Goal: Answer question/provide support: Share knowledge or assist other users

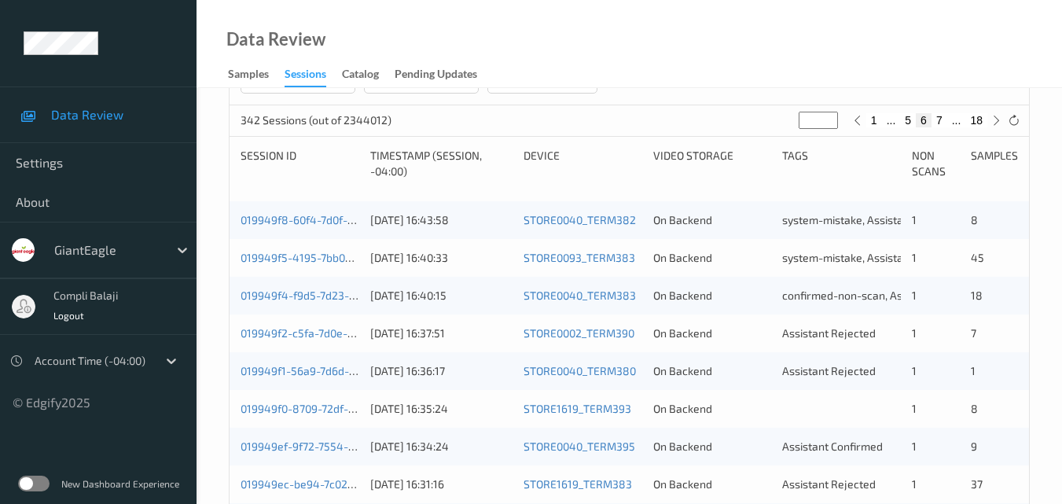
scroll to position [315, 0]
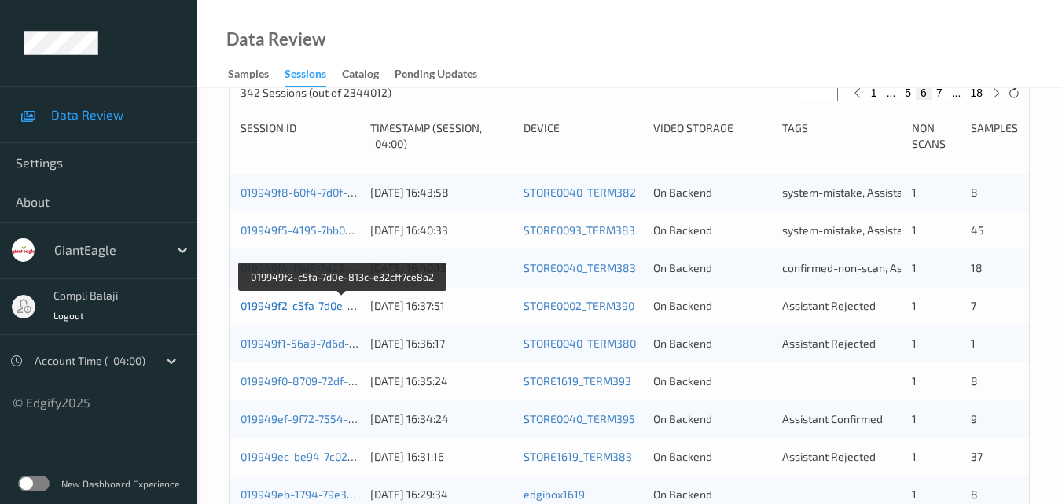
click at [313, 306] on link "019949f2-c5fa-7d0e-813c-e32cff7ce8a2" at bounding box center [343, 305] width 204 height 13
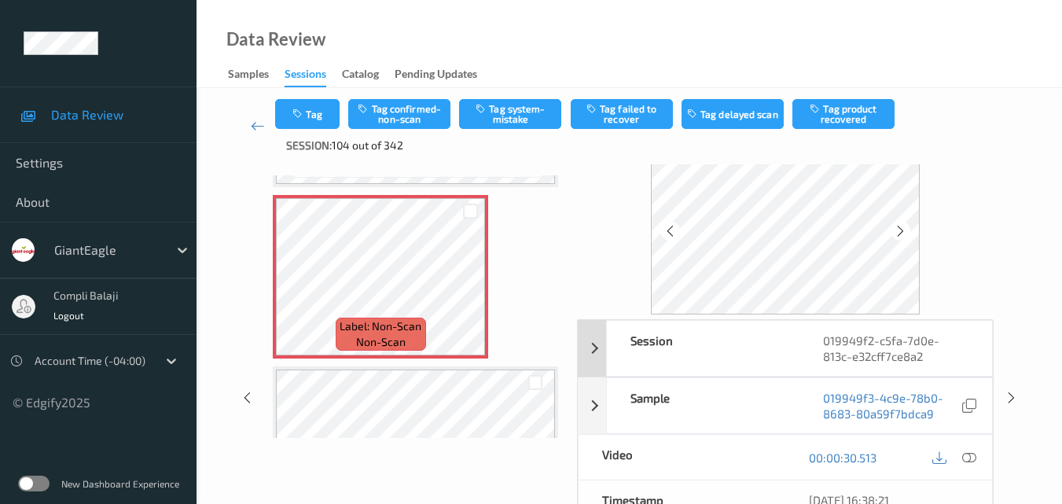
scroll to position [79, 0]
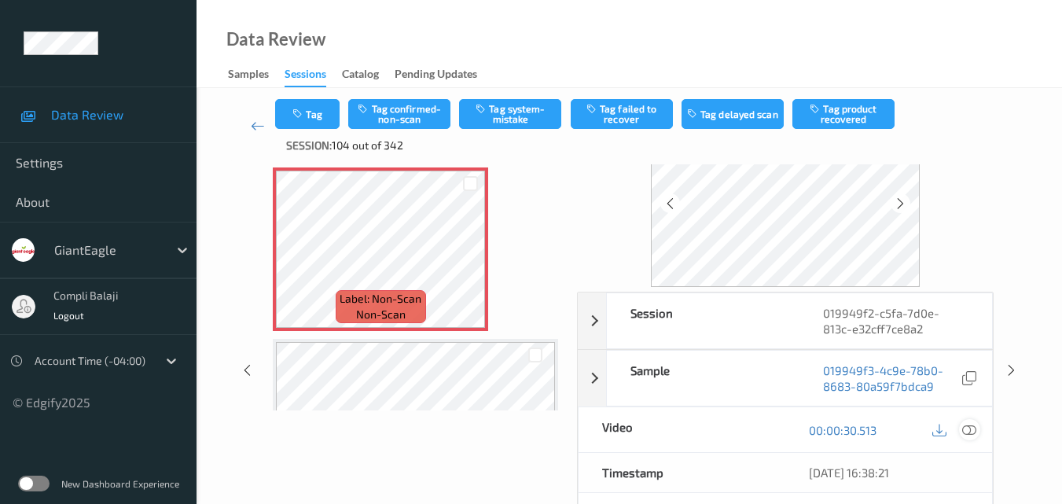
click at [973, 432] on icon at bounding box center [969, 429] width 14 height 14
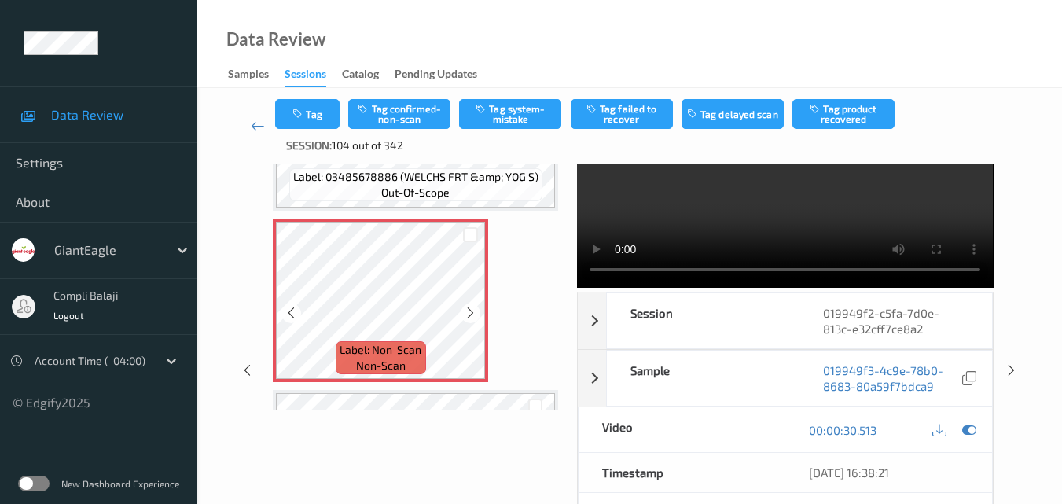
scroll to position [595, 0]
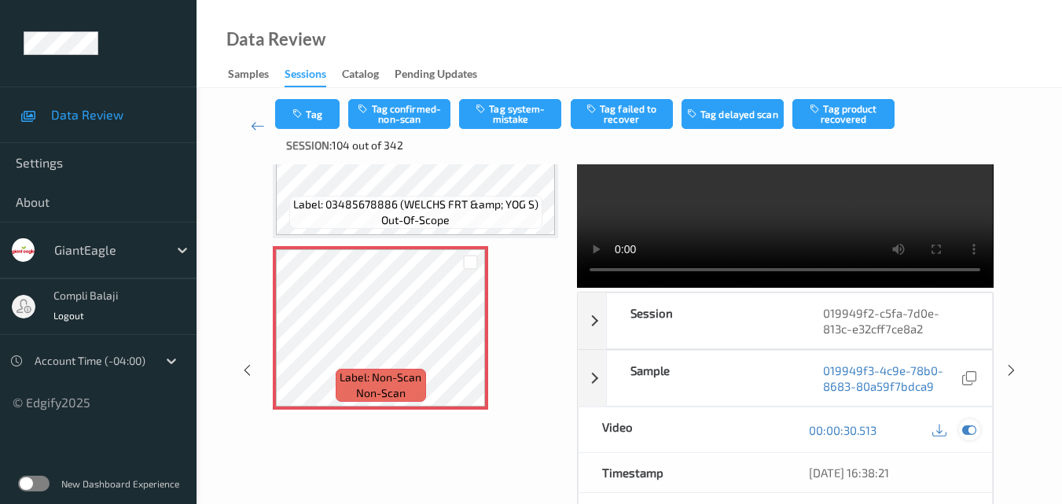
click at [969, 428] on icon at bounding box center [969, 430] width 14 height 14
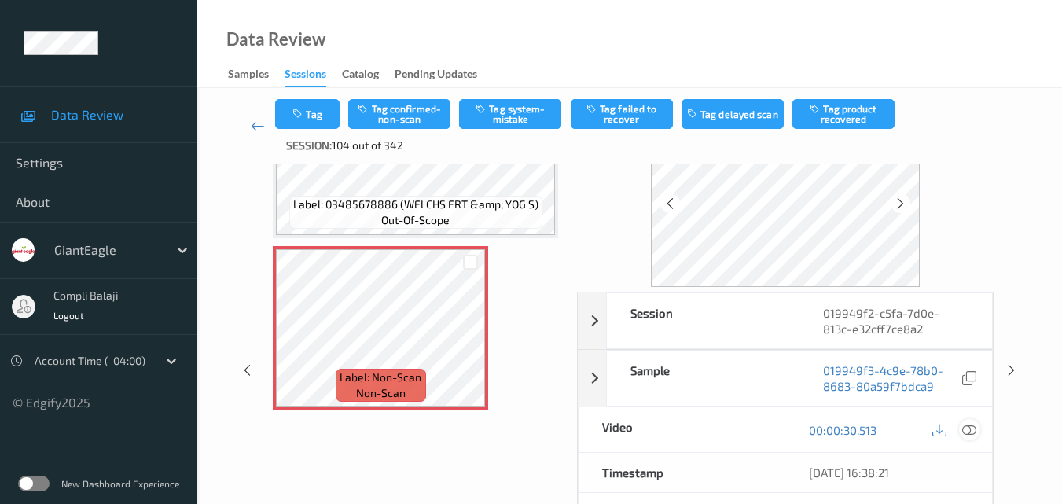
click at [969, 428] on icon at bounding box center [969, 429] width 14 height 14
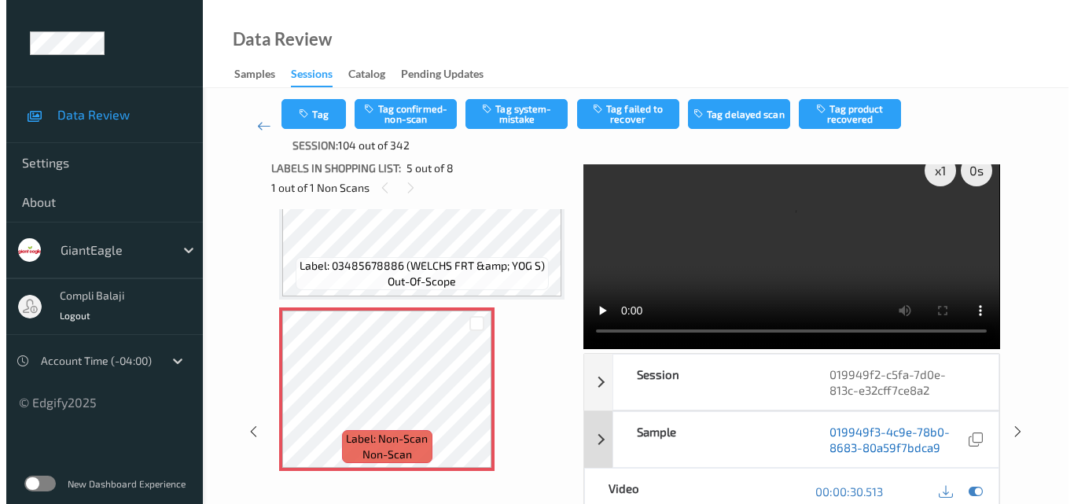
scroll to position [0, 0]
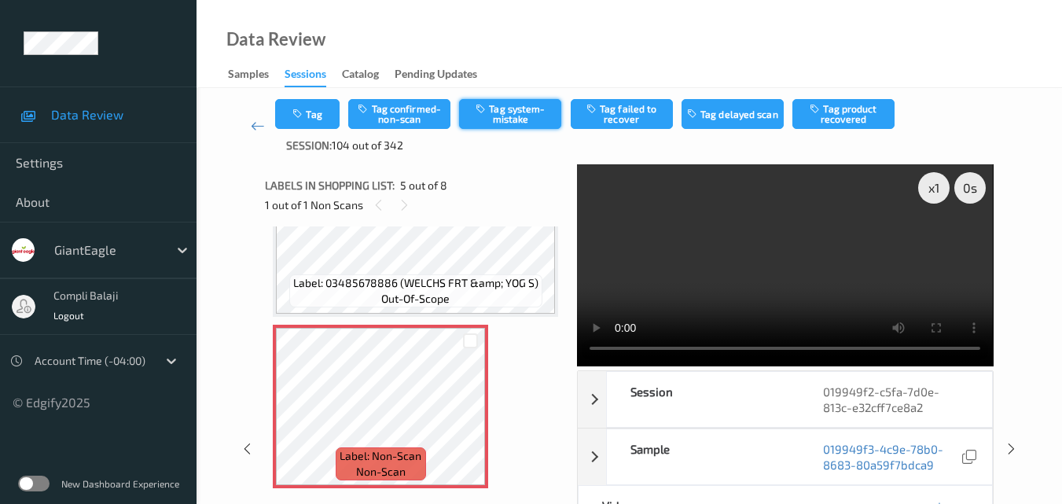
click at [502, 115] on button "Tag system-mistake" at bounding box center [510, 114] width 102 height 30
click at [324, 117] on button "Tag" at bounding box center [307, 114] width 64 height 30
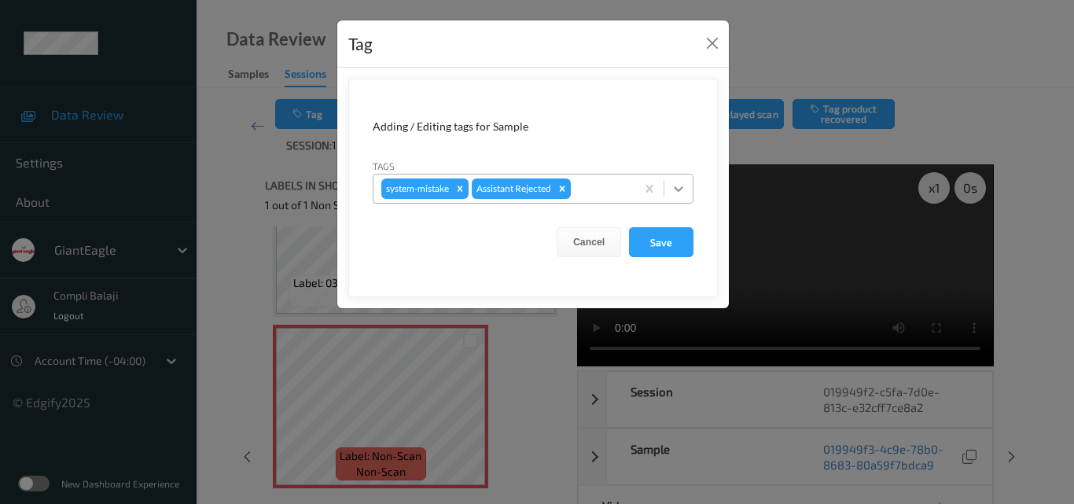
click at [682, 194] on icon at bounding box center [679, 189] width 16 height 16
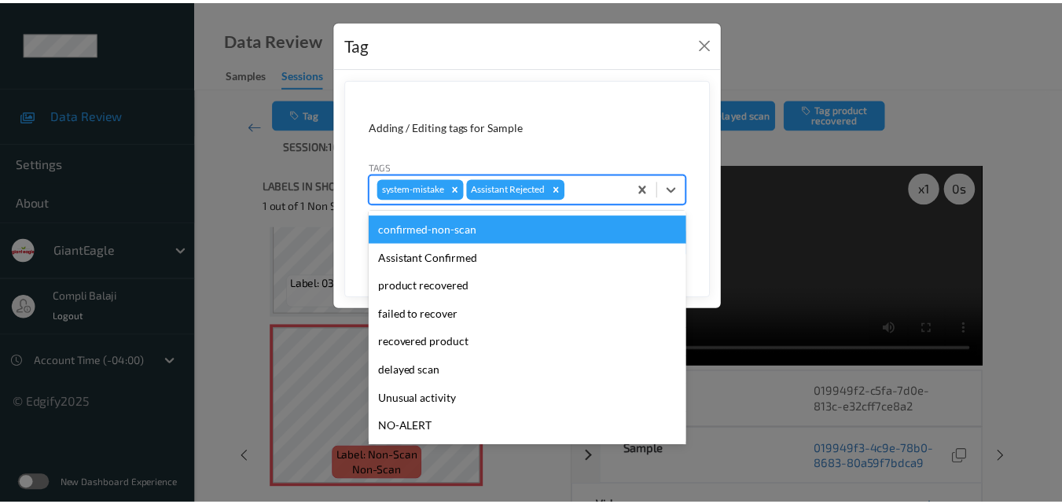
scroll to position [79, 0]
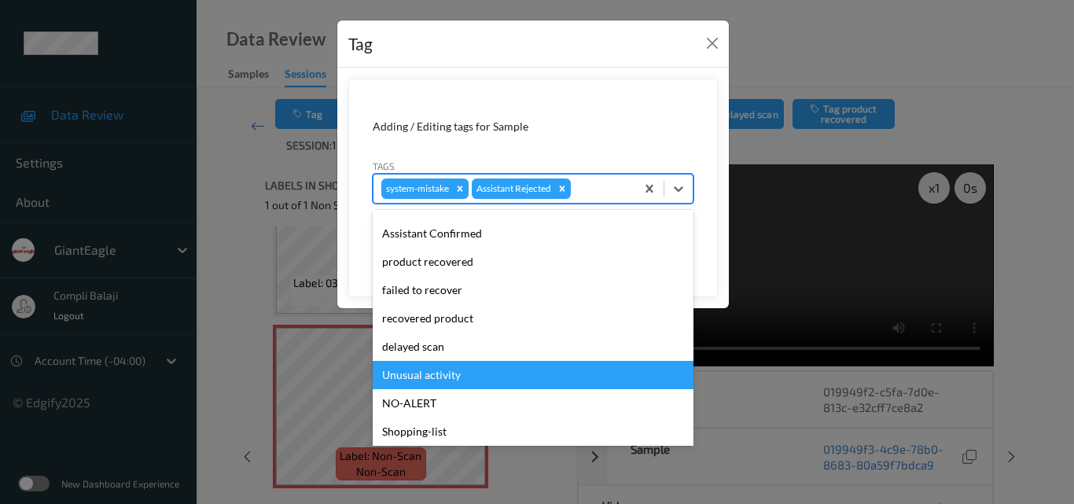
click at [447, 378] on div "Unusual activity" at bounding box center [533, 375] width 321 height 28
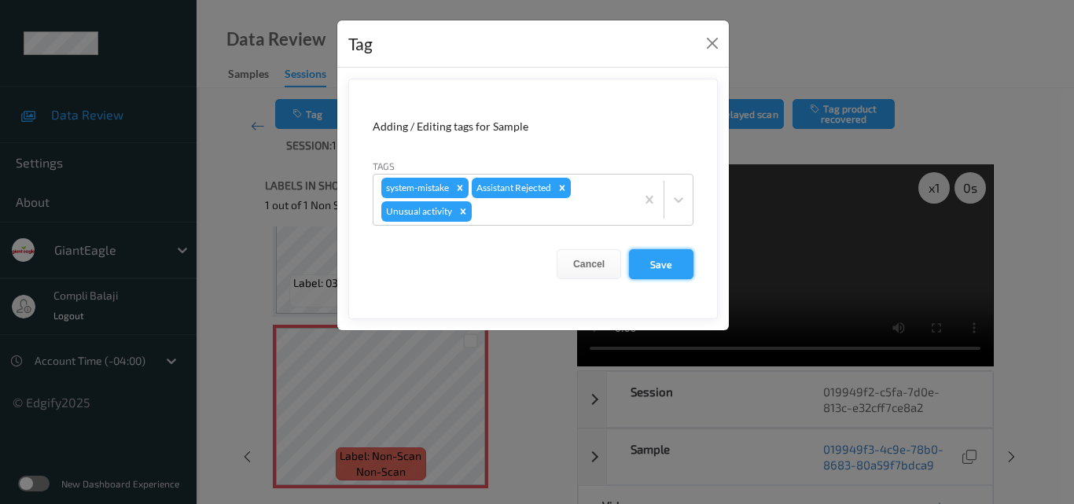
click at [678, 263] on button "Save" at bounding box center [661, 264] width 64 height 30
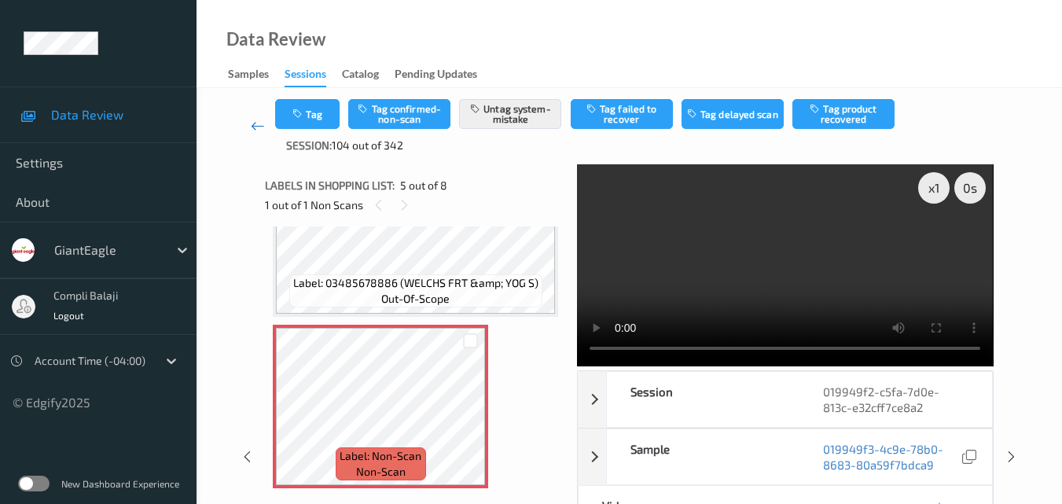
click at [252, 124] on icon at bounding box center [258, 126] width 14 height 16
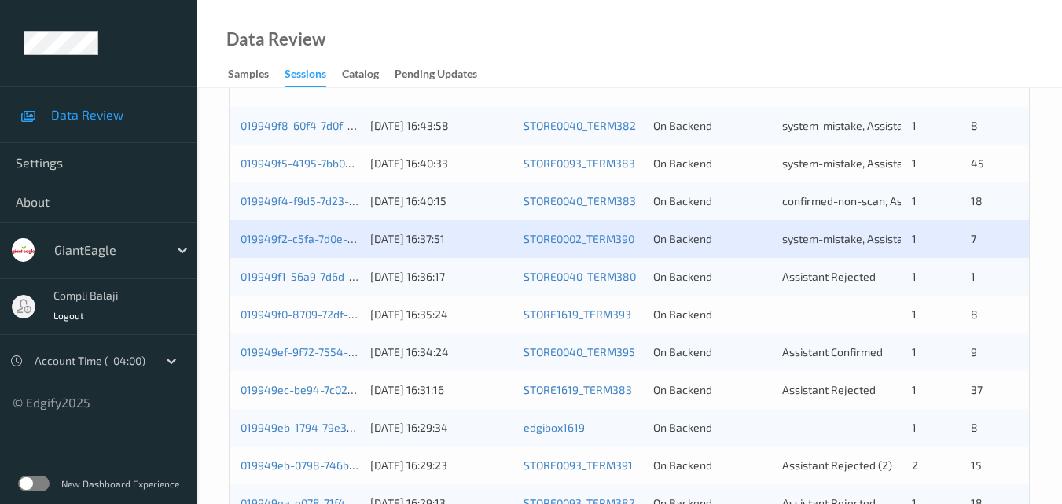
scroll to position [393, 0]
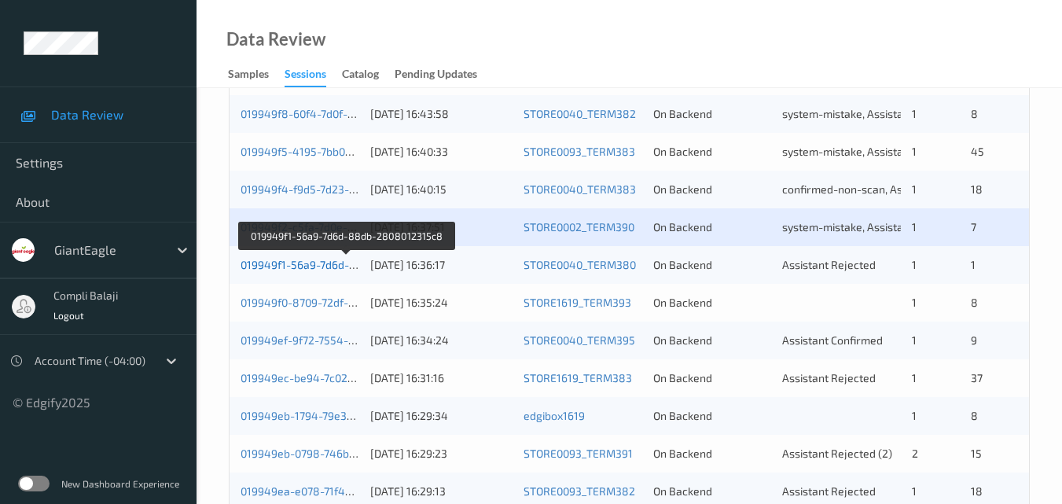
click at [311, 268] on link "019949f1-56a9-7d6d-88db-2808012315c8" at bounding box center [348, 264] width 214 height 13
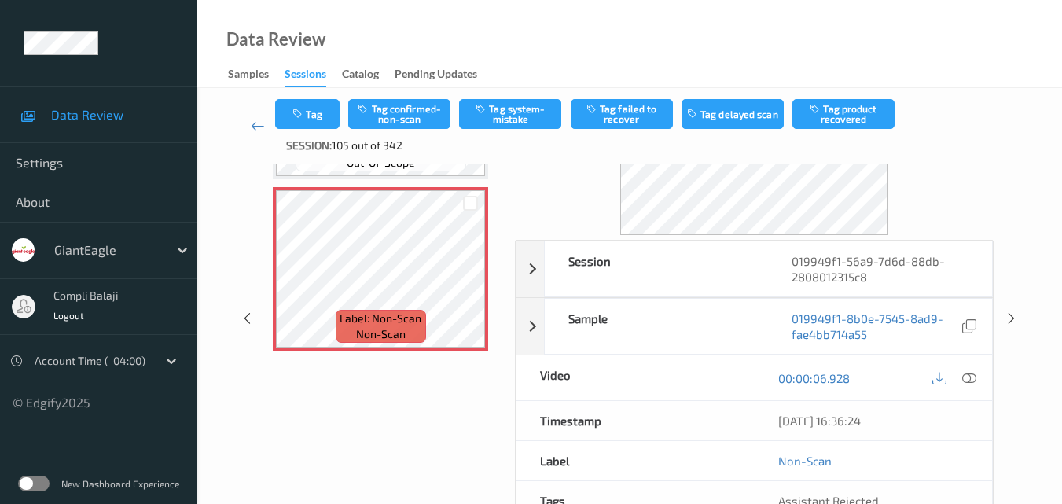
scroll to position [158, 0]
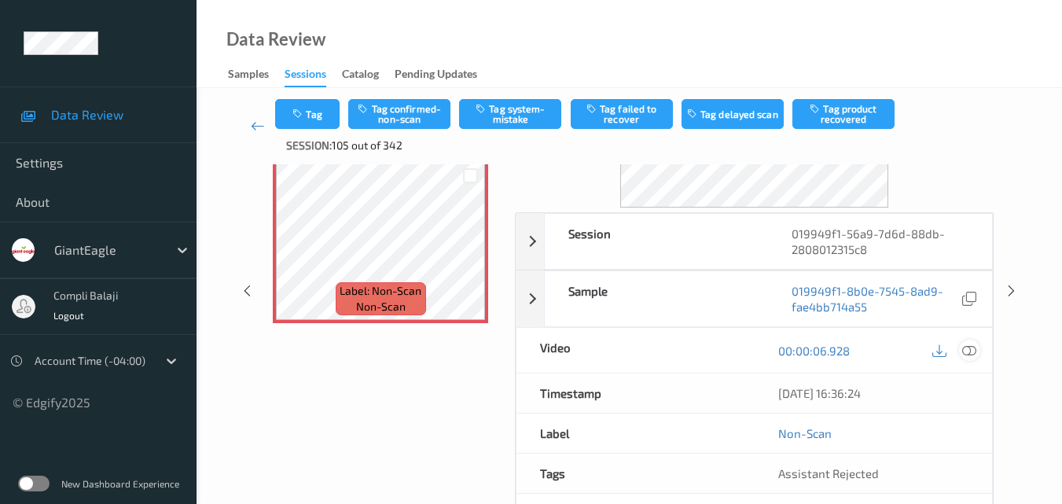
click at [969, 355] on icon at bounding box center [969, 350] width 14 height 14
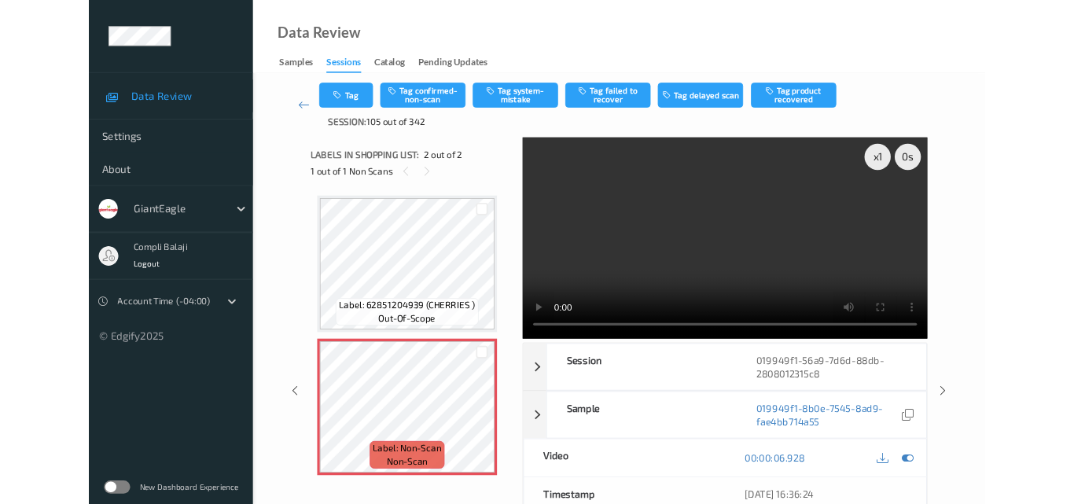
scroll to position [0, 0]
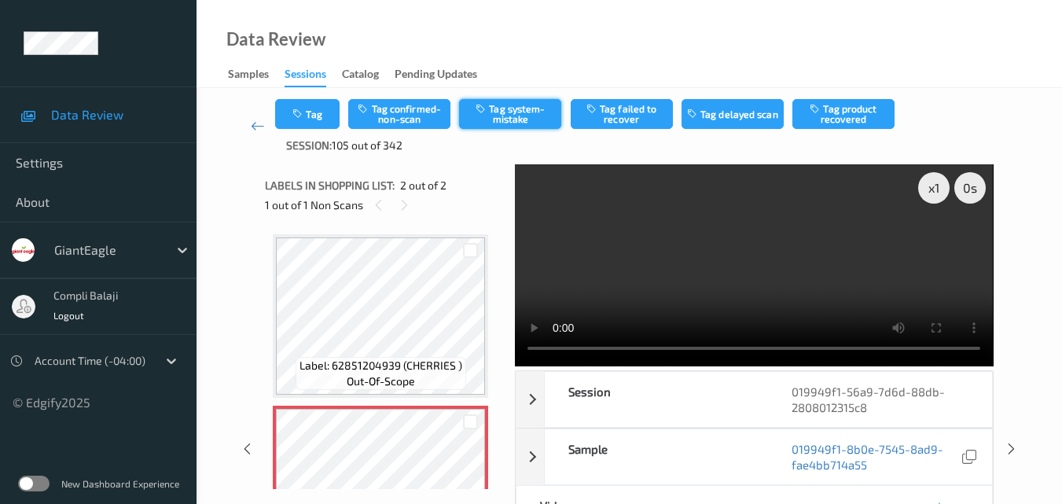
click at [517, 119] on button "Tag system-mistake" at bounding box center [510, 114] width 102 height 30
click at [318, 120] on button "Tag" at bounding box center [307, 114] width 64 height 30
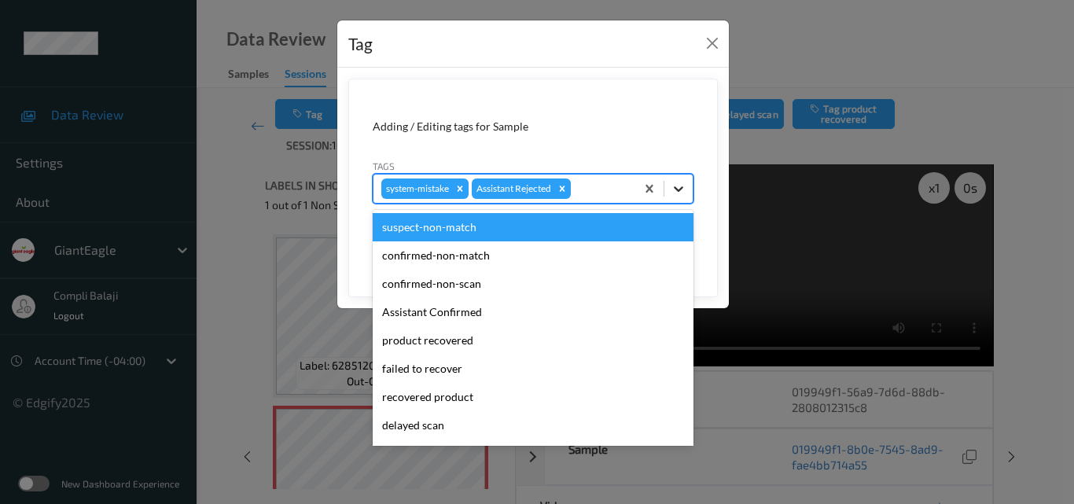
click at [679, 188] on icon at bounding box center [679, 189] width 16 height 16
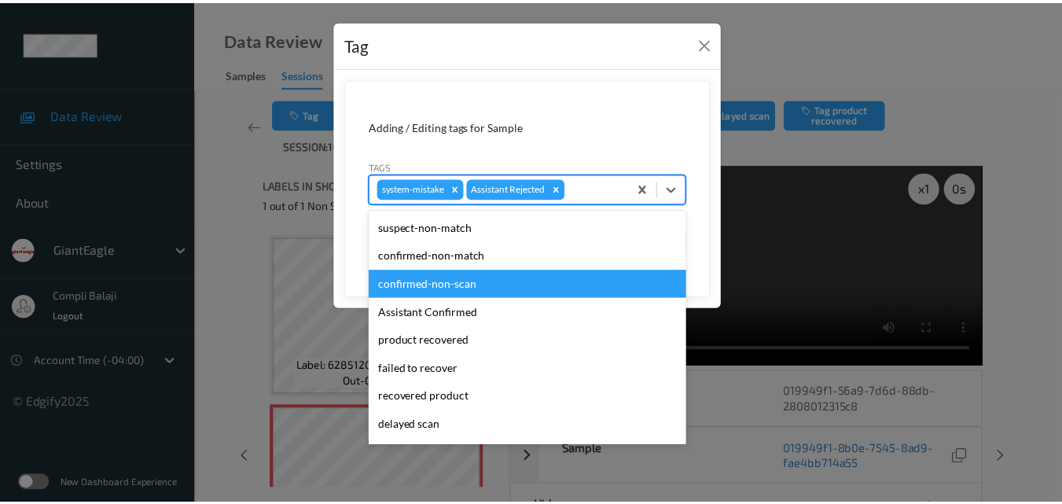
scroll to position [79, 0]
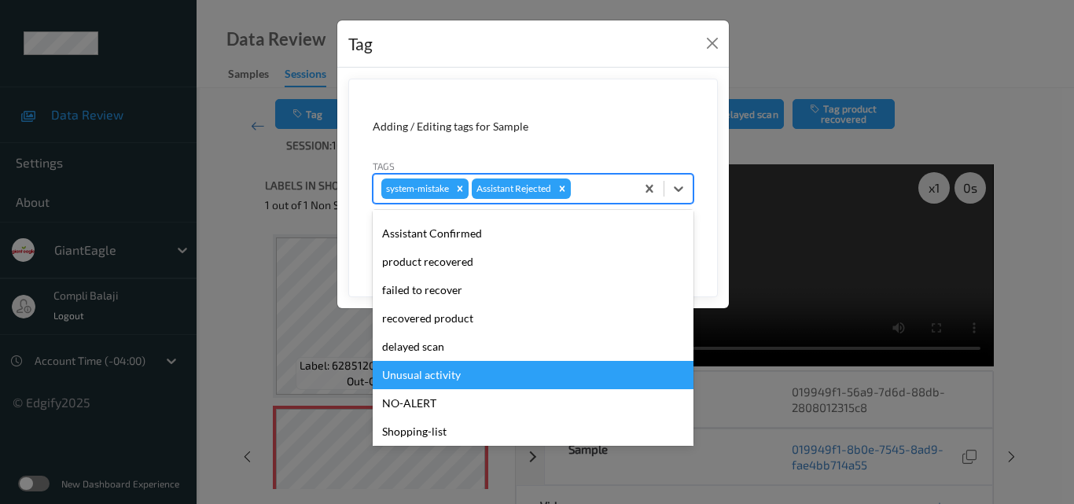
click at [453, 378] on div "Unusual activity" at bounding box center [533, 375] width 321 height 28
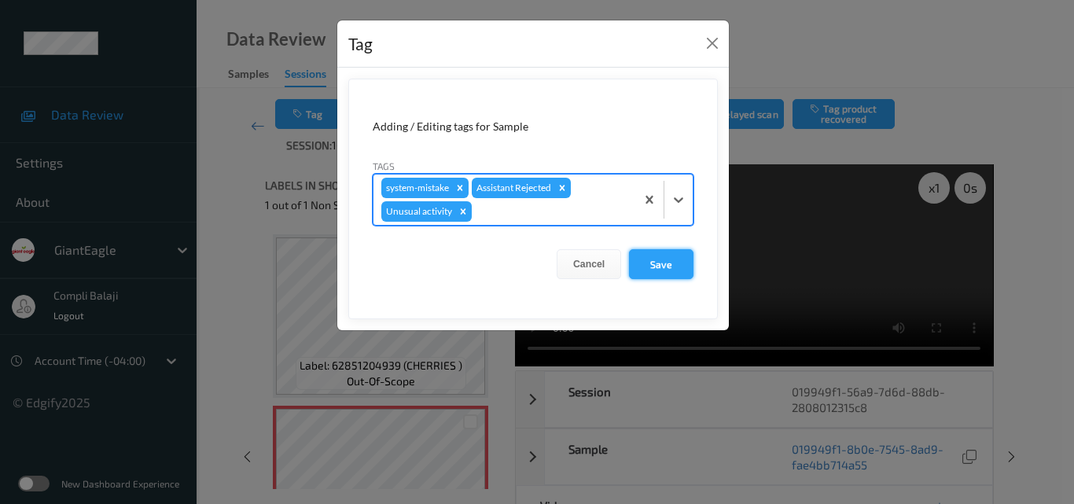
click at [657, 267] on button "Save" at bounding box center [661, 264] width 64 height 30
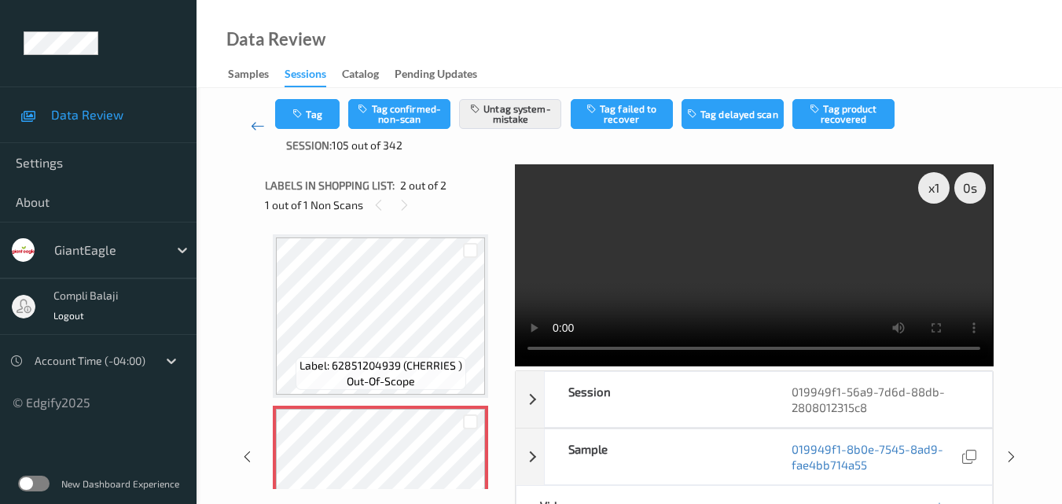
click at [251, 124] on icon at bounding box center [258, 126] width 14 height 16
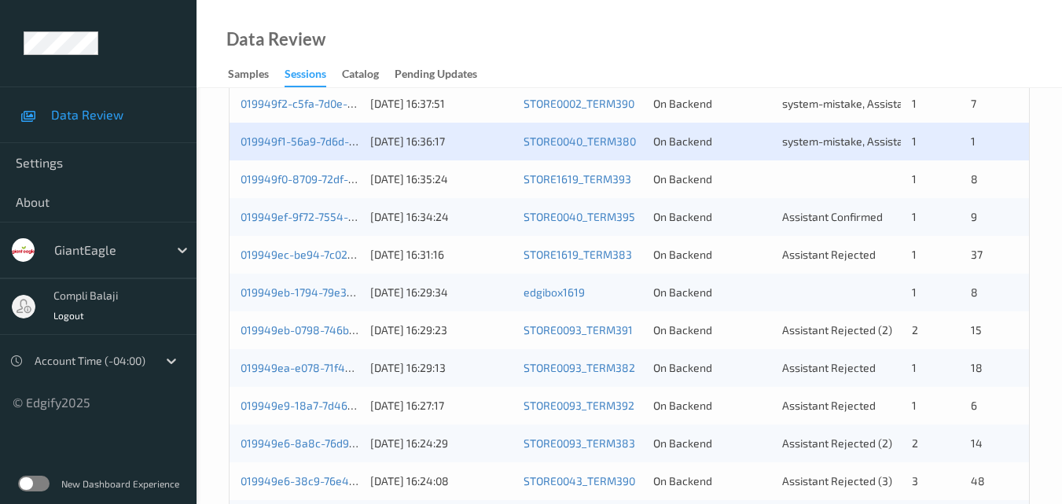
scroll to position [489, 0]
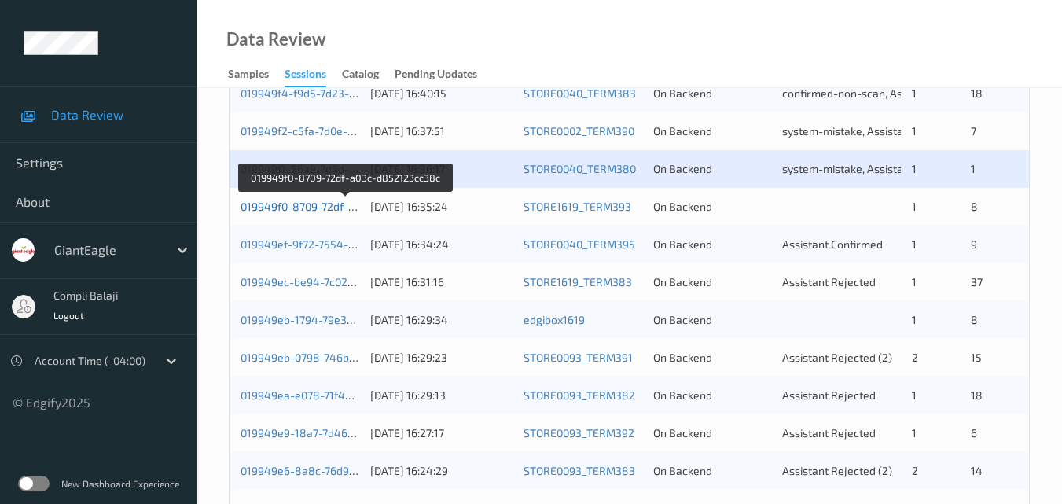
click at [318, 209] on link "019949f0-8709-72df-a03c-d852123cc38c" at bounding box center [346, 206] width 210 height 13
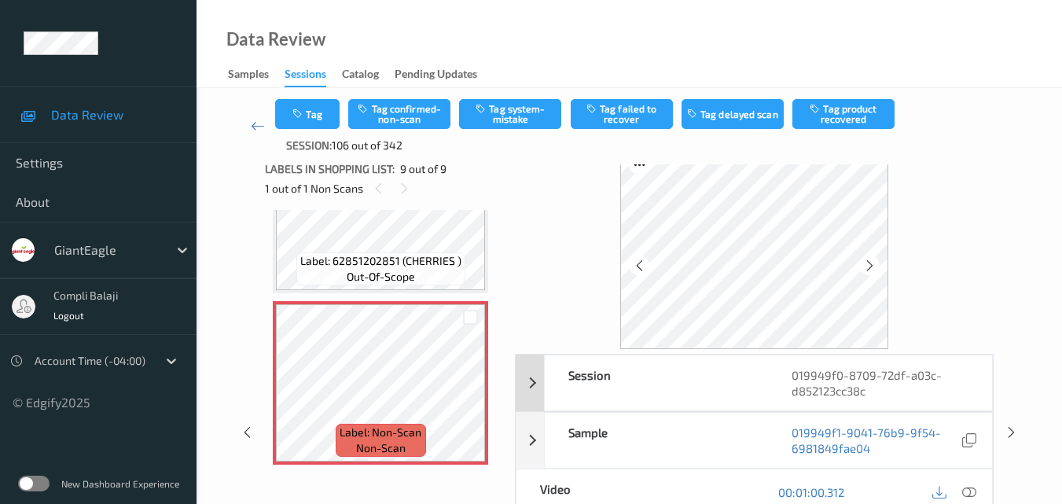
scroll to position [95, 0]
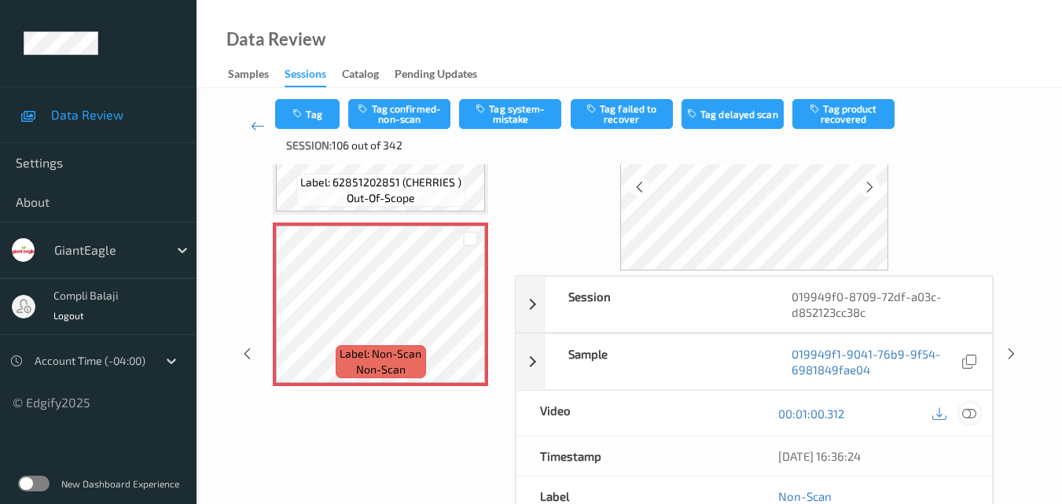
click at [968, 413] on icon at bounding box center [969, 413] width 14 height 14
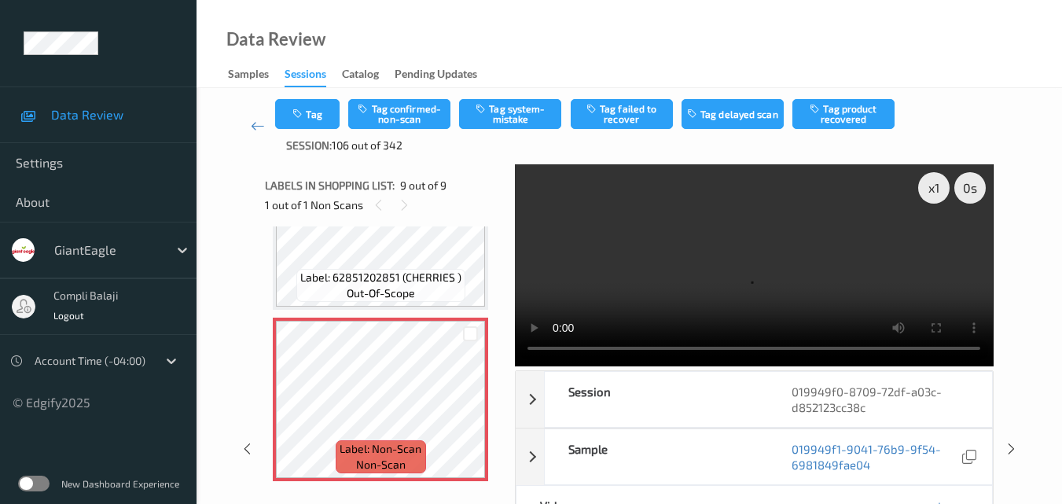
scroll to position [1188, 0]
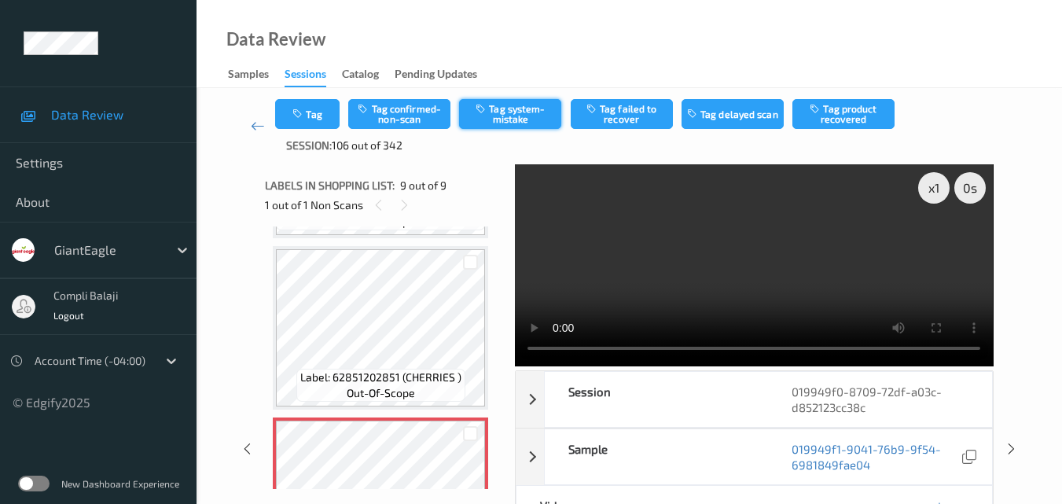
click at [499, 116] on button "Tag system-mistake" at bounding box center [510, 114] width 102 height 30
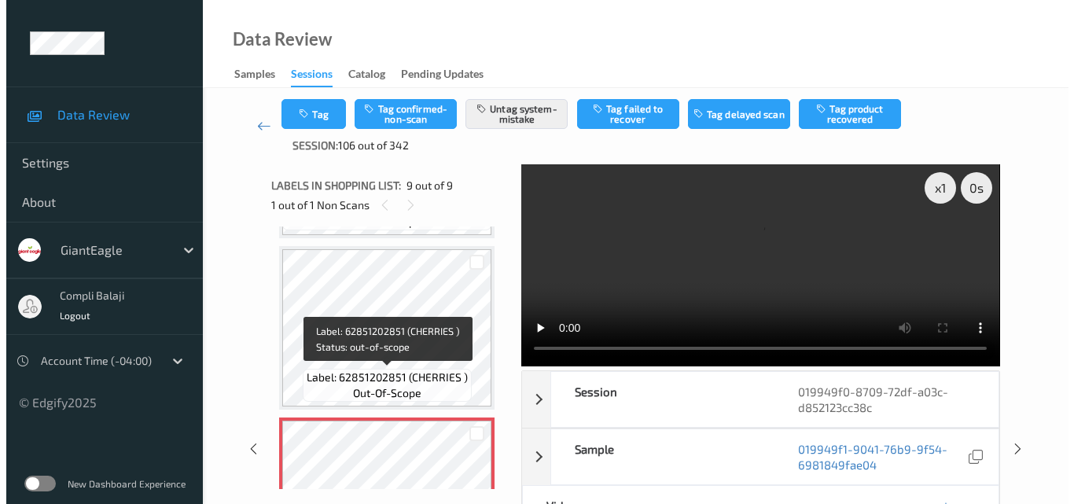
scroll to position [1267, 0]
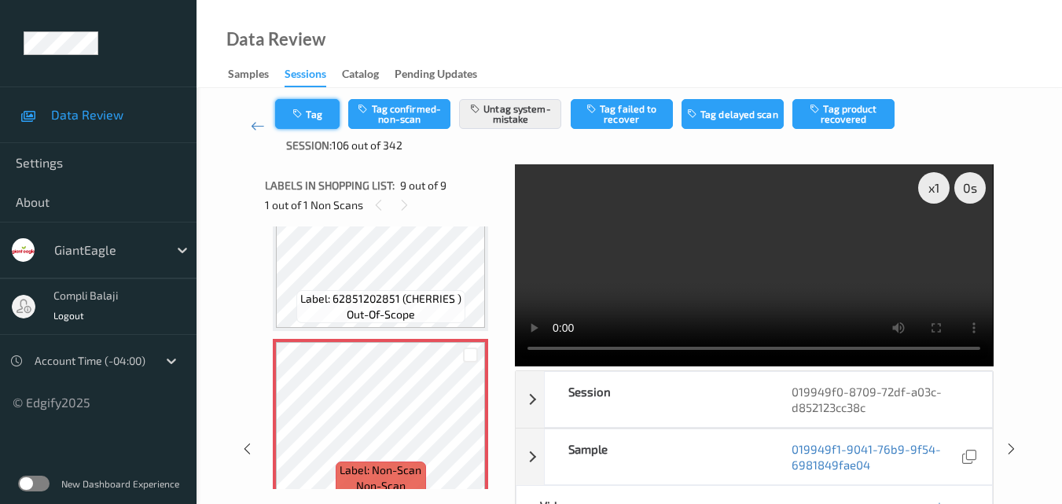
click at [319, 110] on button "Tag" at bounding box center [307, 114] width 64 height 30
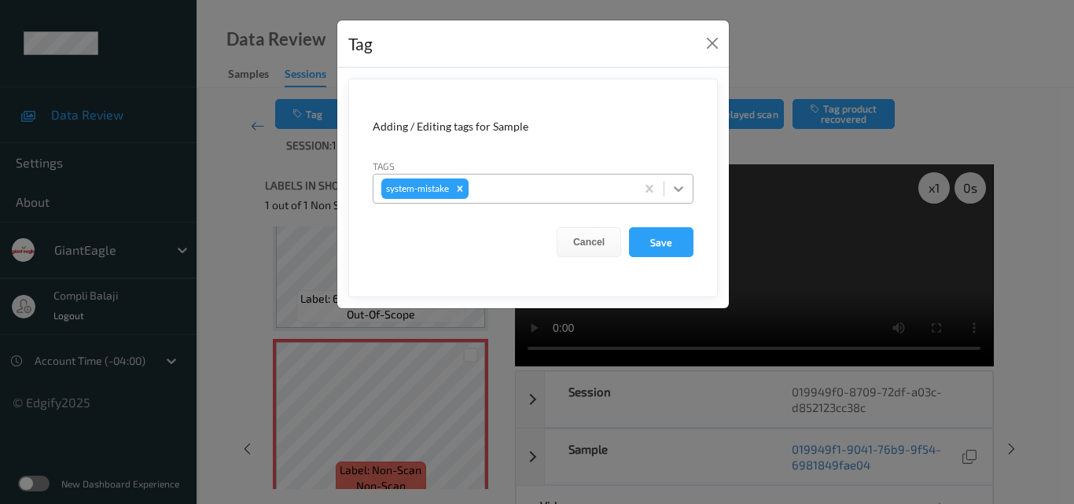
click at [679, 188] on icon at bounding box center [679, 189] width 16 height 16
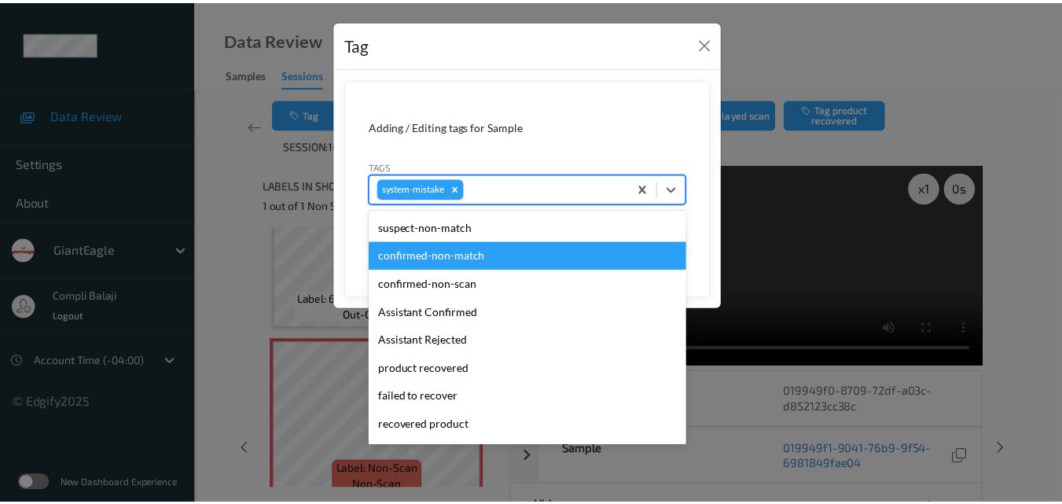
scroll to position [79, 0]
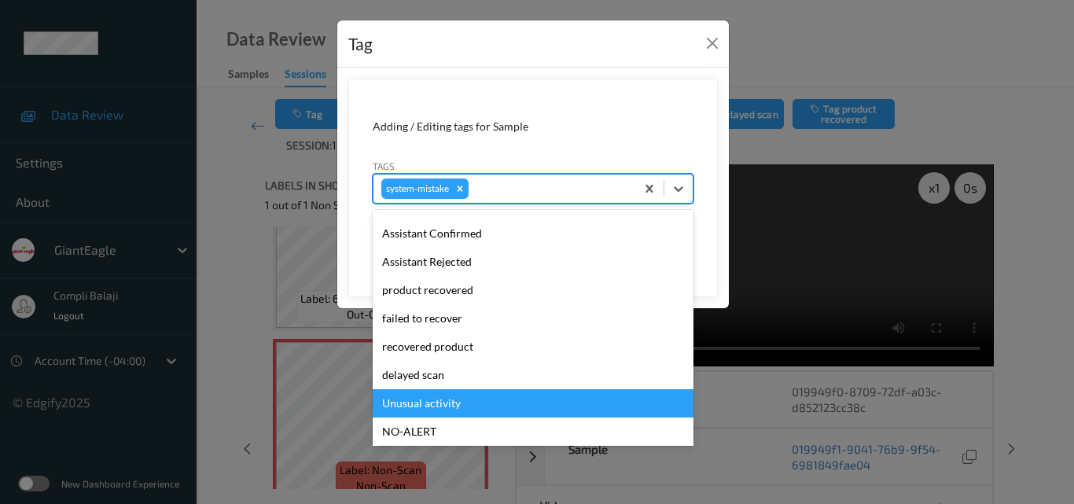
click at [427, 399] on div "Unusual activity" at bounding box center [533, 403] width 321 height 28
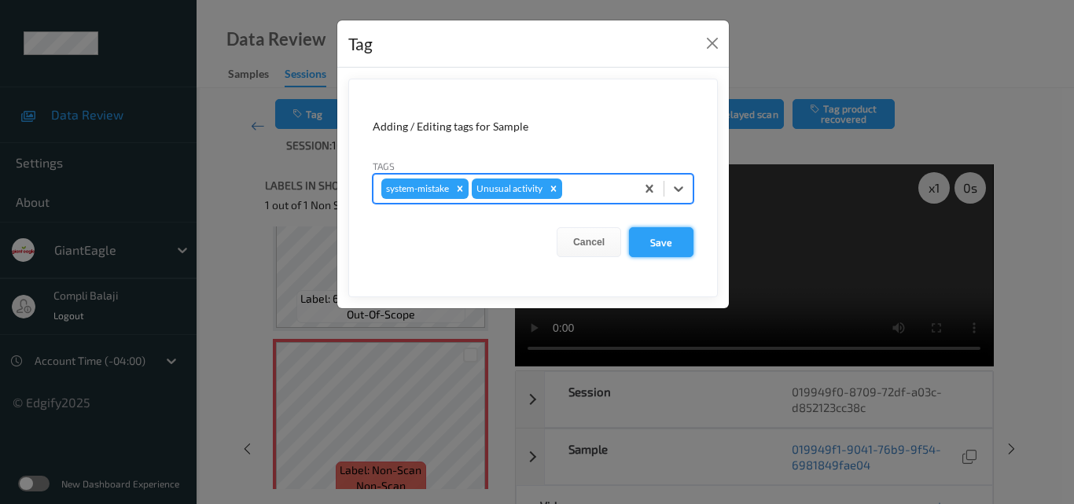
click at [669, 245] on button "Save" at bounding box center [661, 242] width 64 height 30
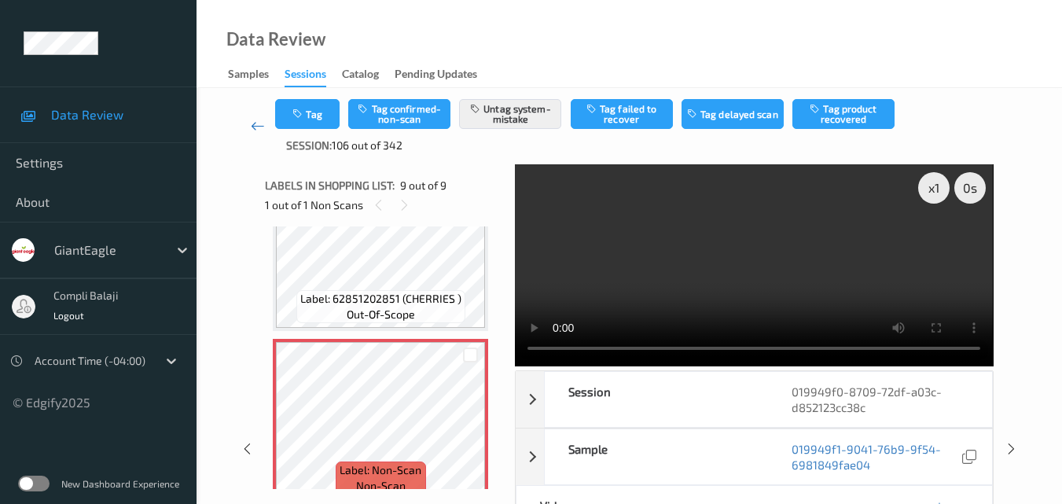
click at [254, 131] on icon at bounding box center [258, 126] width 14 height 16
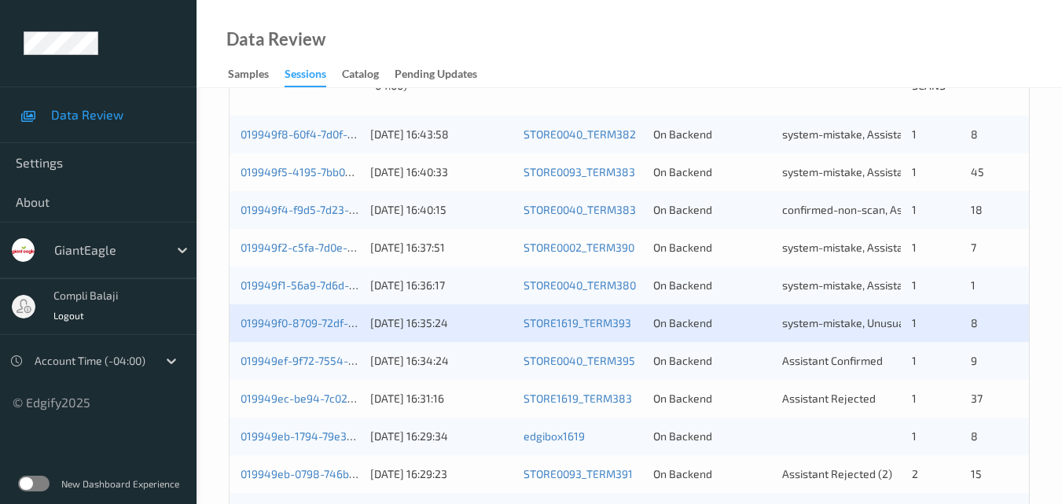
scroll to position [472, 0]
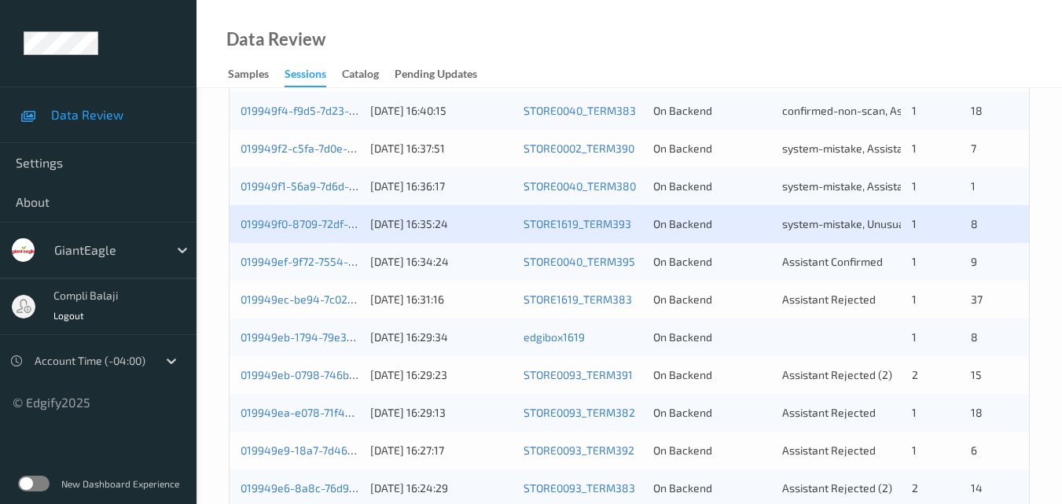
click at [311, 268] on div "019949ef-9f72-7554-a250-df6947edc435" at bounding box center [300, 262] width 119 height 16
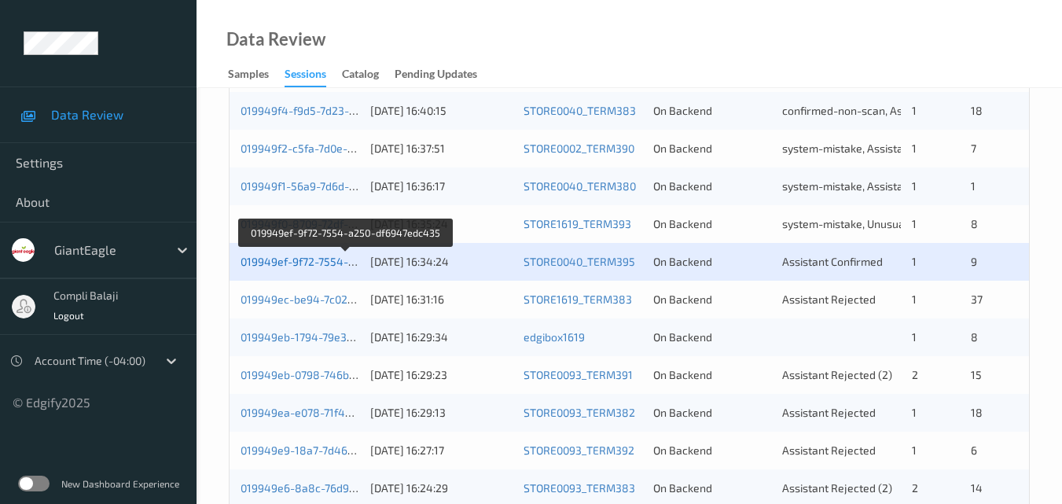
click at [321, 267] on link "019949ef-9f72-7554-a250-df6947edc435" at bounding box center [346, 261] width 211 height 13
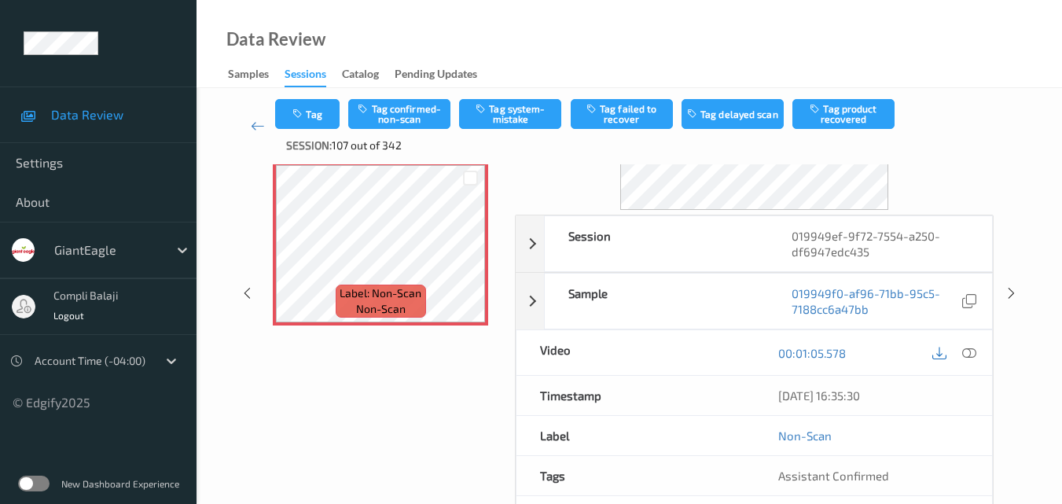
scroll to position [157, 0]
click at [971, 353] on icon at bounding box center [969, 351] width 14 height 14
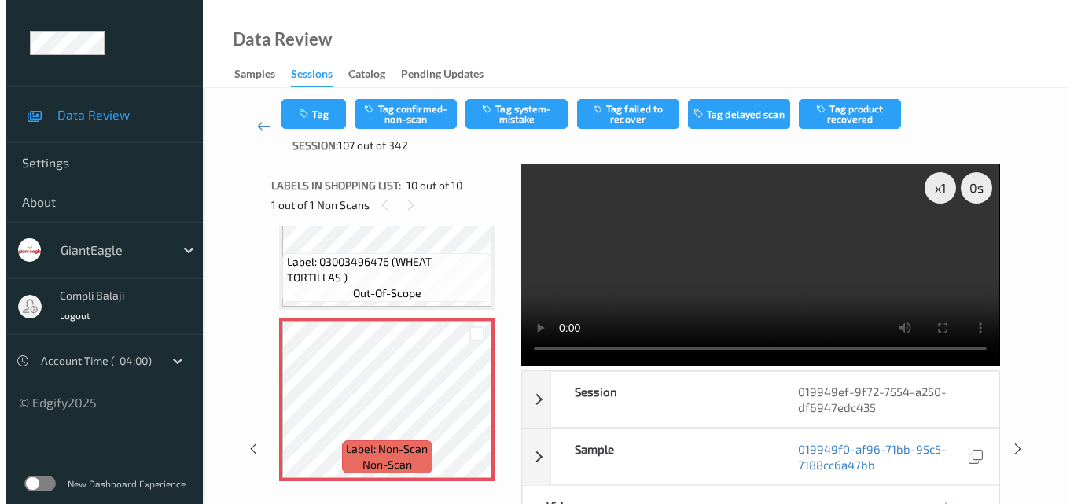
scroll to position [1359, 0]
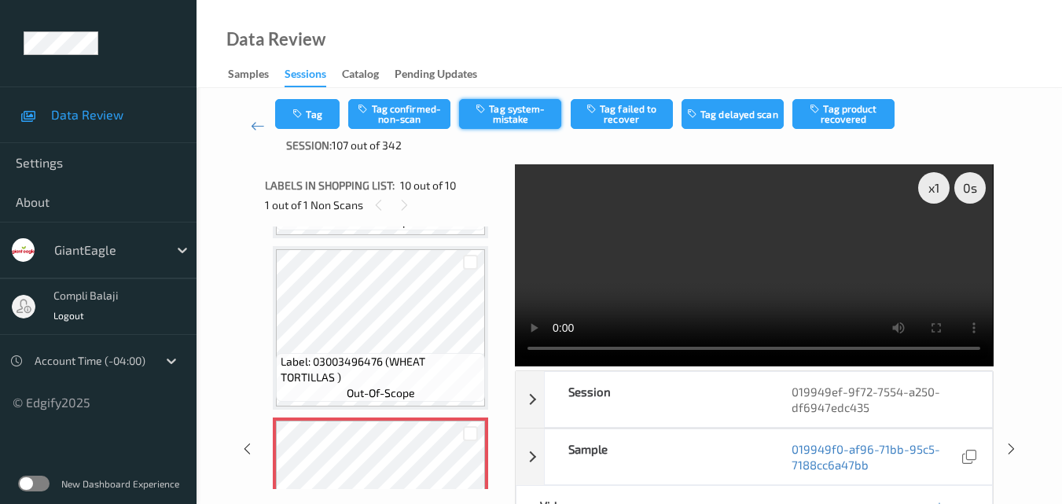
click at [518, 116] on button "Tag system-mistake" at bounding box center [510, 114] width 102 height 30
click at [317, 120] on button "Tag" at bounding box center [307, 114] width 64 height 30
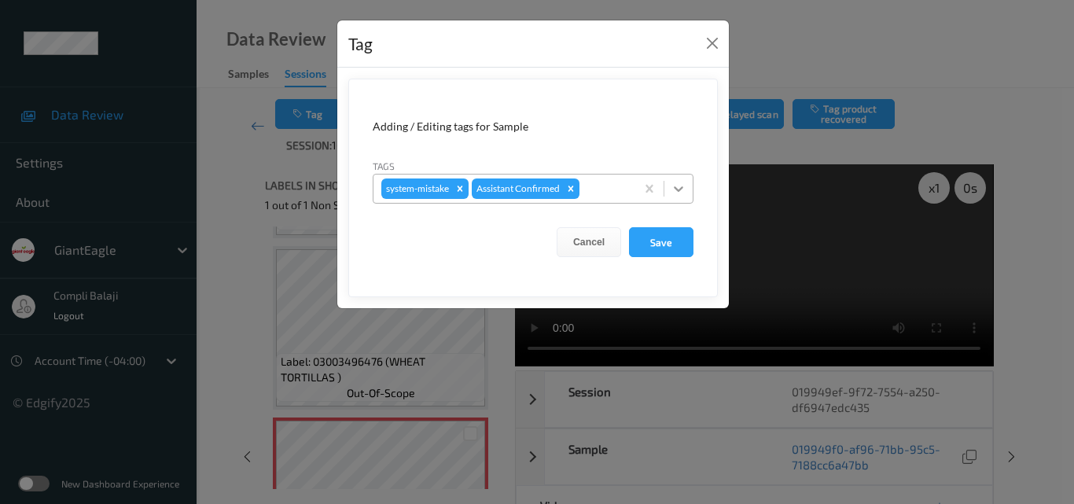
click at [682, 187] on icon at bounding box center [678, 189] width 9 height 6
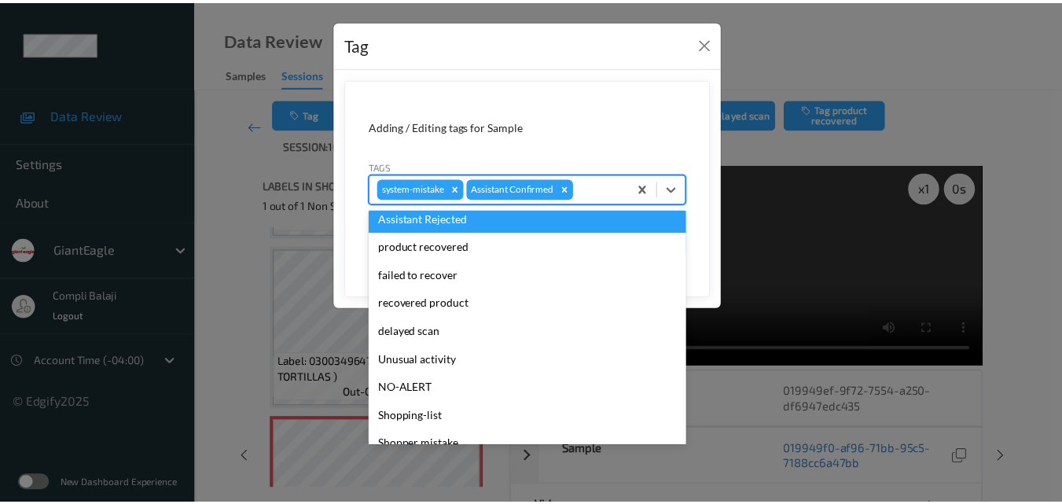
scroll to position [157, 0]
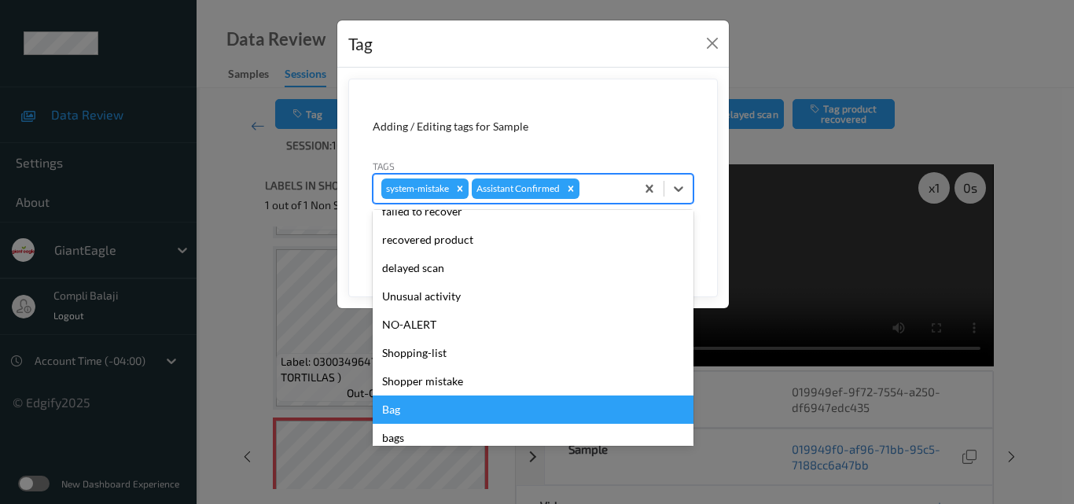
click at [396, 416] on div "Bag" at bounding box center [533, 409] width 321 height 28
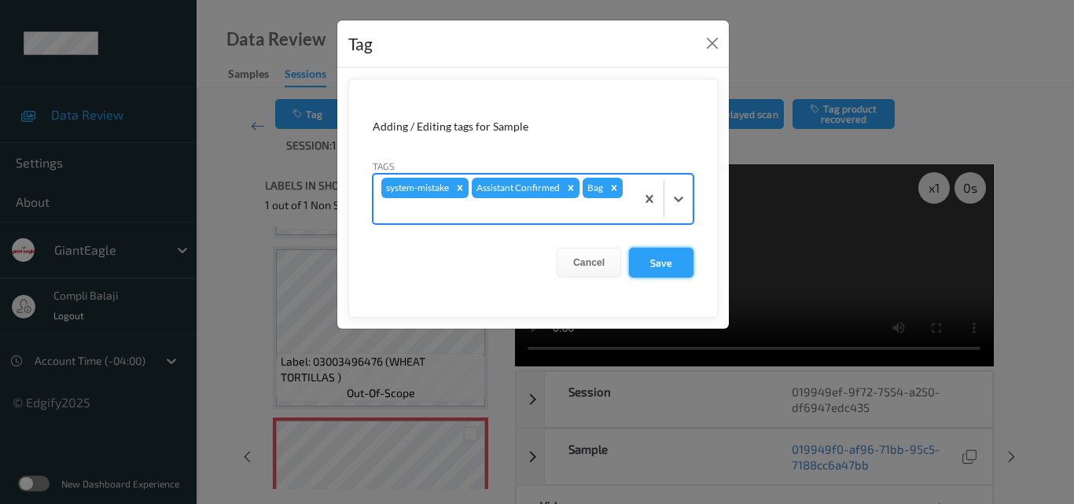
click at [664, 265] on button "Save" at bounding box center [661, 263] width 64 height 30
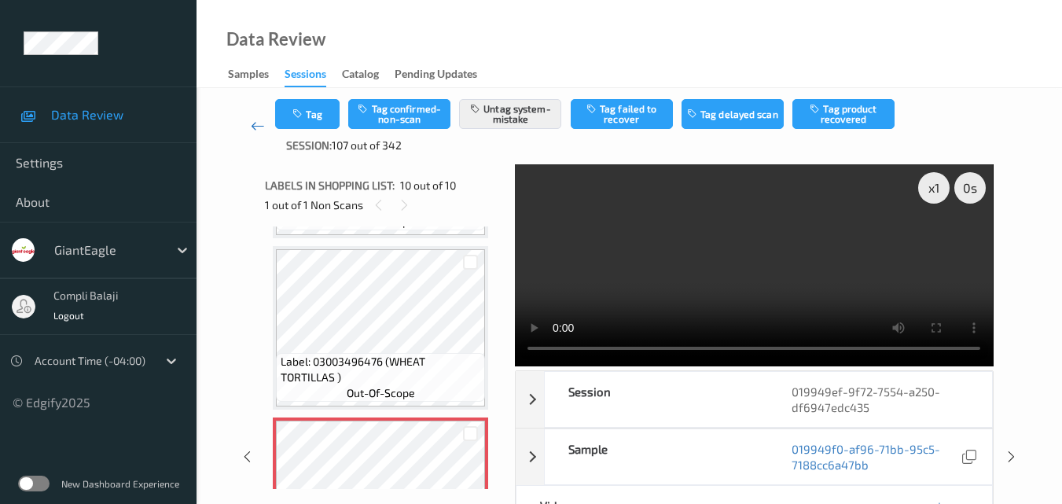
click at [255, 127] on icon at bounding box center [258, 126] width 14 height 16
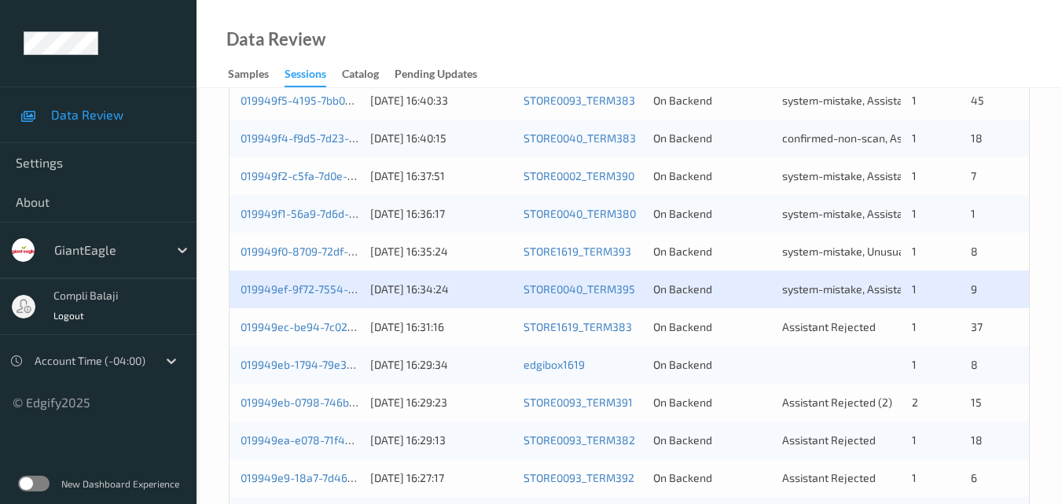
scroll to position [472, 0]
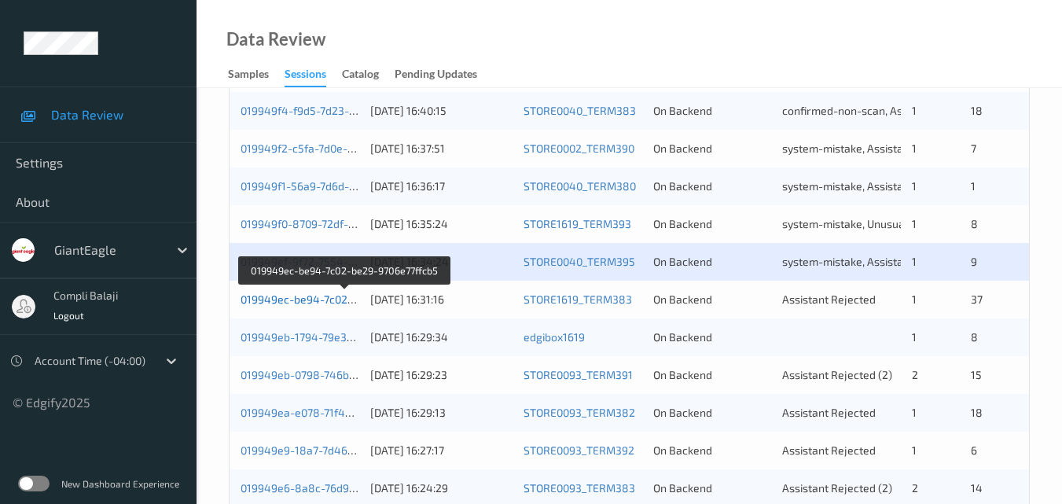
click at [311, 299] on link "019949ec-be94-7c02-be29-9706e77ffcb5" at bounding box center [345, 298] width 209 height 13
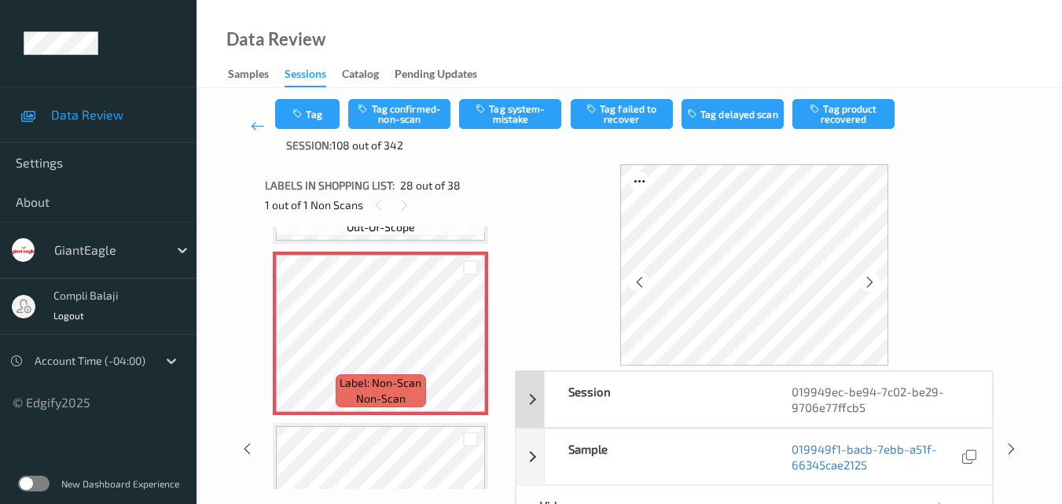
scroll to position [79, 0]
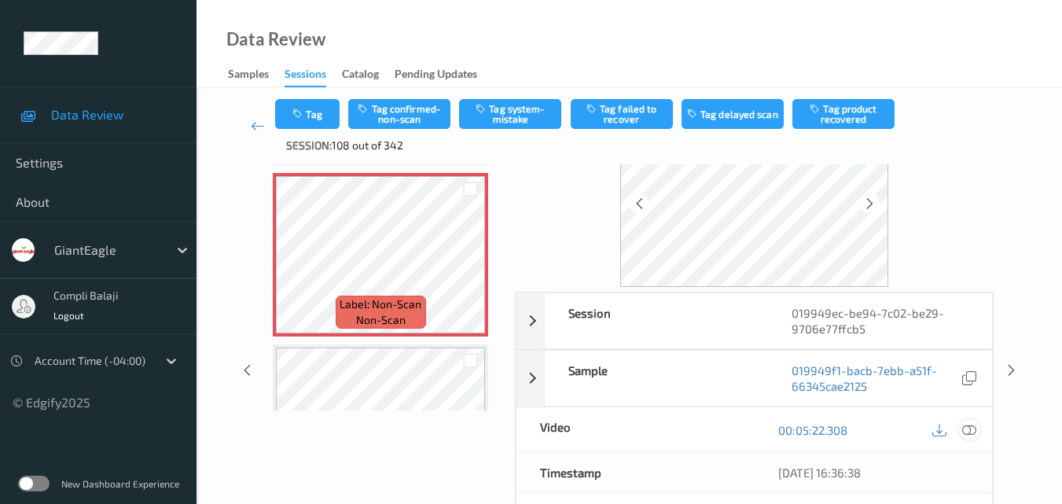
click at [973, 427] on icon at bounding box center [969, 429] width 14 height 14
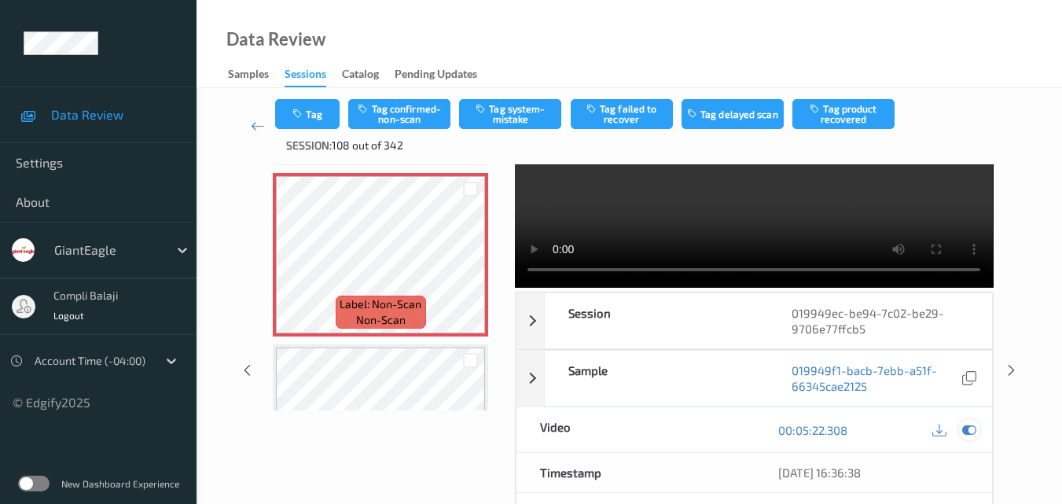
click at [967, 429] on icon at bounding box center [969, 430] width 14 height 14
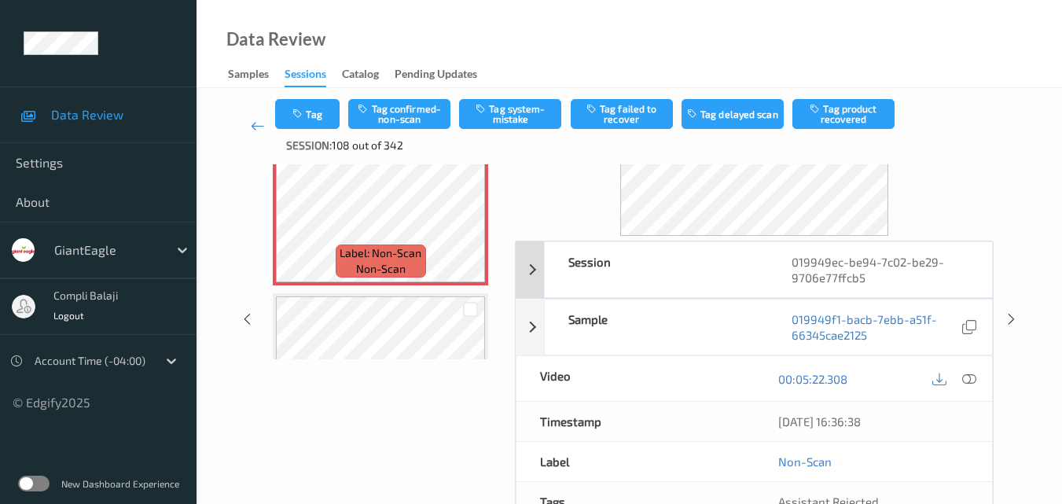
scroll to position [157, 0]
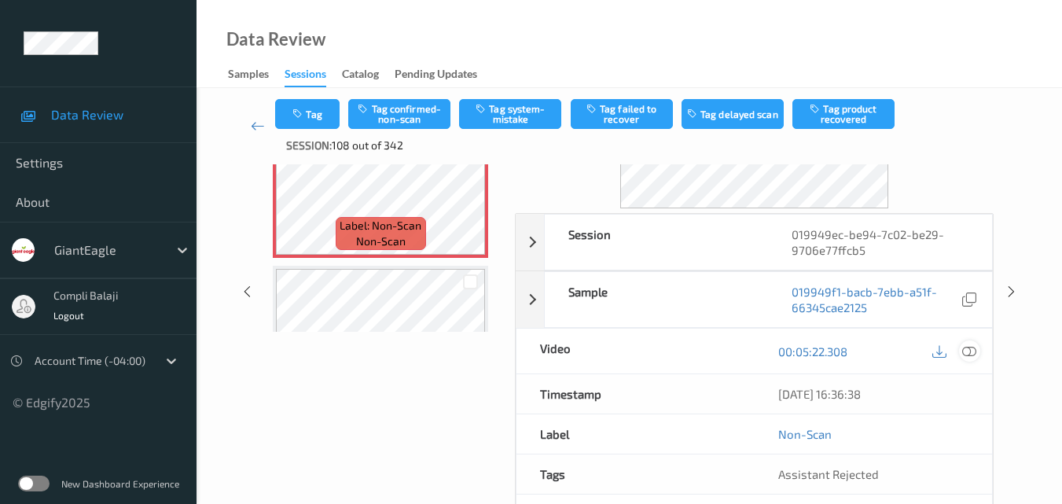
click at [968, 351] on icon at bounding box center [969, 351] width 14 height 14
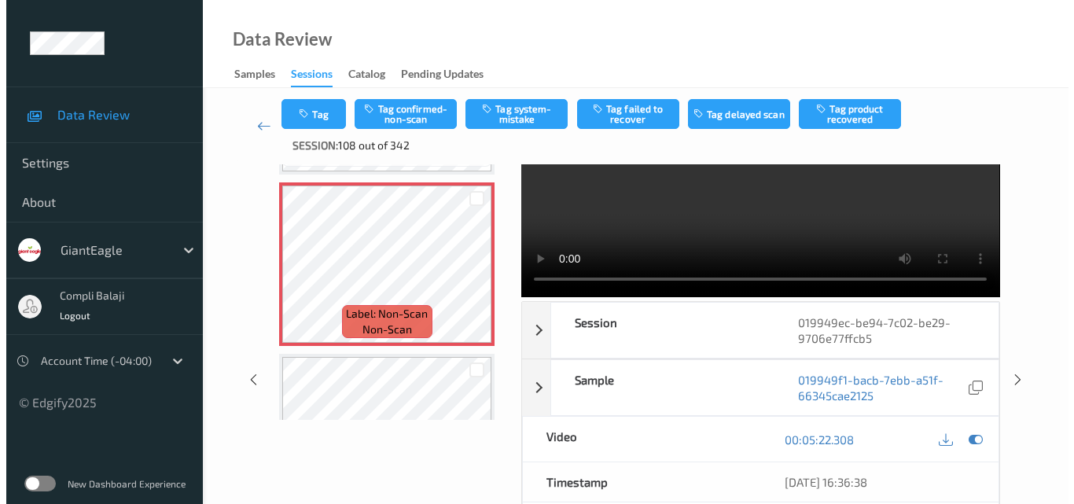
scroll to position [0, 0]
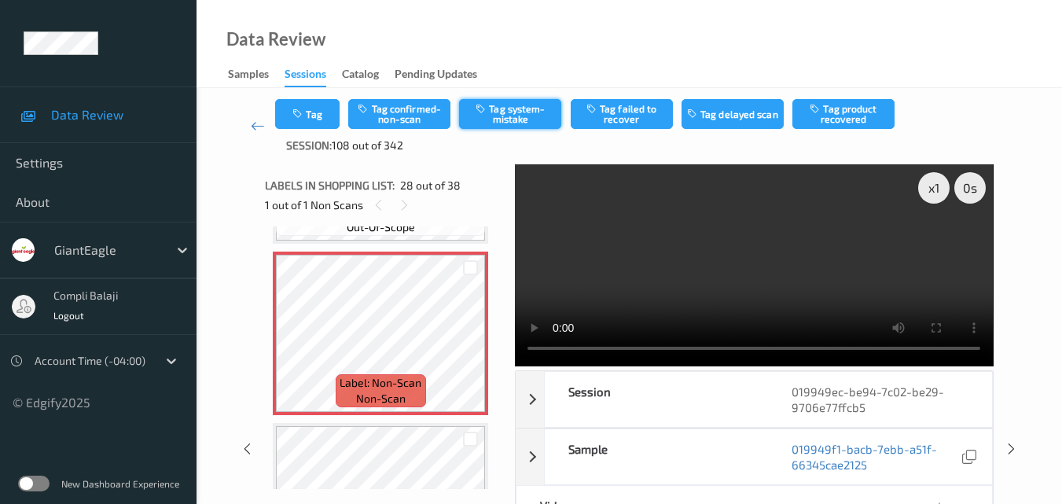
click at [520, 114] on button "Tag system-mistake" at bounding box center [510, 114] width 102 height 30
click at [315, 120] on button "Tag" at bounding box center [307, 114] width 64 height 30
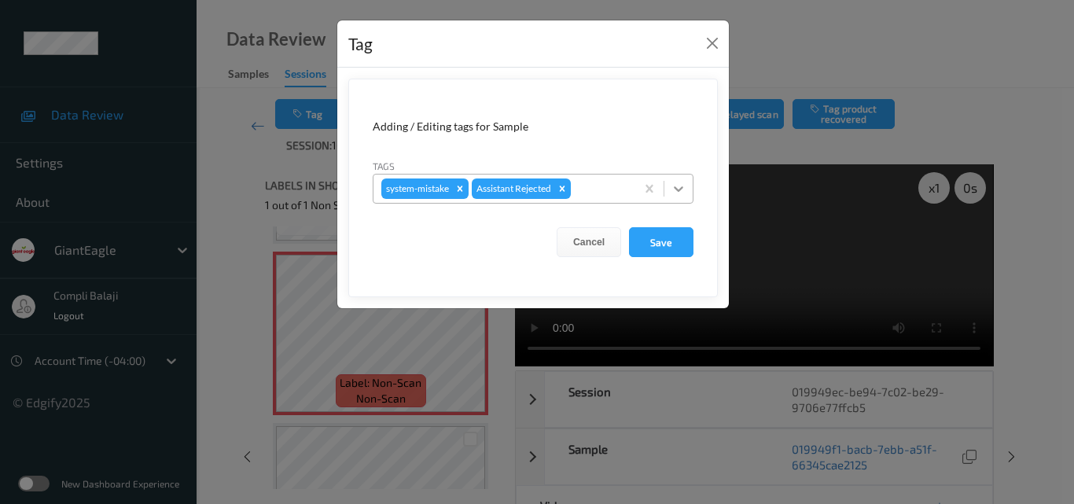
click at [678, 184] on icon at bounding box center [679, 189] width 16 height 16
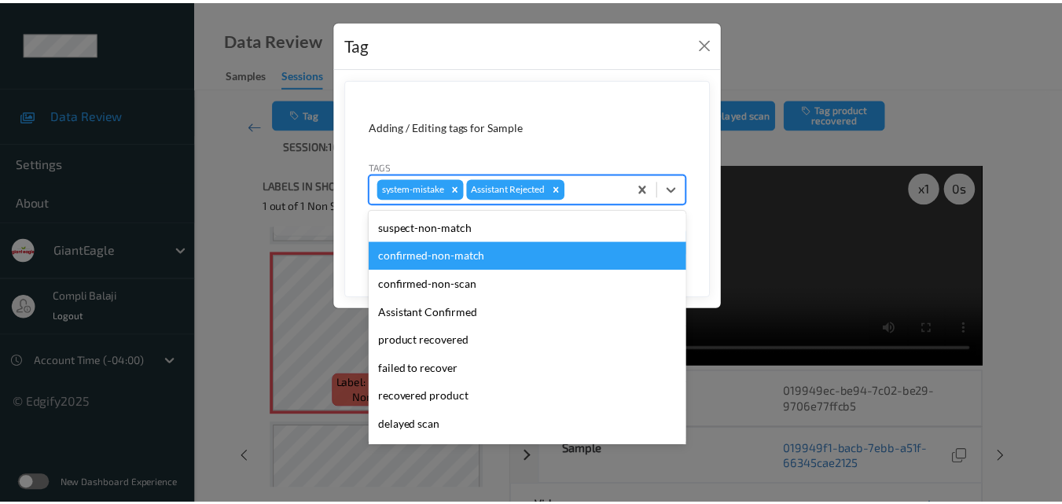
scroll to position [157, 0]
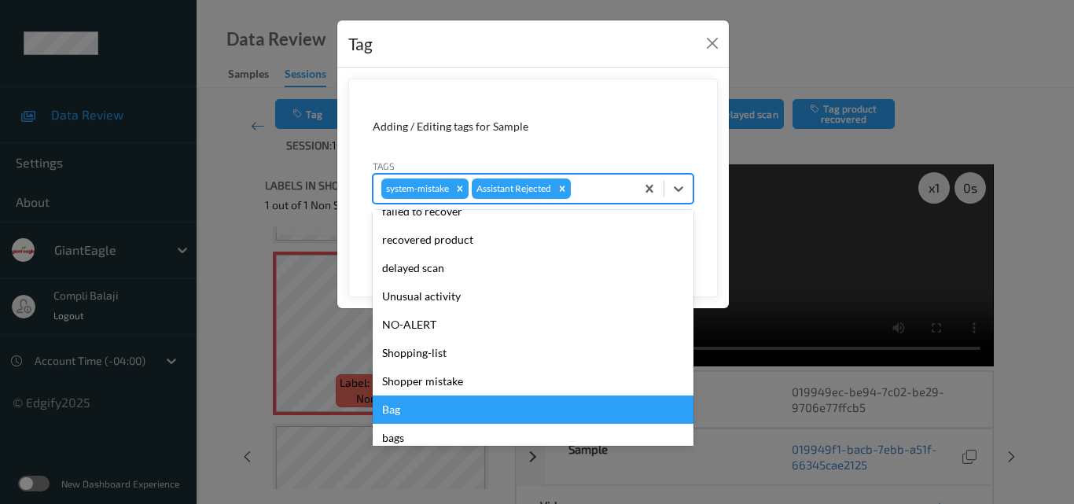
drag, startPoint x: 415, startPoint y: 410, endPoint x: 670, endPoint y: 336, distance: 265.5
click at [414, 410] on div "Bag" at bounding box center [533, 409] width 321 height 28
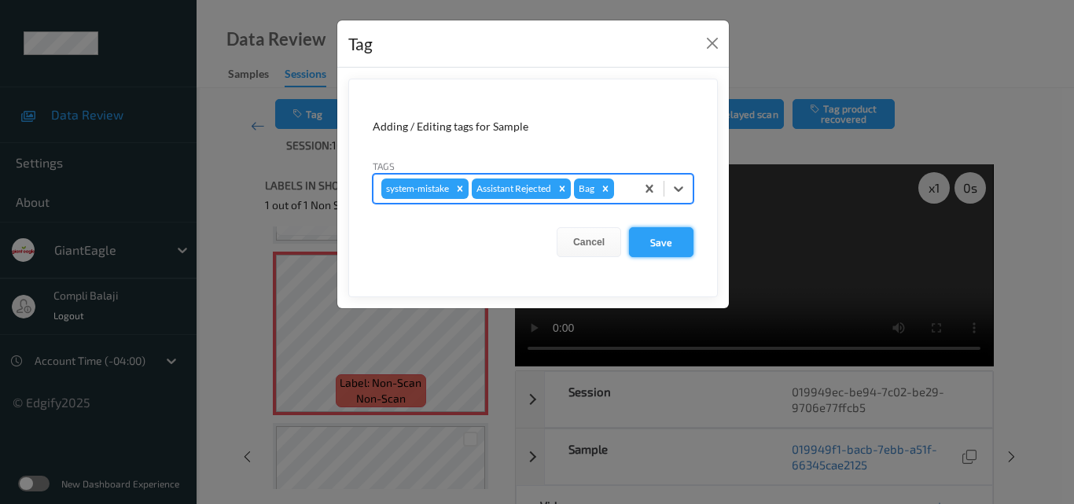
click at [679, 246] on button "Save" at bounding box center [661, 242] width 64 height 30
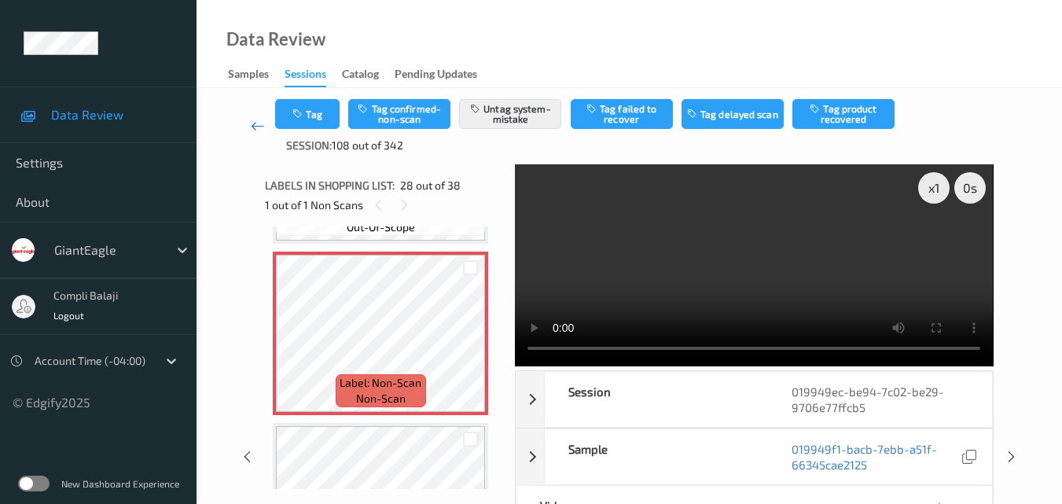
click at [254, 127] on icon at bounding box center [258, 126] width 14 height 16
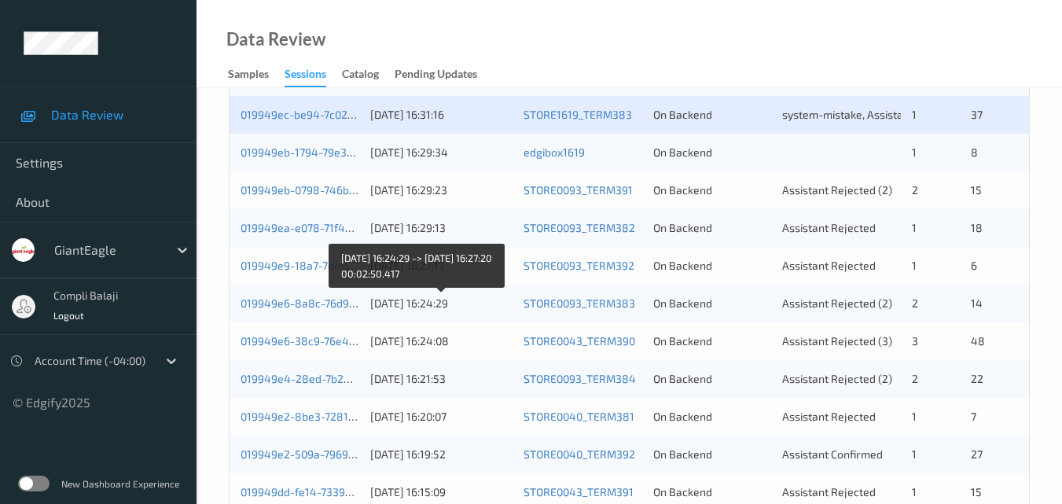
scroll to position [629, 0]
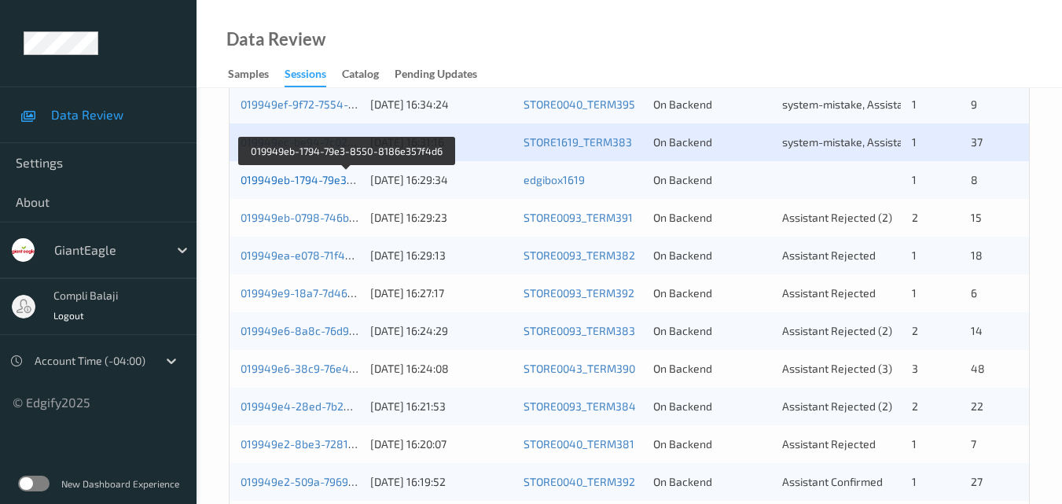
click at [308, 182] on link "019949eb-1794-79e3-8550-8186e357f4d6" at bounding box center [348, 179] width 215 height 13
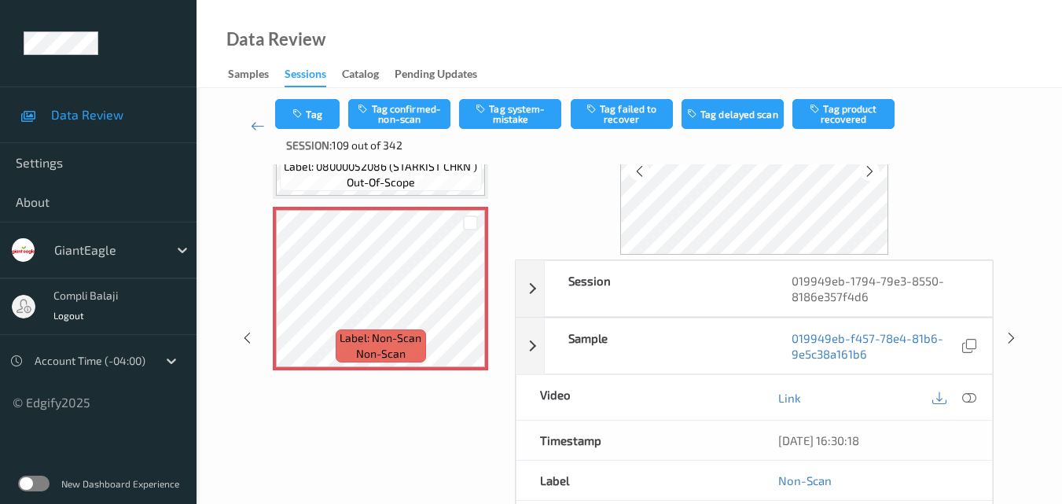
scroll to position [157, 0]
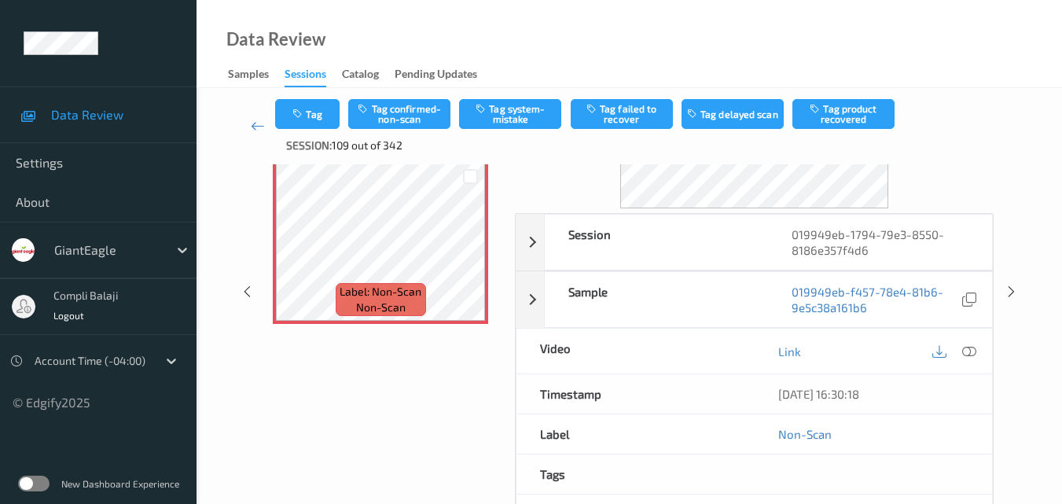
click at [981, 350] on div "Link" at bounding box center [873, 351] width 237 height 45
click at [969, 349] on icon at bounding box center [969, 351] width 14 height 14
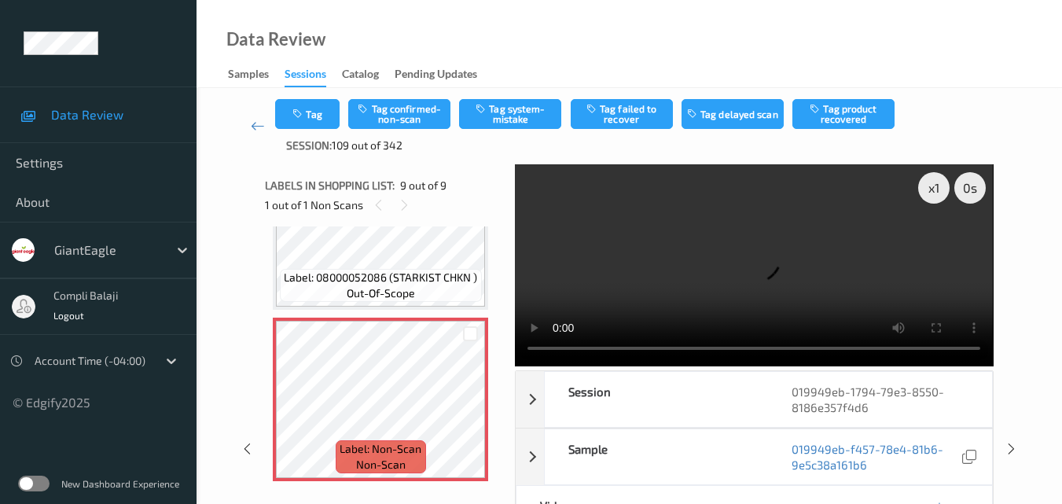
scroll to position [1188, 0]
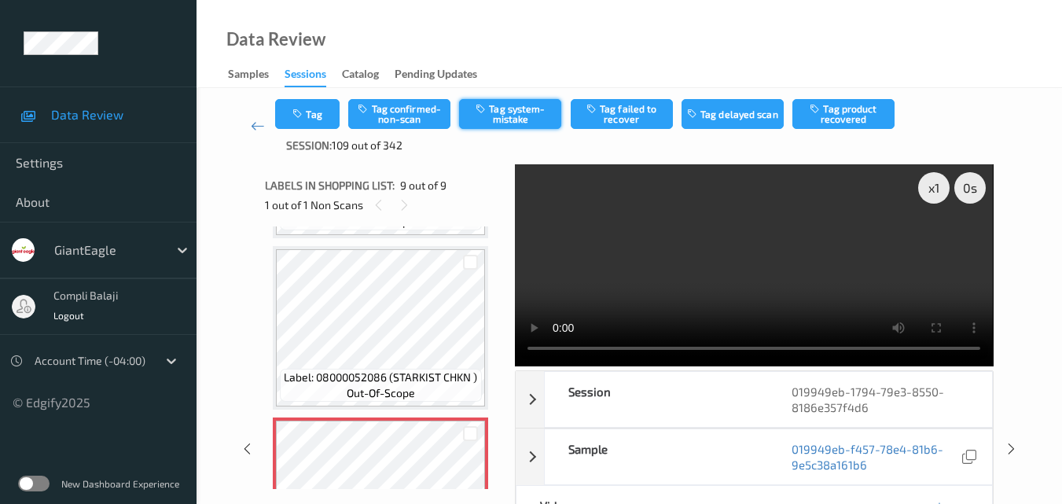
click at [517, 120] on button "Tag system-mistake" at bounding box center [510, 114] width 102 height 30
click at [254, 125] on icon at bounding box center [258, 126] width 14 height 16
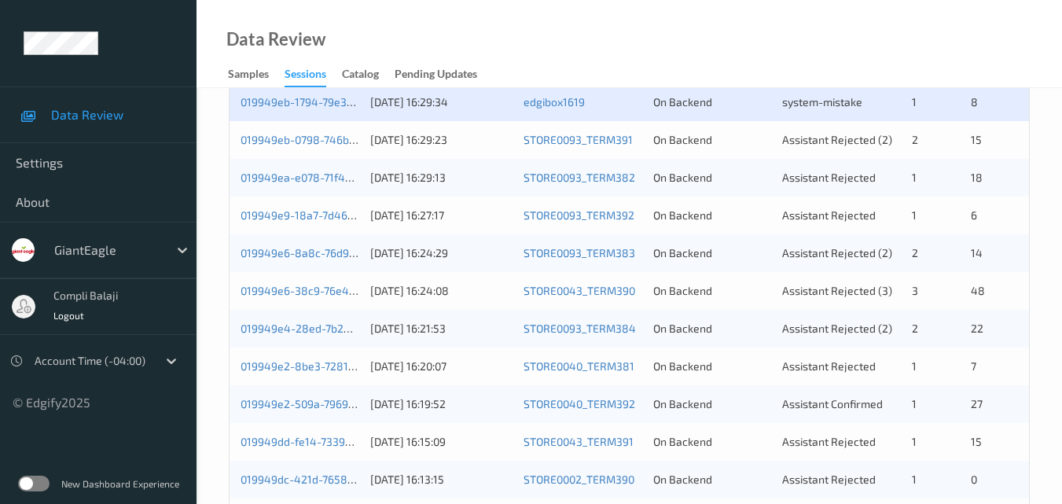
scroll to position [708, 0]
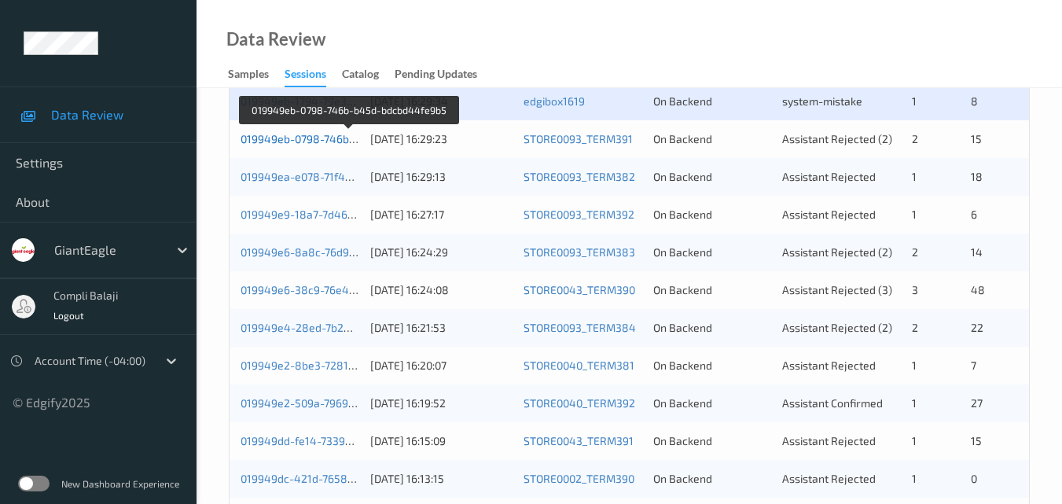
click at [326, 142] on link "019949eb-0798-746b-b45d-bdcbd44fe9b5" at bounding box center [350, 138] width 218 height 13
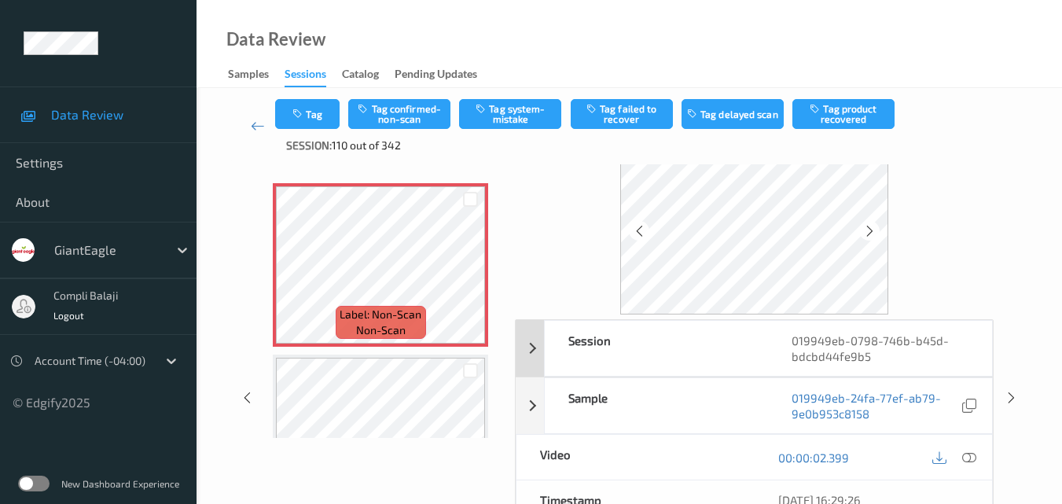
scroll to position [79, 0]
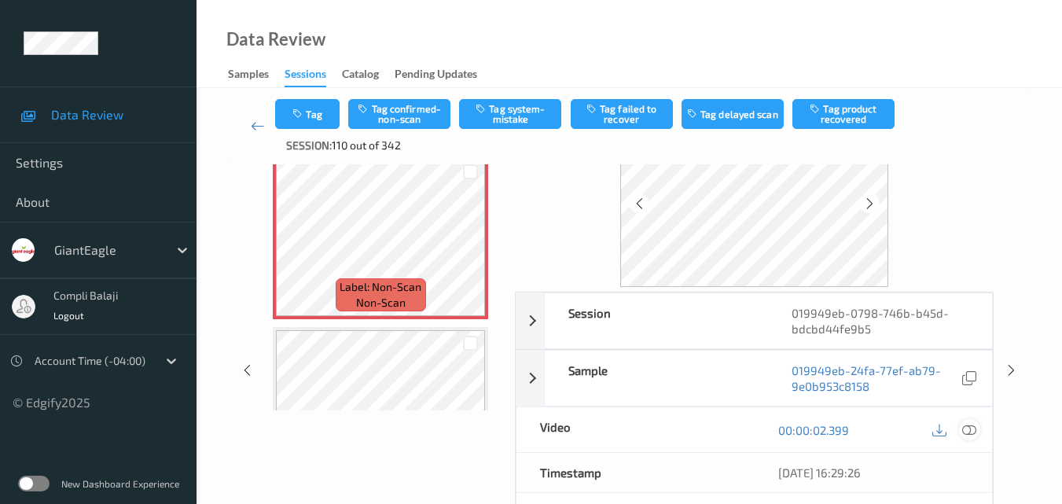
click at [976, 429] on icon at bounding box center [969, 429] width 14 height 14
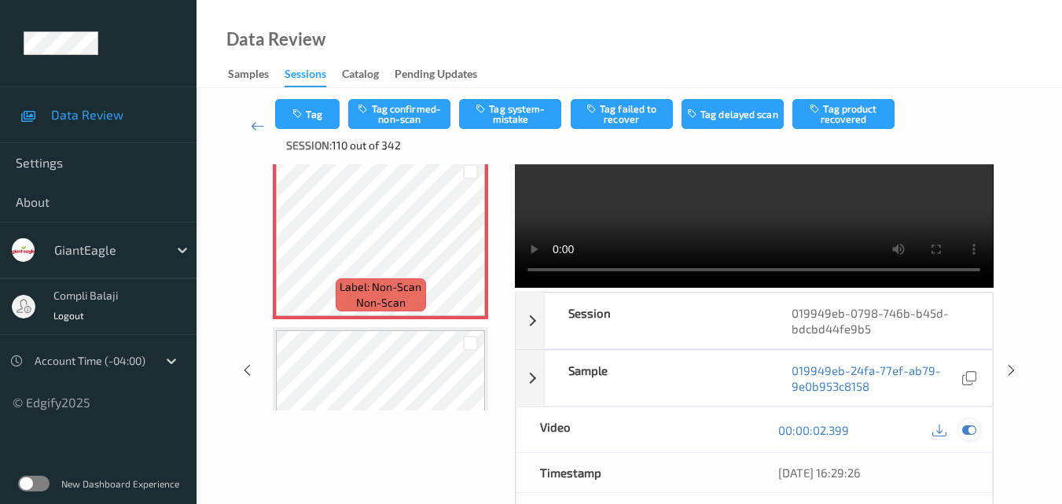
click at [975, 433] on icon at bounding box center [969, 430] width 14 height 14
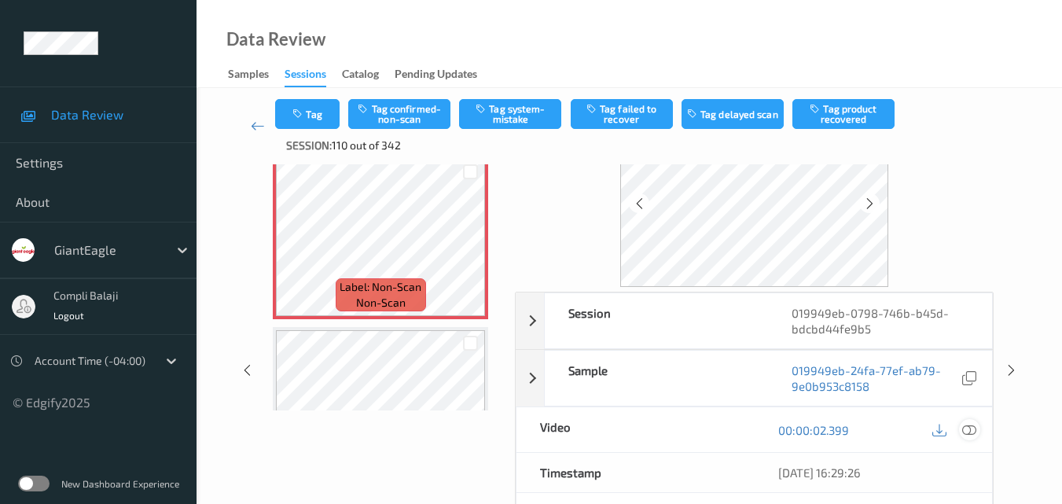
click at [969, 426] on icon at bounding box center [969, 429] width 14 height 14
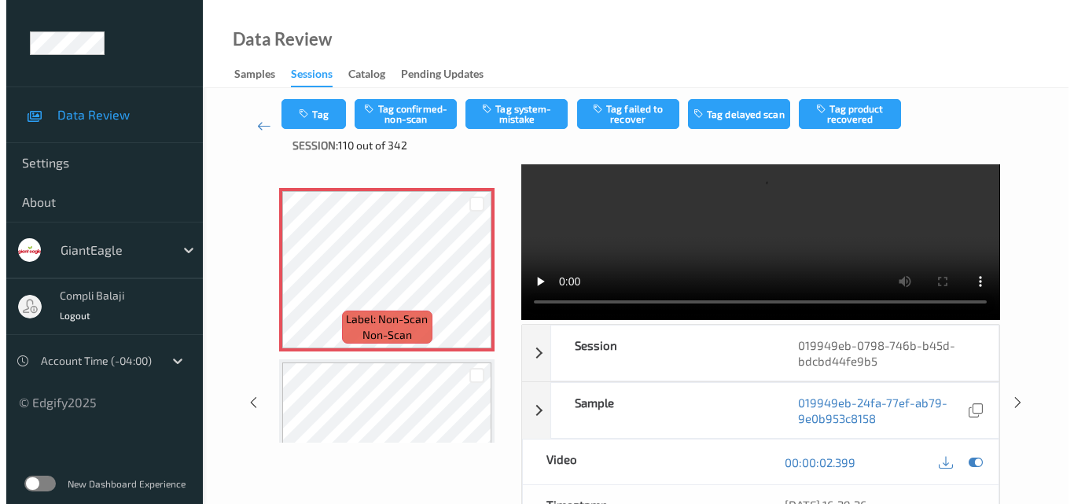
scroll to position [0, 0]
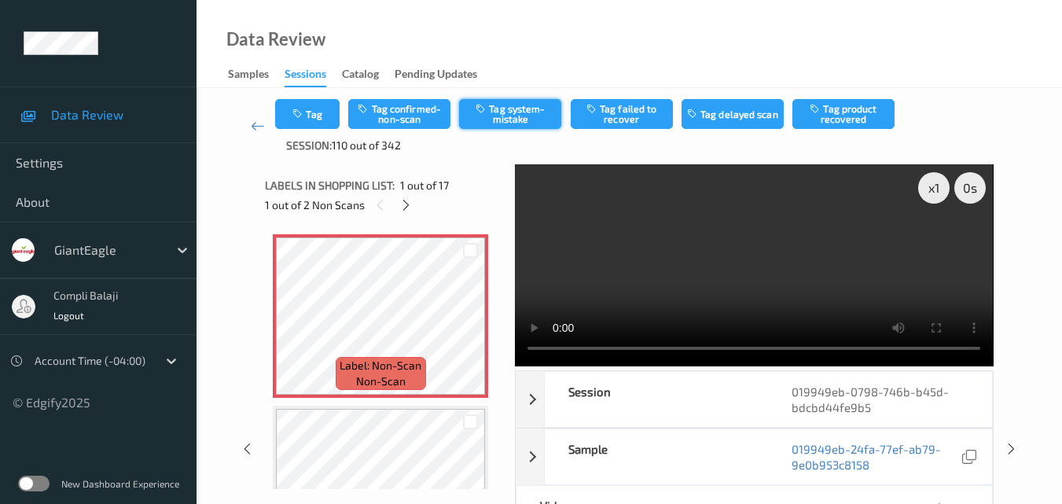
click at [523, 116] on button "Tag system-mistake" at bounding box center [510, 114] width 102 height 30
click at [322, 122] on button "Tag" at bounding box center [307, 114] width 64 height 30
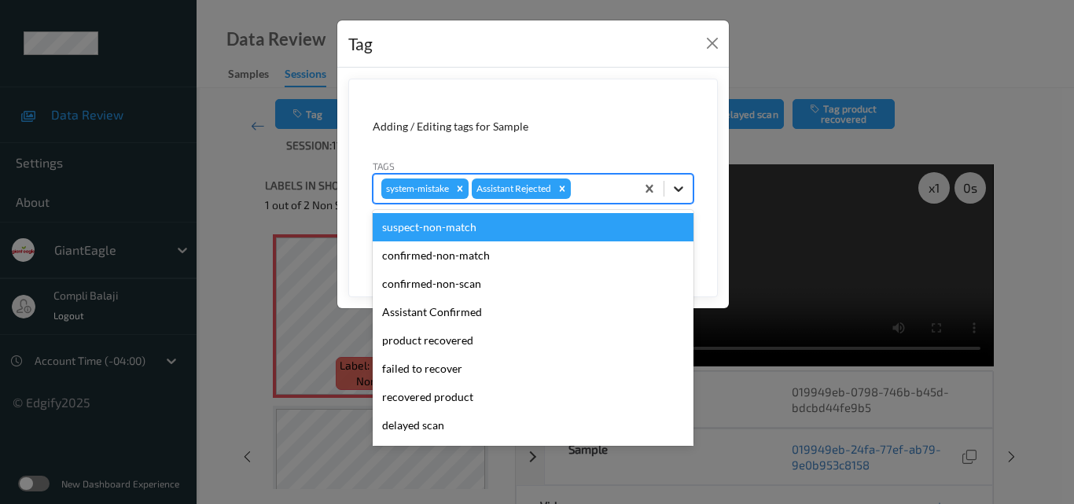
click at [679, 189] on icon at bounding box center [679, 189] width 16 height 16
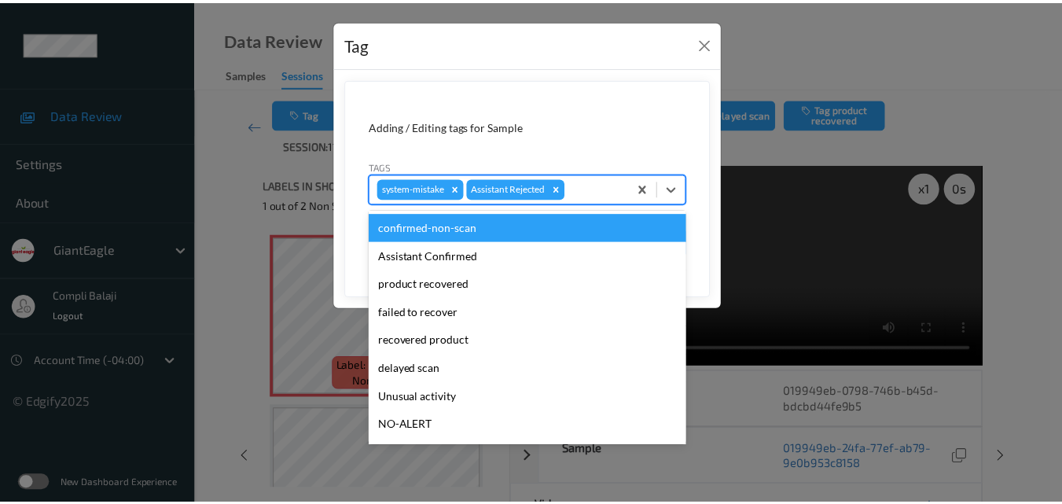
scroll to position [79, 0]
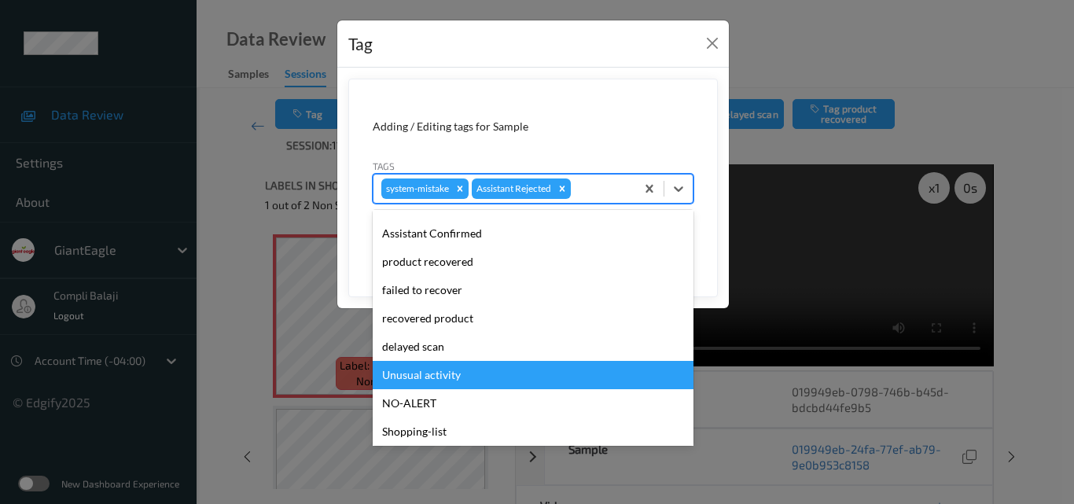
click at [441, 381] on div "Unusual activity" at bounding box center [533, 375] width 321 height 28
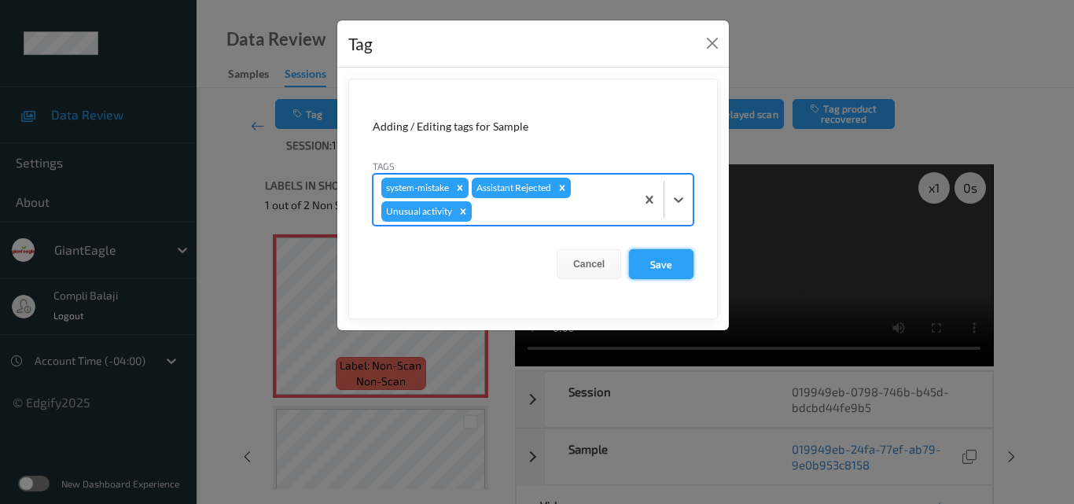
click at [655, 267] on button "Save" at bounding box center [661, 264] width 64 height 30
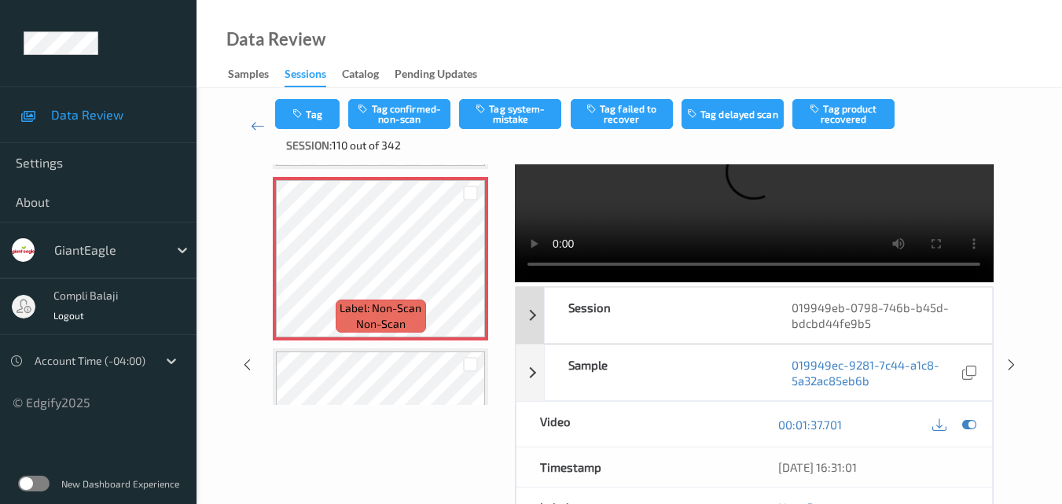
scroll to position [157, 0]
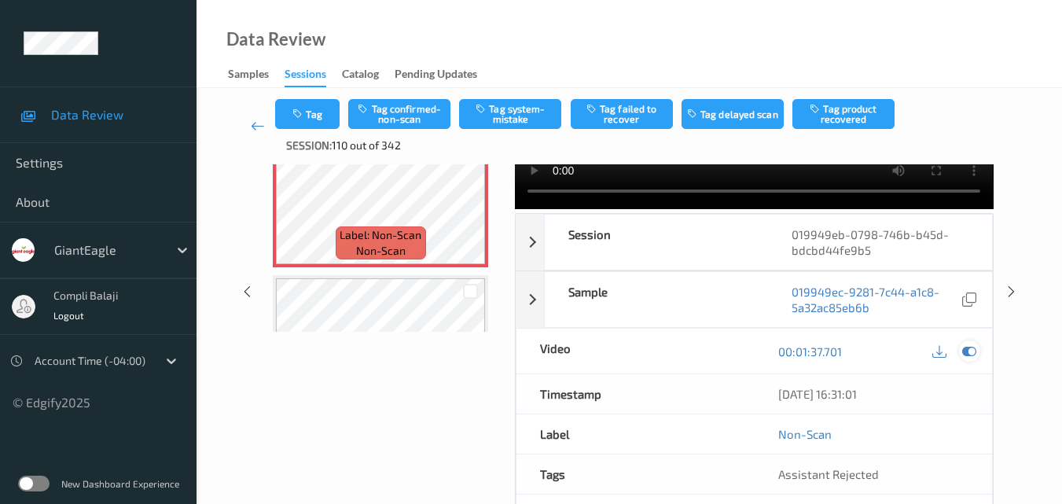
click at [974, 351] on icon at bounding box center [969, 351] width 14 height 14
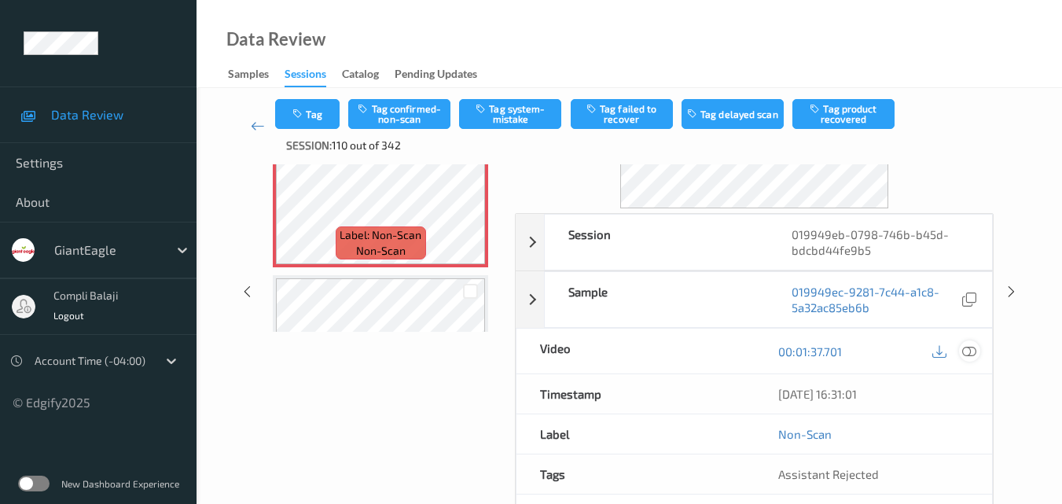
click at [968, 350] on icon at bounding box center [969, 351] width 14 height 14
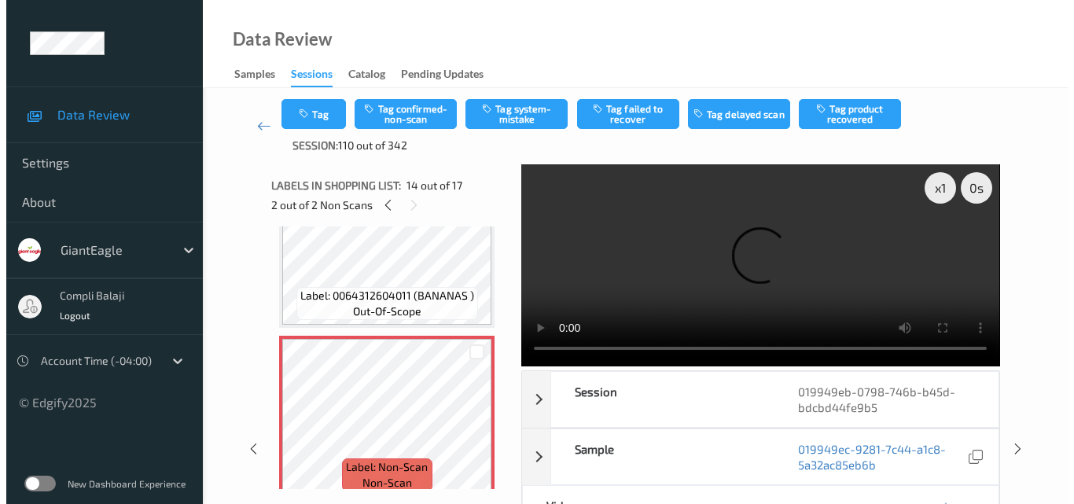
scroll to position [2044, 0]
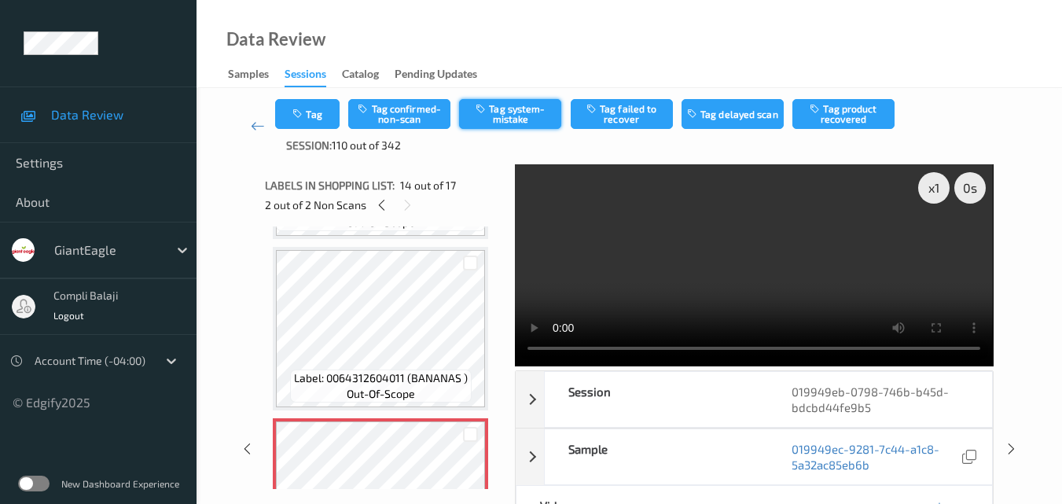
click at [496, 118] on button "Tag system-mistake" at bounding box center [510, 114] width 102 height 30
click at [328, 122] on button "Tag" at bounding box center [307, 114] width 64 height 30
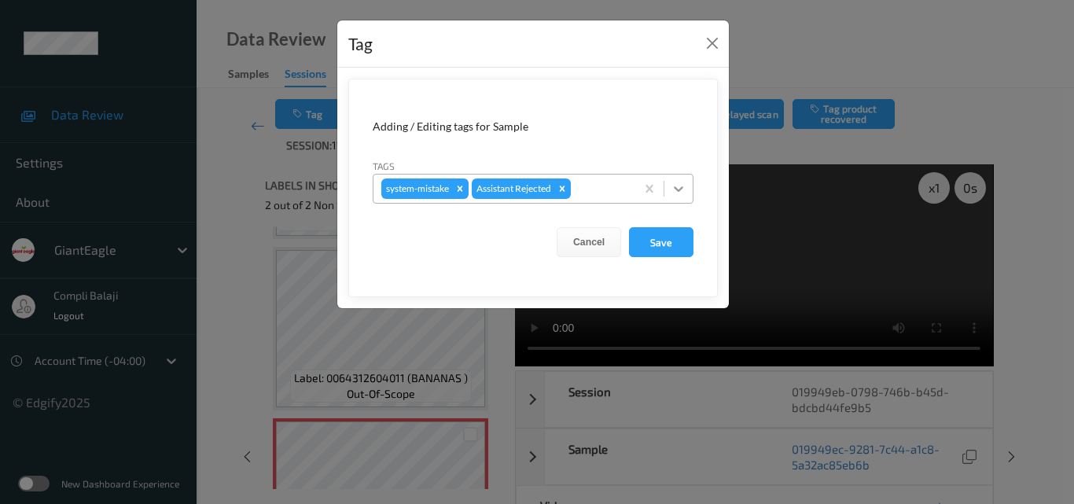
click at [681, 185] on icon at bounding box center [679, 189] width 16 height 16
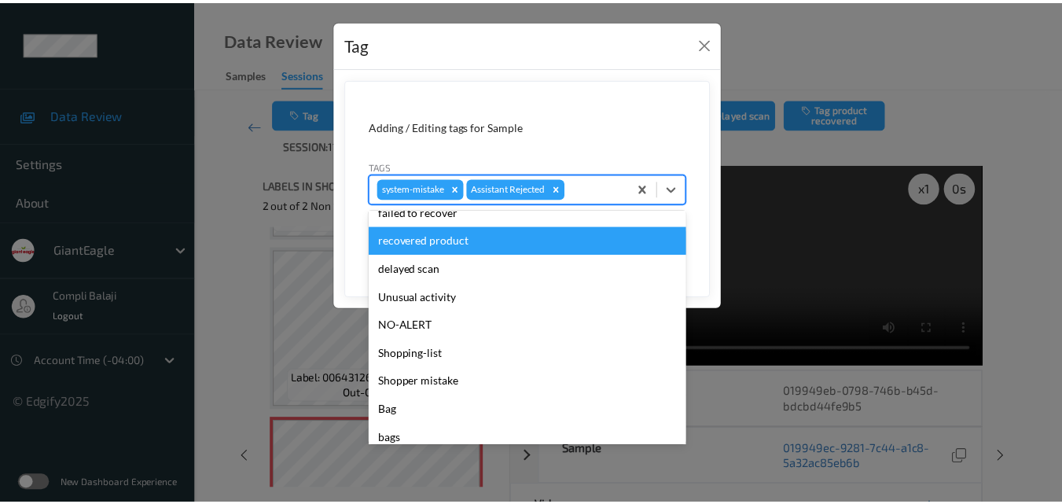
scroll to position [157, 0]
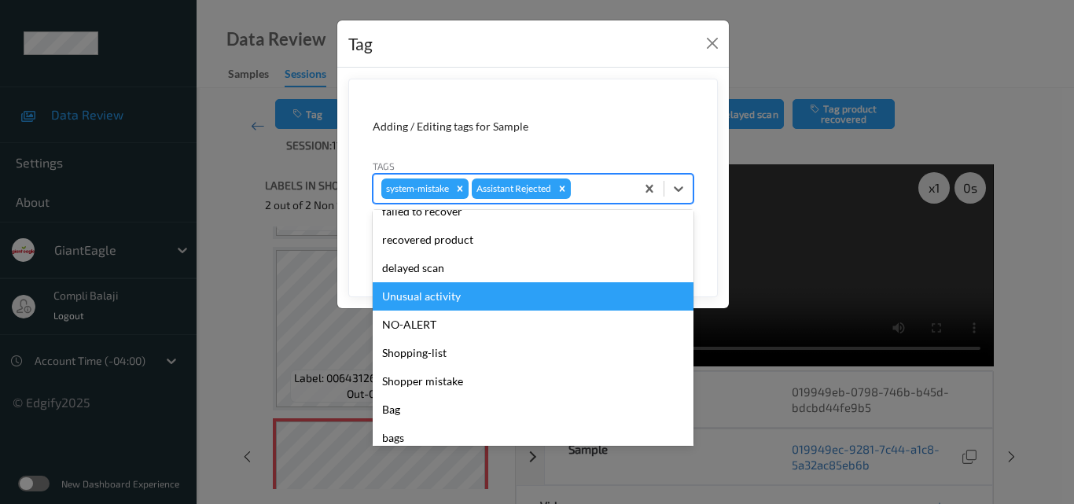
click at [459, 299] on div "Unusual activity" at bounding box center [533, 296] width 321 height 28
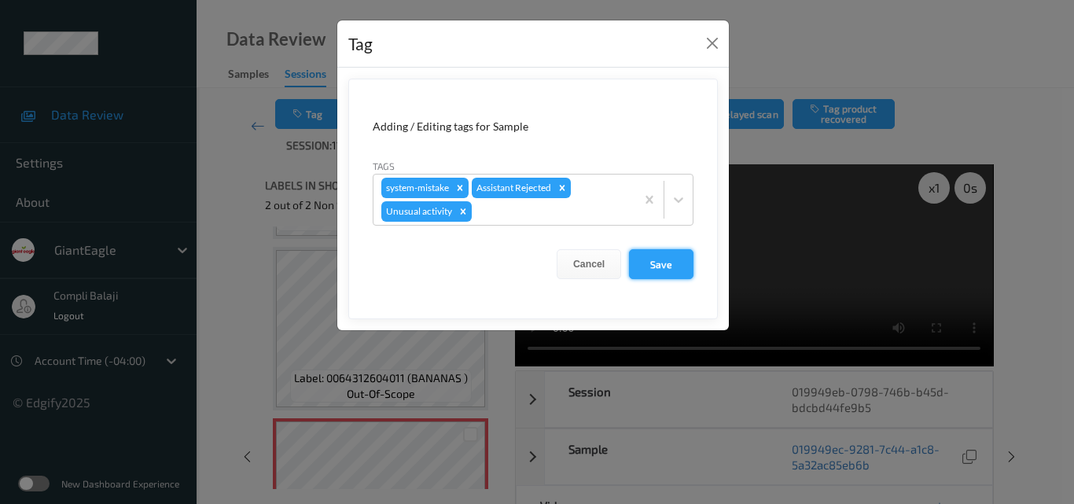
click at [660, 265] on button "Save" at bounding box center [661, 264] width 64 height 30
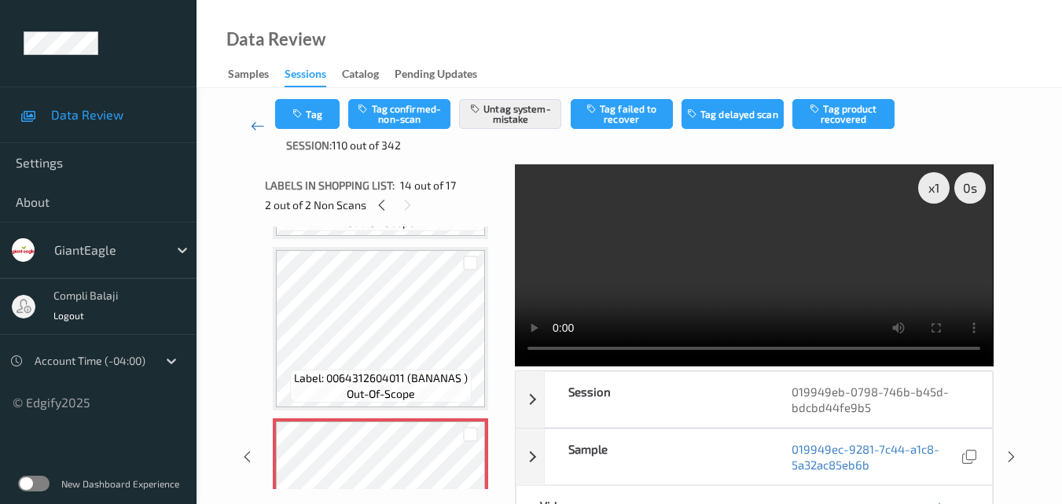
click at [256, 124] on icon at bounding box center [258, 126] width 14 height 16
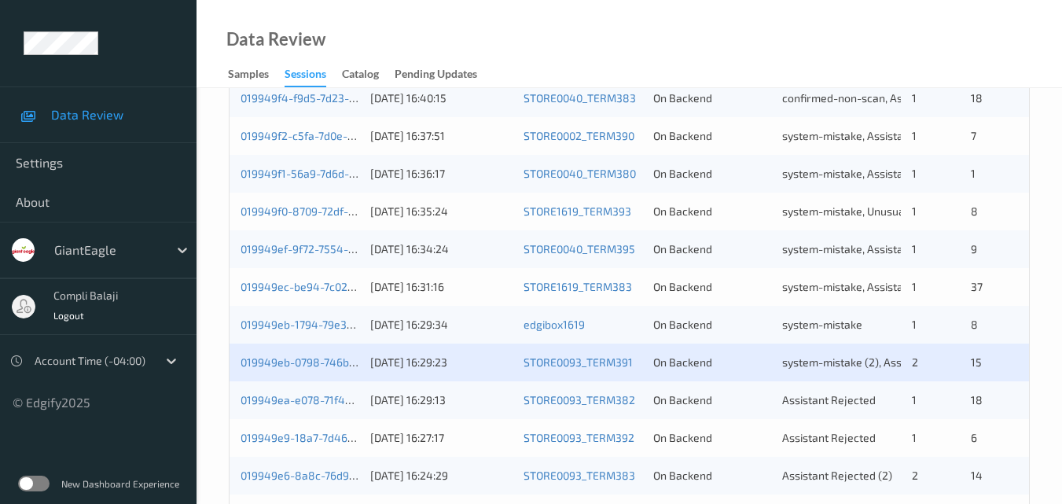
scroll to position [629, 0]
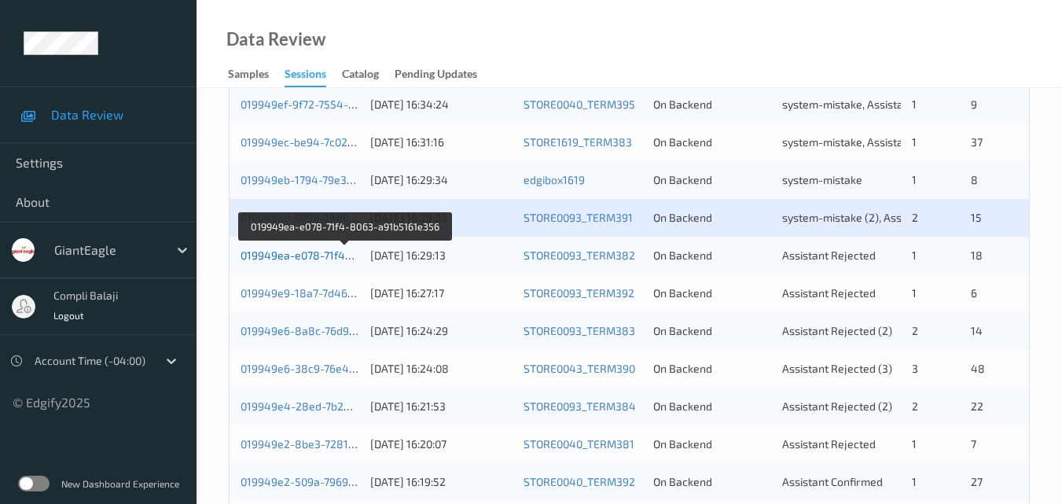
click at [326, 259] on link "019949ea-e078-71f4-8063-a91b5161e356" at bounding box center [346, 254] width 211 height 13
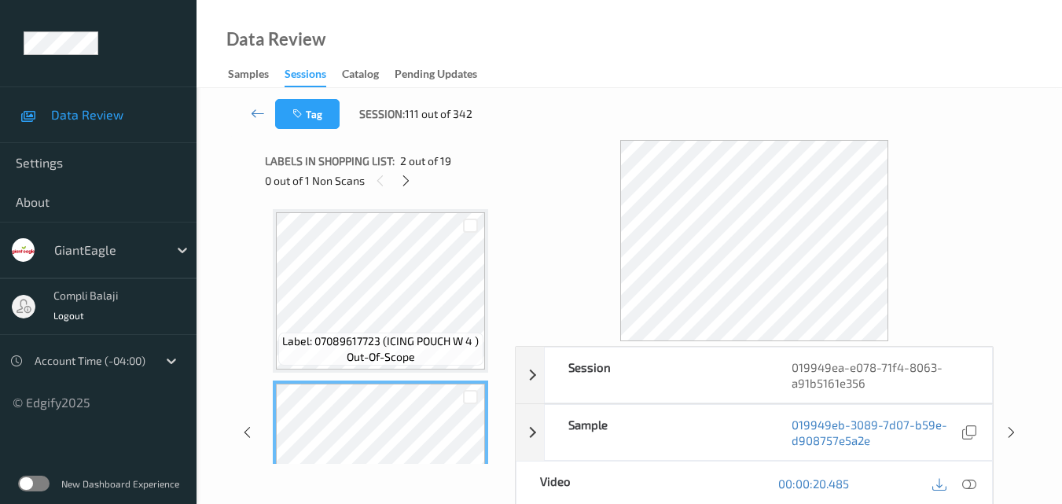
click at [498, 235] on div "Label: 07089617723 (ICING POUCH W 4 ) out-of-scope Label: 28996900000 (COOKIE M…" at bounding box center [384, 332] width 239 height 263
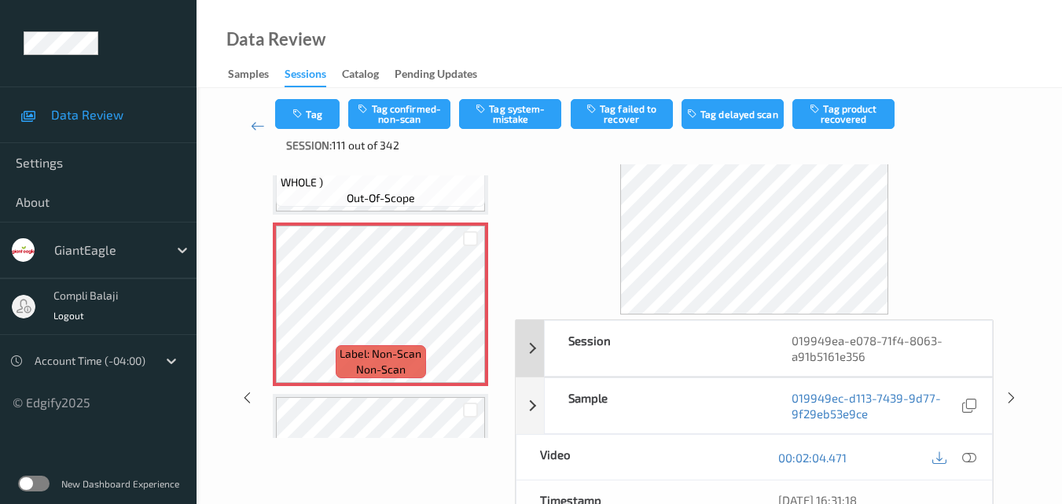
scroll to position [79, 0]
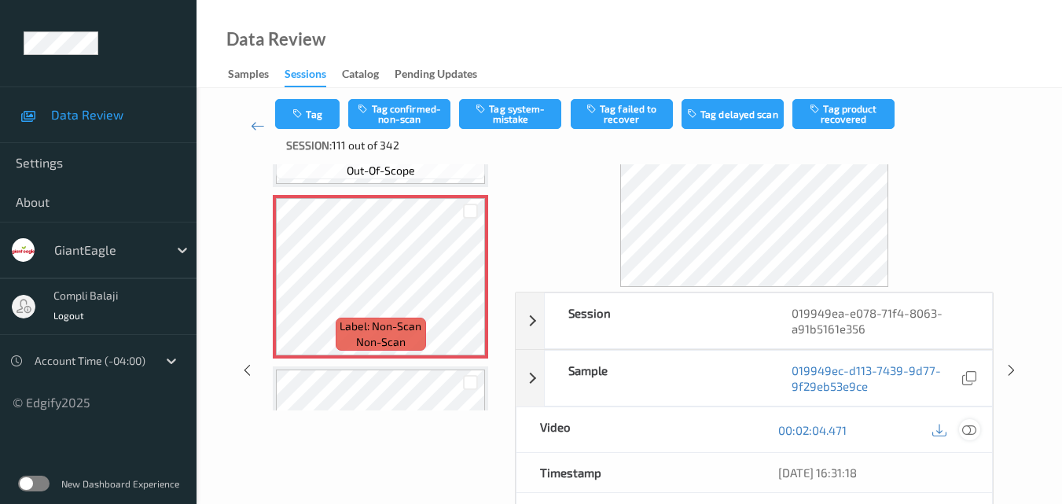
click at [971, 435] on icon at bounding box center [969, 429] width 14 height 14
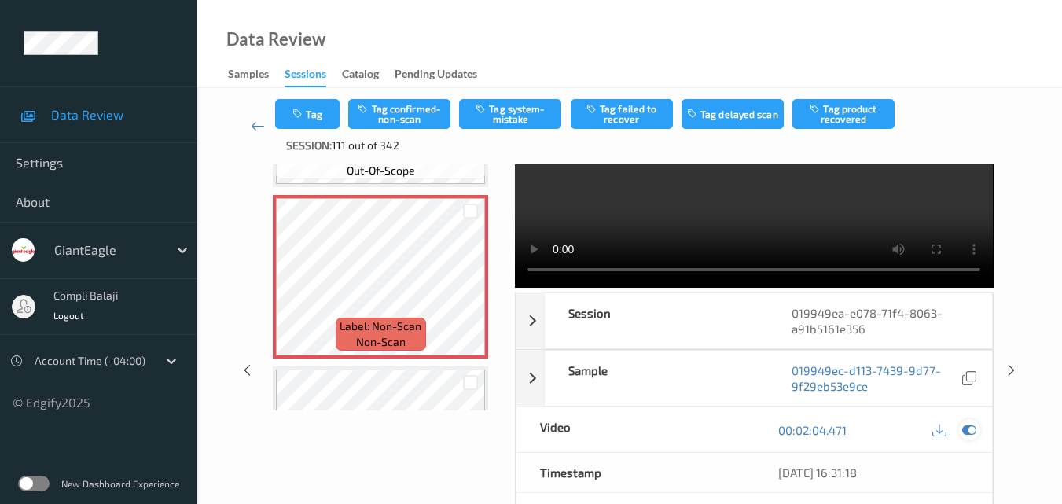
click at [970, 431] on icon at bounding box center [969, 430] width 14 height 14
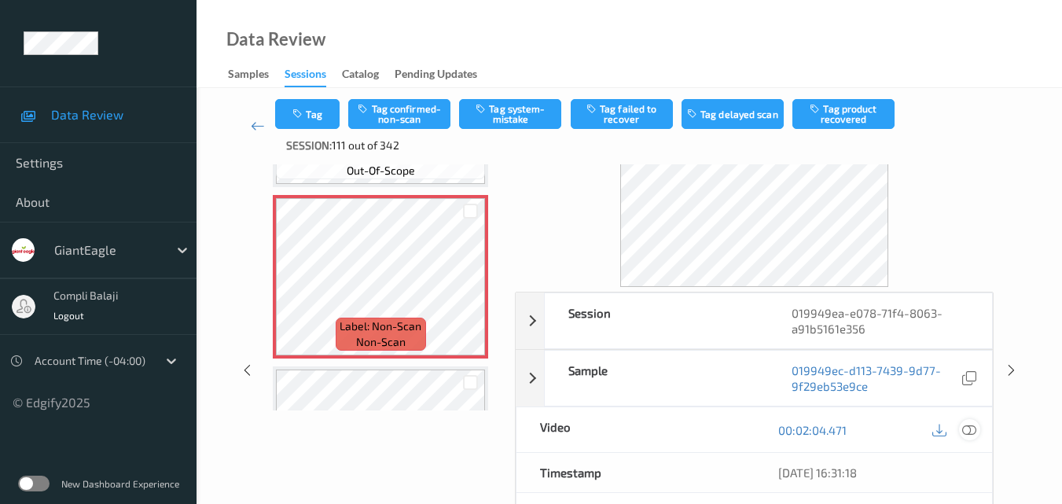
click at [969, 433] on icon at bounding box center [969, 429] width 14 height 14
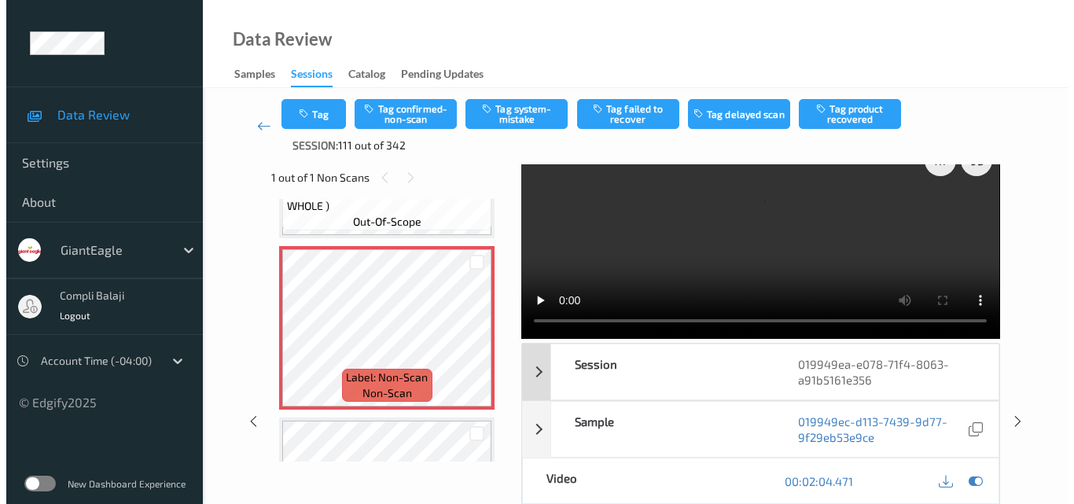
scroll to position [0, 0]
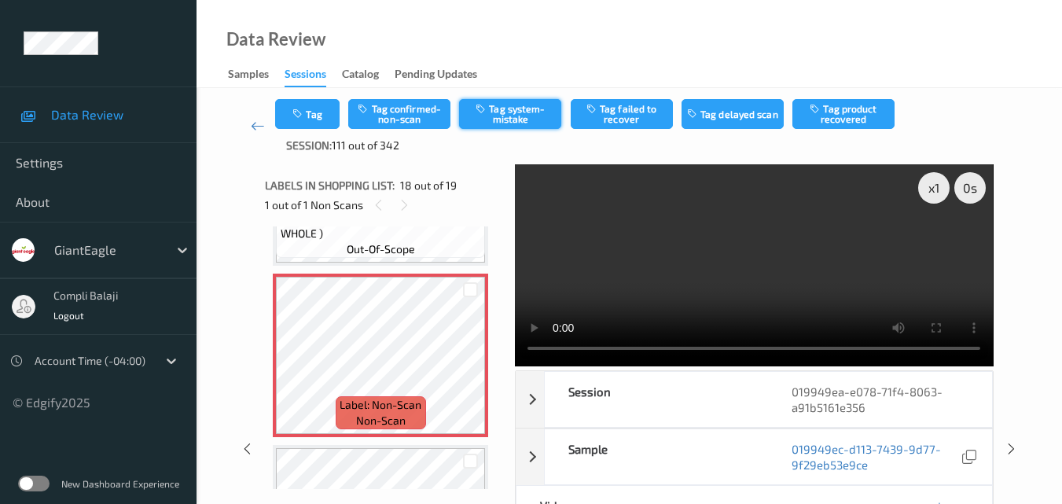
click at [528, 116] on button "Tag system-mistake" at bounding box center [510, 114] width 102 height 30
click at [322, 119] on button "Tag" at bounding box center [307, 114] width 64 height 30
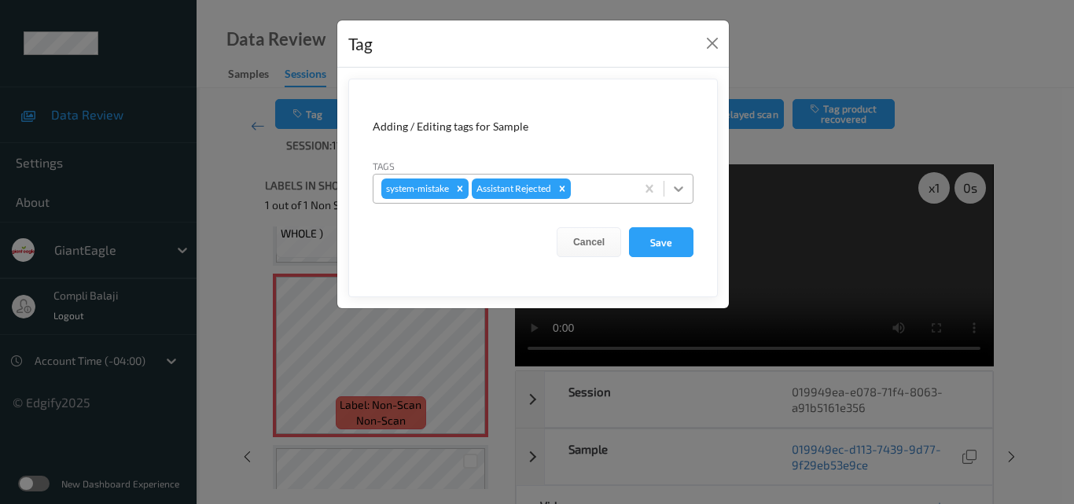
click at [682, 186] on icon at bounding box center [679, 189] width 16 height 16
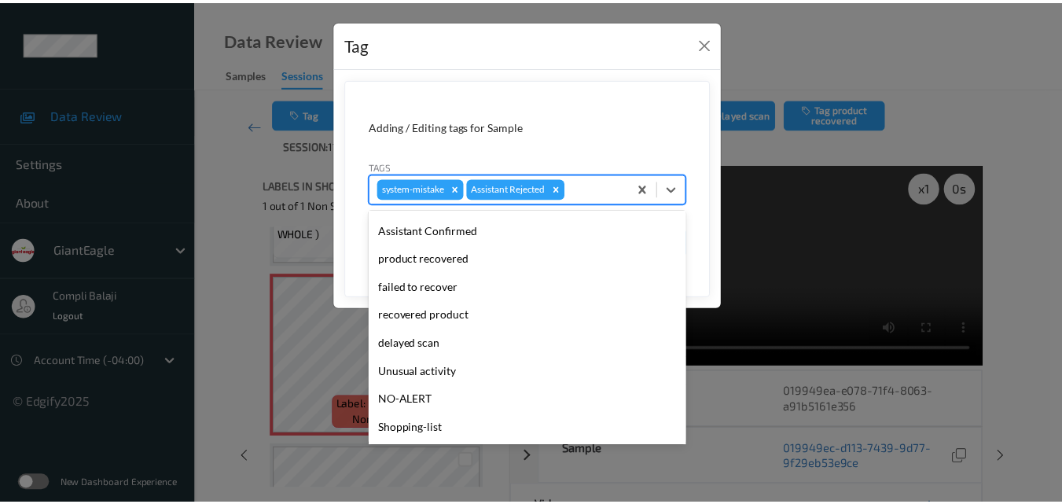
scroll to position [157, 0]
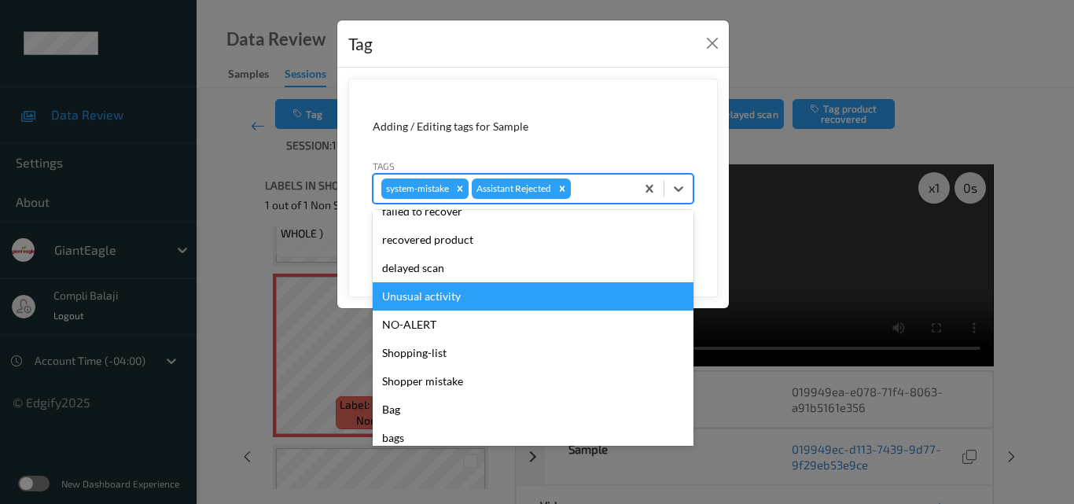
click at [463, 304] on div "Unusual activity" at bounding box center [533, 296] width 321 height 28
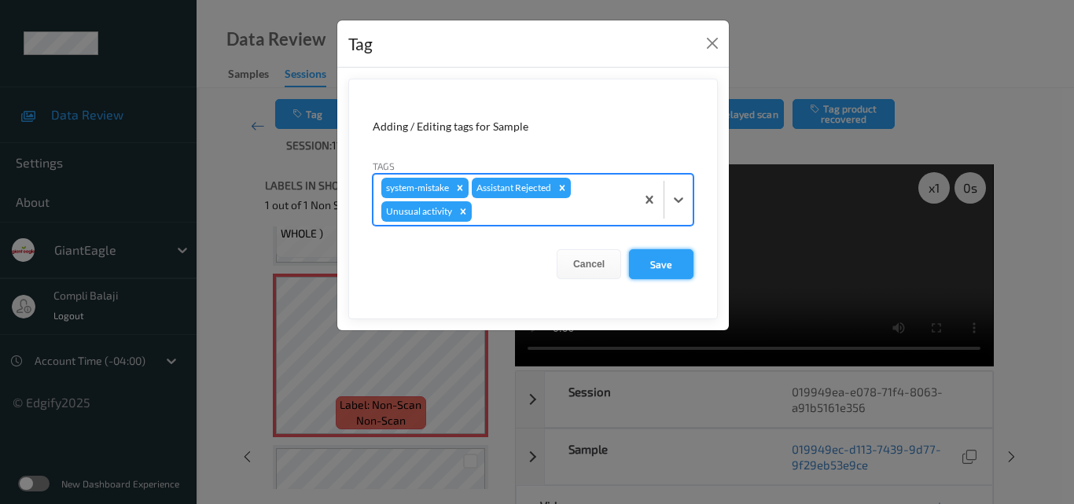
click at [669, 273] on button "Save" at bounding box center [661, 264] width 64 height 30
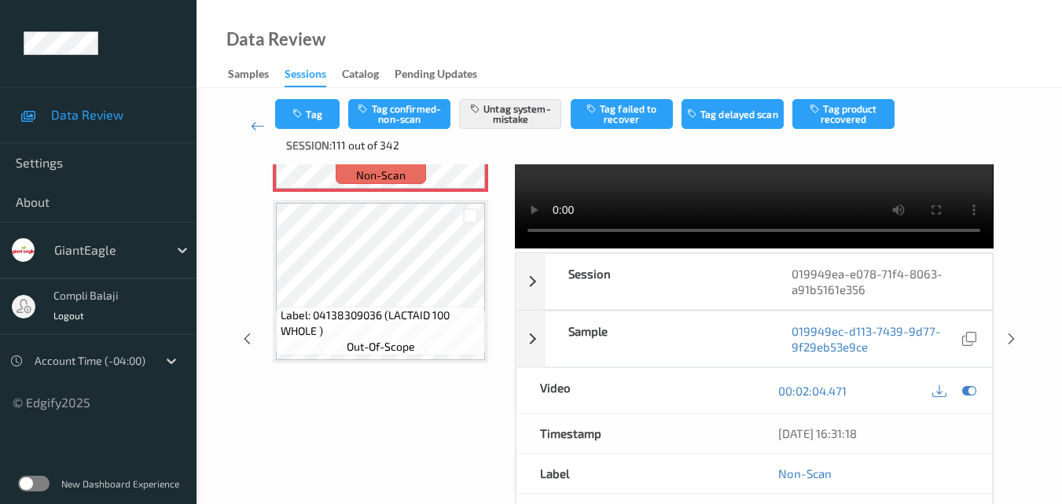
scroll to position [0, 0]
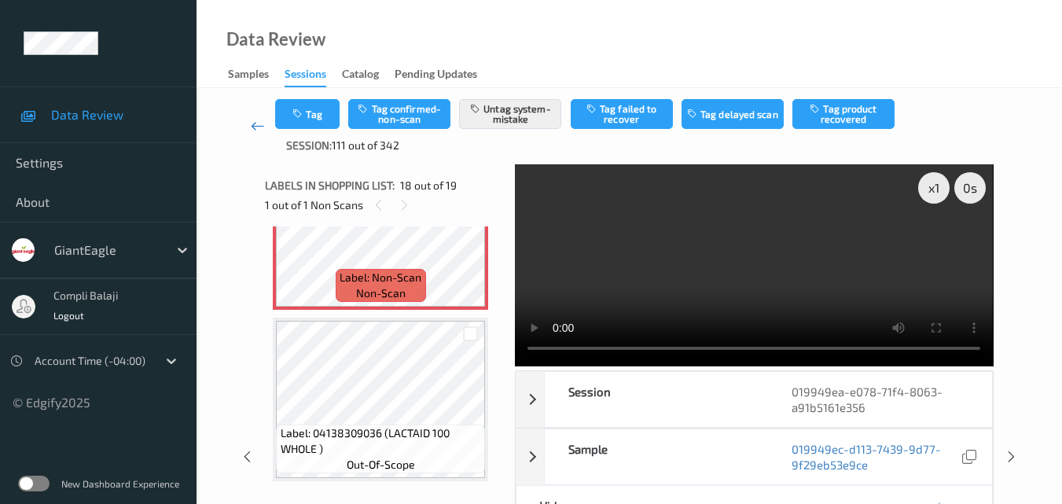
click at [252, 127] on icon at bounding box center [258, 126] width 14 height 16
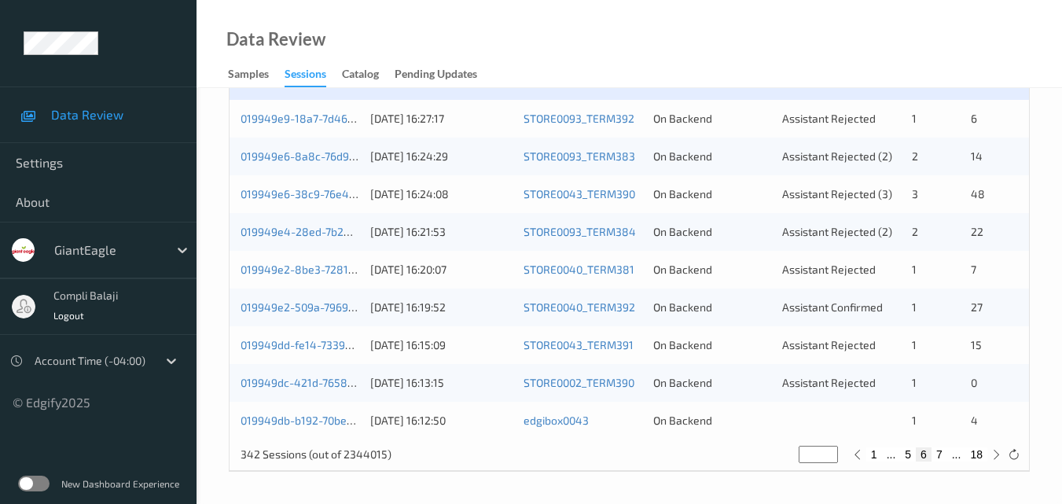
scroll to position [725, 0]
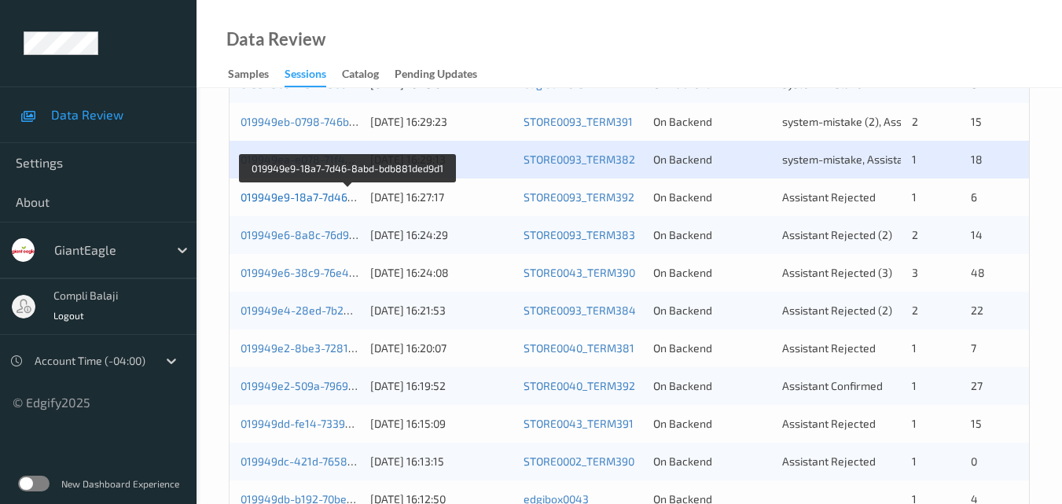
click at [303, 197] on link "019949e9-18a7-7d46-8abd-bdb881ded9d1" at bounding box center [349, 196] width 216 height 13
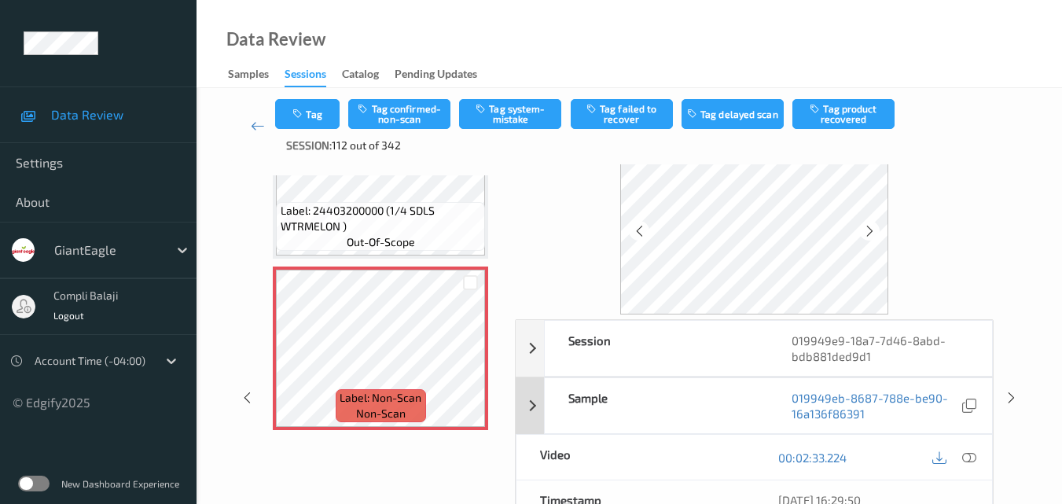
scroll to position [79, 0]
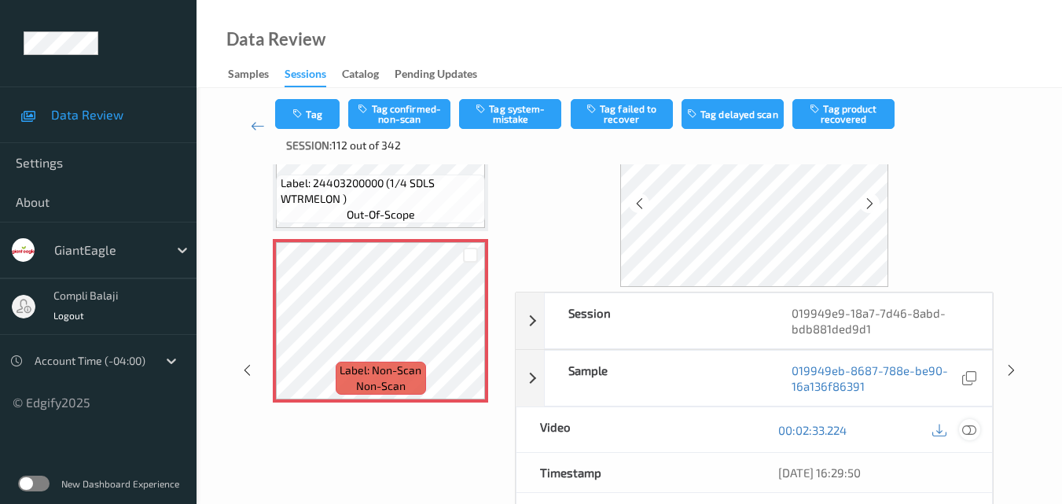
click at [970, 431] on icon at bounding box center [969, 429] width 14 height 14
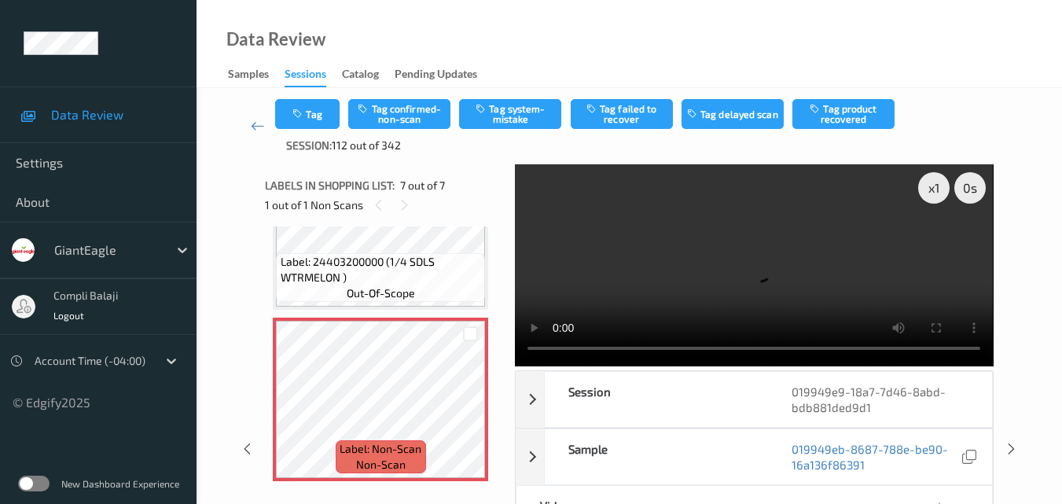
scroll to position [845, 0]
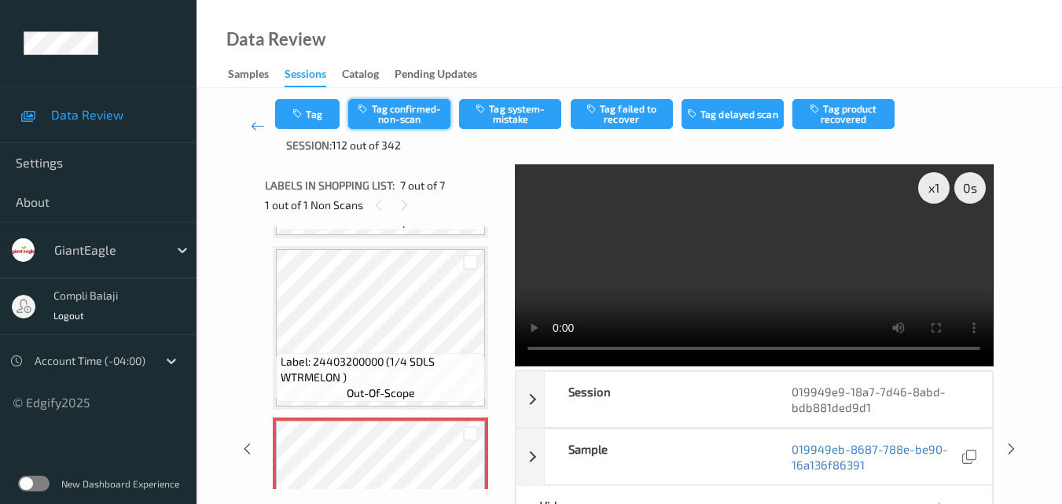
click at [391, 118] on button "Tag confirmed-non-scan" at bounding box center [399, 114] width 102 height 30
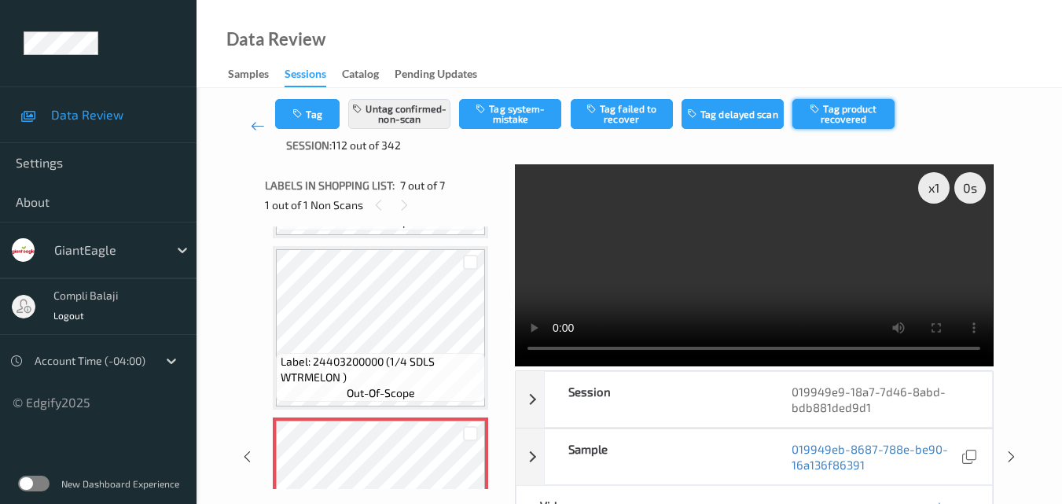
click at [874, 114] on button "Tag product recovered" at bounding box center [844, 114] width 102 height 30
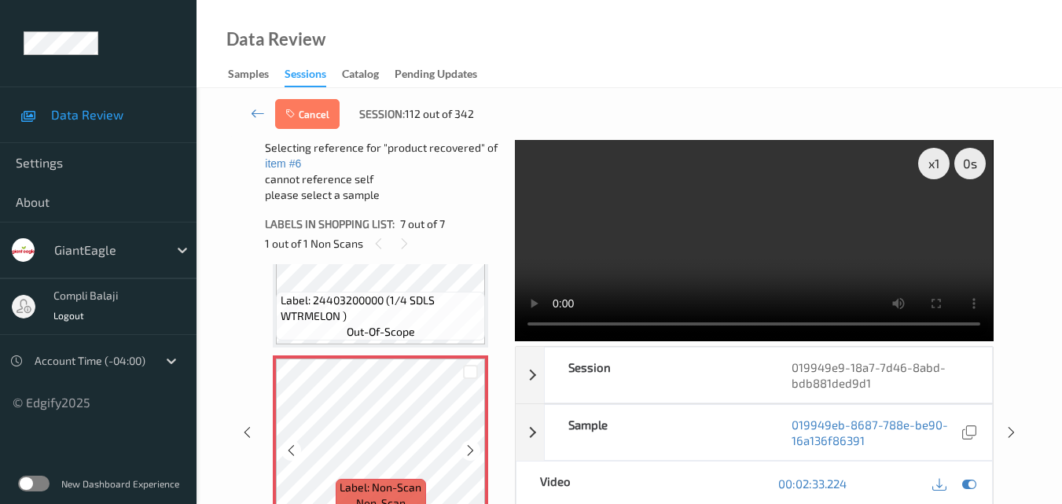
scroll to position [866, 0]
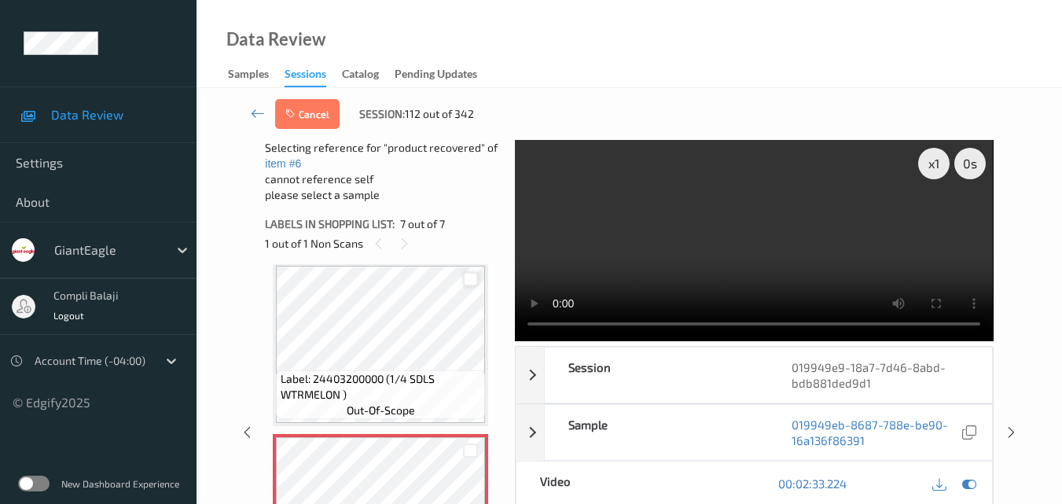
click at [465, 275] on div at bounding box center [470, 279] width 15 height 15
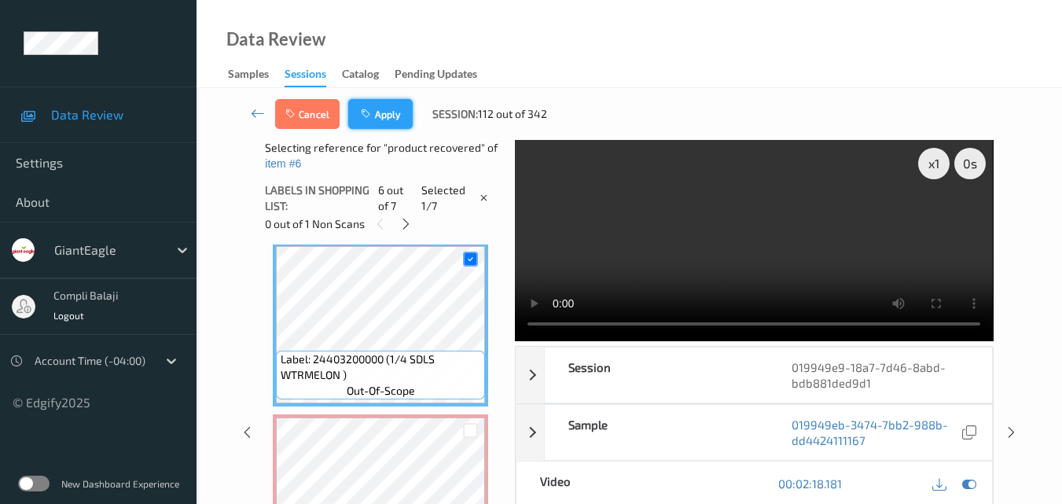
click at [396, 113] on button "Apply" at bounding box center [380, 114] width 64 height 30
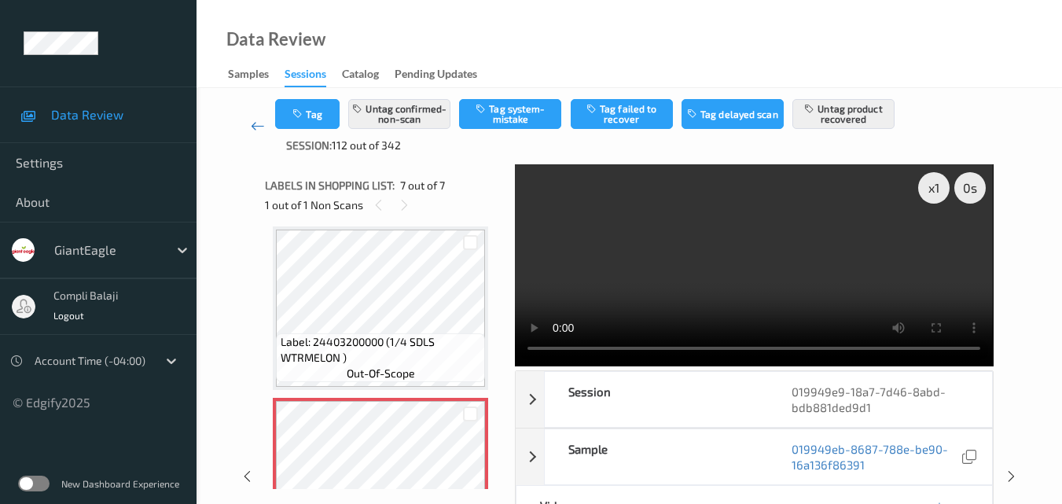
click at [251, 129] on icon at bounding box center [258, 126] width 14 height 16
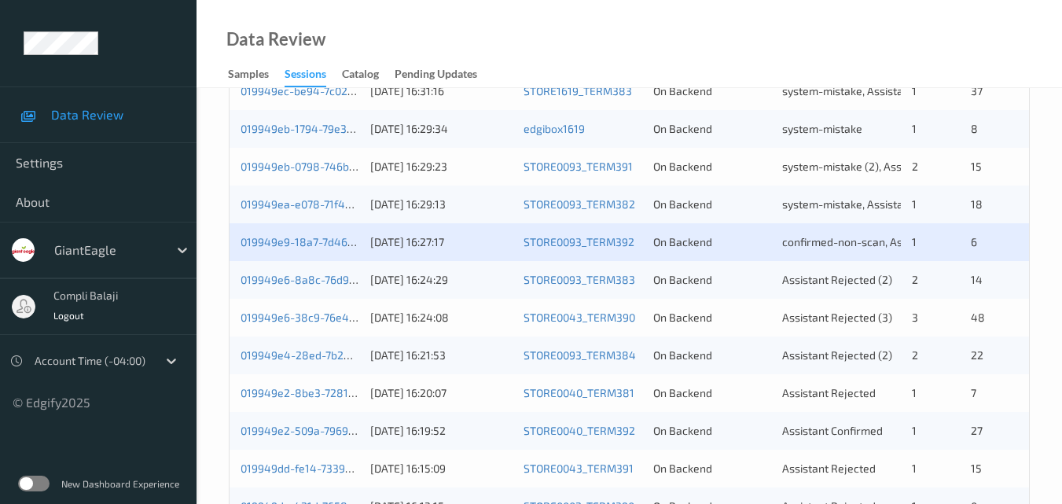
scroll to position [708, 0]
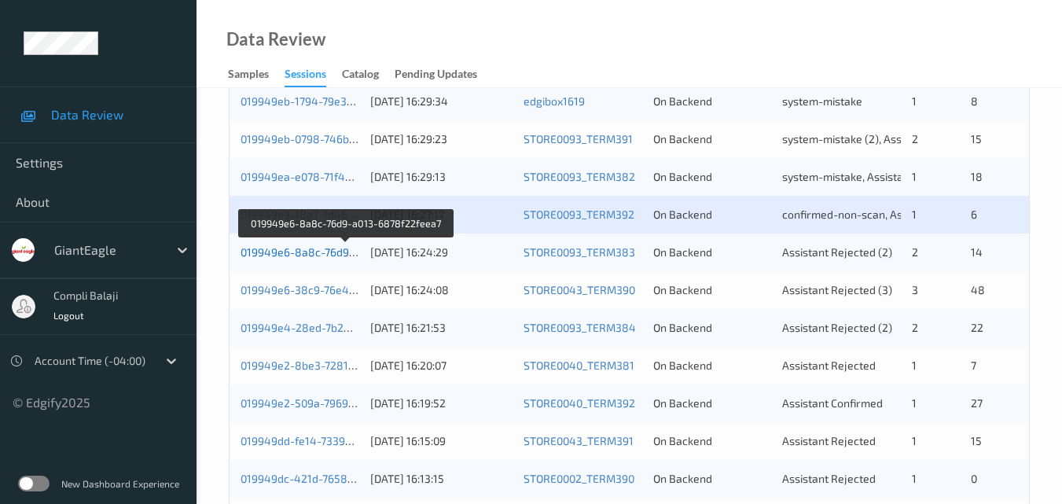
click at [325, 254] on link "019949e6-8a8c-76d9-a013-6878f22feea7" at bounding box center [347, 251] width 212 height 13
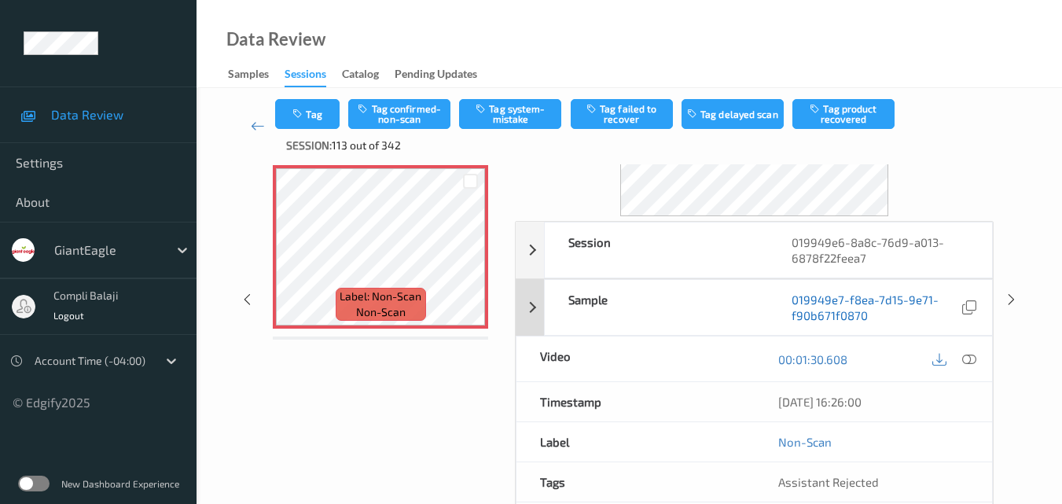
scroll to position [236, 0]
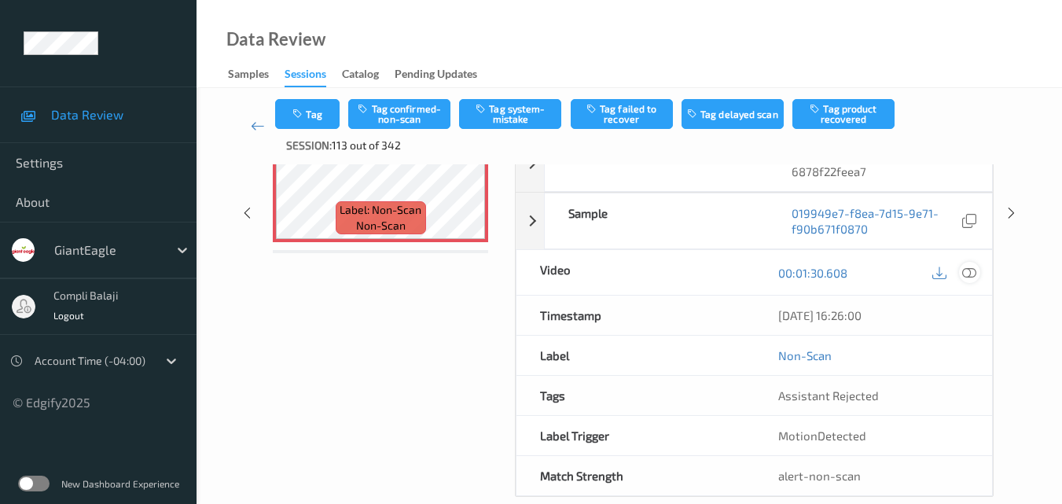
click at [972, 274] on icon at bounding box center [969, 272] width 14 height 14
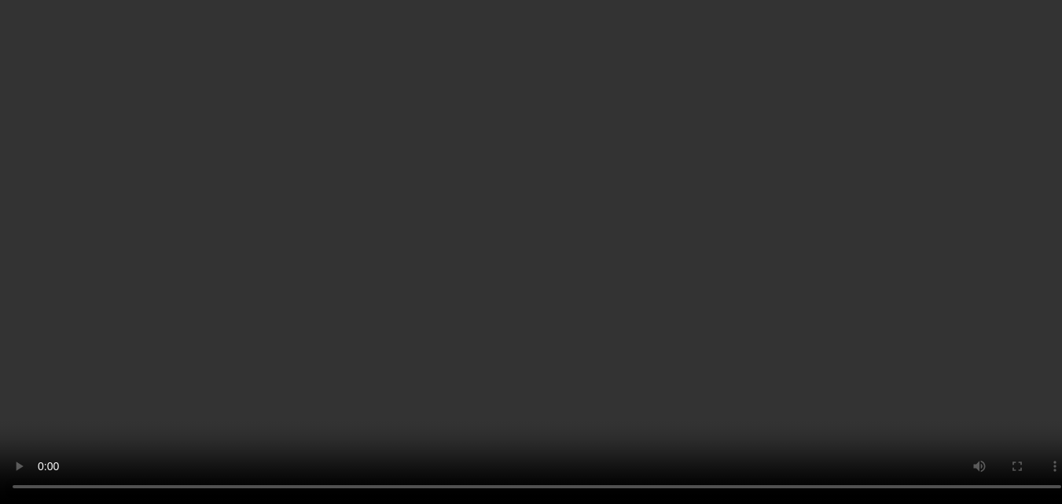
scroll to position [1937, 0]
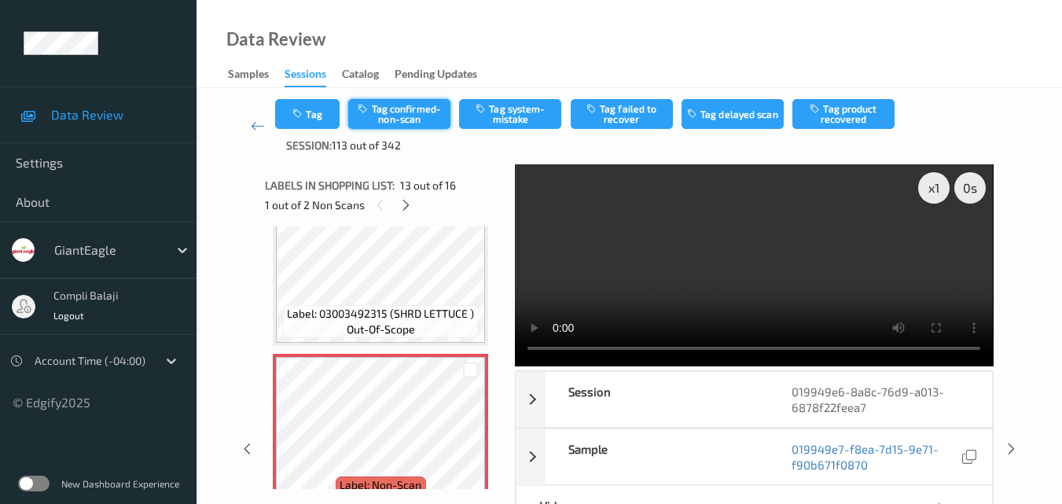
click at [418, 116] on button "Tag confirmed-non-scan" at bounding box center [399, 114] width 102 height 30
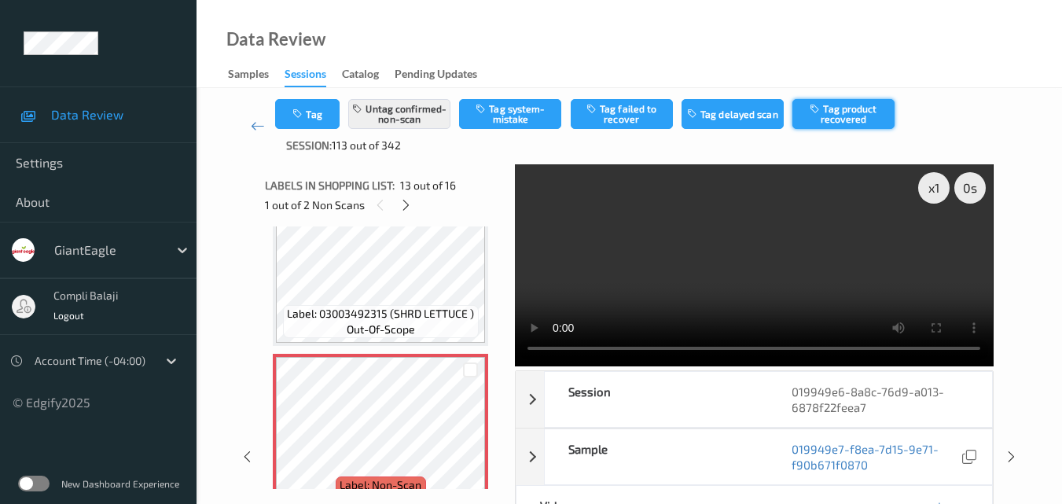
click at [852, 120] on button "Tag product recovered" at bounding box center [844, 114] width 102 height 30
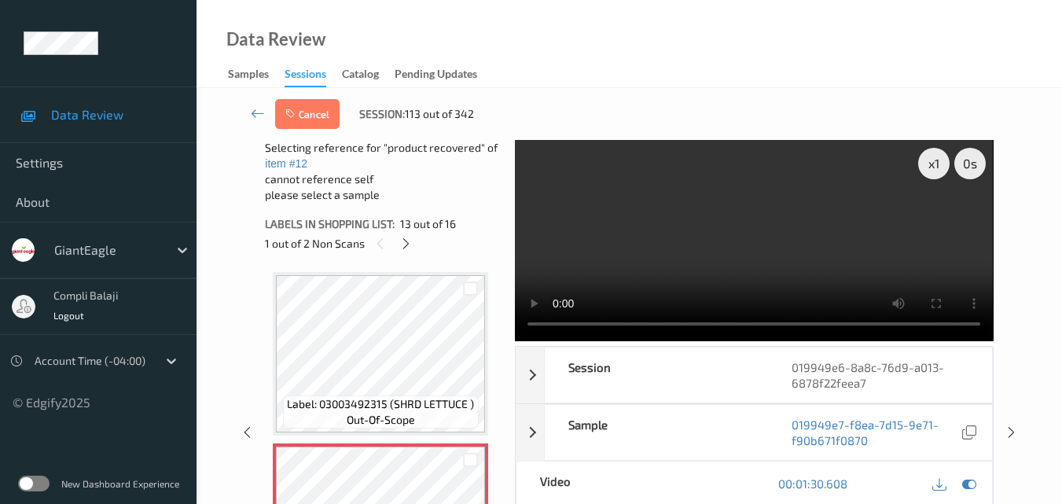
scroll to position [1859, 0]
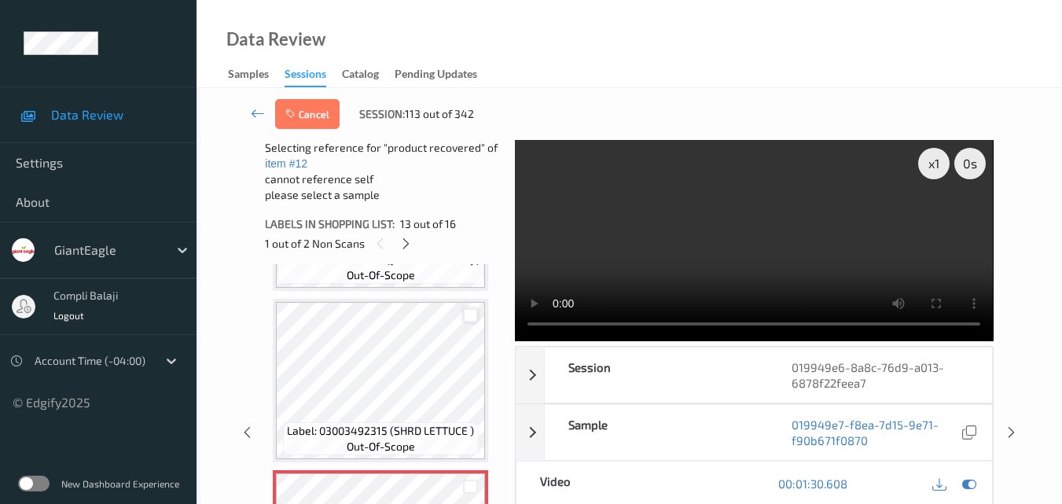
click at [473, 313] on div at bounding box center [470, 315] width 15 height 15
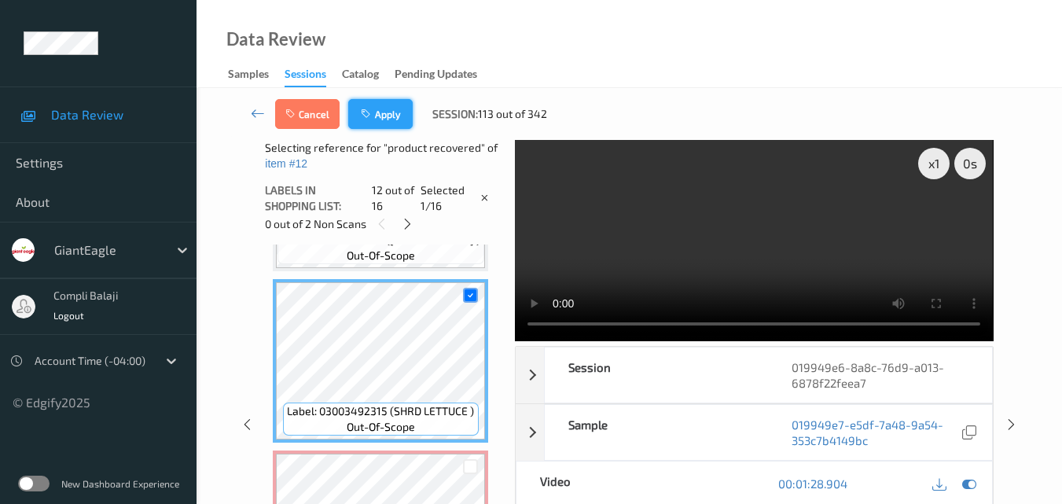
click at [392, 114] on button "Apply" at bounding box center [380, 114] width 64 height 30
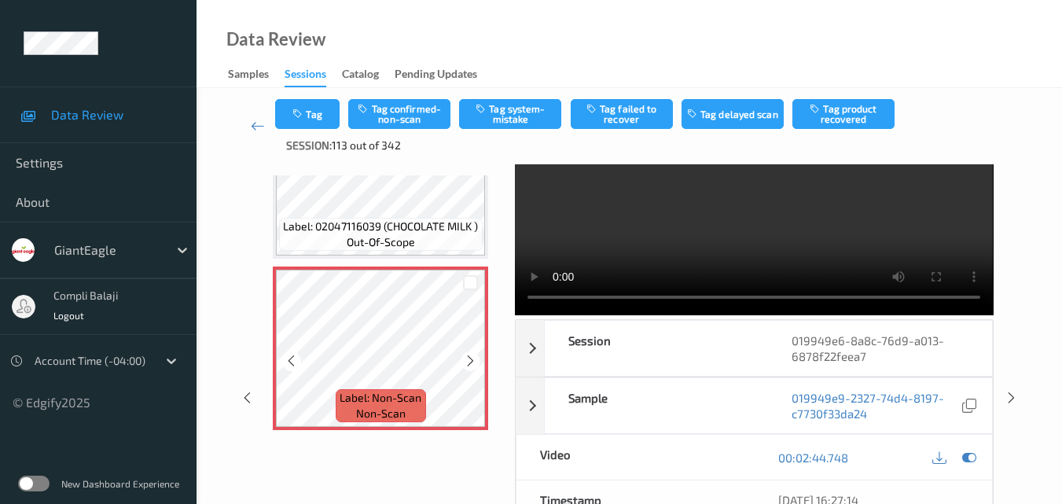
scroll to position [79, 0]
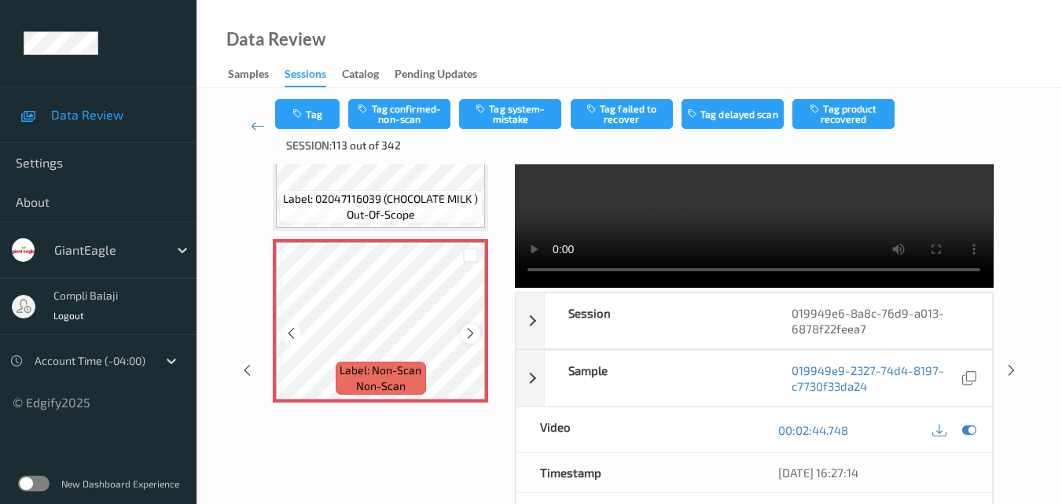
click at [468, 333] on icon at bounding box center [470, 333] width 13 height 14
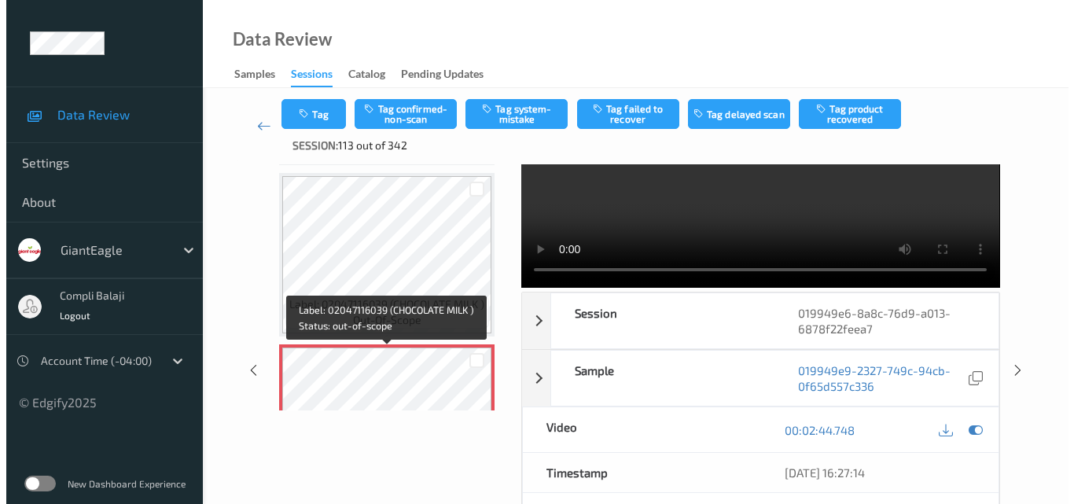
scroll to position [2409, 0]
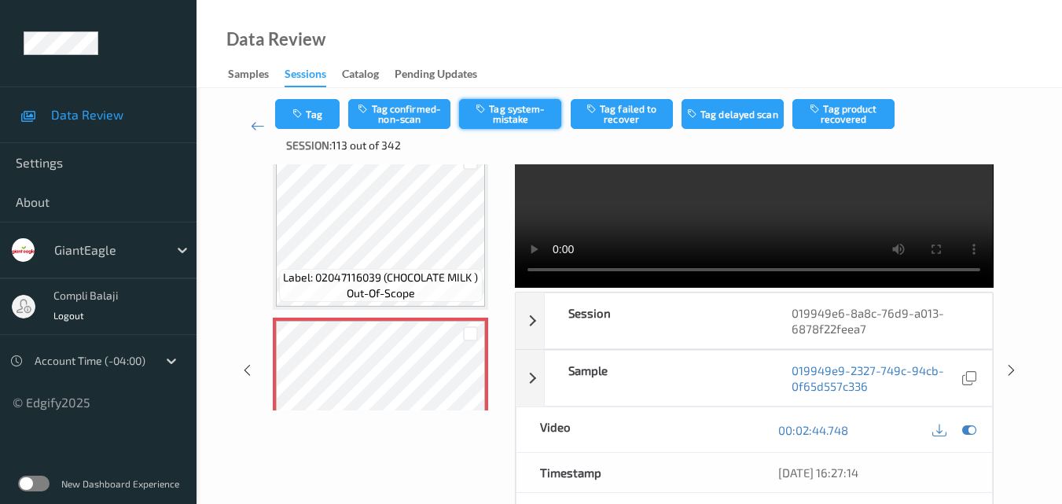
click at [516, 109] on button "Tag system-mistake" at bounding box center [510, 114] width 102 height 30
click at [330, 119] on button "Tag" at bounding box center [307, 114] width 64 height 30
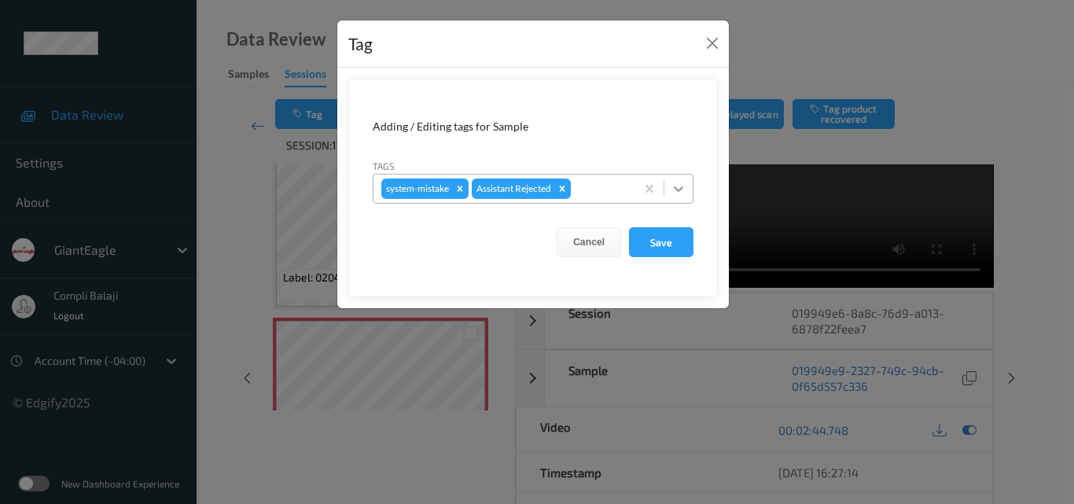
click at [679, 189] on icon at bounding box center [679, 189] width 16 height 16
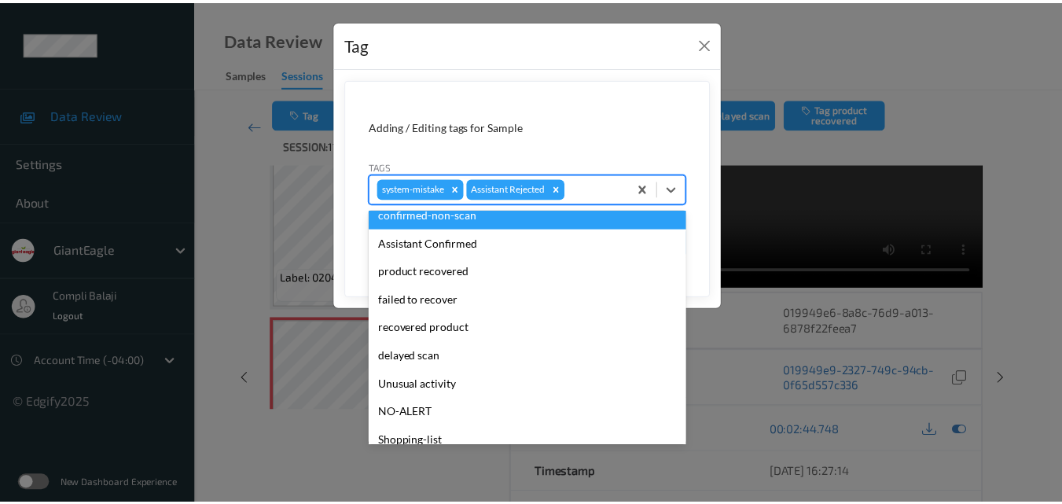
scroll to position [157, 0]
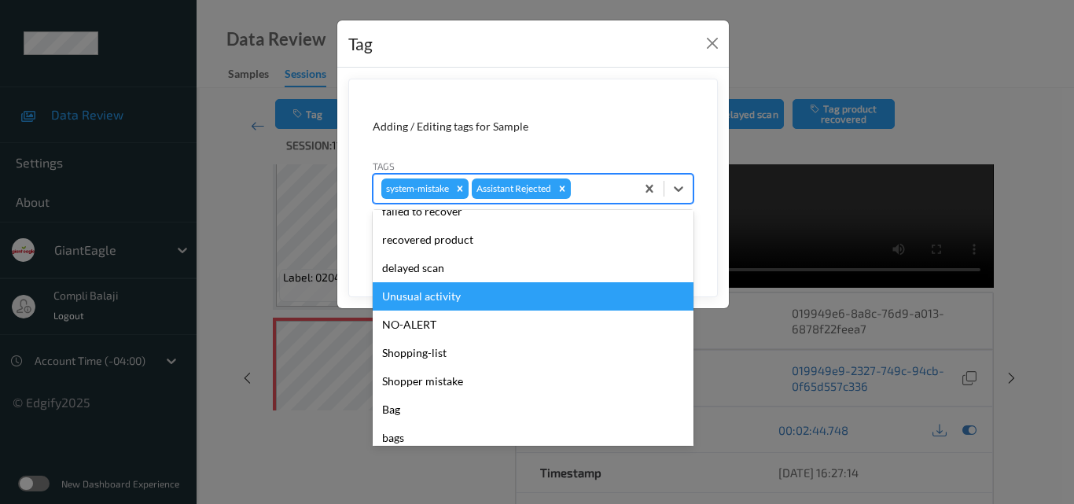
click at [458, 299] on div "Unusual activity" at bounding box center [533, 296] width 321 height 28
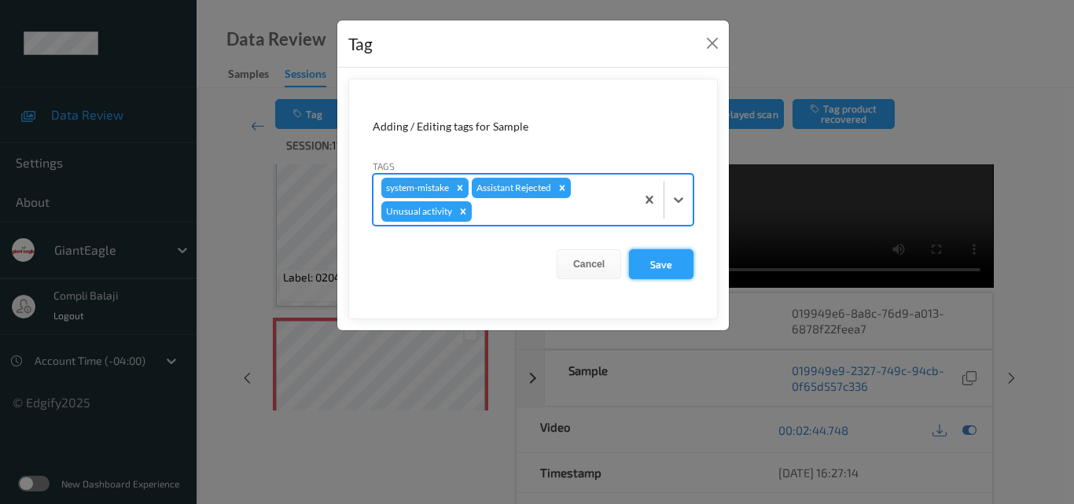
click at [672, 267] on button "Save" at bounding box center [661, 264] width 64 height 30
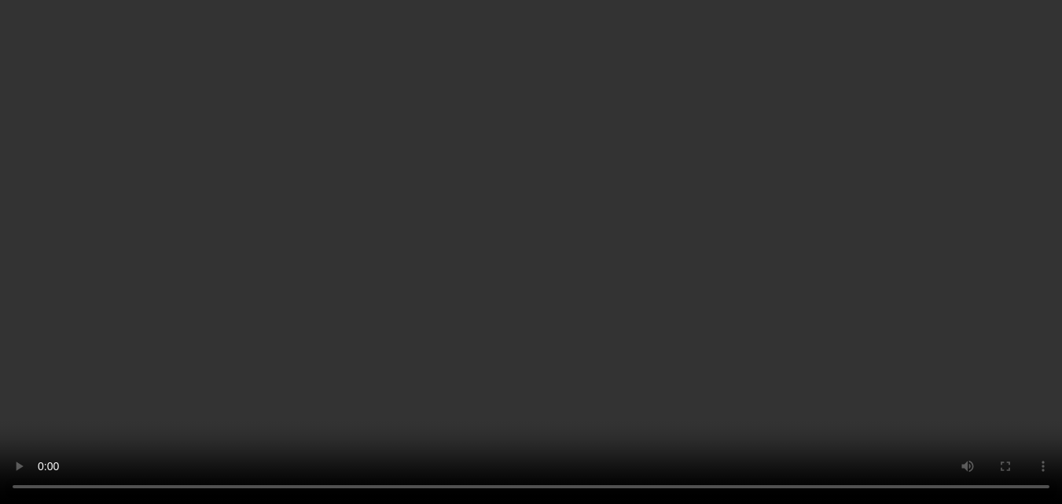
scroll to position [2488, 0]
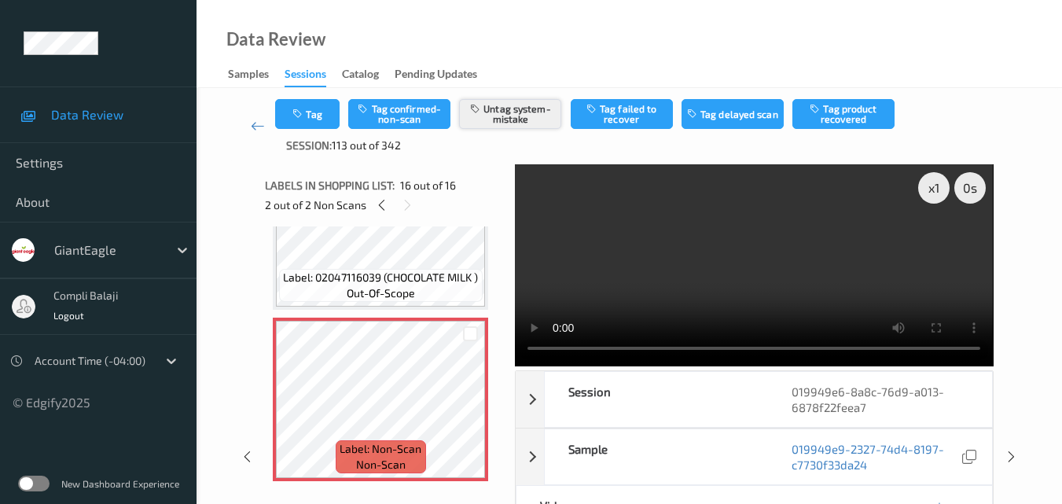
click at [513, 118] on button "Untag system-mistake" at bounding box center [510, 114] width 102 height 30
click at [399, 110] on button "Tag confirmed-non-scan" at bounding box center [399, 114] width 102 height 30
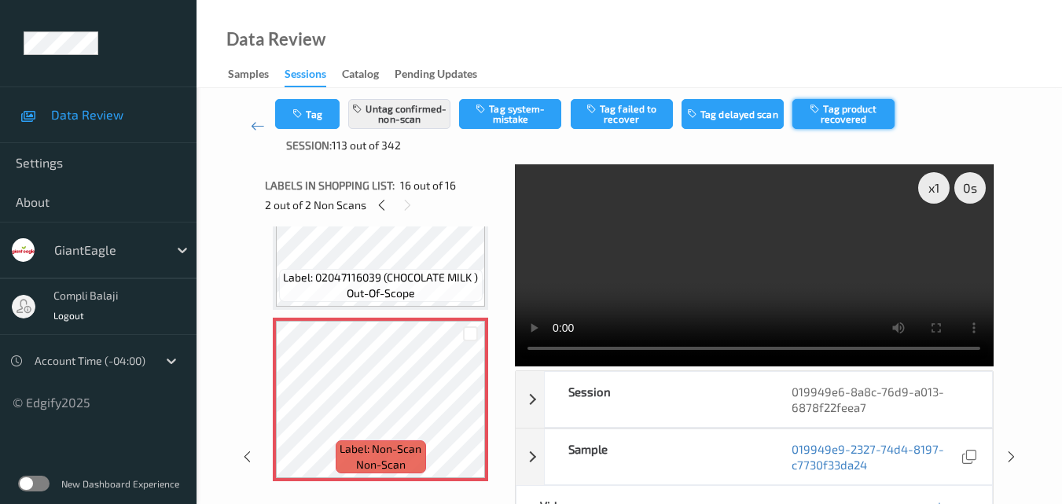
click at [852, 120] on button "Tag product recovered" at bounding box center [844, 114] width 102 height 30
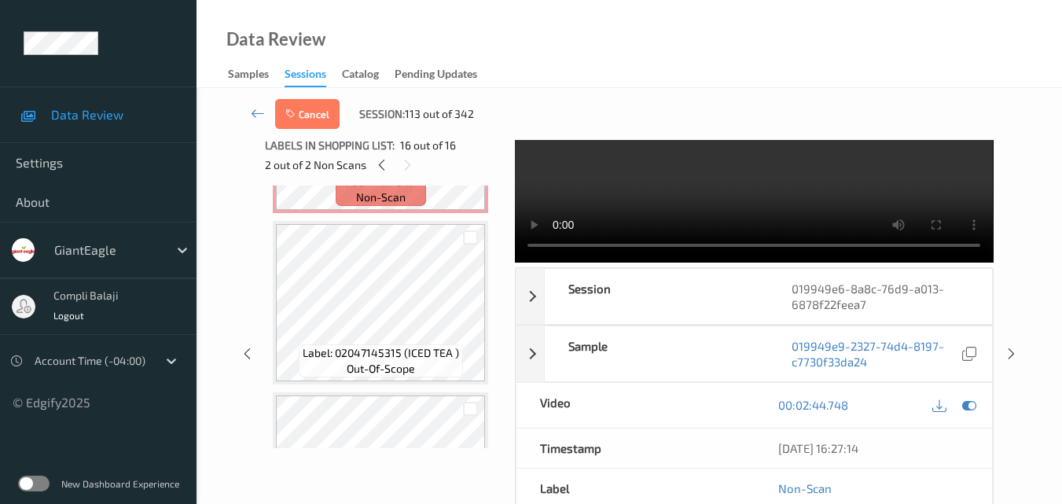
scroll to position [2173, 0]
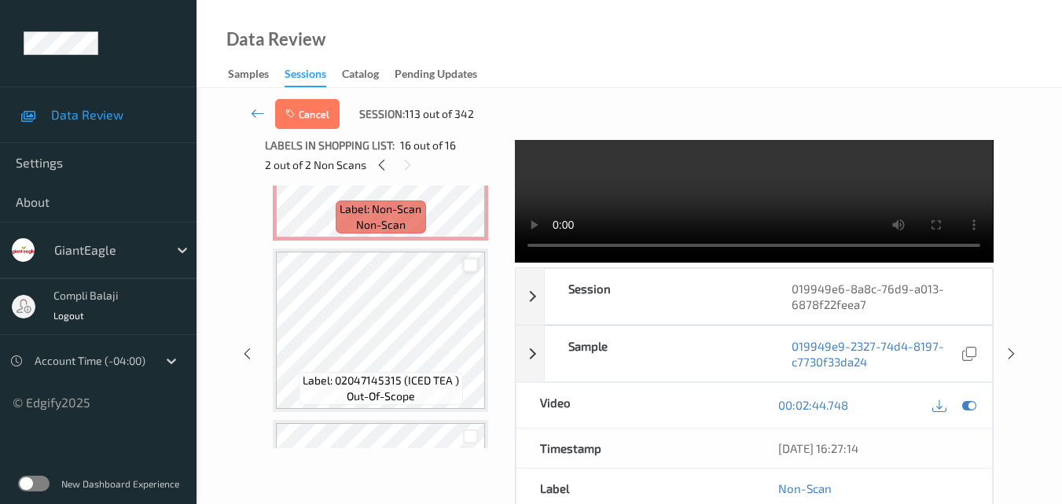
click at [468, 263] on div at bounding box center [470, 265] width 15 height 15
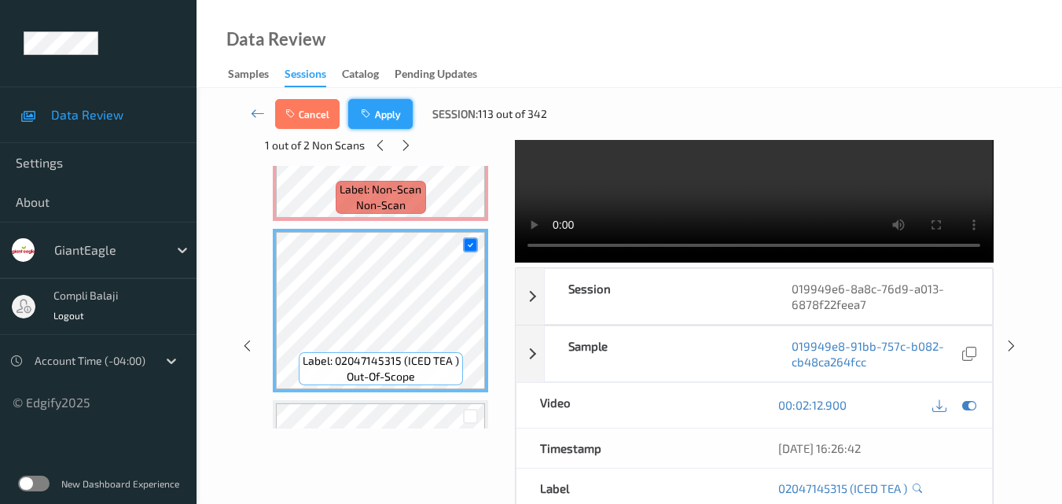
click at [389, 116] on button "Apply" at bounding box center [380, 114] width 64 height 30
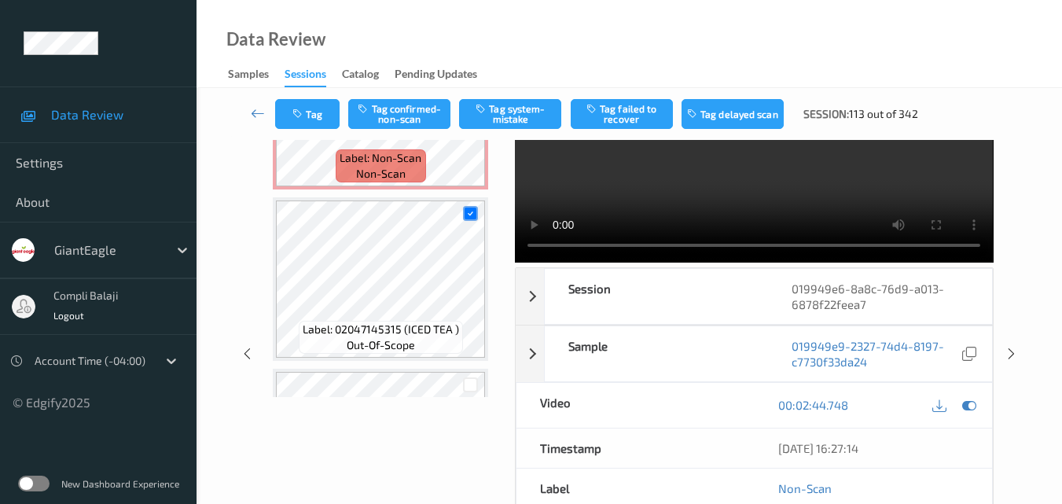
scroll to position [2408, 0]
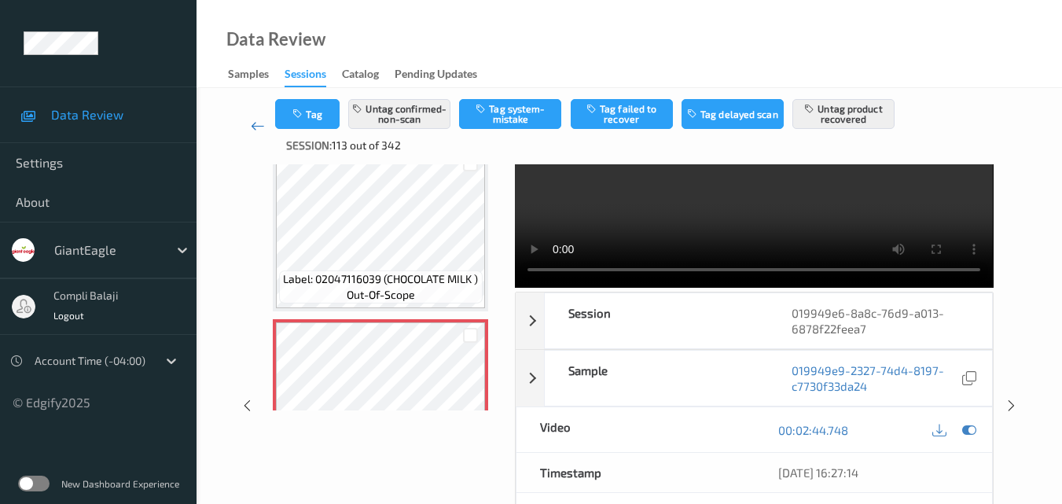
click at [259, 124] on icon at bounding box center [258, 126] width 14 height 16
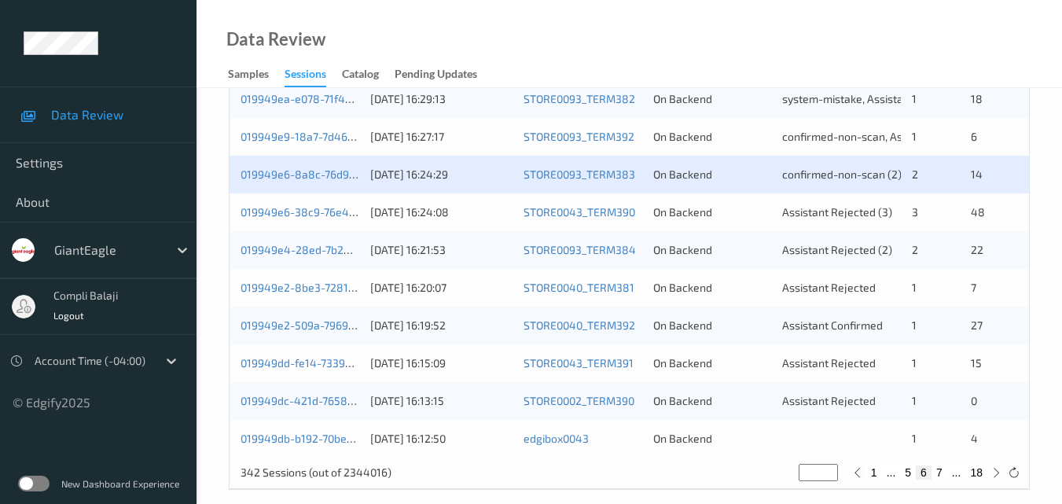
scroll to position [786, 0]
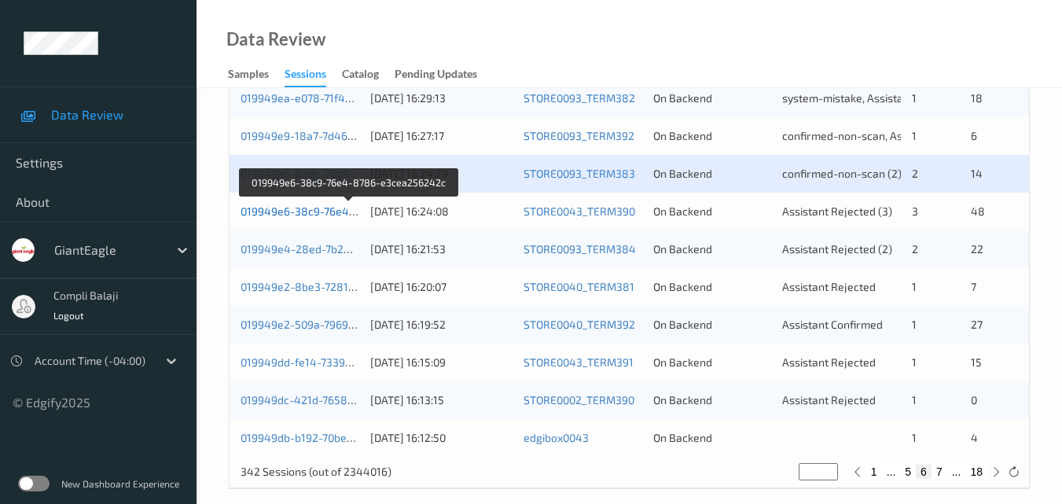
click at [295, 212] on link "019949e6-38c9-76e4-8786-e3cea256242c" at bounding box center [350, 210] width 219 height 13
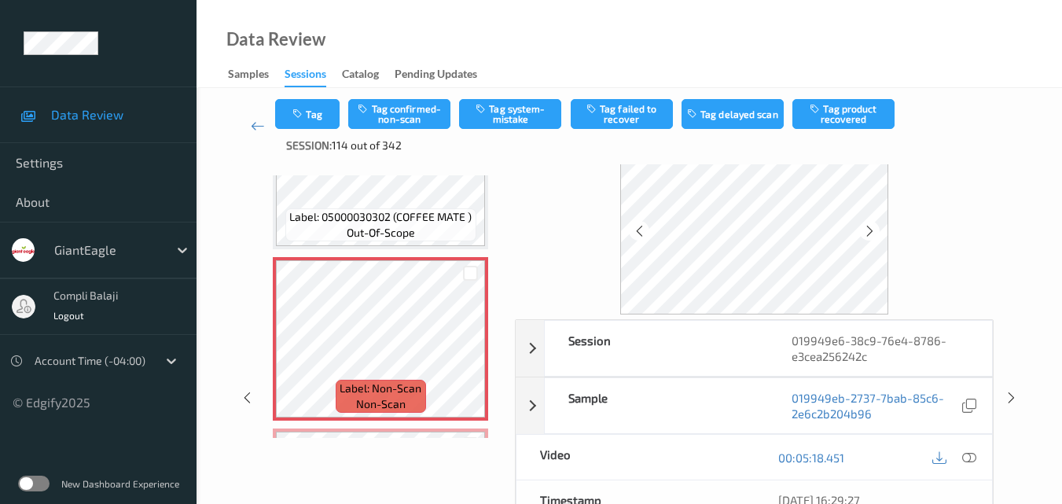
scroll to position [79, 0]
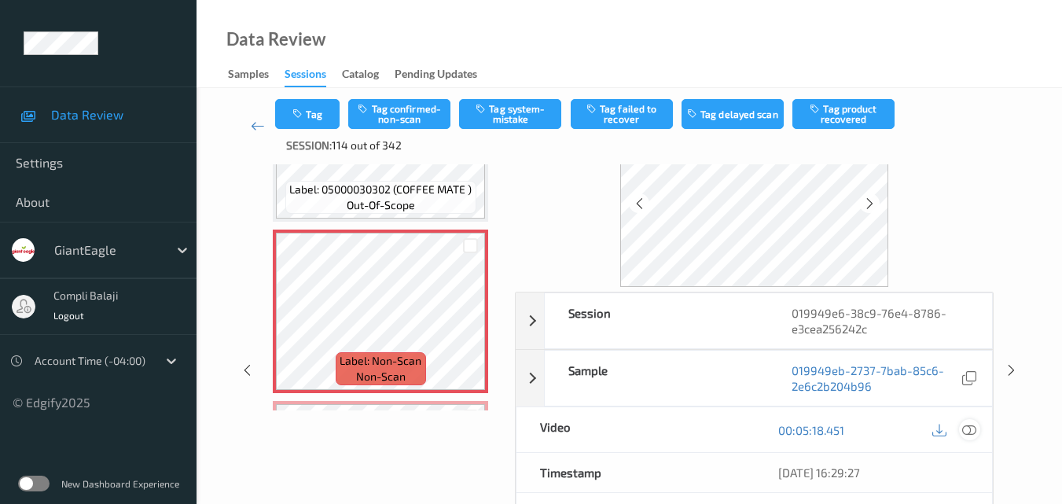
click at [967, 429] on icon at bounding box center [969, 429] width 14 height 14
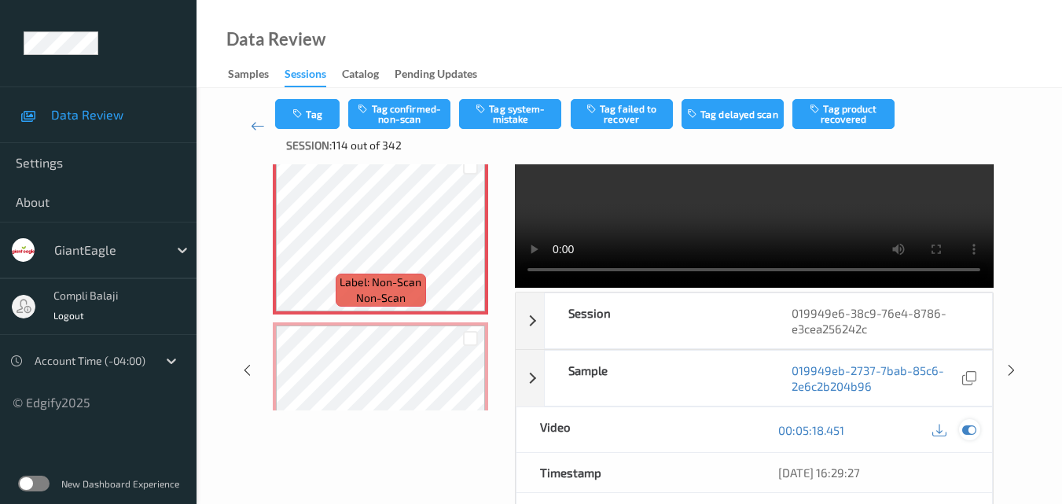
click at [969, 431] on icon at bounding box center [969, 430] width 14 height 14
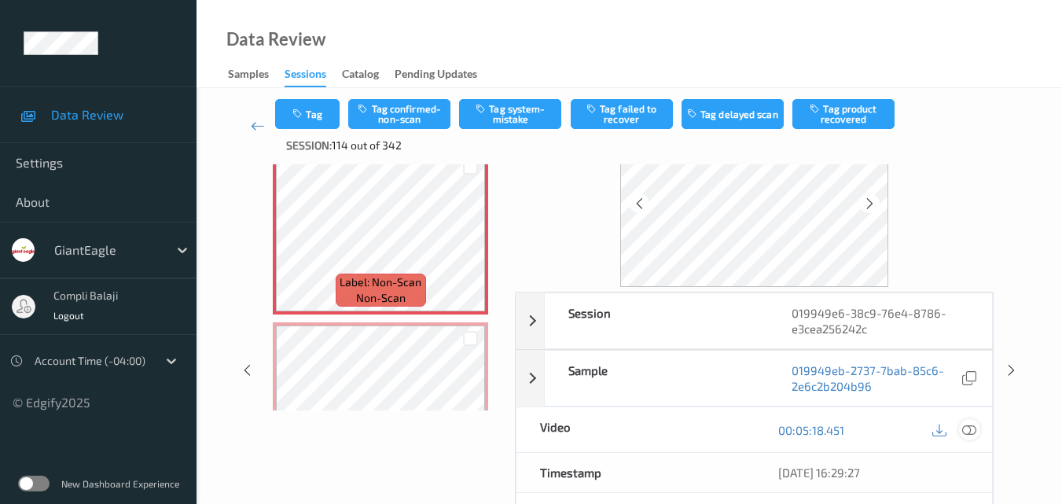
click at [973, 430] on icon at bounding box center [969, 429] width 14 height 14
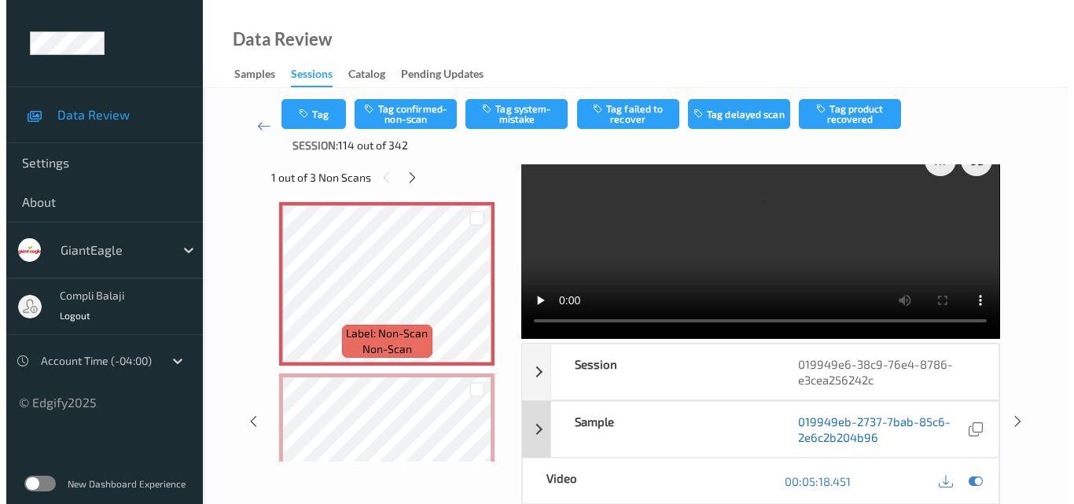
scroll to position [0, 0]
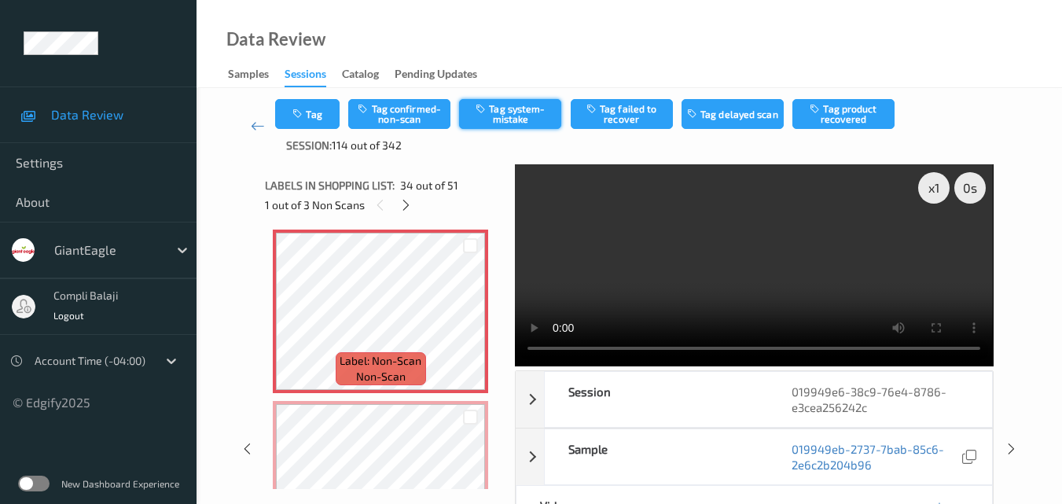
click at [535, 110] on button "Tag system-mistake" at bounding box center [510, 114] width 102 height 30
click at [316, 117] on button "Tag" at bounding box center [307, 114] width 64 height 30
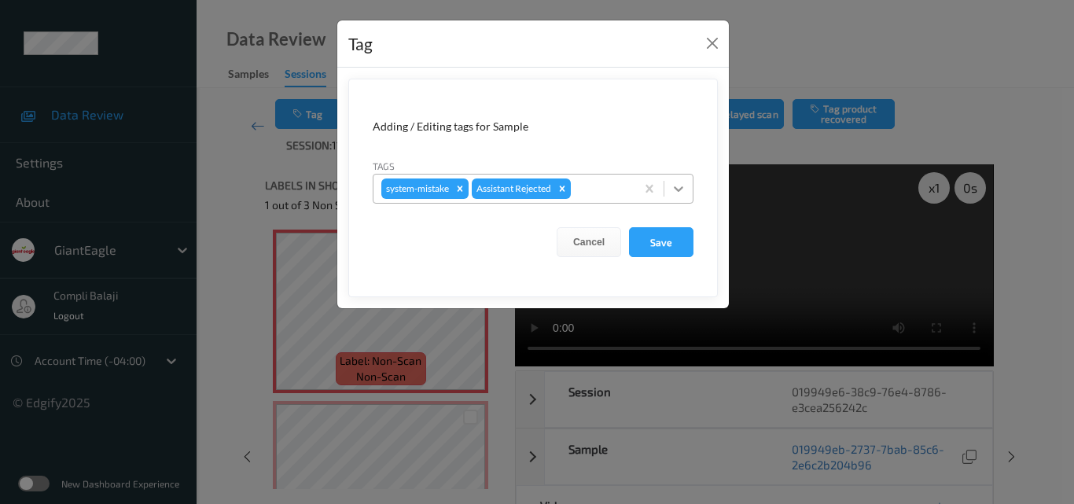
click at [674, 186] on icon at bounding box center [679, 189] width 16 height 16
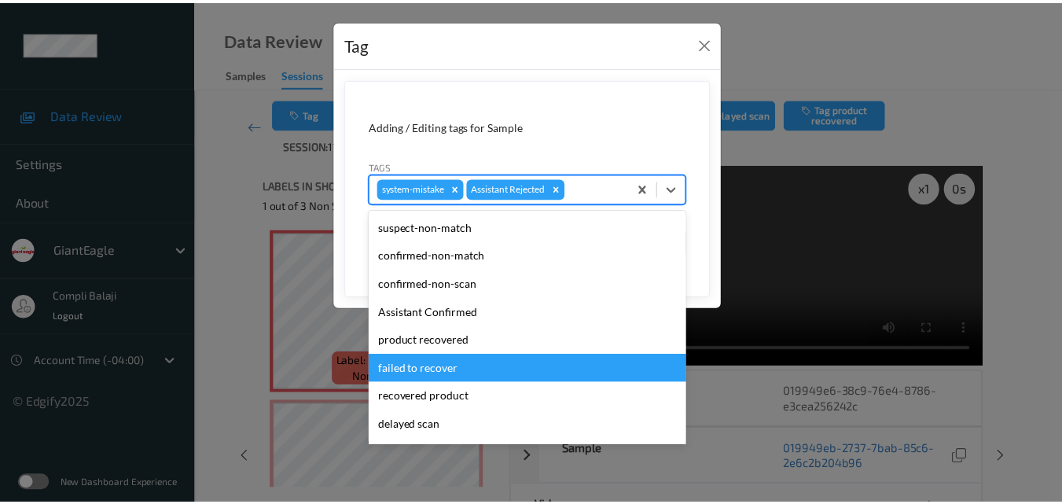
scroll to position [79, 0]
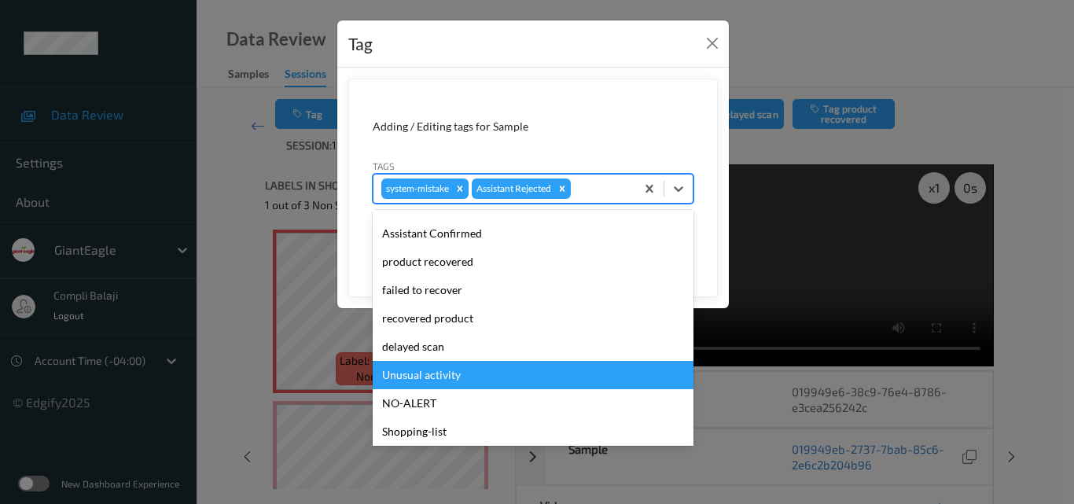
click at [434, 374] on div "Unusual activity" at bounding box center [533, 375] width 321 height 28
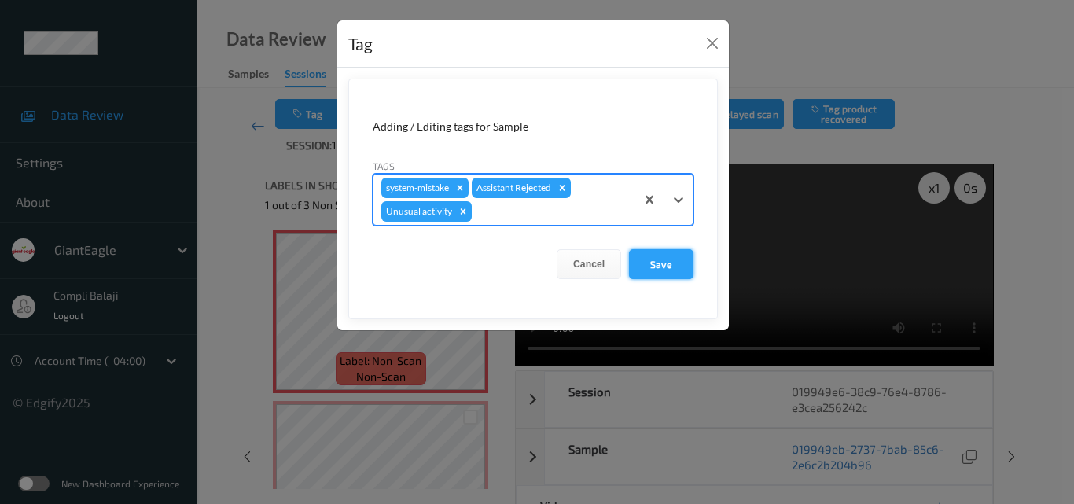
click at [671, 267] on button "Save" at bounding box center [661, 264] width 64 height 30
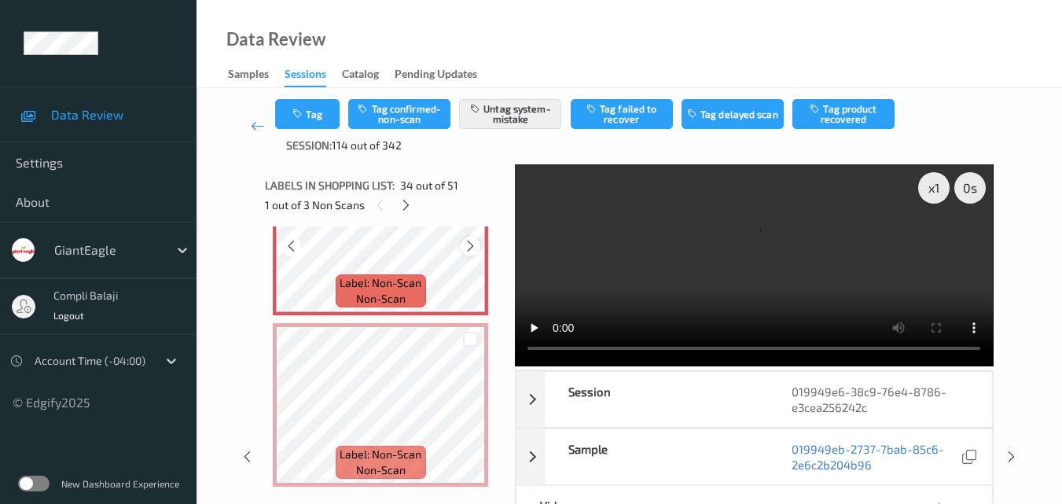
scroll to position [5740, 0]
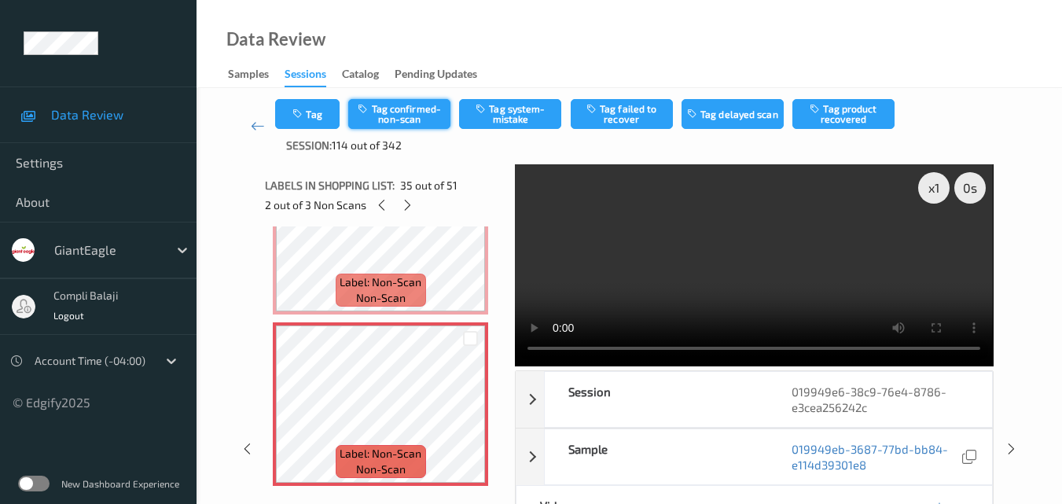
click at [421, 113] on button "Tag confirmed-non-scan" at bounding box center [399, 114] width 102 height 30
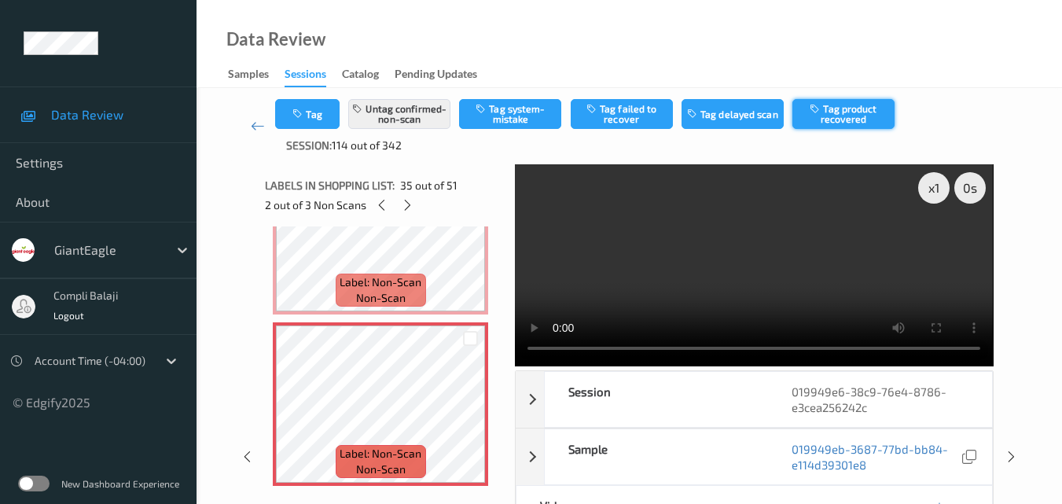
click at [852, 112] on button "Tag product recovered" at bounding box center [844, 114] width 102 height 30
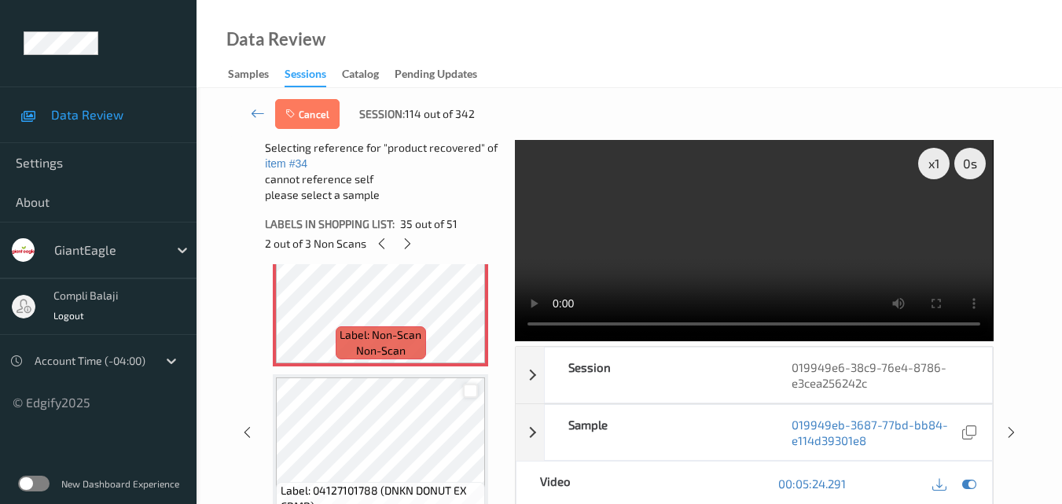
scroll to position [5976, 0]
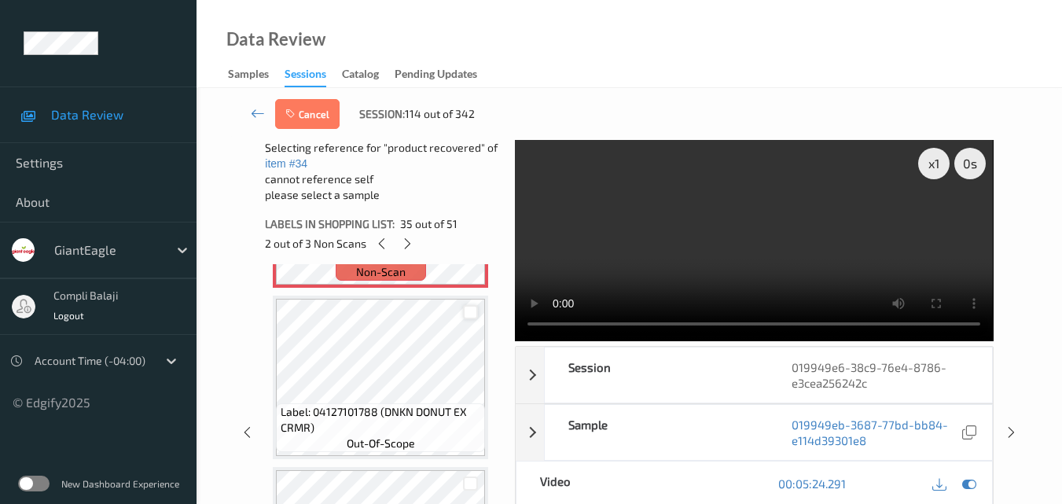
click at [471, 316] on div at bounding box center [470, 312] width 15 height 15
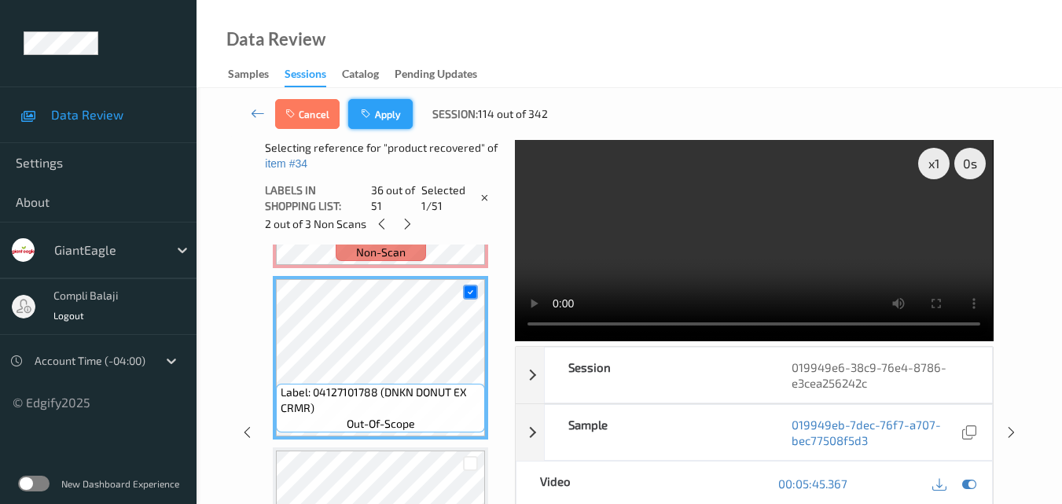
click at [384, 120] on button "Apply" at bounding box center [380, 114] width 64 height 30
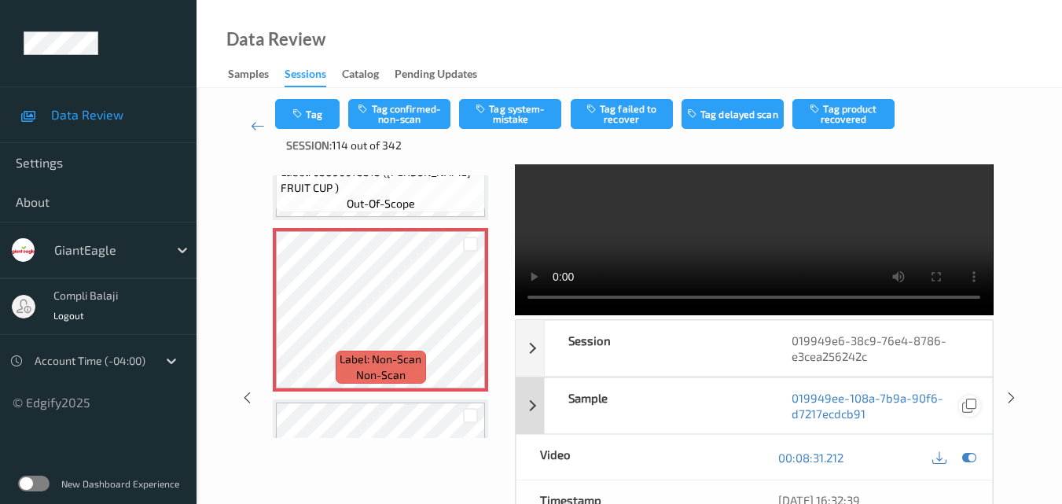
scroll to position [79, 0]
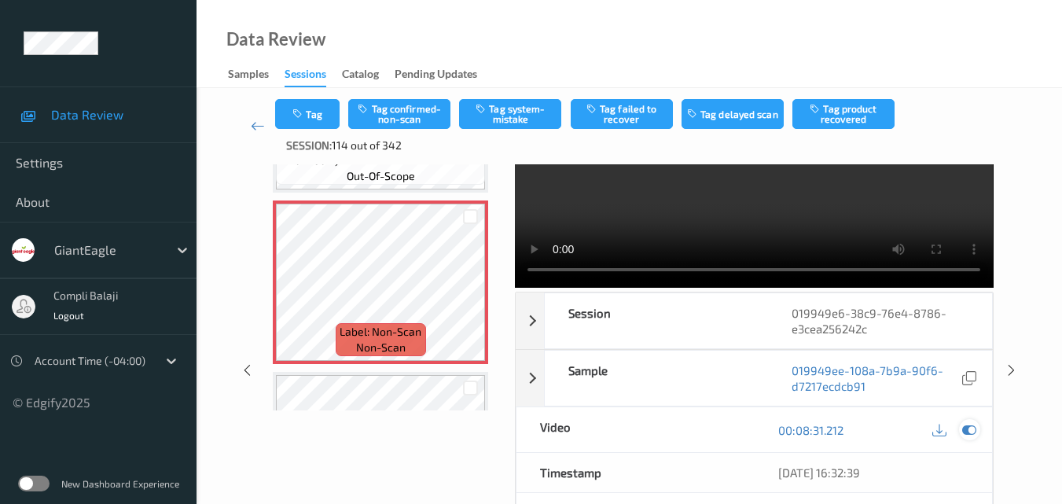
click at [972, 433] on icon at bounding box center [969, 430] width 14 height 14
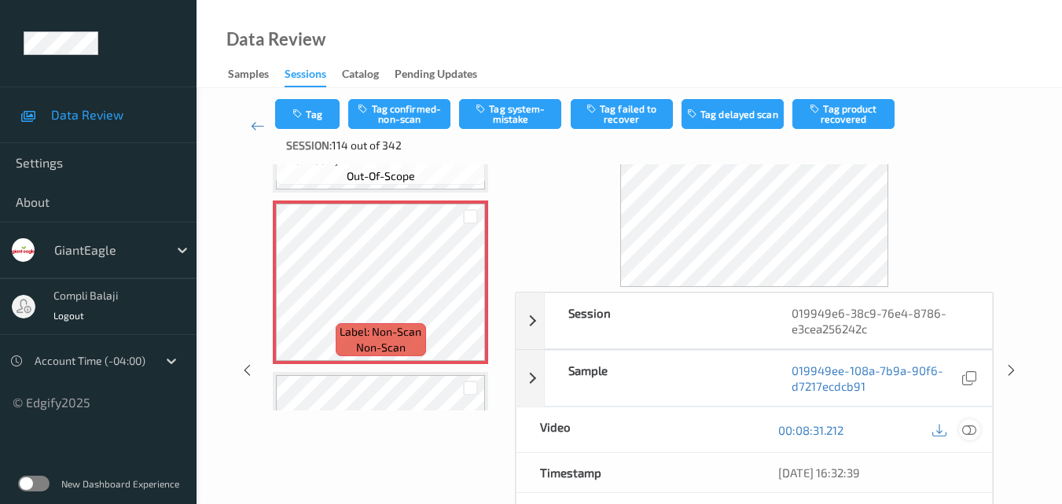
click at [973, 432] on icon at bounding box center [969, 429] width 14 height 14
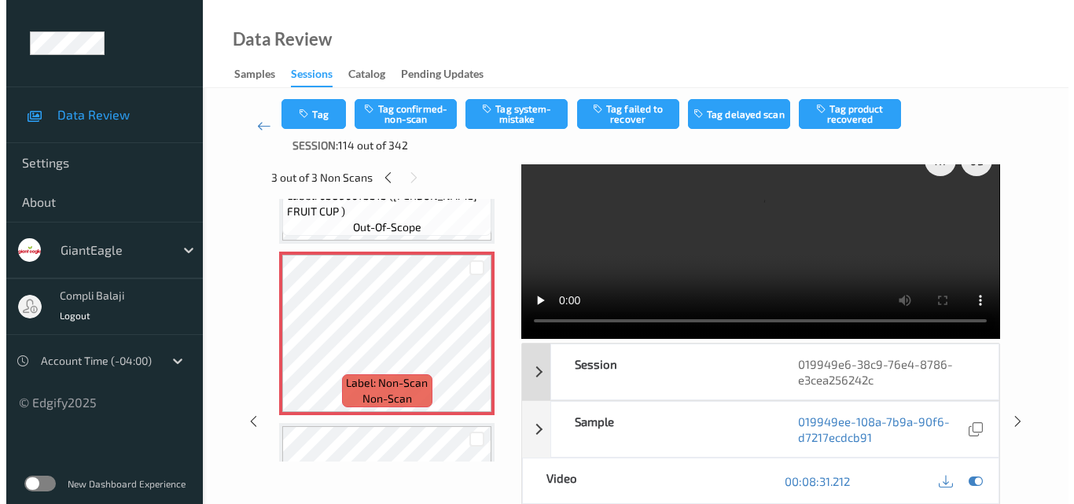
scroll to position [0, 0]
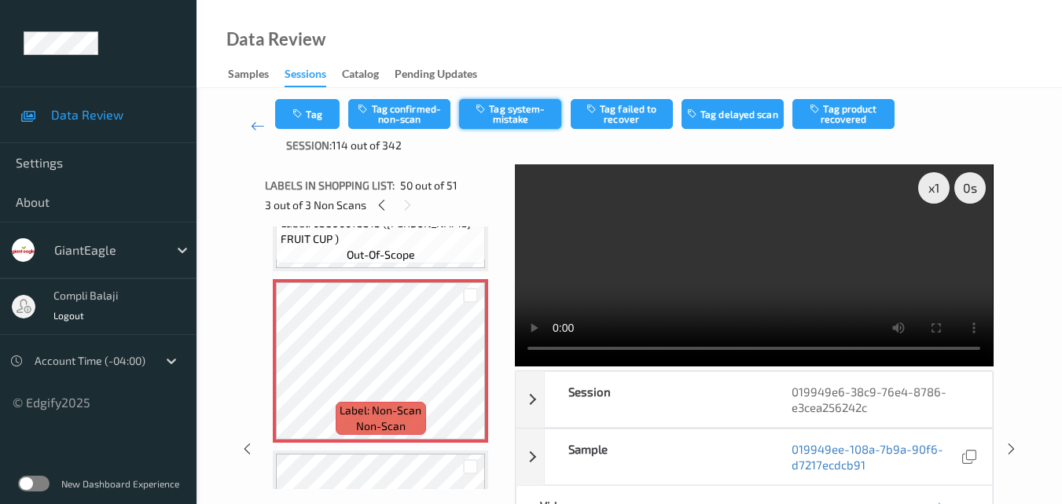
click at [518, 123] on button "Tag system-mistake" at bounding box center [510, 114] width 102 height 30
click at [322, 124] on button "Tag" at bounding box center [307, 114] width 64 height 30
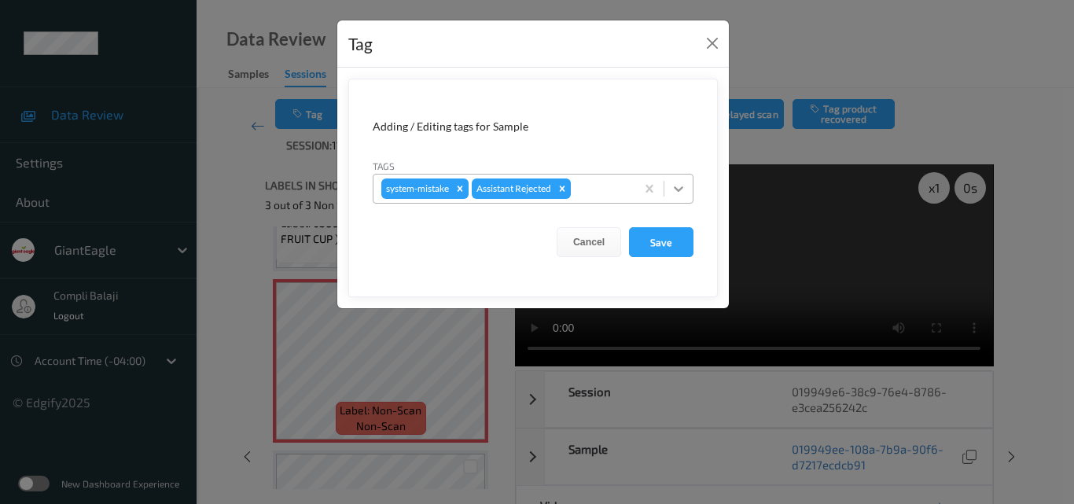
click at [683, 192] on icon at bounding box center [679, 189] width 16 height 16
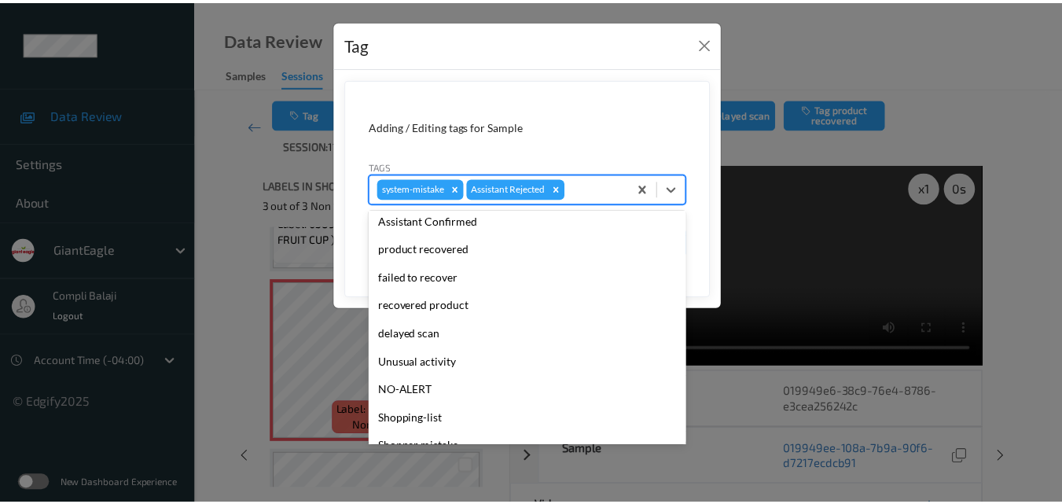
scroll to position [157, 0]
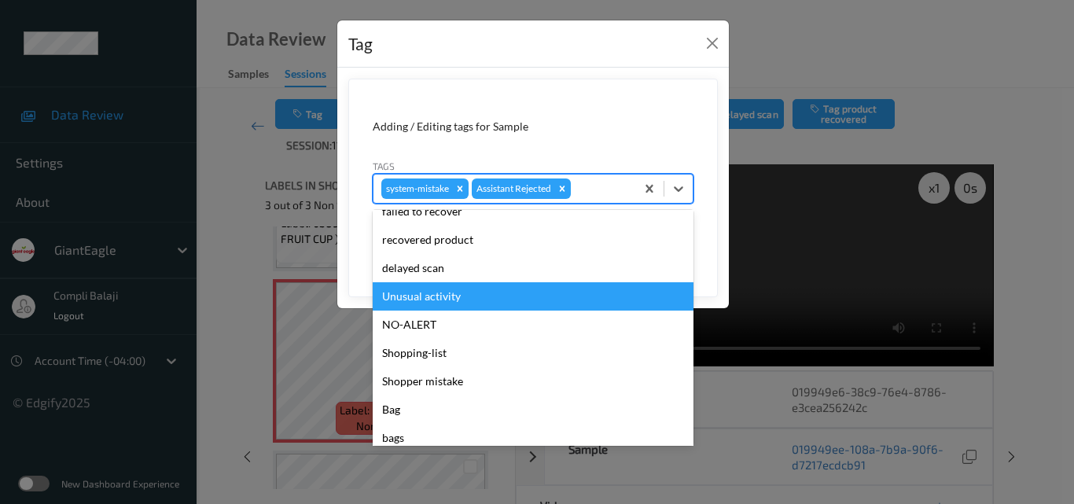
click at [451, 300] on div "Unusual activity" at bounding box center [533, 296] width 321 height 28
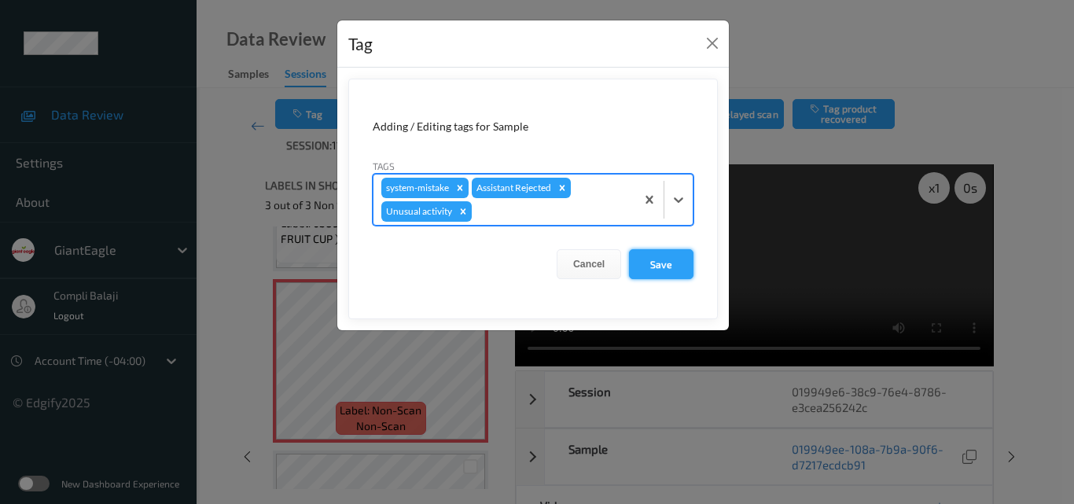
click at [667, 267] on button "Save" at bounding box center [661, 264] width 64 height 30
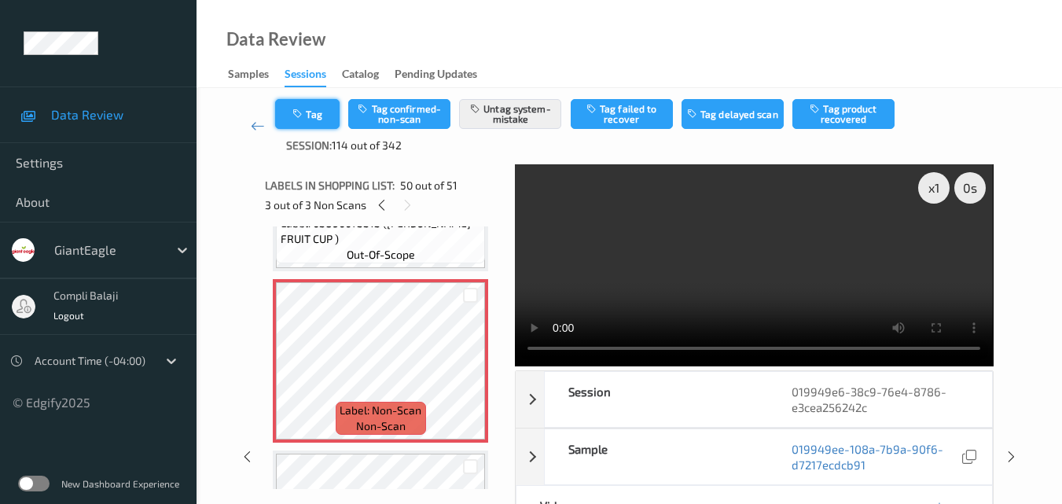
click at [313, 114] on button "Tag" at bounding box center [307, 114] width 64 height 30
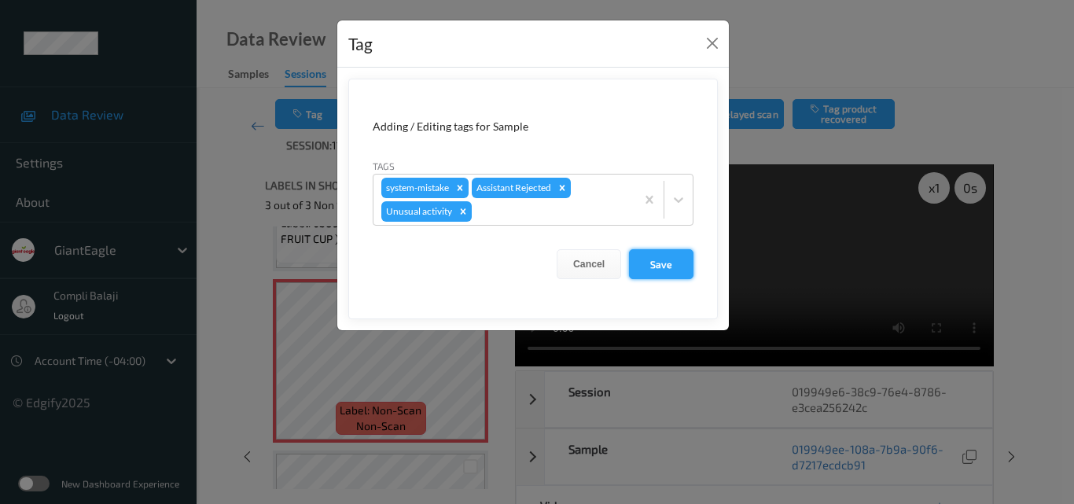
click at [649, 262] on button "Save" at bounding box center [661, 264] width 64 height 30
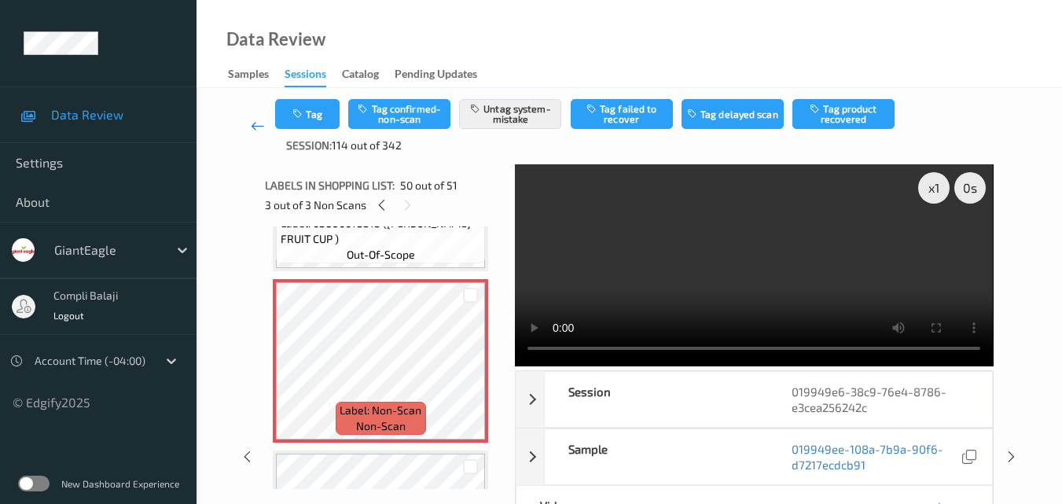
click at [259, 127] on icon at bounding box center [258, 126] width 14 height 16
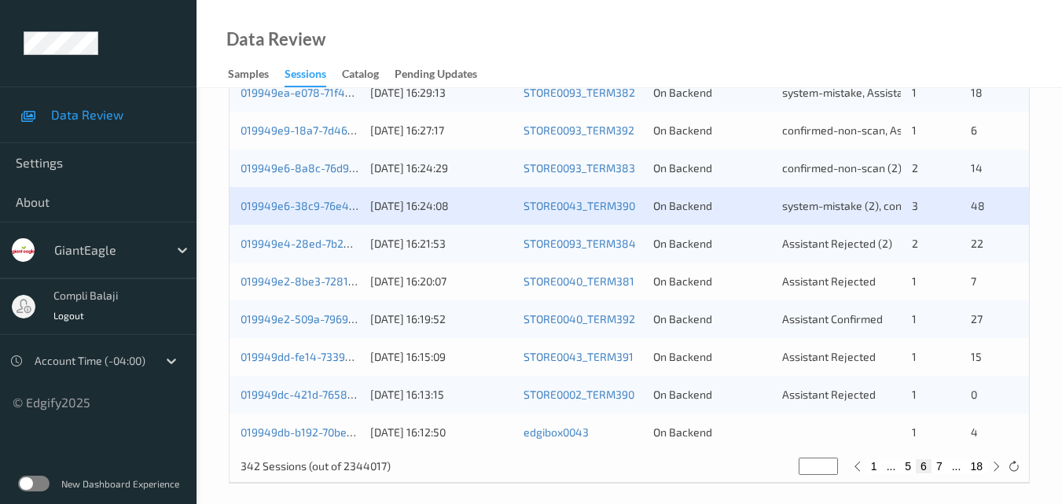
scroll to position [804, 0]
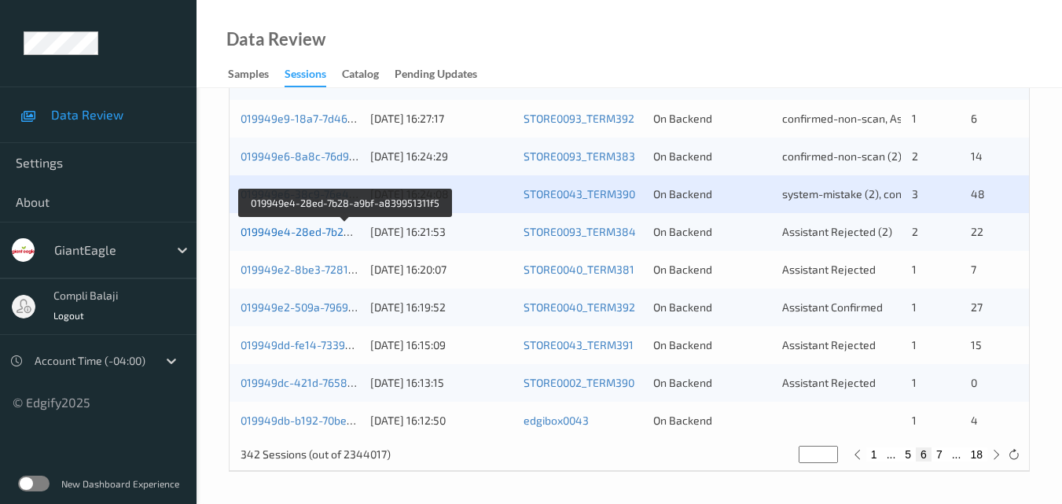
click at [322, 235] on link "019949e4-28ed-7b28-a9bf-a839951311f5" at bounding box center [347, 231] width 212 height 13
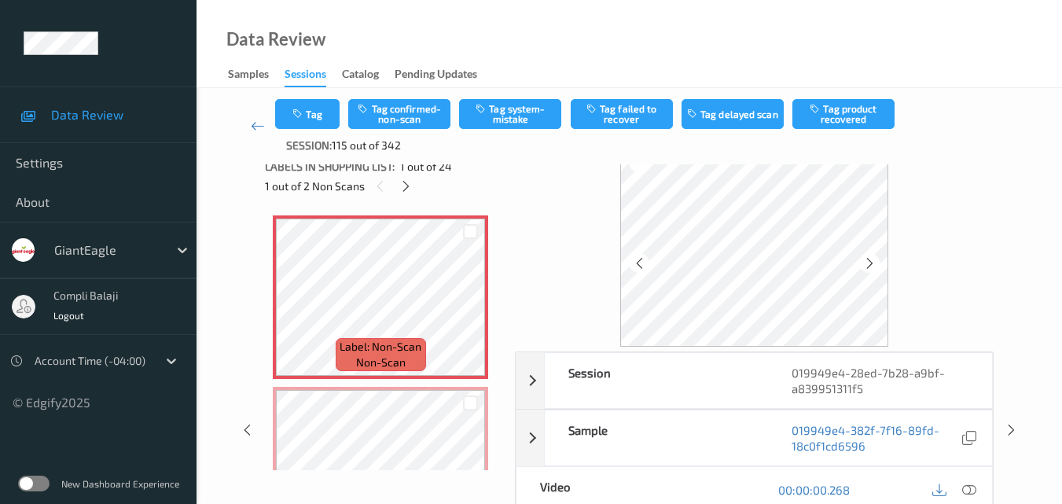
scroll to position [79, 0]
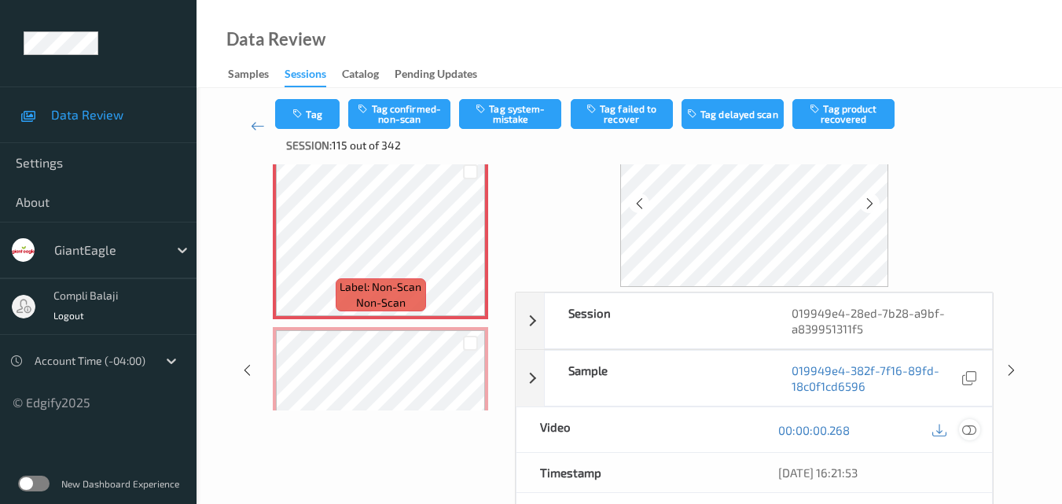
click at [969, 432] on icon at bounding box center [969, 429] width 14 height 14
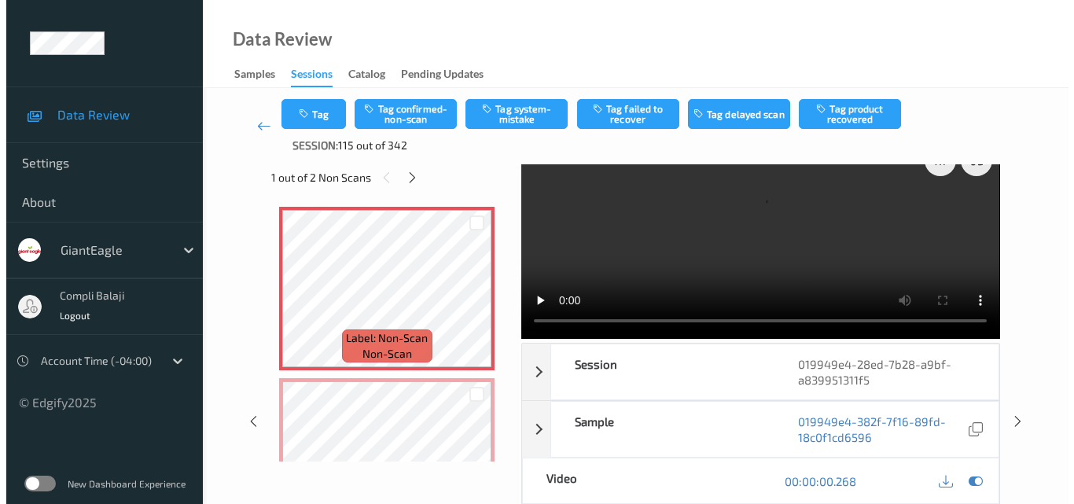
scroll to position [0, 0]
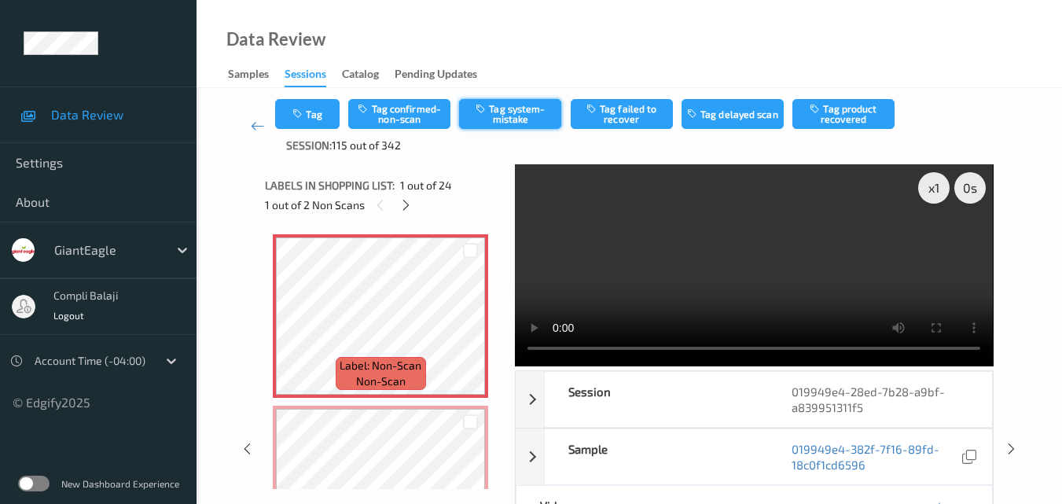
click at [529, 119] on button "Tag system-mistake" at bounding box center [510, 114] width 102 height 30
click at [319, 120] on button "Tag" at bounding box center [307, 114] width 64 height 30
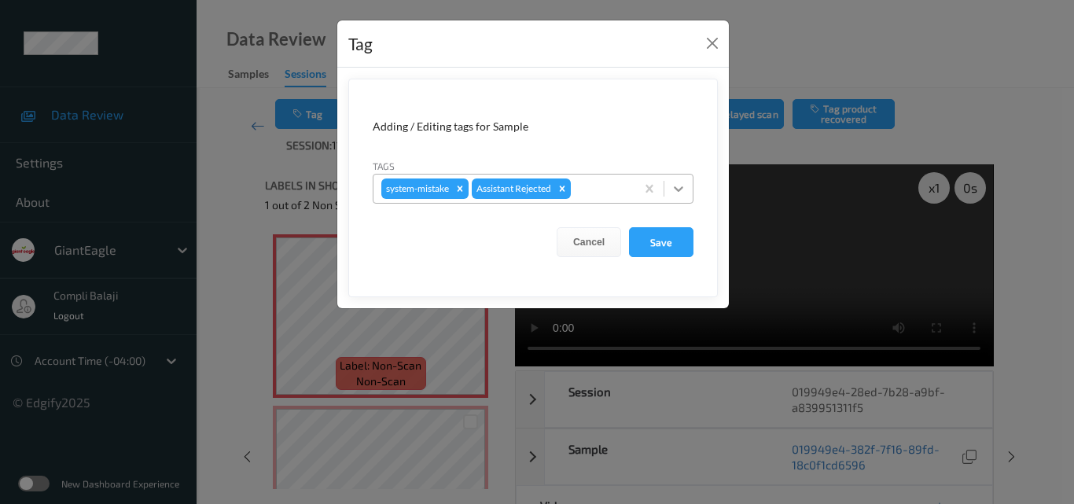
click at [681, 192] on icon at bounding box center [679, 189] width 16 height 16
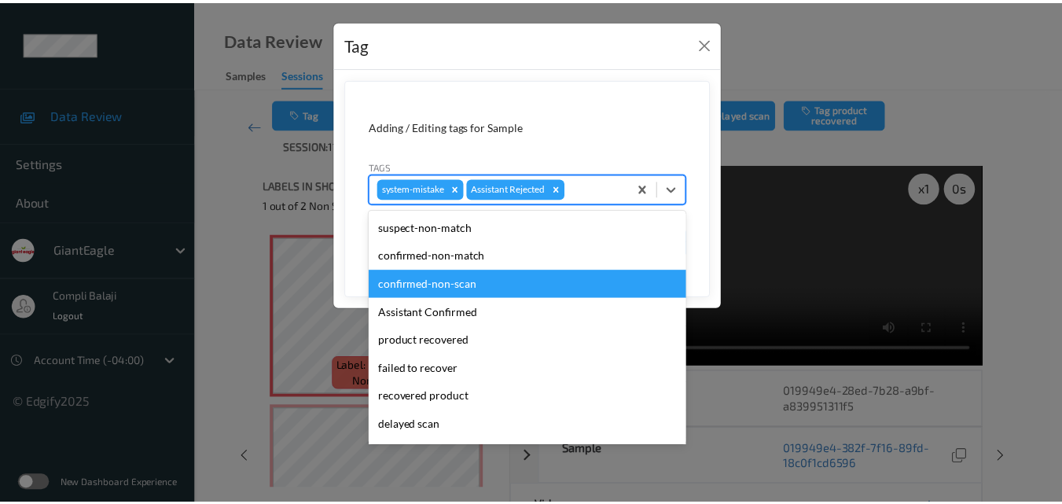
scroll to position [157, 0]
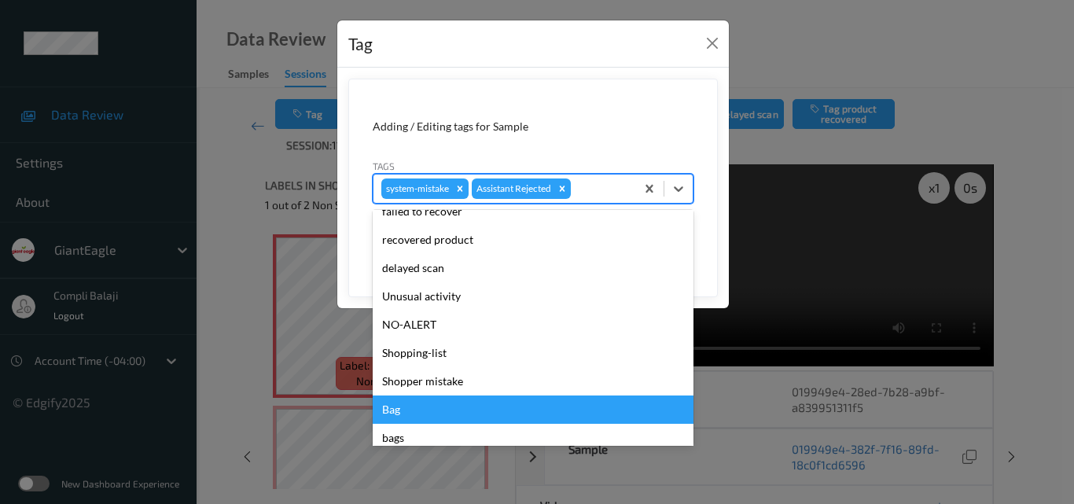
drag, startPoint x: 416, startPoint y: 417, endPoint x: 573, endPoint y: 382, distance: 161.0
click at [416, 416] on div "Bag" at bounding box center [533, 409] width 321 height 28
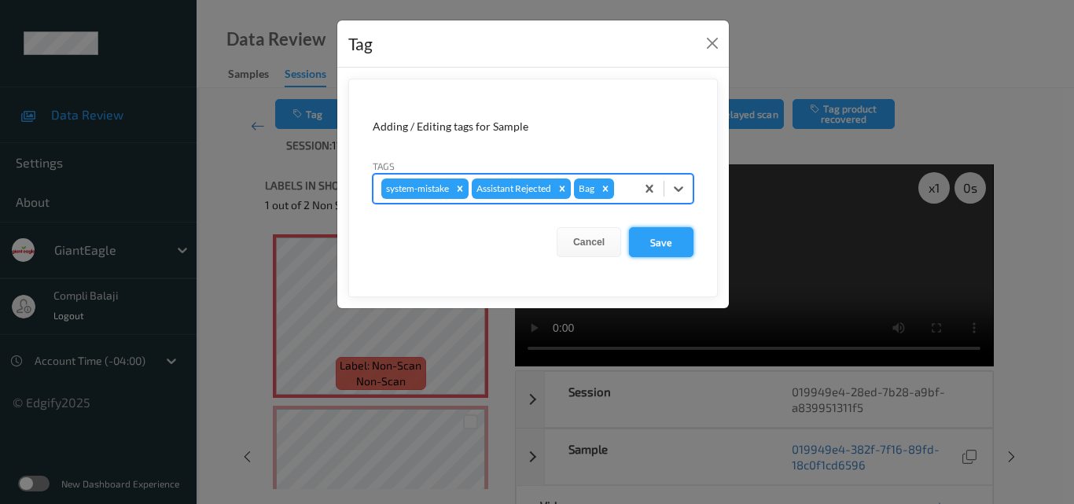
click at [653, 243] on button "Save" at bounding box center [661, 242] width 64 height 30
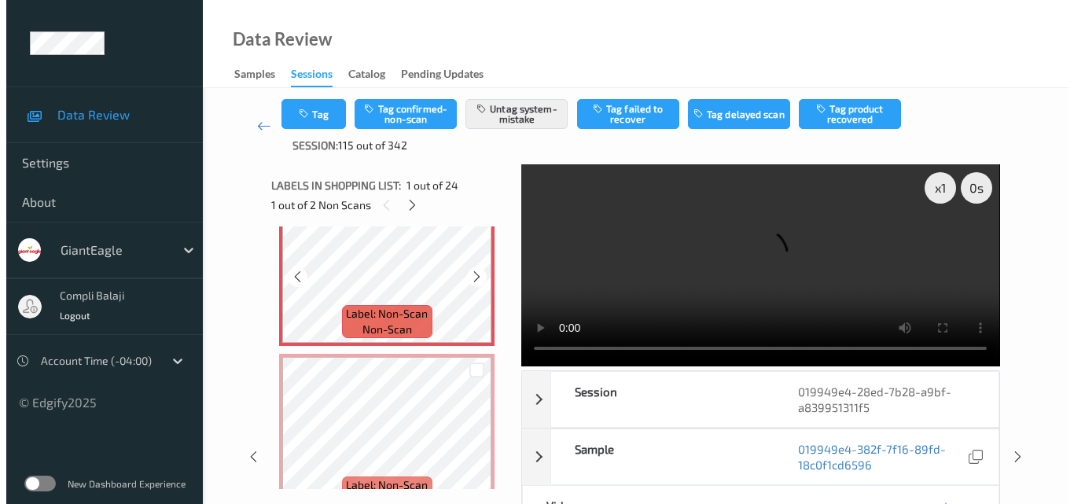
scroll to position [79, 0]
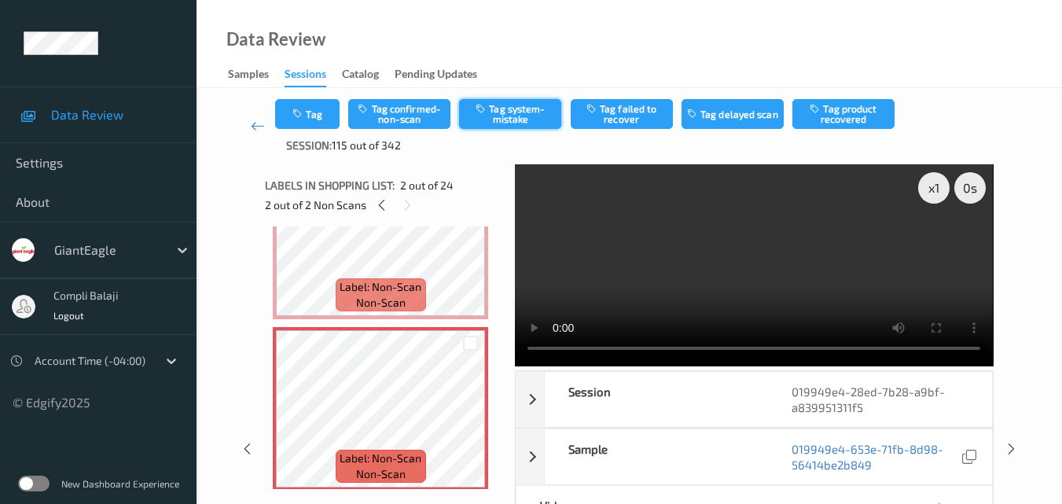
click at [530, 122] on button "Tag system-mistake" at bounding box center [510, 114] width 102 height 30
click at [320, 119] on button "Tag" at bounding box center [307, 114] width 64 height 30
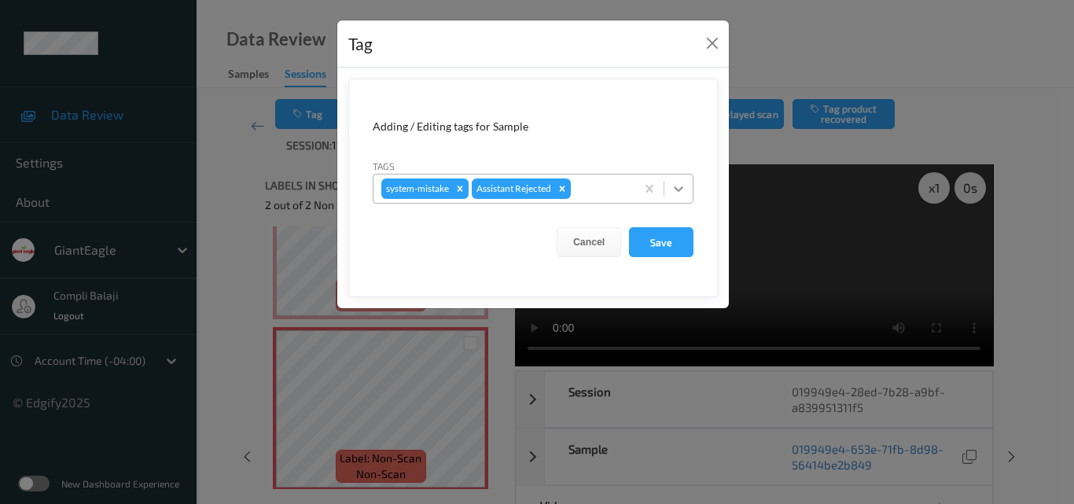
click at [682, 189] on icon at bounding box center [678, 189] width 9 height 6
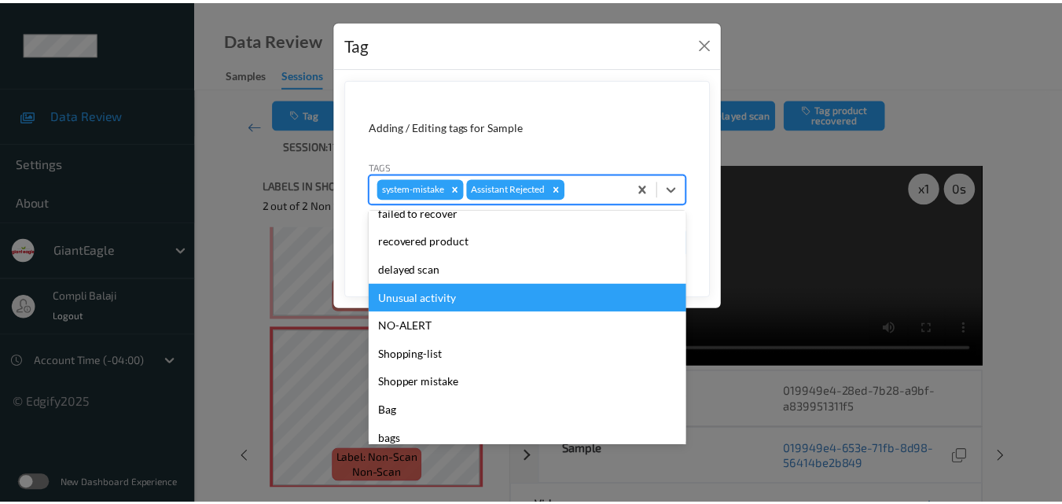
scroll to position [157, 0]
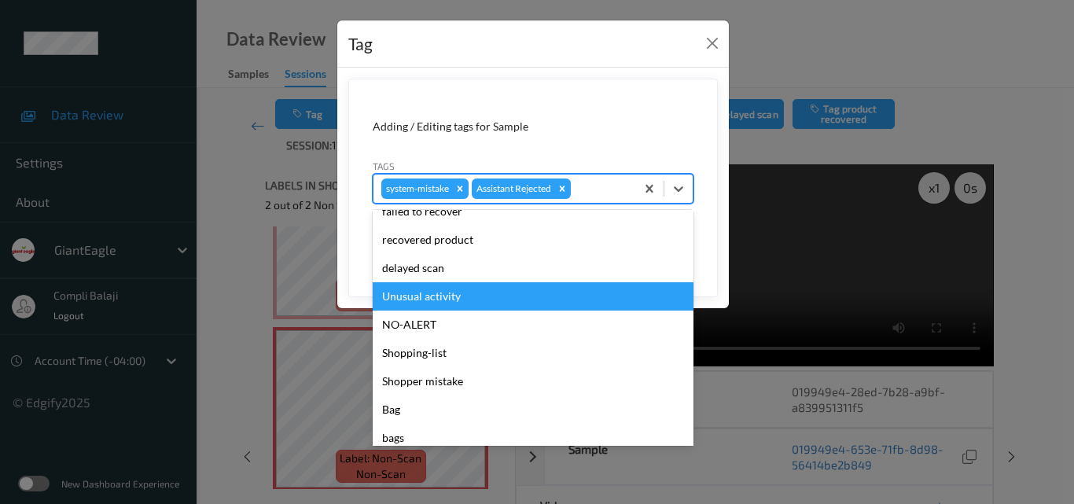
click at [447, 297] on div "Unusual activity" at bounding box center [533, 296] width 321 height 28
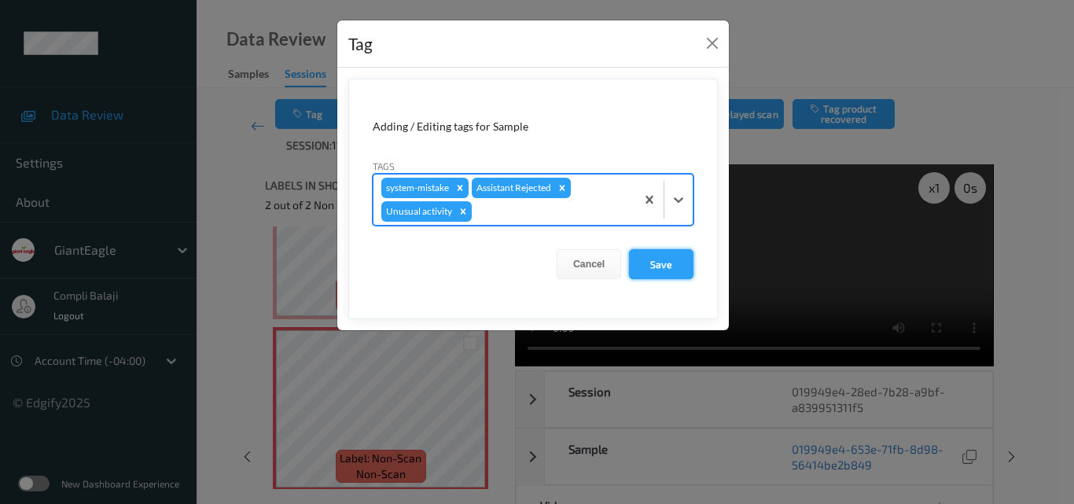
drag, startPoint x: 665, startPoint y: 267, endPoint x: 657, endPoint y: 259, distance: 11.1
click at [664, 266] on button "Save" at bounding box center [661, 264] width 64 height 30
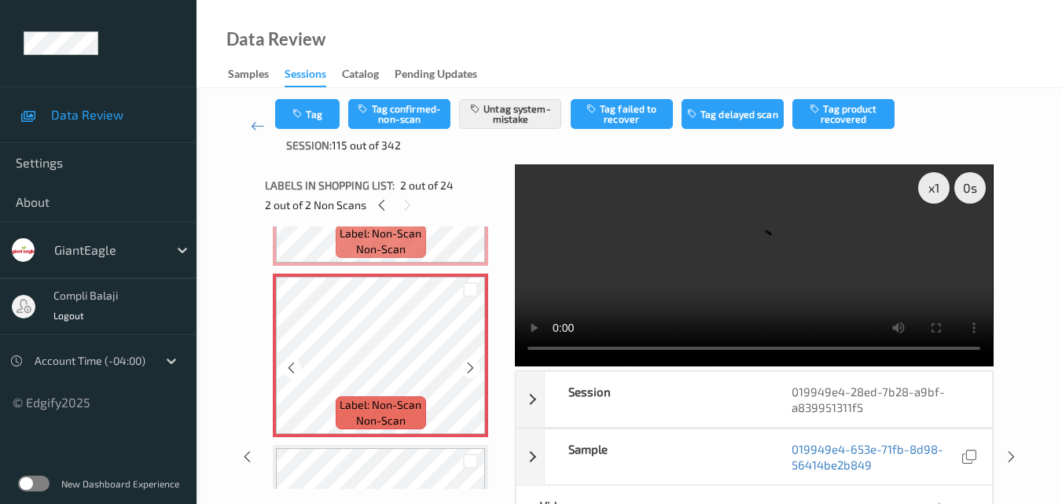
scroll to position [236, 0]
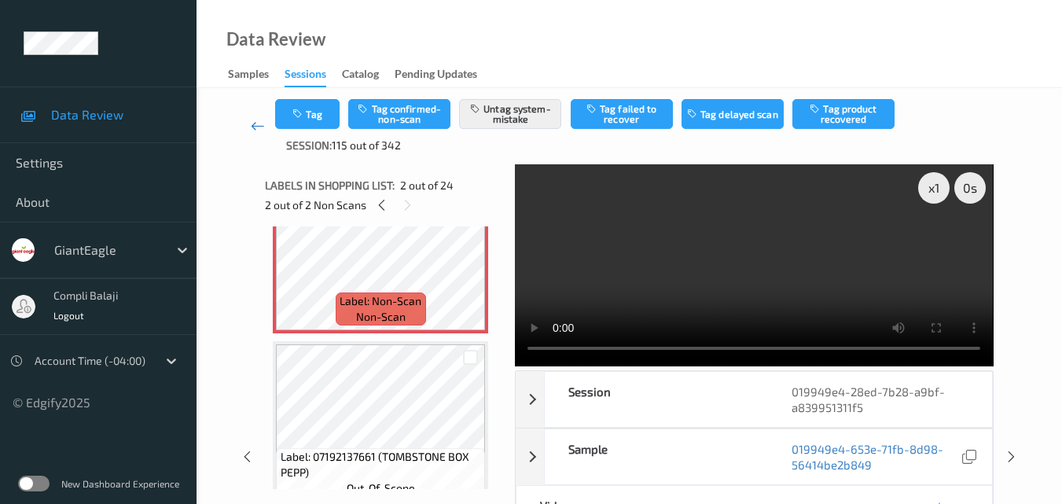
click at [256, 127] on icon at bounding box center [258, 126] width 14 height 16
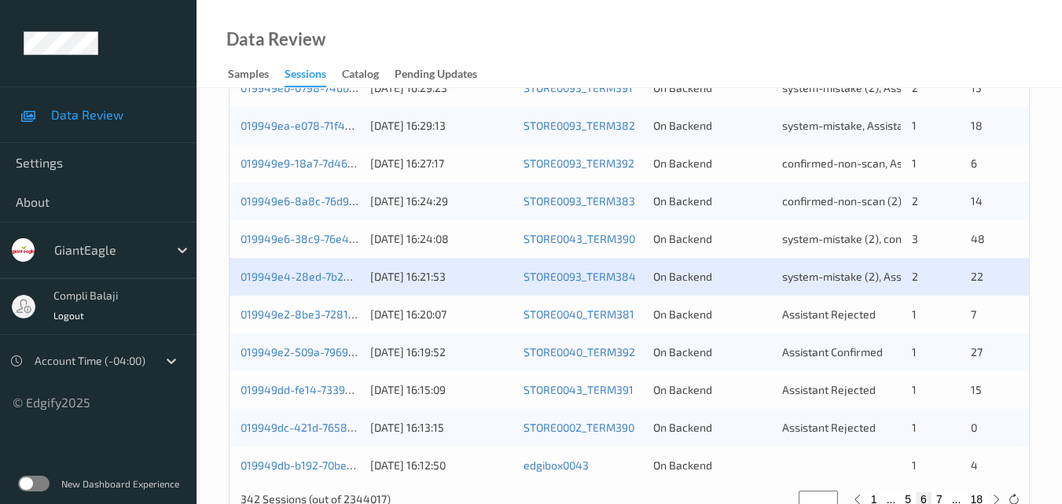
scroll to position [786, 0]
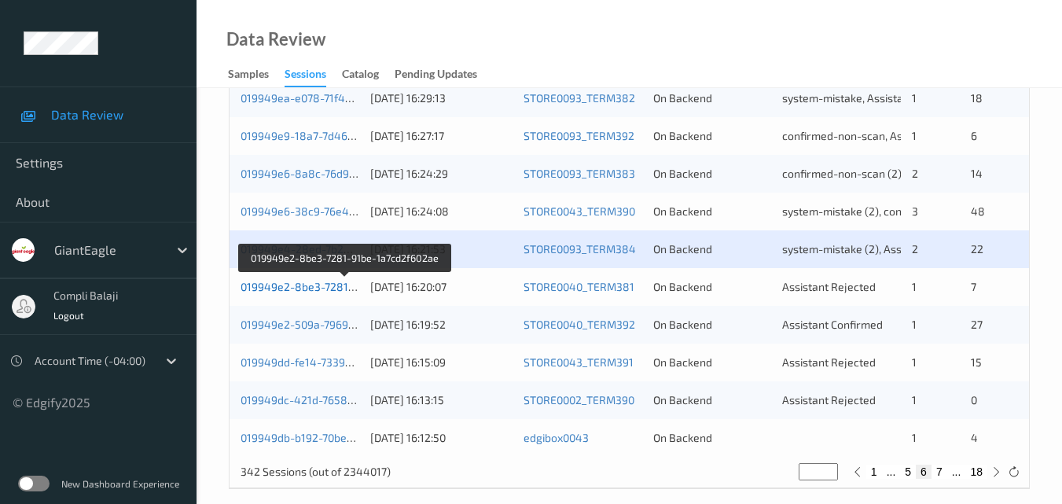
click at [345, 290] on link "019949e2-8be3-7281-91be-1a7cd2f602ae" at bounding box center [346, 286] width 211 height 13
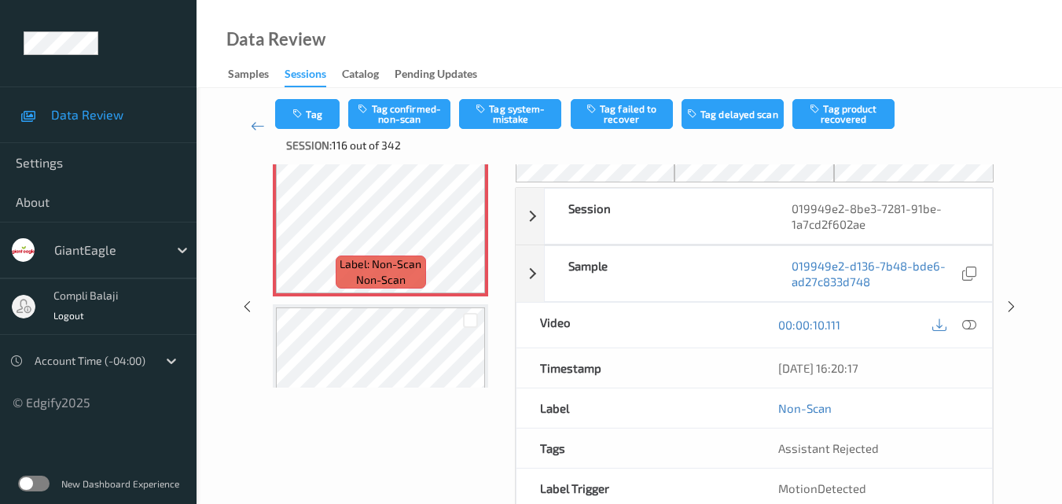
scroll to position [101, 0]
click at [968, 325] on icon at bounding box center [969, 325] width 14 height 14
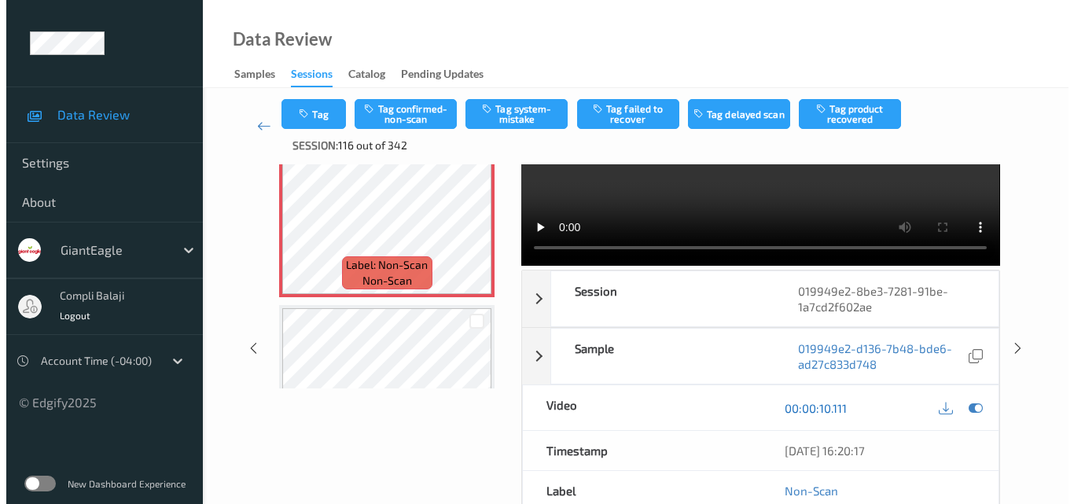
scroll to position [0, 0]
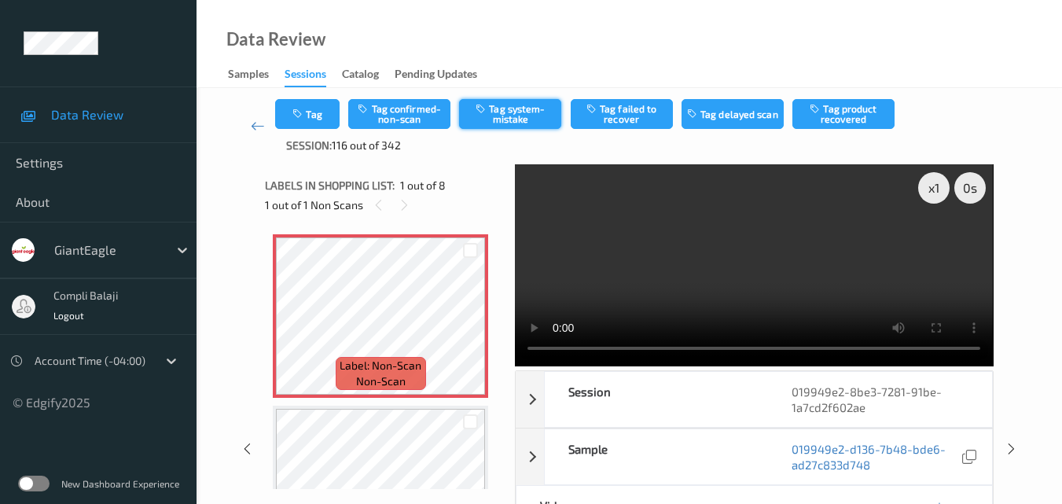
click at [513, 120] on button "Tag system-mistake" at bounding box center [510, 114] width 102 height 30
click at [322, 120] on button "Tag" at bounding box center [307, 114] width 64 height 30
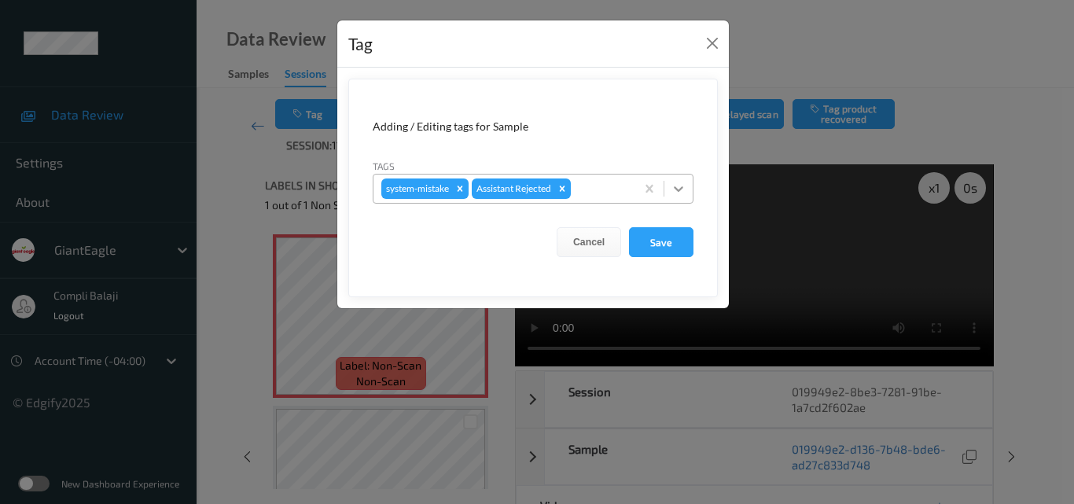
click at [685, 189] on icon at bounding box center [679, 189] width 16 height 16
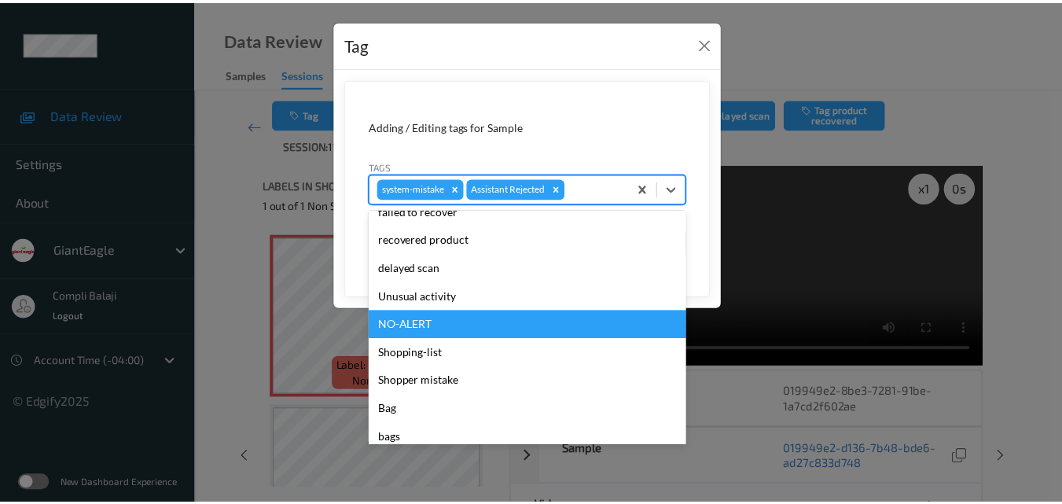
scroll to position [167, 0]
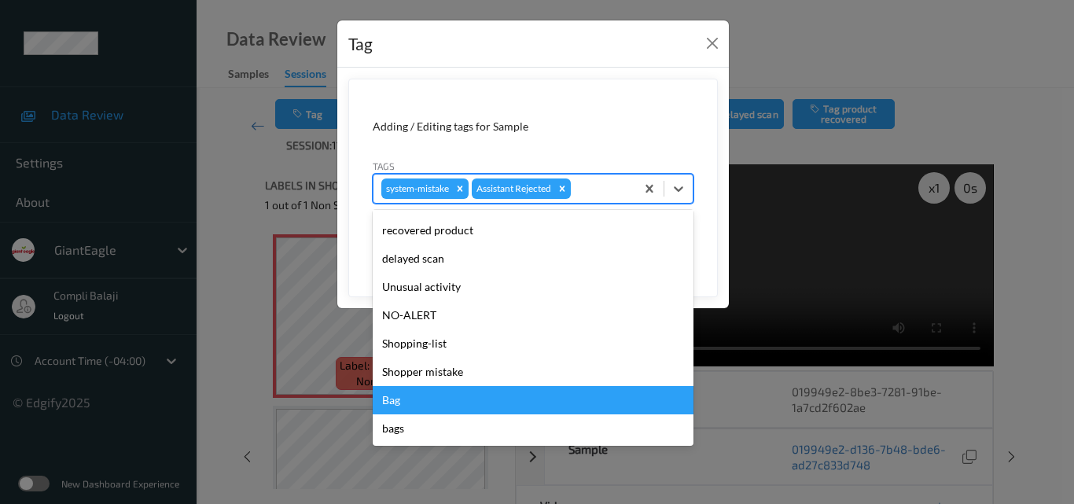
click at [407, 404] on div "Bag" at bounding box center [533, 400] width 321 height 28
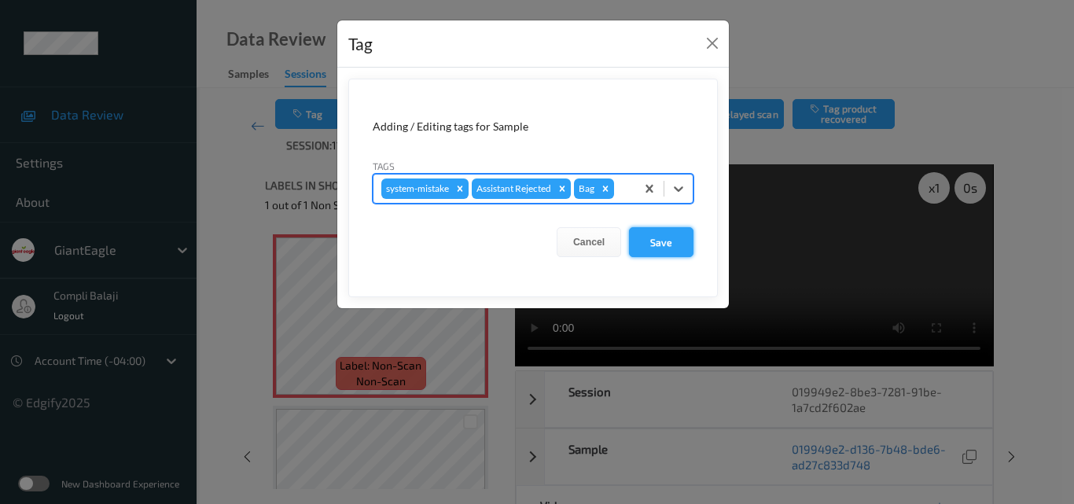
click at [657, 241] on button "Save" at bounding box center [661, 242] width 64 height 30
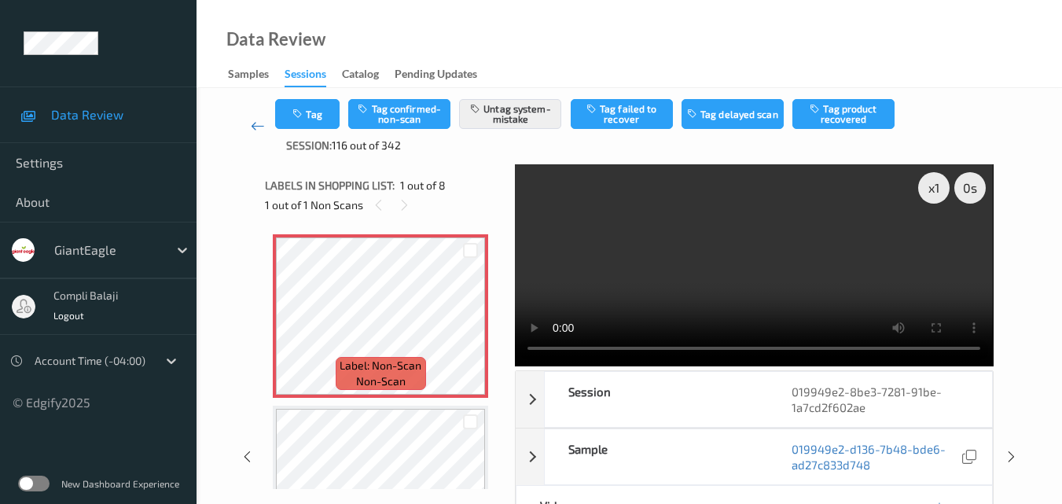
click at [256, 123] on icon at bounding box center [258, 126] width 14 height 16
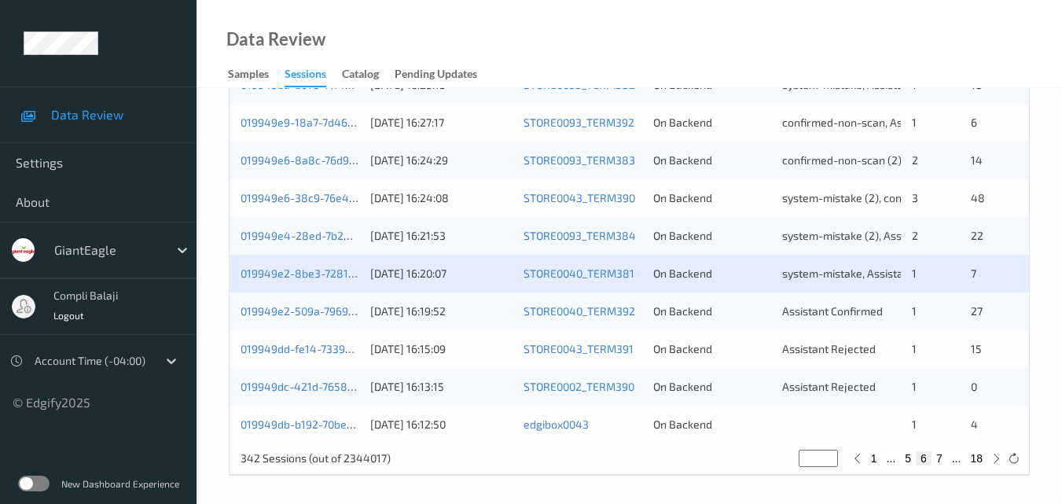
scroll to position [804, 0]
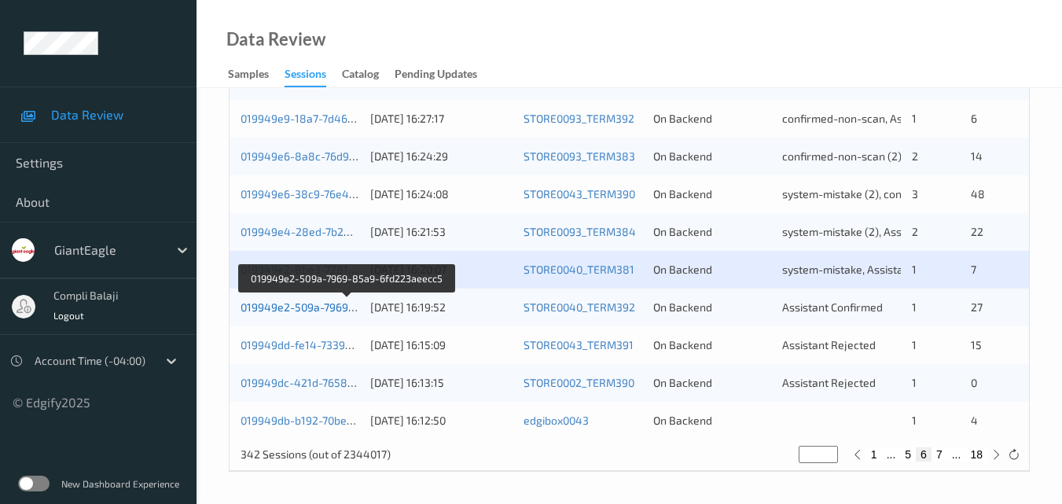
click at [324, 311] on link "019949e2-509a-7969-85a9-6fd223aeecc5" at bounding box center [348, 306] width 215 height 13
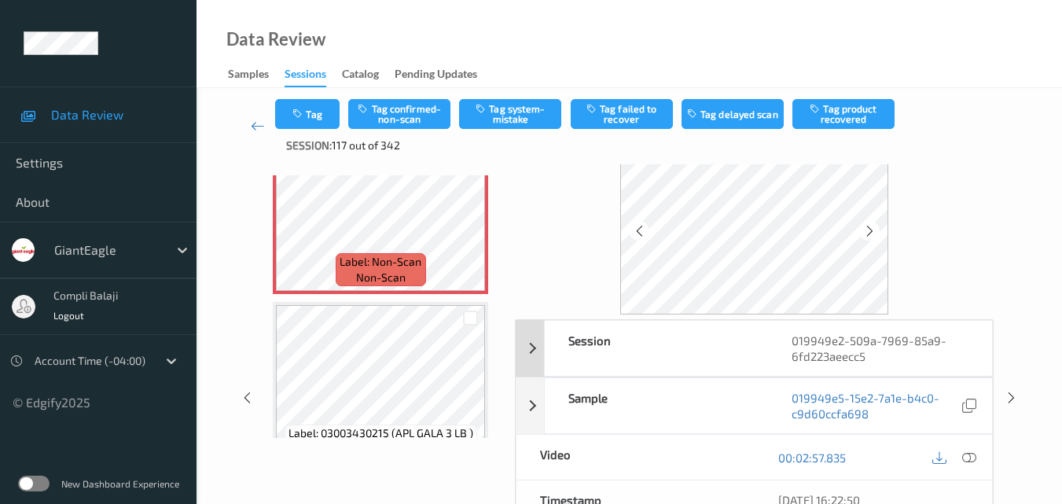
scroll to position [79, 0]
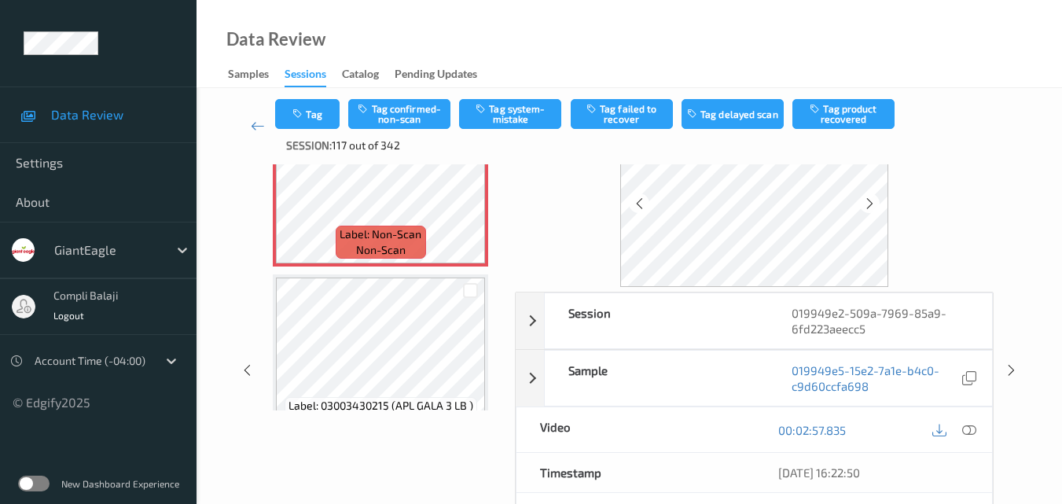
click at [974, 428] on icon at bounding box center [969, 429] width 14 height 14
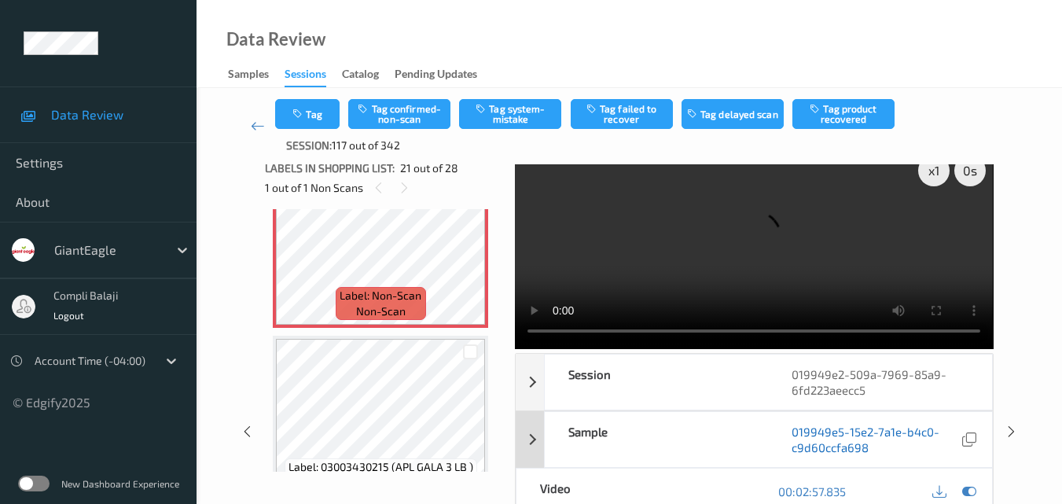
scroll to position [0, 0]
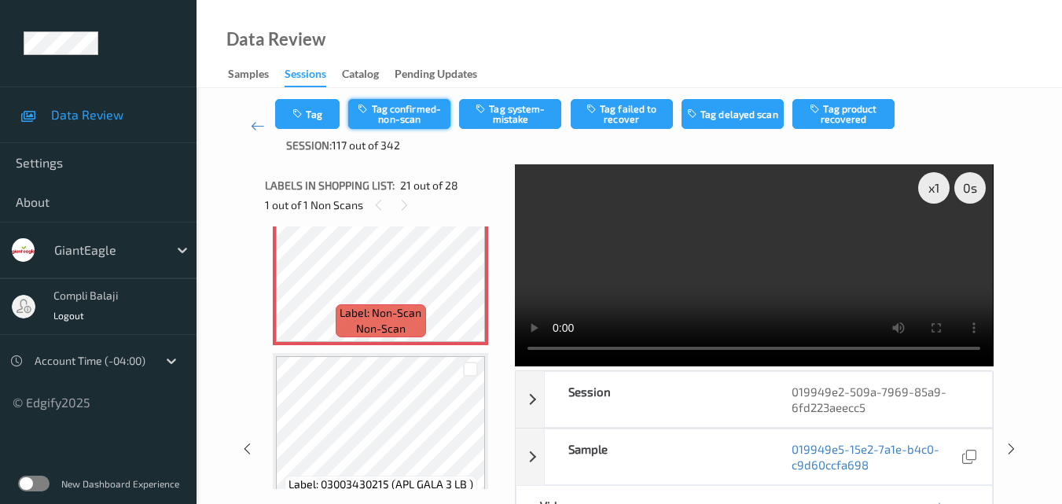
click at [407, 120] on button "Tag confirmed-non-scan" at bounding box center [399, 114] width 102 height 30
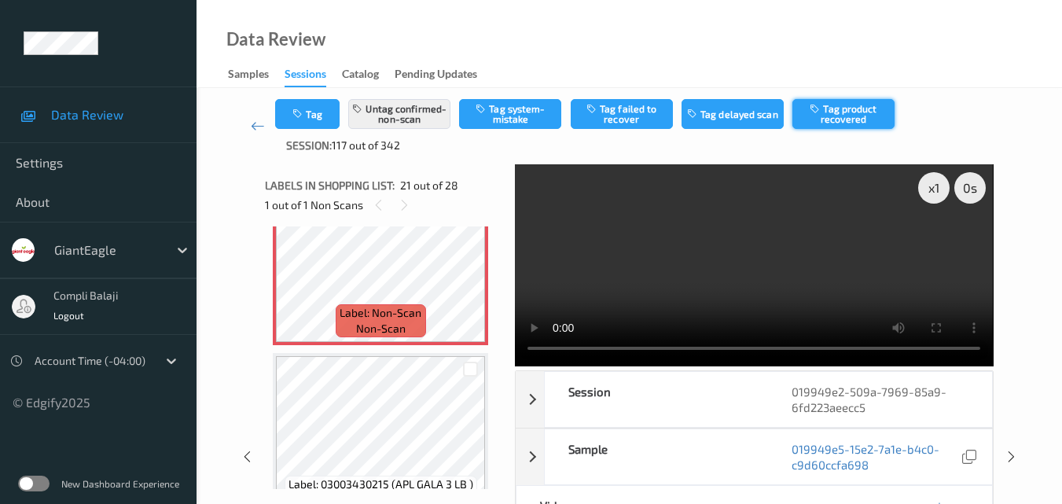
click at [845, 117] on button "Tag product recovered" at bounding box center [844, 114] width 102 height 30
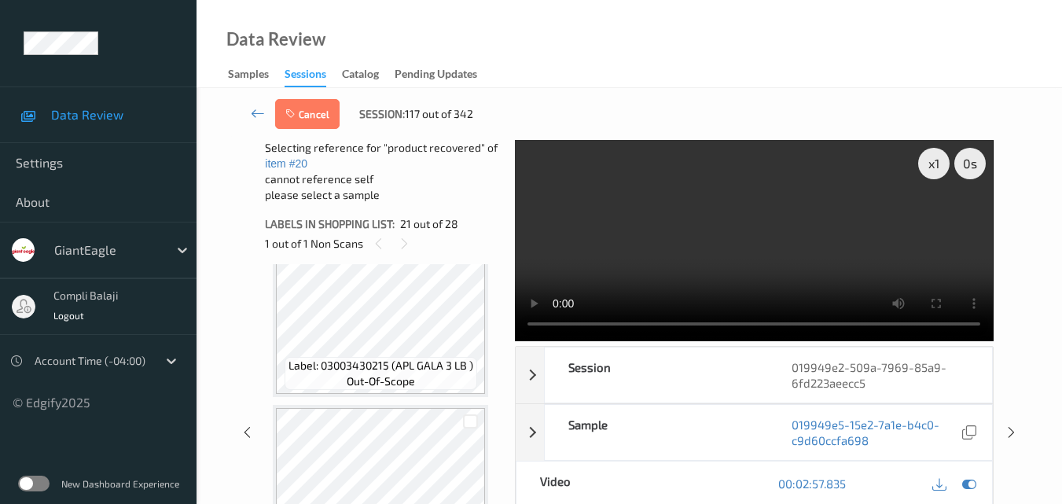
scroll to position [3559, 0]
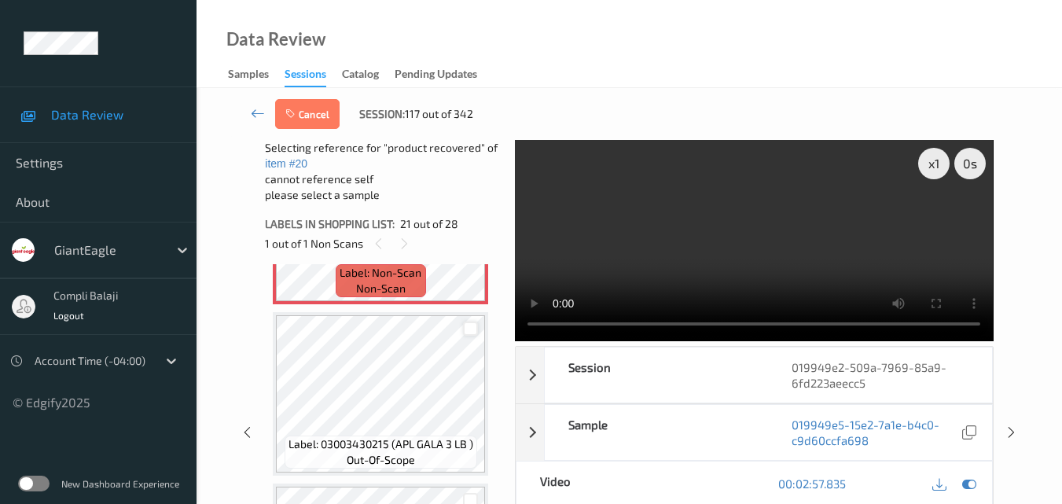
click at [476, 328] on div at bounding box center [470, 329] width 15 height 15
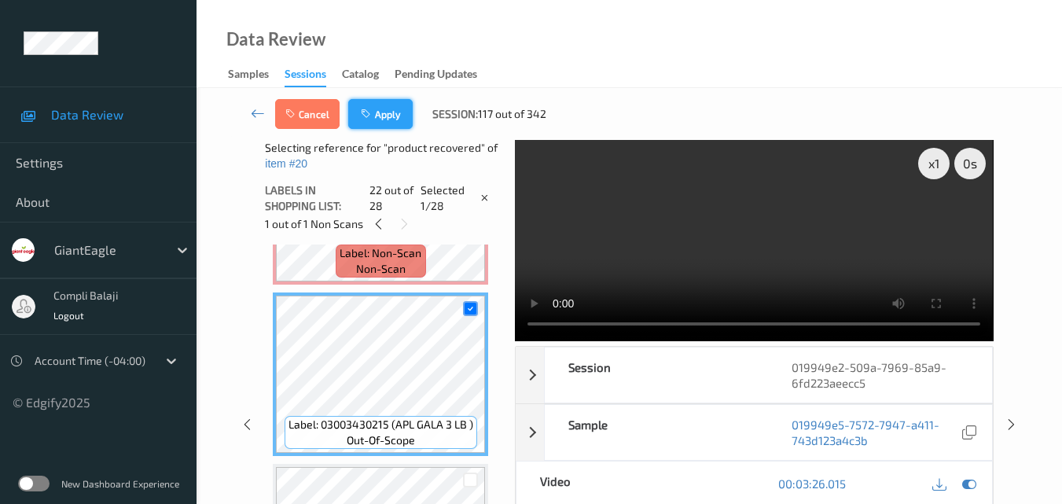
click at [392, 120] on button "Apply" at bounding box center [380, 114] width 64 height 30
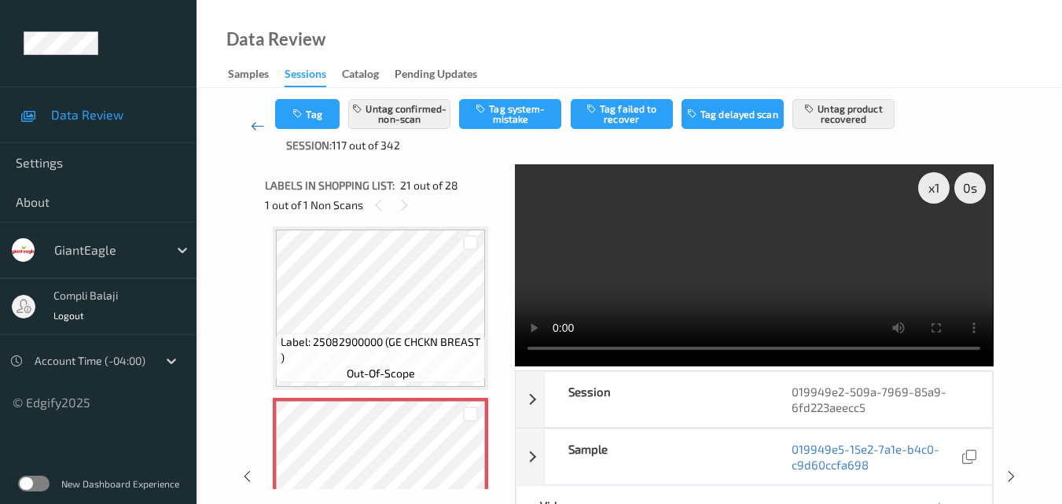
click at [257, 126] on icon at bounding box center [258, 126] width 14 height 16
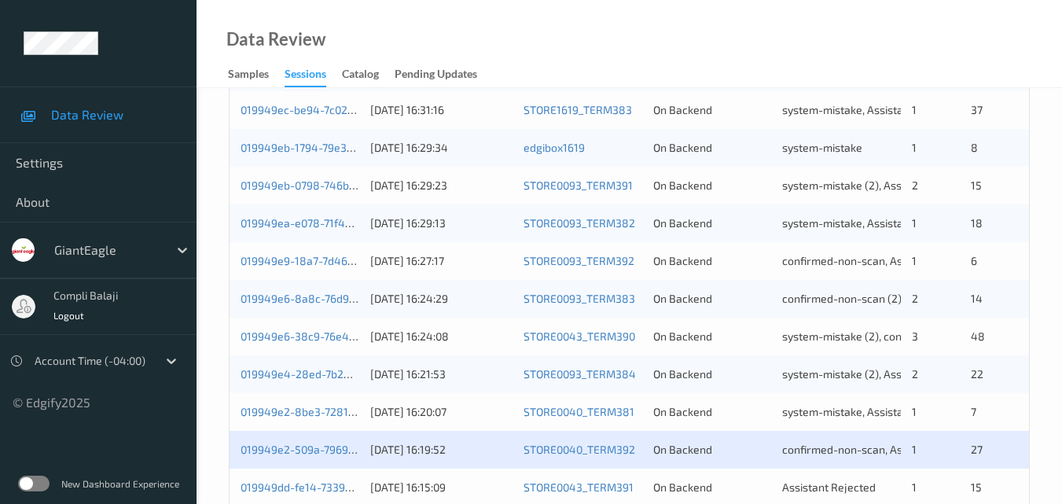
scroll to position [804, 0]
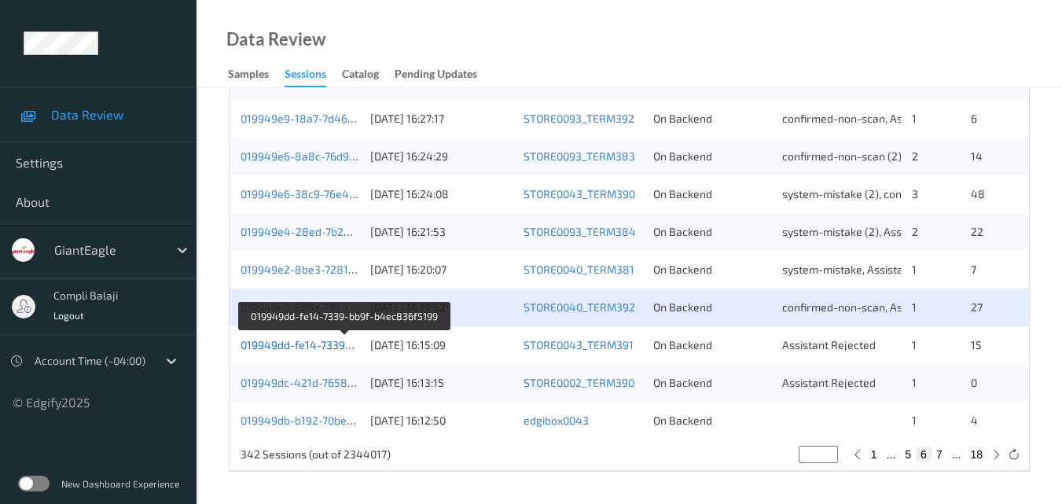
click at [326, 349] on link "019949dd-fe14-7339-bb9f-b4ec836f5199" at bounding box center [345, 344] width 209 height 13
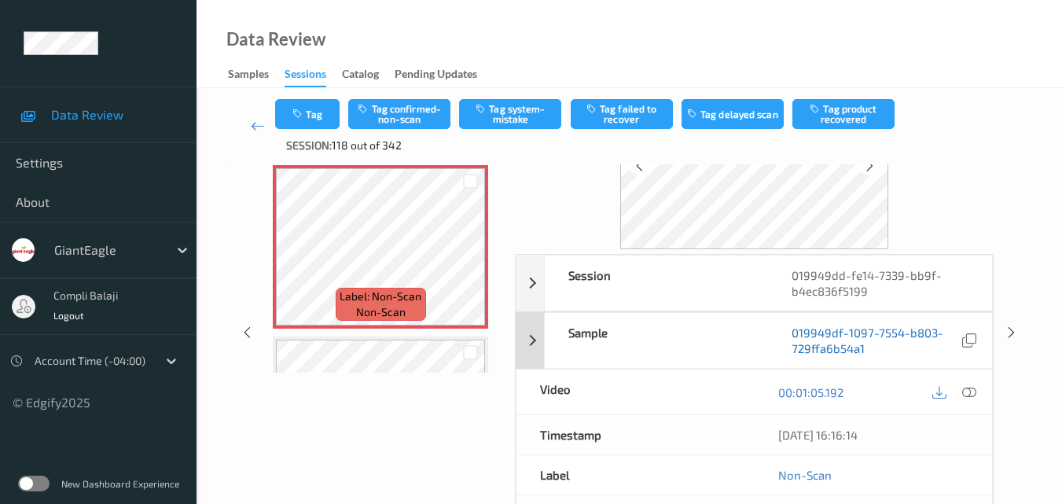
scroll to position [157, 0]
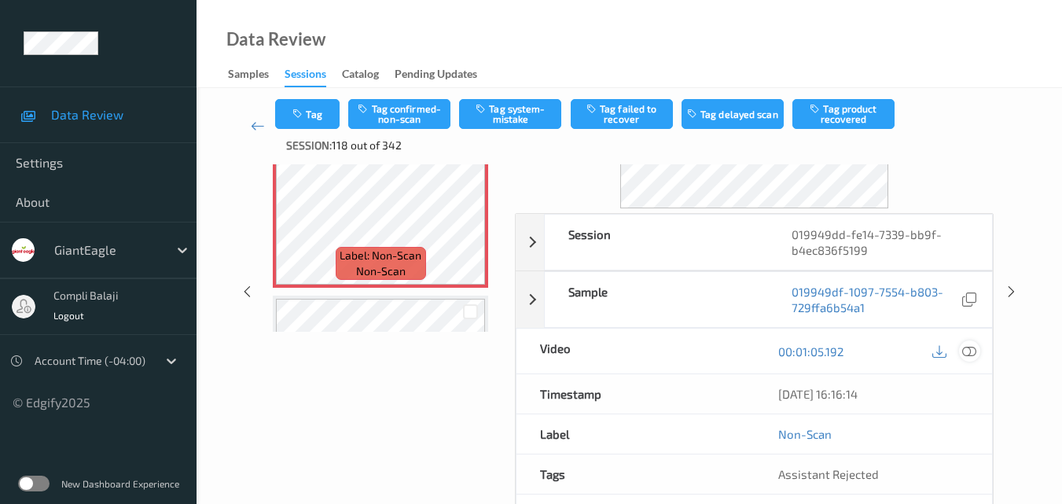
click at [971, 351] on icon at bounding box center [969, 351] width 14 height 14
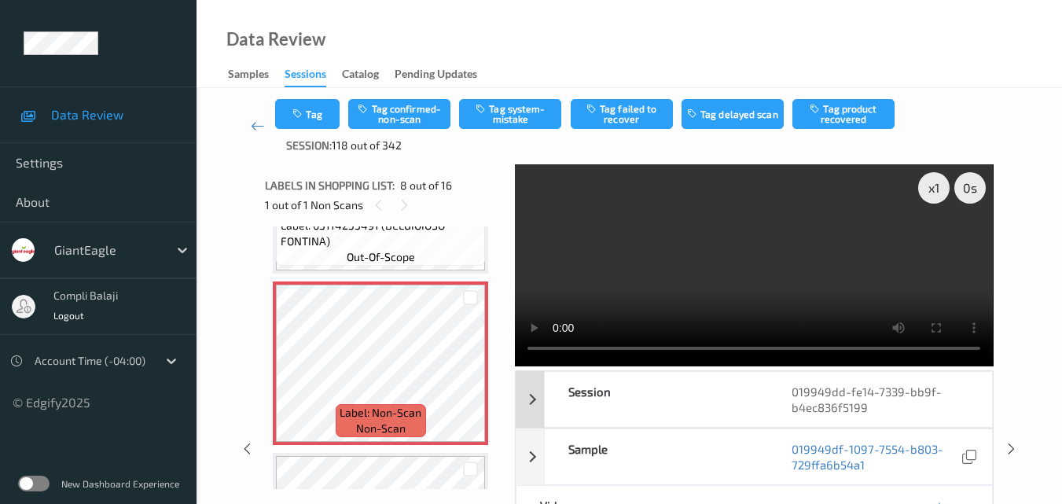
scroll to position [79, 0]
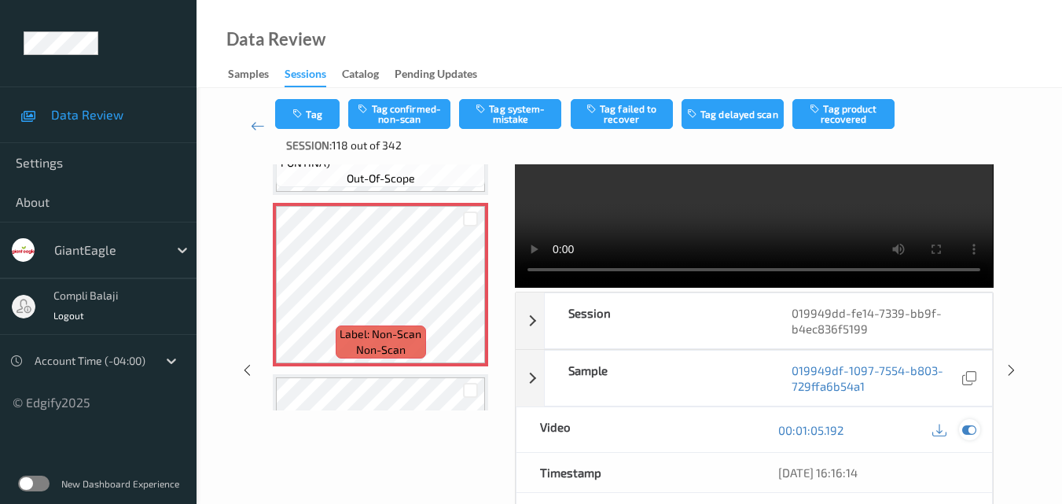
click at [974, 427] on icon at bounding box center [969, 430] width 14 height 14
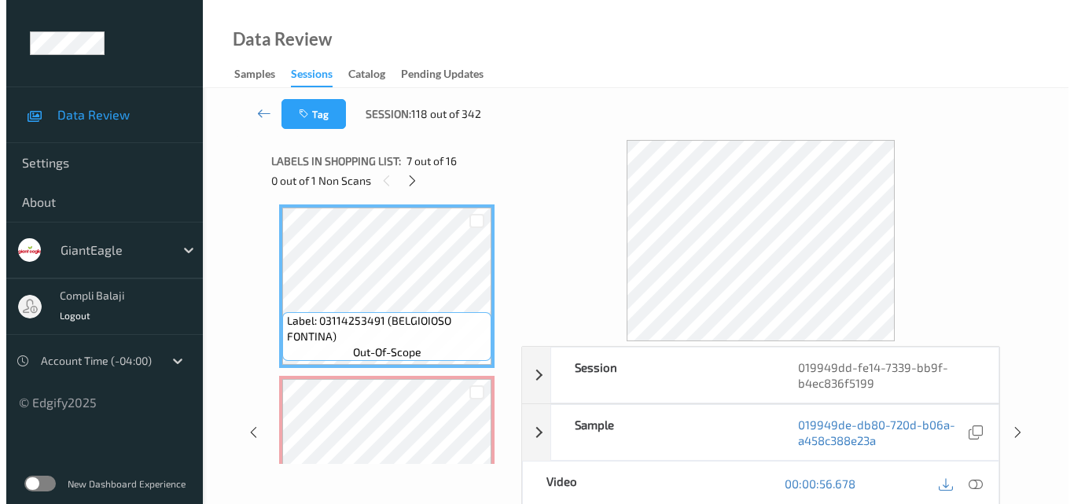
scroll to position [1074, 0]
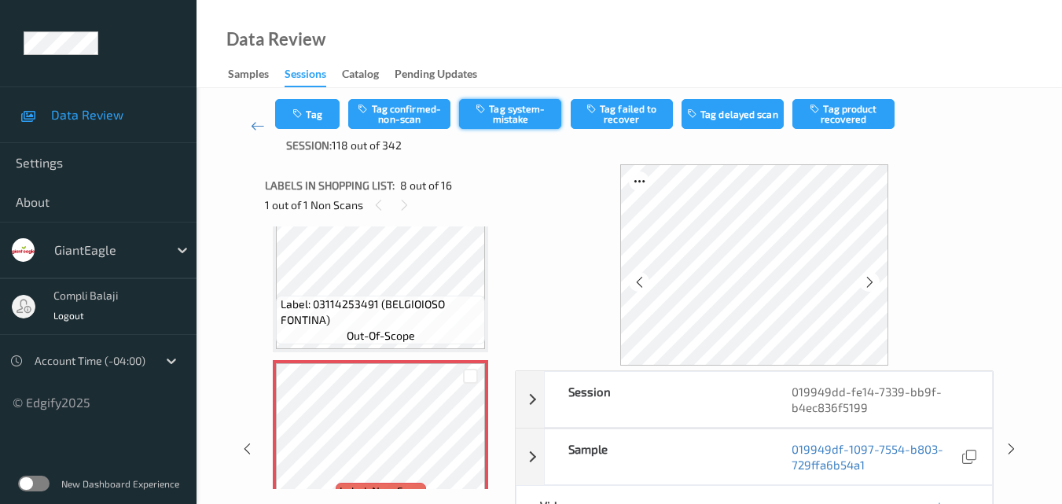
click at [517, 112] on button "Tag system-mistake" at bounding box center [510, 114] width 102 height 30
click at [315, 114] on button "Tag" at bounding box center [307, 114] width 64 height 30
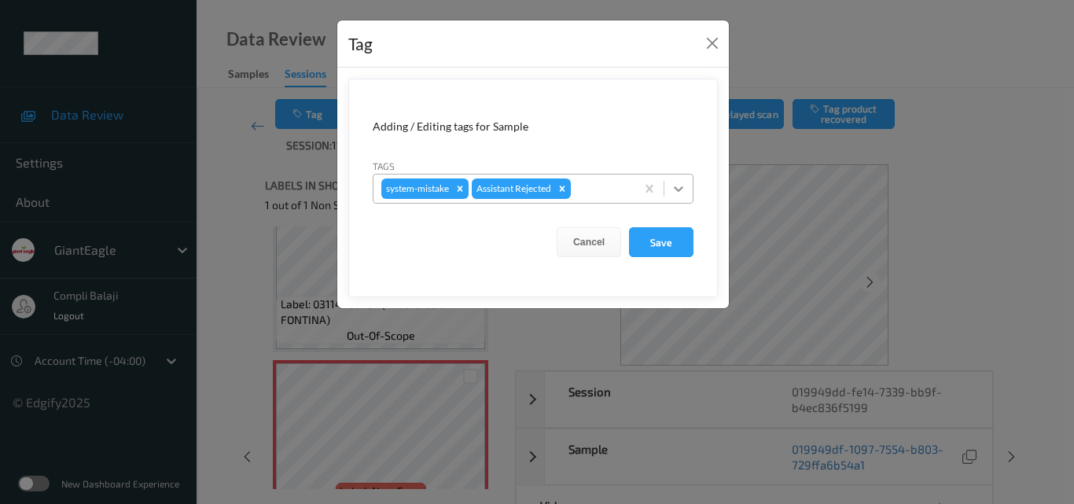
click at [679, 184] on icon at bounding box center [679, 189] width 16 height 16
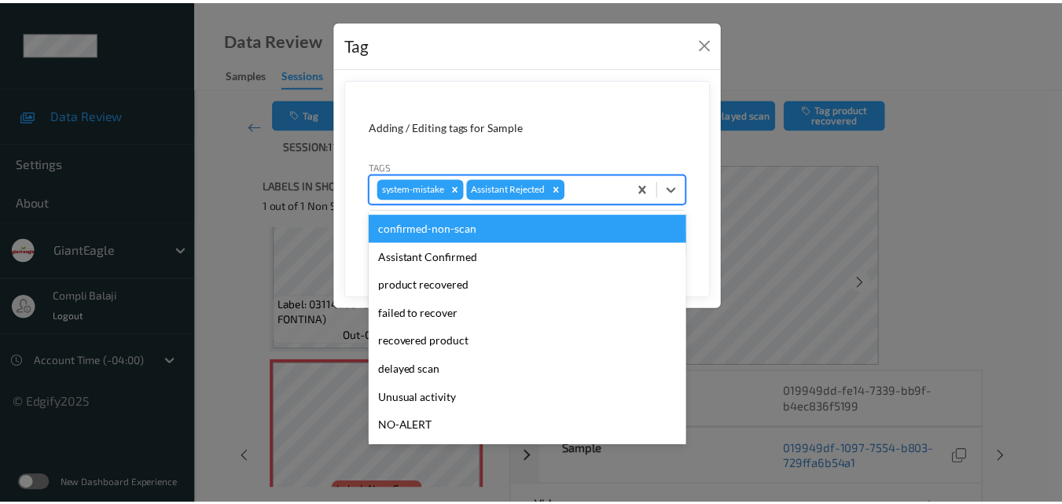
scroll to position [79, 0]
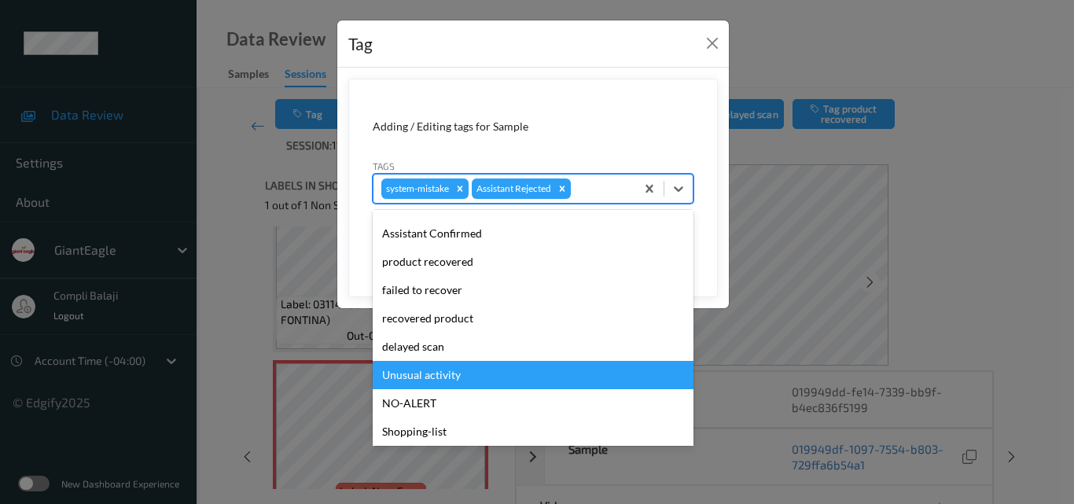
drag, startPoint x: 441, startPoint y: 373, endPoint x: 465, endPoint y: 362, distance: 26.4
click at [441, 374] on div "Unusual activity" at bounding box center [533, 375] width 321 height 28
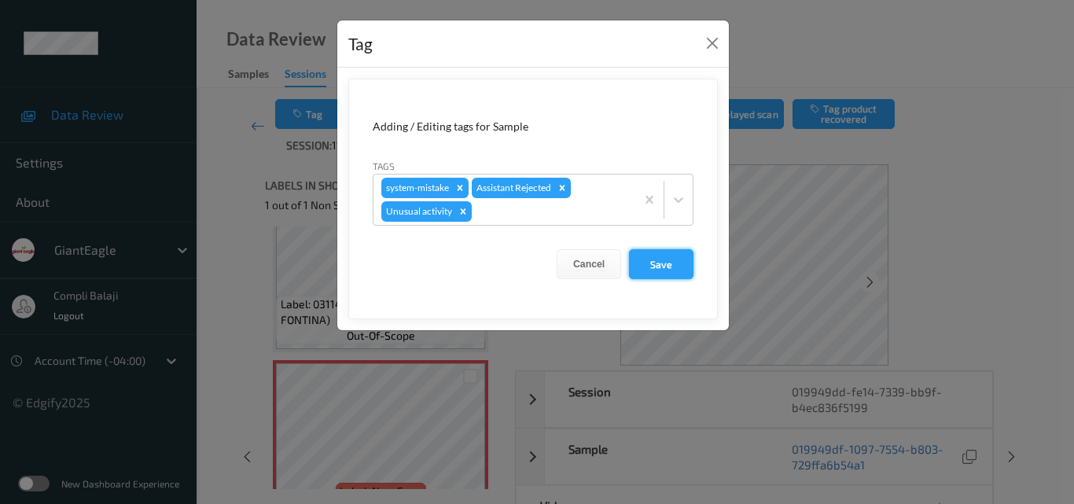
click at [669, 264] on button "Save" at bounding box center [661, 264] width 64 height 30
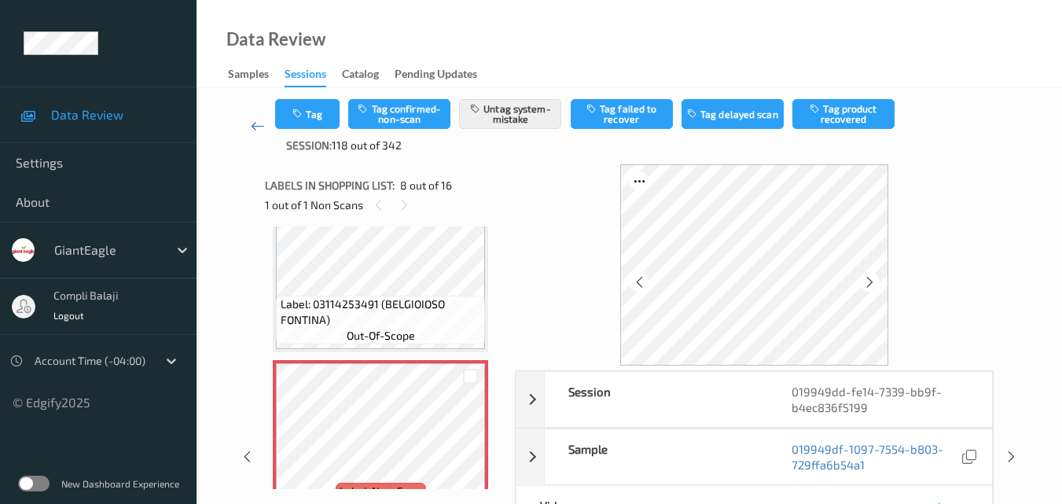
click at [254, 125] on icon at bounding box center [258, 126] width 14 height 16
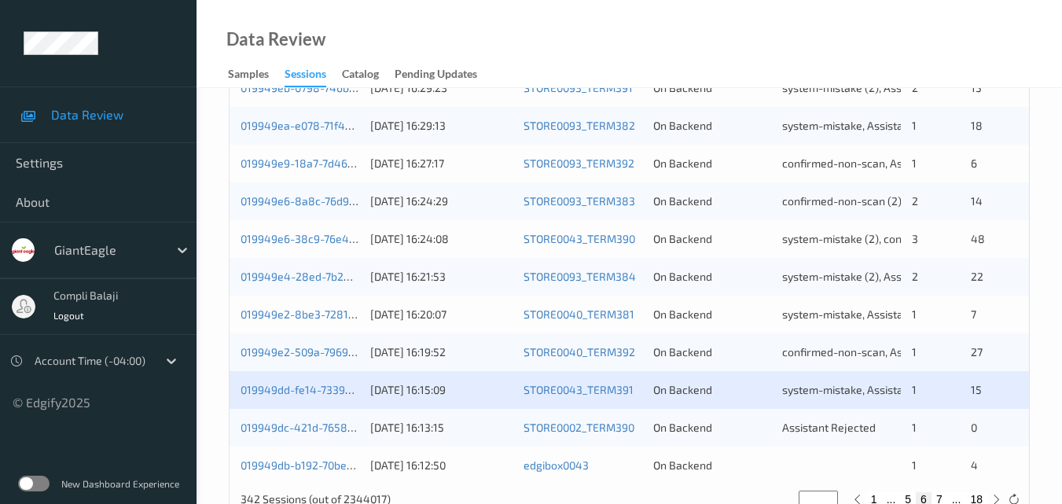
scroll to position [786, 0]
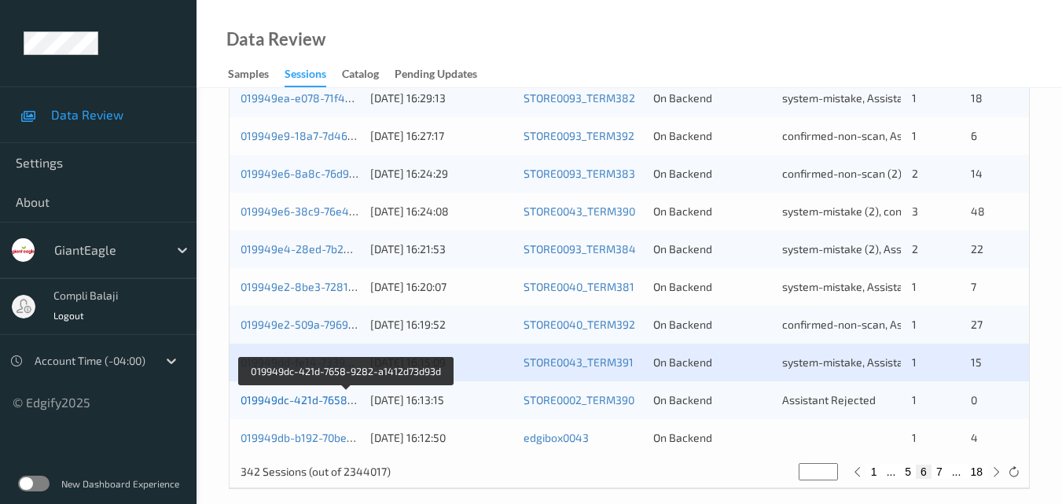
click at [317, 400] on link "019949dc-421d-7658-9282-a1412d73d93d" at bounding box center [348, 399] width 215 height 13
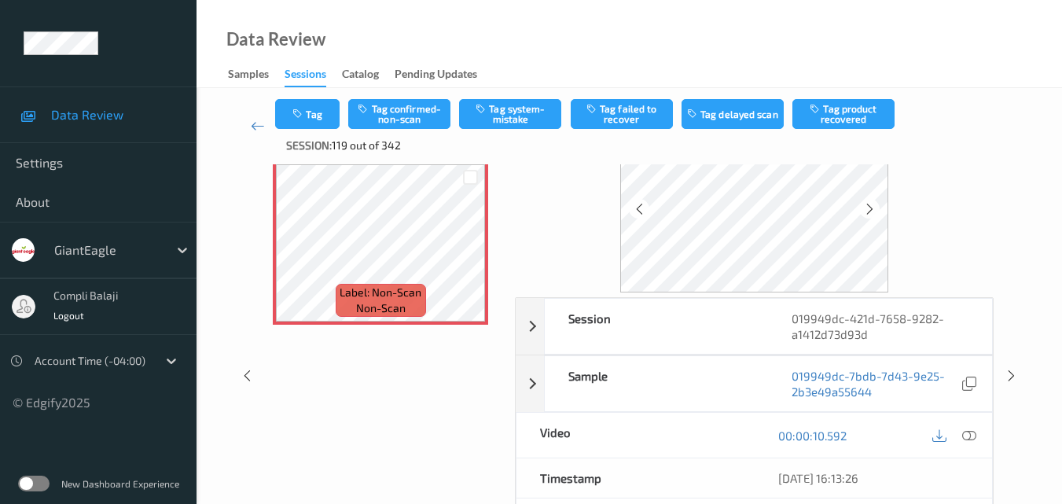
scroll to position [101, 0]
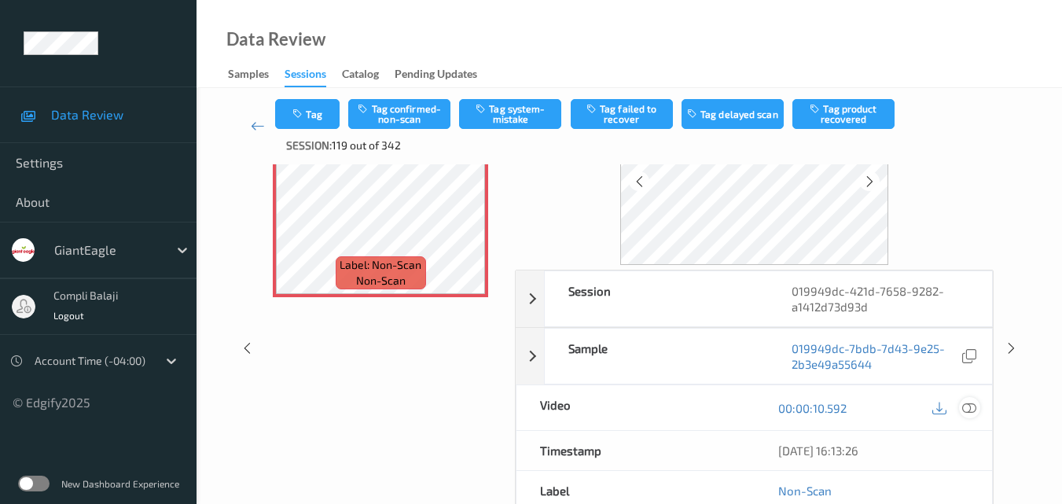
drag, startPoint x: 965, startPoint y: 409, endPoint x: 947, endPoint y: 405, distance: 18.5
click at [966, 410] on icon at bounding box center [969, 407] width 14 height 14
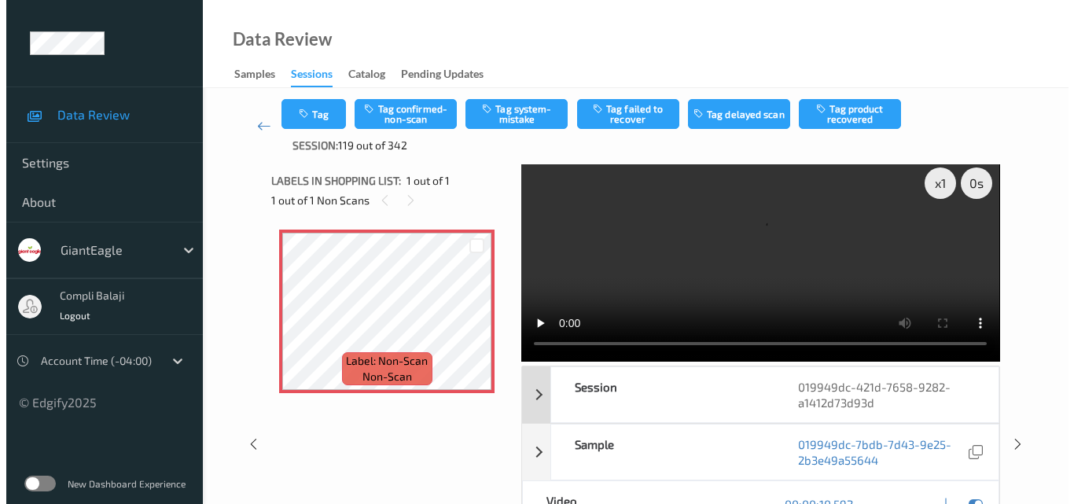
scroll to position [0, 0]
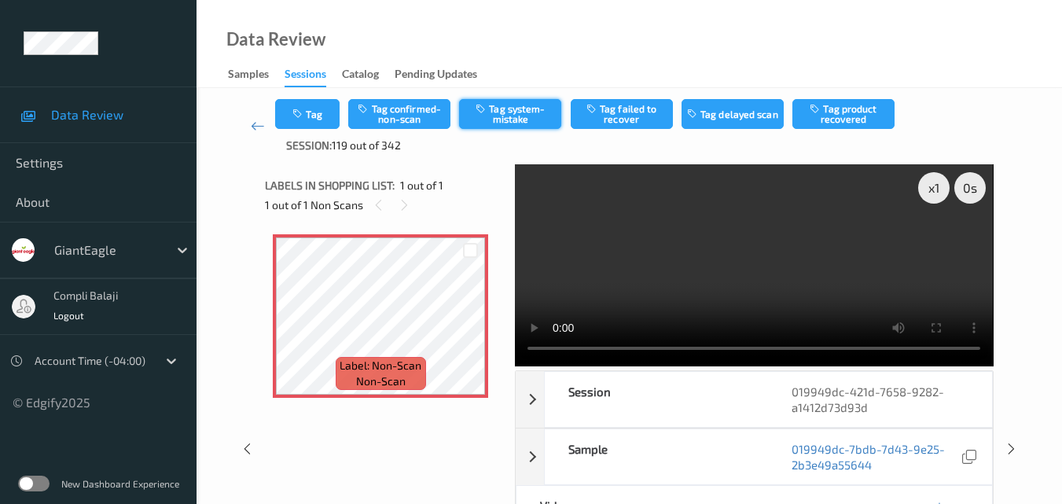
click at [512, 112] on button "Tag system-mistake" at bounding box center [510, 114] width 102 height 30
click at [318, 120] on button "Tag" at bounding box center [307, 114] width 64 height 30
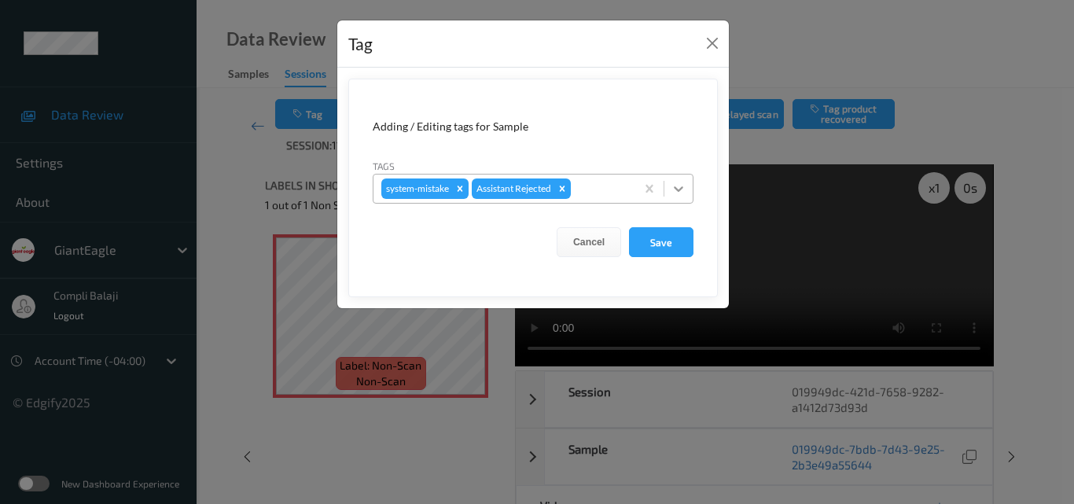
click at [680, 191] on icon at bounding box center [679, 189] width 16 height 16
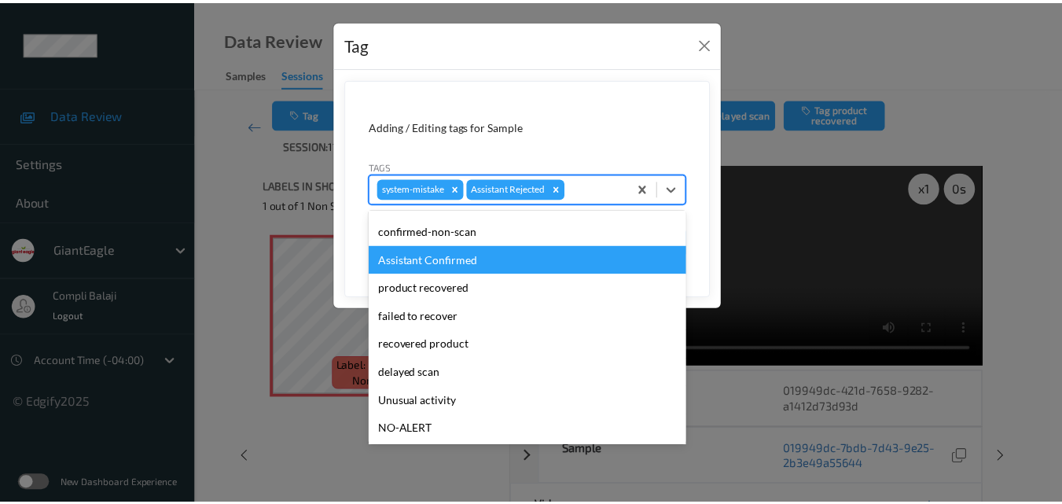
scroll to position [79, 0]
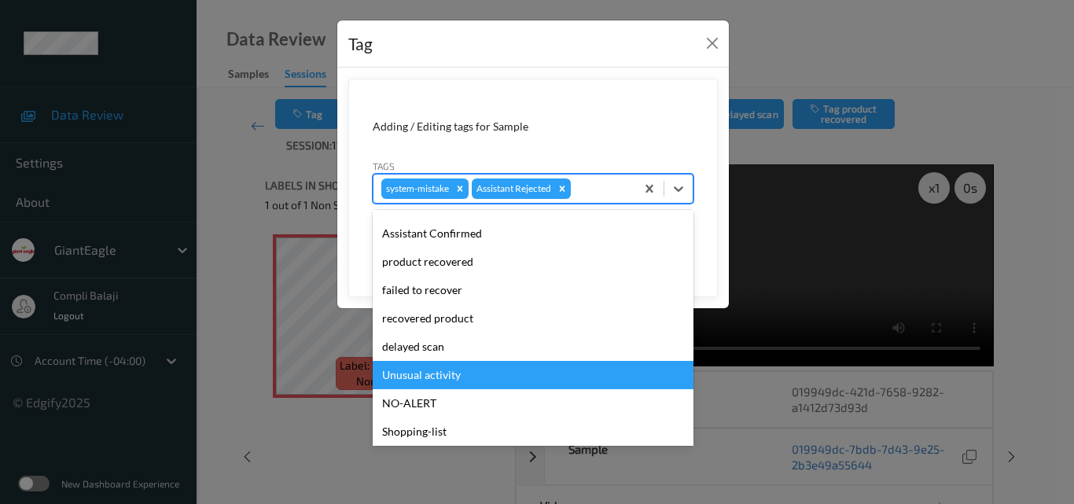
click at [452, 381] on div "Unusual activity" at bounding box center [533, 375] width 321 height 28
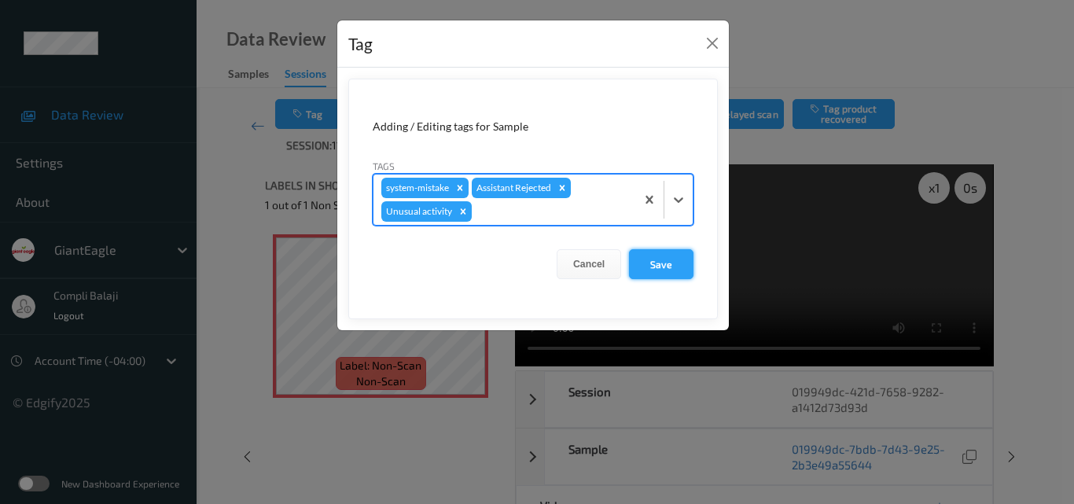
click at [674, 267] on button "Save" at bounding box center [661, 264] width 64 height 30
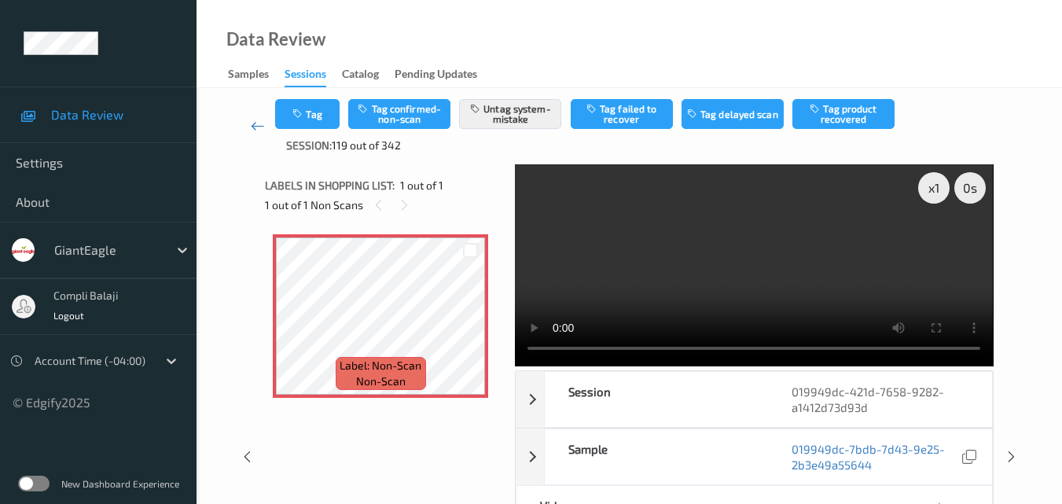
click at [263, 125] on icon at bounding box center [258, 126] width 14 height 16
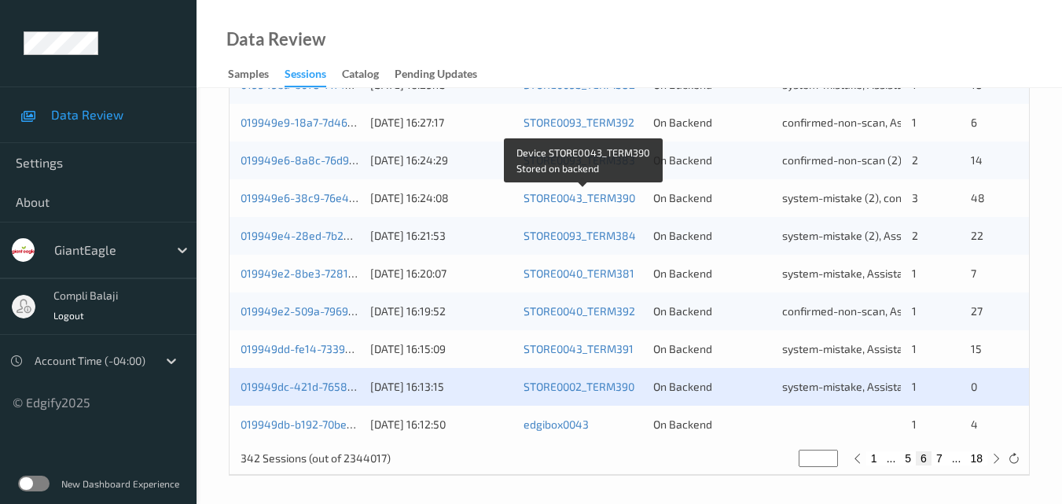
scroll to position [804, 0]
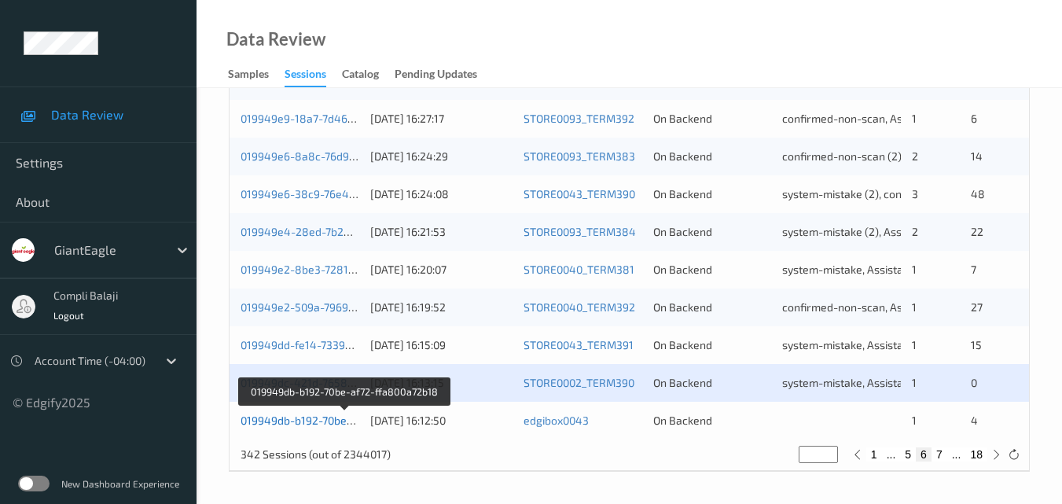
click at [319, 424] on link "019949db-b192-70be-af72-ffa800a72b18" at bounding box center [345, 420] width 208 height 13
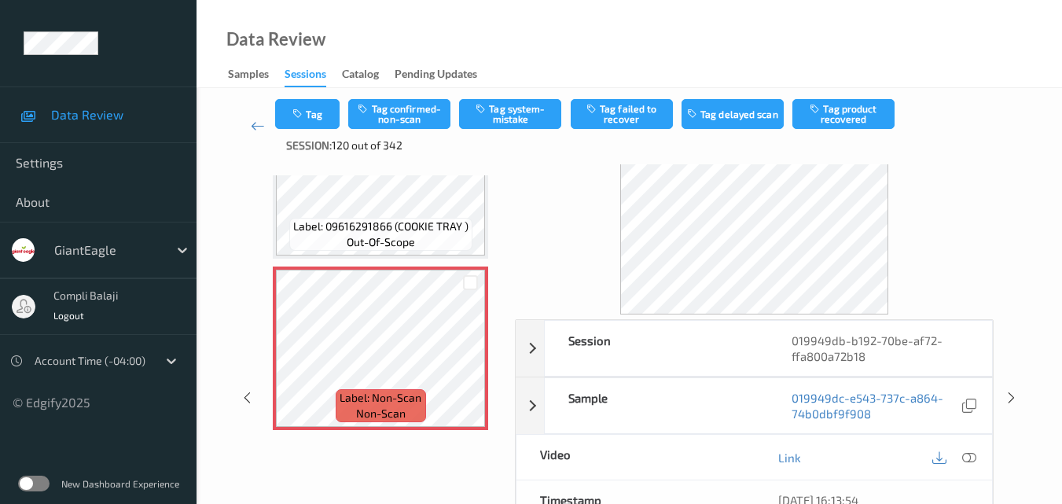
scroll to position [79, 0]
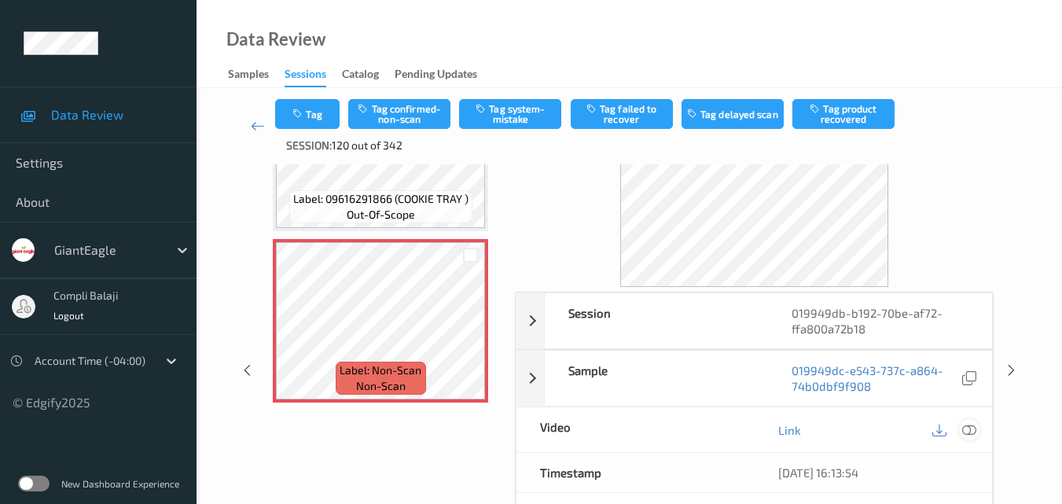
click at [973, 429] on icon at bounding box center [969, 429] width 14 height 14
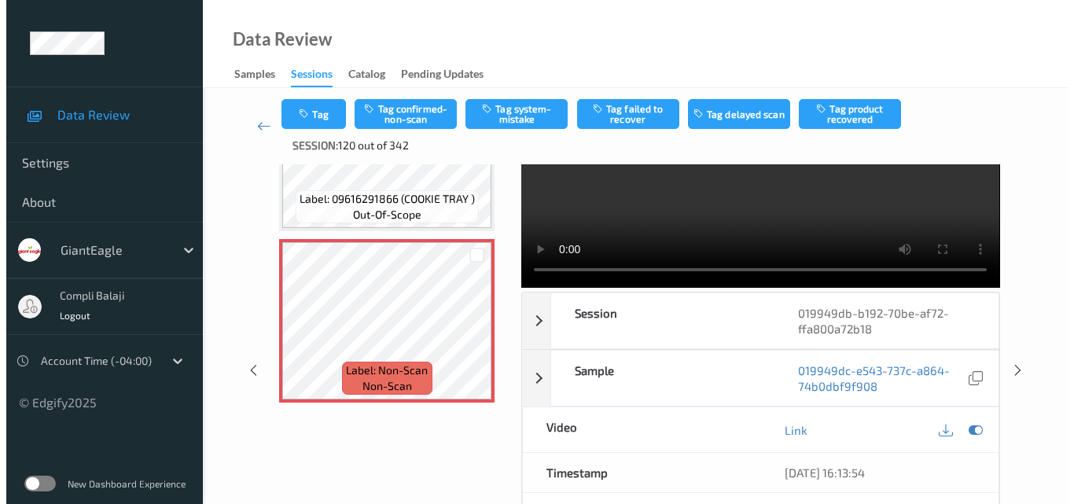
scroll to position [524, 0]
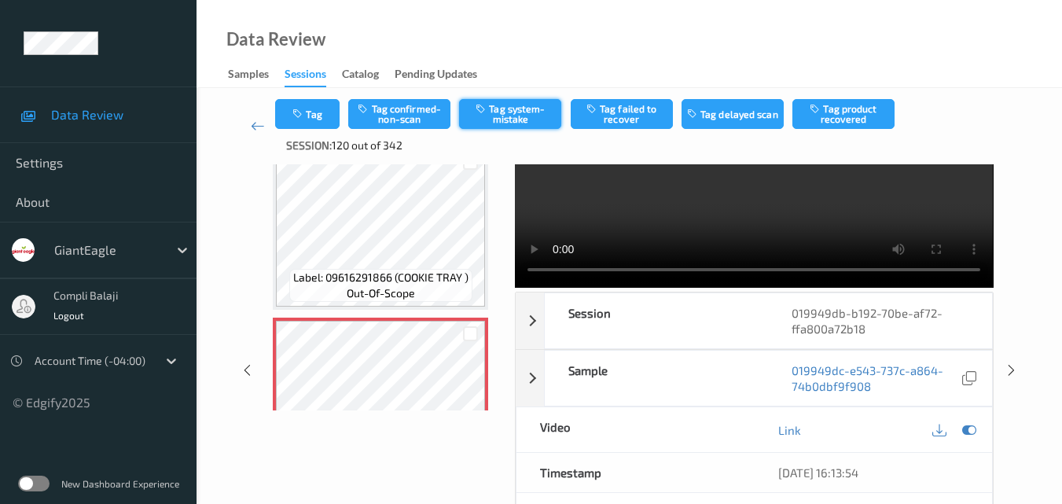
click at [521, 122] on button "Tag system-mistake" at bounding box center [510, 114] width 102 height 30
click at [314, 123] on button "Tag" at bounding box center [307, 114] width 64 height 30
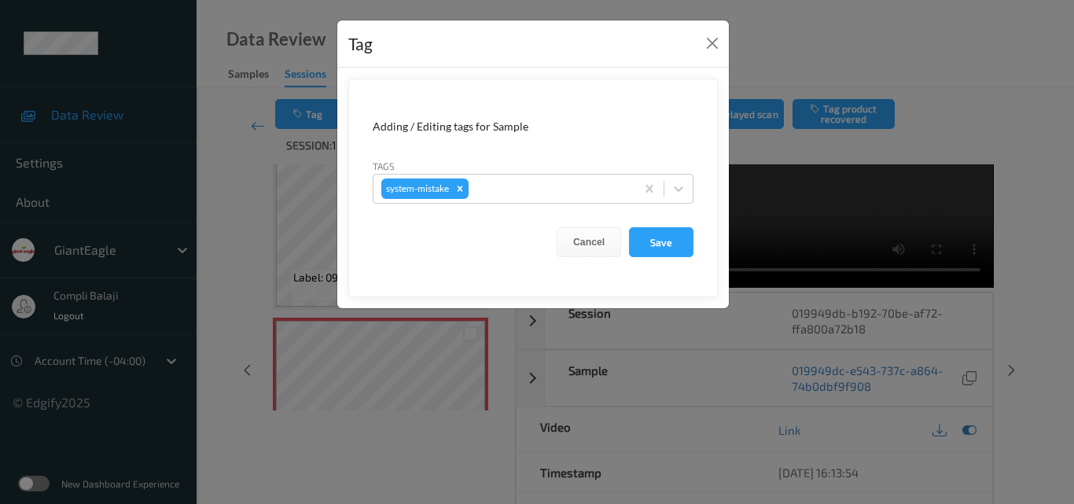
drag, startPoint x: 681, startPoint y: 189, endPoint x: 656, endPoint y: 207, distance: 30.5
click at [681, 189] on icon at bounding box center [678, 189] width 9 height 6
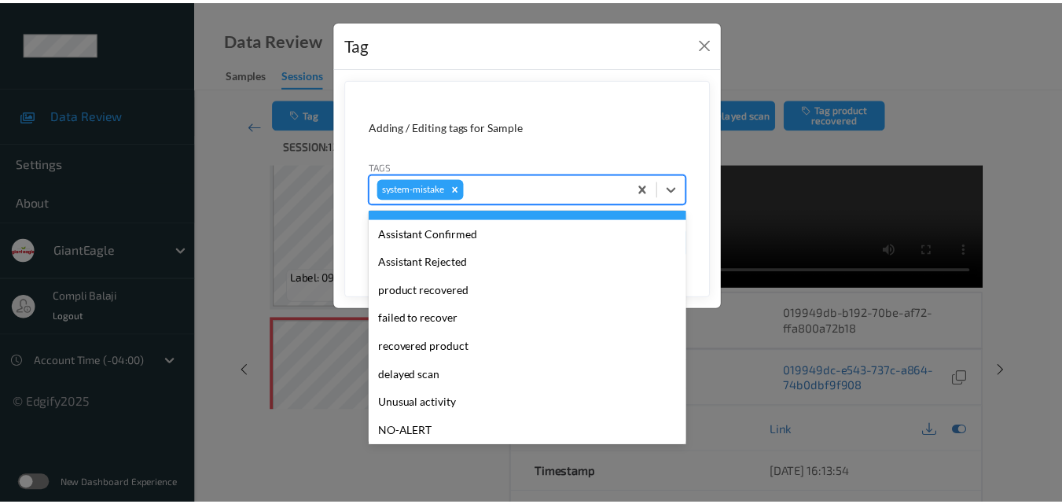
scroll to position [157, 0]
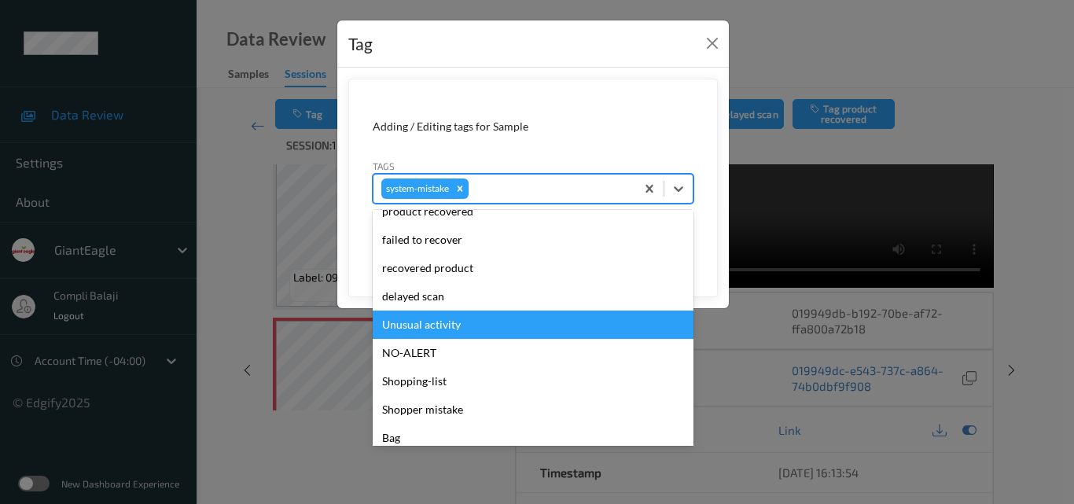
click at [457, 329] on div "Unusual activity" at bounding box center [533, 325] width 321 height 28
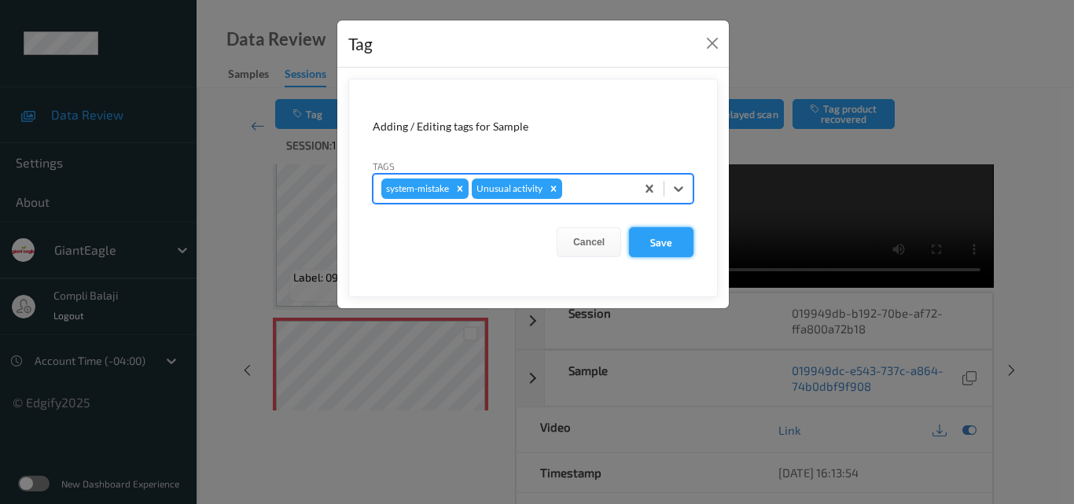
click at [664, 245] on button "Save" at bounding box center [661, 242] width 64 height 30
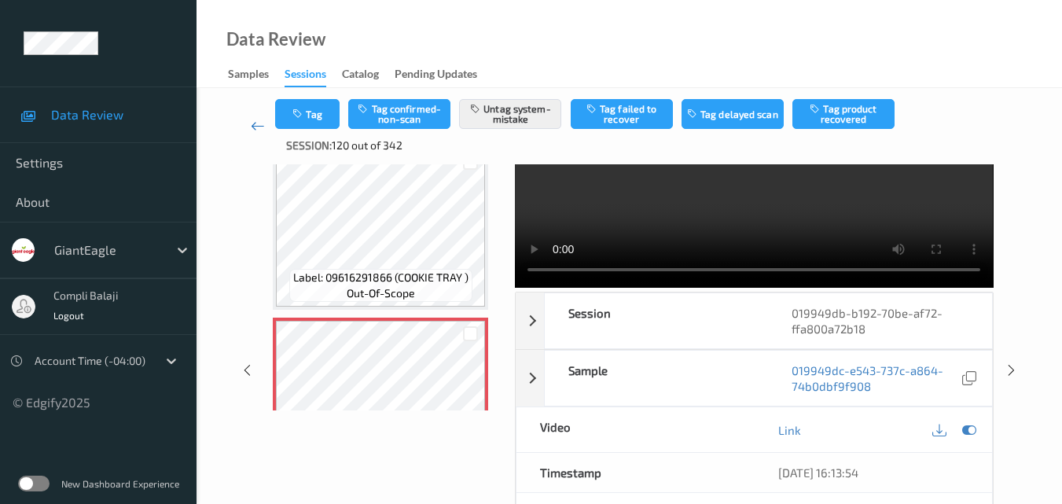
click at [251, 126] on icon at bounding box center [258, 126] width 14 height 16
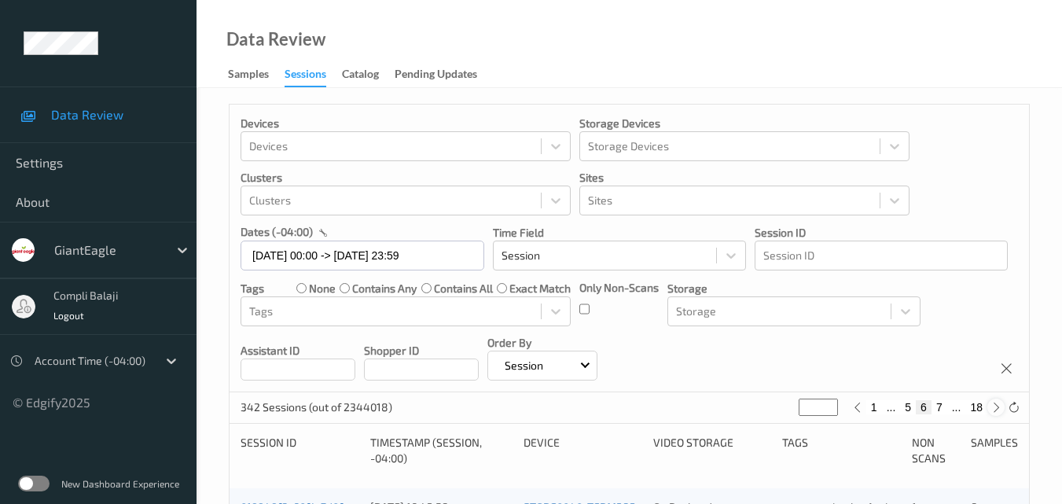
click at [995, 403] on icon at bounding box center [997, 408] width 12 height 12
type input "*"
click at [995, 403] on icon at bounding box center [997, 408] width 12 height 12
type input "*"
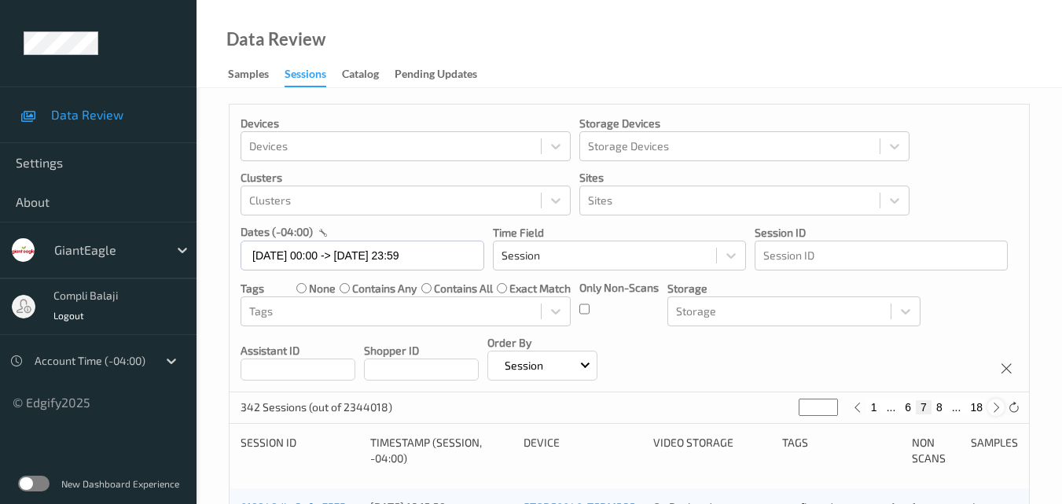
type input "*"
click at [995, 403] on icon at bounding box center [997, 408] width 12 height 12
type input "*"
click at [995, 403] on icon at bounding box center [997, 408] width 12 height 12
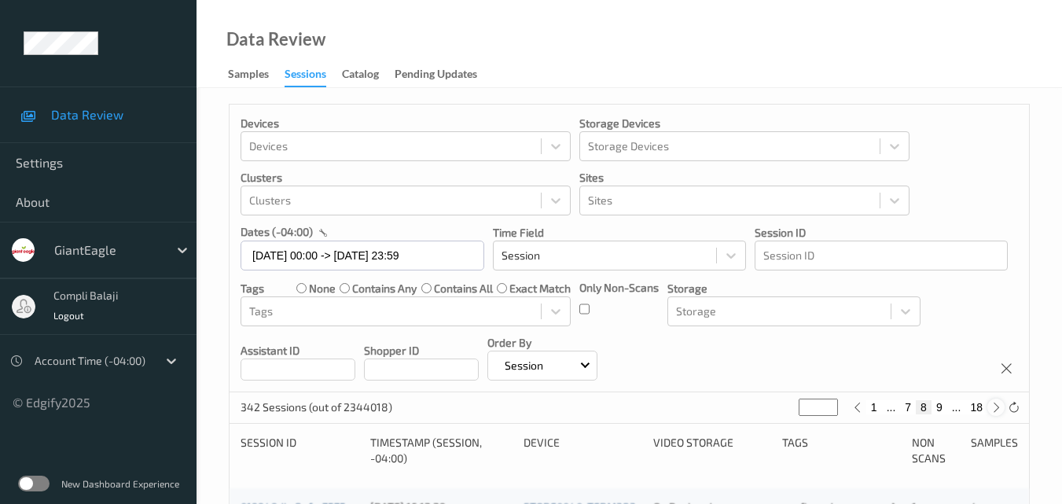
type input "**"
click at [995, 403] on icon at bounding box center [997, 408] width 12 height 12
type input "**"
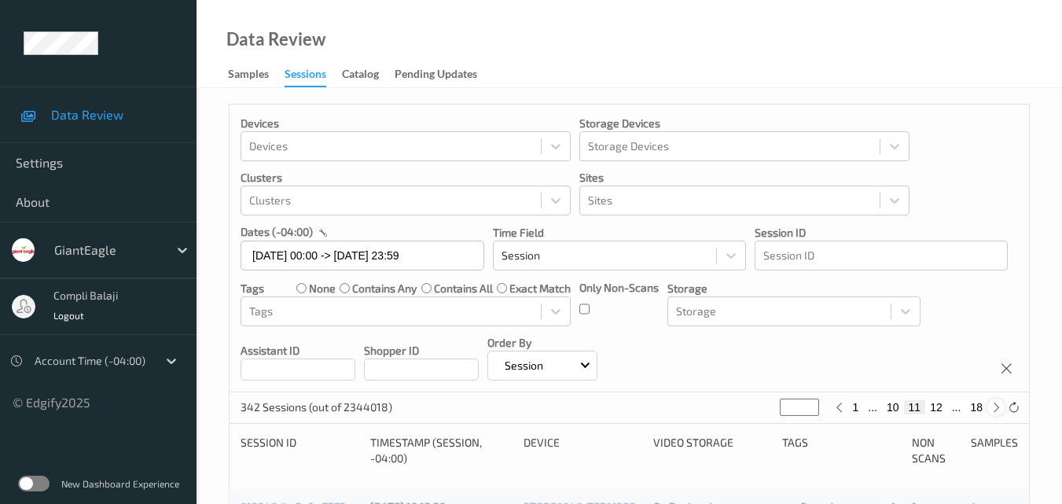
click at [995, 403] on icon at bounding box center [997, 408] width 12 height 12
type input "**"
click at [995, 403] on icon at bounding box center [997, 408] width 12 height 12
type input "**"
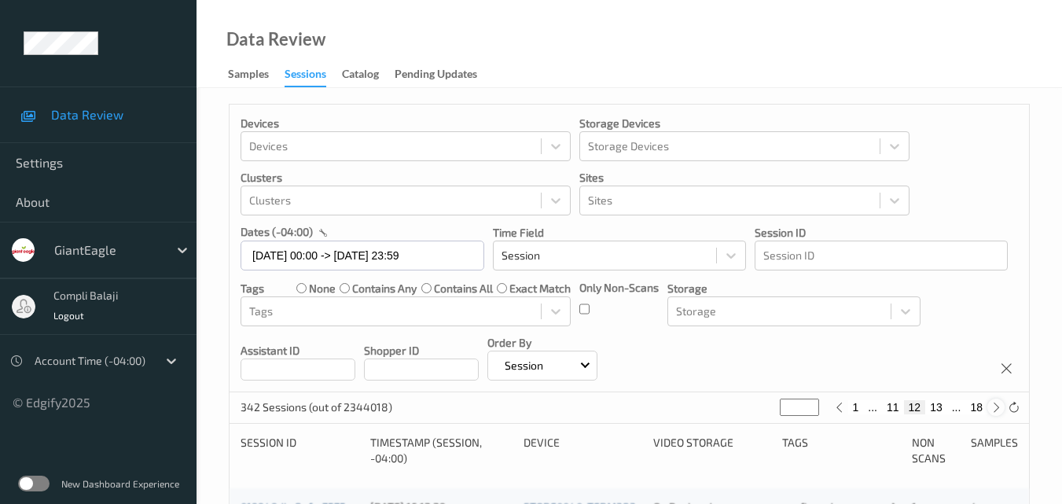
type input "**"
click at [938, 409] on button "14" at bounding box center [936, 407] width 22 height 14
type input "**"
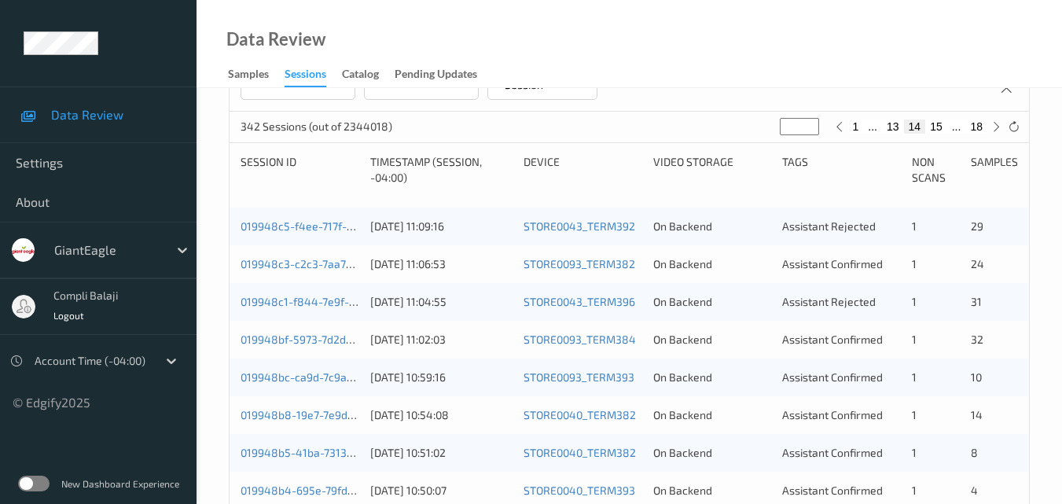
scroll to position [253, 0]
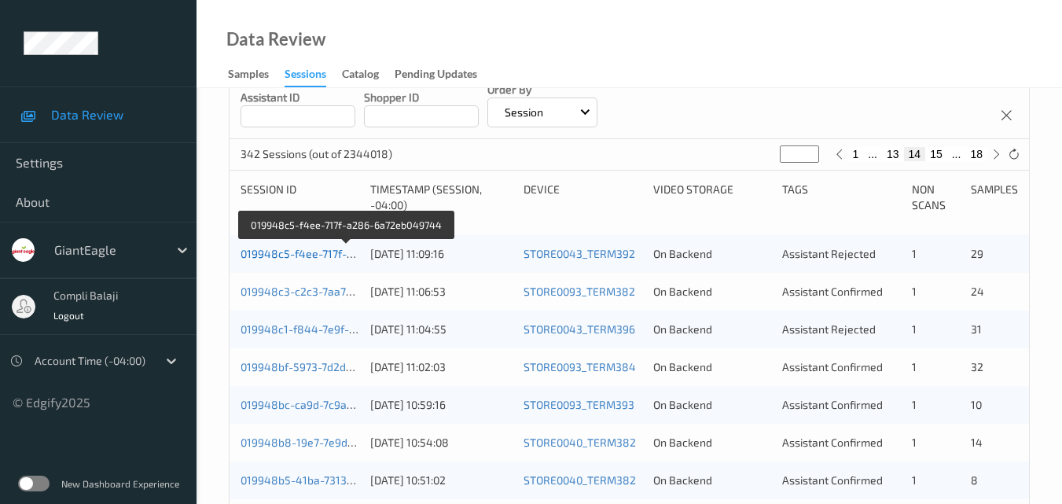
click at [326, 255] on link "019948c5-f4ee-717f-a286-6a72eb049744" at bounding box center [347, 253] width 213 height 13
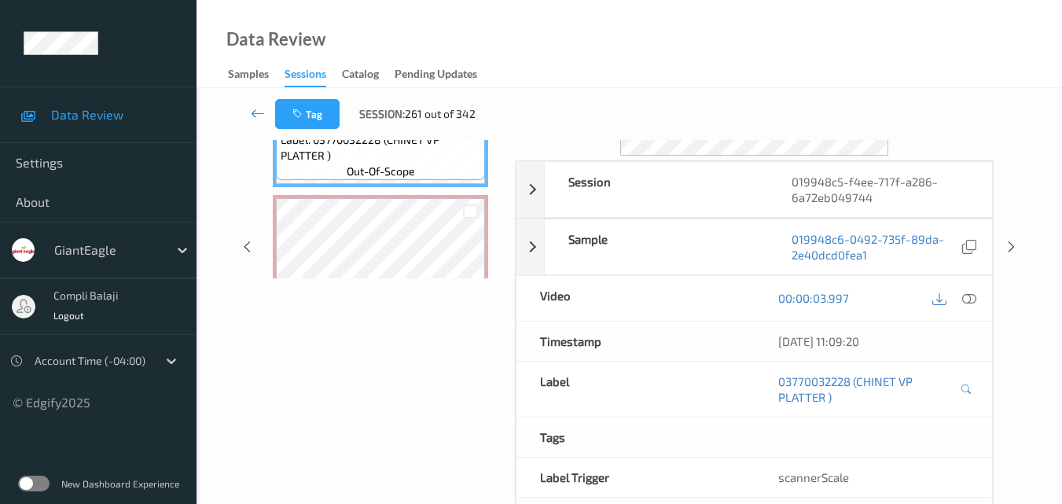
scroll to position [95, 0]
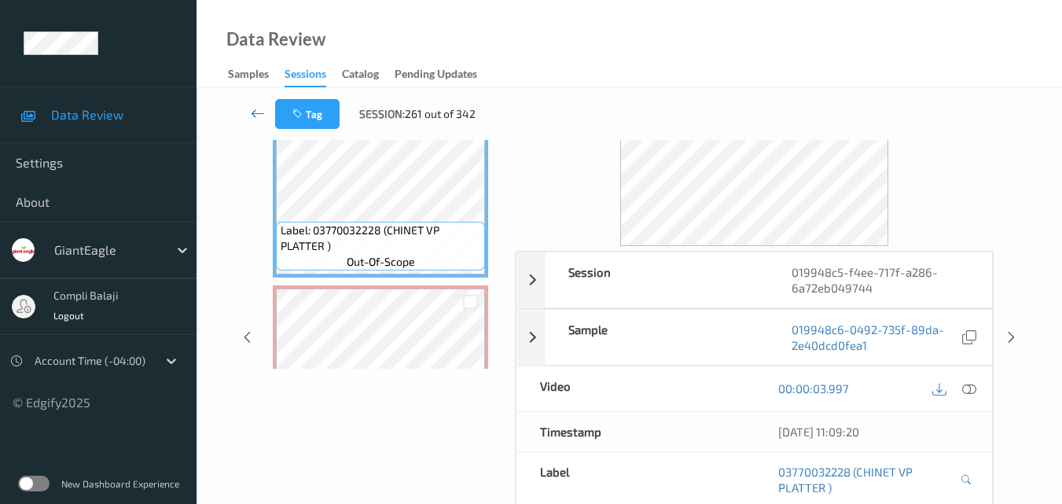
click at [255, 120] on icon at bounding box center [258, 113] width 14 height 16
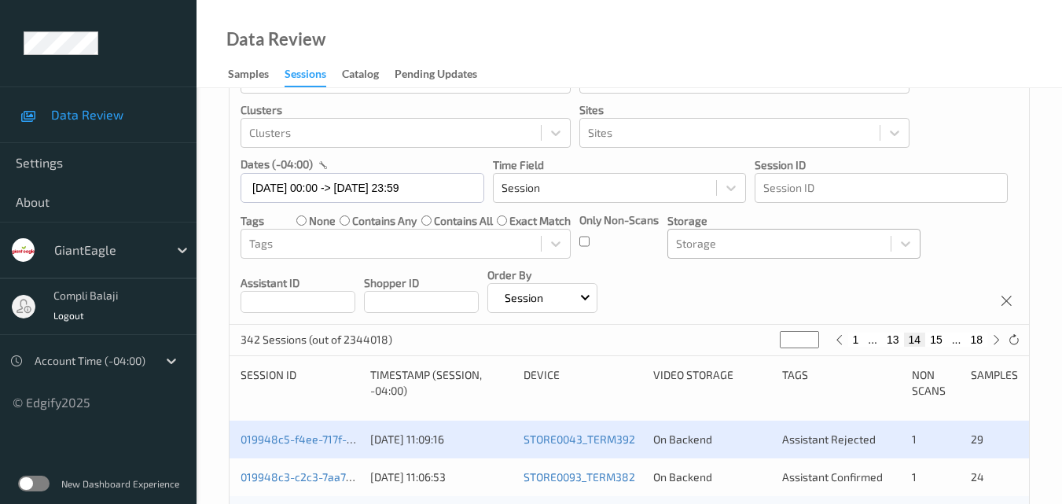
scroll to position [157, 0]
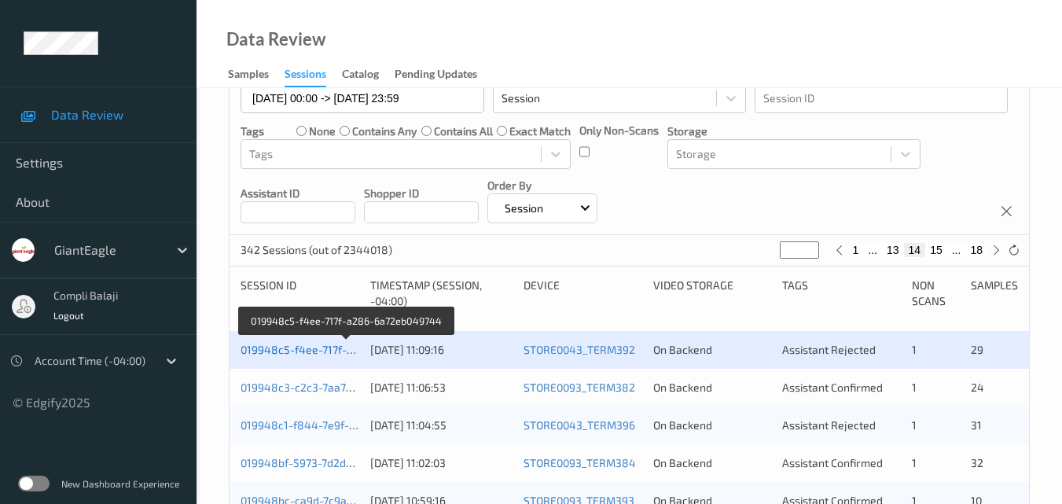
click at [320, 353] on link "019948c5-f4ee-717f-a286-6a72eb049744" at bounding box center [347, 349] width 213 height 13
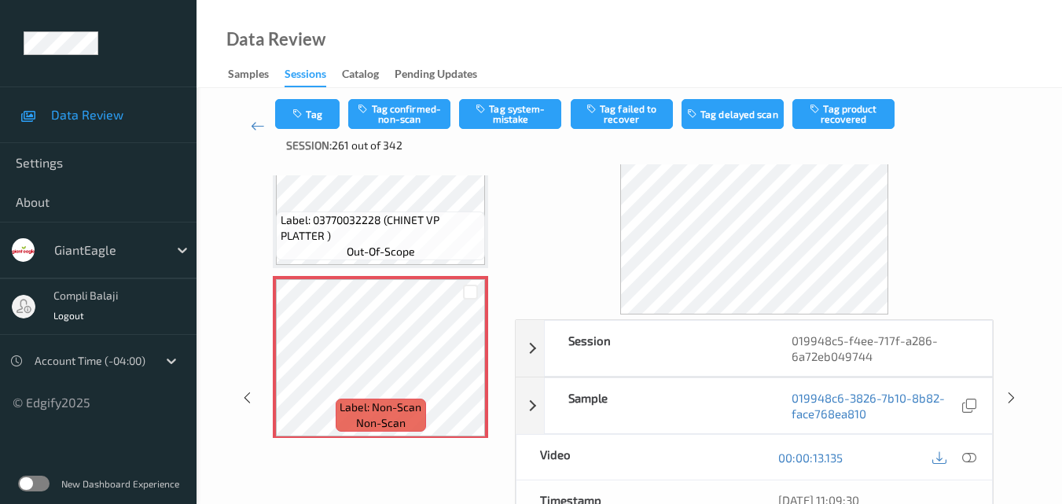
scroll to position [79, 0]
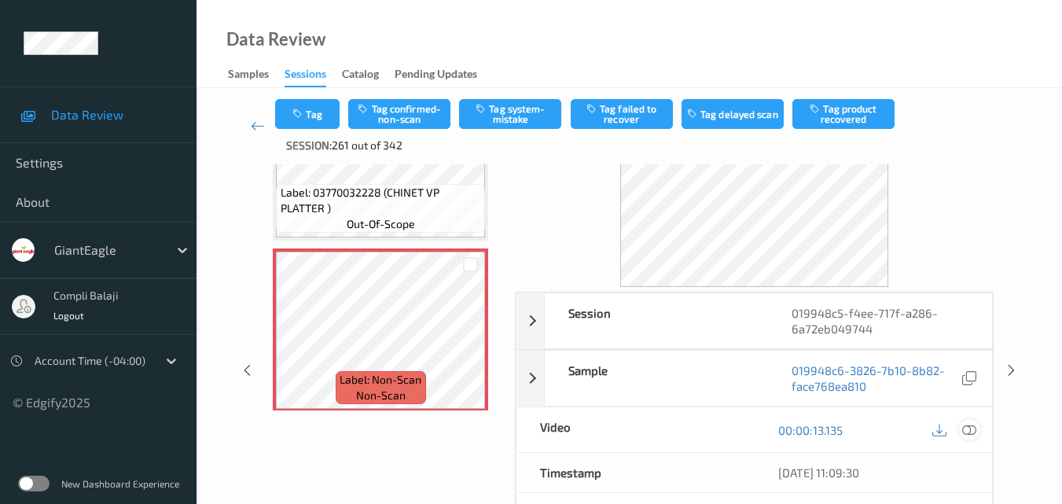
click at [969, 428] on icon at bounding box center [969, 429] width 14 height 14
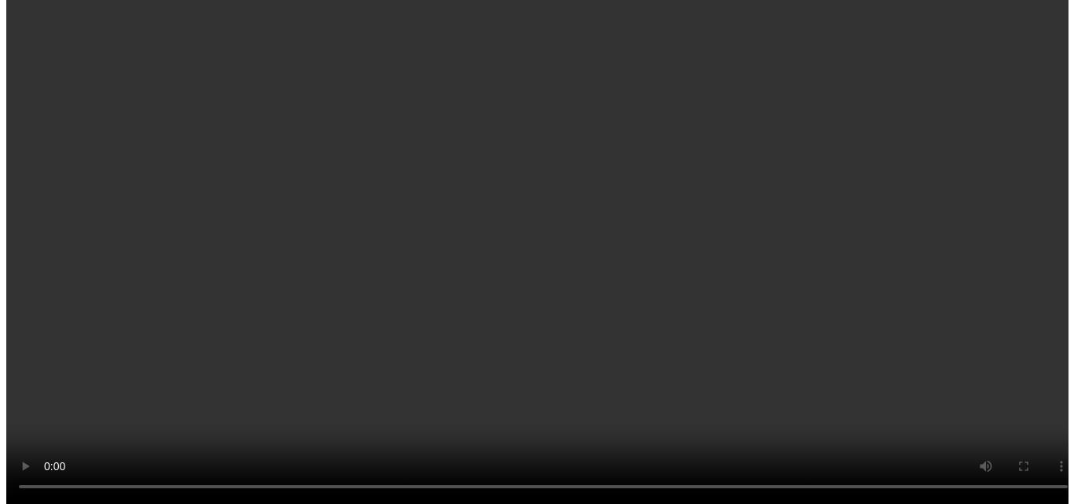
scroll to position [157, 0]
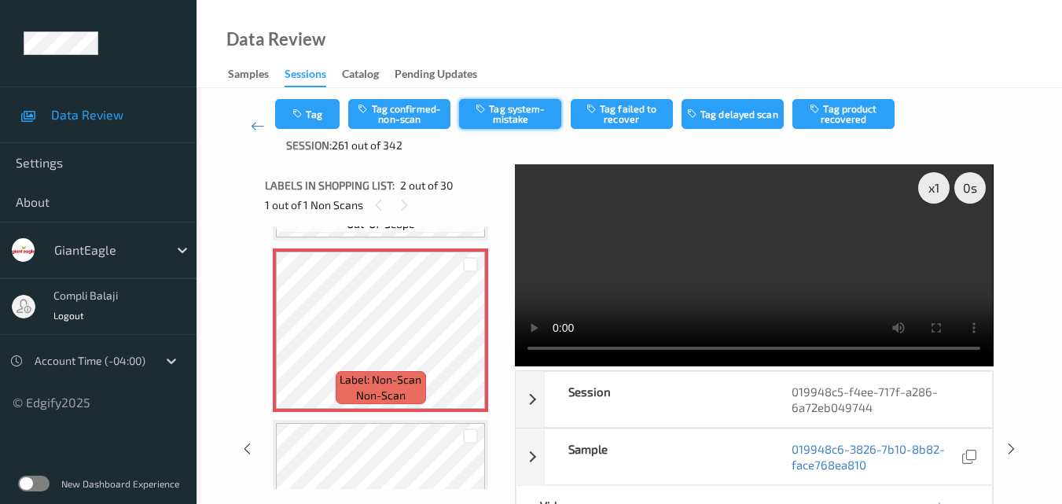
click at [530, 113] on button "Tag system-mistake" at bounding box center [510, 114] width 102 height 30
click at [318, 120] on button "Tag" at bounding box center [307, 114] width 64 height 30
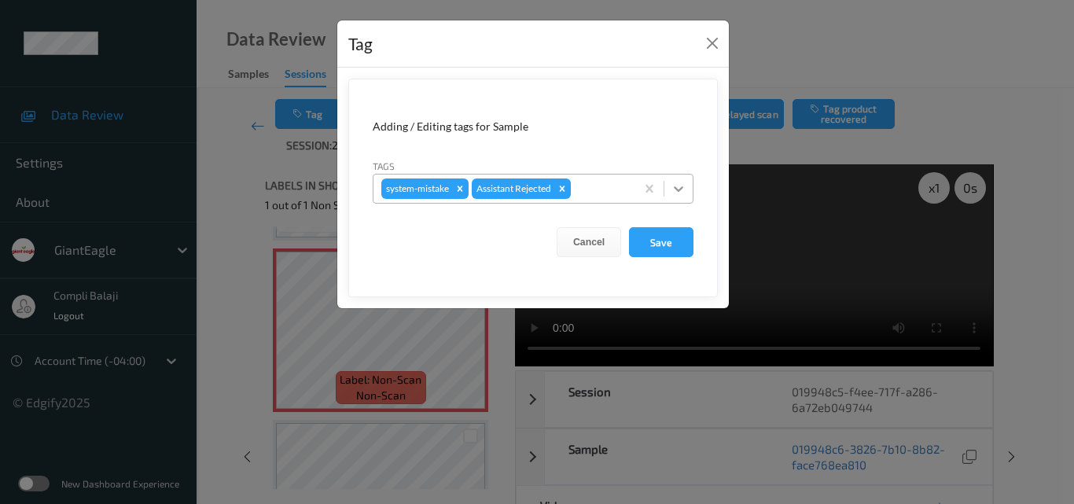
click at [682, 193] on icon at bounding box center [679, 189] width 16 height 16
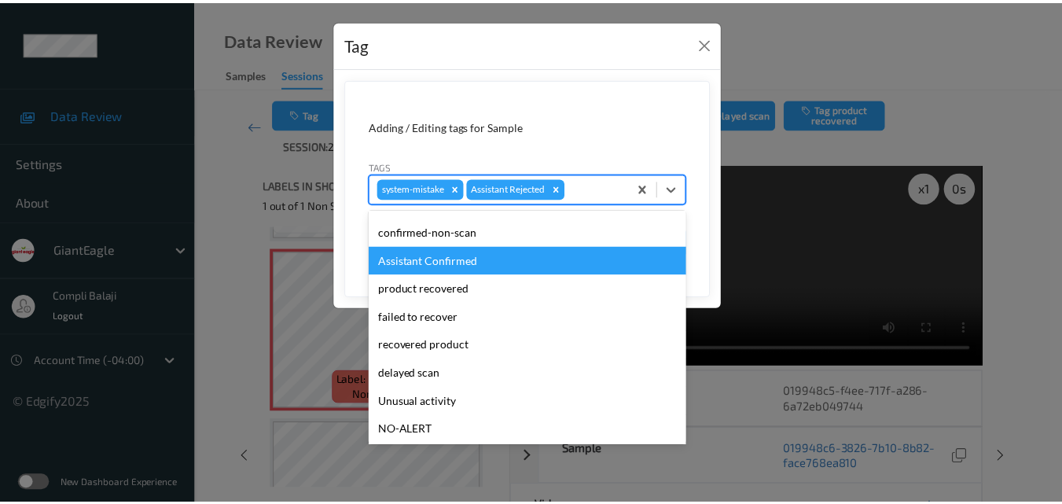
scroll to position [79, 0]
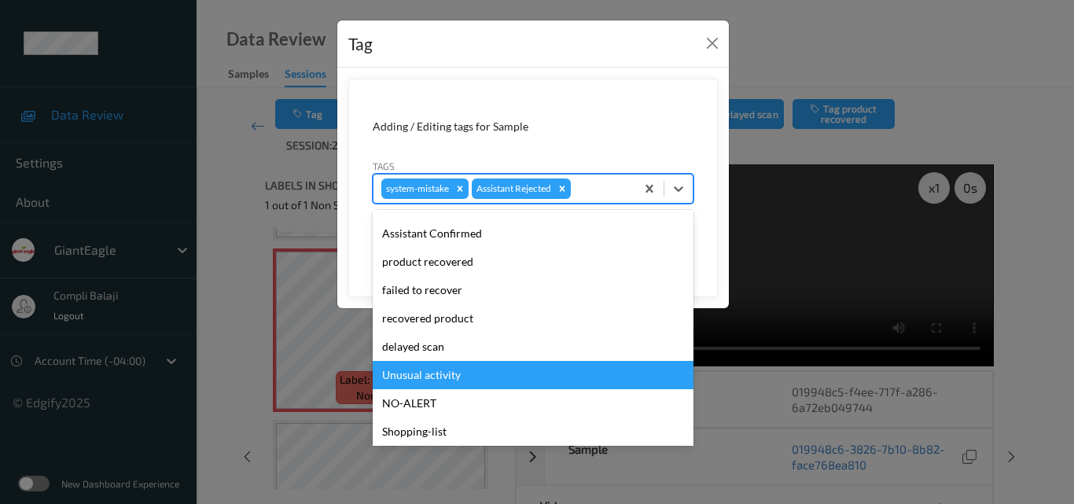
click at [428, 378] on div "Unusual activity" at bounding box center [533, 375] width 321 height 28
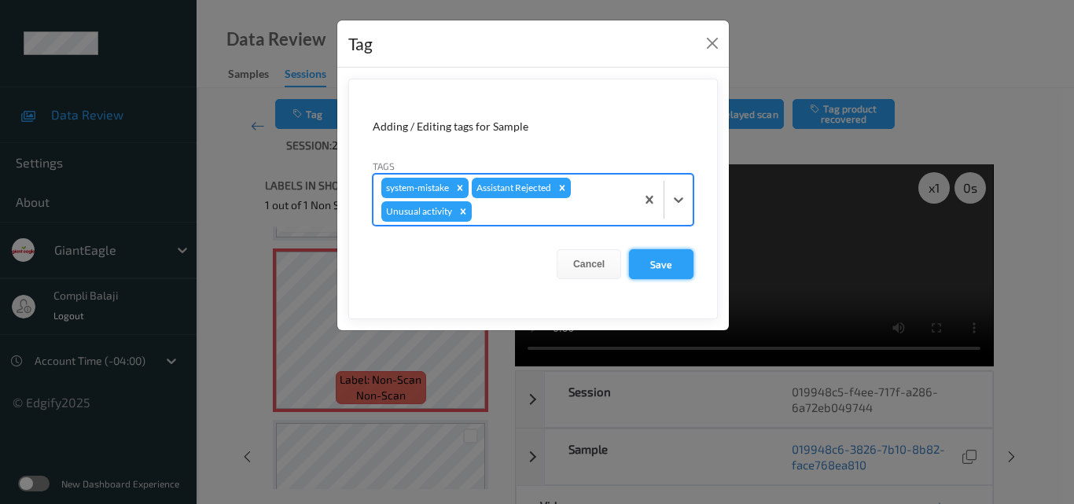
click at [671, 266] on button "Save" at bounding box center [661, 264] width 64 height 30
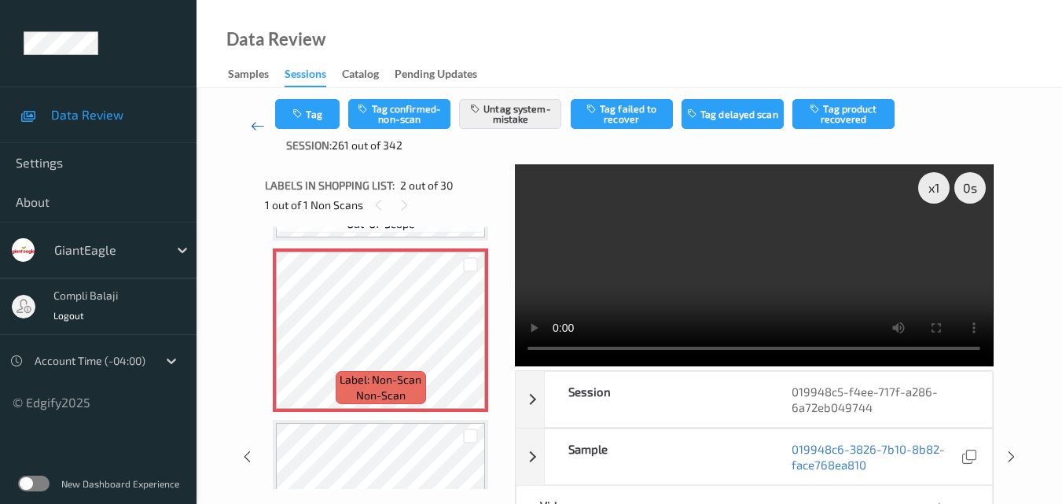
click at [249, 128] on link at bounding box center [257, 126] width 35 height 54
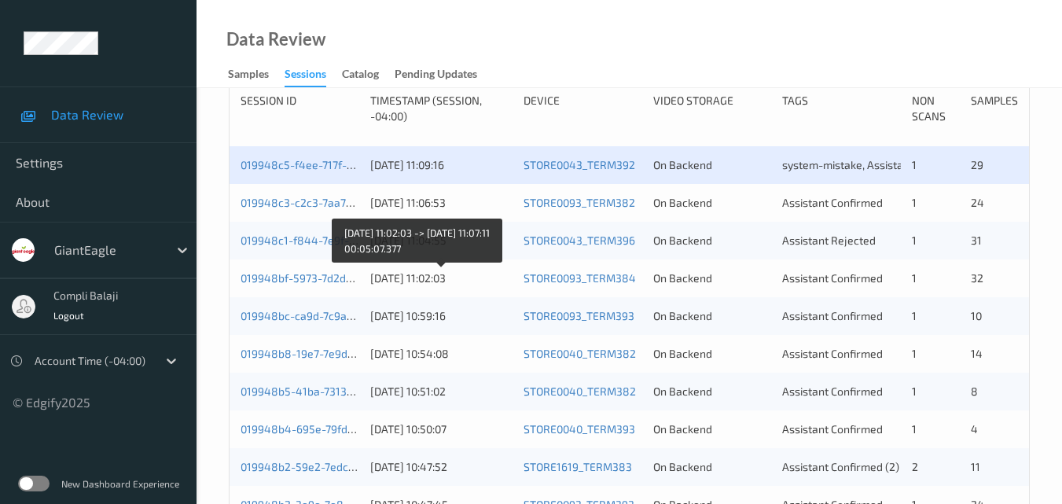
scroll to position [315, 0]
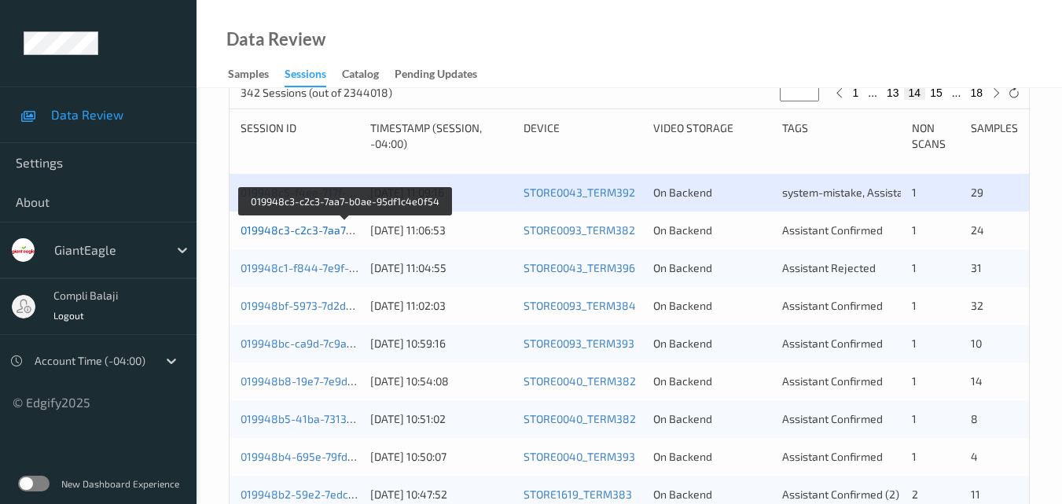
click at [300, 234] on link "019948c3-c2c3-7aa7-b0ae-95df1c4e0f54" at bounding box center [346, 229] width 210 height 13
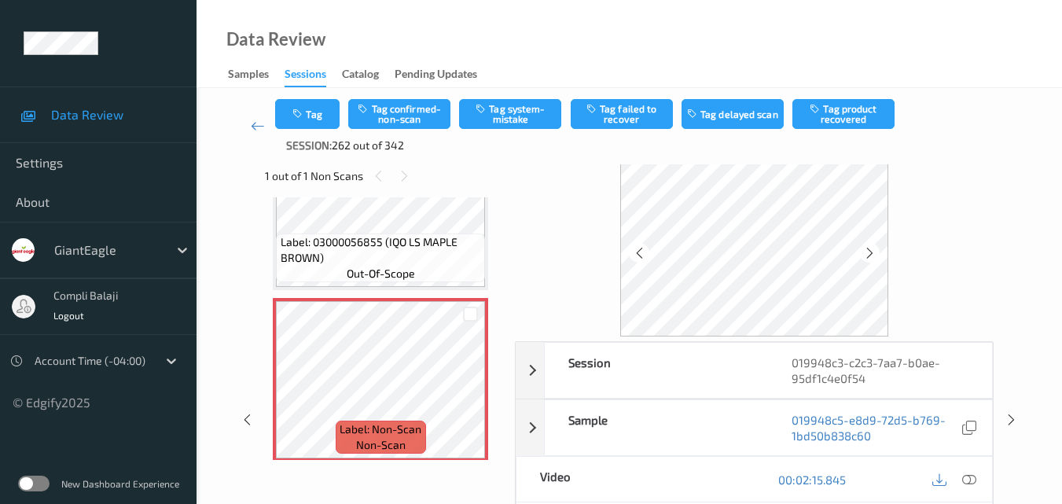
scroll to position [79, 0]
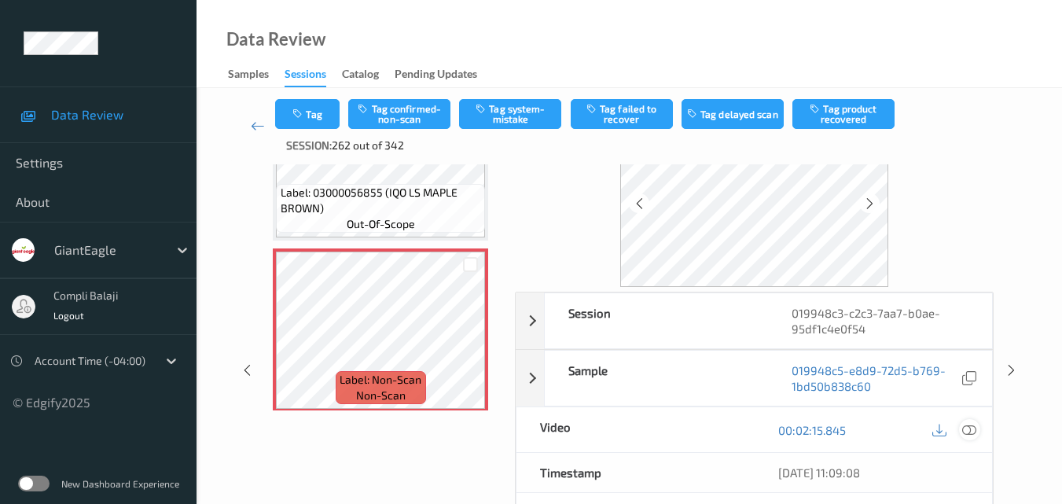
click at [969, 435] on icon at bounding box center [969, 429] width 14 height 14
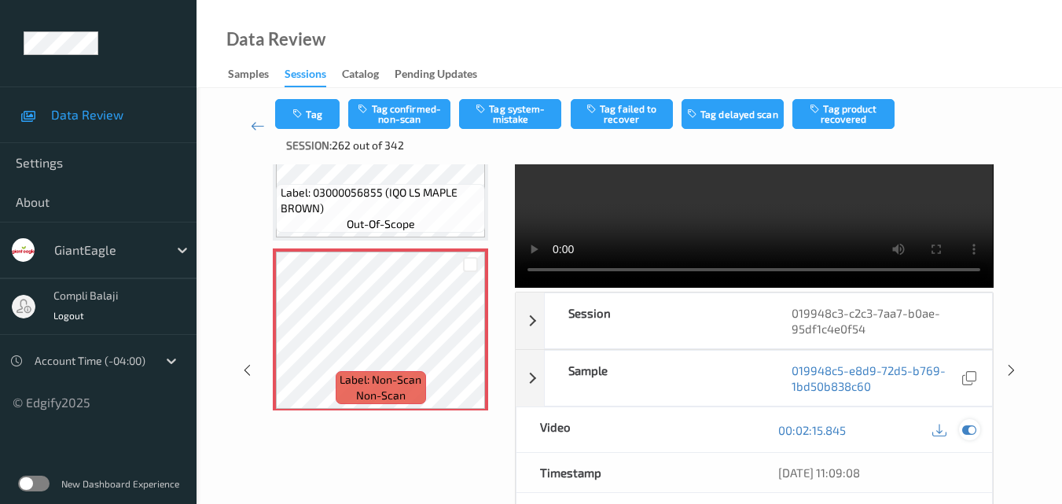
click at [974, 428] on icon at bounding box center [969, 430] width 14 height 14
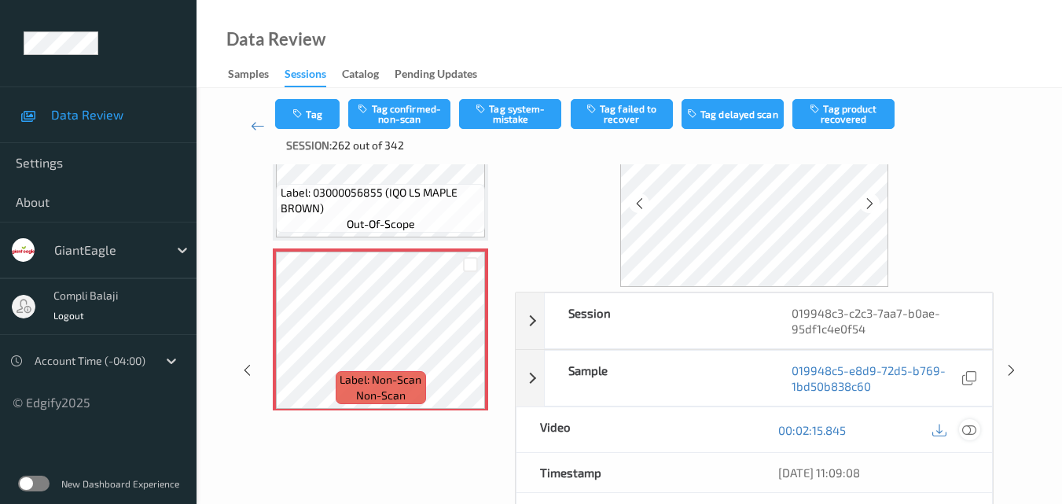
click at [973, 429] on icon at bounding box center [969, 429] width 14 height 14
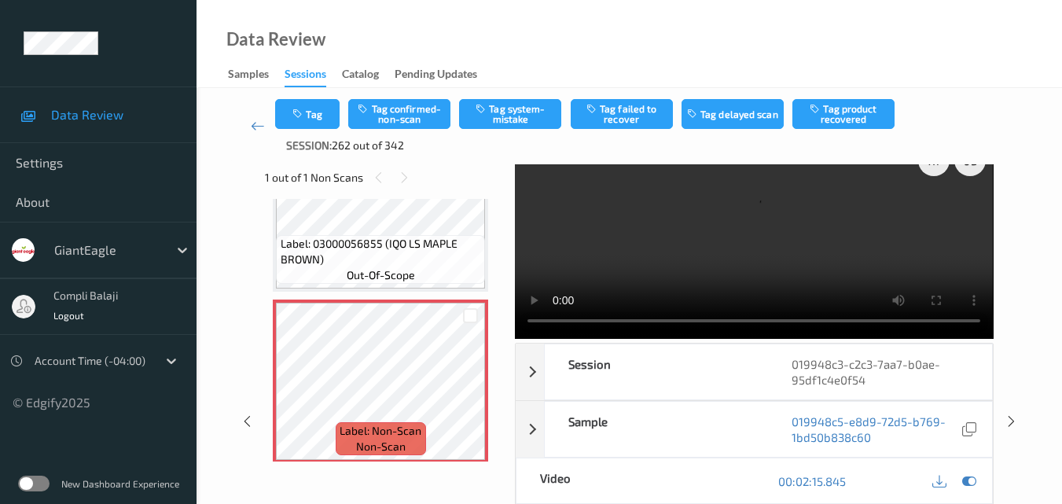
scroll to position [0, 0]
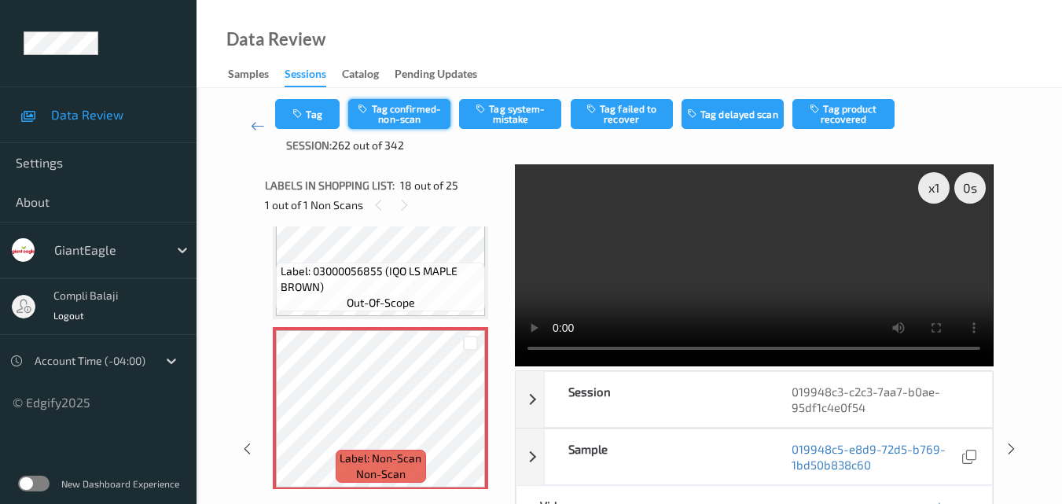
click at [410, 114] on button "Tag confirmed-non-scan" at bounding box center [399, 114] width 102 height 30
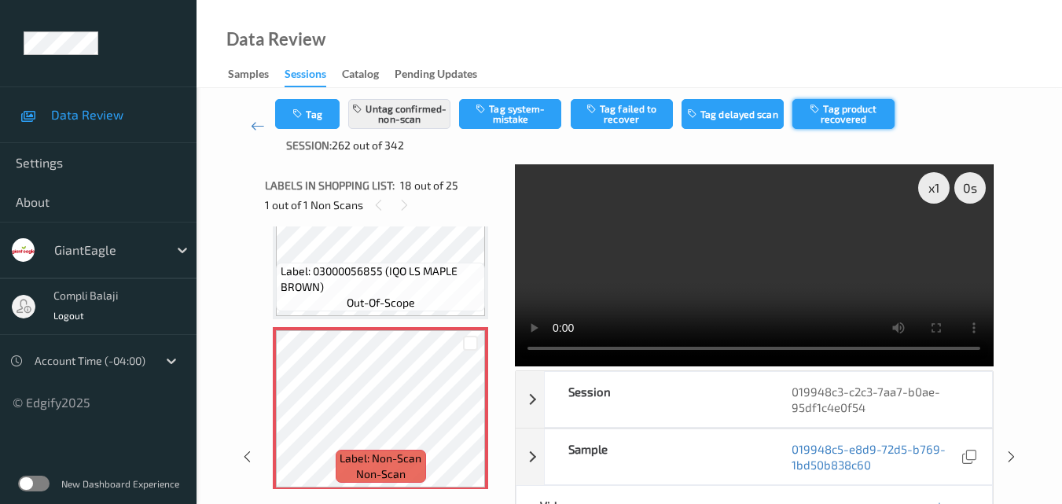
click at [849, 118] on button "Tag product recovered" at bounding box center [844, 114] width 102 height 30
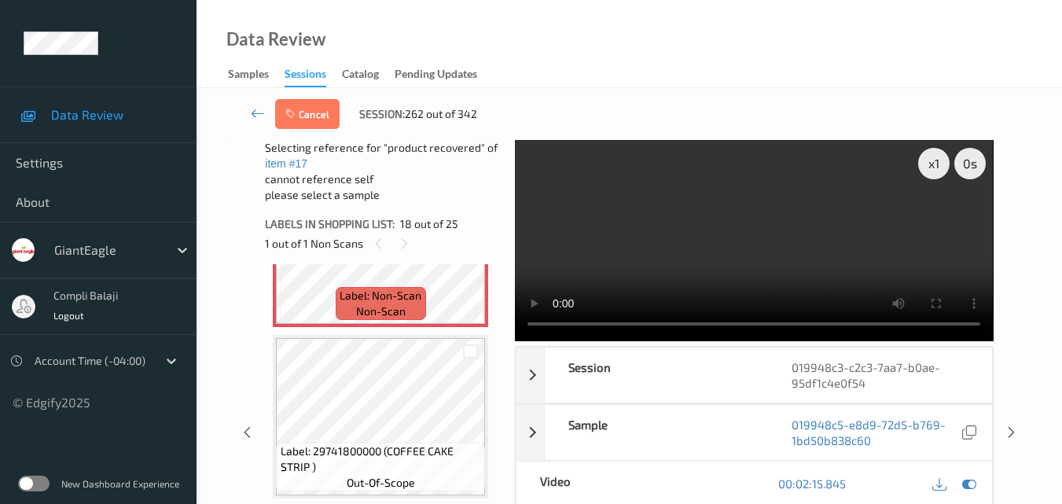
scroll to position [3057, 0]
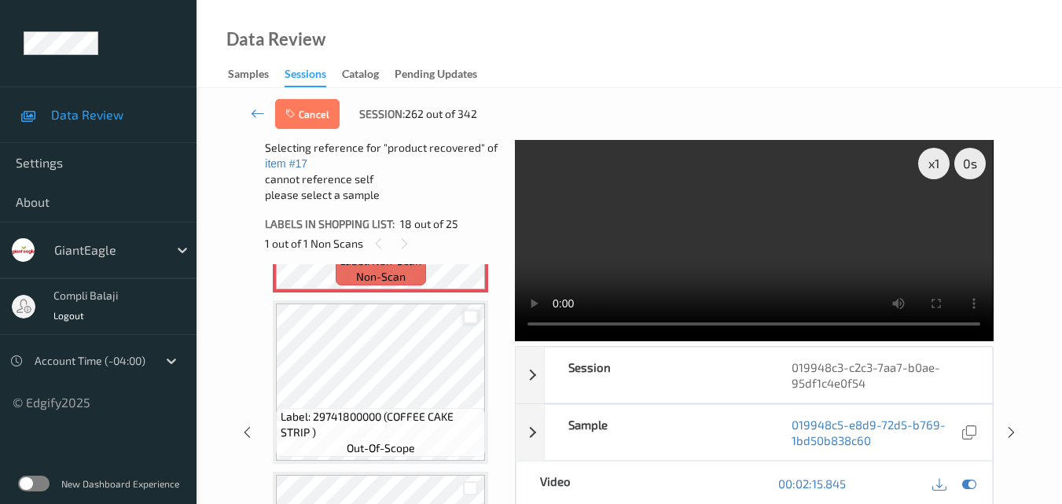
click at [469, 319] on div at bounding box center [470, 317] width 15 height 15
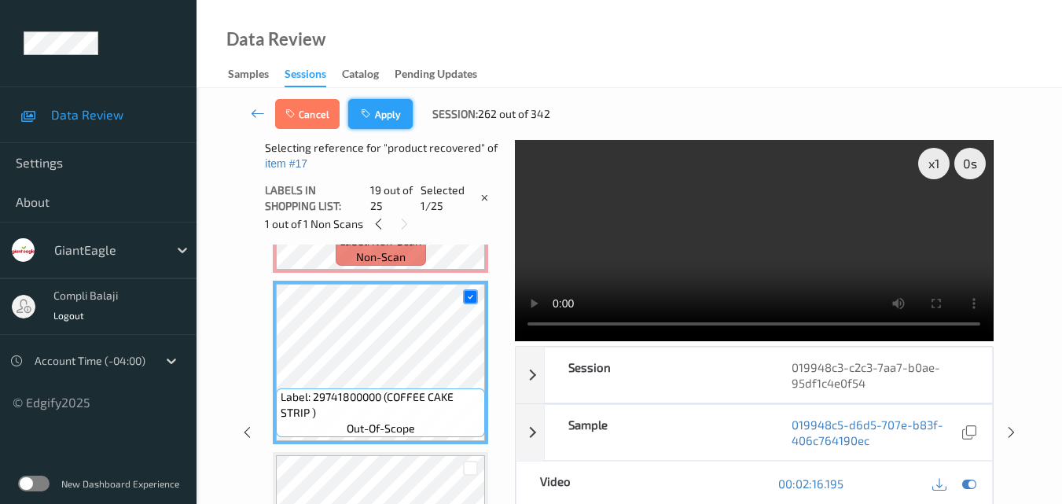
click at [381, 116] on button "Apply" at bounding box center [380, 114] width 64 height 30
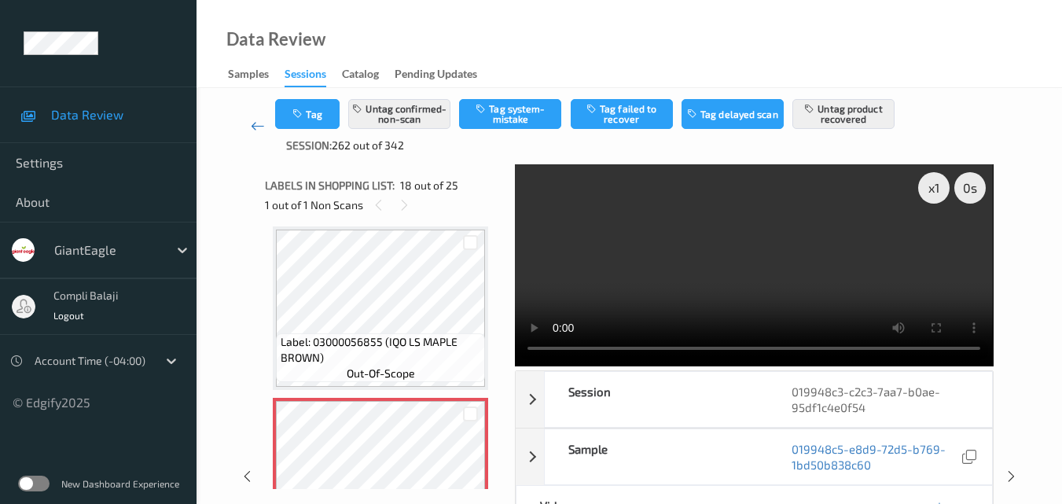
click at [252, 126] on icon at bounding box center [258, 126] width 14 height 16
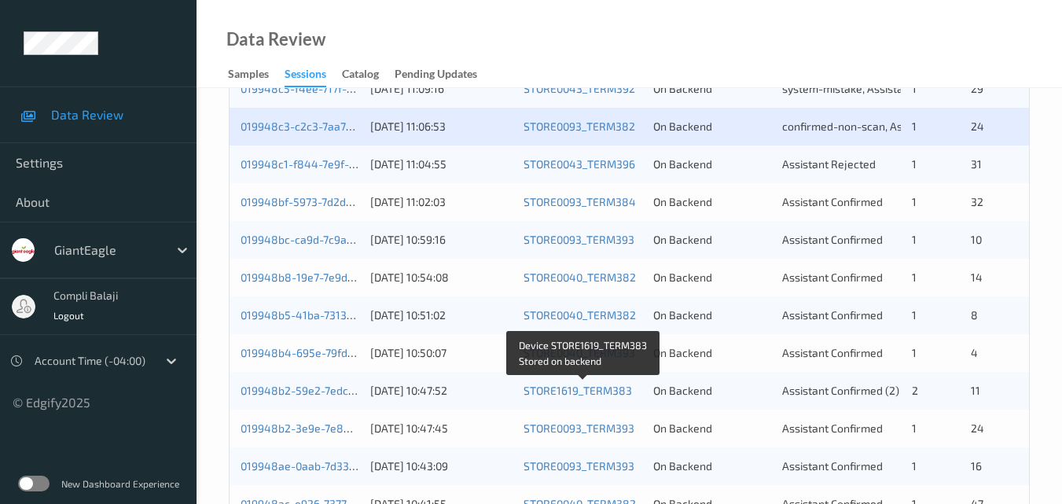
scroll to position [315, 0]
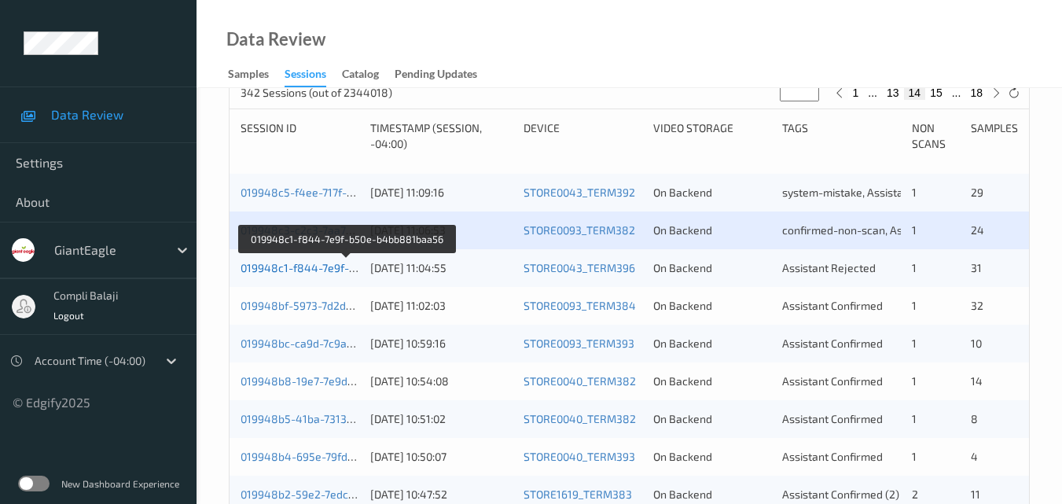
click at [306, 272] on link "019948c1-f844-7e9f-b50e-b4bb881baa56" at bounding box center [348, 267] width 215 height 13
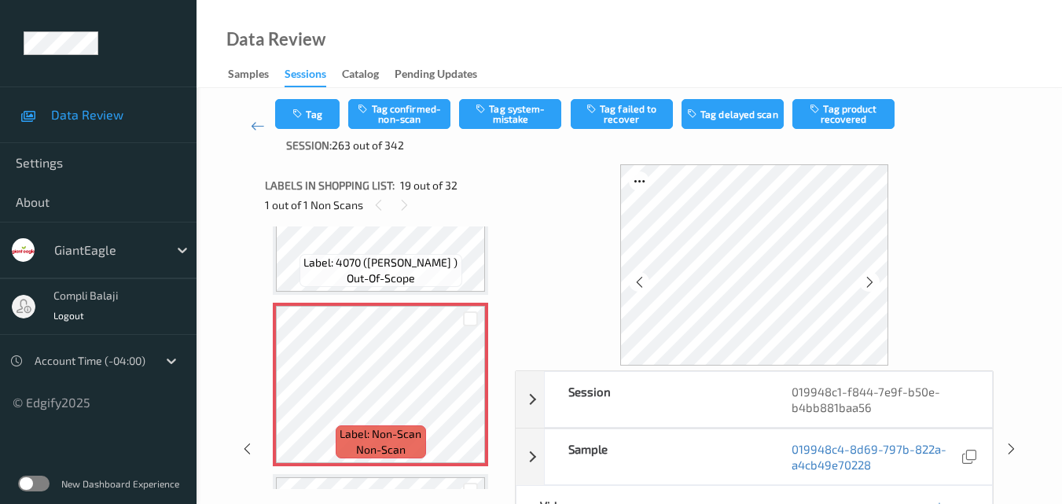
scroll to position [79, 0]
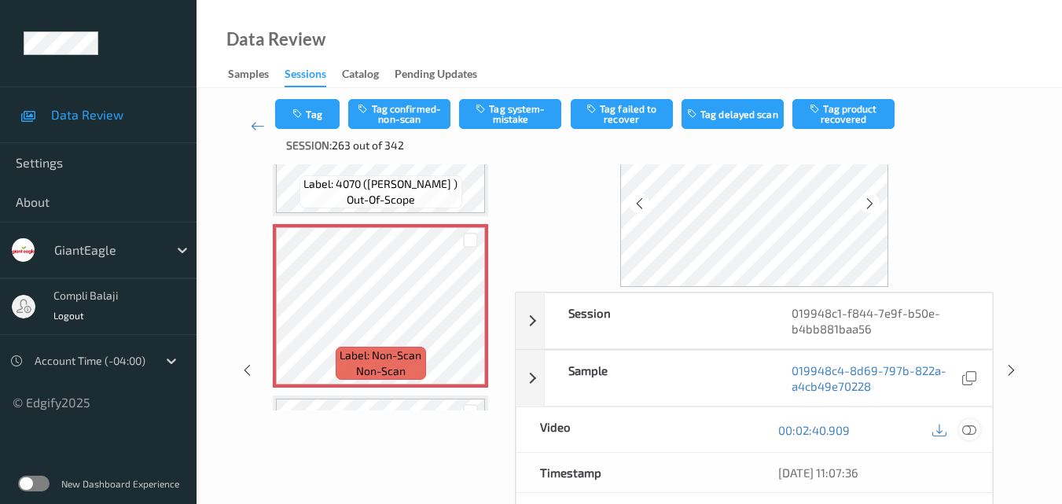
click at [975, 432] on icon at bounding box center [969, 429] width 14 height 14
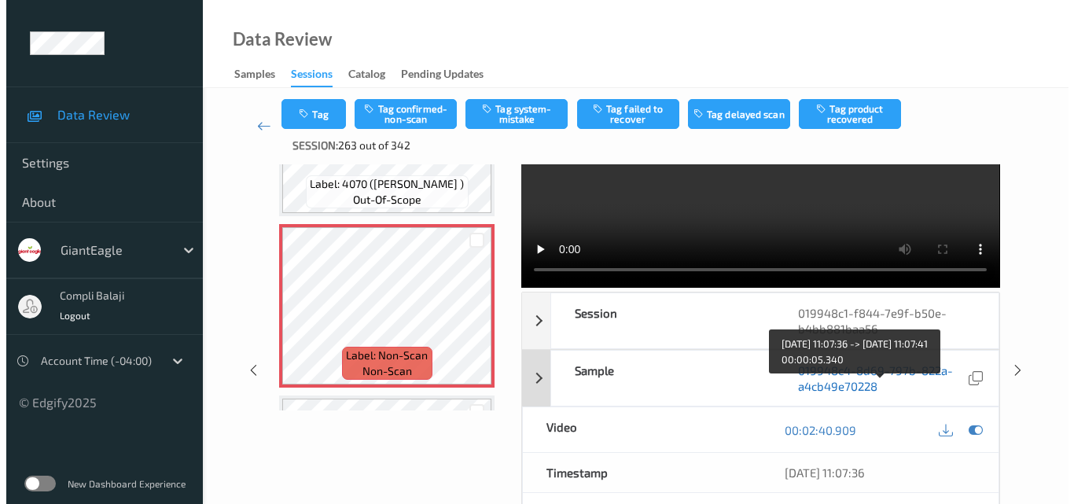
scroll to position [0, 0]
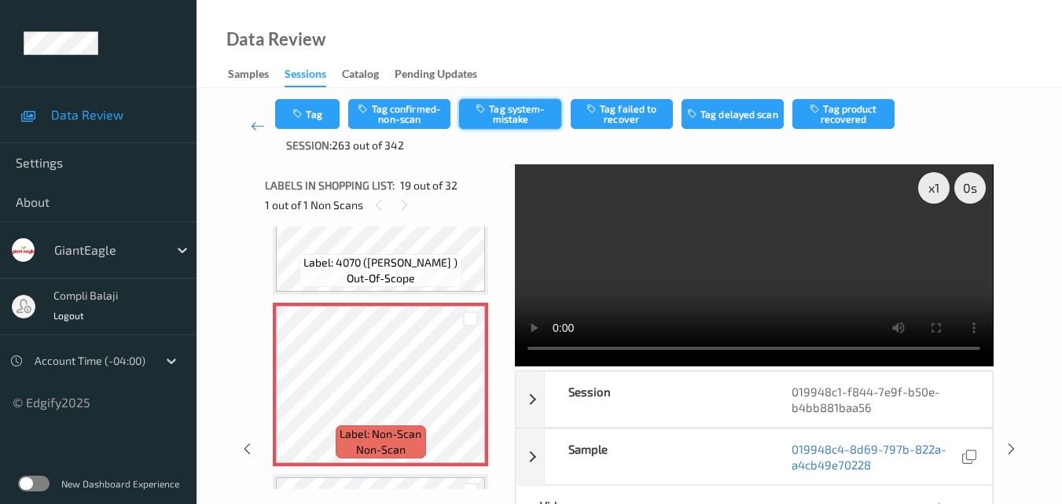
click at [513, 116] on button "Tag system-mistake" at bounding box center [510, 114] width 102 height 30
click at [318, 112] on button "Tag" at bounding box center [307, 114] width 64 height 30
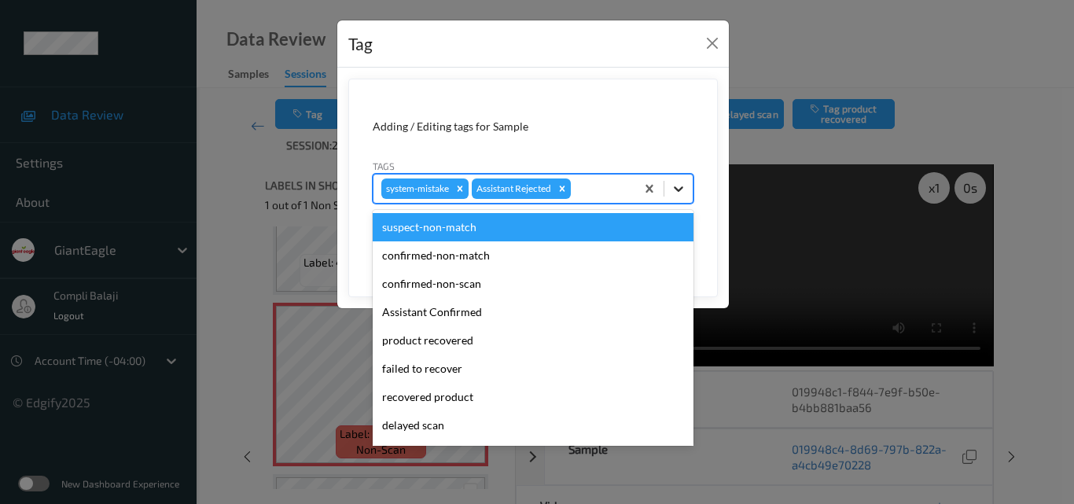
click at [684, 184] on icon at bounding box center [679, 189] width 16 height 16
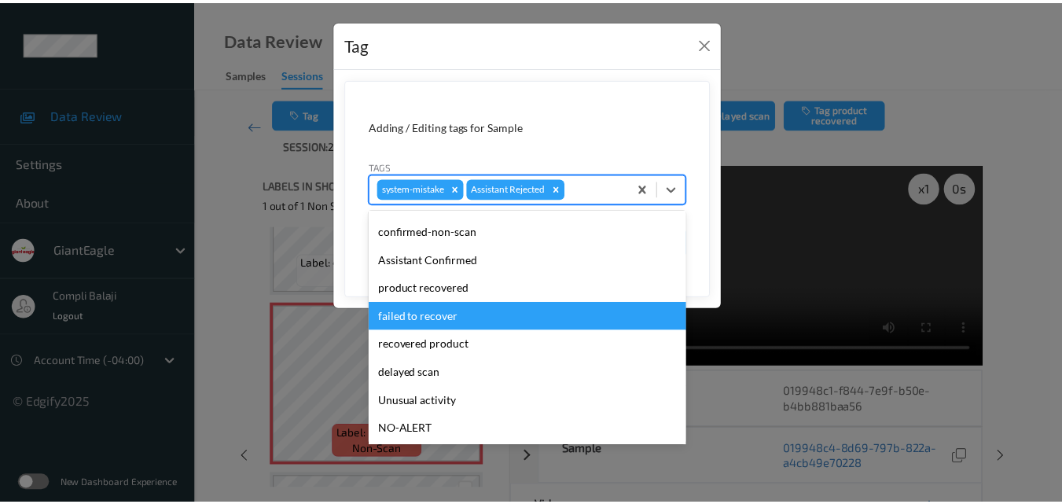
scroll to position [79, 0]
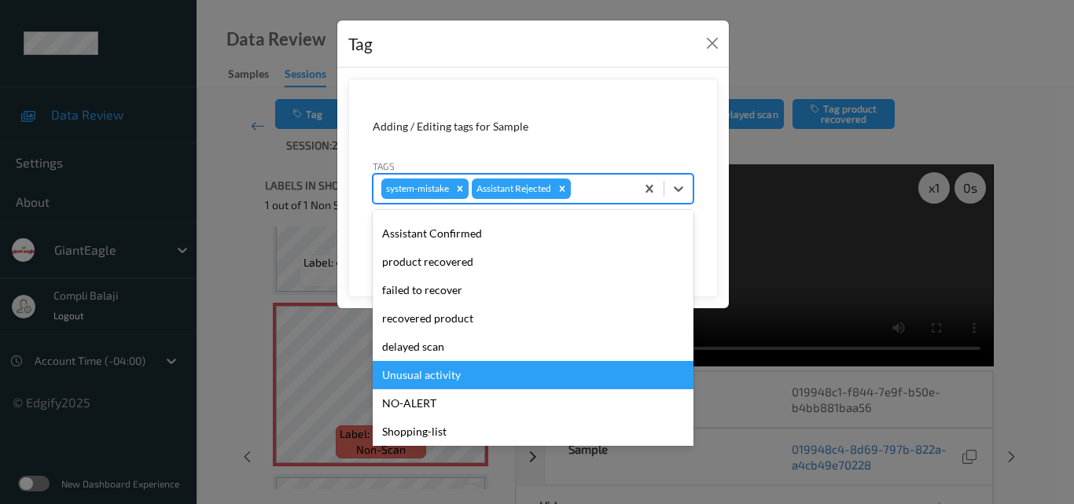
click at [457, 379] on div "Unusual activity" at bounding box center [533, 375] width 321 height 28
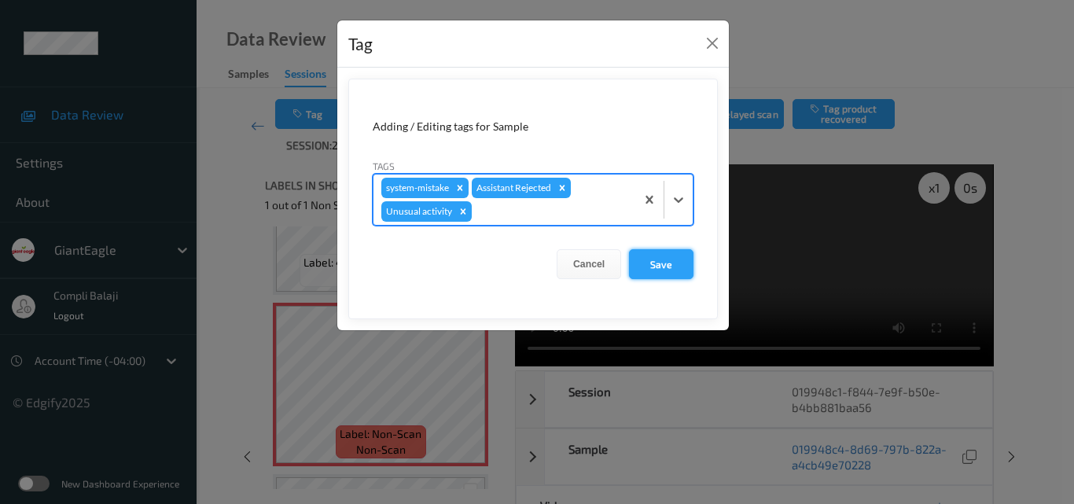
click at [671, 262] on button "Save" at bounding box center [661, 264] width 64 height 30
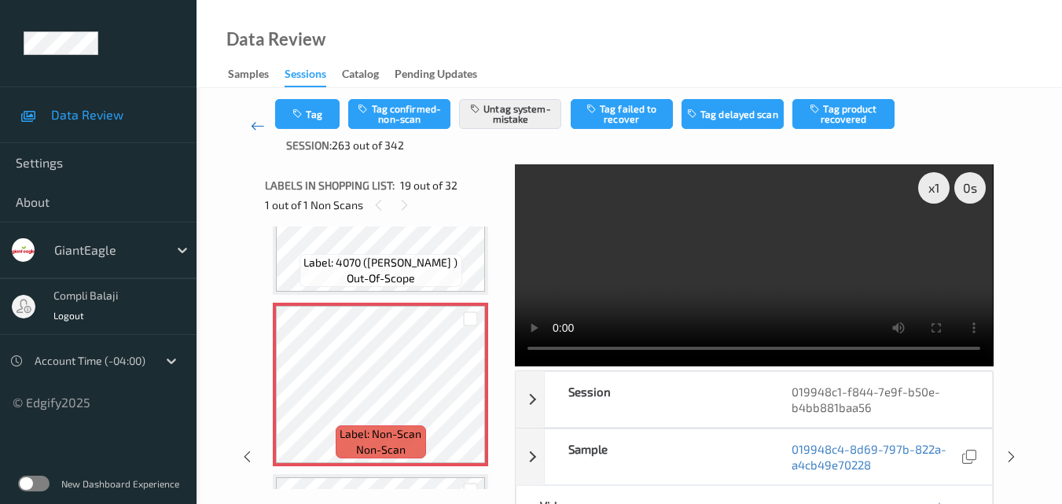
click at [252, 126] on icon at bounding box center [258, 126] width 14 height 16
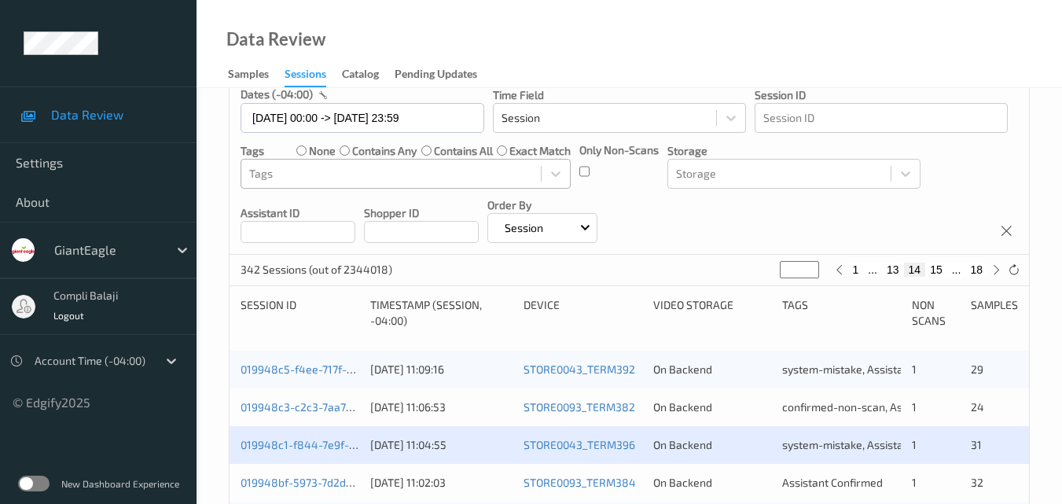
scroll to position [315, 0]
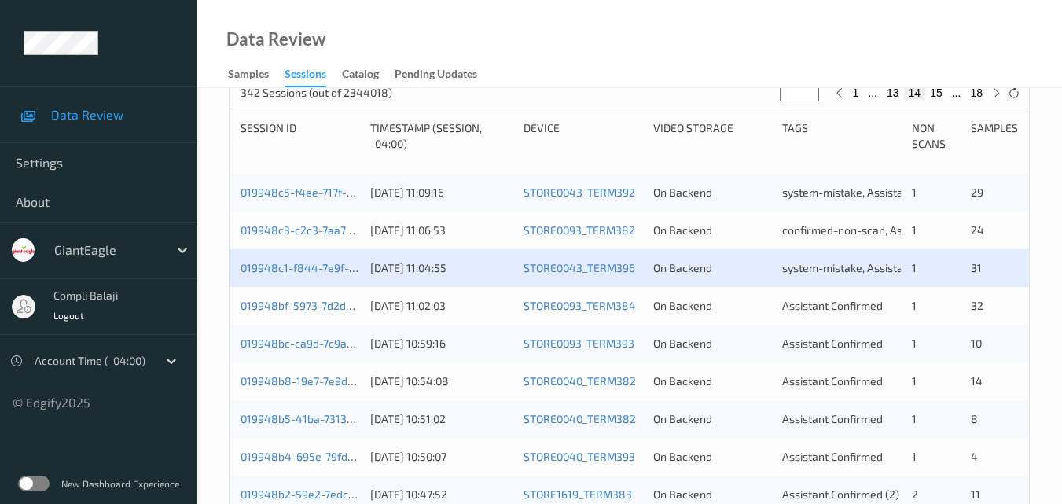
click at [296, 314] on div "019948bf-5973-7d2d-b530-3b102bfdb0b0 [DATE] 11:02:03 STORE0093_TERM384 On Backe…" at bounding box center [630, 306] width 800 height 38
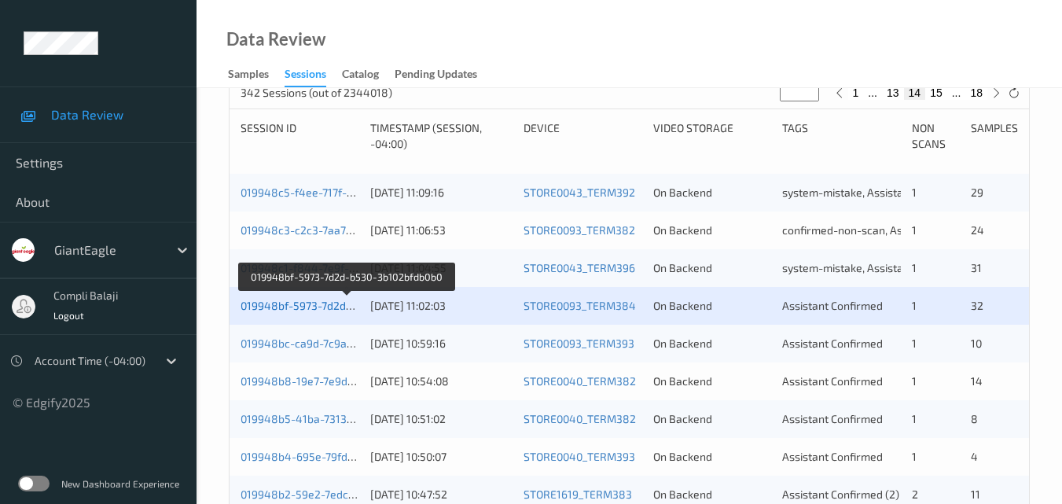
click at [318, 311] on link "019948bf-5973-7d2d-b530-3b102bfdb0b0" at bounding box center [347, 305] width 212 height 13
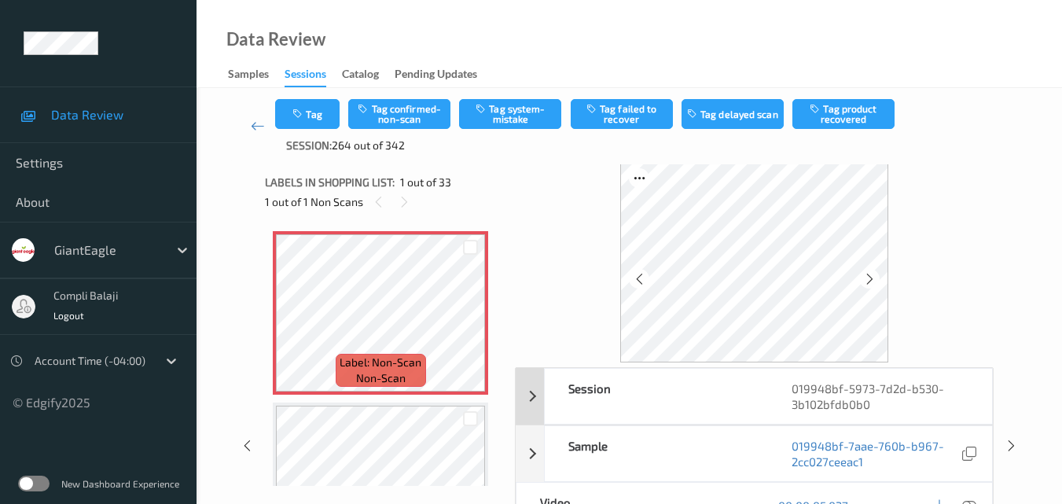
scroll to position [82, 0]
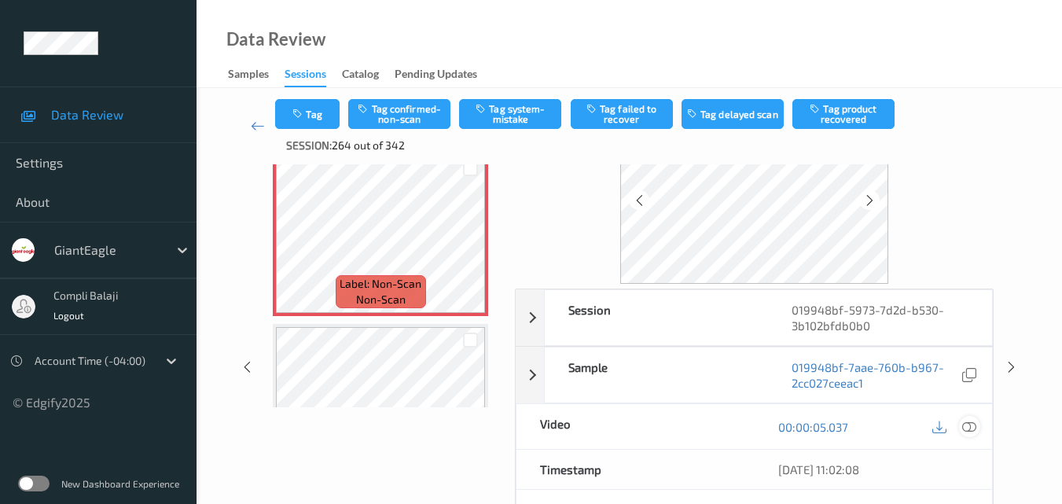
click at [967, 424] on icon at bounding box center [969, 426] width 14 height 14
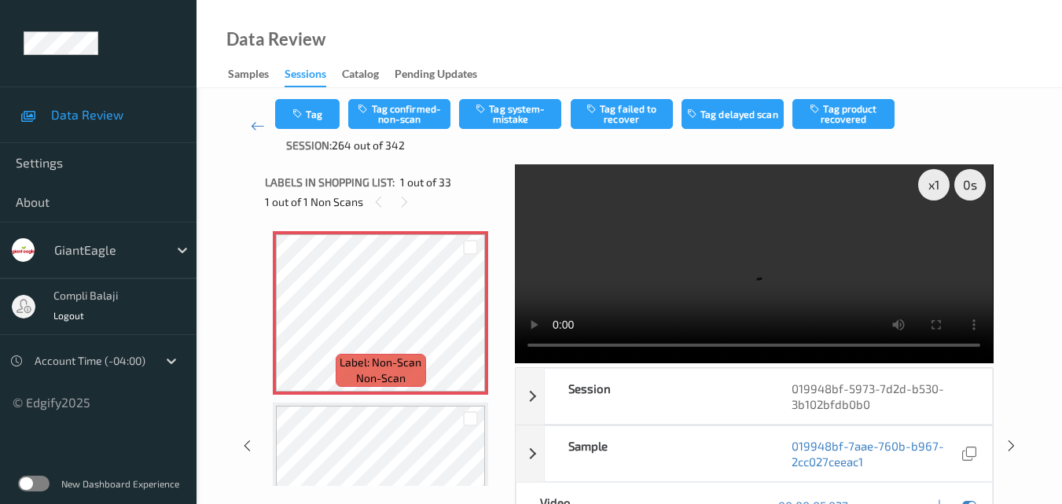
scroll to position [0, 0]
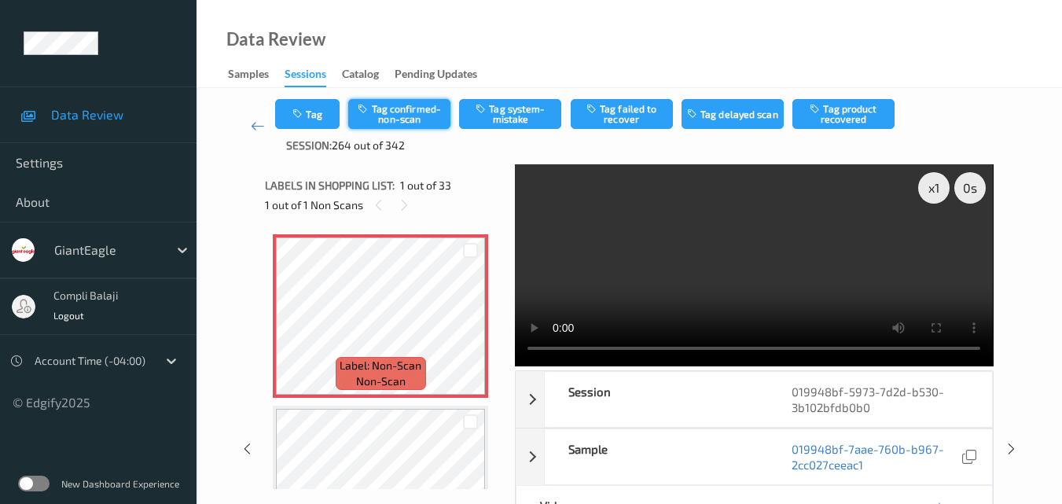
click at [418, 111] on button "Tag confirmed-non-scan" at bounding box center [399, 114] width 102 height 30
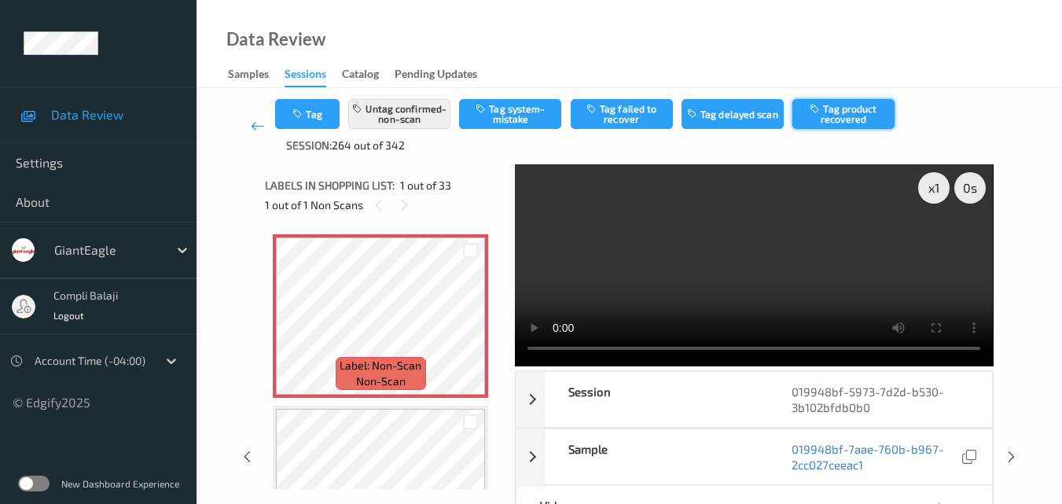
click at [852, 120] on button "Tag product recovered" at bounding box center [844, 114] width 102 height 30
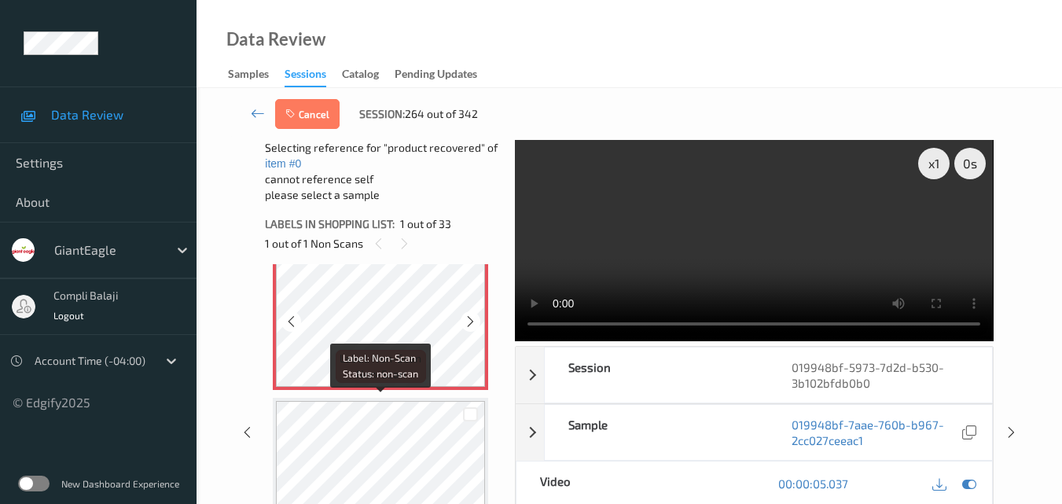
scroll to position [79, 0]
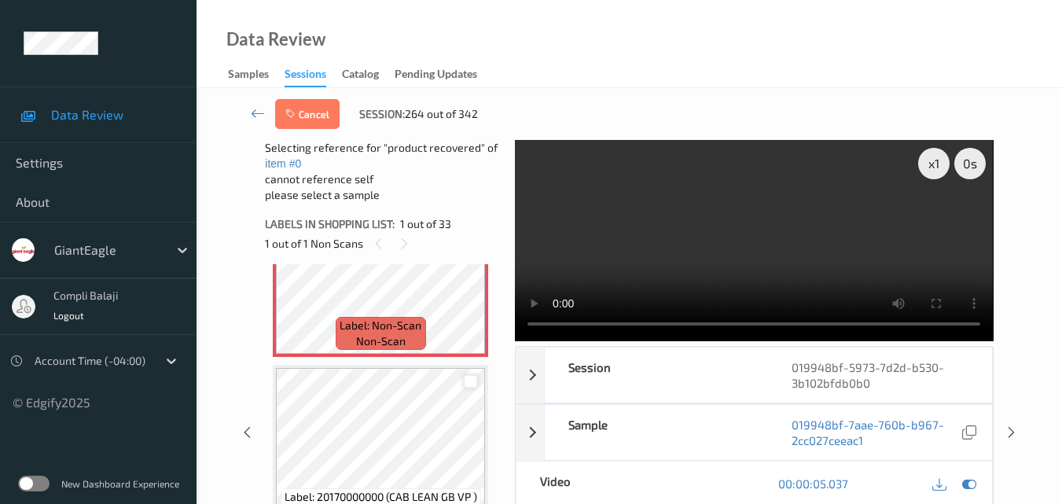
click at [468, 381] on div at bounding box center [470, 381] width 15 height 15
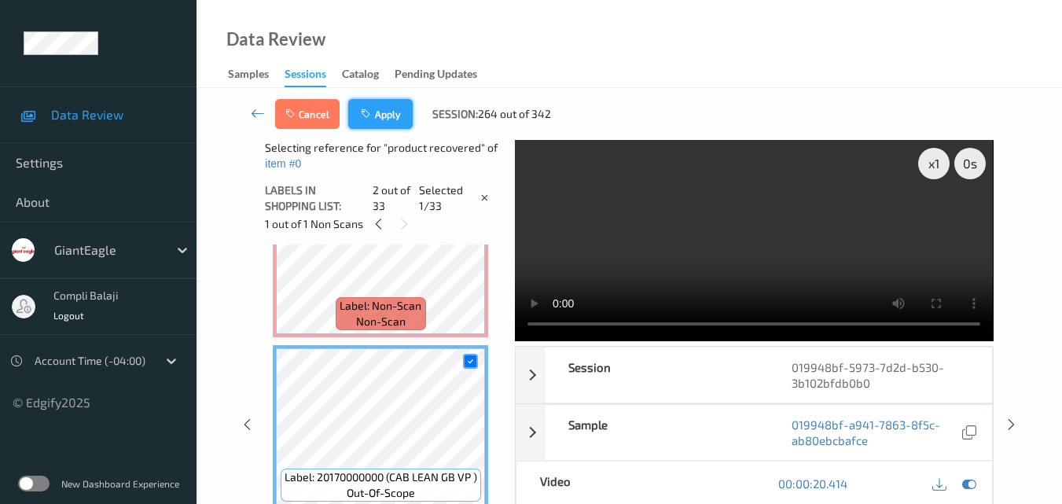
click at [382, 120] on button "Apply" at bounding box center [380, 114] width 64 height 30
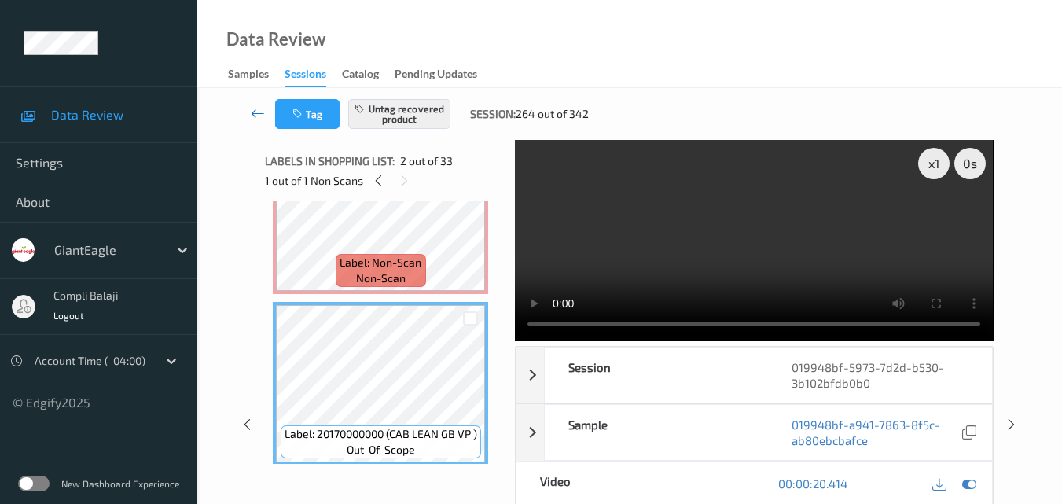
click at [258, 113] on icon at bounding box center [258, 113] width 14 height 16
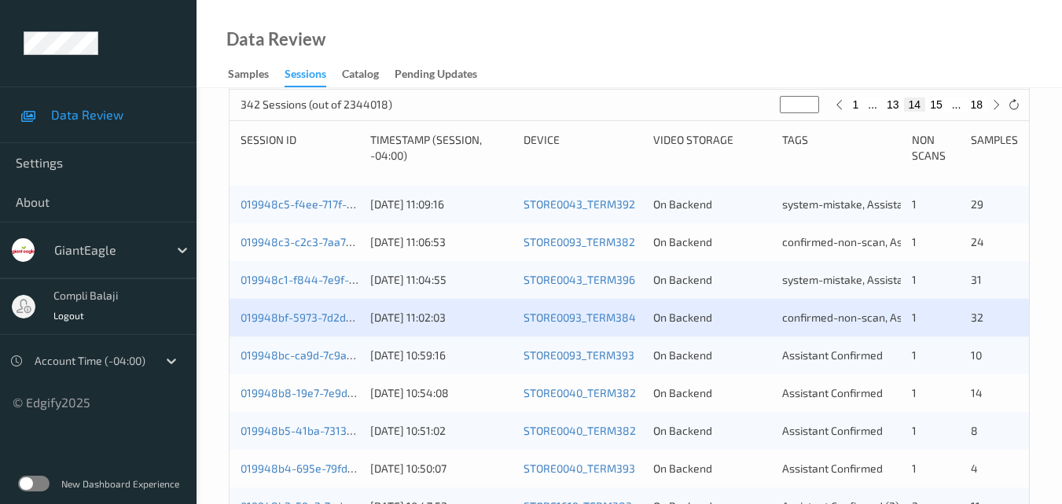
scroll to position [393, 0]
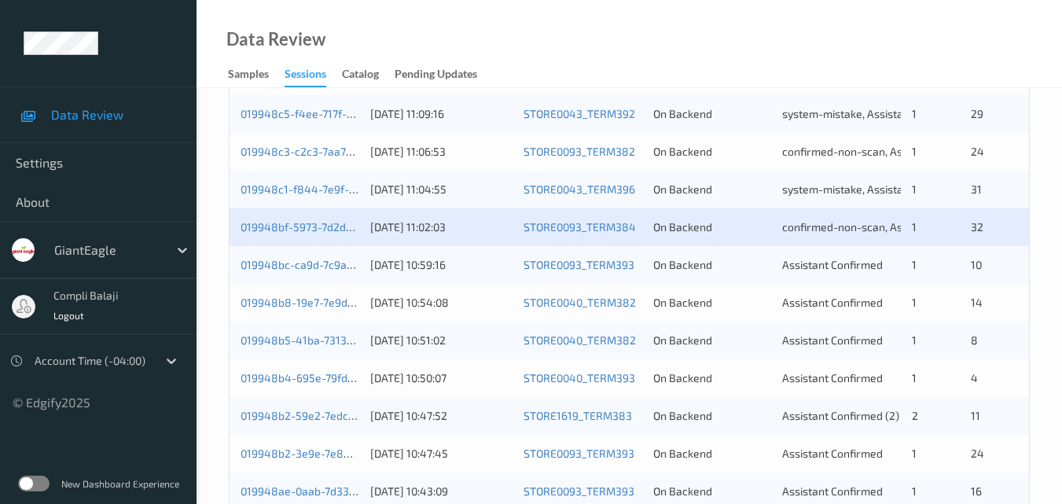
click at [307, 272] on div "019948bc-ca9d-7c9a-bc8b-f4620c5c9fe4 [DATE] 10:59:16 STORE0093_TERM393 On Backe…" at bounding box center [630, 265] width 800 height 38
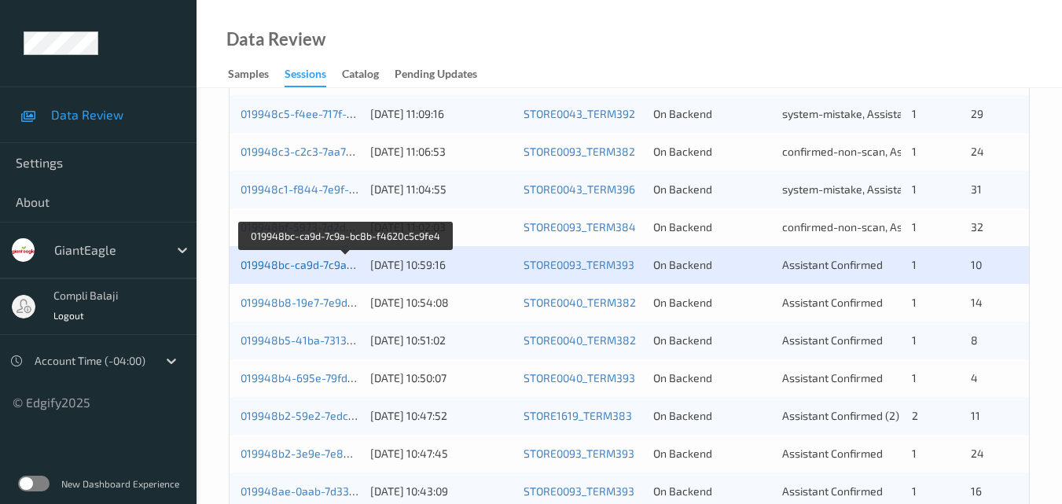
click at [324, 265] on link "019948bc-ca9d-7c9a-bc8b-f4620c5c9fe4" at bounding box center [347, 264] width 212 height 13
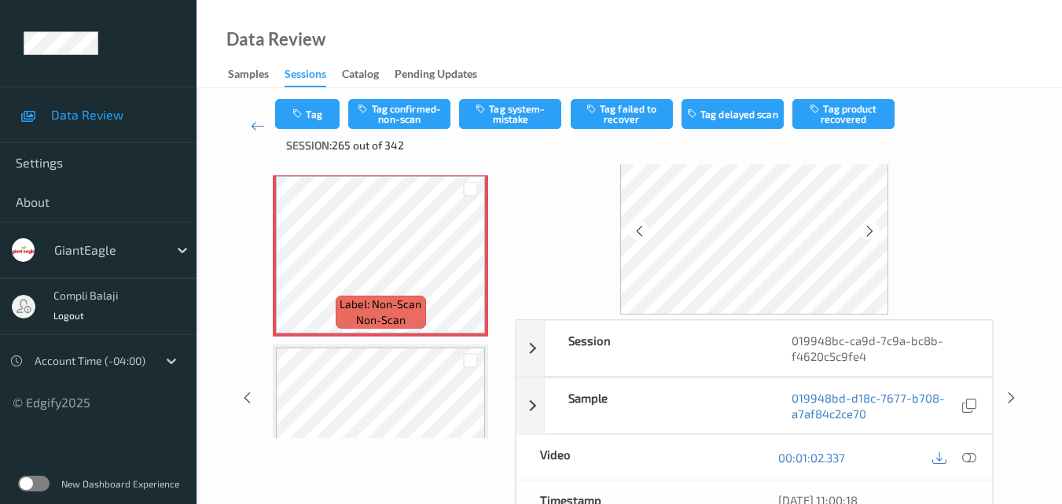
scroll to position [79, 0]
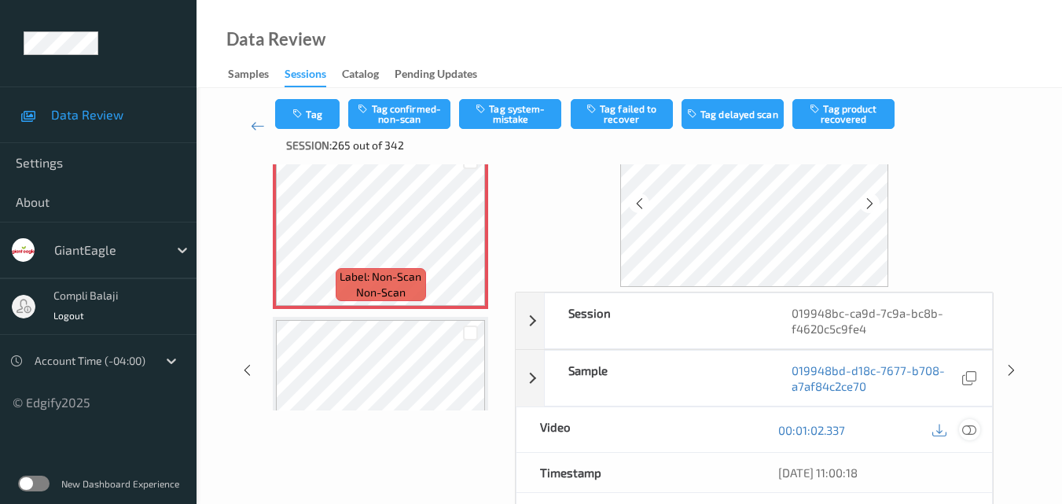
click at [978, 432] on div at bounding box center [969, 429] width 21 height 21
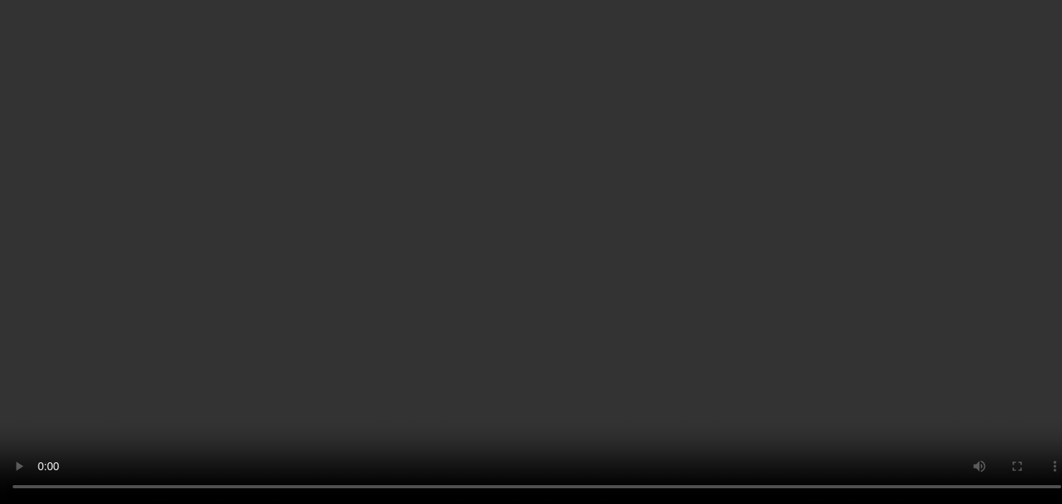
scroll to position [1395, 0]
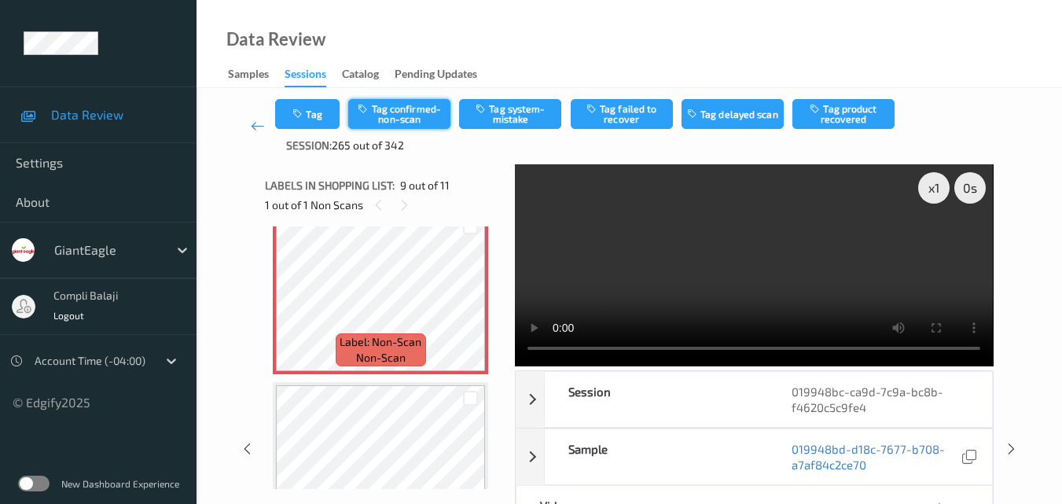
click at [407, 112] on button "Tag confirmed-non-scan" at bounding box center [399, 114] width 102 height 30
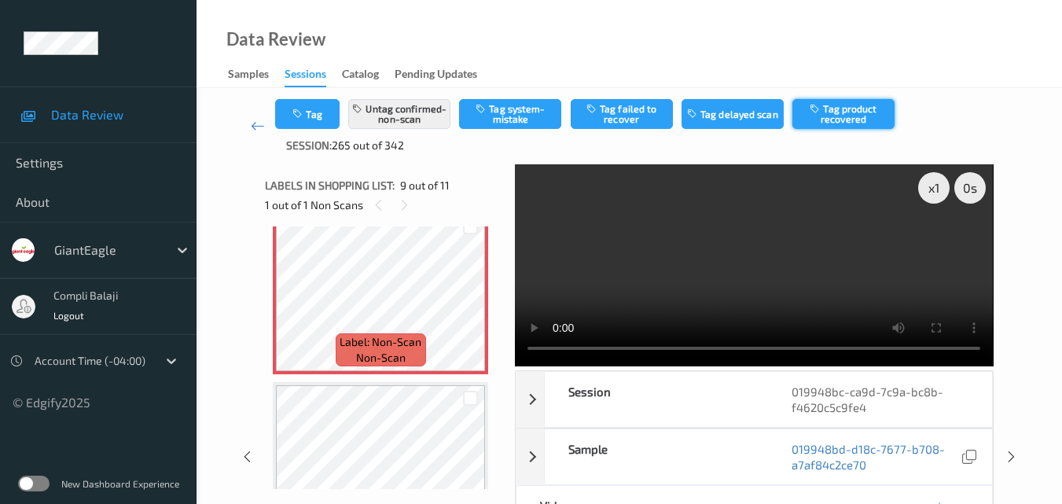
click at [861, 115] on button "Tag product recovered" at bounding box center [844, 114] width 102 height 30
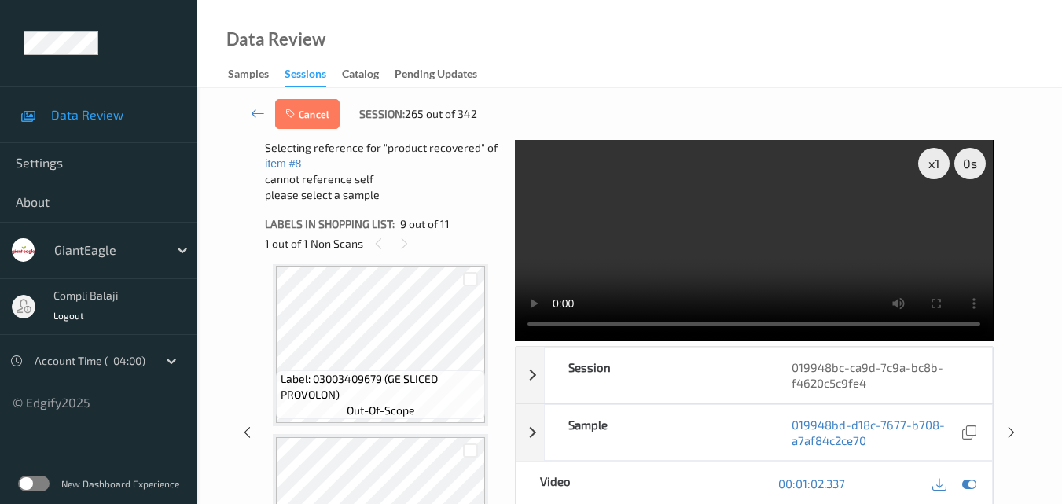
scroll to position [1473, 0]
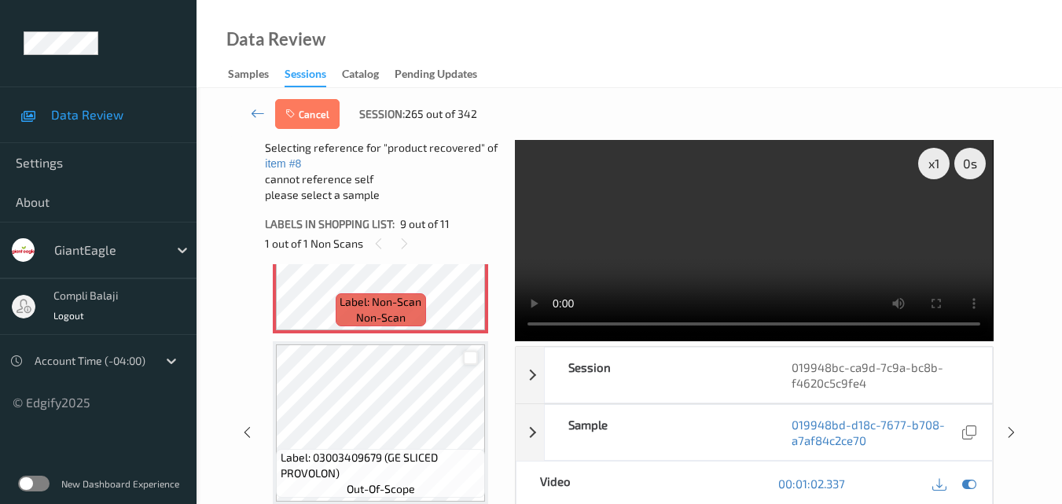
click at [471, 362] on div at bounding box center [470, 358] width 15 height 15
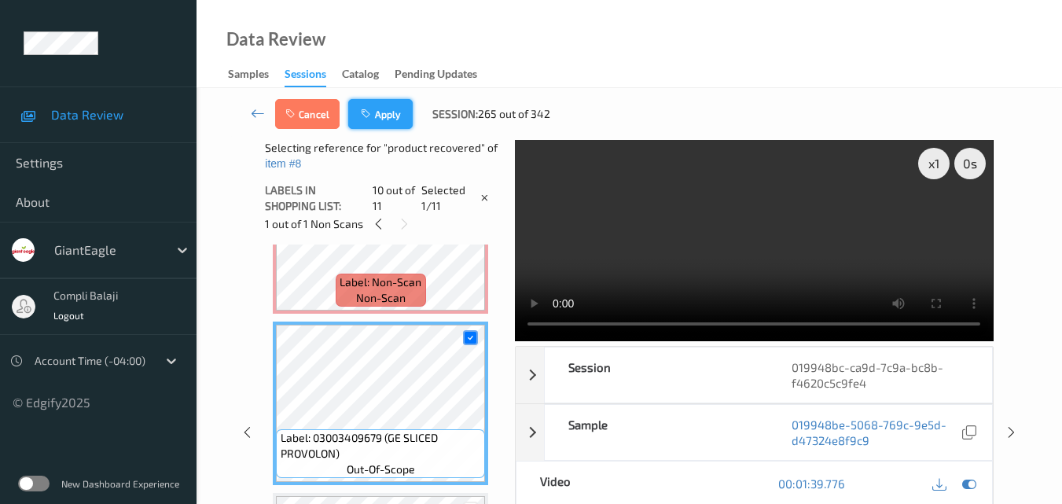
click at [384, 123] on button "Apply" at bounding box center [380, 114] width 64 height 30
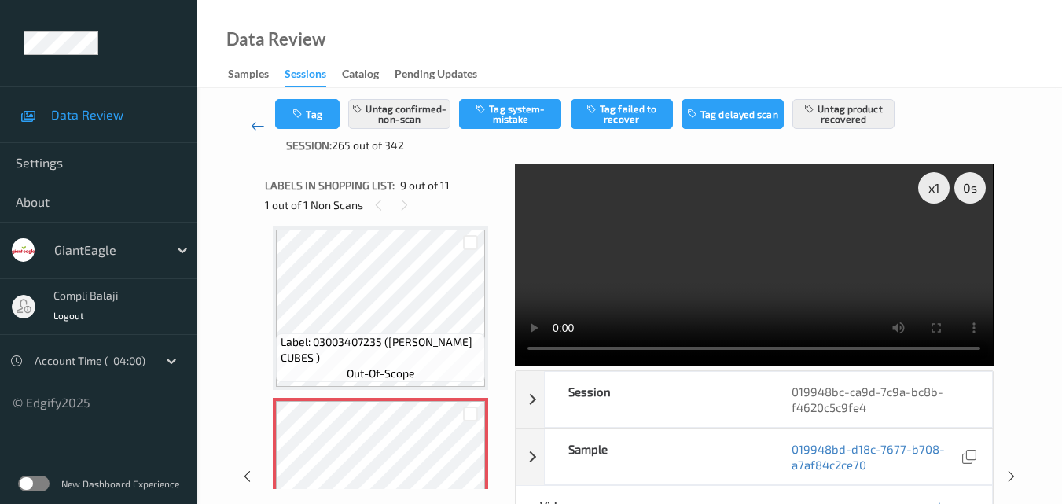
click at [256, 129] on icon at bounding box center [258, 126] width 14 height 16
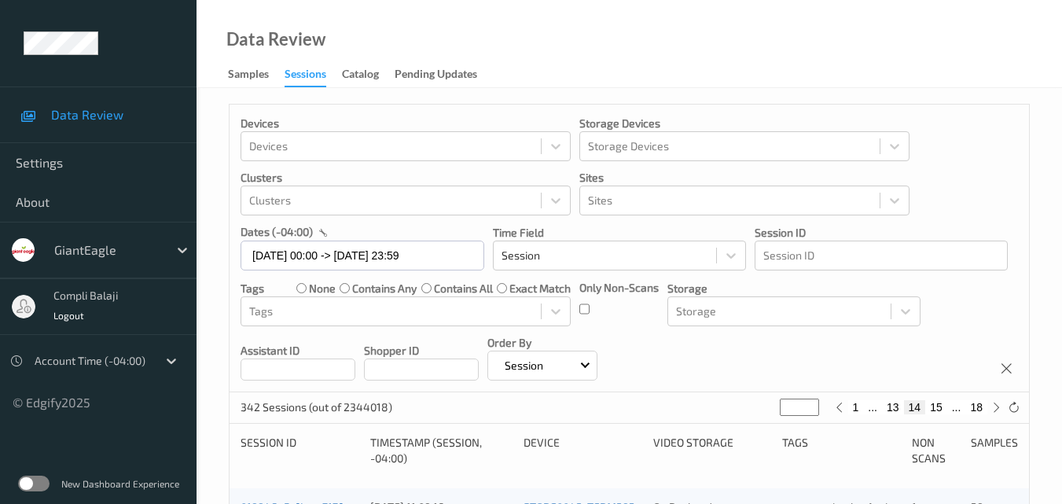
scroll to position [315, 0]
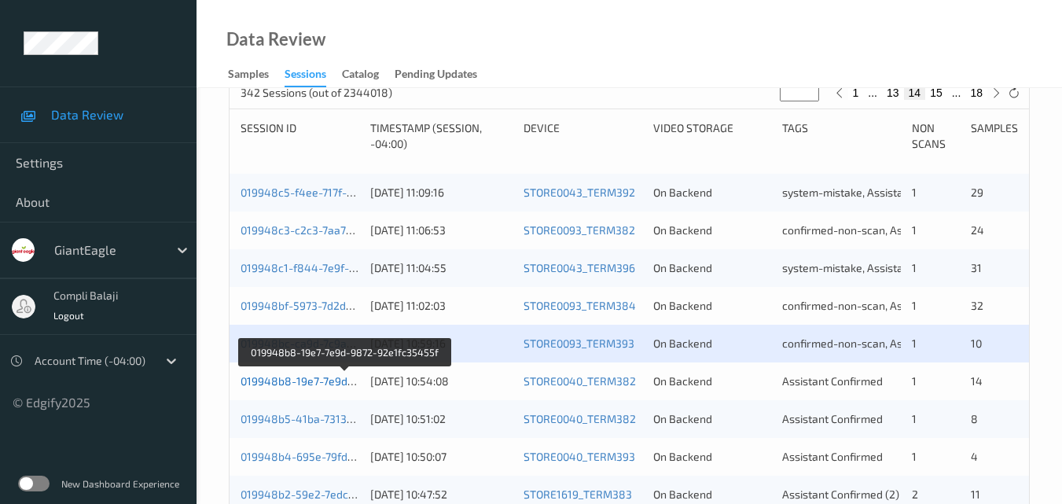
click at [330, 384] on link "019948b8-19e7-7e9d-9872-92e1fc35455f" at bounding box center [346, 380] width 211 height 13
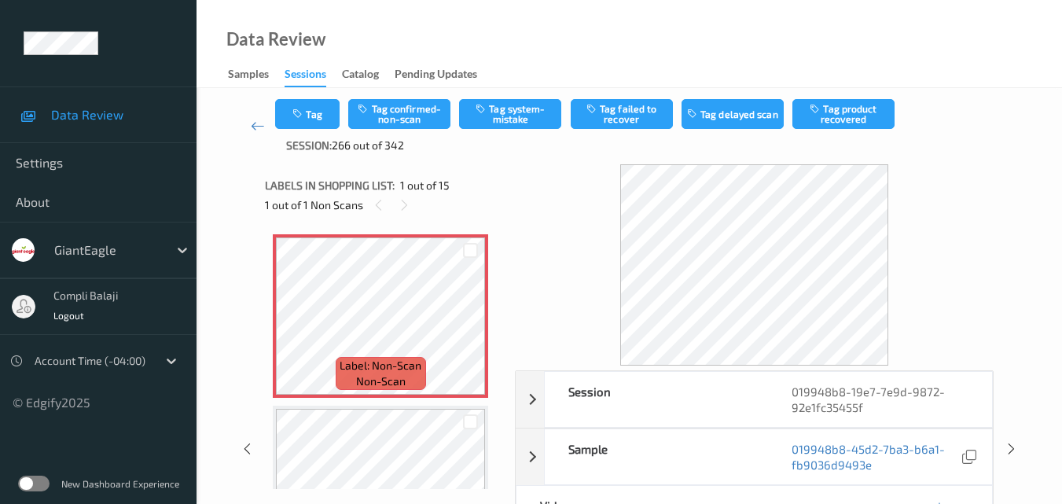
scroll to position [79, 0]
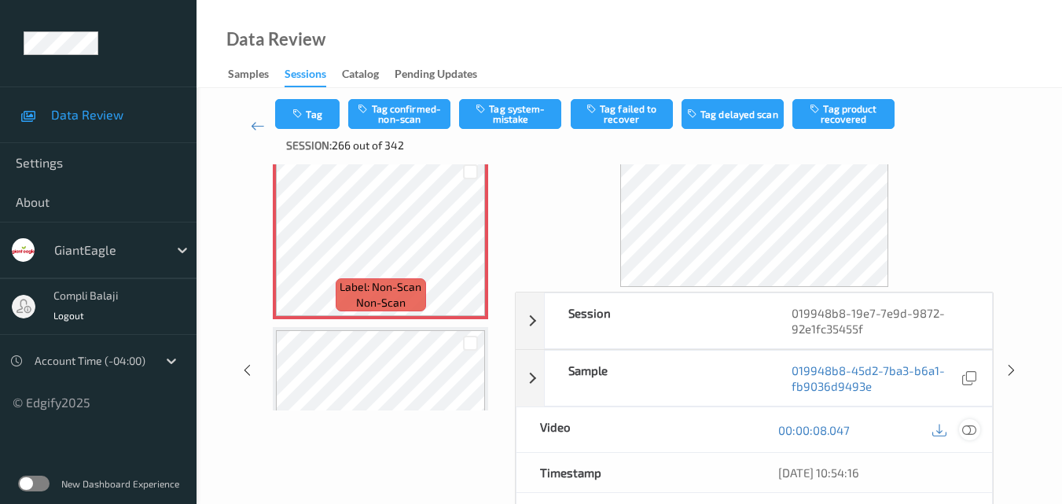
click at [972, 428] on icon at bounding box center [969, 429] width 14 height 14
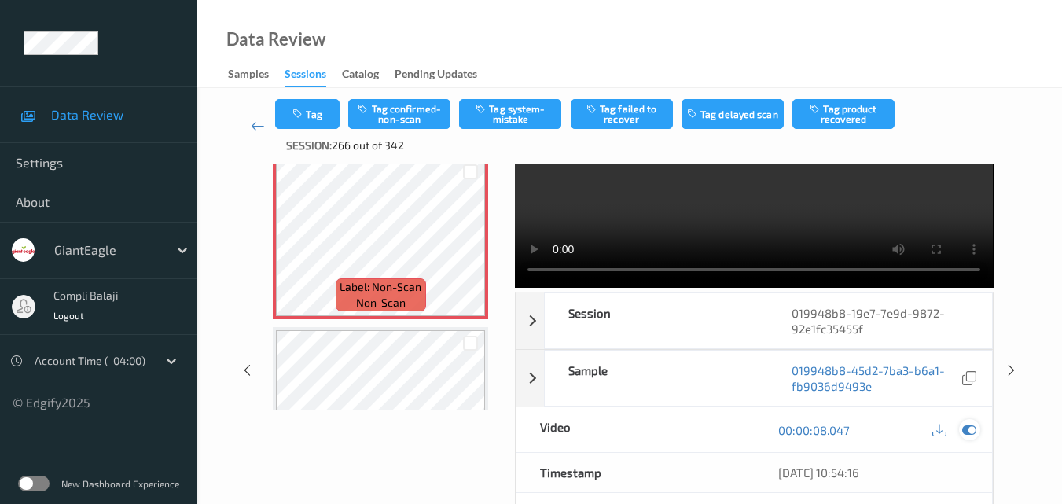
click at [977, 427] on div at bounding box center [969, 429] width 21 height 21
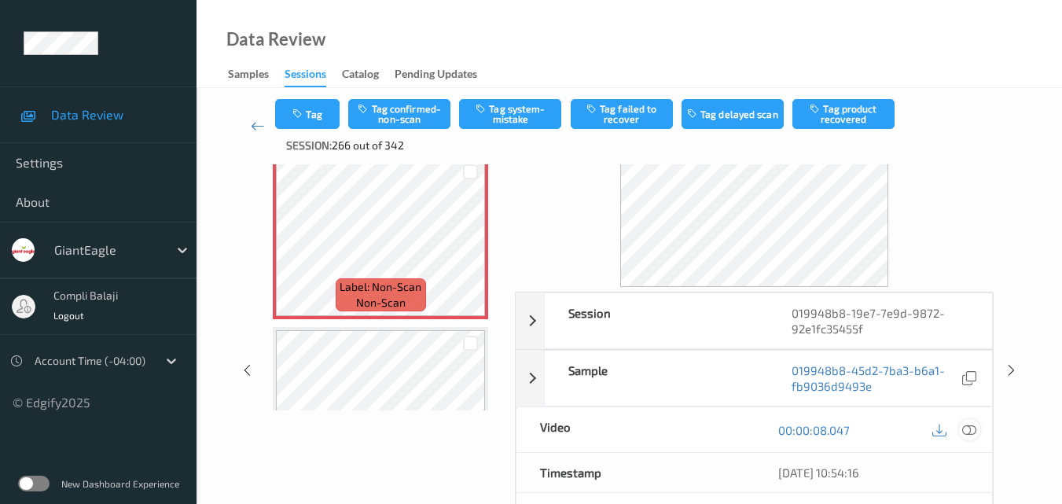
click at [975, 429] on icon at bounding box center [969, 429] width 14 height 14
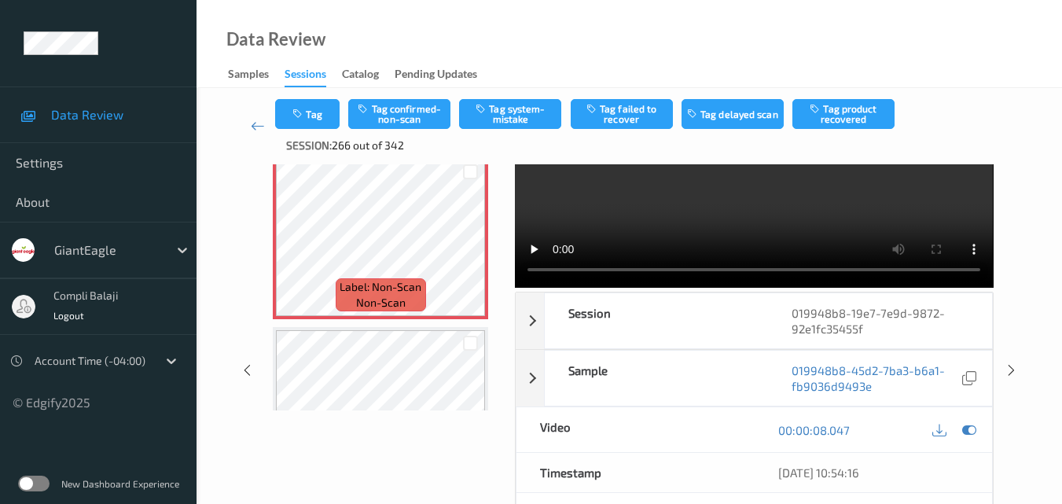
scroll to position [0, 0]
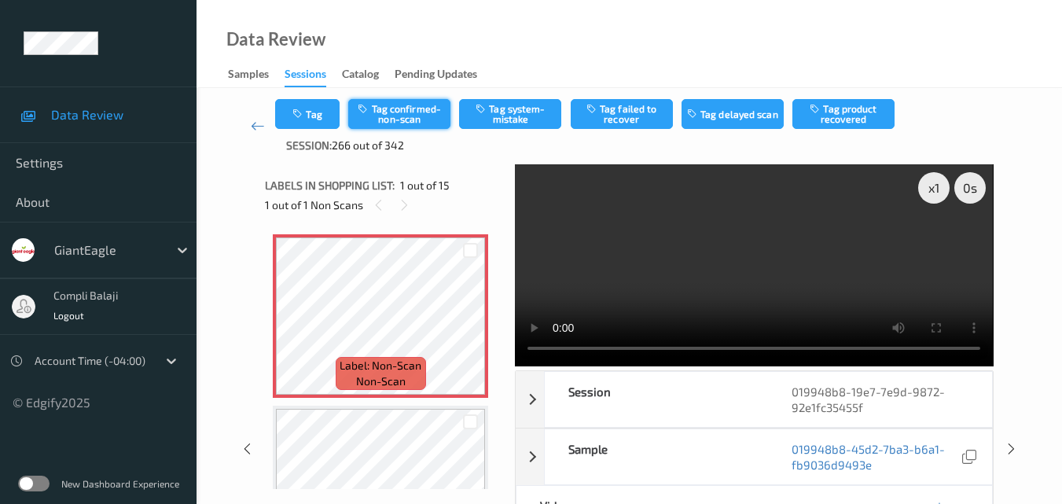
click at [411, 109] on button "Tag confirmed-non-scan" at bounding box center [399, 114] width 102 height 30
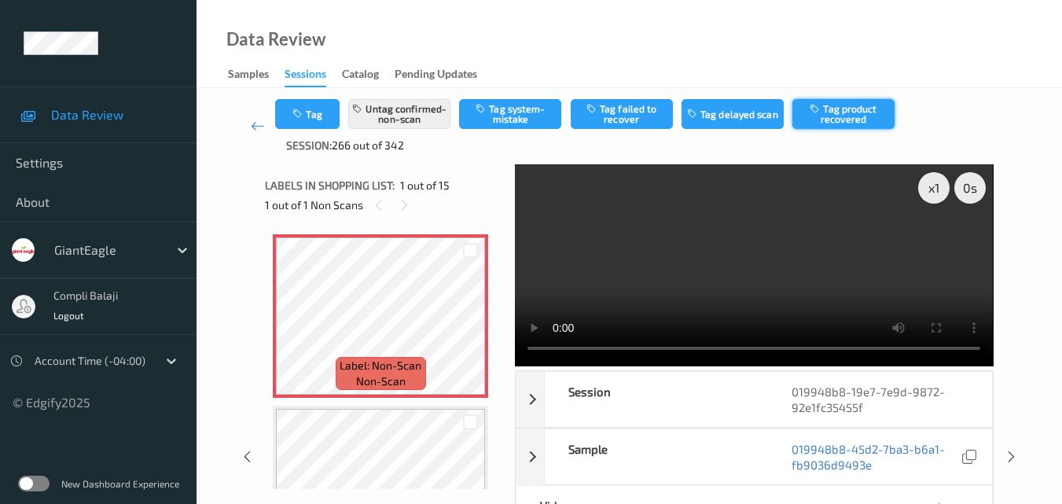
click at [838, 116] on button "Tag product recovered" at bounding box center [844, 114] width 102 height 30
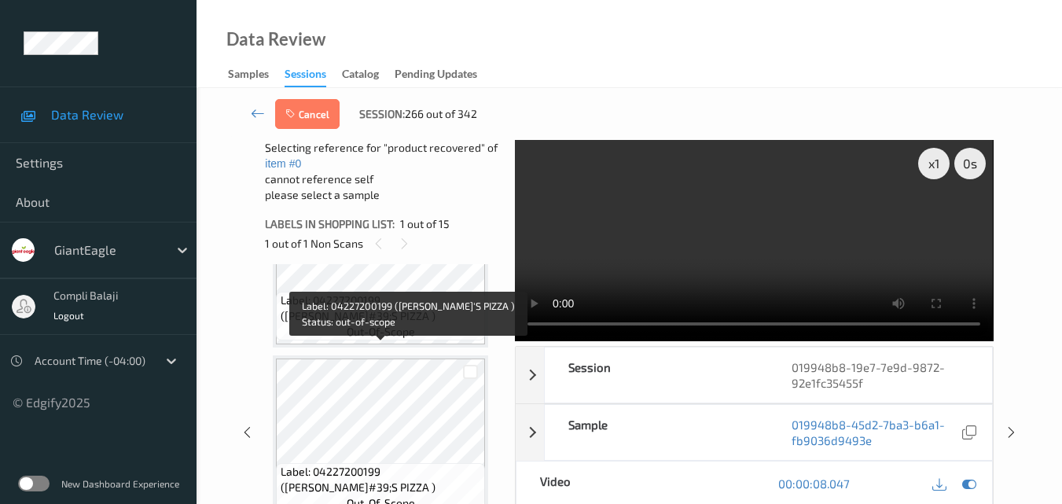
scroll to position [629, 0]
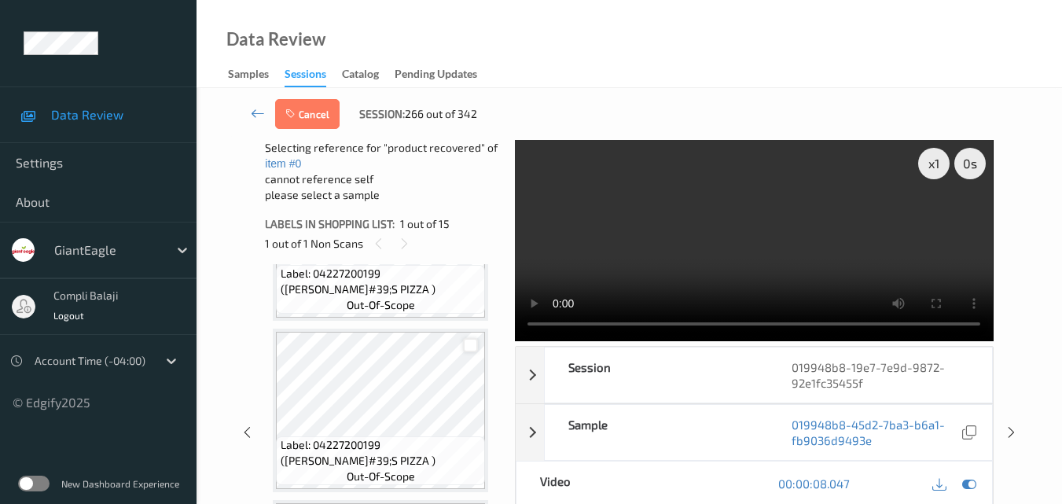
click at [467, 345] on div at bounding box center [470, 345] width 15 height 15
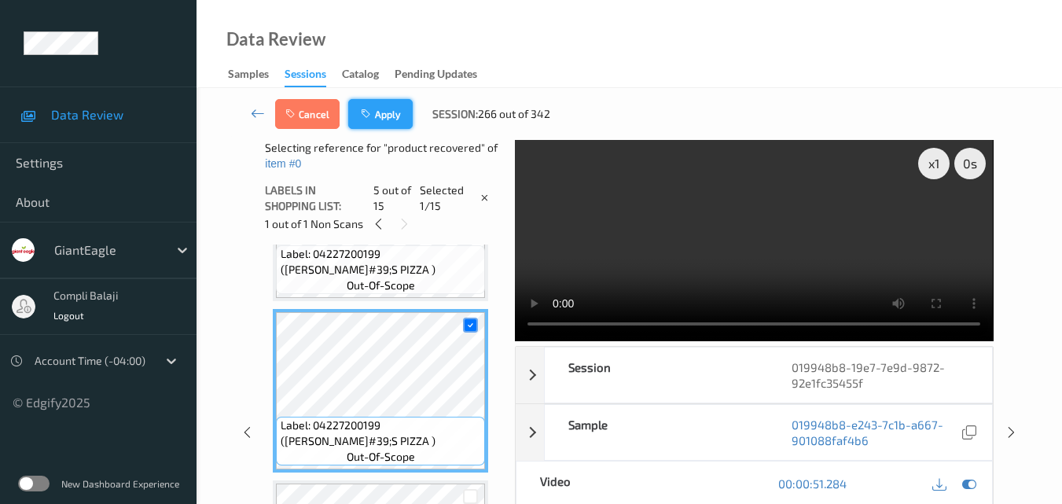
click at [392, 117] on button "Apply" at bounding box center [380, 114] width 64 height 30
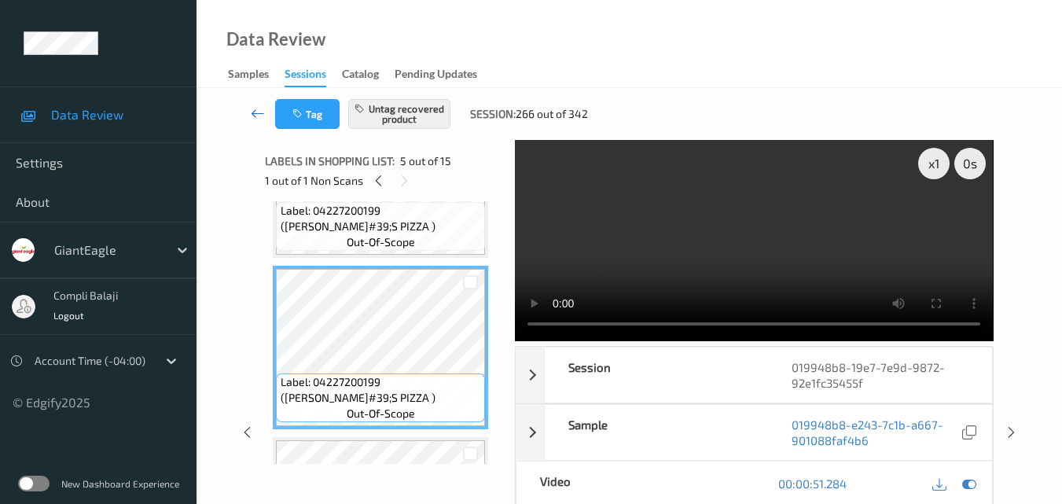
click at [255, 117] on icon at bounding box center [258, 113] width 14 height 16
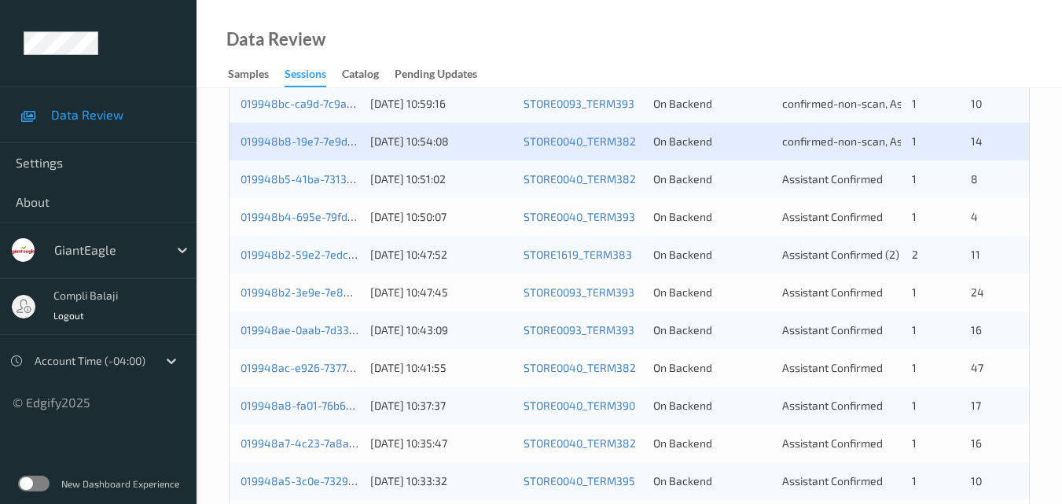
scroll to position [472, 0]
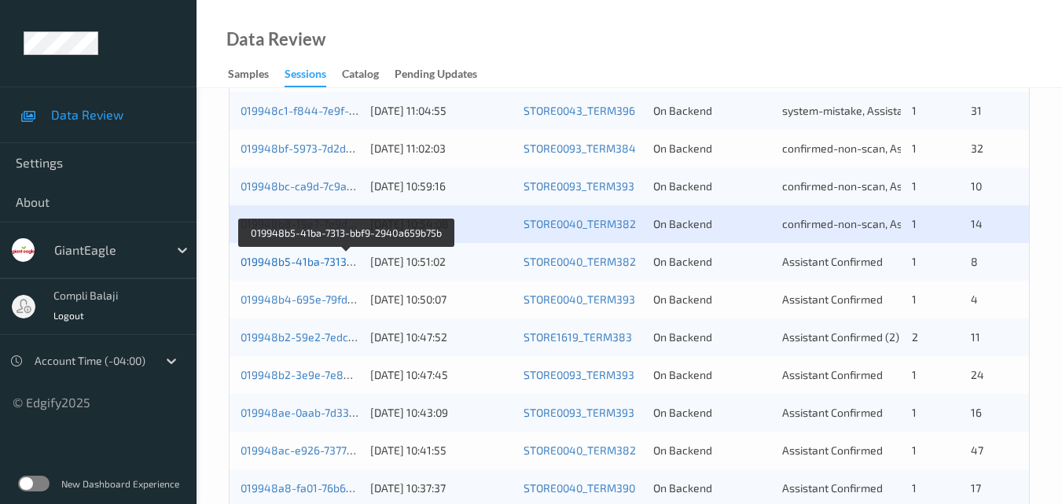
click at [321, 262] on link "019948b5-41ba-7313-bbf9-2940a659b75b" at bounding box center [348, 261] width 214 height 13
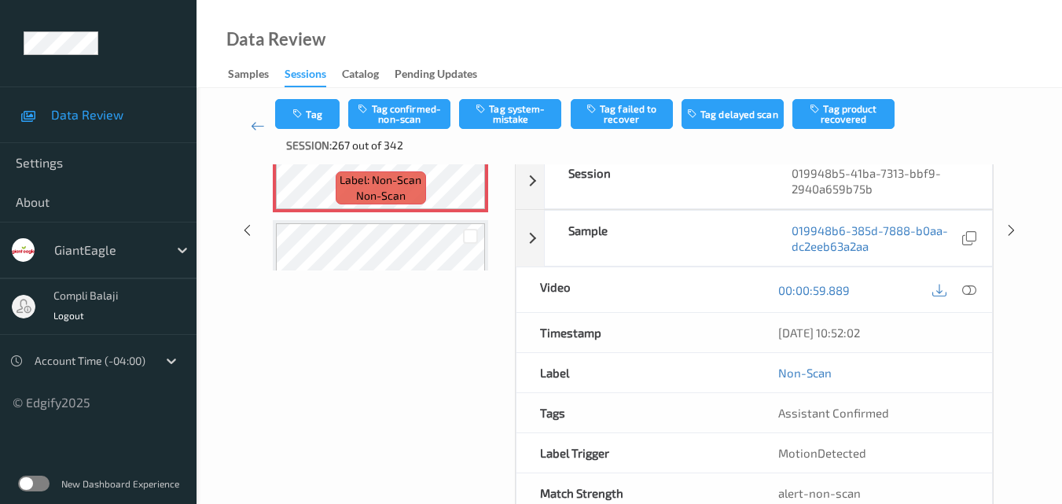
scroll to position [236, 0]
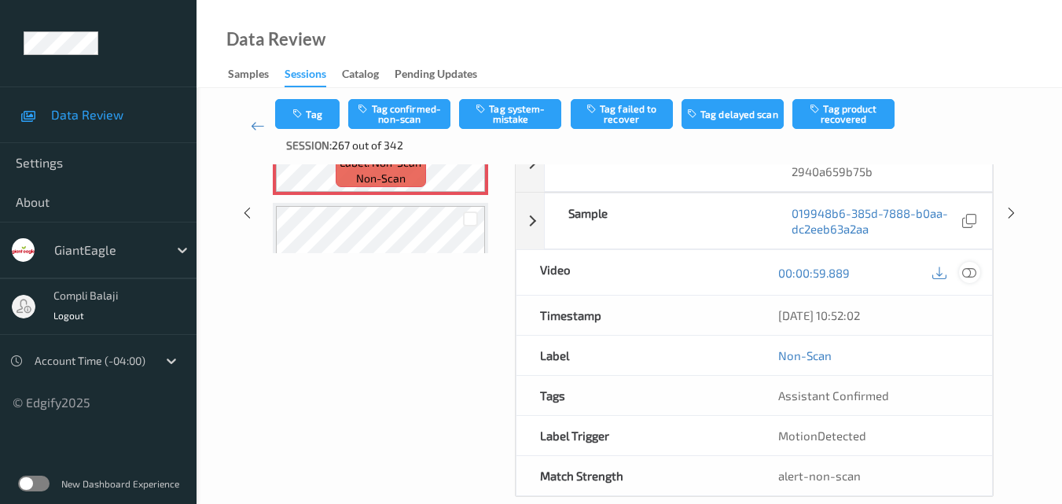
click at [972, 273] on icon at bounding box center [969, 272] width 14 height 14
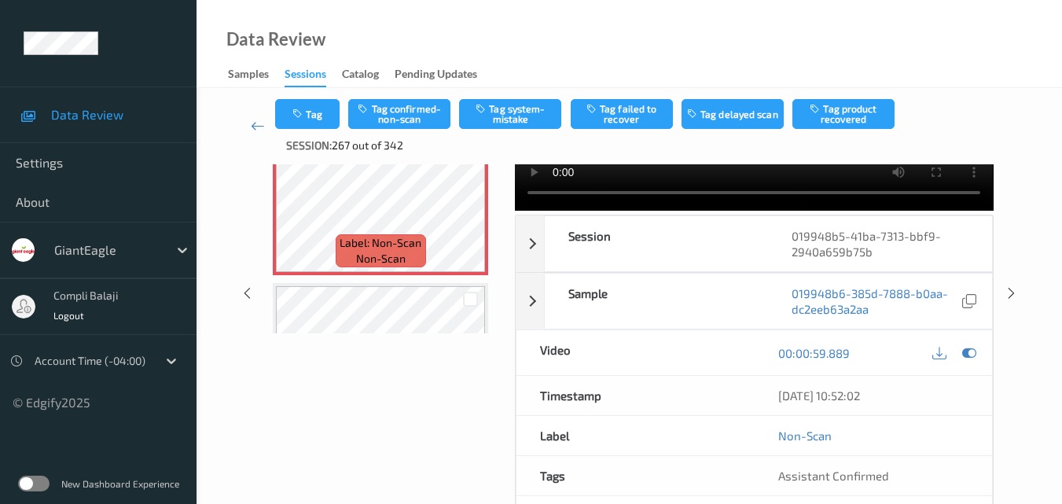
scroll to position [157, 0]
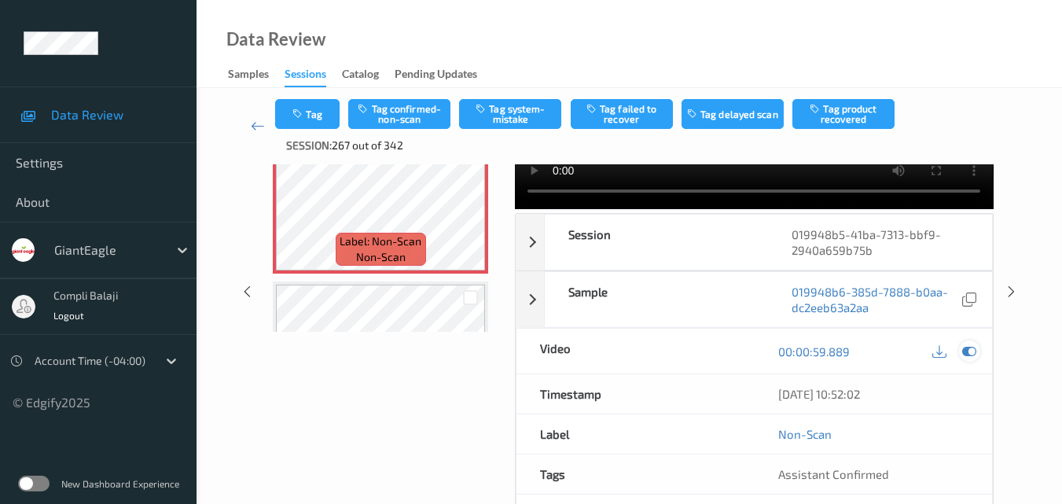
click at [963, 354] on icon at bounding box center [969, 351] width 14 height 14
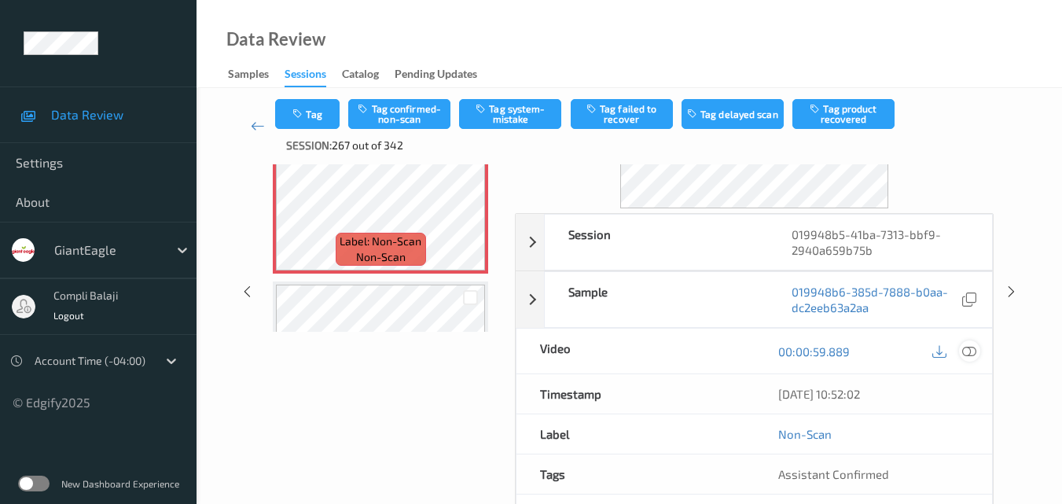
click at [967, 348] on icon at bounding box center [969, 351] width 14 height 14
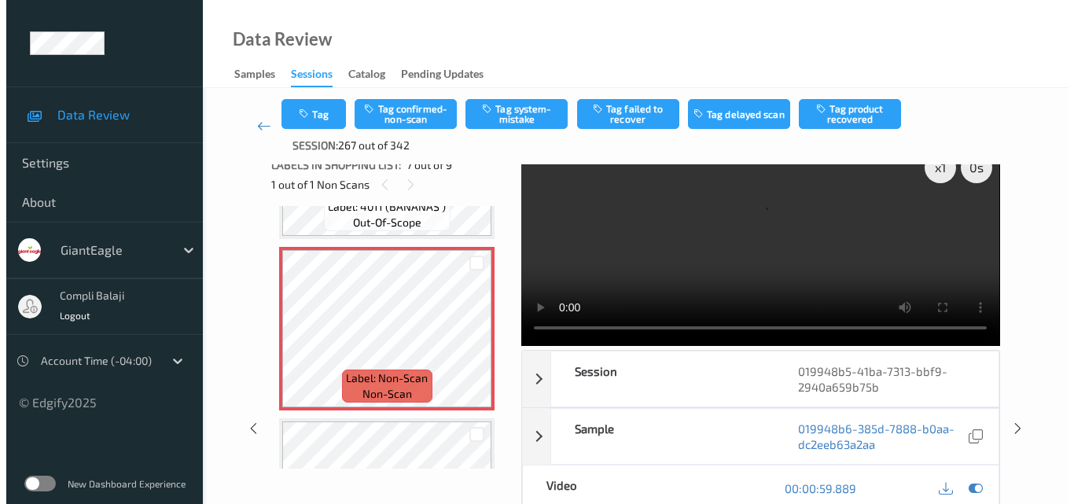
scroll to position [0, 0]
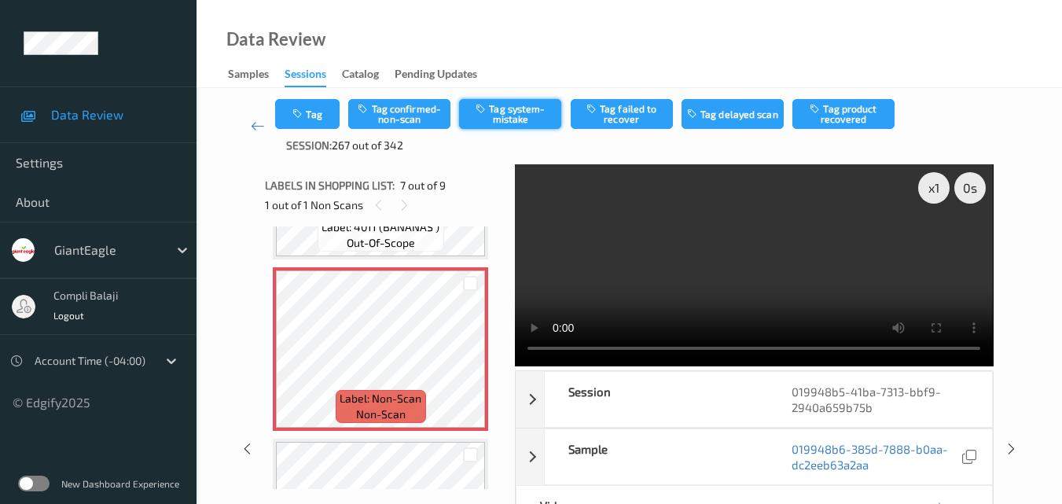
click at [521, 116] on button "Tag system-mistake" at bounding box center [510, 114] width 102 height 30
click at [326, 118] on button "Tag" at bounding box center [307, 114] width 64 height 30
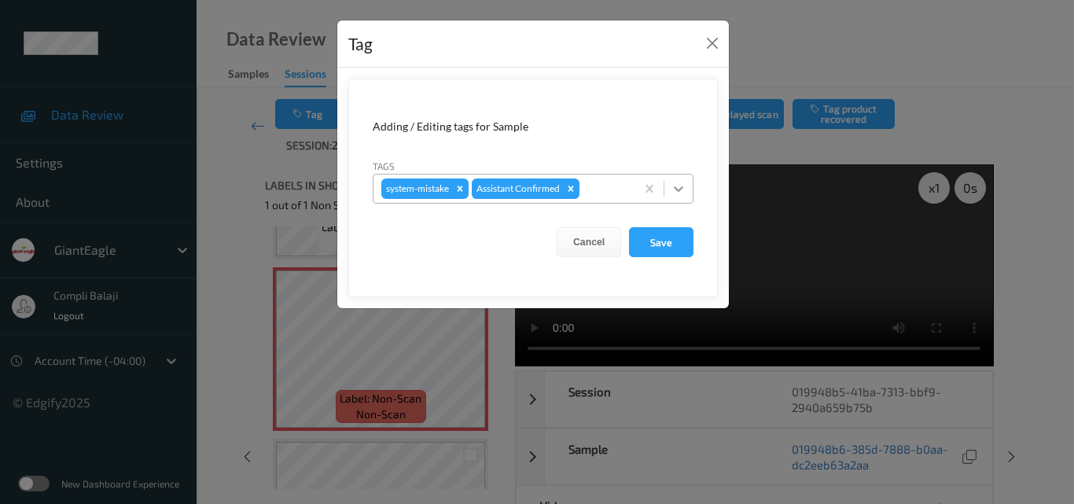
click at [679, 193] on icon at bounding box center [679, 189] width 16 height 16
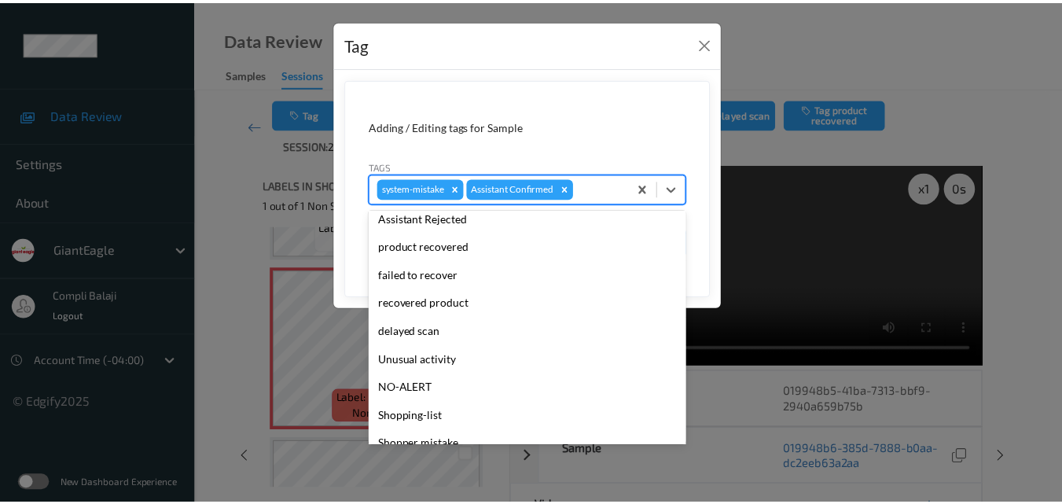
scroll to position [157, 0]
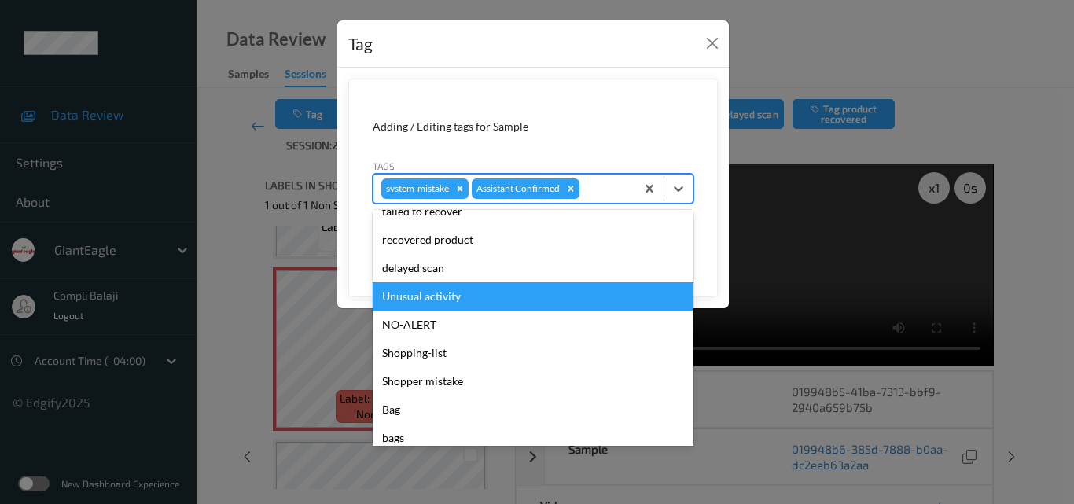
click at [436, 301] on div "Unusual activity" at bounding box center [533, 296] width 321 height 28
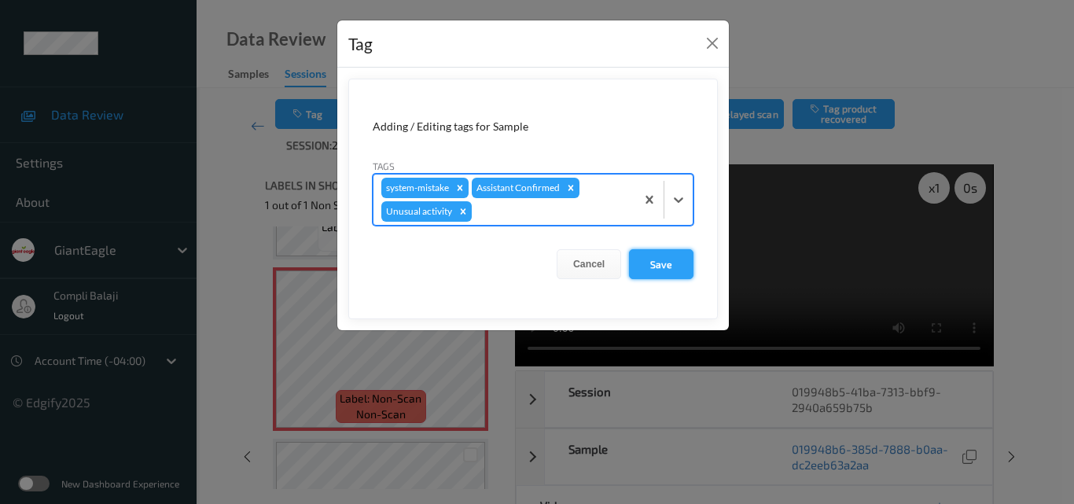
click at [656, 265] on button "Save" at bounding box center [661, 264] width 64 height 30
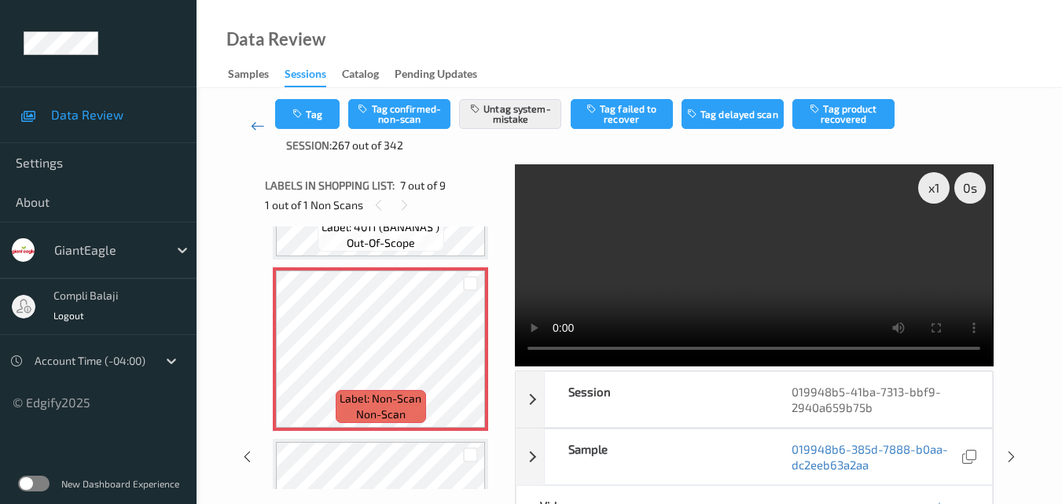
click at [260, 125] on icon at bounding box center [258, 126] width 14 height 16
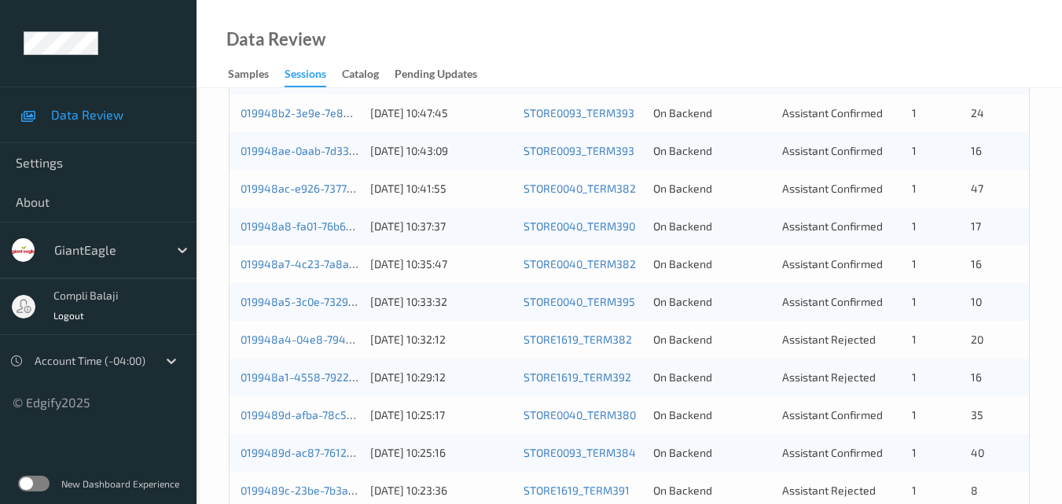
scroll to position [568, 0]
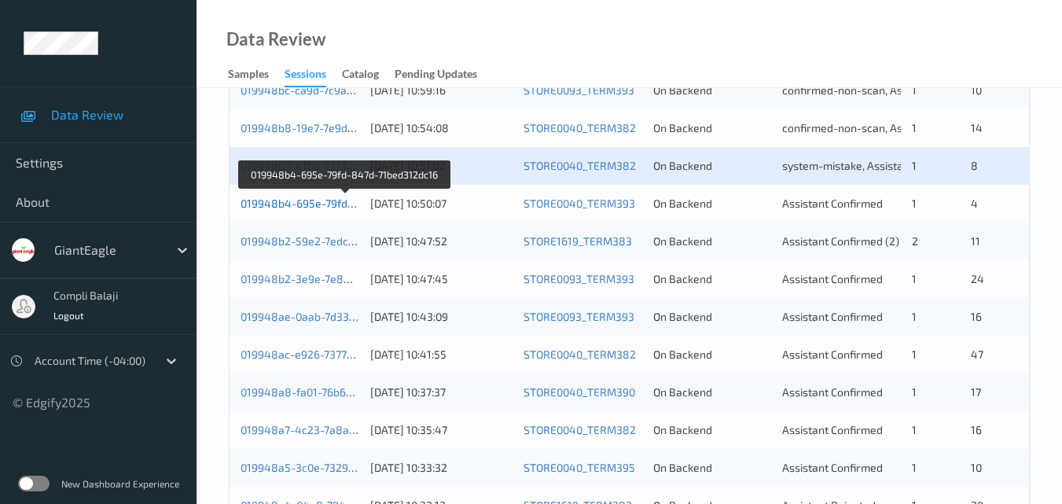
click at [308, 207] on link "019948b4-695e-79fd-847d-71bed312dc16" at bounding box center [346, 203] width 211 height 13
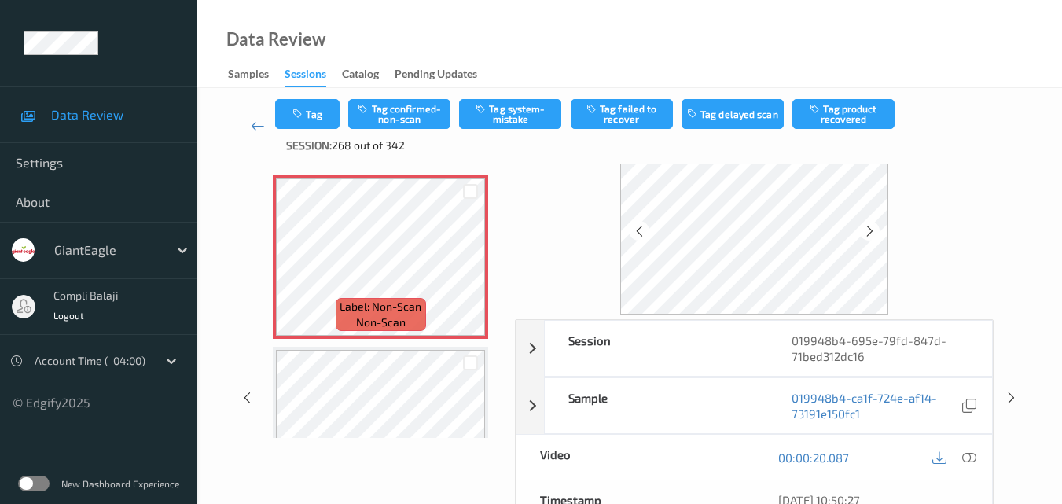
scroll to position [79, 0]
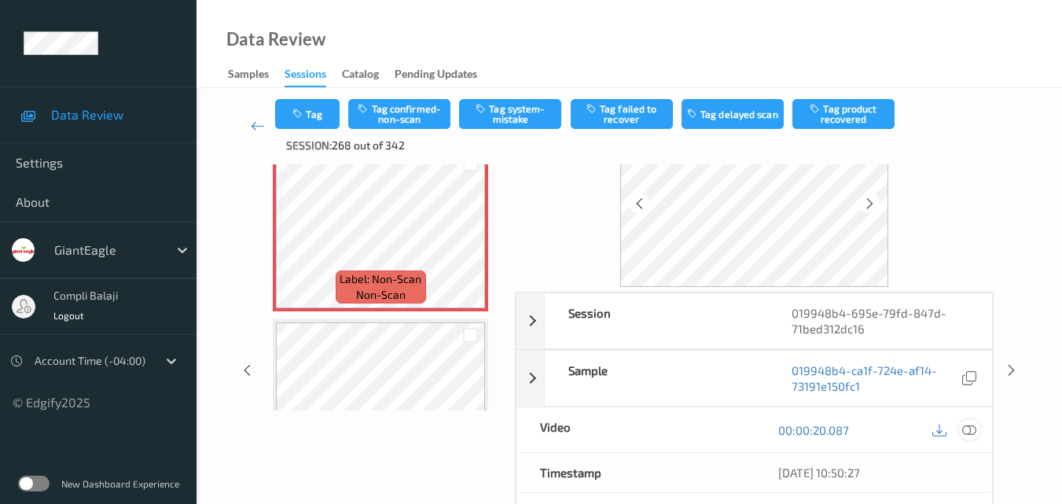
click at [966, 431] on icon at bounding box center [969, 429] width 14 height 14
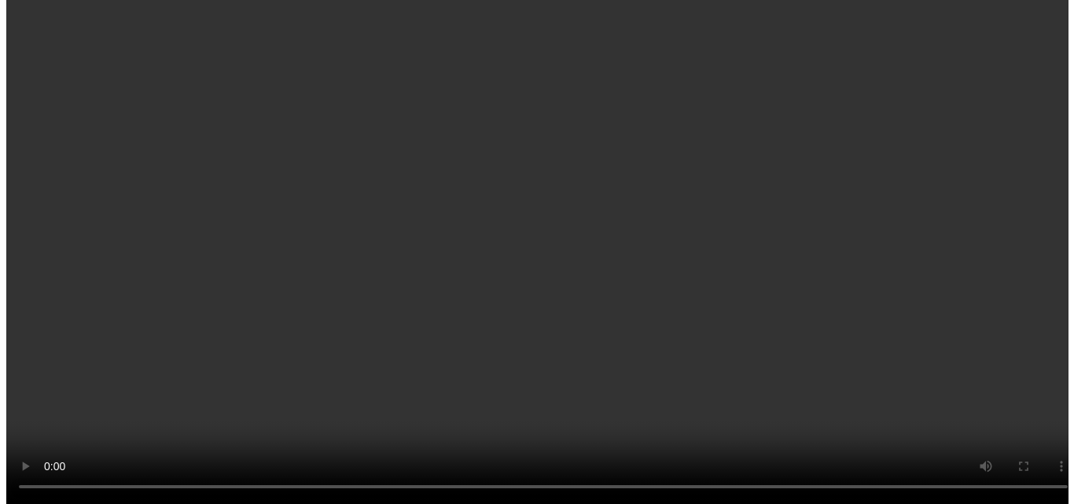
scroll to position [365, 0]
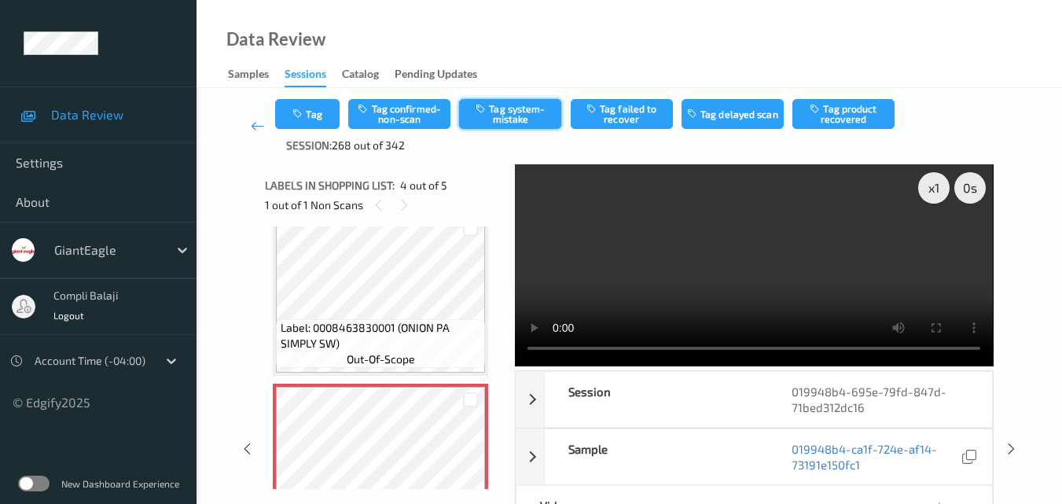
click at [516, 121] on button "Tag system-mistake" at bounding box center [510, 114] width 102 height 30
click at [328, 116] on button "Tag" at bounding box center [307, 114] width 64 height 30
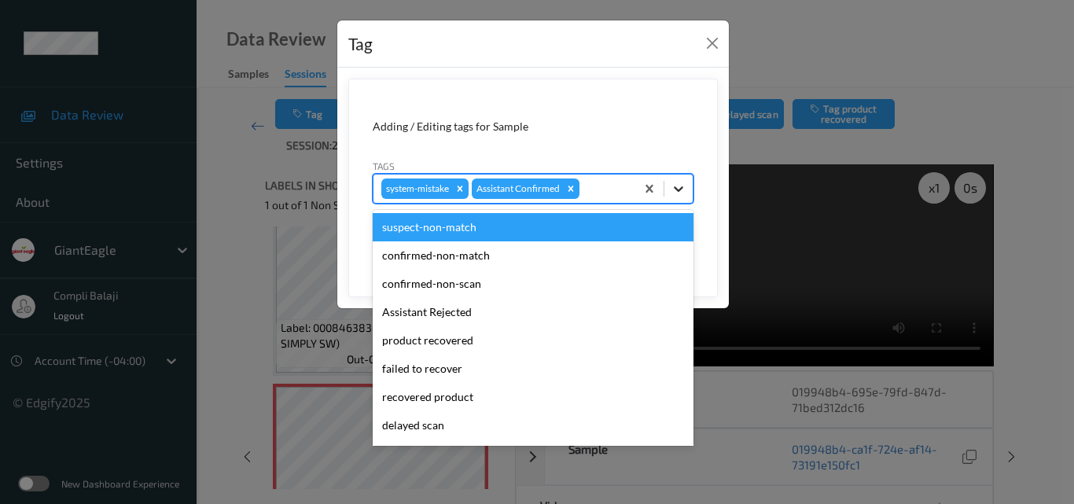
click at [676, 186] on icon at bounding box center [679, 189] width 16 height 16
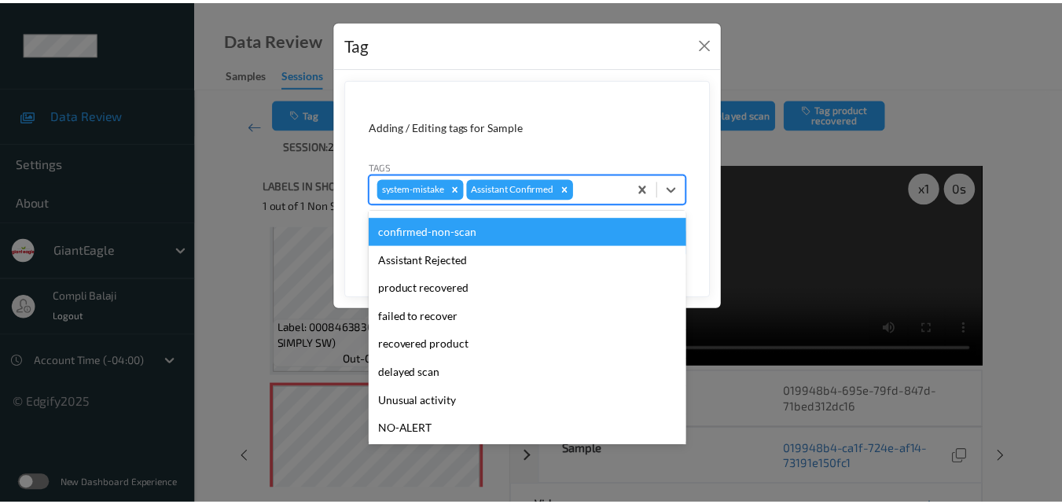
scroll to position [79, 0]
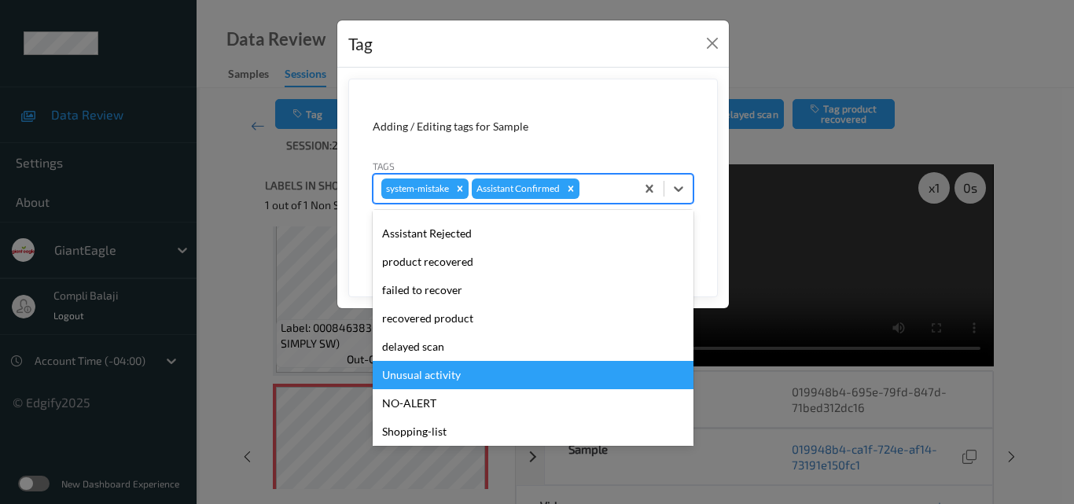
click at [434, 376] on div "Unusual activity" at bounding box center [533, 375] width 321 height 28
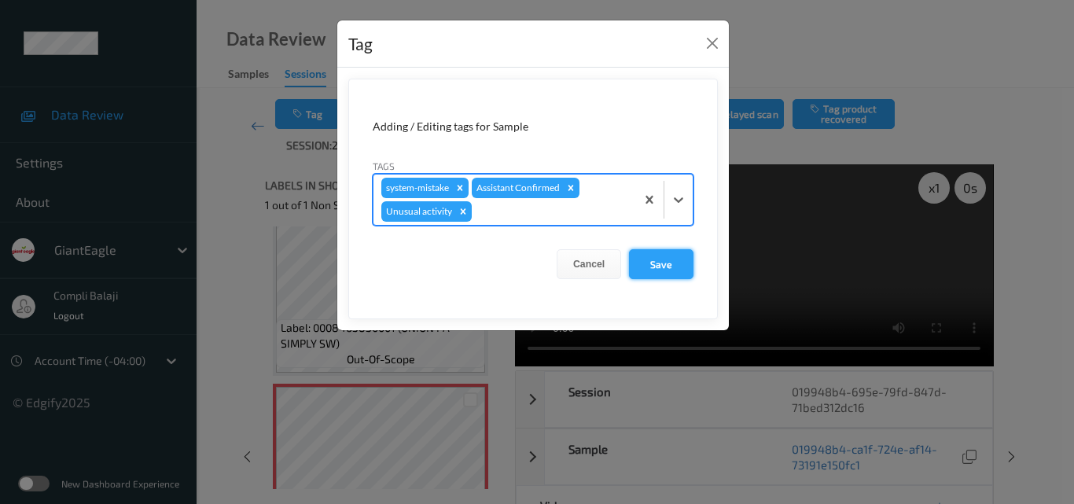
click at [671, 267] on button "Save" at bounding box center [661, 264] width 64 height 30
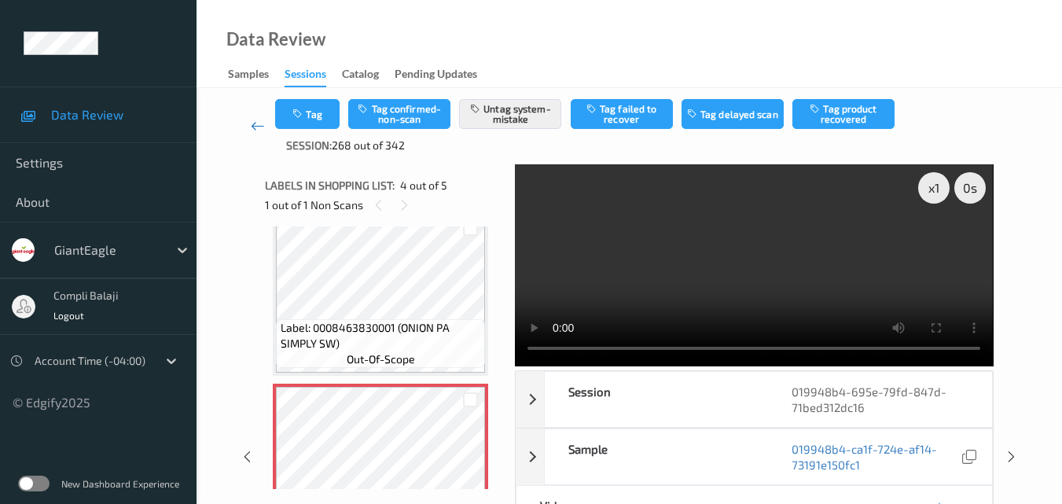
click at [257, 127] on icon at bounding box center [258, 126] width 14 height 16
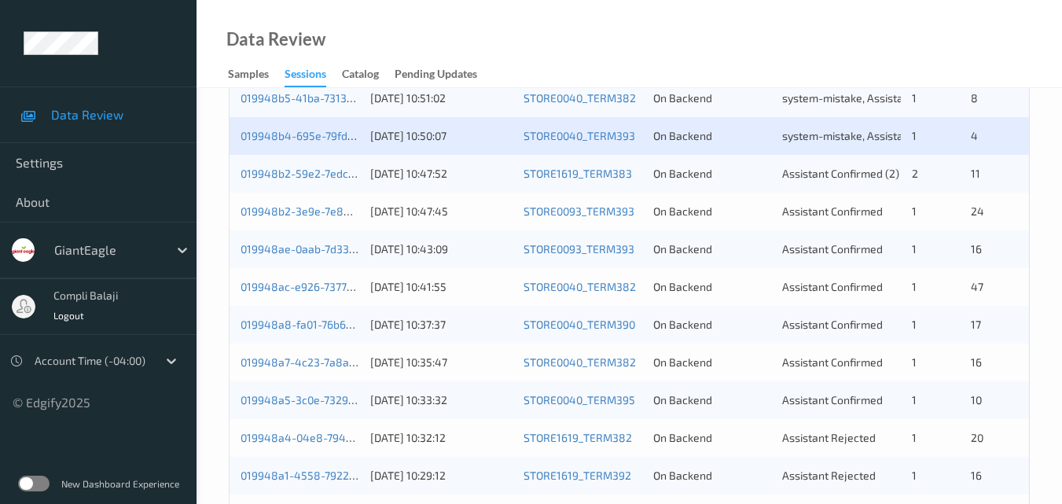
scroll to position [629, 0]
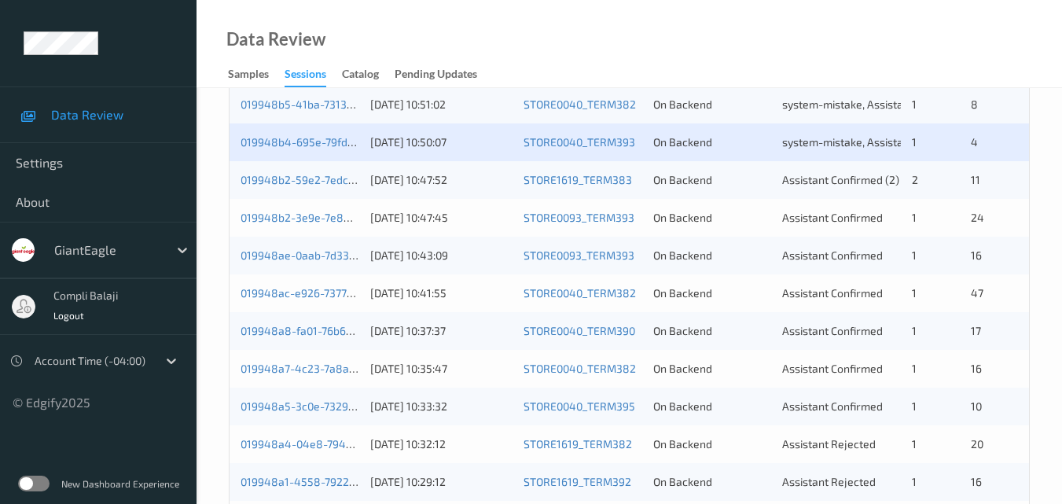
click at [331, 172] on div "019948b2-59e2-7edc-bd91-dd23b9effcf1" at bounding box center [300, 180] width 119 height 16
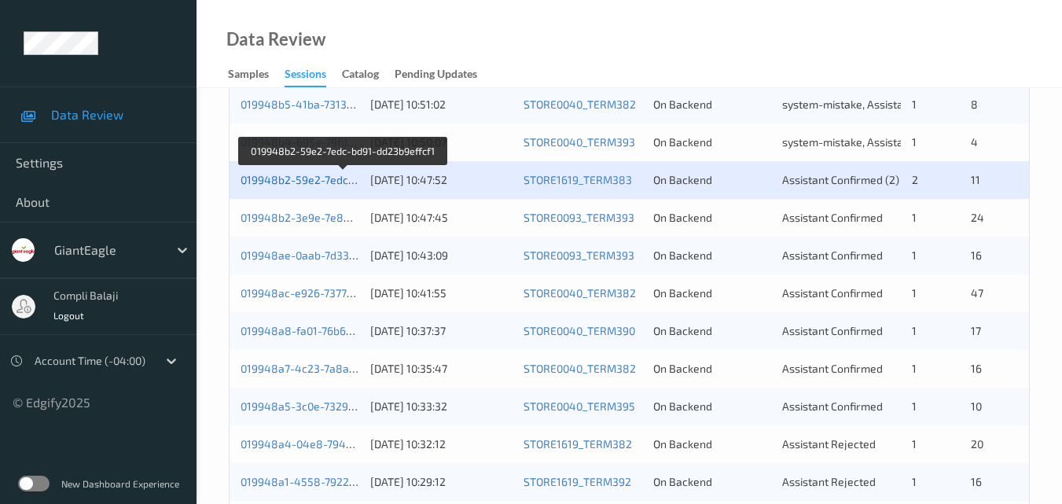
click at [286, 178] on link "019948b2-59e2-7edc-bd91-dd23b9effcf1" at bounding box center [344, 179] width 207 height 13
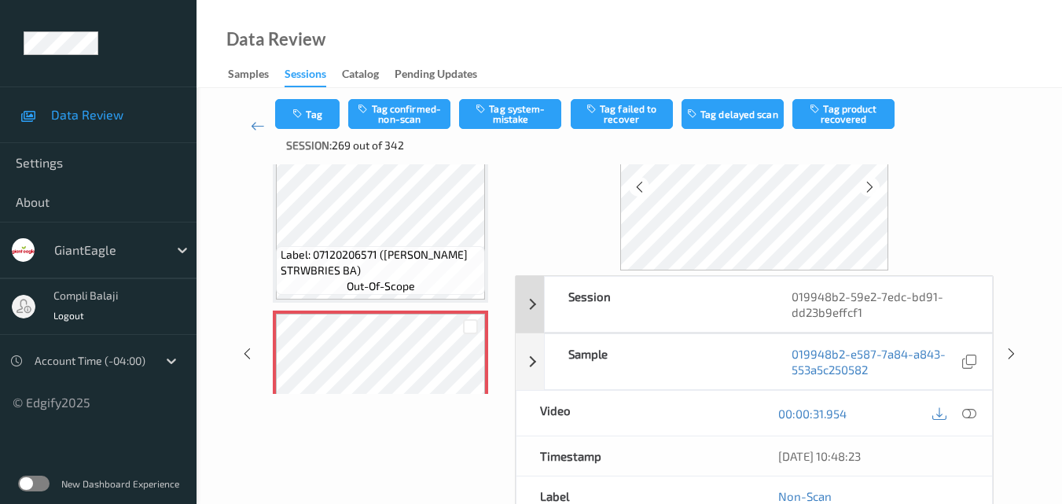
scroll to position [174, 0]
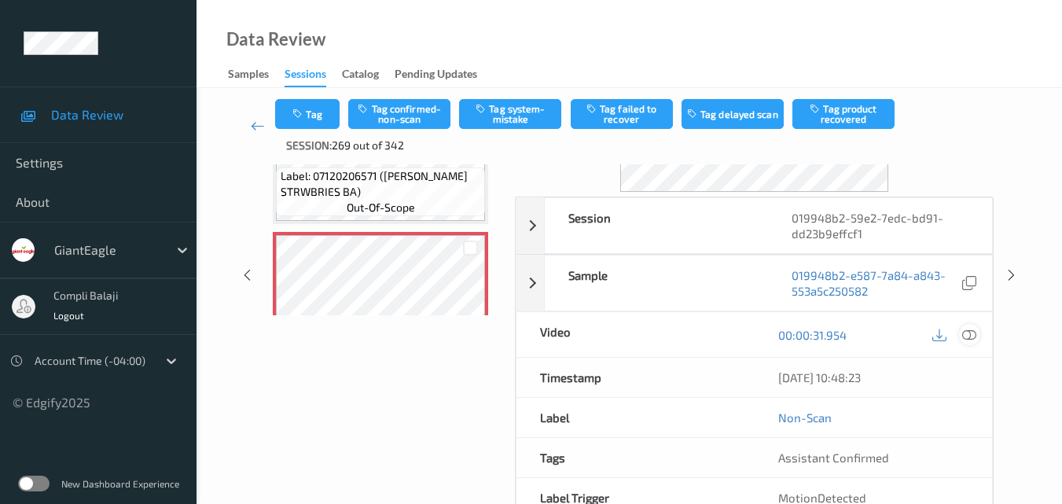
click at [975, 333] on icon at bounding box center [969, 334] width 14 height 14
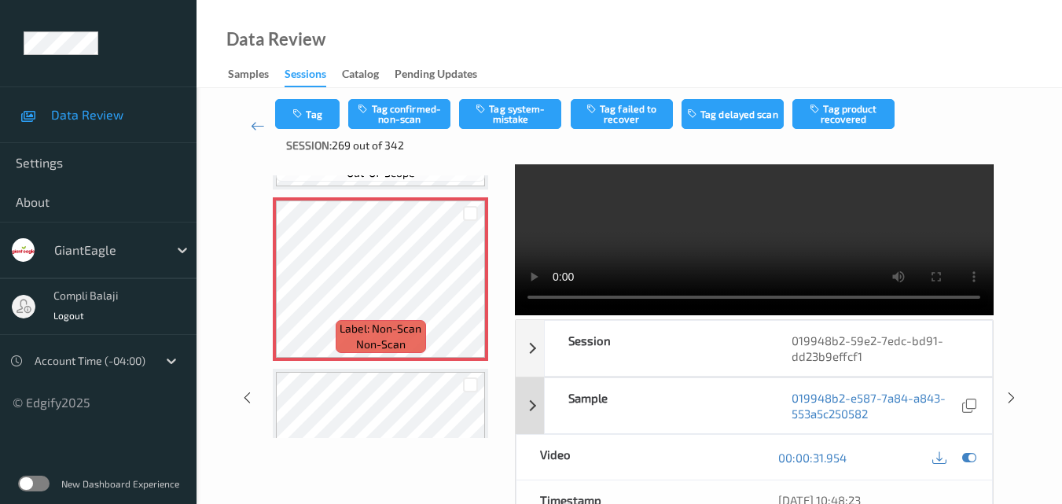
scroll to position [79, 0]
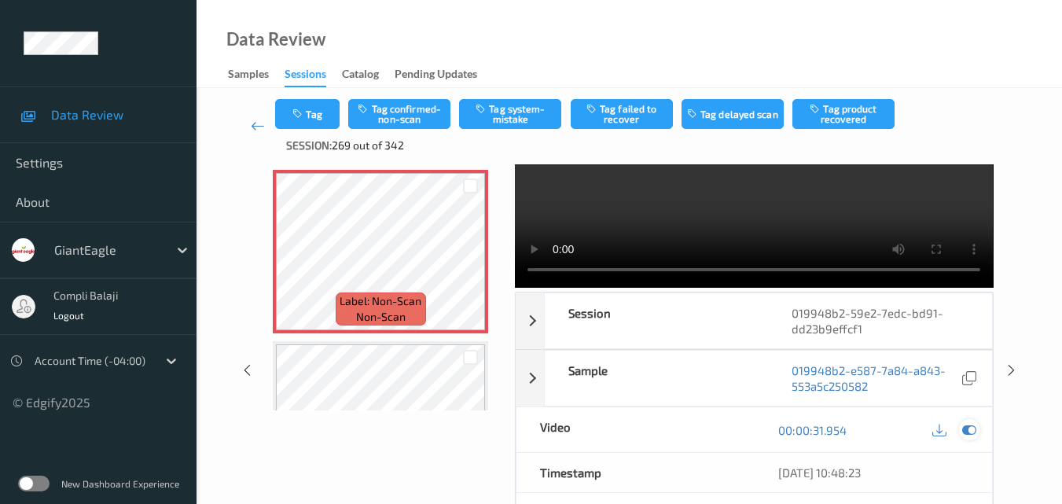
click at [973, 432] on icon at bounding box center [969, 430] width 14 height 14
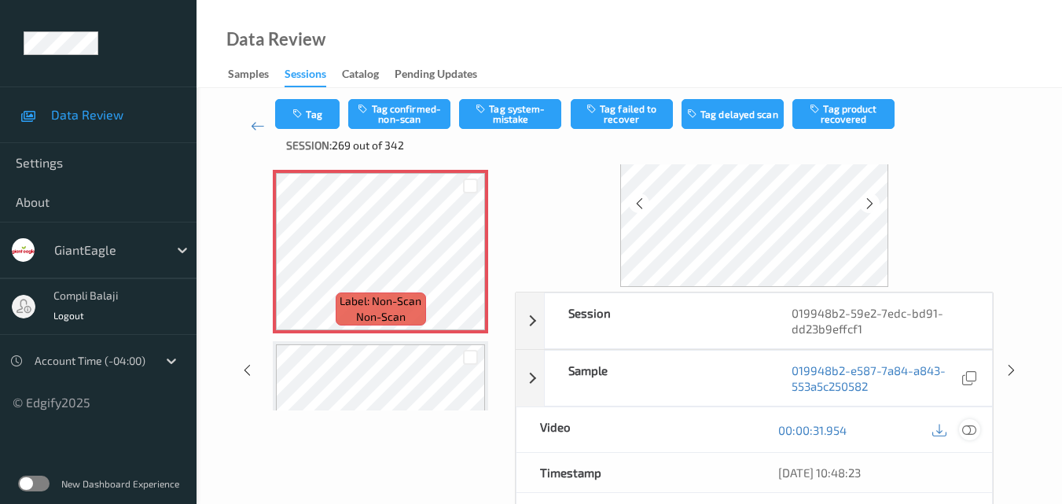
click at [972, 428] on icon at bounding box center [969, 429] width 14 height 14
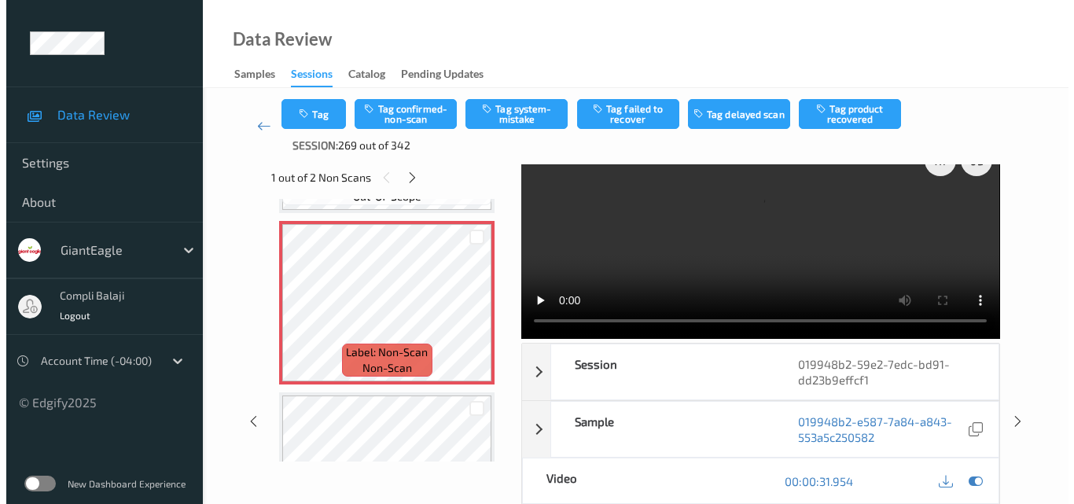
scroll to position [0, 0]
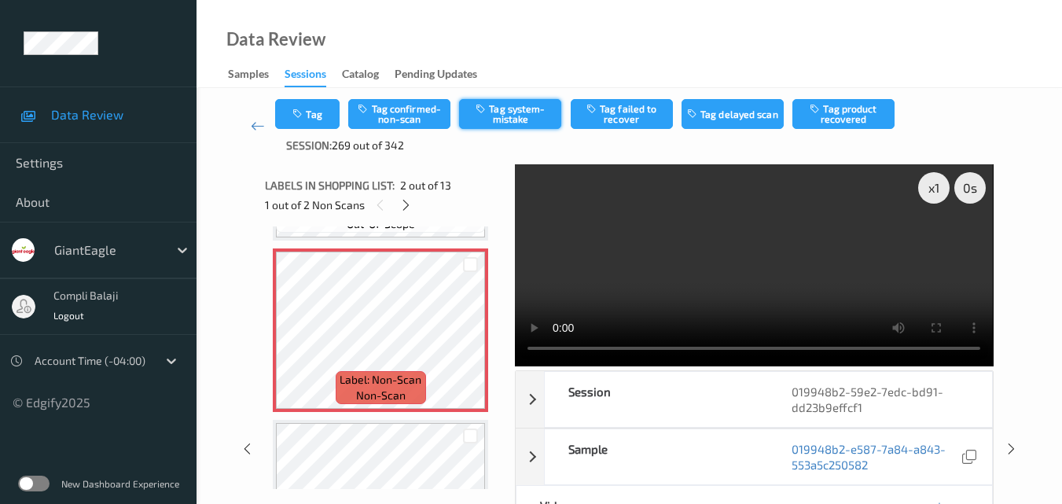
click at [502, 116] on button "Tag system-mistake" at bounding box center [510, 114] width 102 height 30
click at [309, 113] on button "Tag" at bounding box center [307, 114] width 64 height 30
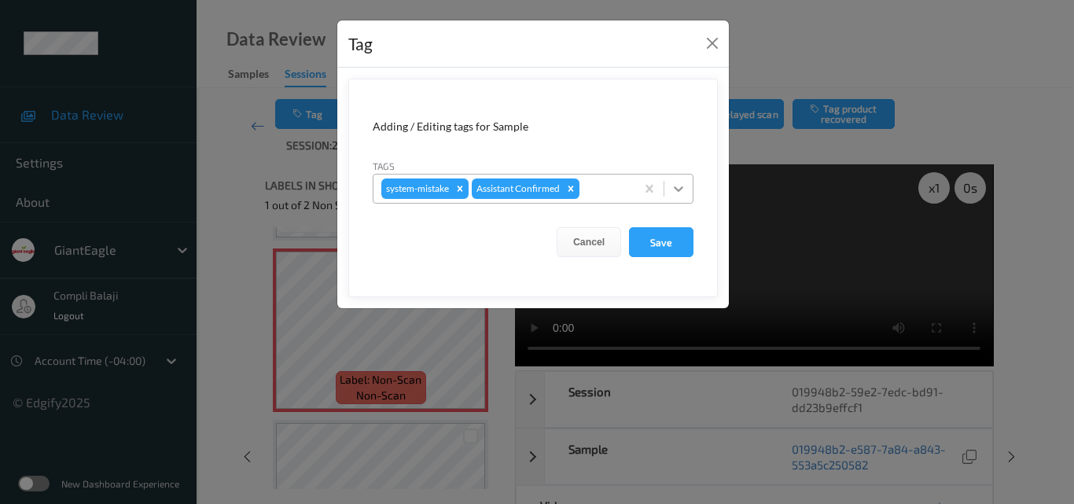
click at [680, 186] on icon at bounding box center [679, 189] width 16 height 16
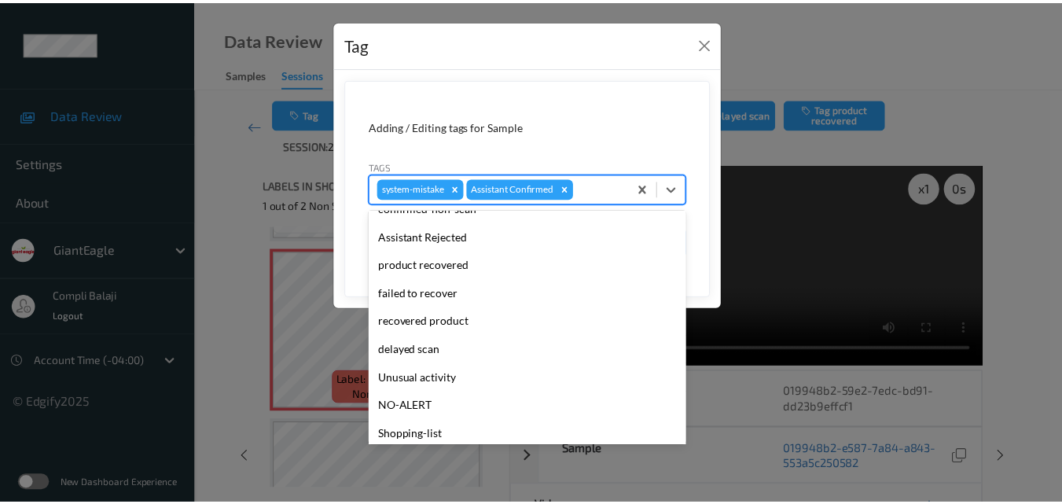
scroll to position [157, 0]
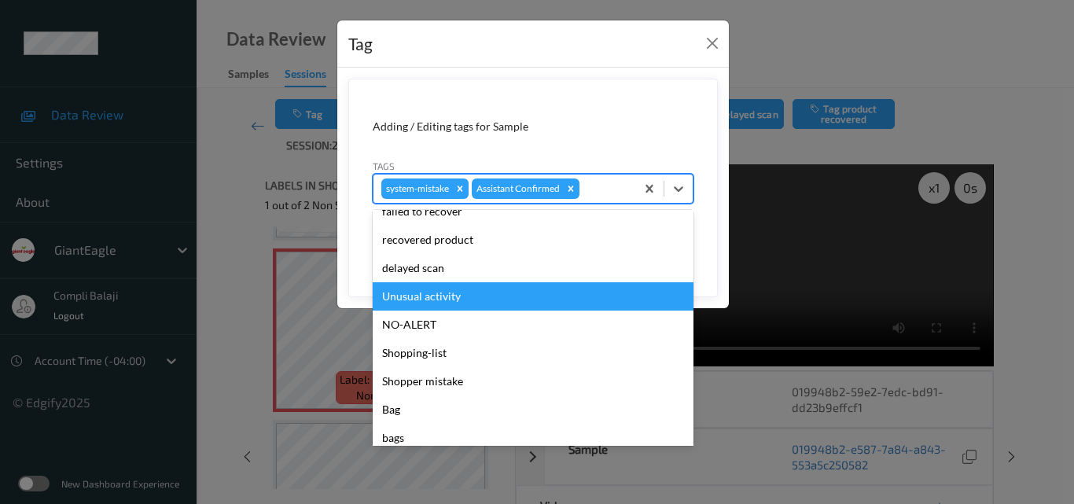
click at [449, 296] on div "Unusual activity" at bounding box center [533, 296] width 321 height 28
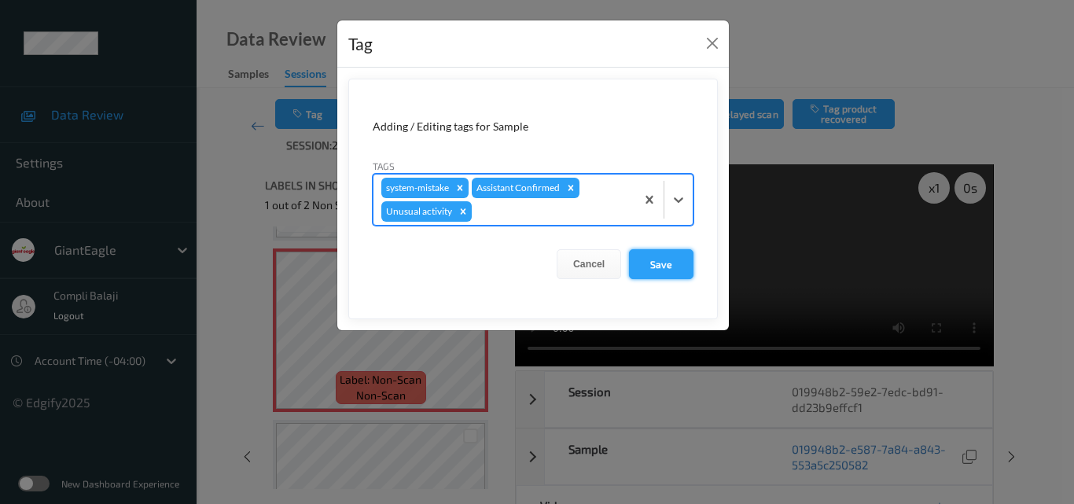
click at [653, 267] on button "Save" at bounding box center [661, 264] width 64 height 30
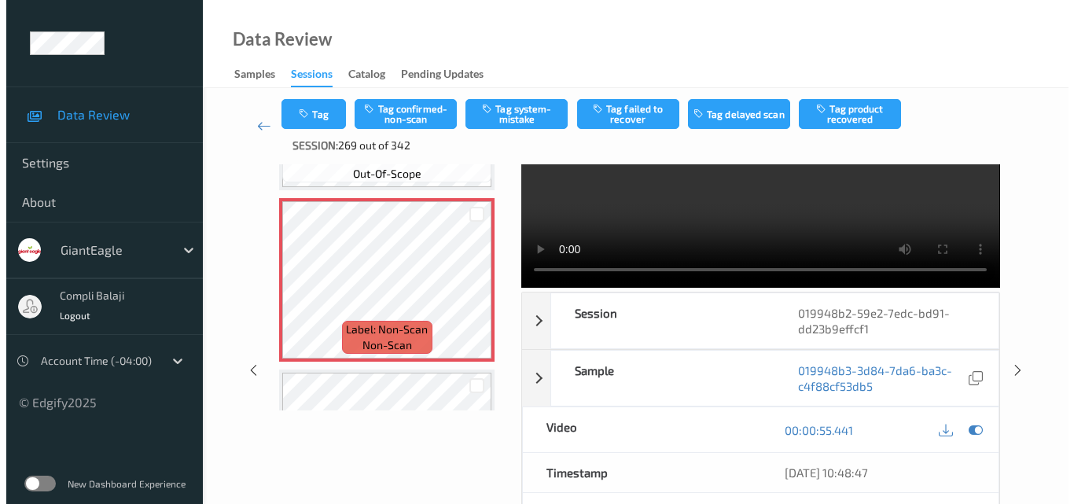
scroll to position [0, 0]
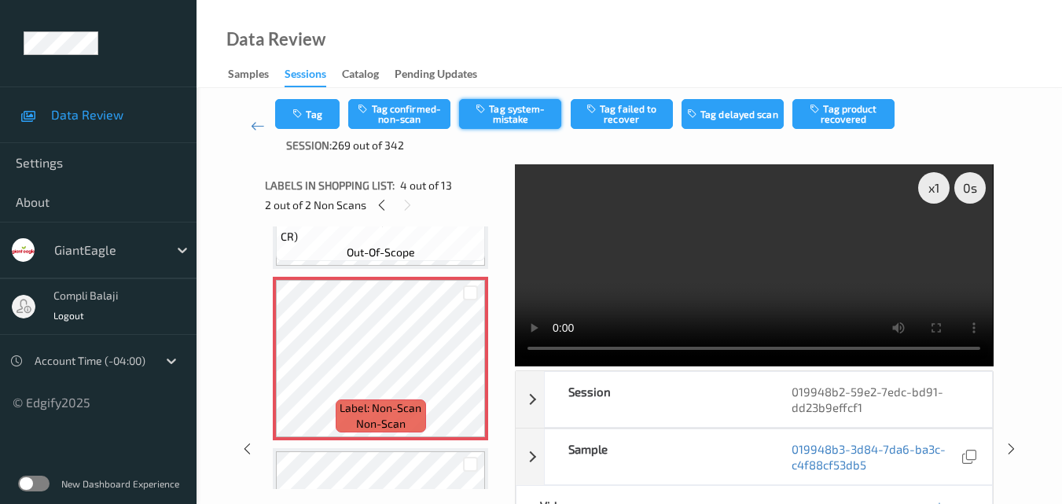
click at [535, 119] on button "Tag system-mistake" at bounding box center [510, 114] width 102 height 30
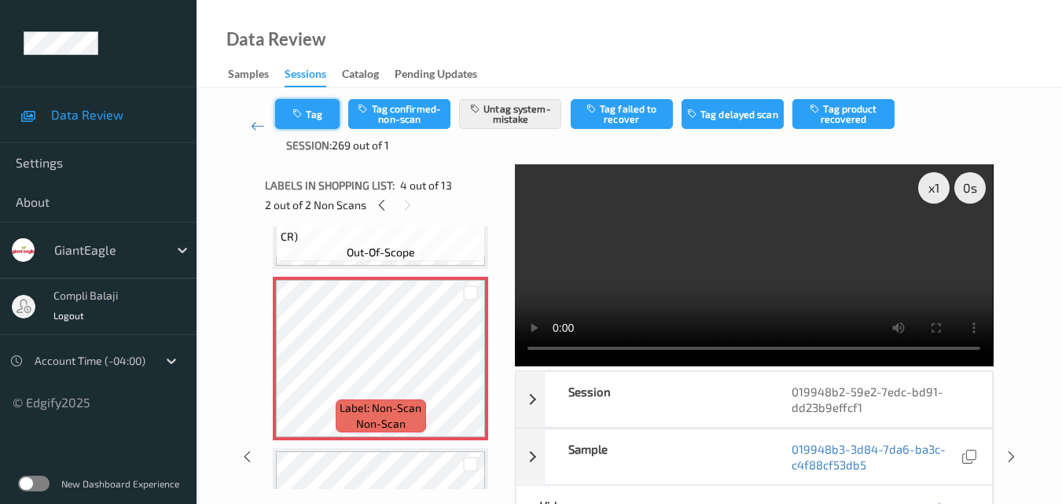
click at [324, 122] on button "Tag" at bounding box center [307, 114] width 64 height 30
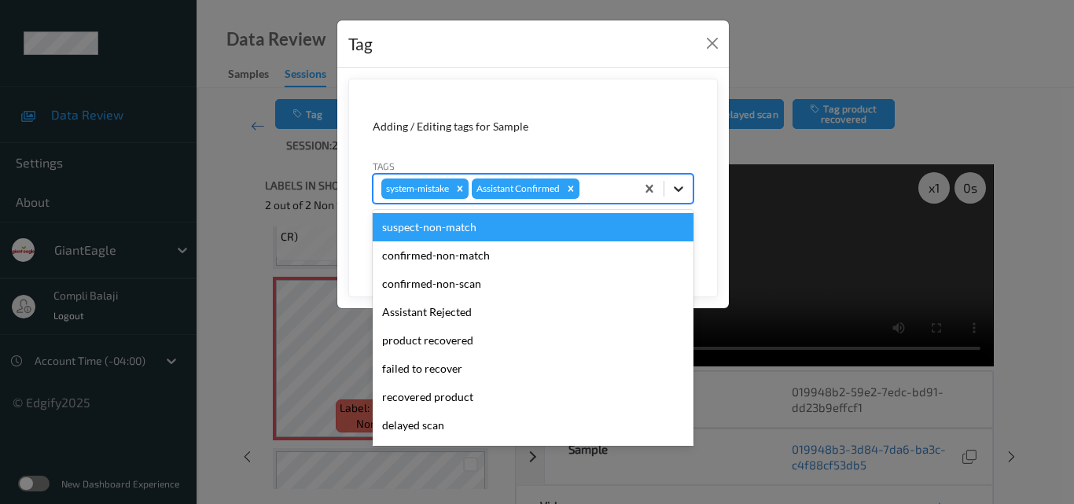
click at [676, 191] on icon at bounding box center [679, 189] width 16 height 16
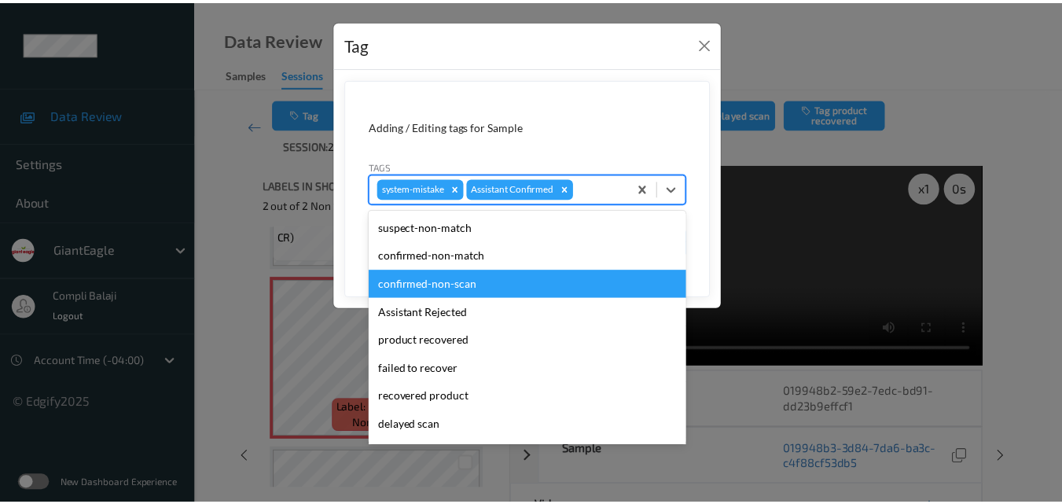
scroll to position [79, 0]
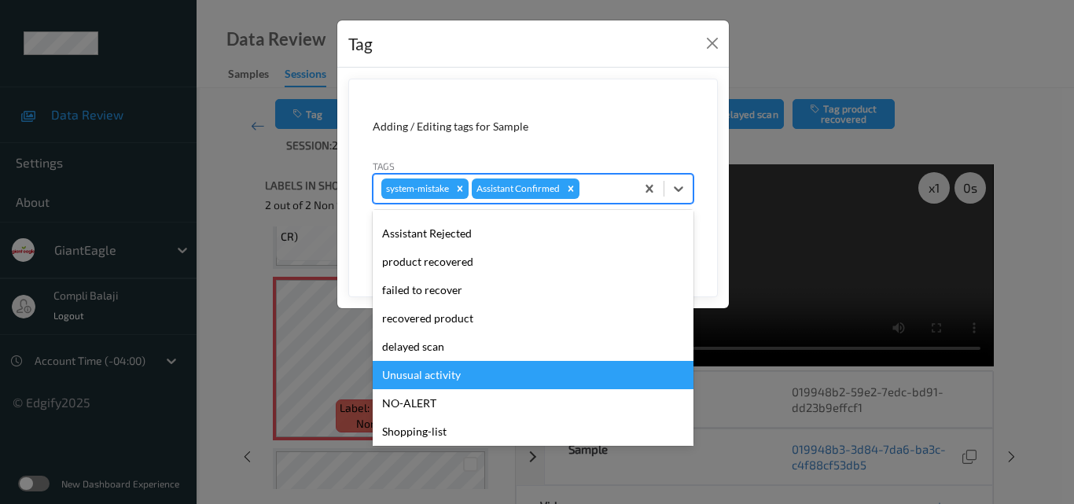
click at [447, 372] on div "Unusual activity" at bounding box center [533, 375] width 321 height 28
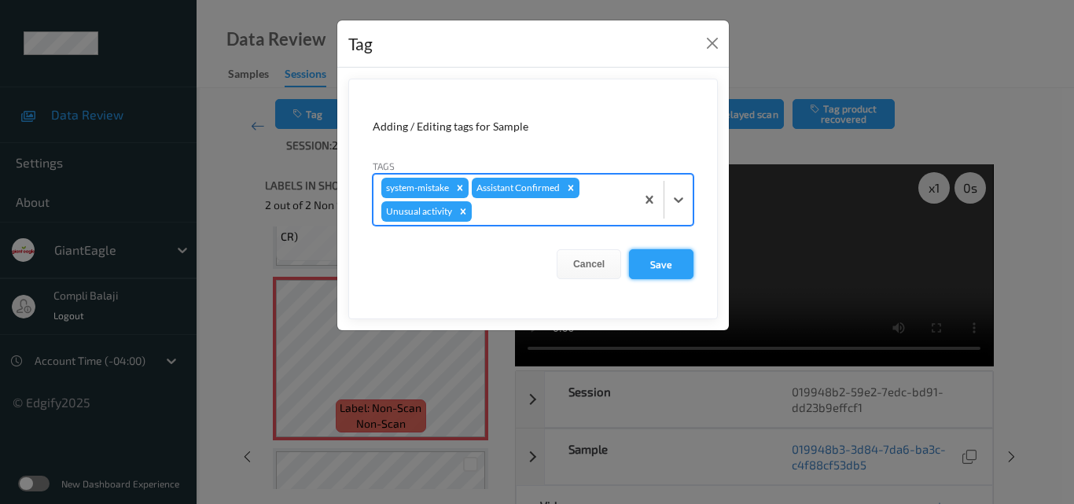
click at [666, 270] on button "Save" at bounding box center [661, 264] width 64 height 30
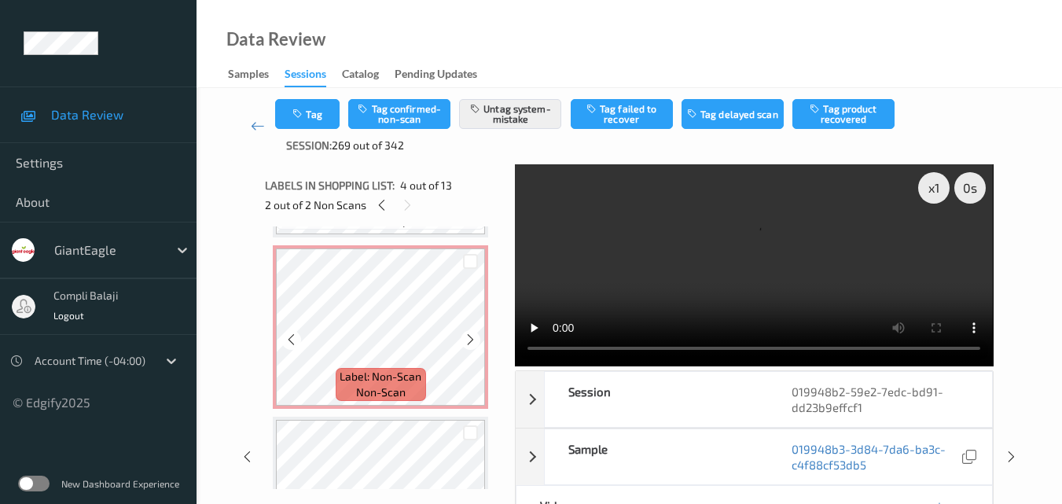
scroll to position [157, 0]
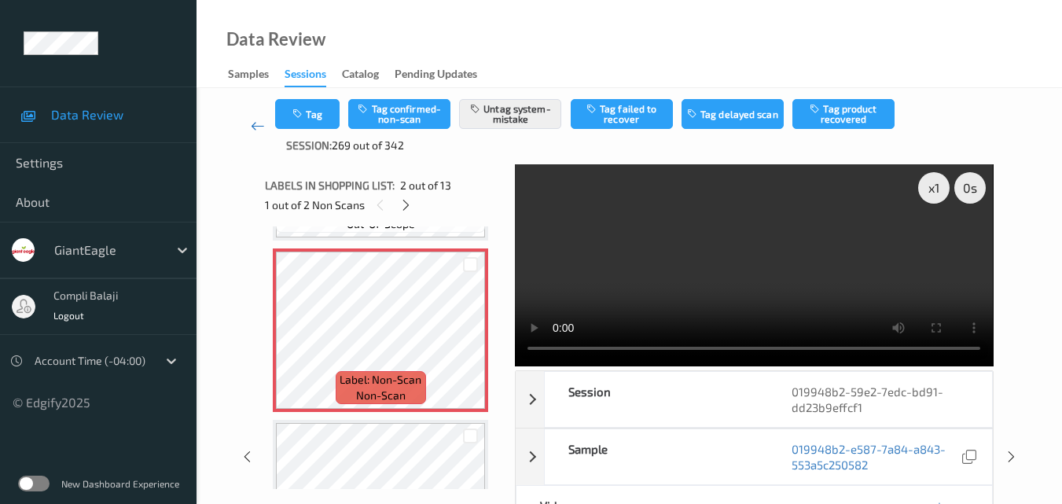
click at [256, 127] on icon at bounding box center [258, 126] width 14 height 16
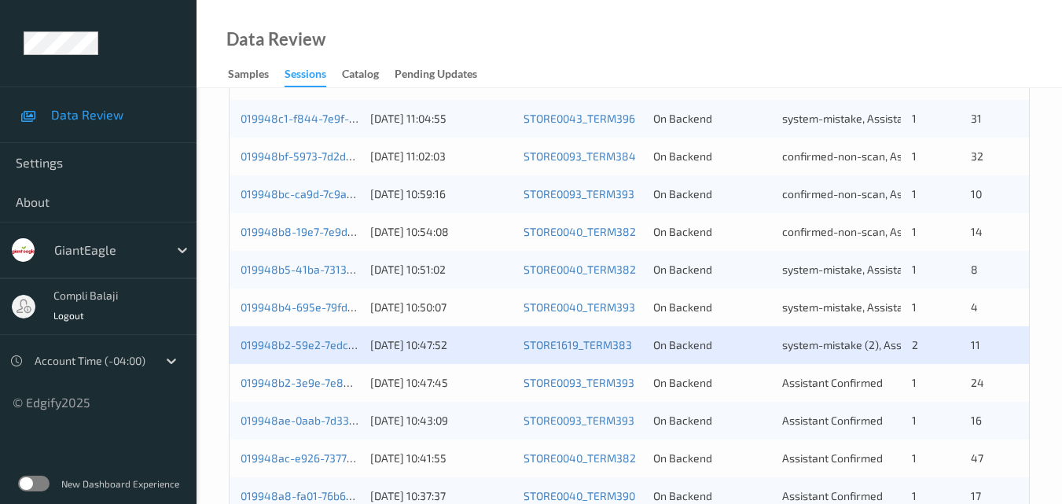
scroll to position [550, 0]
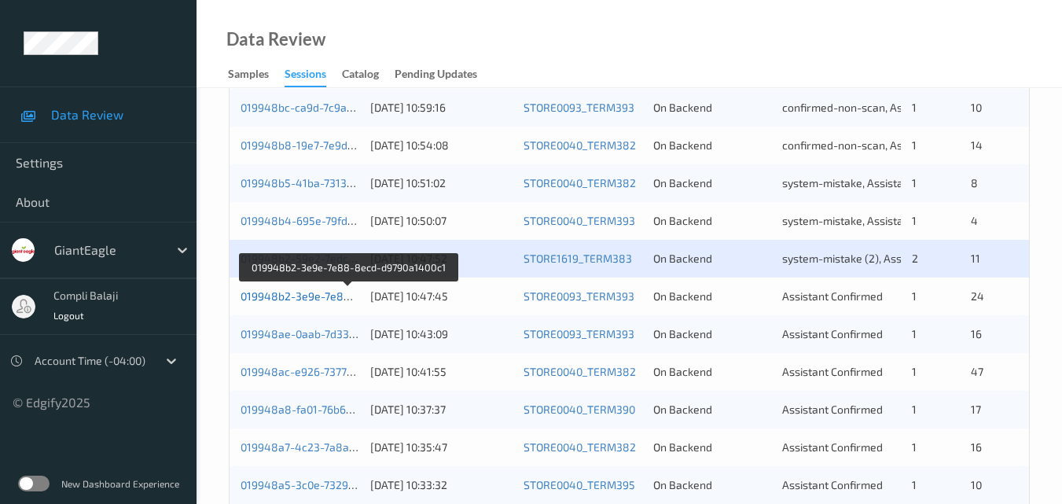
click at [316, 299] on link "019948b2-3e9e-7e88-8ecd-d9790a1400c1" at bounding box center [349, 295] width 216 height 13
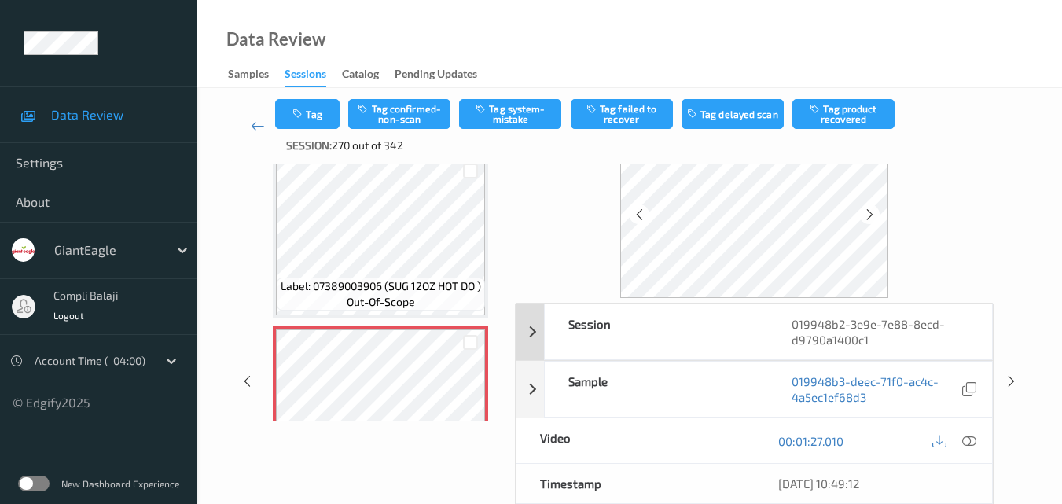
scroll to position [95, 0]
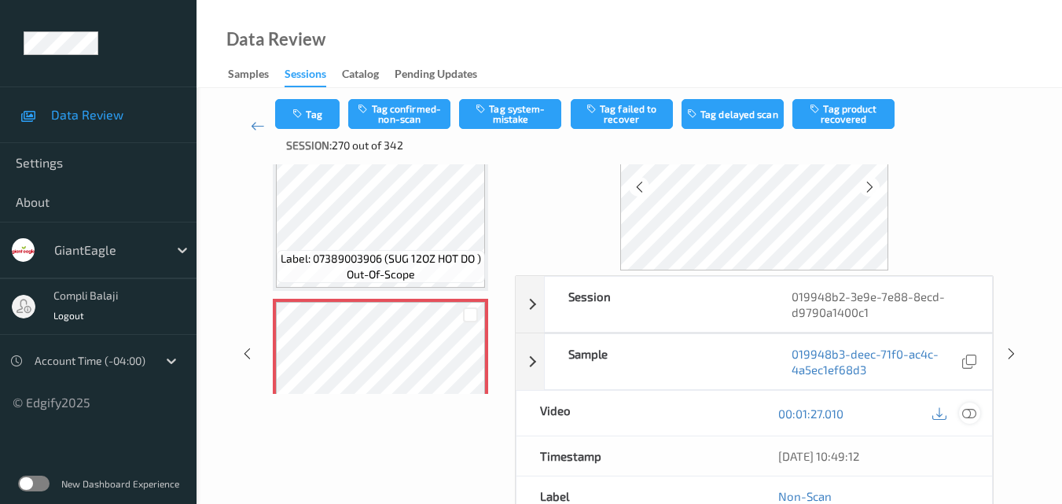
click at [971, 408] on icon at bounding box center [969, 413] width 14 height 14
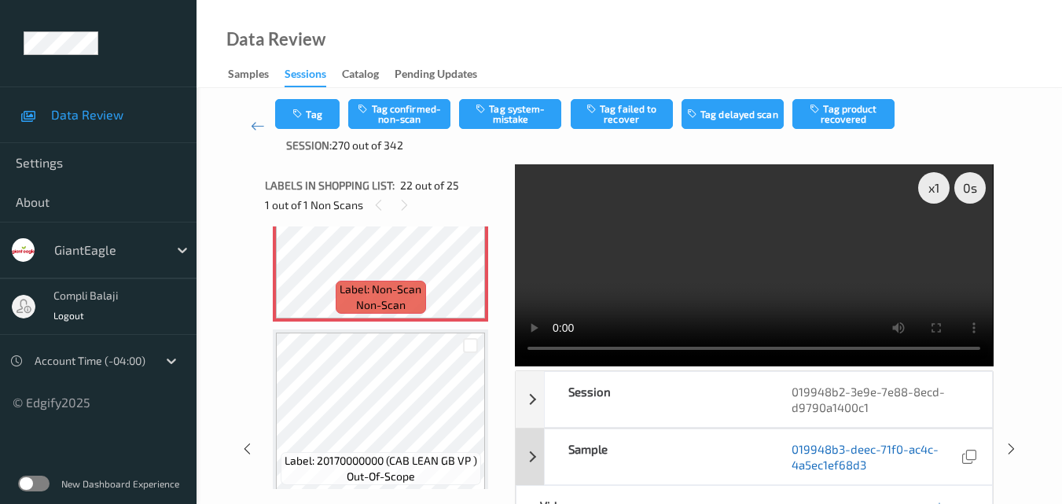
scroll to position [79, 0]
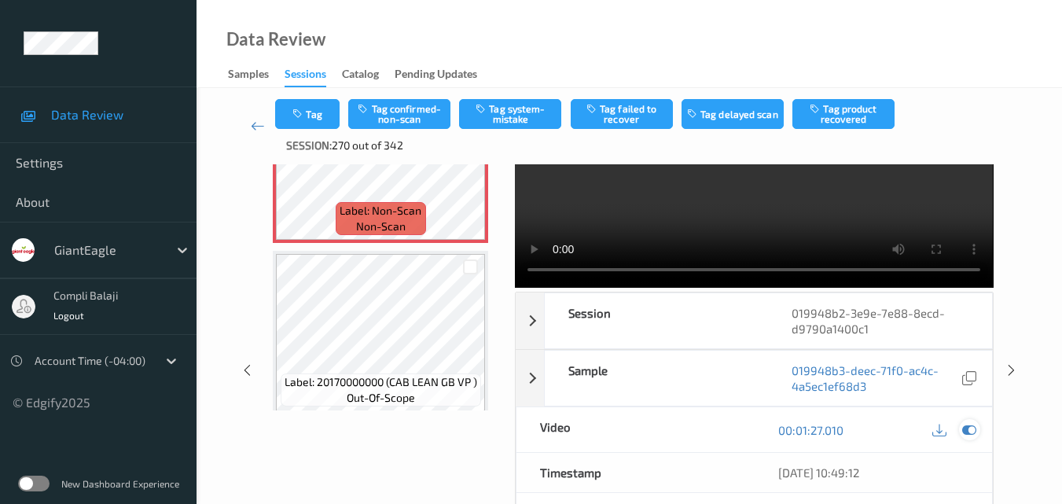
click at [976, 431] on icon at bounding box center [969, 430] width 14 height 14
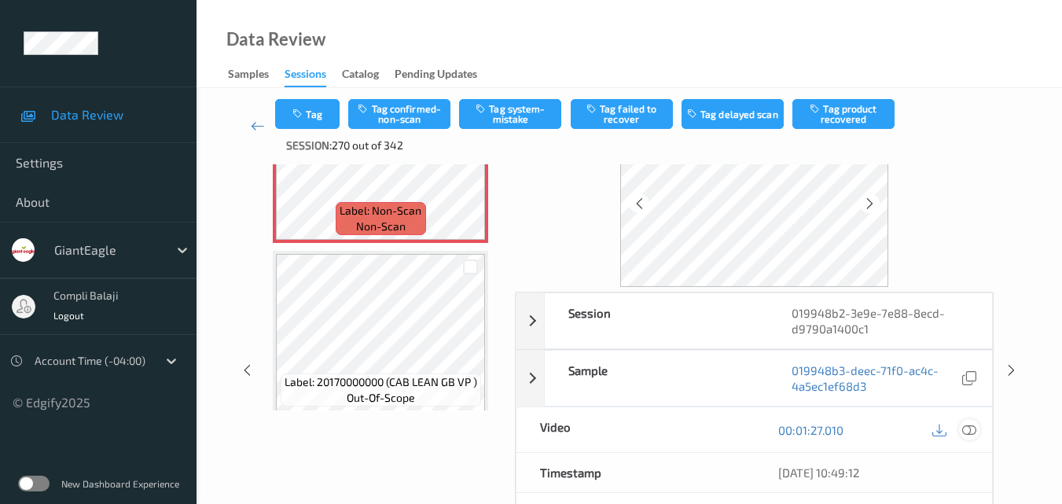
click at [970, 427] on icon at bounding box center [969, 429] width 14 height 14
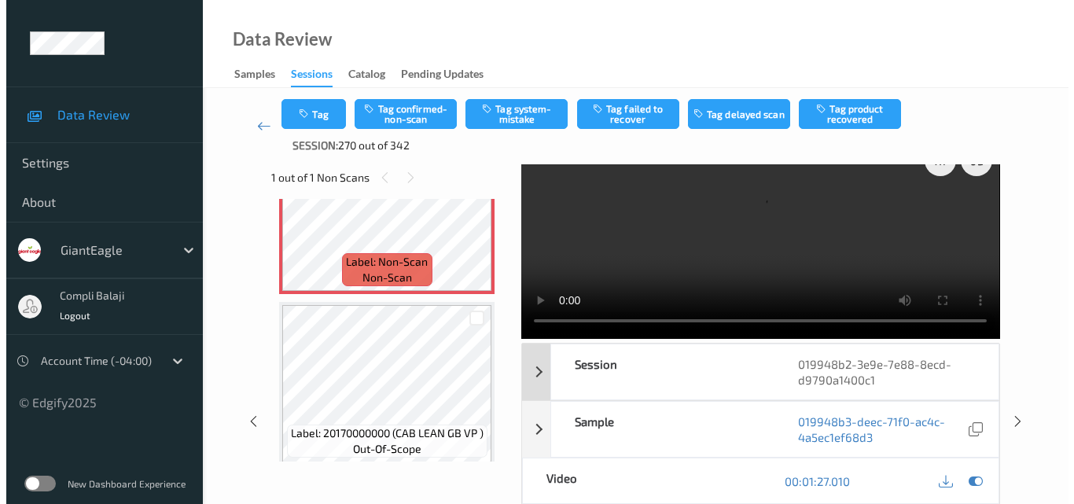
scroll to position [0, 0]
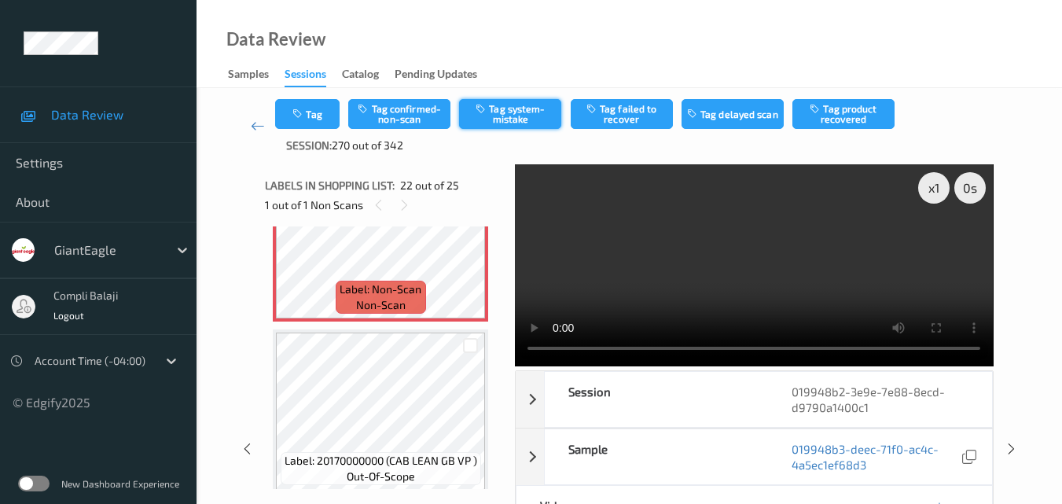
click at [516, 120] on button "Tag system-mistake" at bounding box center [510, 114] width 102 height 30
click at [316, 116] on button "Tag" at bounding box center [307, 114] width 64 height 30
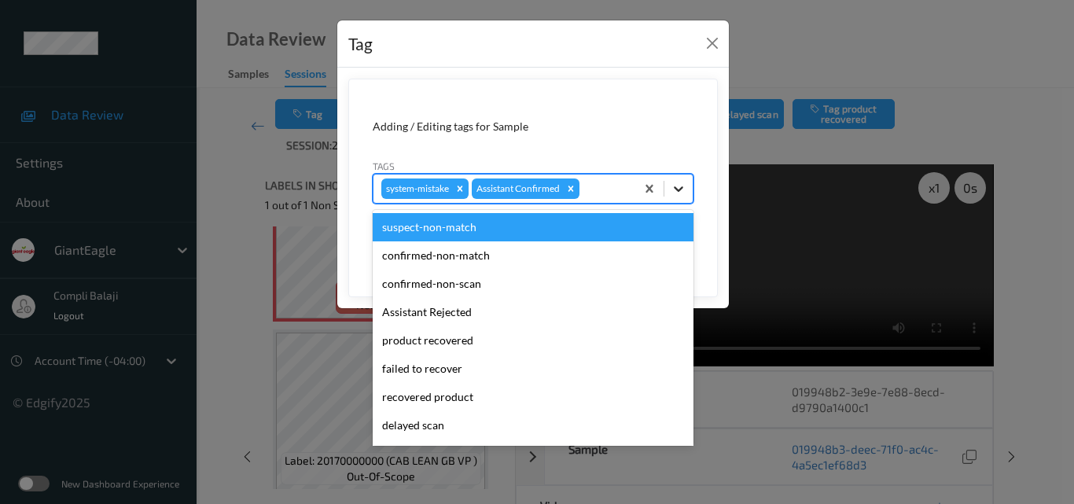
click at [676, 188] on icon at bounding box center [678, 189] width 9 height 6
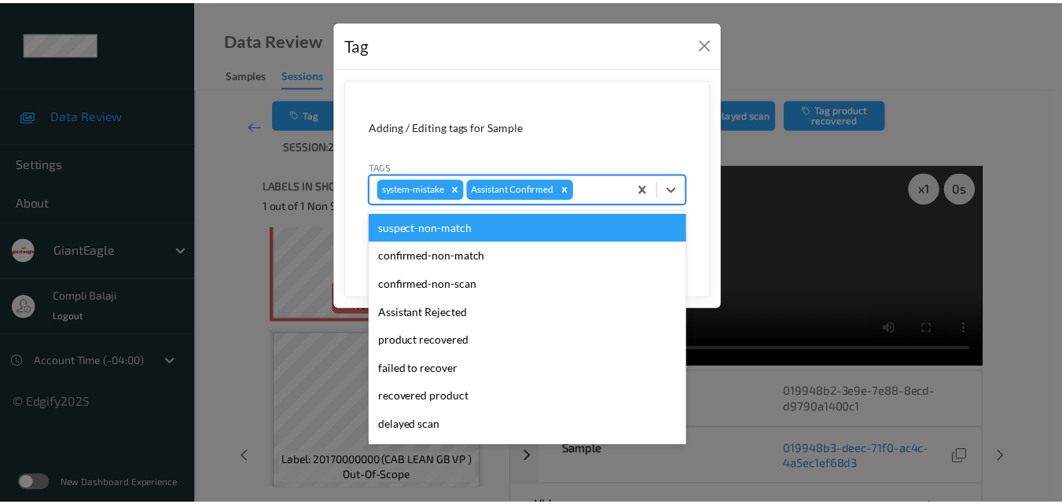
scroll to position [79, 0]
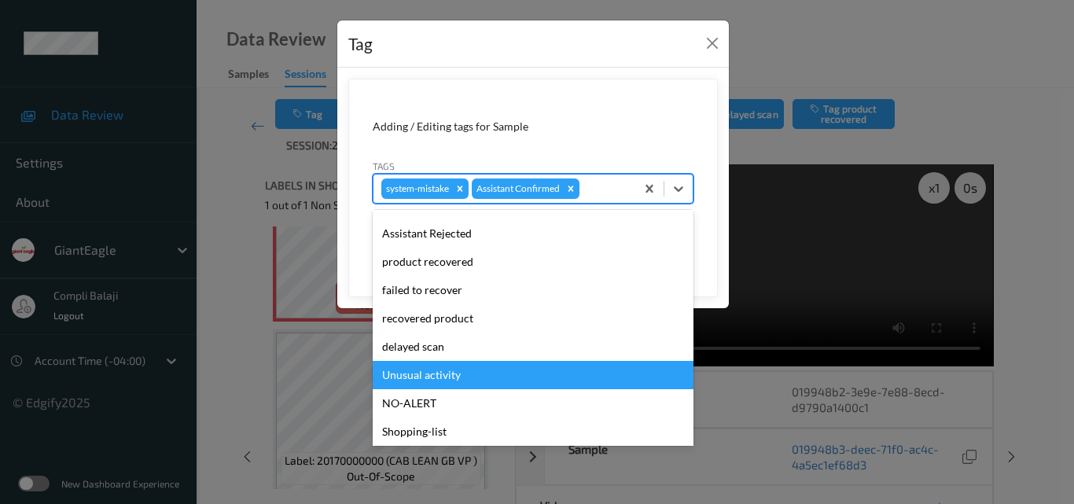
click at [450, 373] on div "Unusual activity" at bounding box center [533, 375] width 321 height 28
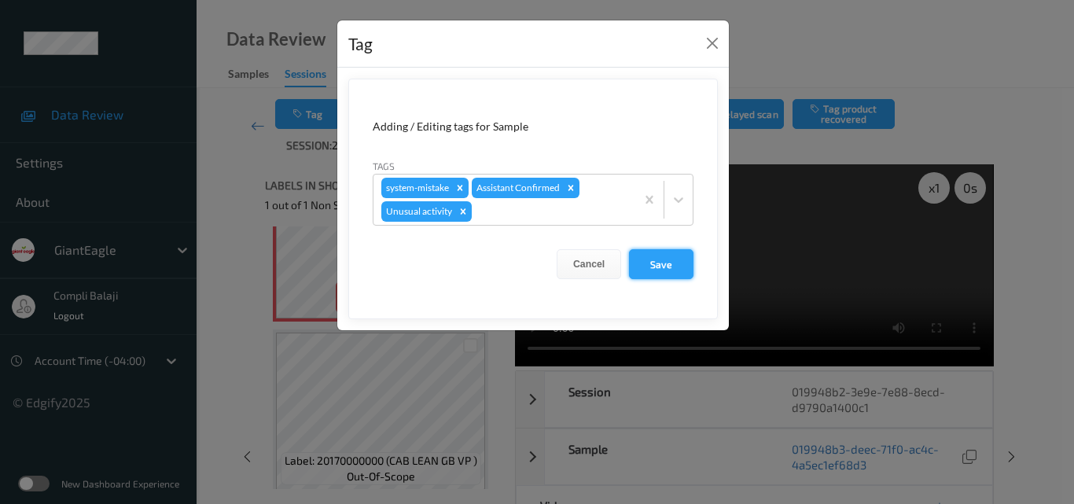
click at [677, 266] on button "Save" at bounding box center [661, 264] width 64 height 30
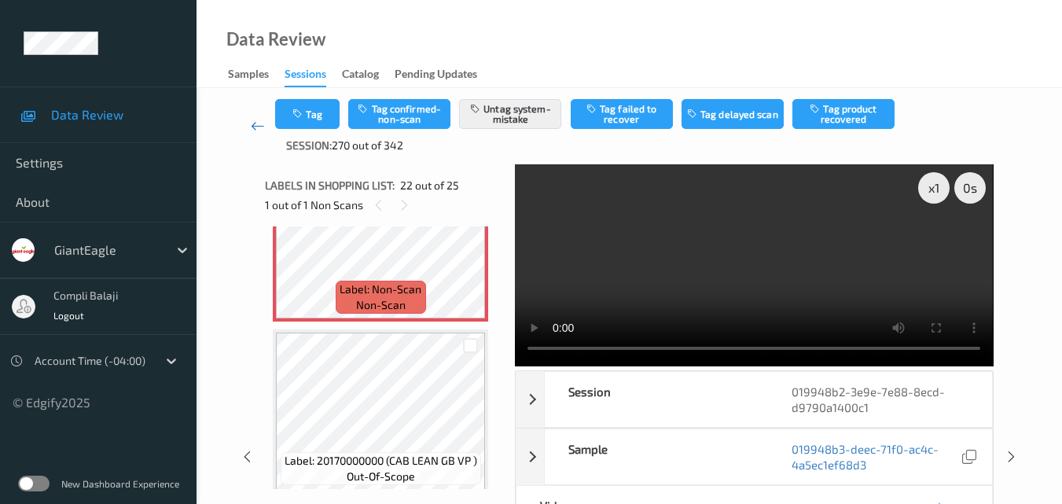
click at [256, 131] on icon at bounding box center [258, 126] width 14 height 16
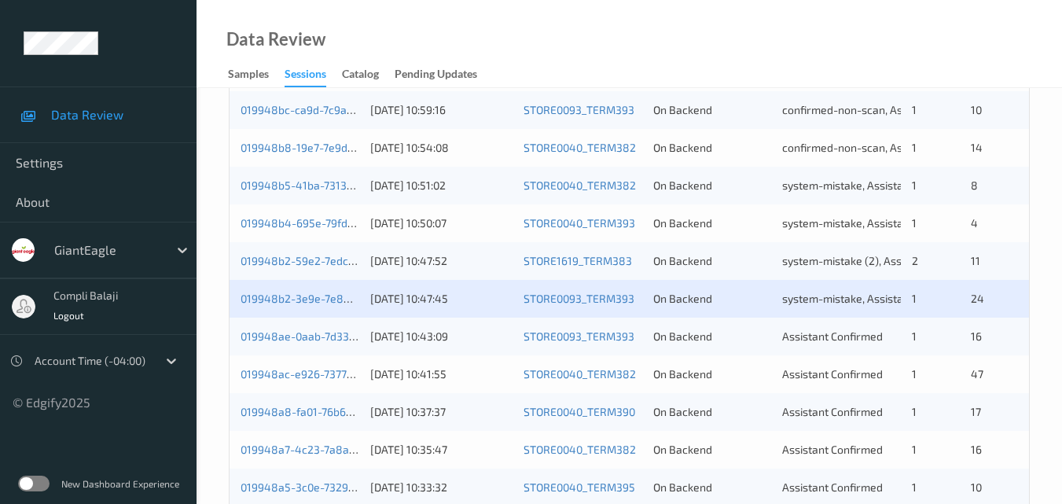
scroll to position [550, 0]
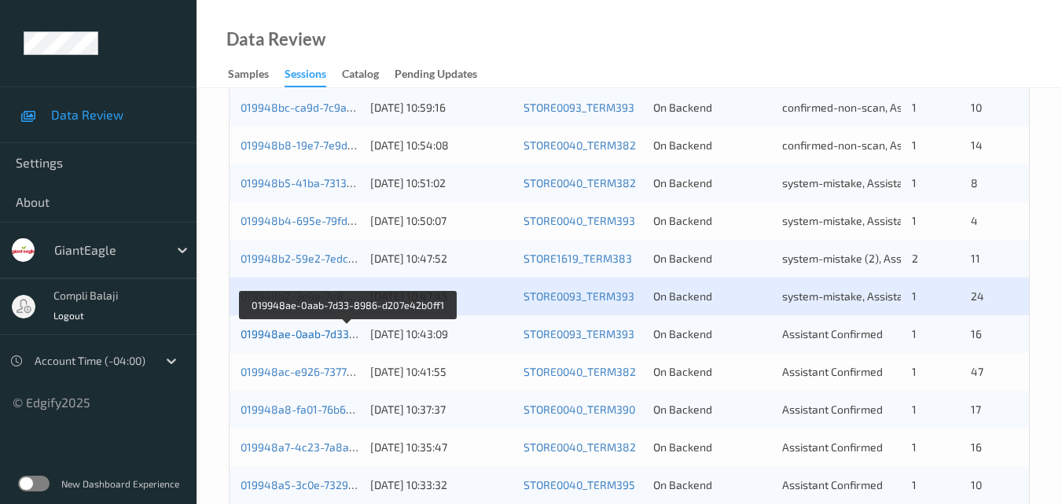
click at [289, 338] on link "019948ae-0aab-7d33-8986-d207e42b0ff1" at bounding box center [348, 333] width 214 height 13
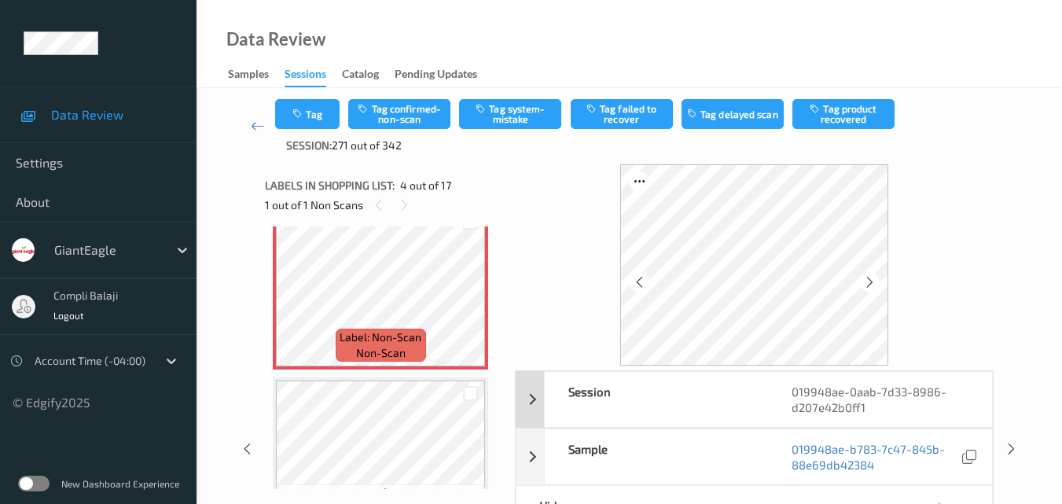
scroll to position [79, 0]
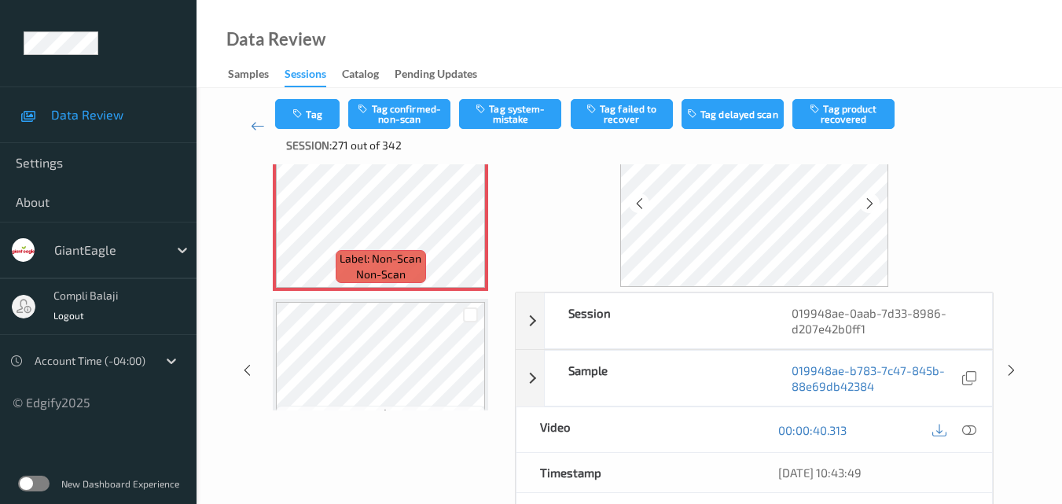
click at [977, 432] on icon at bounding box center [969, 429] width 14 height 14
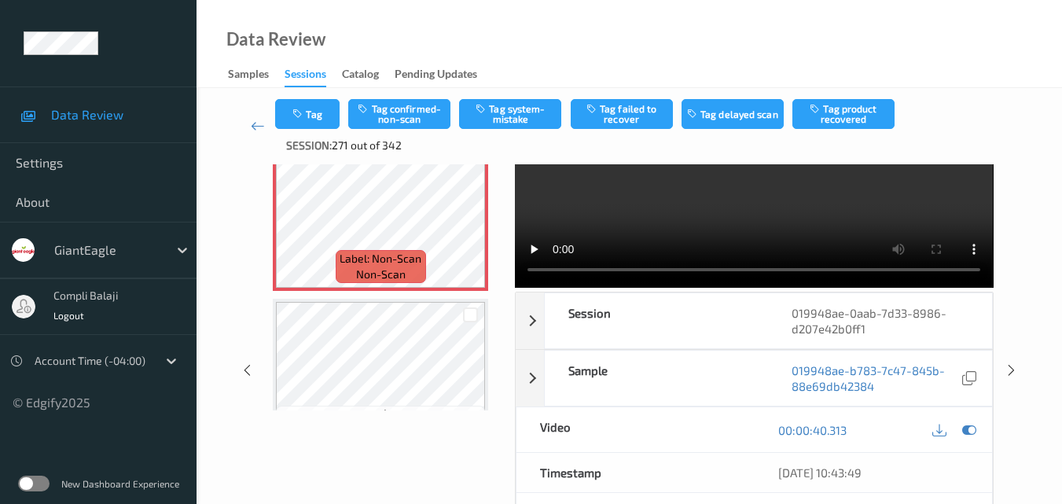
scroll to position [0, 0]
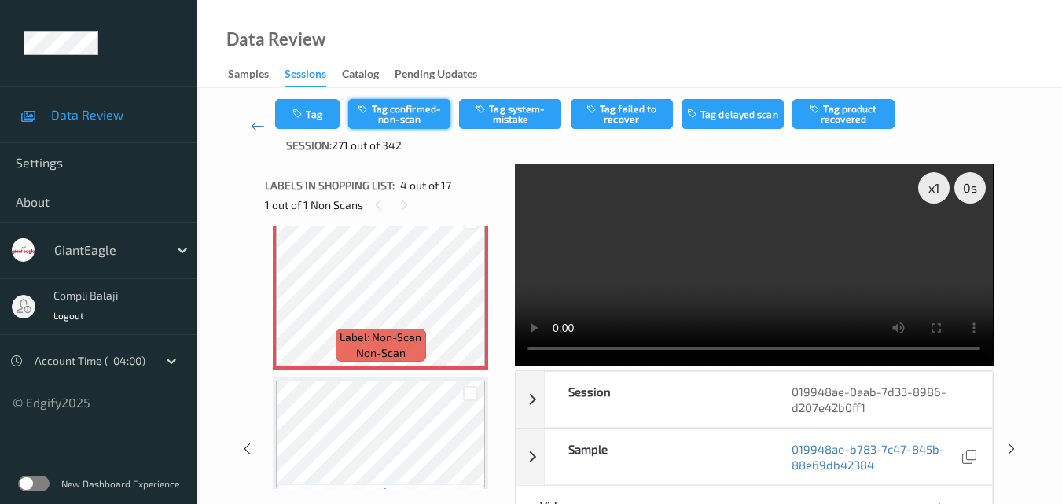
click at [407, 110] on button "Tag confirmed-non-scan" at bounding box center [399, 114] width 102 height 30
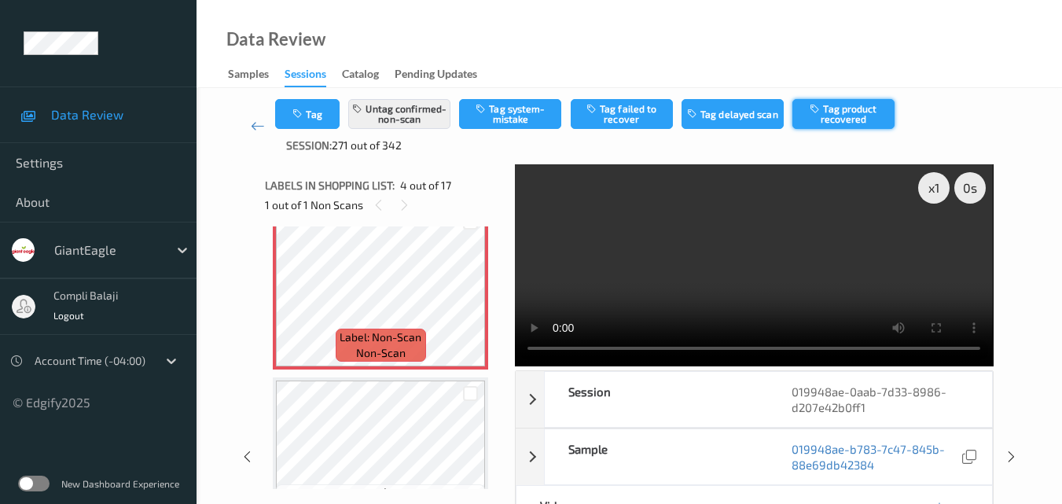
click at [862, 109] on button "Tag product recovered" at bounding box center [844, 114] width 102 height 30
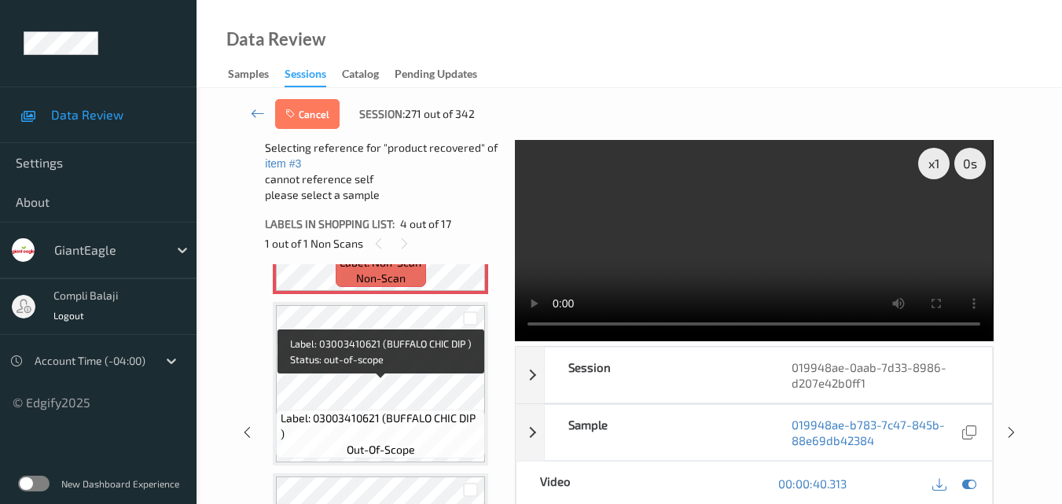
scroll to position [621, 0]
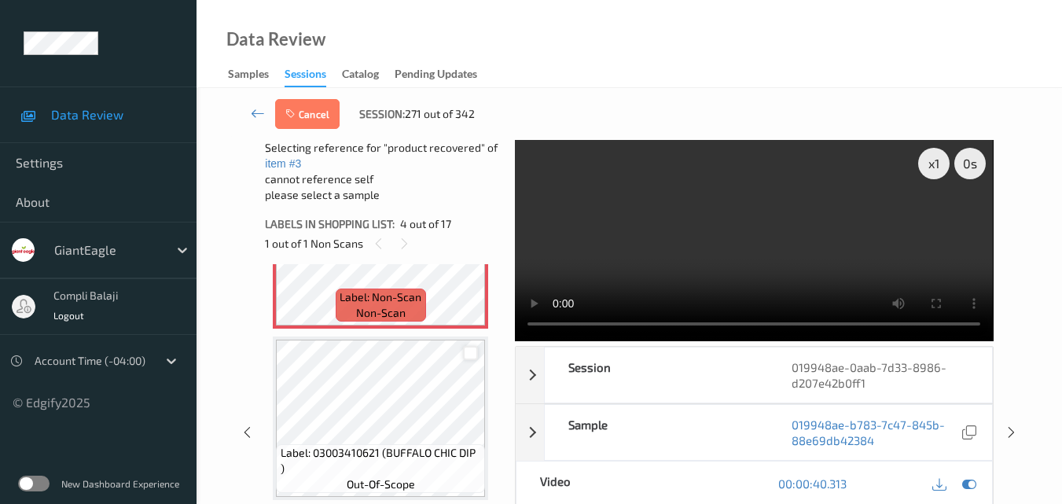
click at [470, 355] on div at bounding box center [470, 353] width 15 height 15
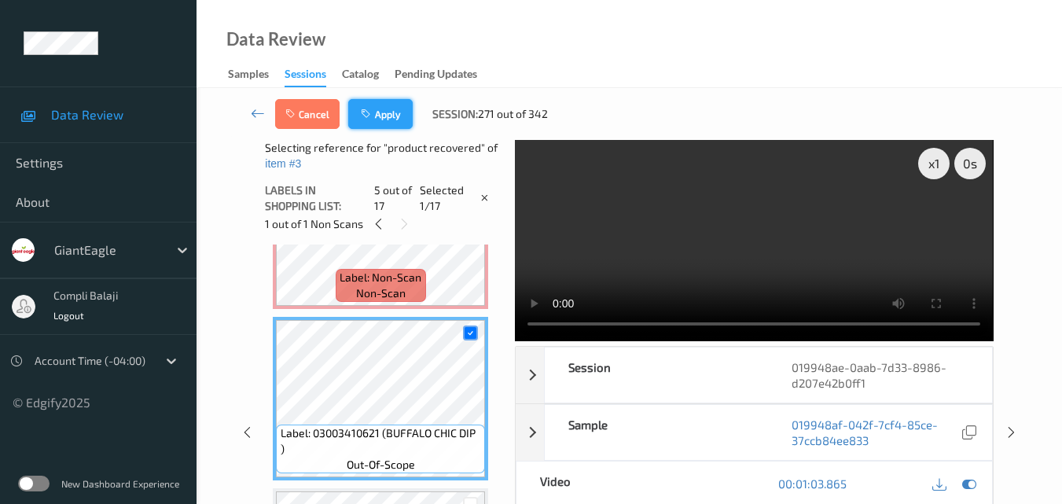
click at [376, 119] on button "Apply" at bounding box center [380, 114] width 64 height 30
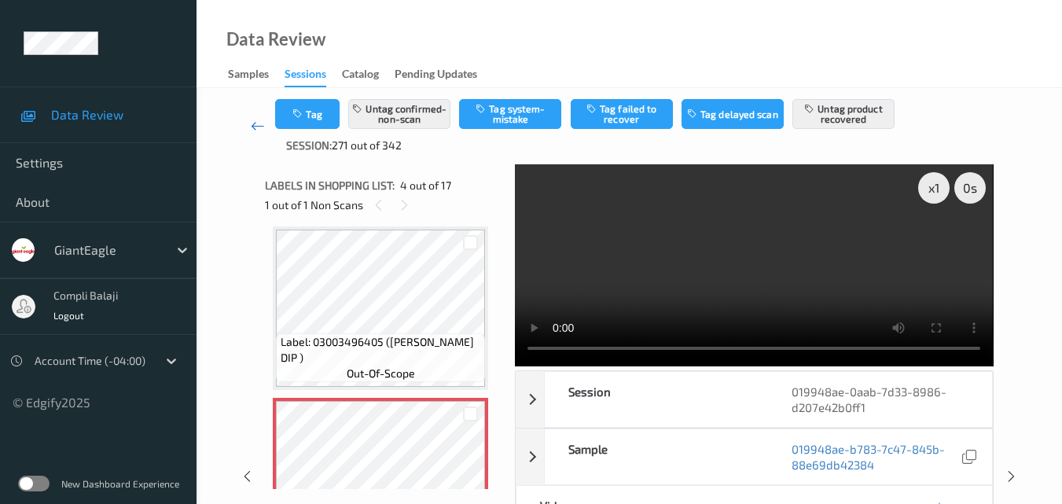
click at [259, 132] on icon at bounding box center [258, 126] width 14 height 16
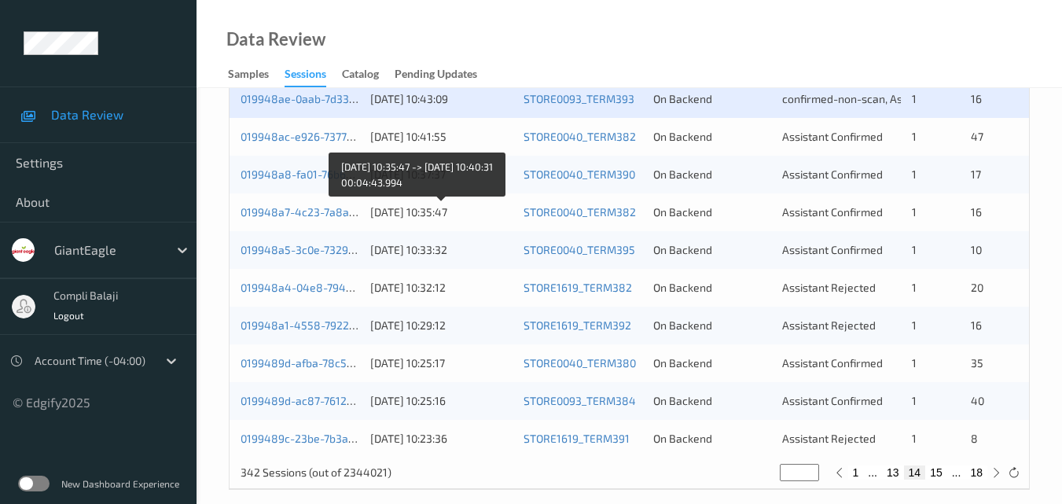
scroll to position [786, 0]
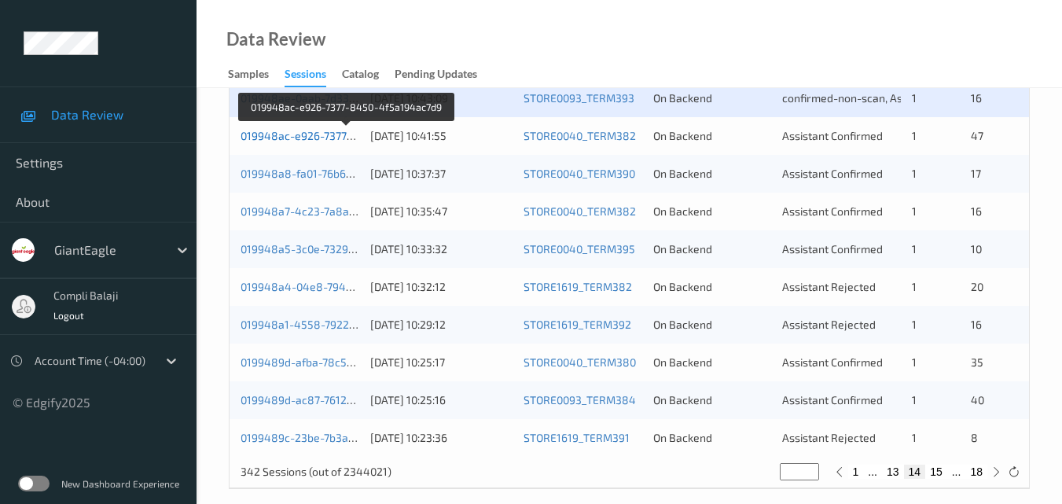
click at [301, 140] on link "019948ac-e926-7377-8450-4f5a194ac7d9" at bounding box center [348, 135] width 214 height 13
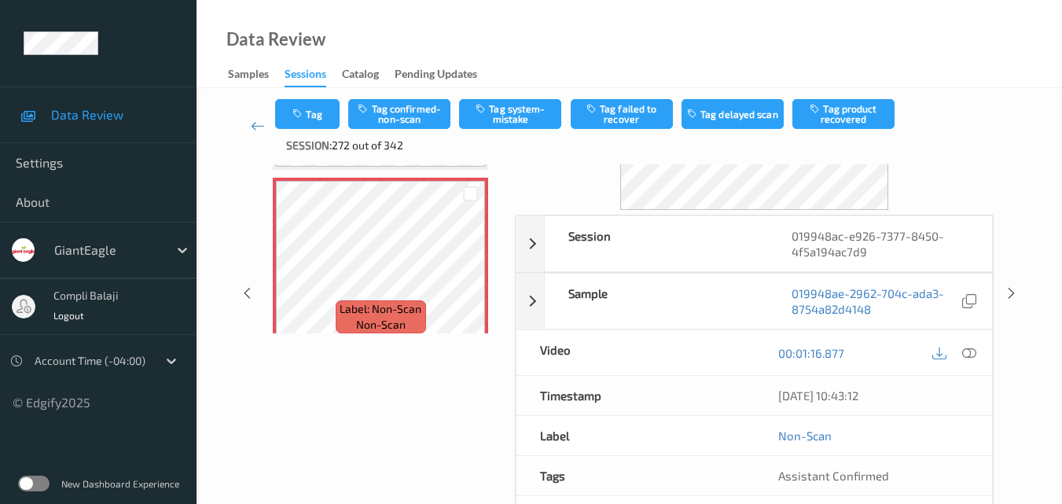
scroll to position [157, 0]
click at [973, 355] on icon at bounding box center [969, 351] width 14 height 14
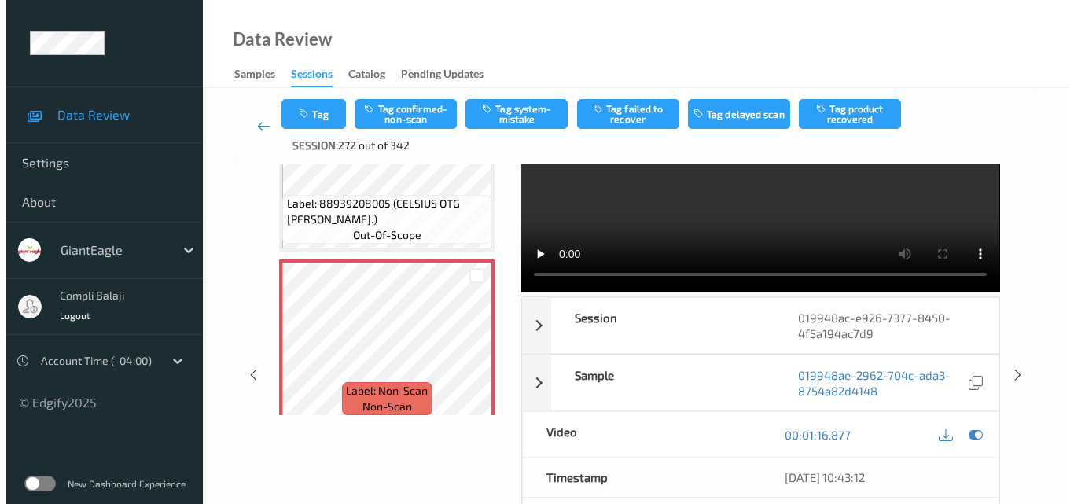
scroll to position [0, 0]
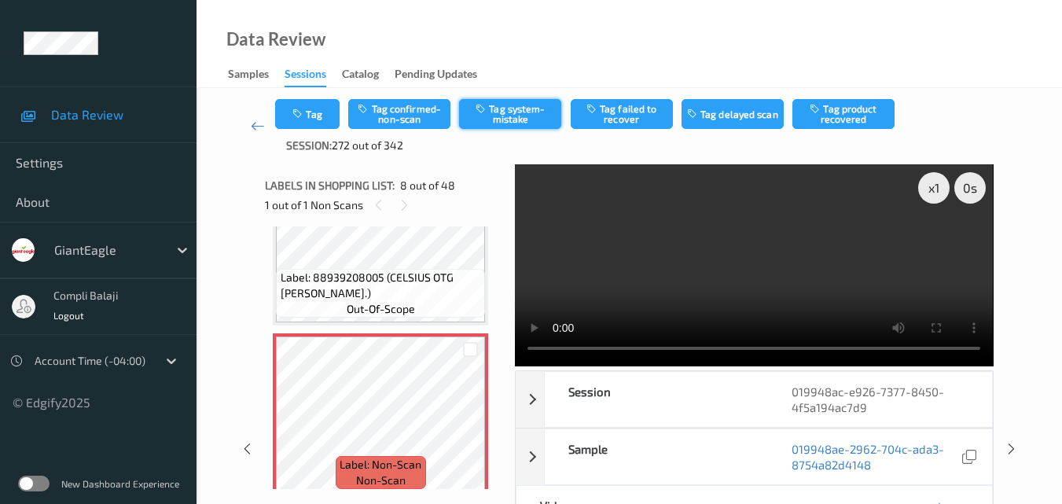
click at [528, 116] on button "Tag system-mistake" at bounding box center [510, 114] width 102 height 30
click at [318, 116] on button "Tag" at bounding box center [307, 114] width 64 height 30
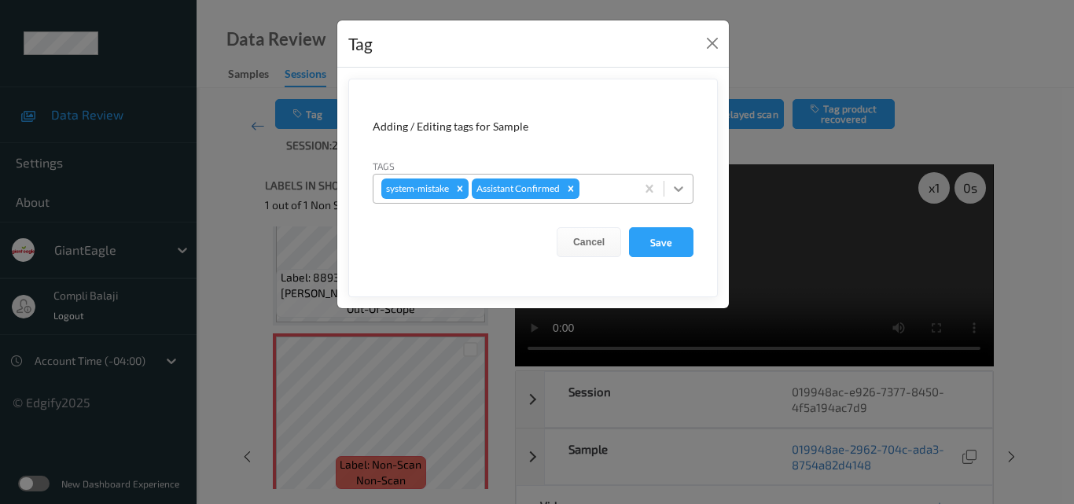
click at [682, 188] on icon at bounding box center [678, 189] width 9 height 6
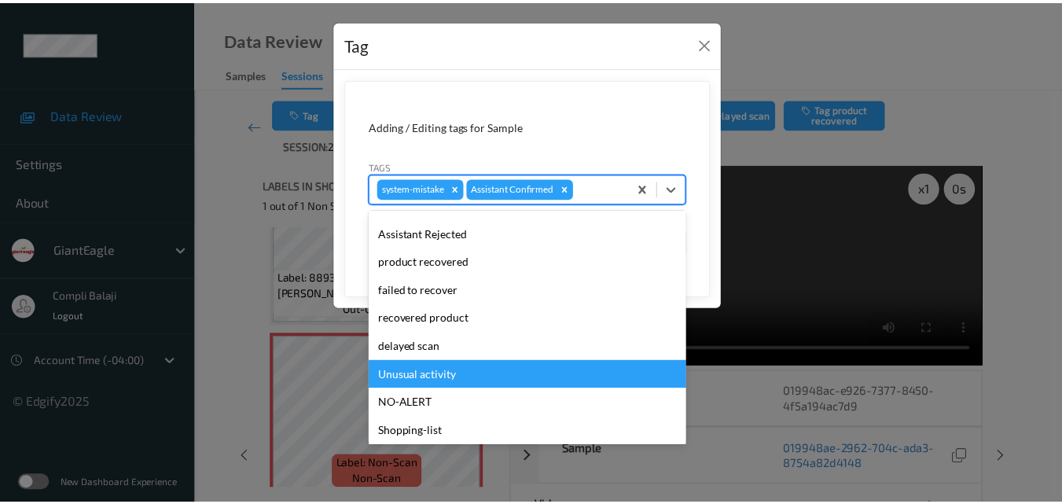
scroll to position [167, 0]
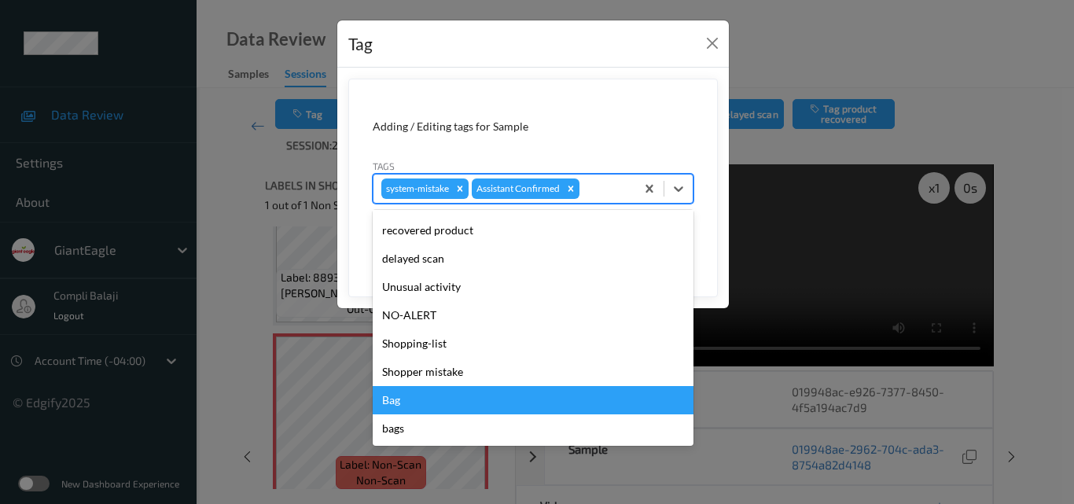
click at [412, 407] on div "Bag" at bounding box center [533, 400] width 321 height 28
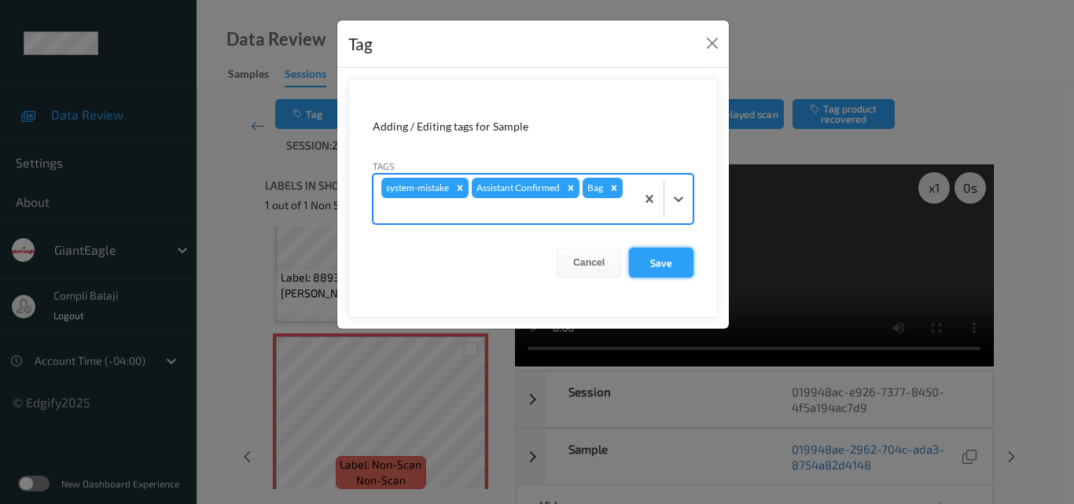
click at [669, 264] on button "Save" at bounding box center [661, 263] width 64 height 30
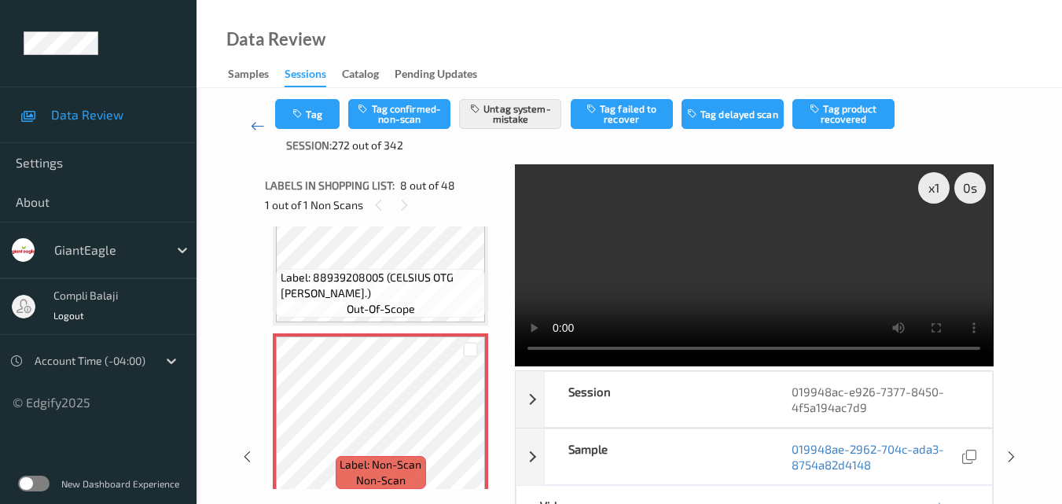
click at [258, 130] on icon at bounding box center [258, 126] width 14 height 16
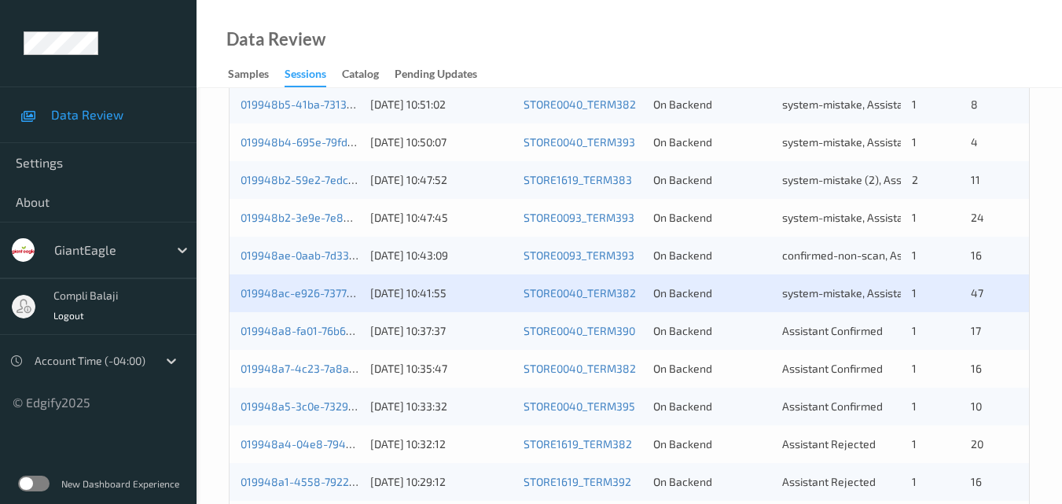
scroll to position [708, 0]
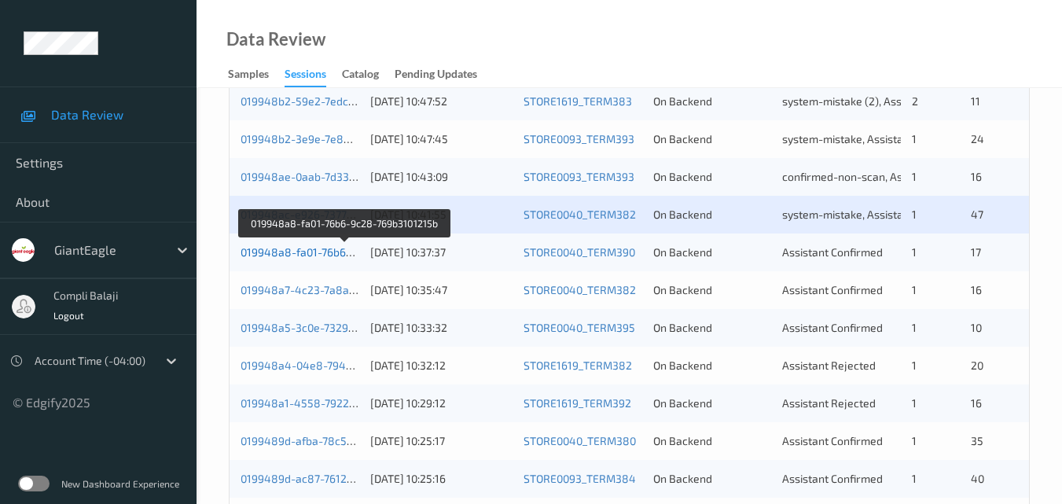
click at [318, 254] on link "019948a8-fa01-76b6-9c28-769b3101215b" at bounding box center [345, 251] width 209 height 13
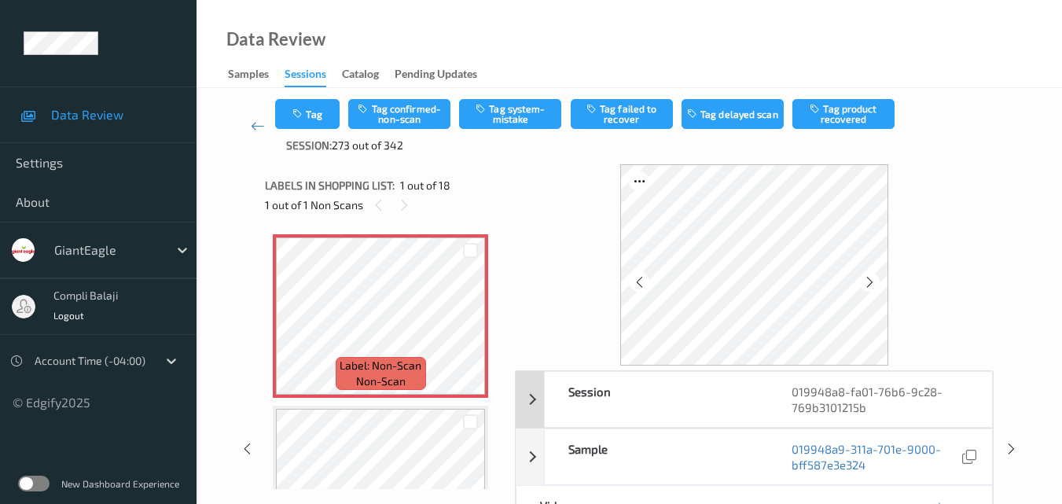
scroll to position [79, 0]
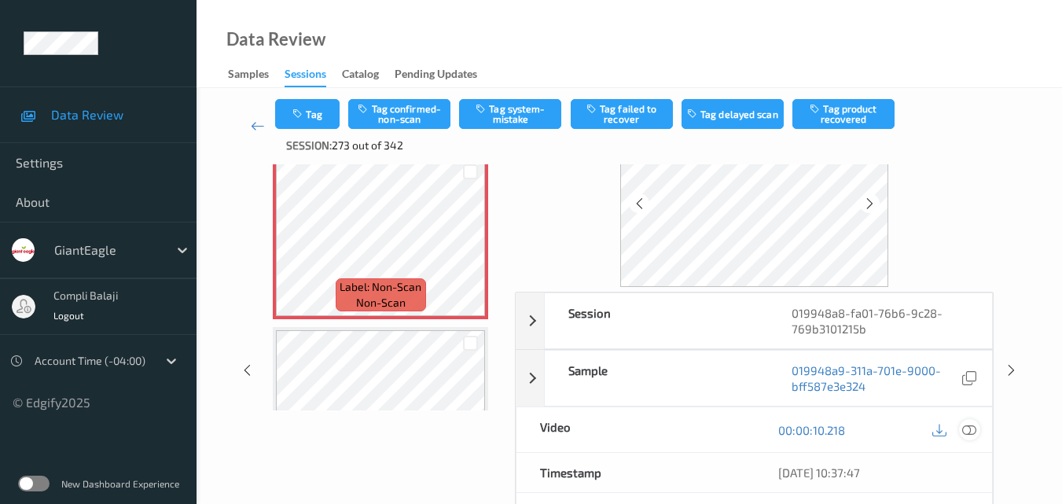
click at [968, 432] on icon at bounding box center [969, 429] width 14 height 14
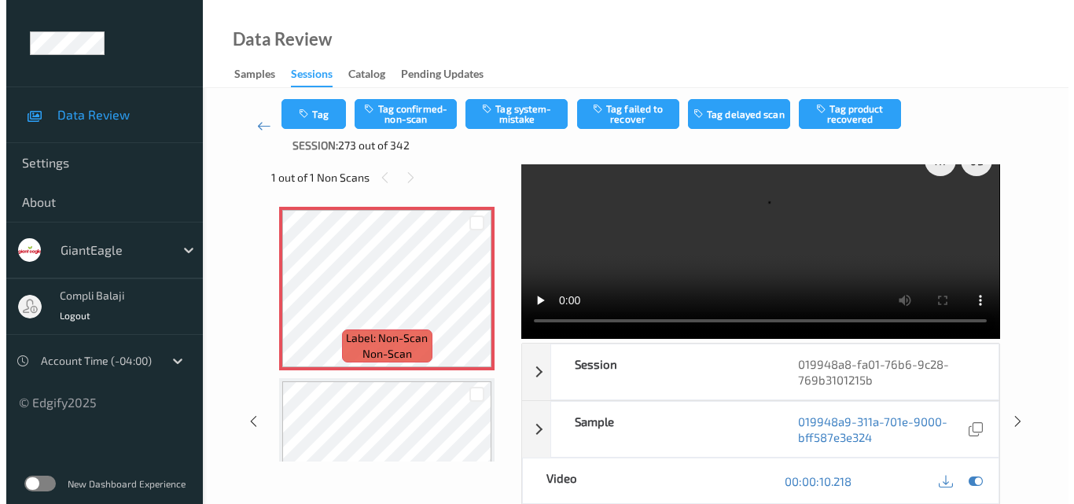
scroll to position [0, 0]
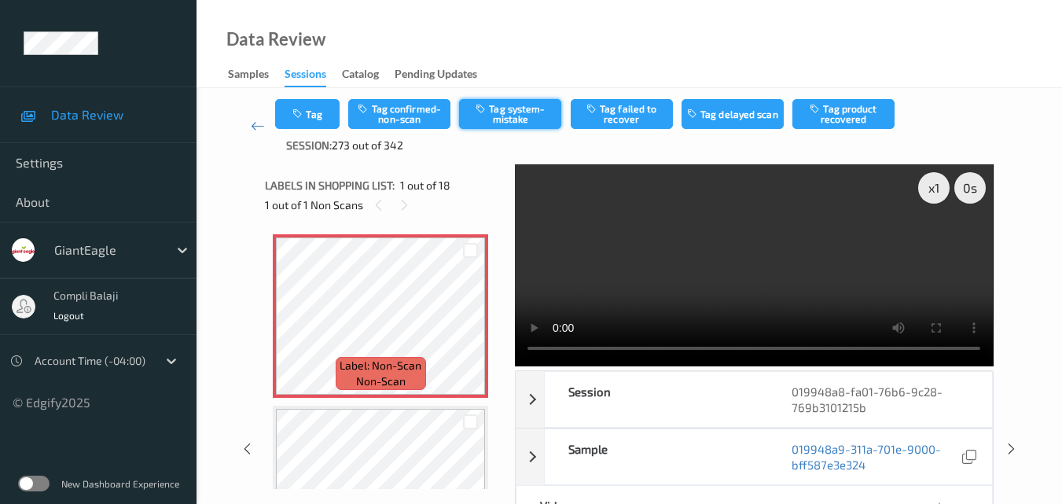
click at [511, 120] on button "Tag system-mistake" at bounding box center [510, 114] width 102 height 30
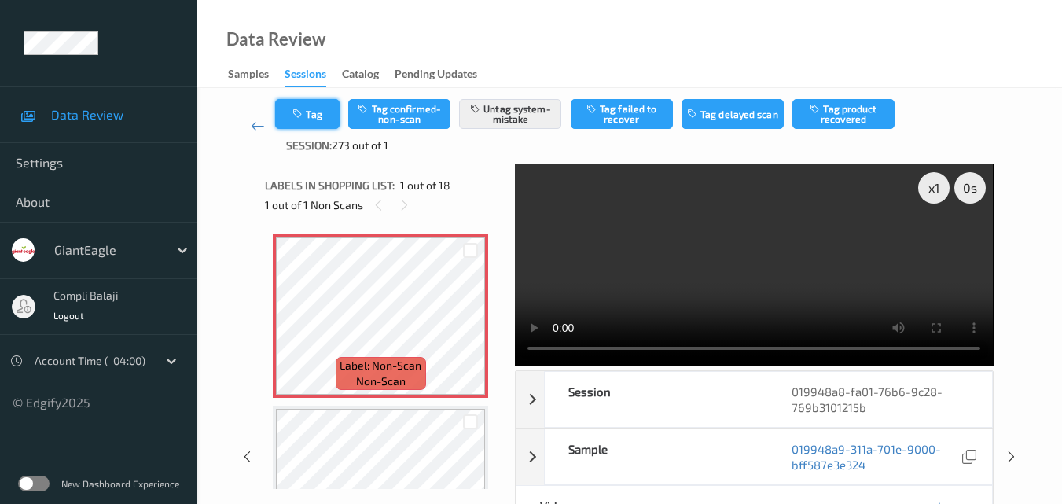
click at [325, 134] on div "Tag Tag confirmed-non-scan Untag system-mistake Tag failed to recover Tag delay…" at bounding box center [629, 126] width 708 height 54
click at [308, 117] on button "Tag" at bounding box center [307, 114] width 64 height 30
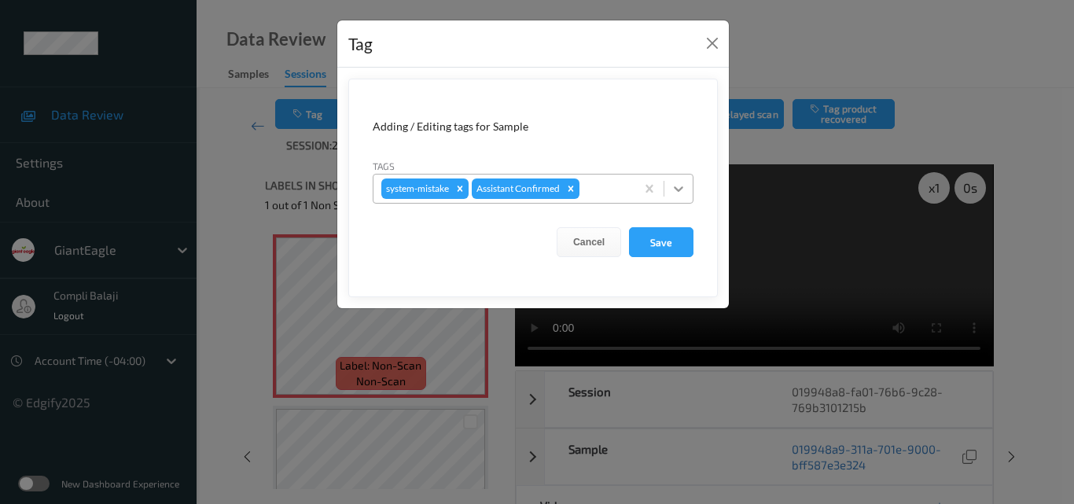
click at [673, 188] on icon at bounding box center [679, 189] width 16 height 16
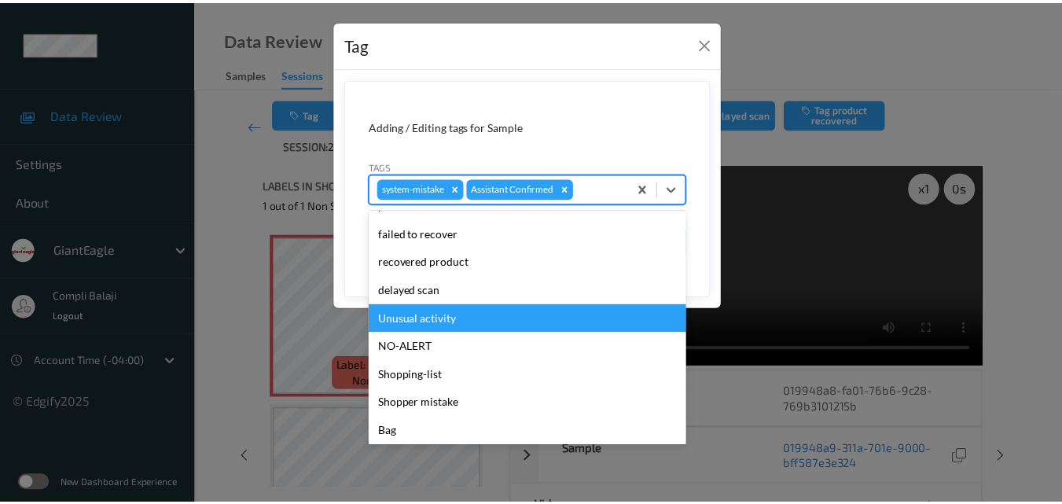
scroll to position [157, 0]
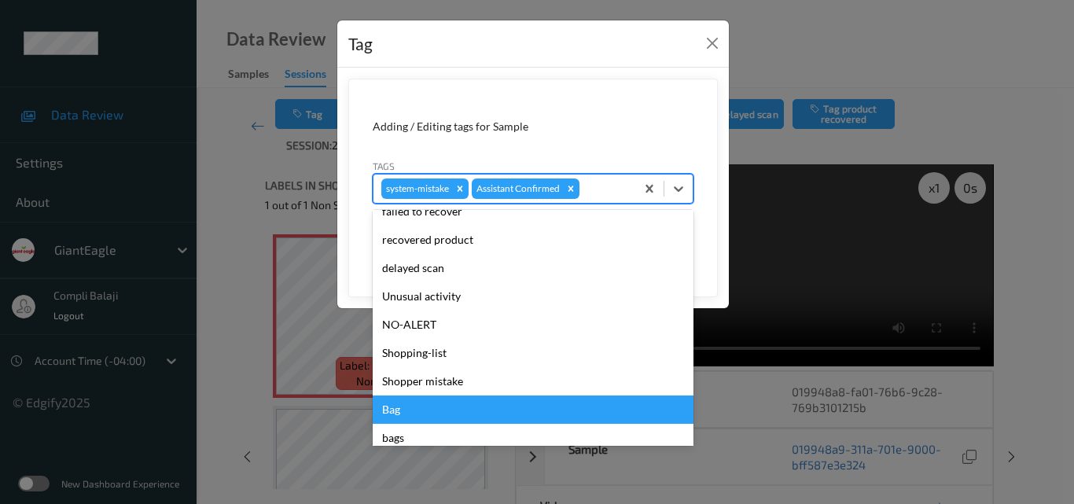
click at [404, 411] on div "Bag" at bounding box center [533, 409] width 321 height 28
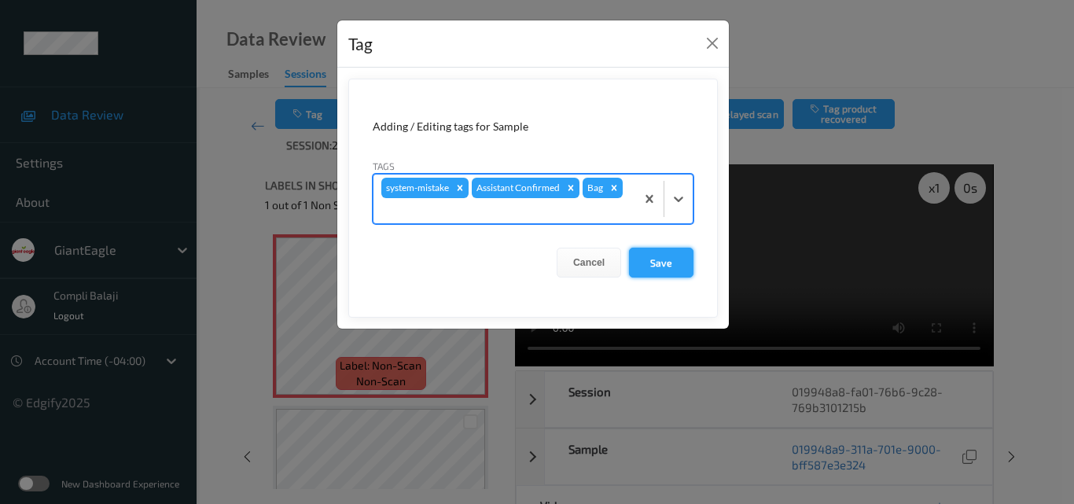
click at [658, 264] on button "Save" at bounding box center [661, 263] width 64 height 30
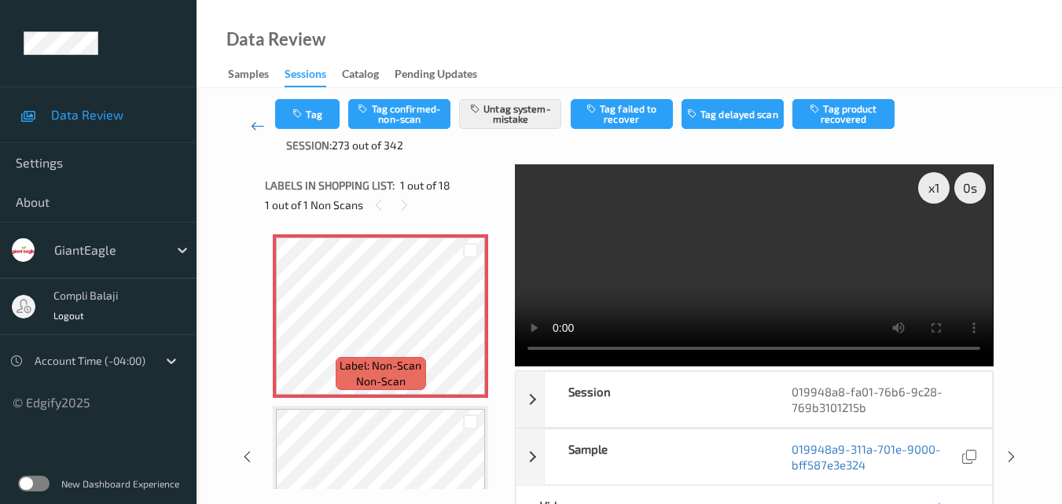
click at [257, 134] on link at bounding box center [257, 126] width 35 height 54
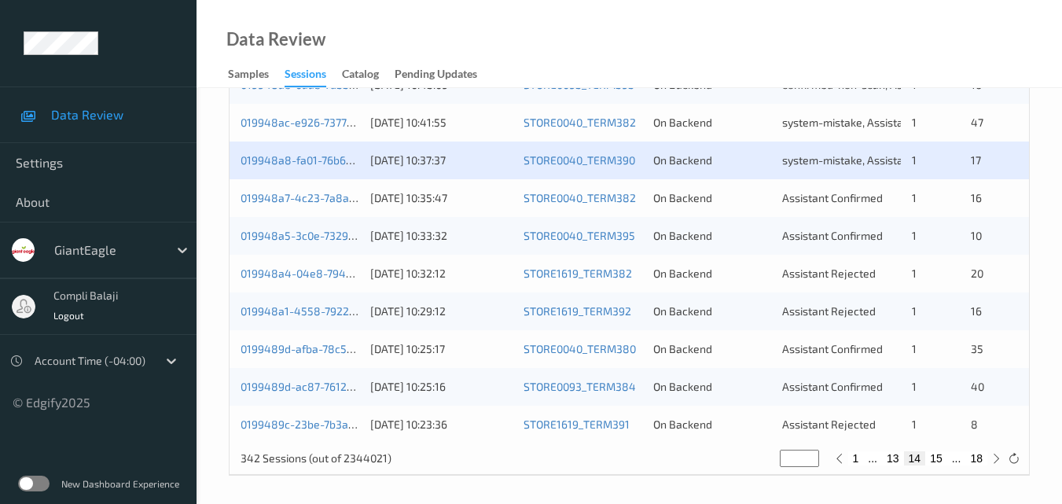
scroll to position [804, 0]
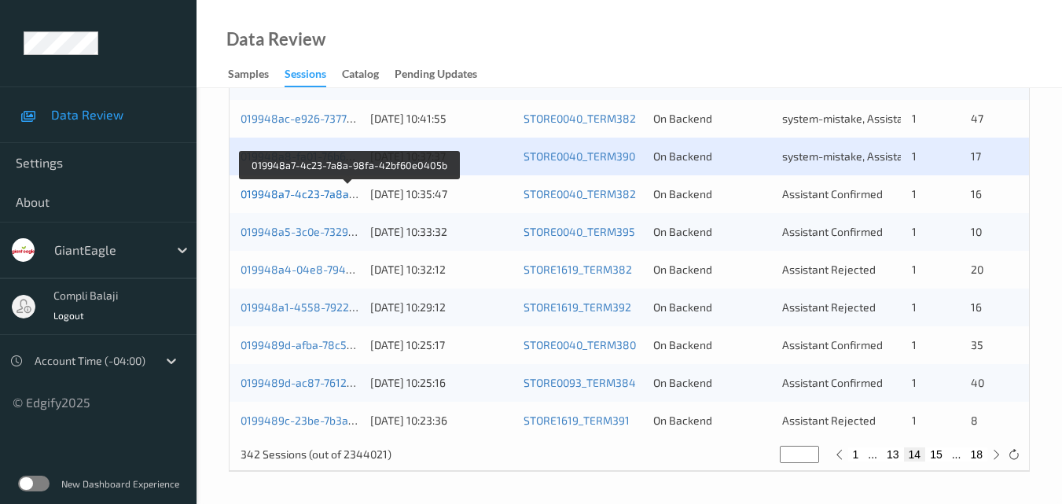
click at [290, 197] on link "019948a7-4c23-7a8a-98fa-42bf60e0405b" at bounding box center [349, 193] width 216 height 13
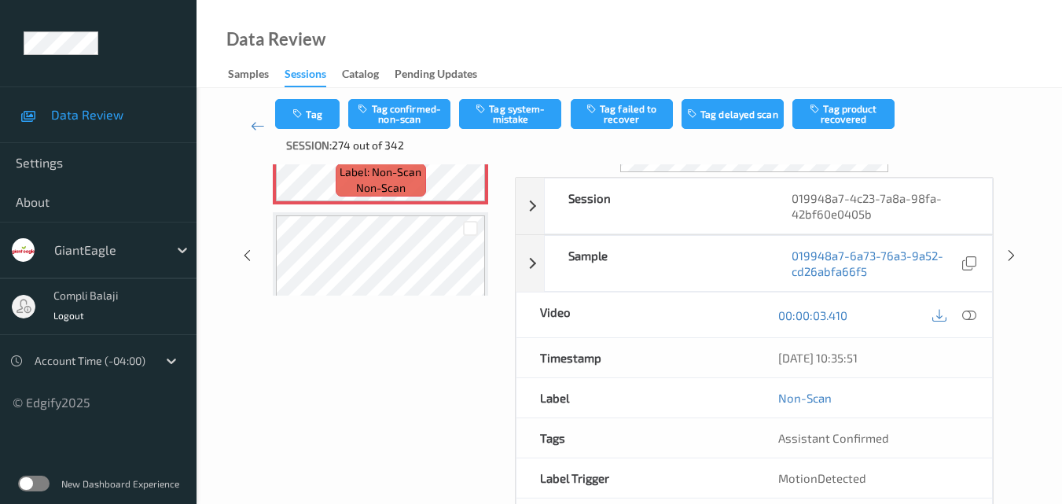
scroll to position [194, 0]
click at [974, 313] on icon at bounding box center [969, 314] width 14 height 14
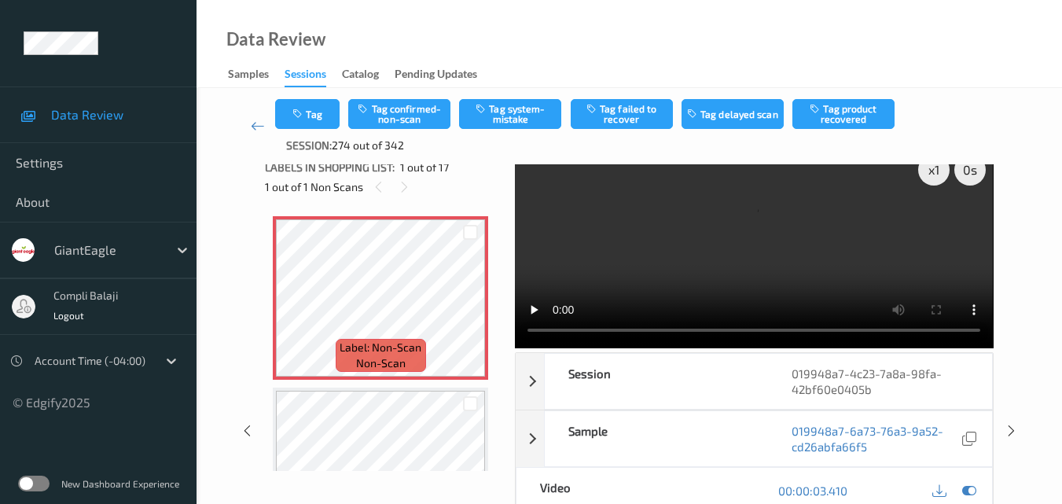
scroll to position [0, 0]
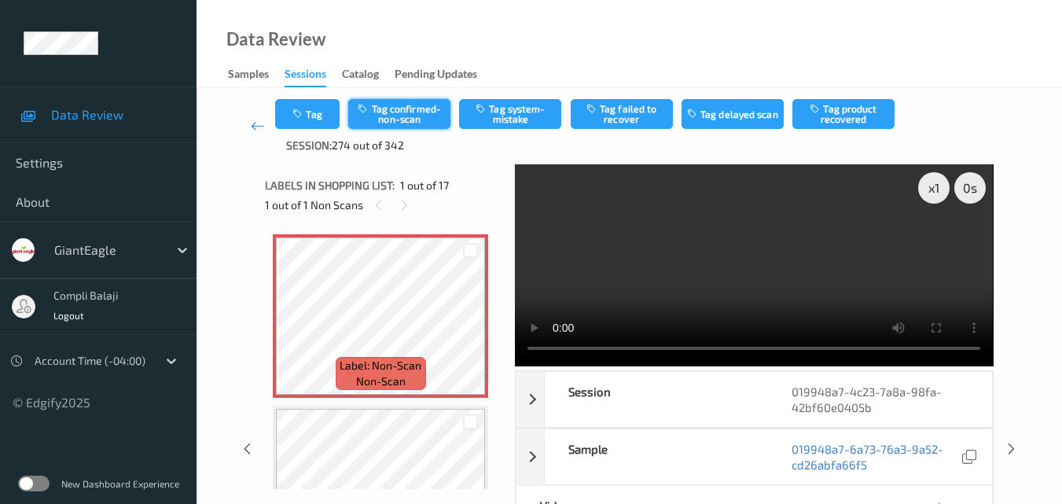
click at [403, 107] on button "Tag confirmed-non-scan" at bounding box center [399, 114] width 102 height 30
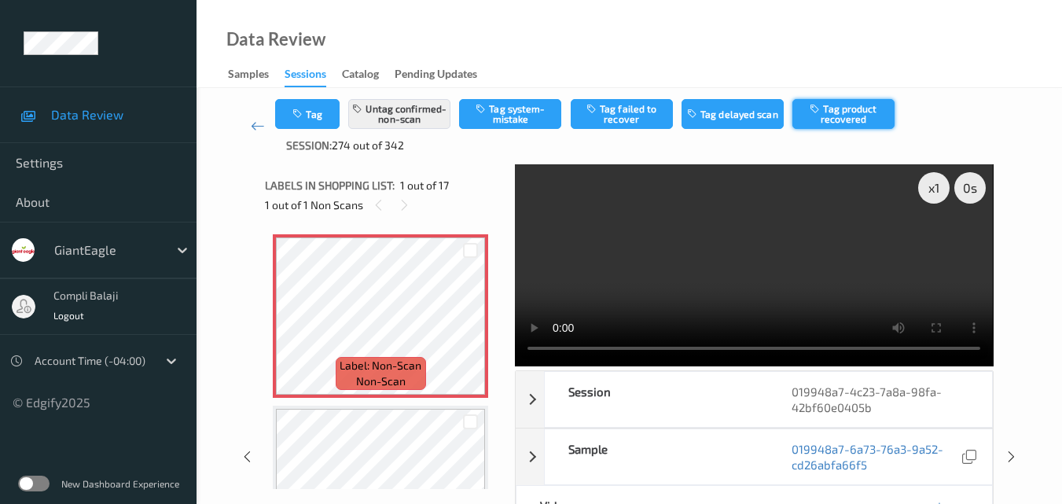
click at [850, 118] on button "Tag product recovered" at bounding box center [844, 114] width 102 height 30
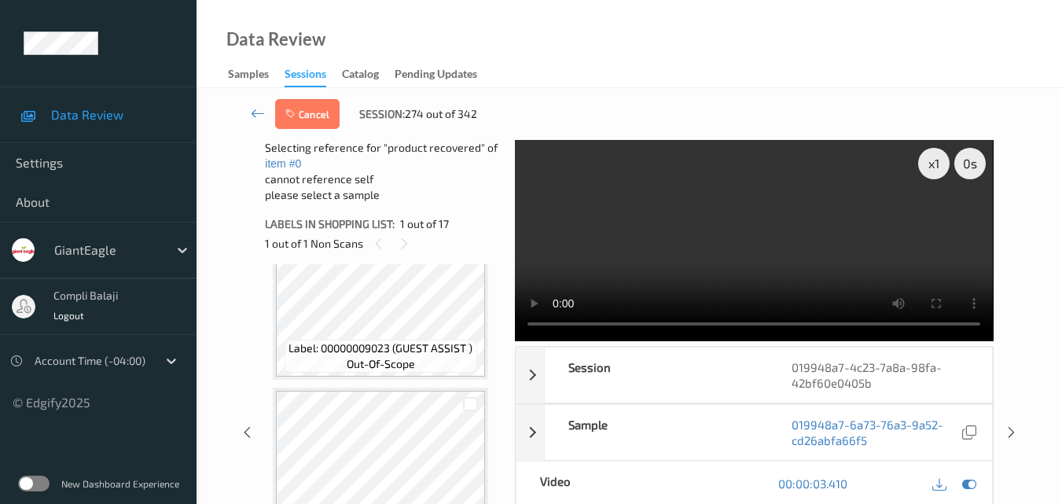
scroll to position [315, 0]
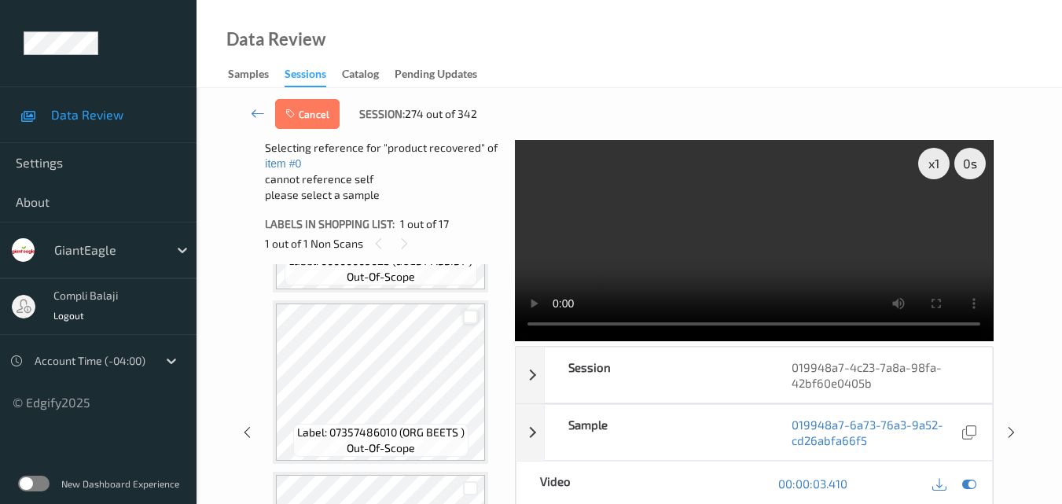
click at [469, 315] on div at bounding box center [470, 317] width 15 height 15
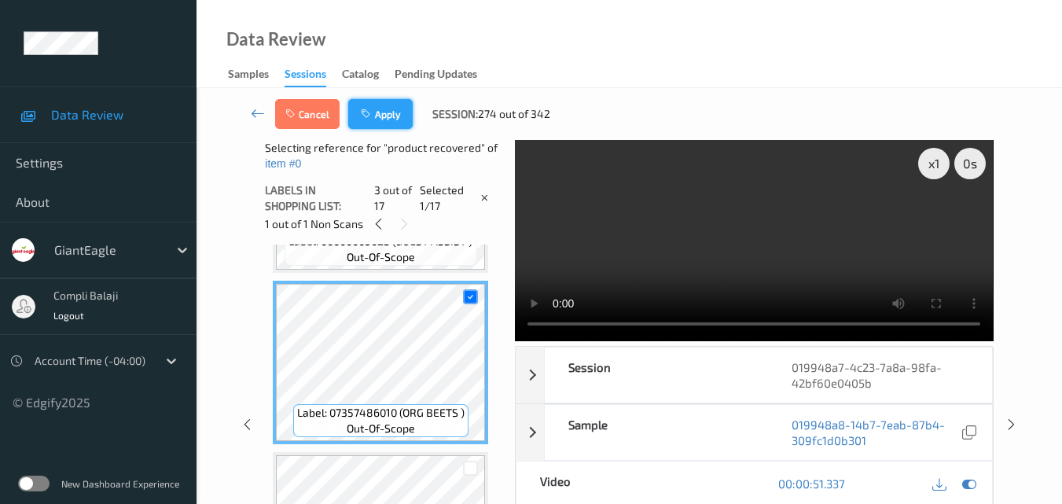
click at [380, 120] on button "Apply" at bounding box center [380, 114] width 64 height 30
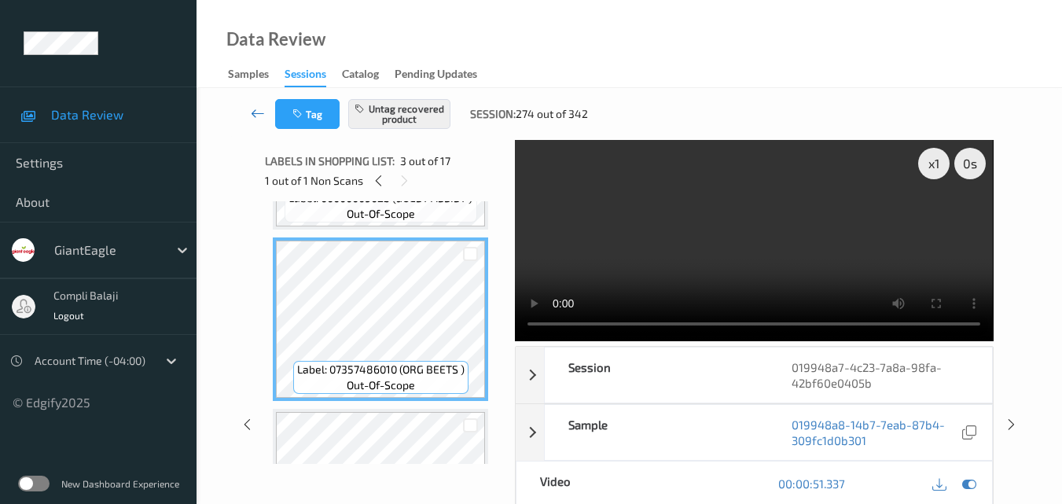
click at [262, 115] on icon at bounding box center [258, 113] width 14 height 16
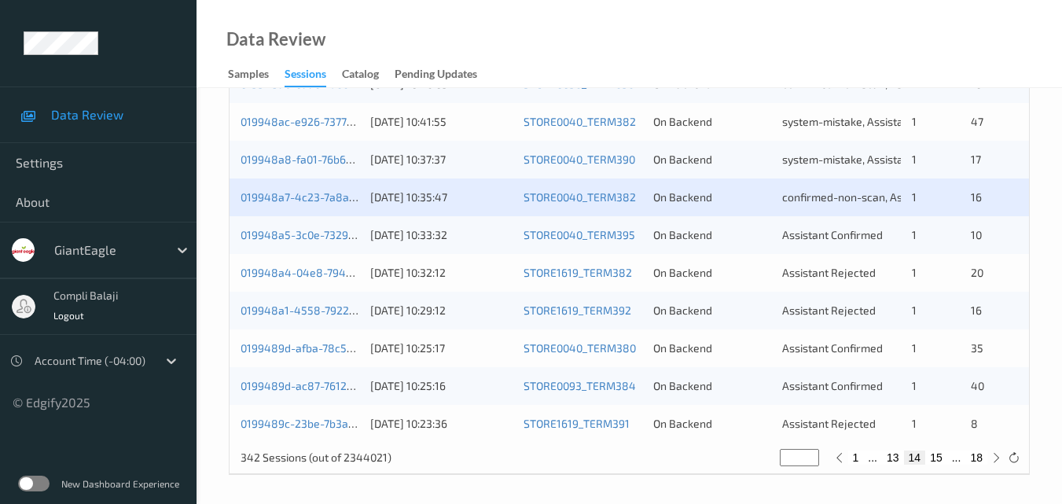
scroll to position [804, 0]
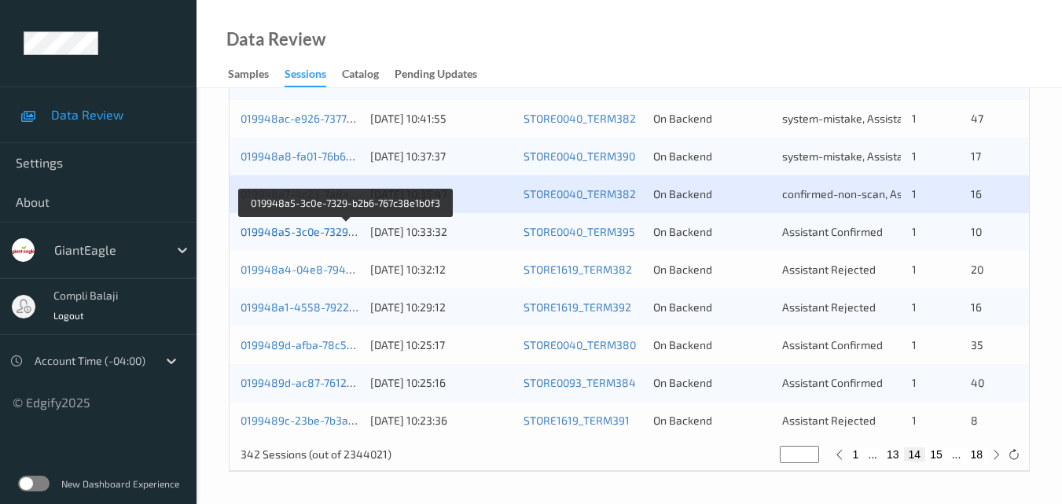
click at [320, 233] on link "019948a5-3c0e-7329-b2b6-767c38e1b0f3" at bounding box center [347, 231] width 212 height 13
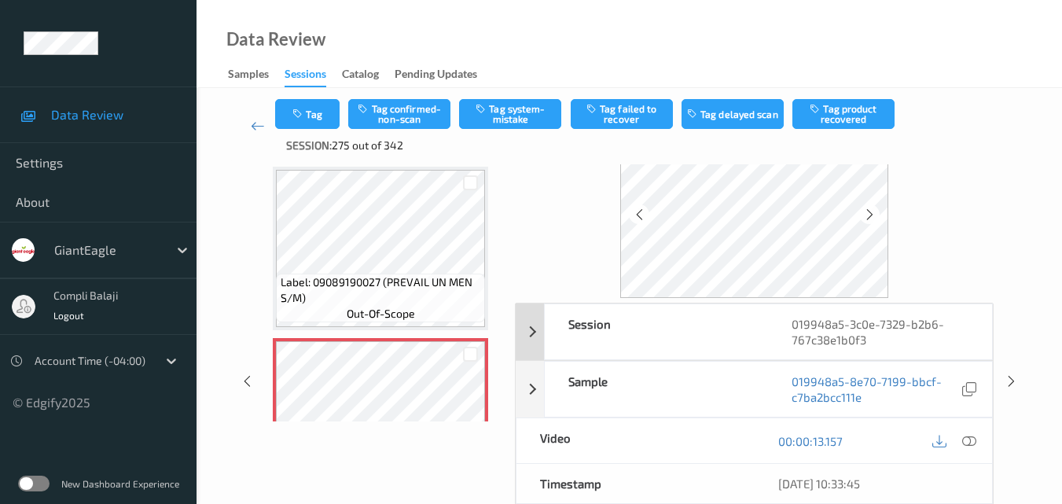
scroll to position [95, 0]
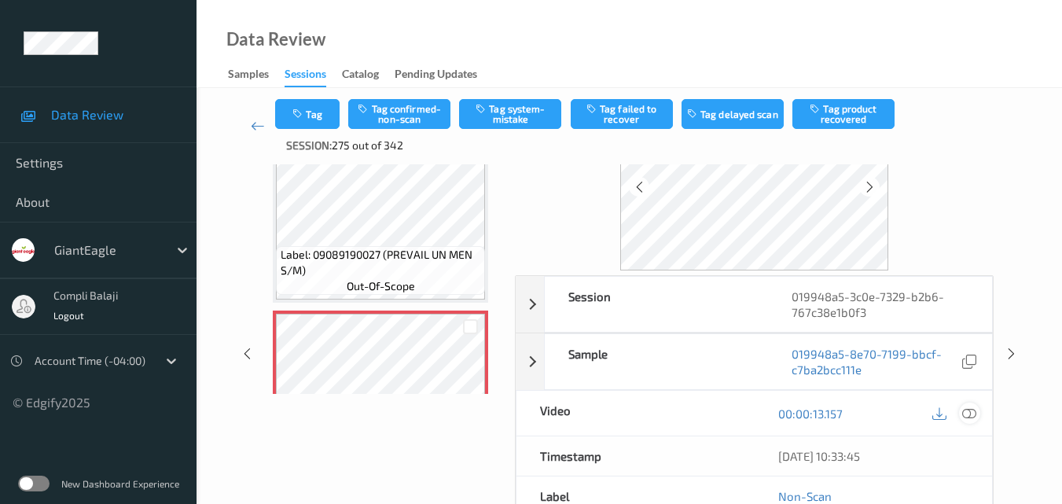
click at [965, 412] on icon at bounding box center [969, 413] width 14 height 14
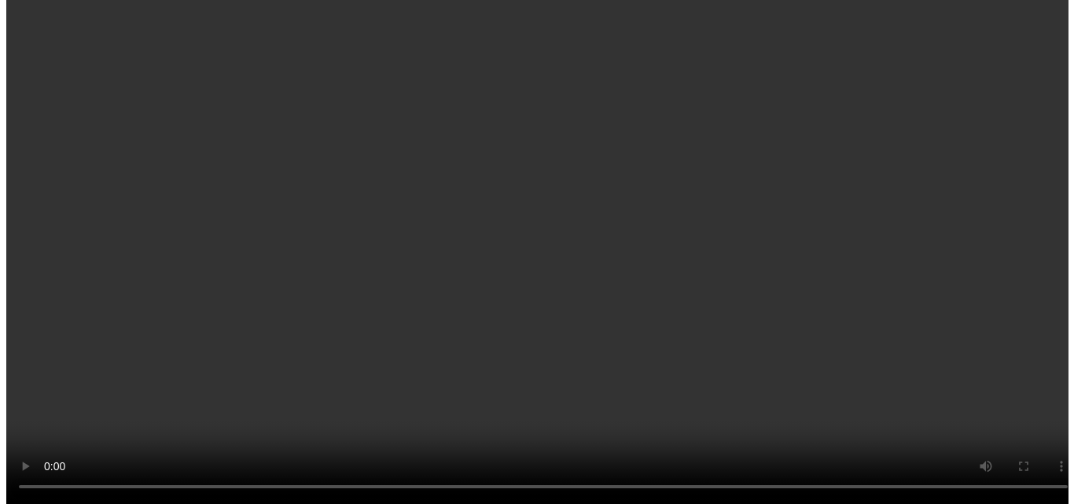
scroll to position [79, 0]
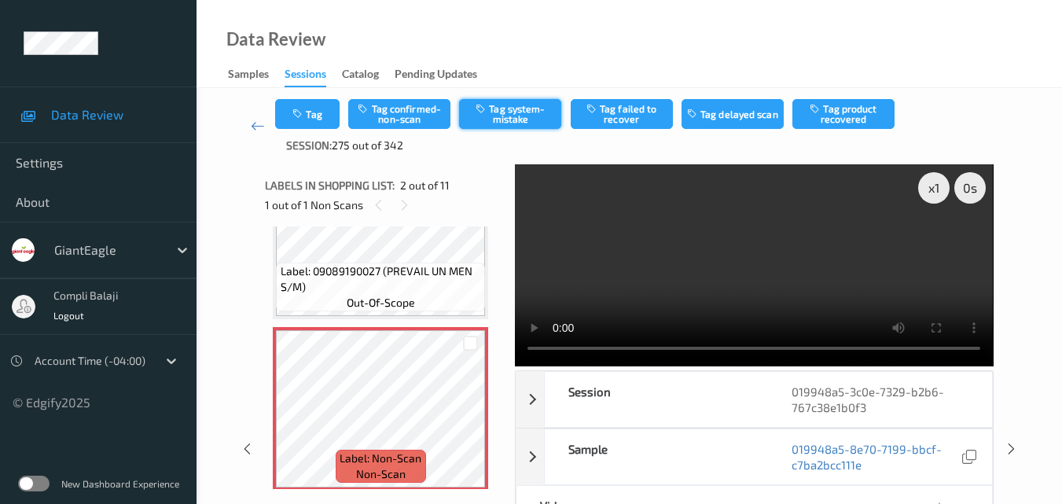
click at [502, 111] on button "Tag system-mistake" at bounding box center [510, 114] width 102 height 30
click at [326, 112] on button "Tag" at bounding box center [307, 114] width 64 height 30
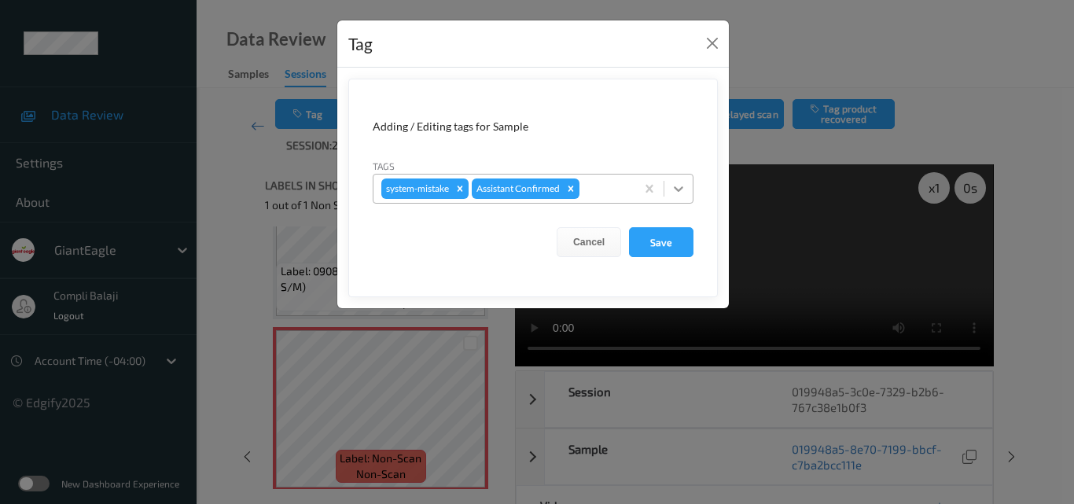
click at [681, 188] on icon at bounding box center [678, 189] width 9 height 6
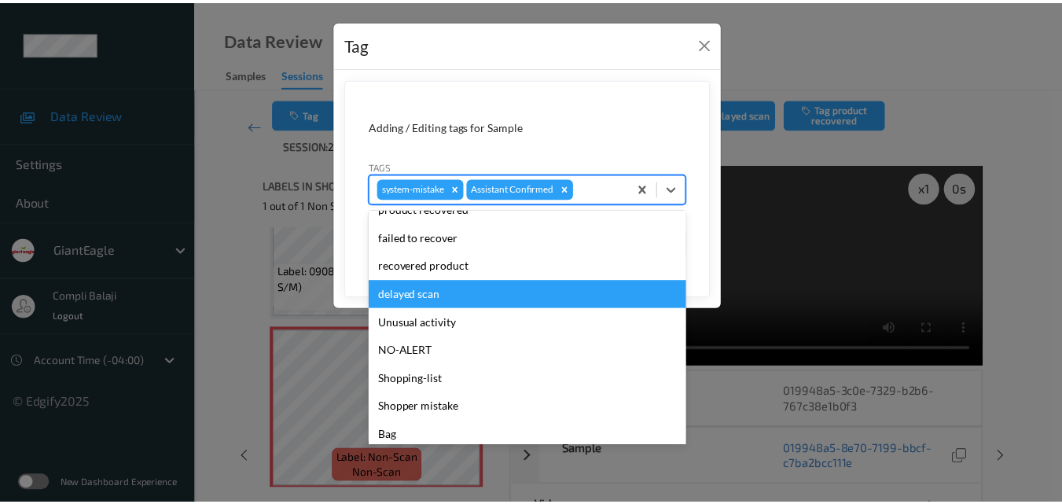
scroll to position [157, 0]
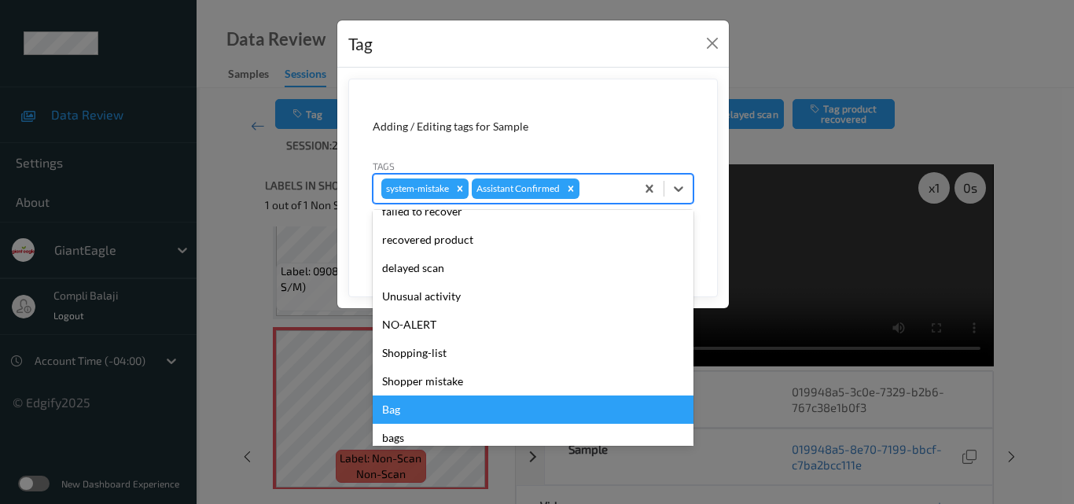
click at [410, 412] on div "Bag" at bounding box center [533, 409] width 321 height 28
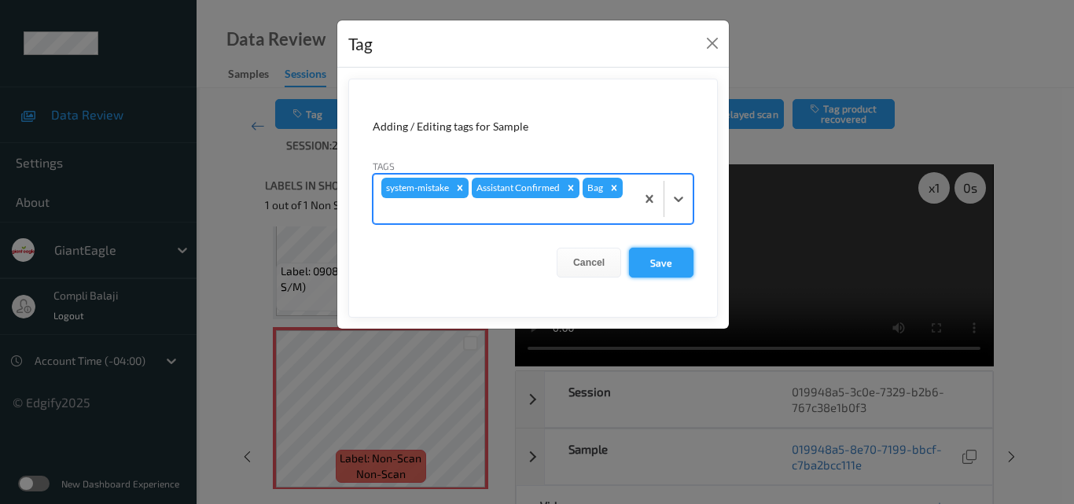
click at [664, 269] on button "Save" at bounding box center [661, 263] width 64 height 30
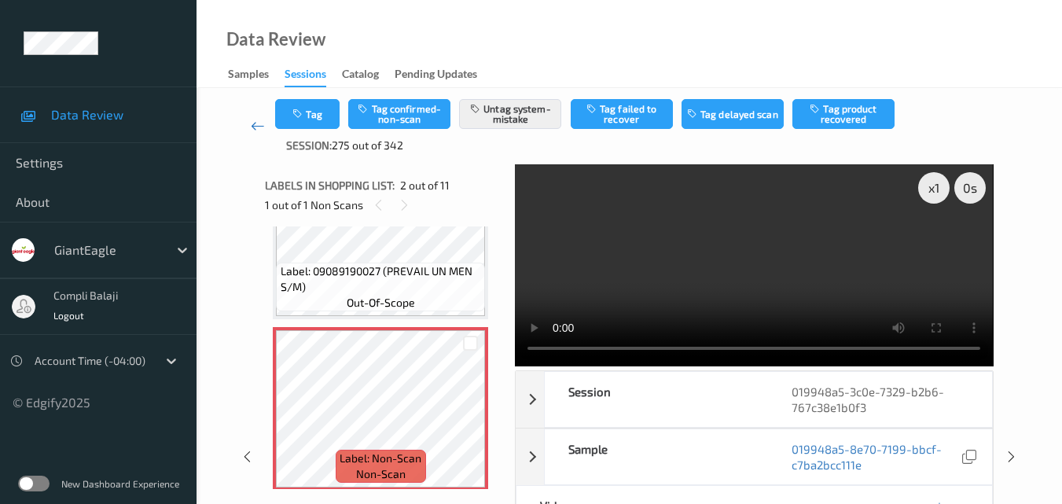
click at [251, 127] on icon at bounding box center [258, 126] width 14 height 16
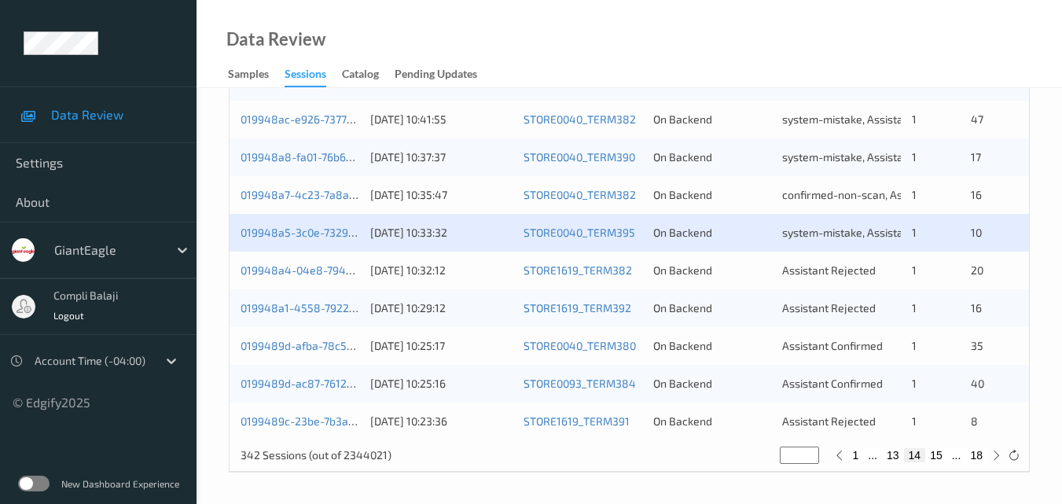
scroll to position [804, 0]
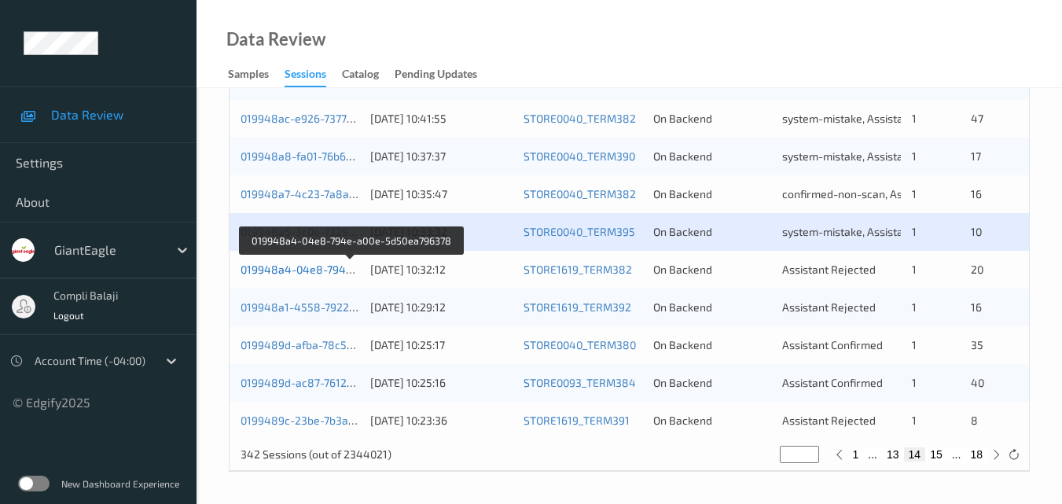
click at [313, 271] on link "019948a4-04e8-794e-a00e-5d50ea796378" at bounding box center [351, 269] width 221 height 13
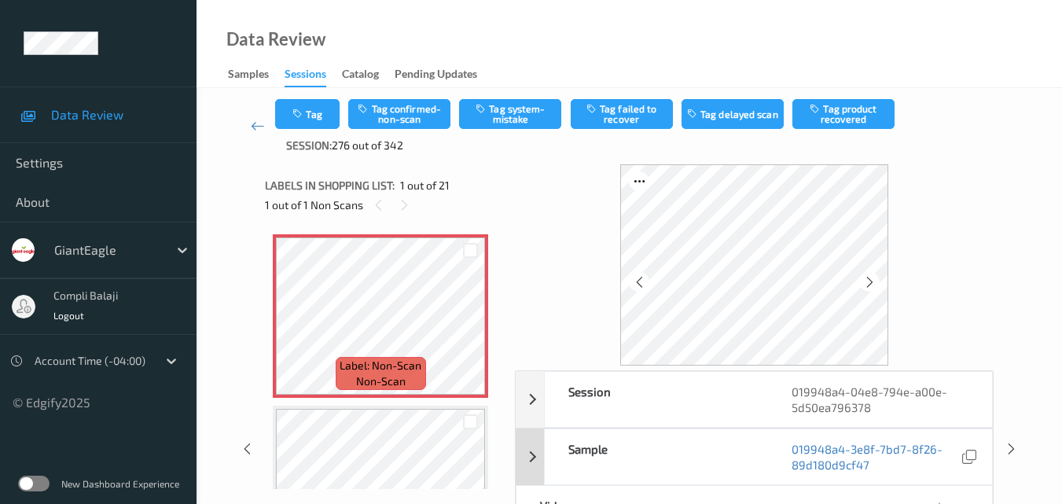
scroll to position [79, 0]
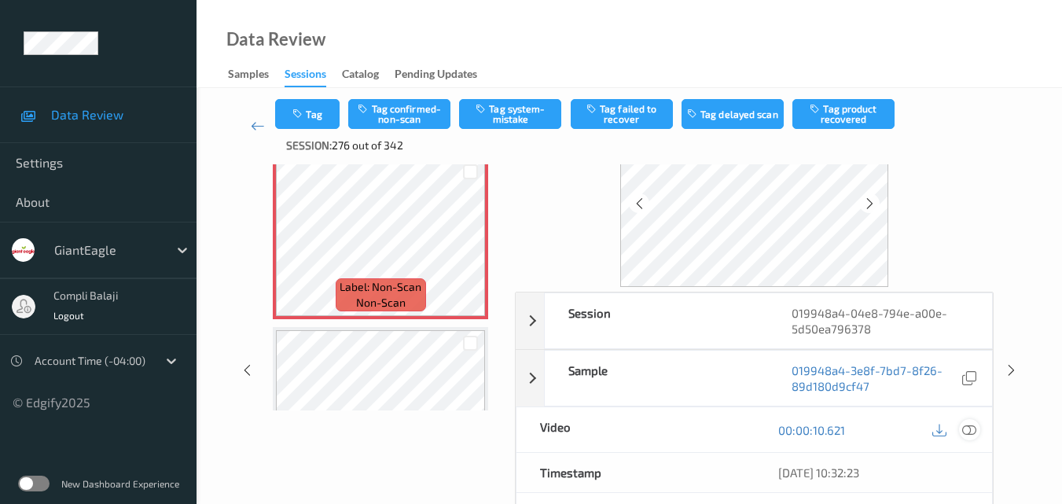
click at [973, 430] on icon at bounding box center [969, 429] width 14 height 14
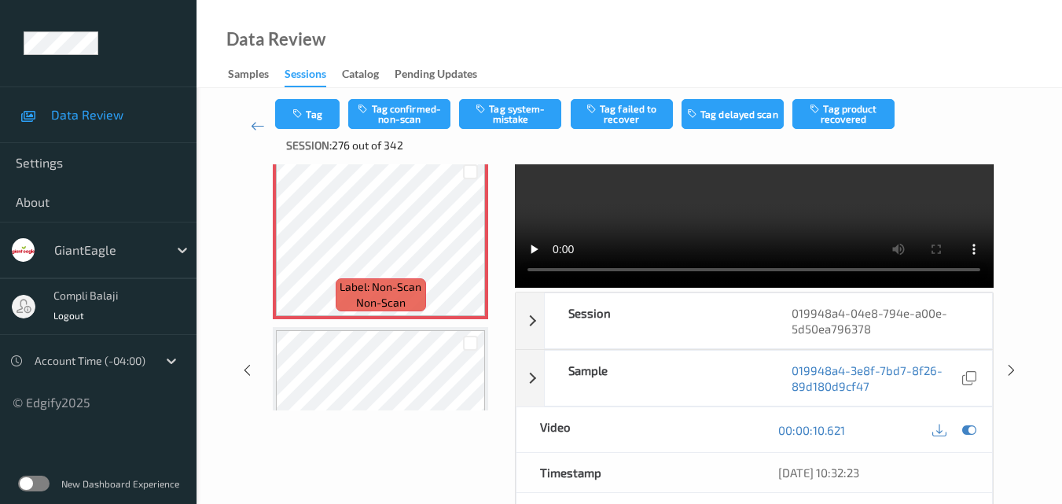
scroll to position [0, 0]
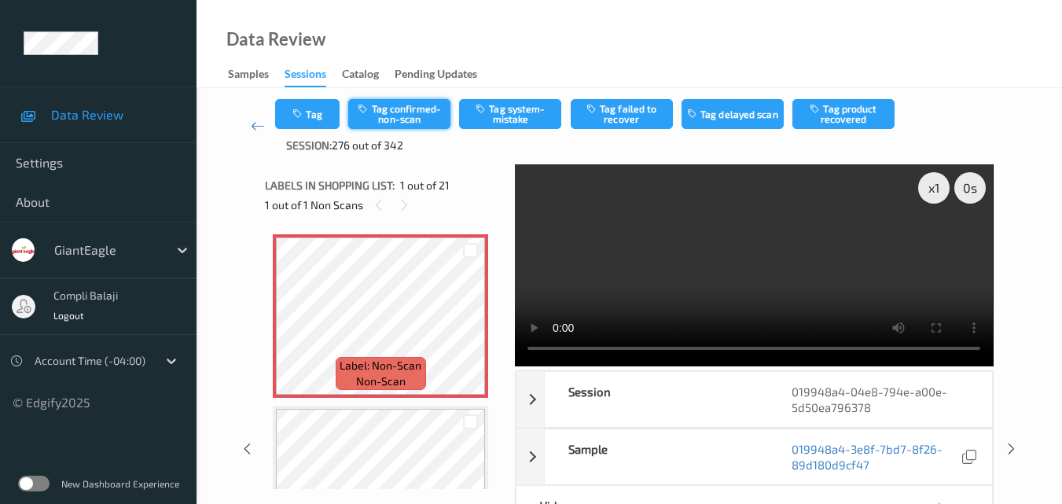
click at [410, 112] on button "Tag confirmed-non-scan" at bounding box center [399, 114] width 102 height 30
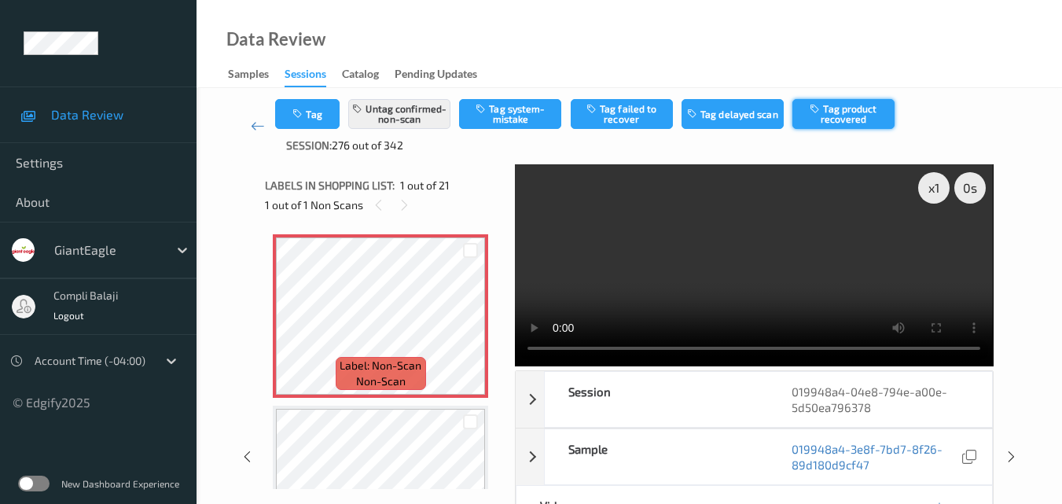
click at [854, 116] on button "Tag product recovered" at bounding box center [844, 114] width 102 height 30
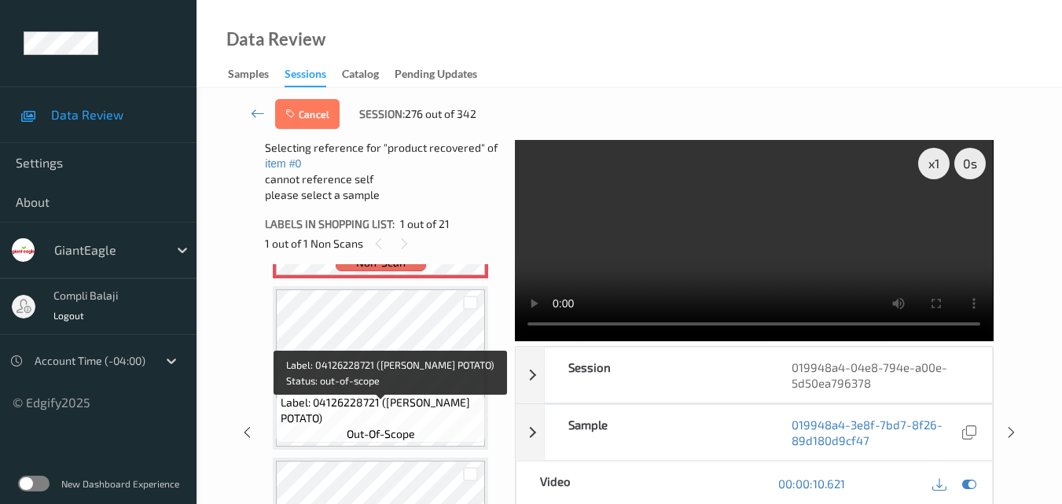
scroll to position [79, 0]
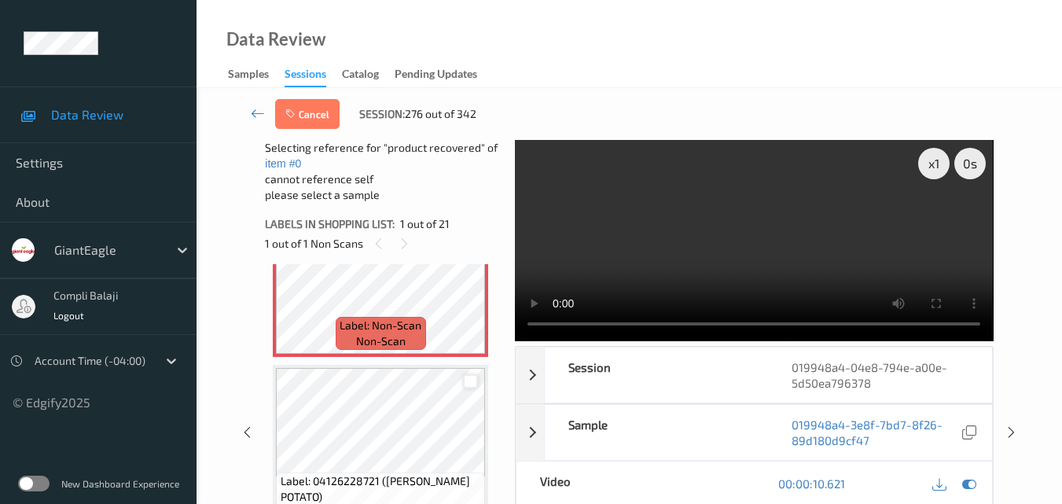
click at [470, 382] on div at bounding box center [470, 381] width 15 height 15
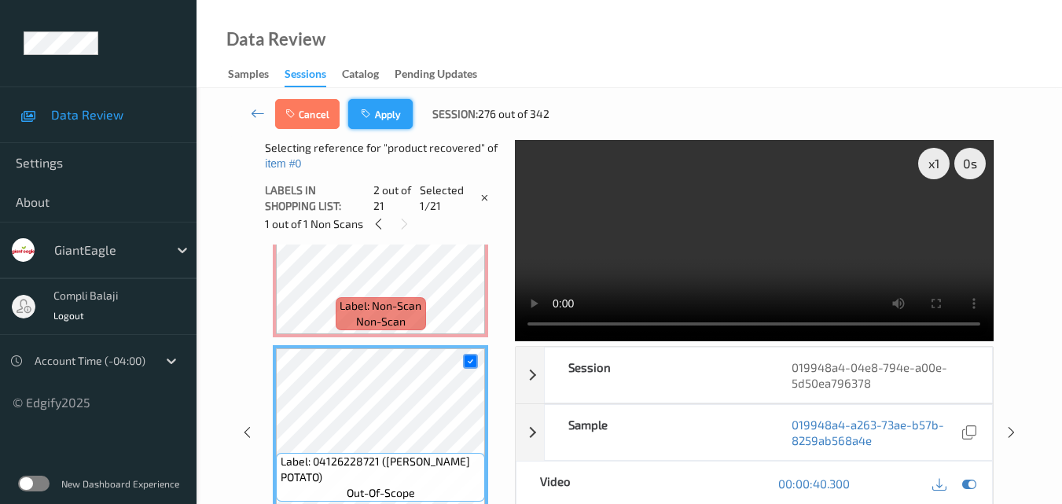
click at [389, 114] on button "Apply" at bounding box center [380, 114] width 64 height 30
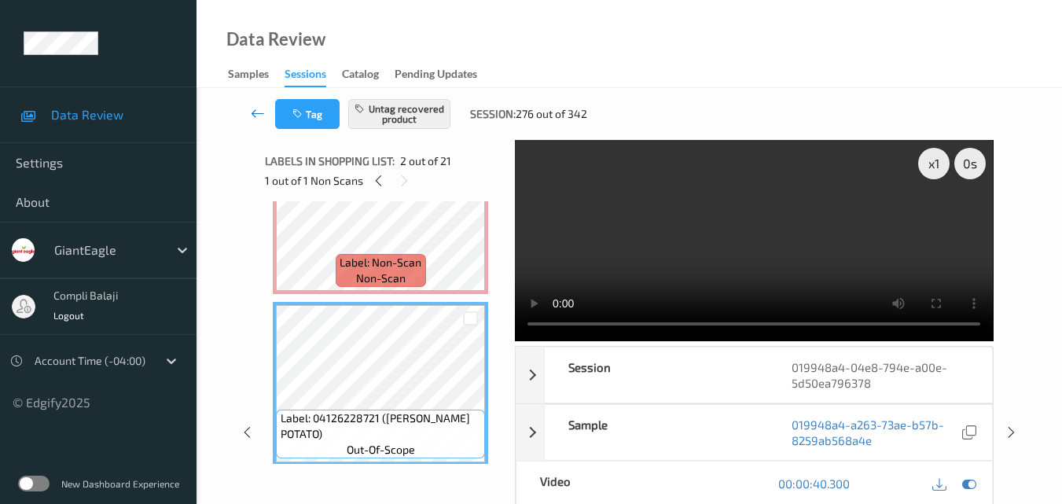
click at [253, 116] on icon at bounding box center [258, 113] width 14 height 16
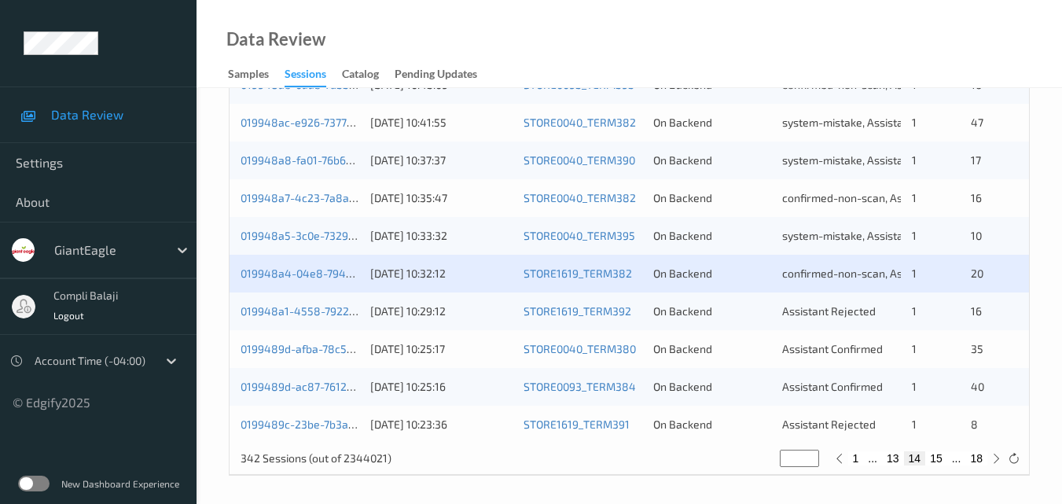
scroll to position [804, 0]
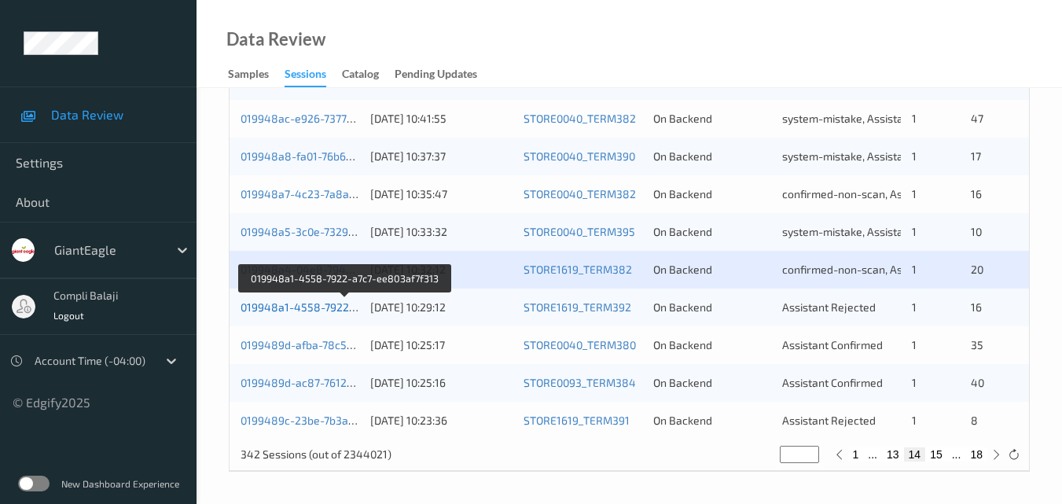
click at [319, 309] on link "019948a1-4558-7922-a7c7-ee803af7f313" at bounding box center [346, 306] width 210 height 13
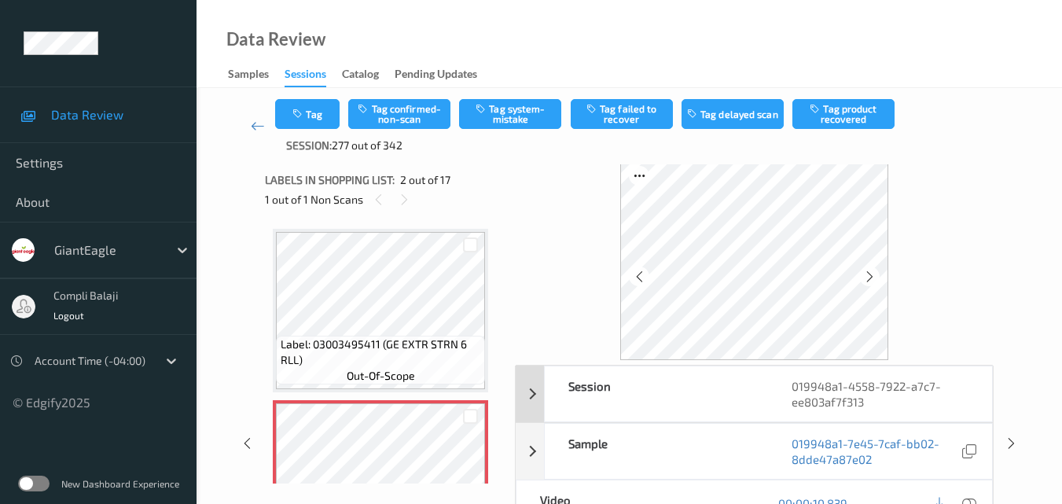
scroll to position [84, 0]
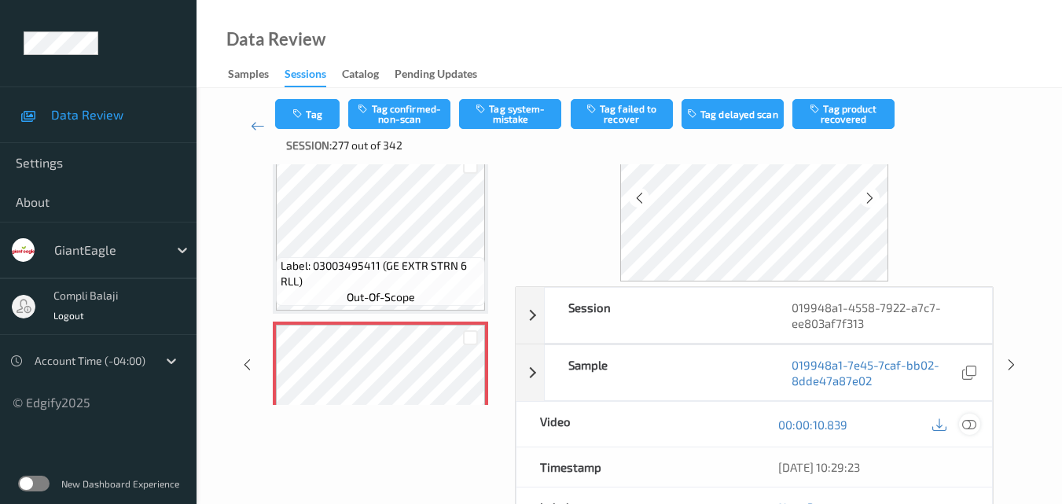
click at [978, 425] on div at bounding box center [969, 424] width 21 height 21
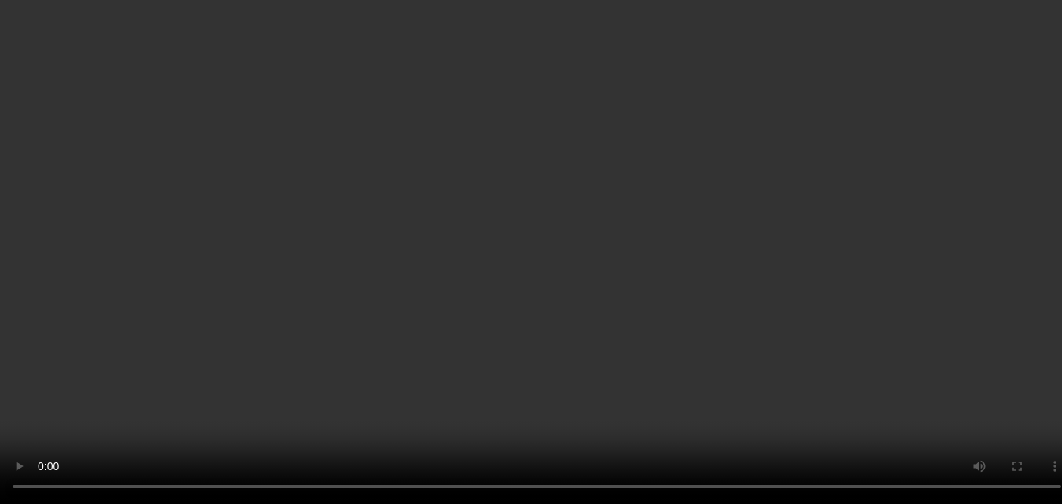
scroll to position [79, 0]
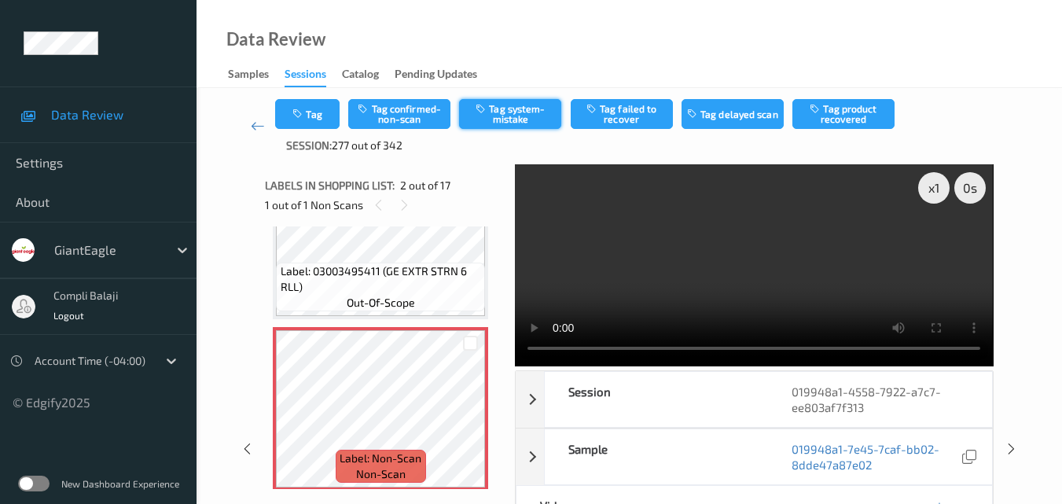
click at [517, 122] on button "Tag system-mistake" at bounding box center [510, 114] width 102 height 30
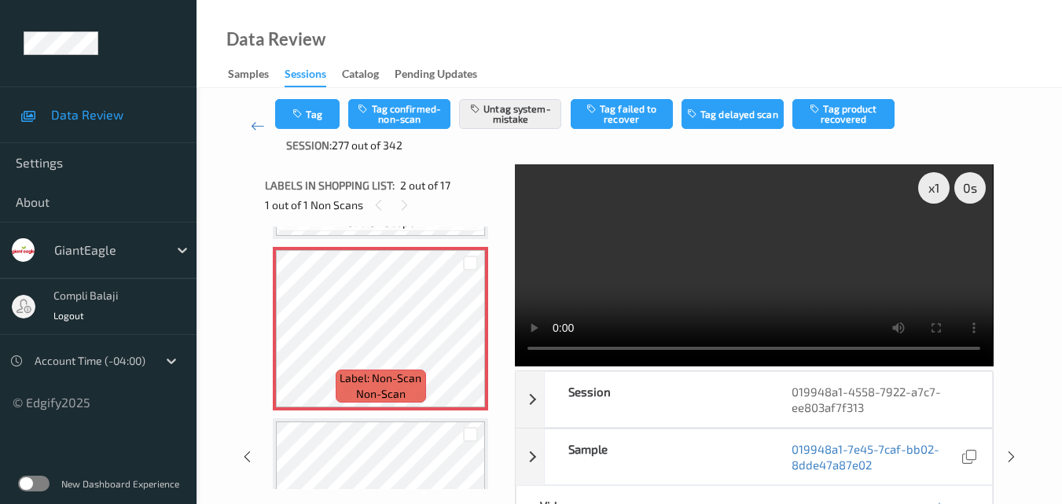
scroll to position [157, 0]
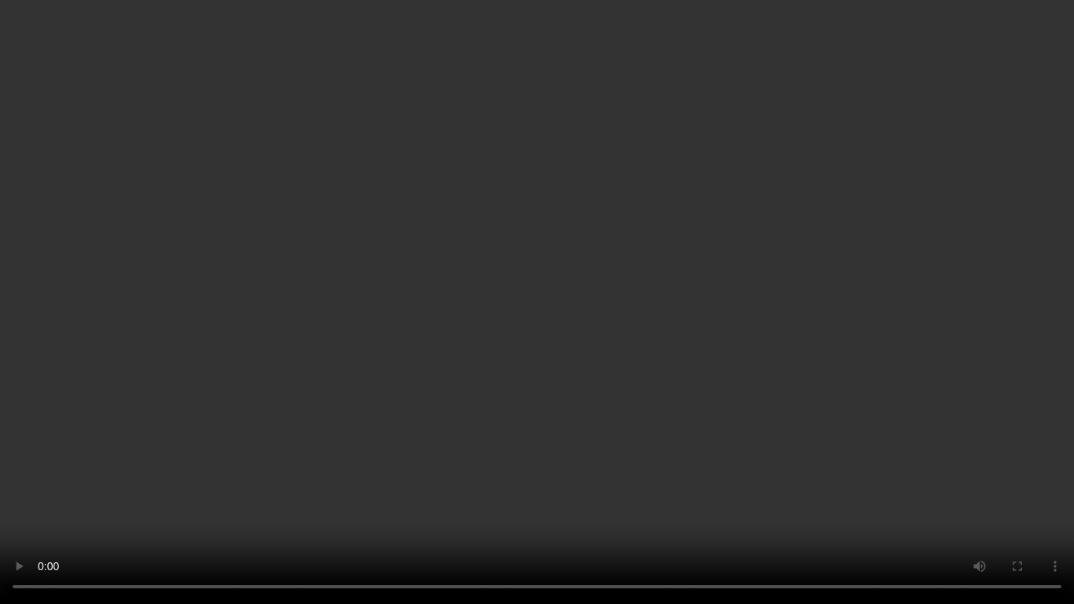
click at [828, 426] on video at bounding box center [537, 302] width 1074 height 604
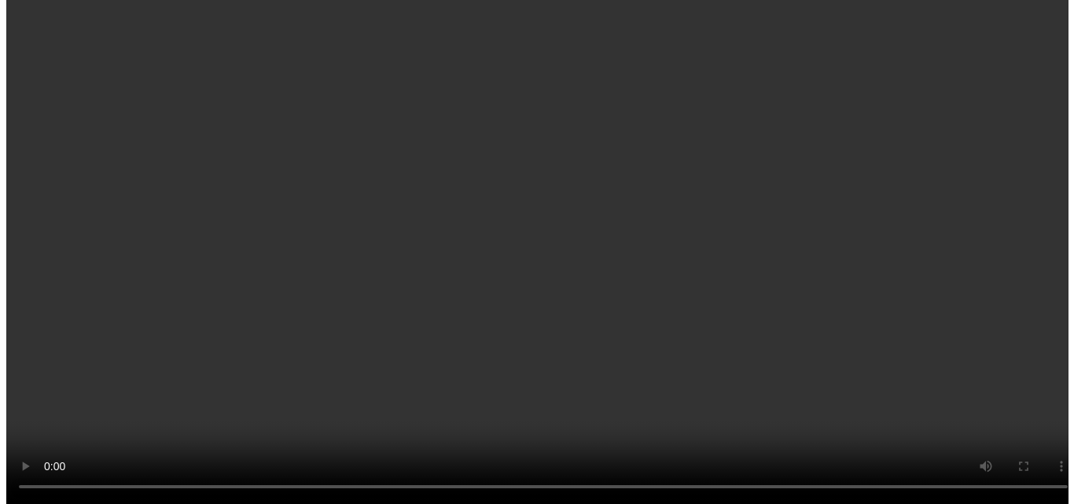
scroll to position [79, 0]
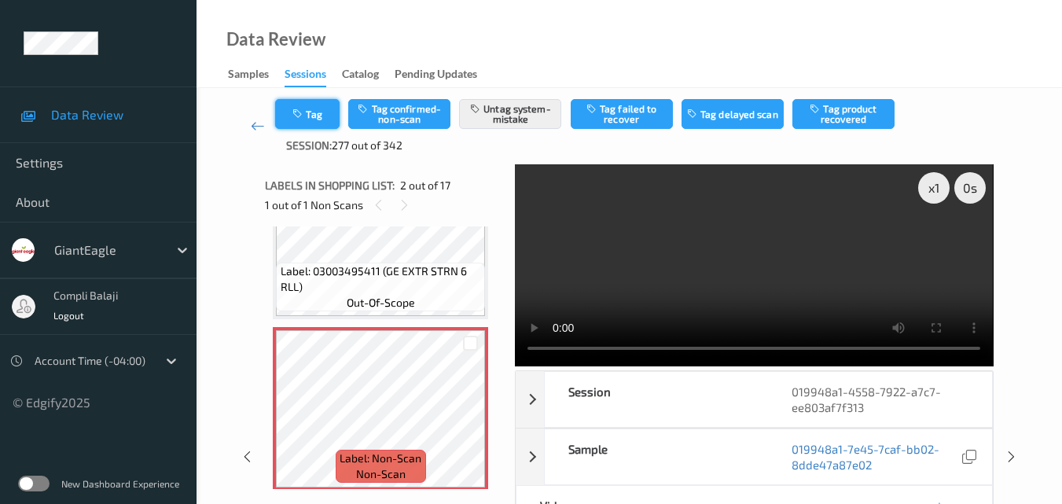
click at [307, 116] on button "Tag" at bounding box center [307, 114] width 64 height 30
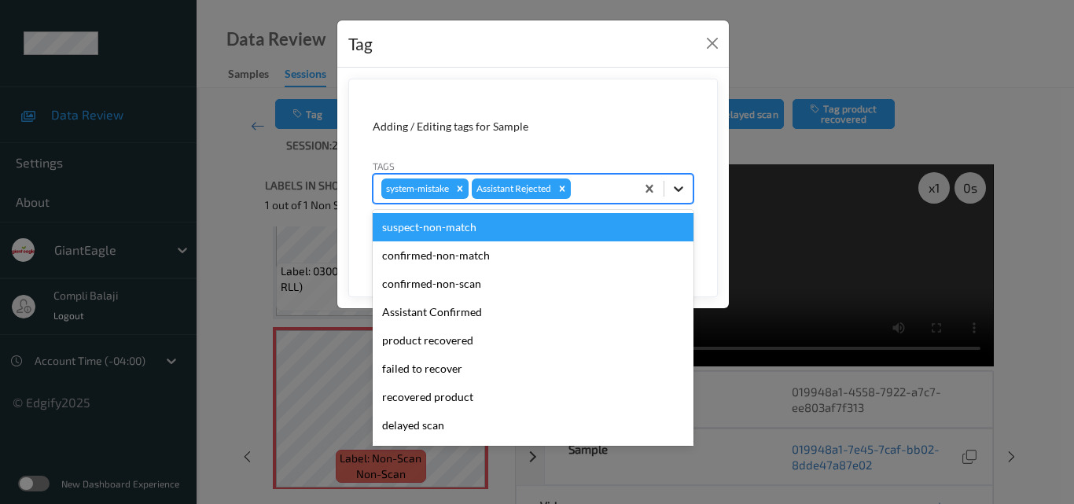
click at [679, 189] on icon at bounding box center [678, 189] width 9 height 6
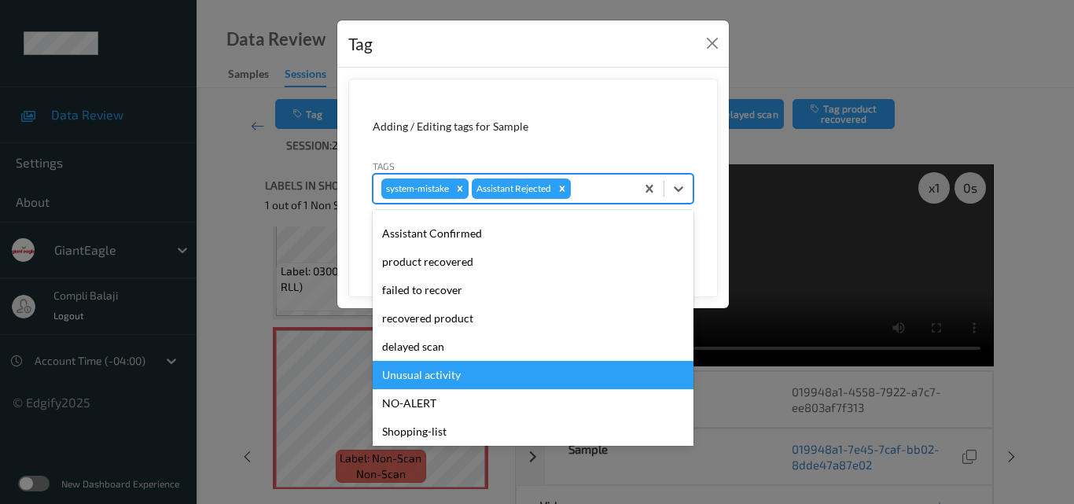
drag, startPoint x: 425, startPoint y: 381, endPoint x: 557, endPoint y: 359, distance: 133.1
click at [426, 380] on div "Unusual activity" at bounding box center [533, 375] width 321 height 28
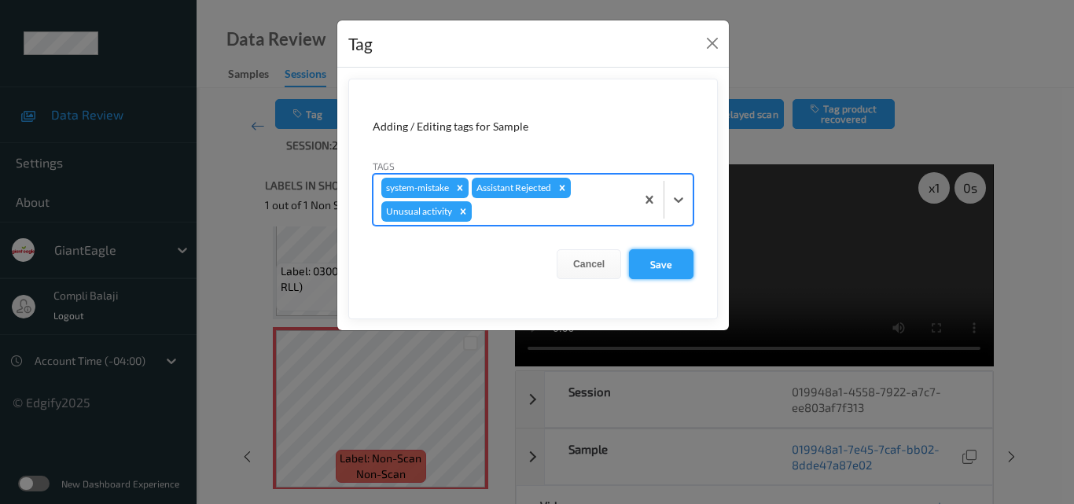
click at [656, 270] on button "Save" at bounding box center [661, 264] width 64 height 30
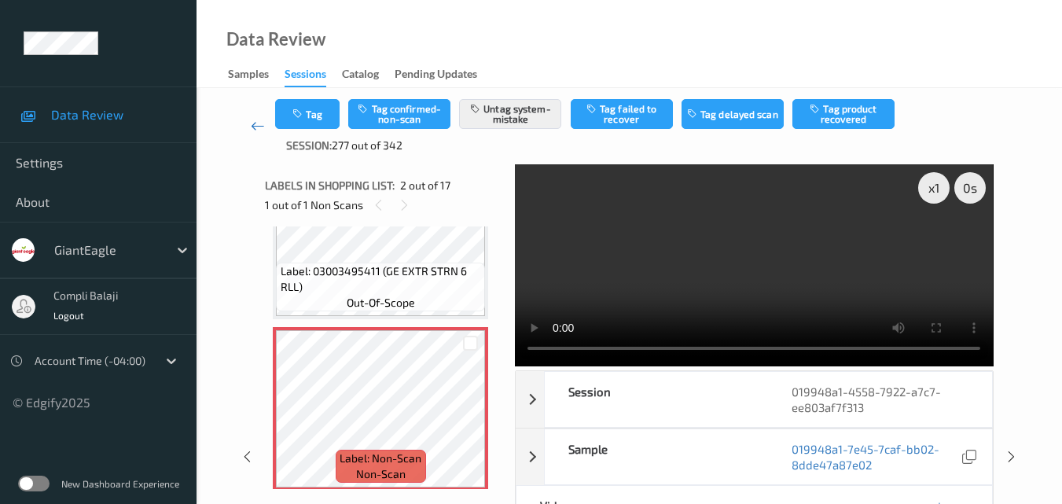
click at [256, 132] on icon at bounding box center [258, 126] width 14 height 16
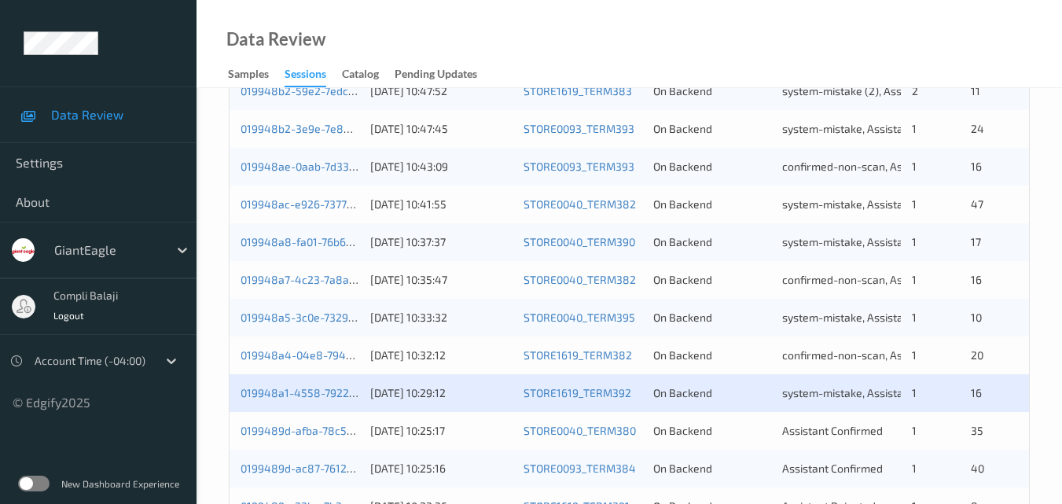
scroll to position [804, 0]
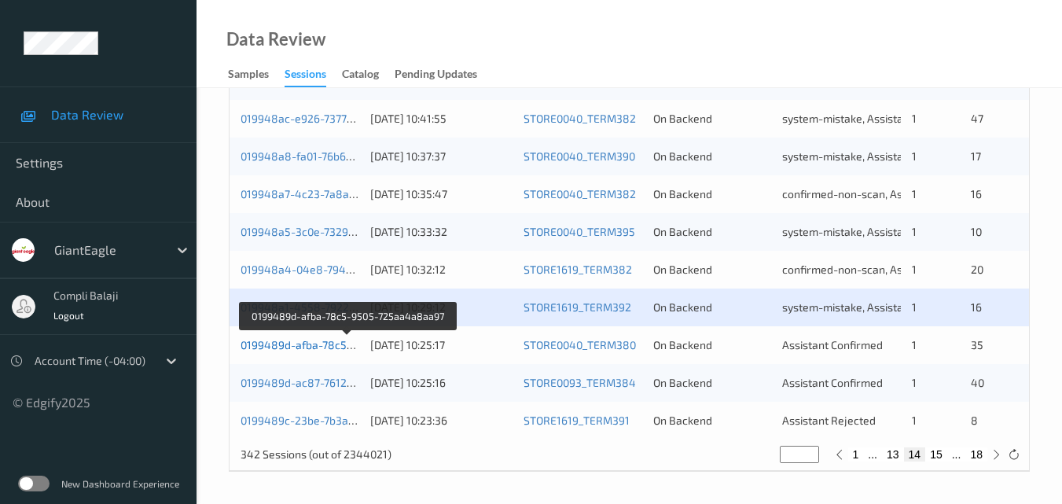
click at [311, 349] on link "0199489d-afba-78c5-9505-725aa4a8aa97" at bounding box center [348, 344] width 215 height 13
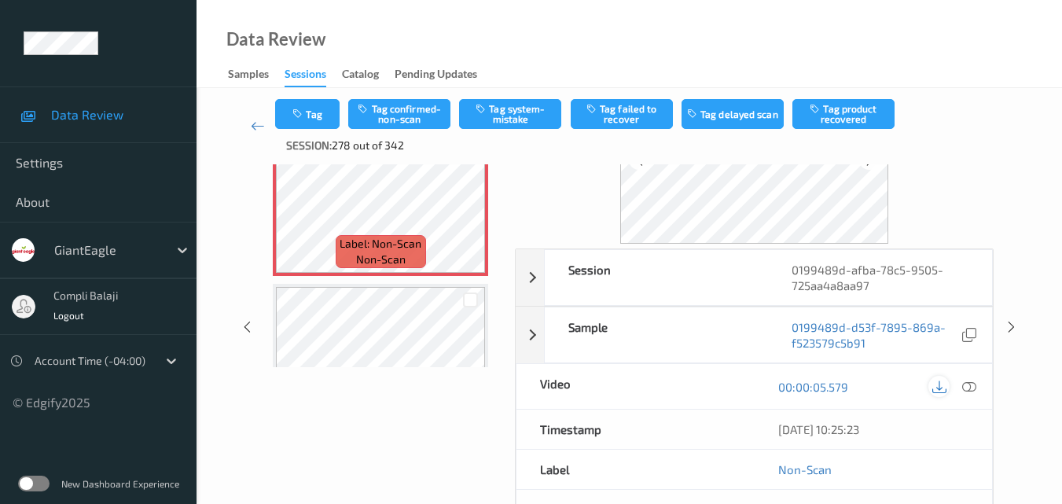
scroll to position [149, 0]
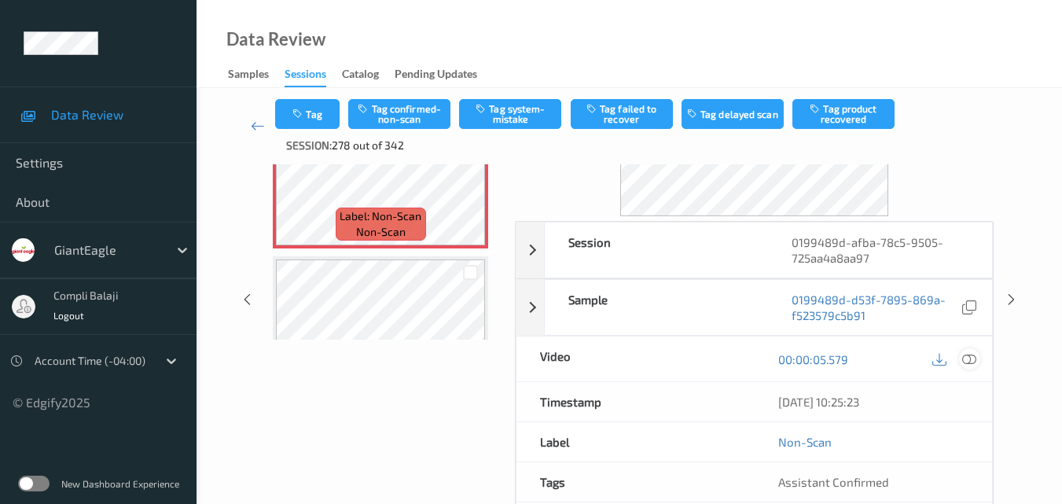
click at [973, 359] on icon at bounding box center [969, 358] width 14 height 14
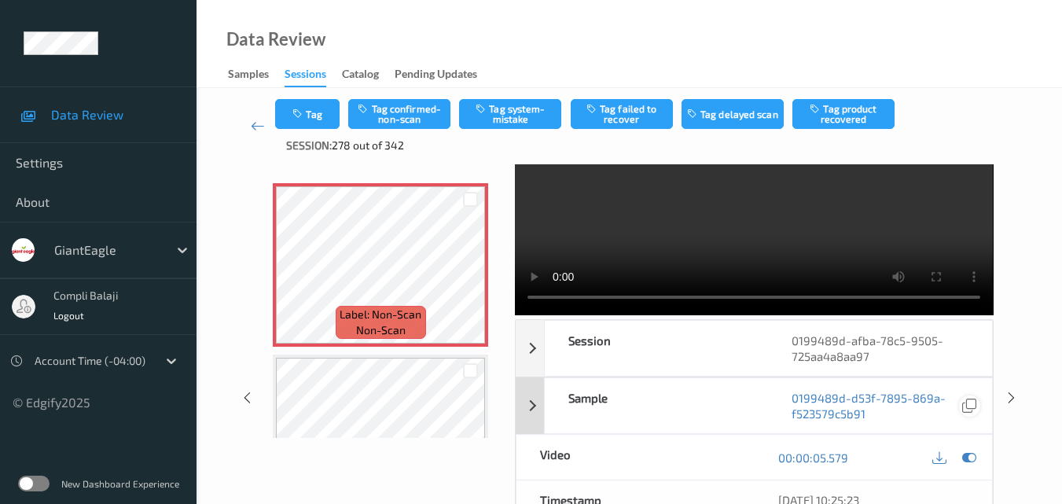
scroll to position [79, 0]
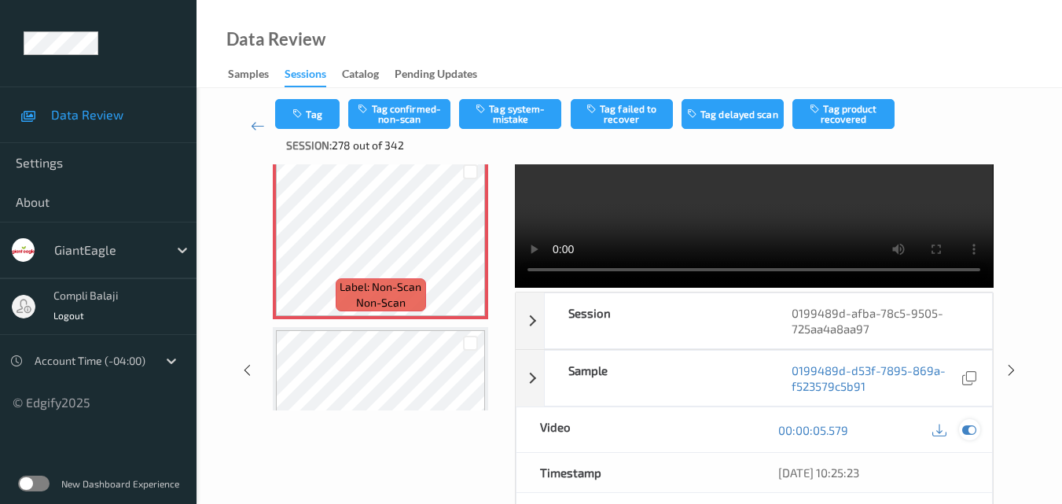
click at [969, 435] on icon at bounding box center [969, 430] width 14 height 14
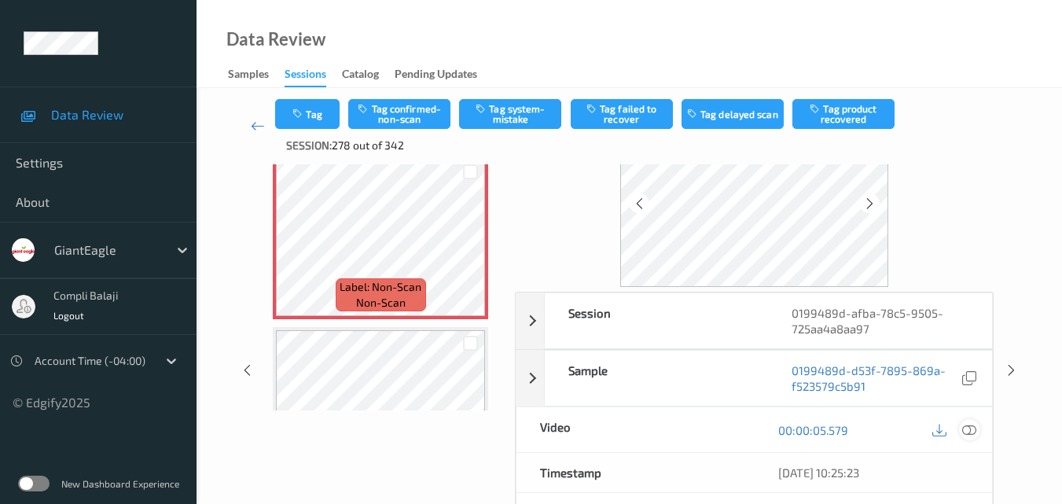
click at [971, 430] on icon at bounding box center [969, 429] width 14 height 14
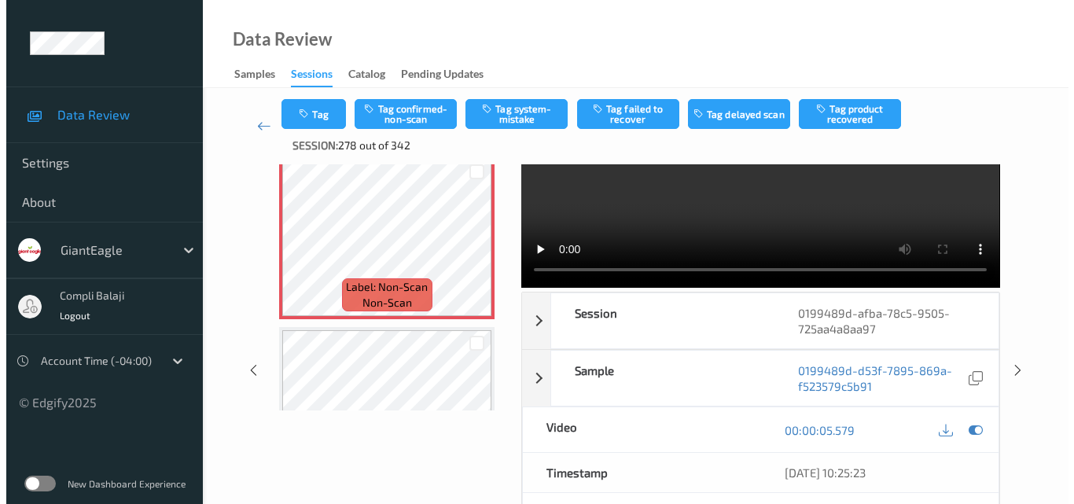
scroll to position [0, 0]
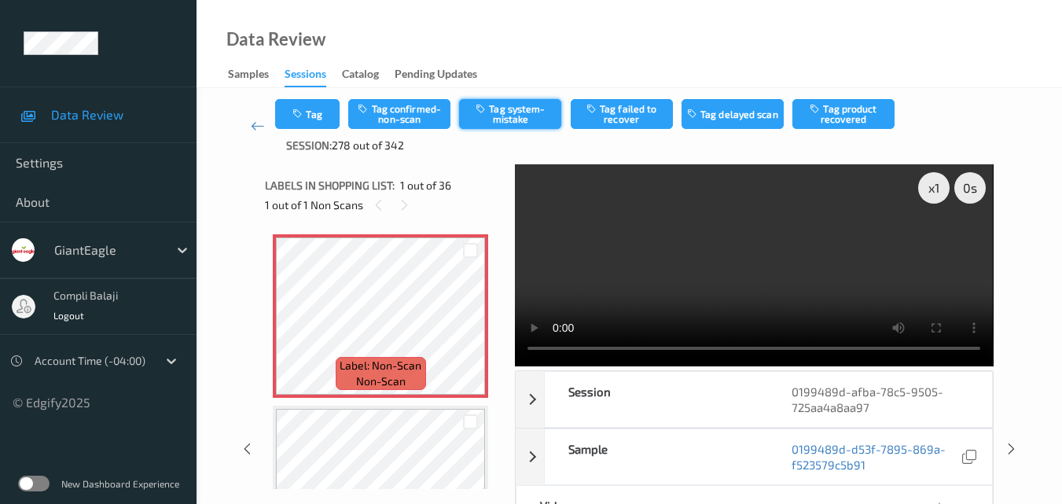
click at [504, 117] on button "Tag system-mistake" at bounding box center [510, 114] width 102 height 30
click at [324, 140] on span "Session:" at bounding box center [309, 146] width 46 height 16
click at [321, 115] on button "Tag" at bounding box center [307, 114] width 64 height 30
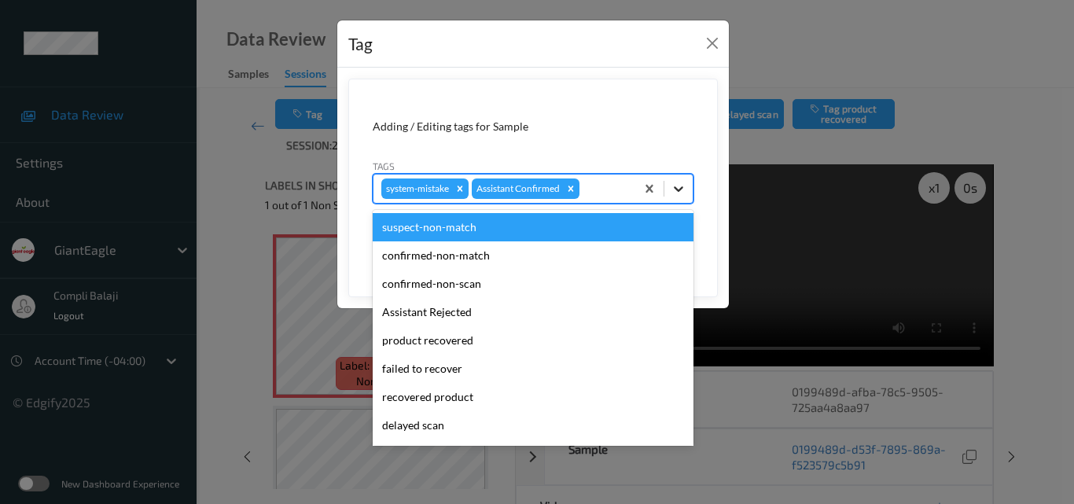
click at [684, 190] on icon at bounding box center [679, 189] width 16 height 16
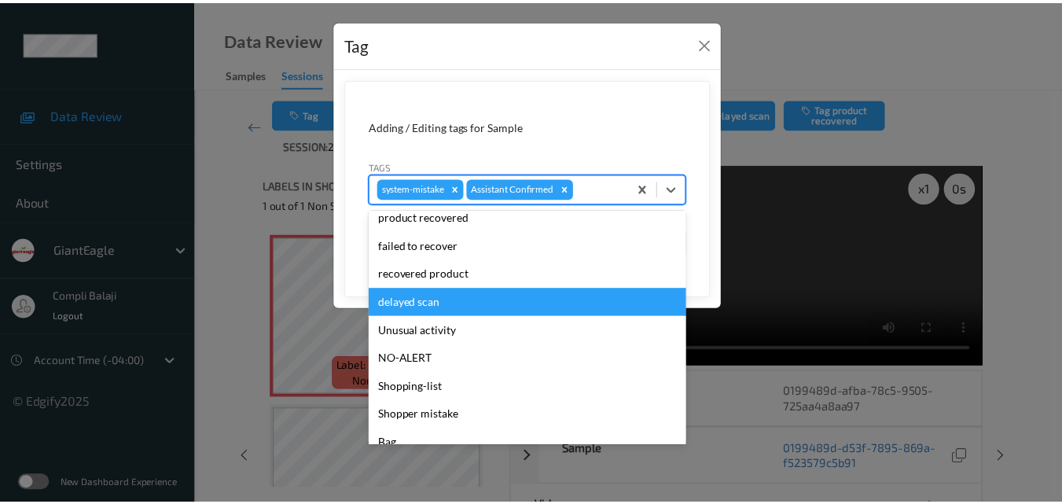
scroll to position [157, 0]
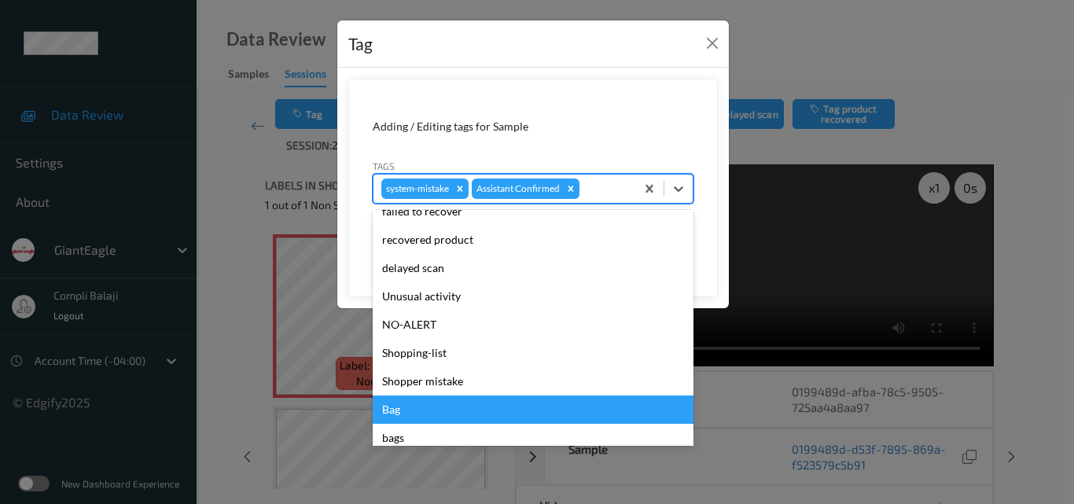
click at [410, 411] on div "Bag" at bounding box center [533, 409] width 321 height 28
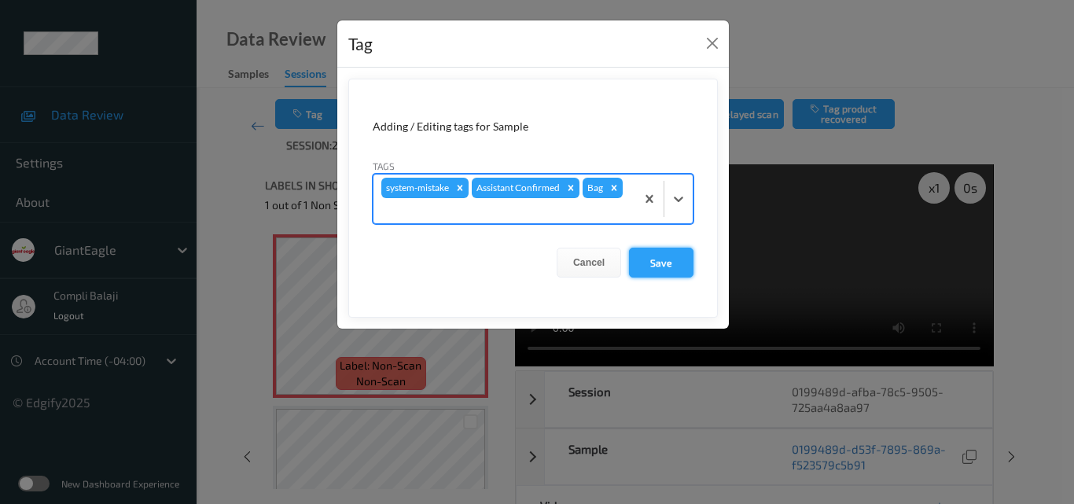
click at [669, 265] on button "Save" at bounding box center [661, 263] width 64 height 30
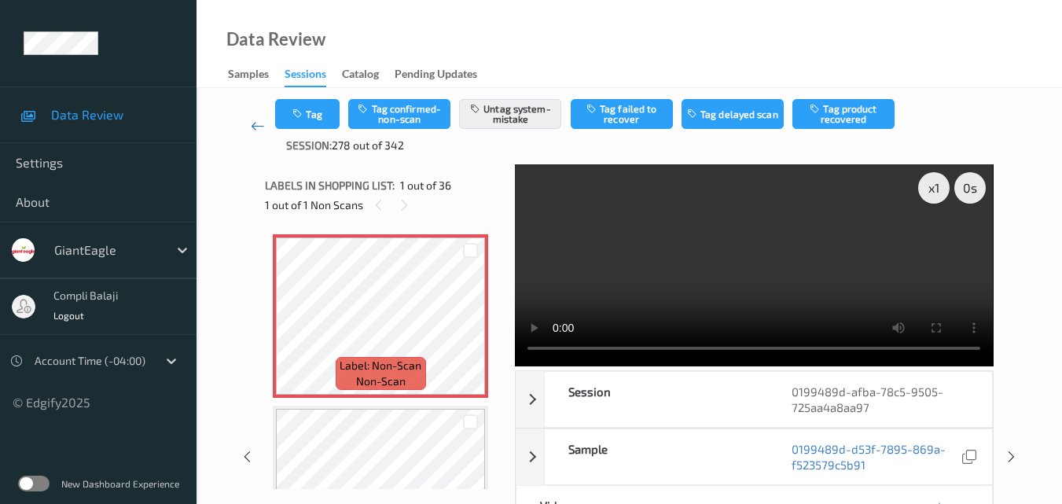
click at [257, 128] on icon at bounding box center [258, 126] width 14 height 16
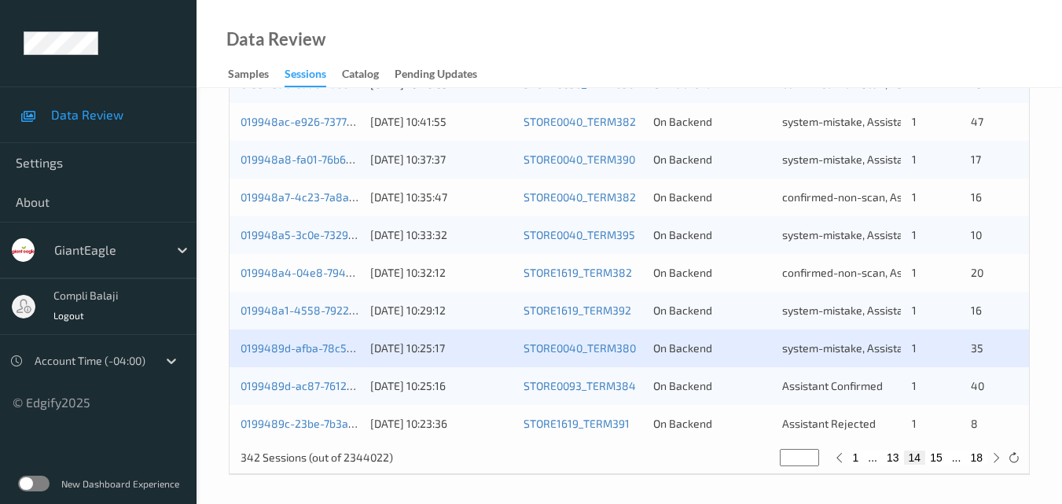
scroll to position [804, 0]
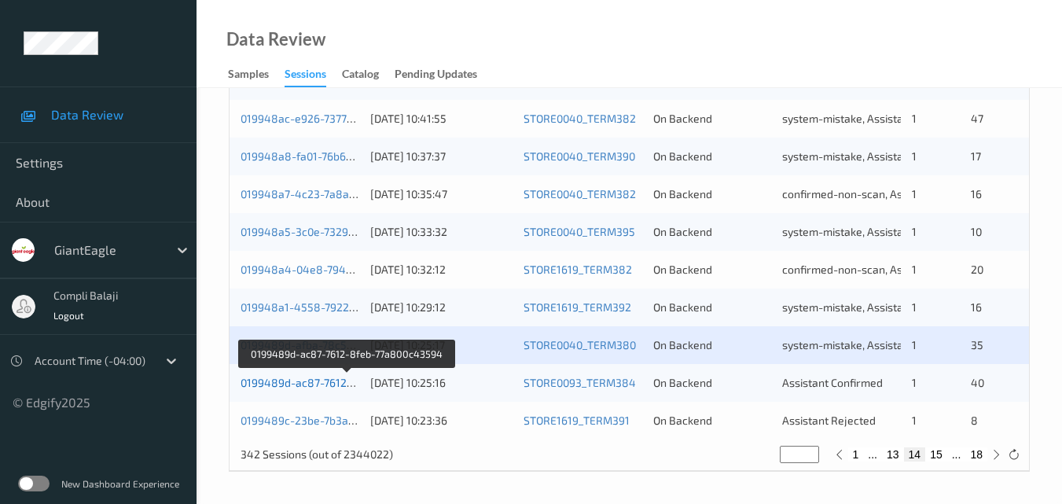
click at [271, 385] on link "0199489d-ac87-7612-8feb-77a800c43594" at bounding box center [348, 382] width 214 height 13
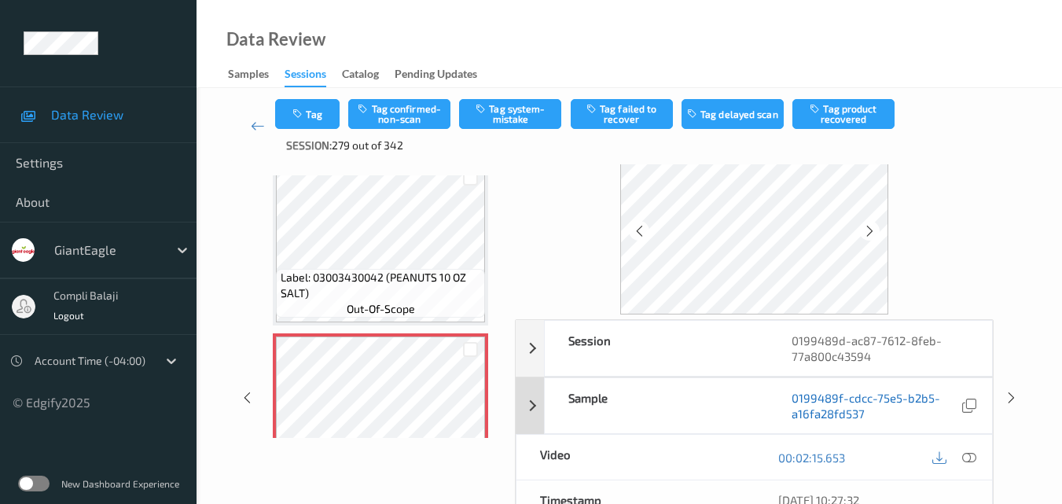
scroll to position [79, 0]
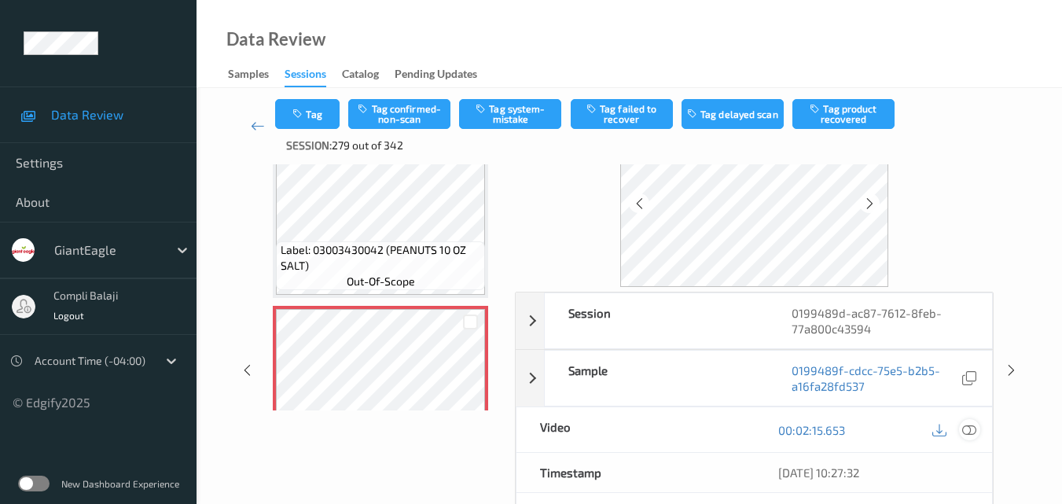
click at [977, 428] on div at bounding box center [969, 429] width 21 height 21
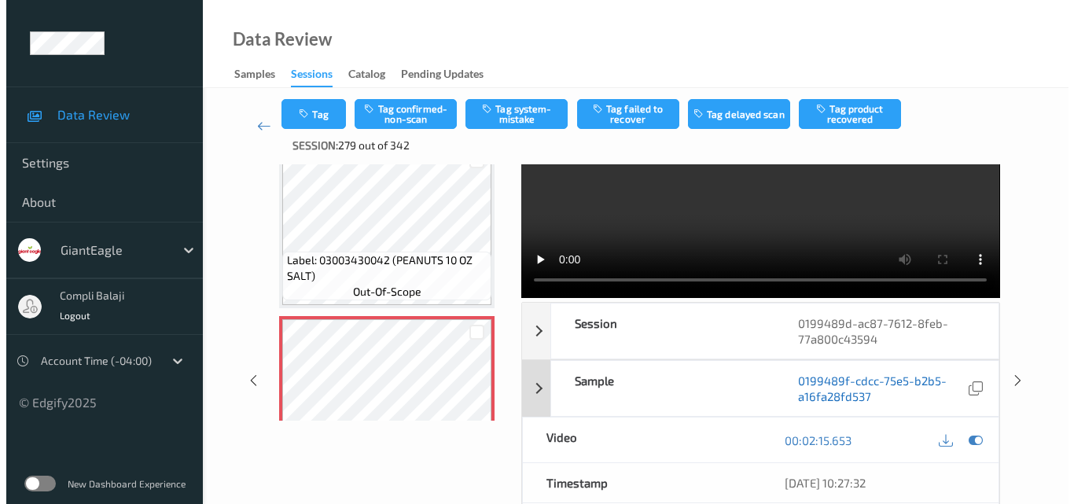
scroll to position [0, 0]
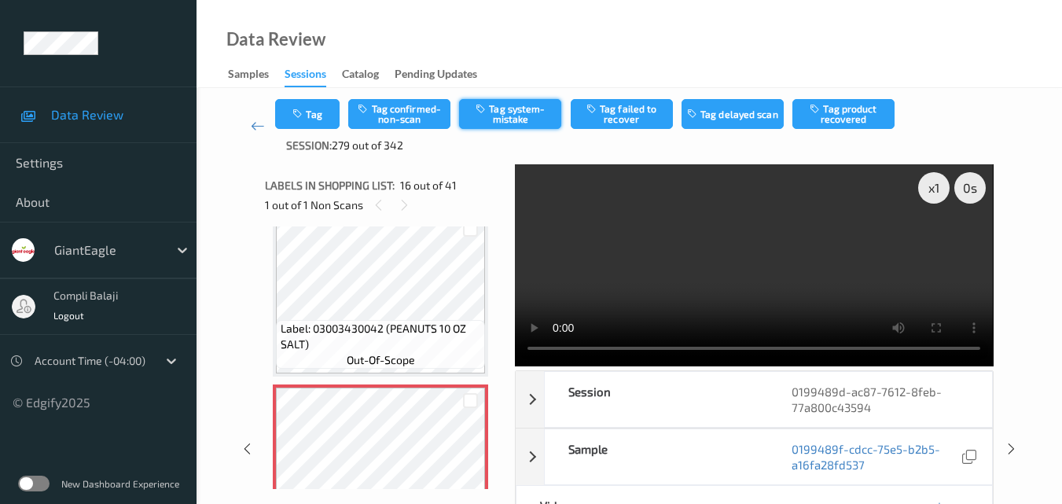
click at [517, 115] on button "Tag system-mistake" at bounding box center [510, 114] width 102 height 30
click at [323, 120] on button "Tag" at bounding box center [307, 114] width 64 height 30
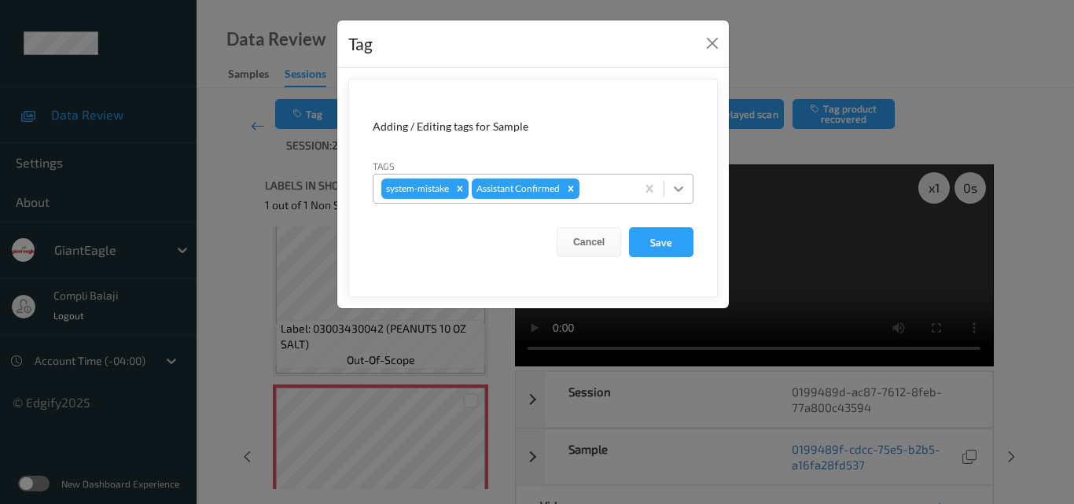
click at [675, 188] on icon at bounding box center [678, 189] width 9 height 6
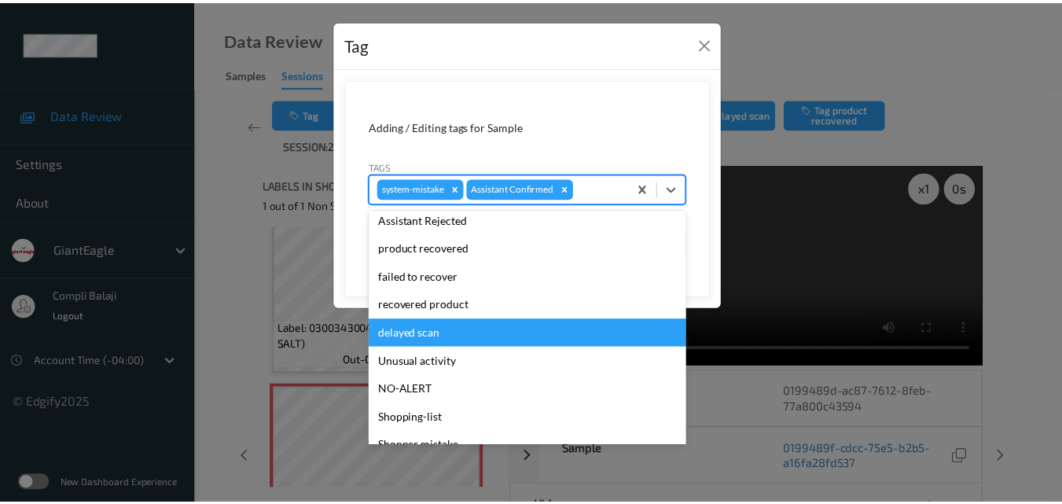
scroll to position [157, 0]
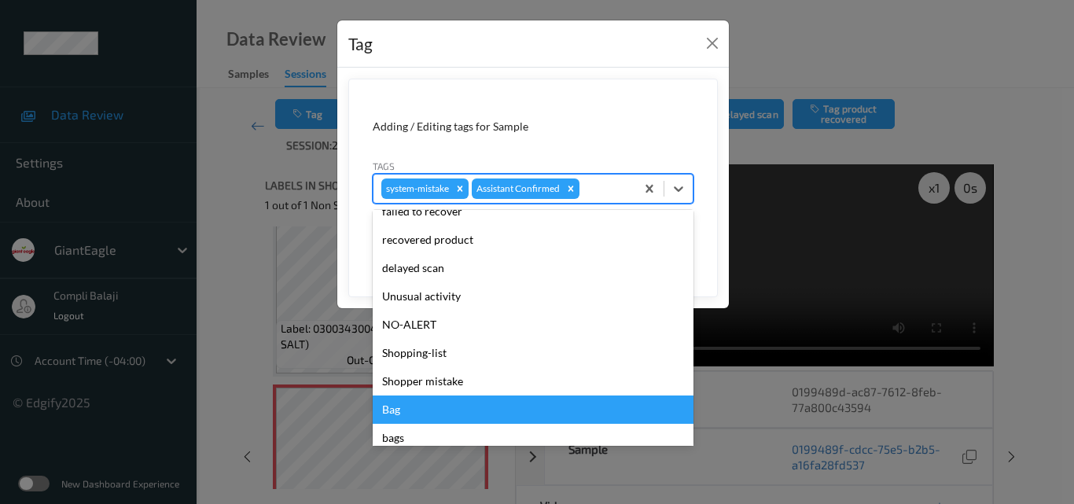
click at [408, 411] on div "Bag" at bounding box center [533, 409] width 321 height 28
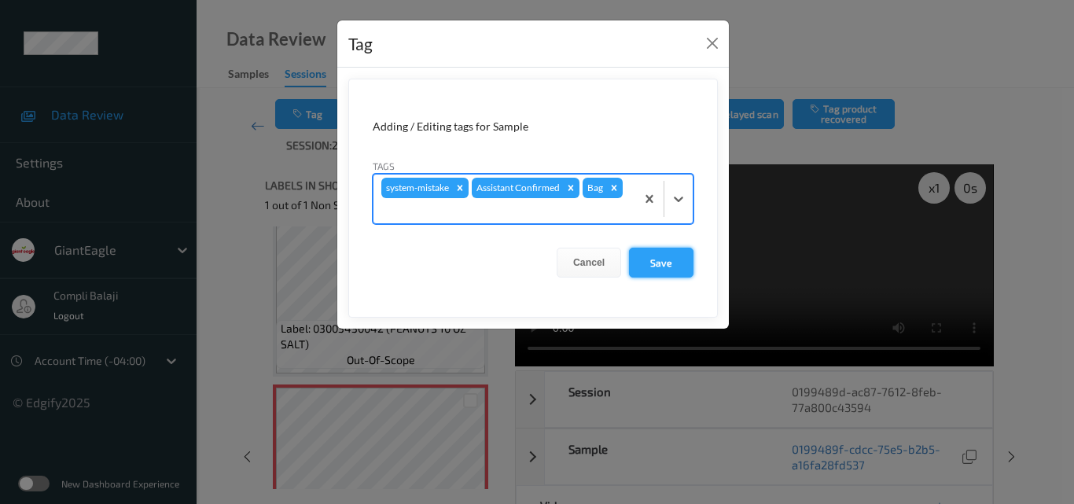
click at [667, 262] on button "Save" at bounding box center [661, 263] width 64 height 30
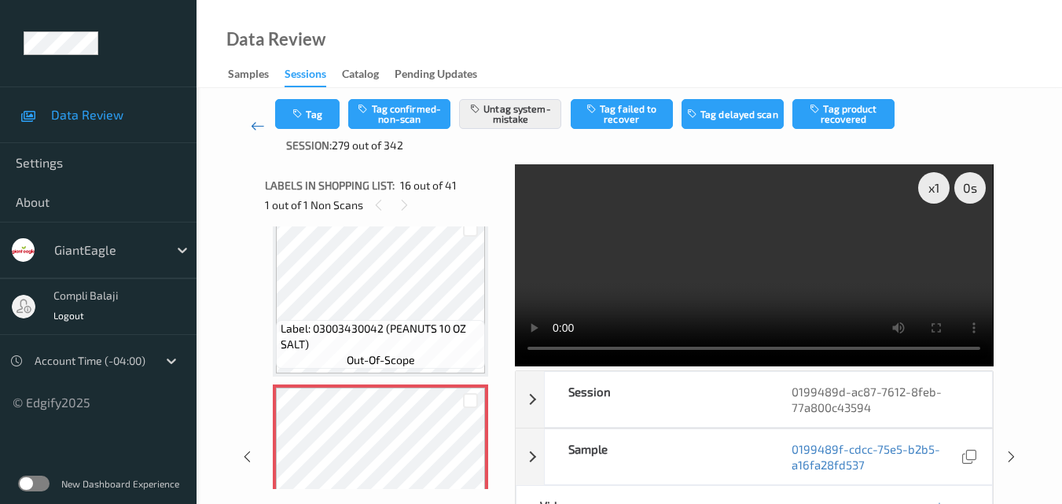
click at [254, 127] on icon at bounding box center [258, 126] width 14 height 16
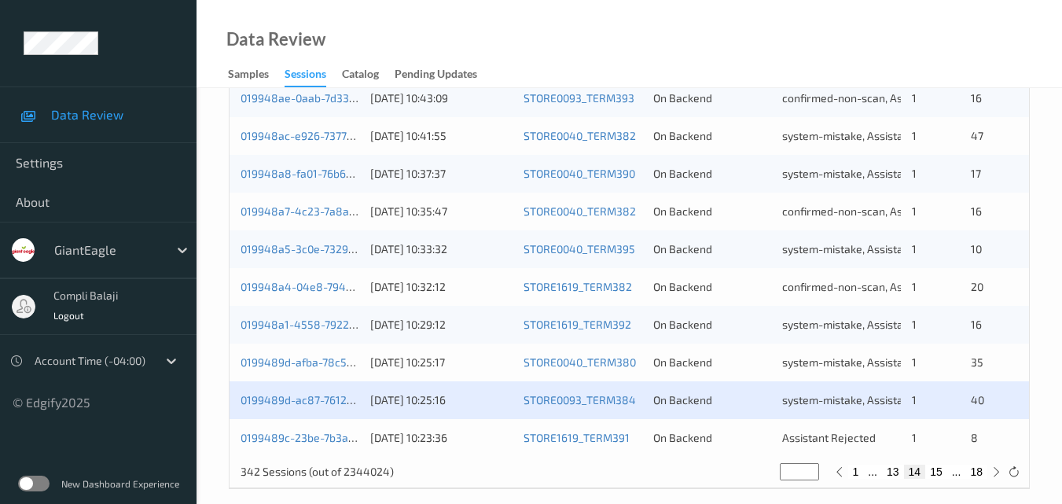
scroll to position [804, 0]
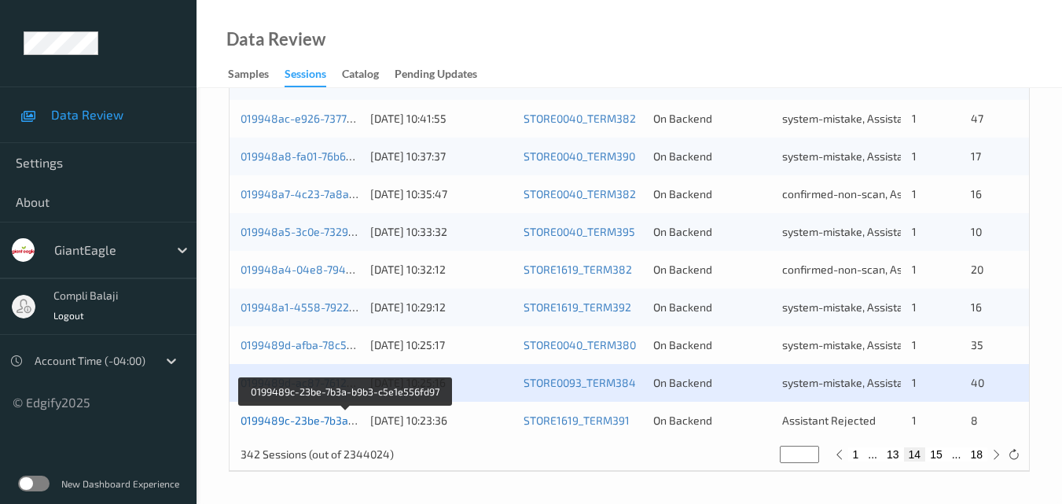
click at [326, 425] on link "0199489c-23be-7b3a-b9b3-c5e1e556fd97" at bounding box center [347, 420] width 212 height 13
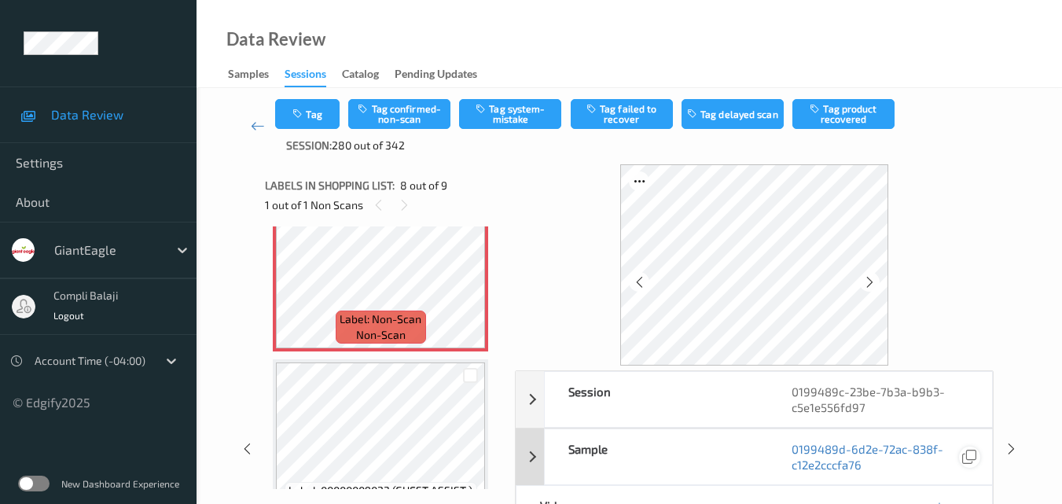
click at [974, 455] on icon at bounding box center [969, 457] width 14 height 14
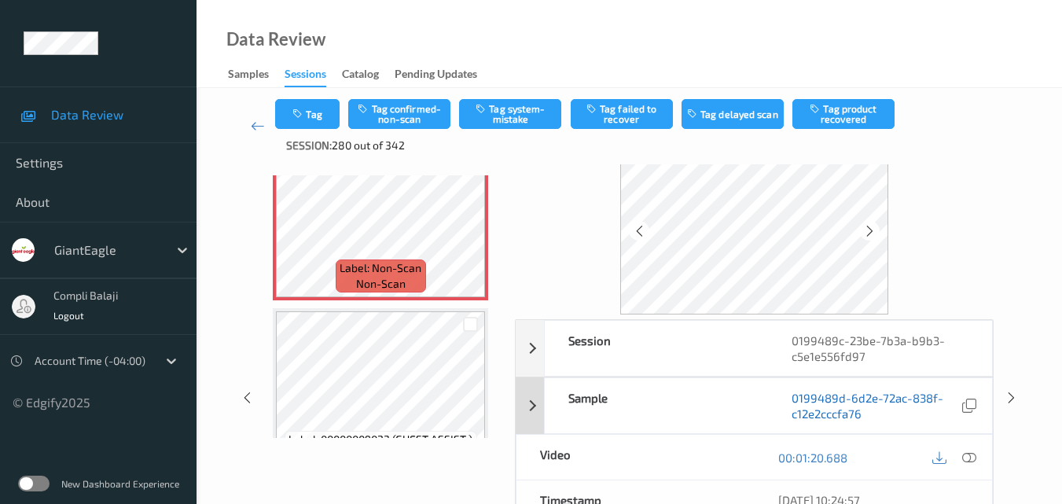
scroll to position [79, 0]
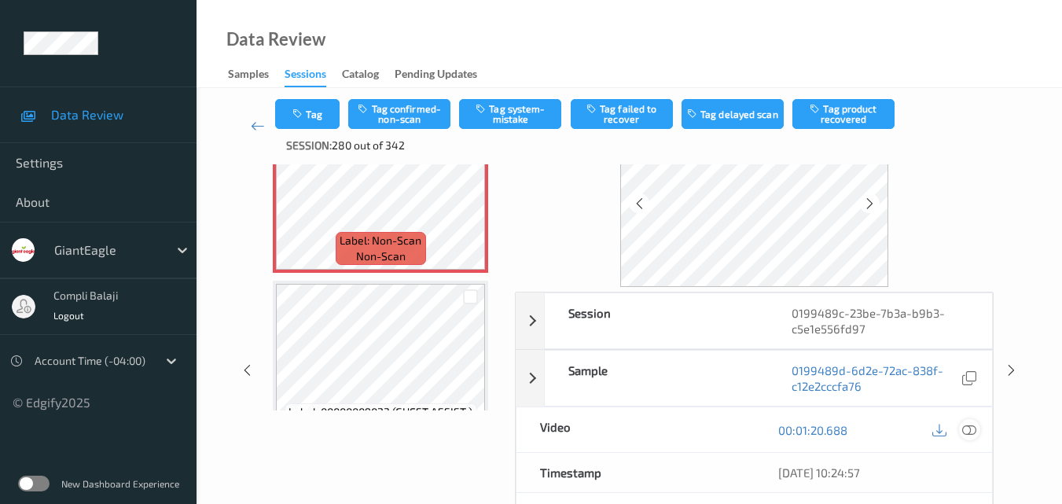
click at [969, 436] on icon at bounding box center [969, 429] width 14 height 14
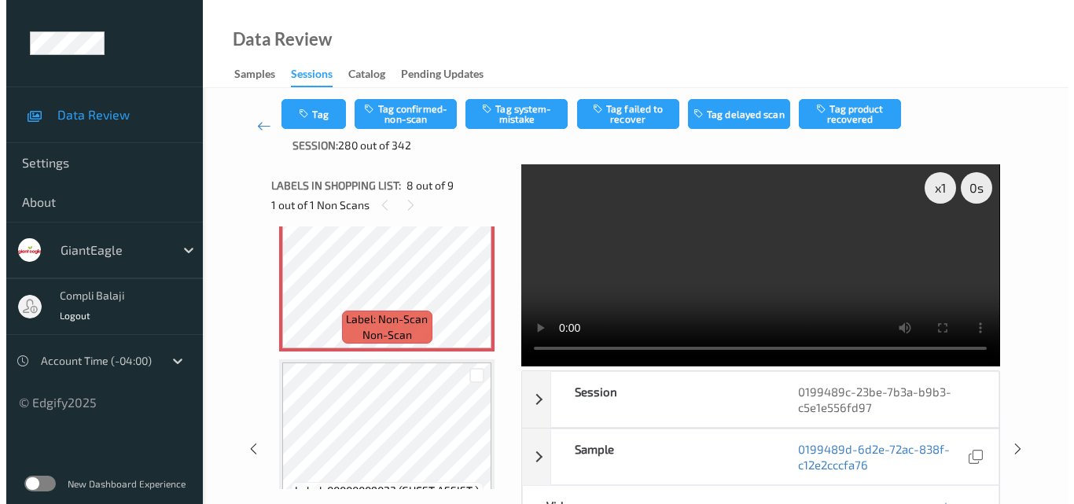
scroll to position [1188, 0]
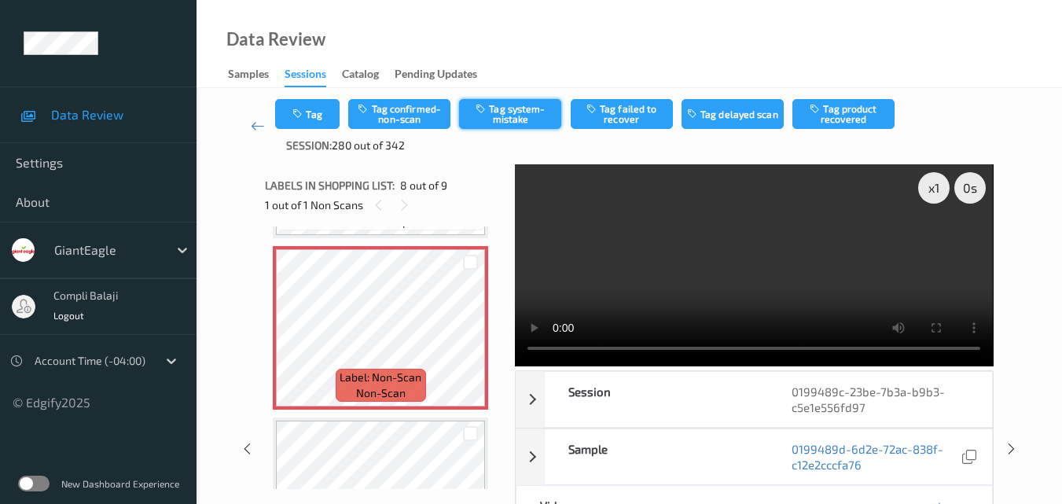
click at [524, 118] on button "Tag system-mistake" at bounding box center [510, 114] width 102 height 30
click at [328, 123] on button "Tag" at bounding box center [307, 114] width 64 height 30
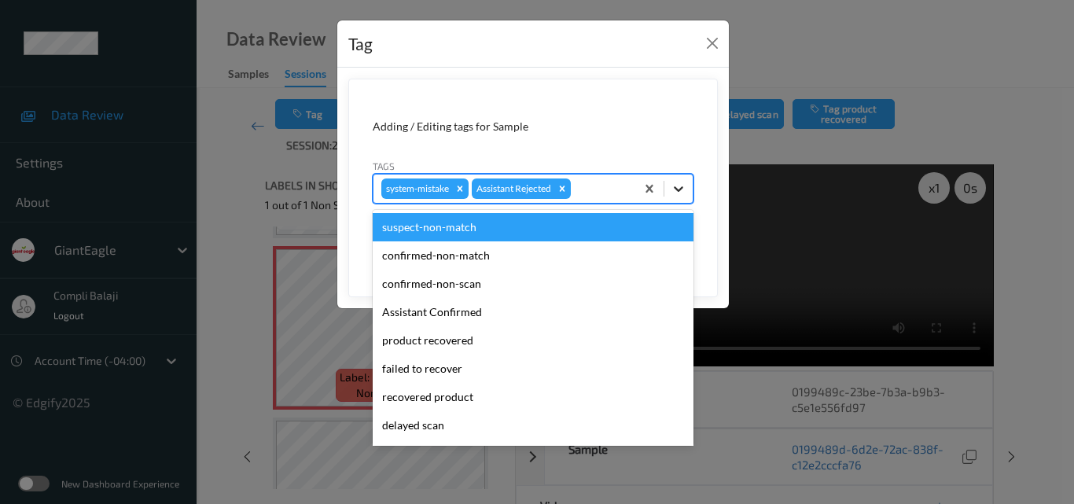
click at [682, 182] on icon at bounding box center [679, 189] width 16 height 16
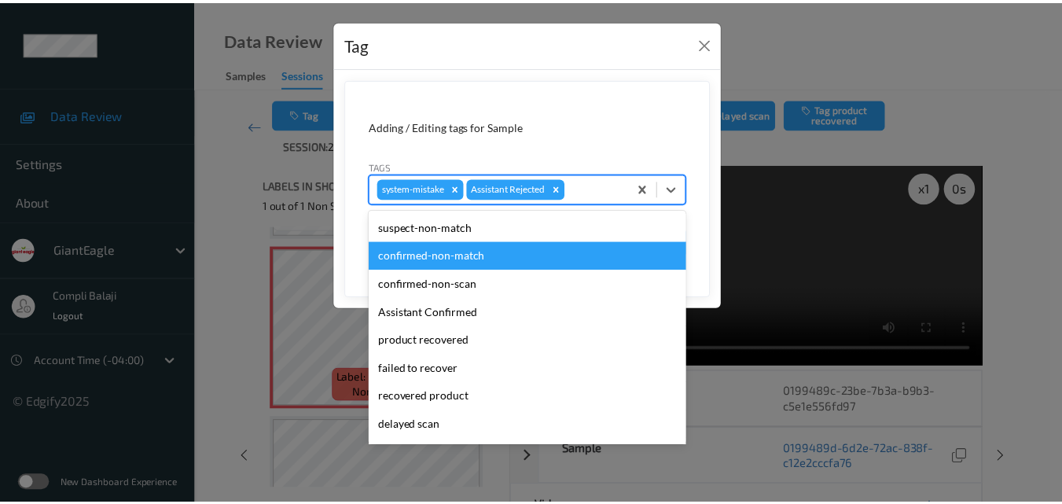
scroll to position [79, 0]
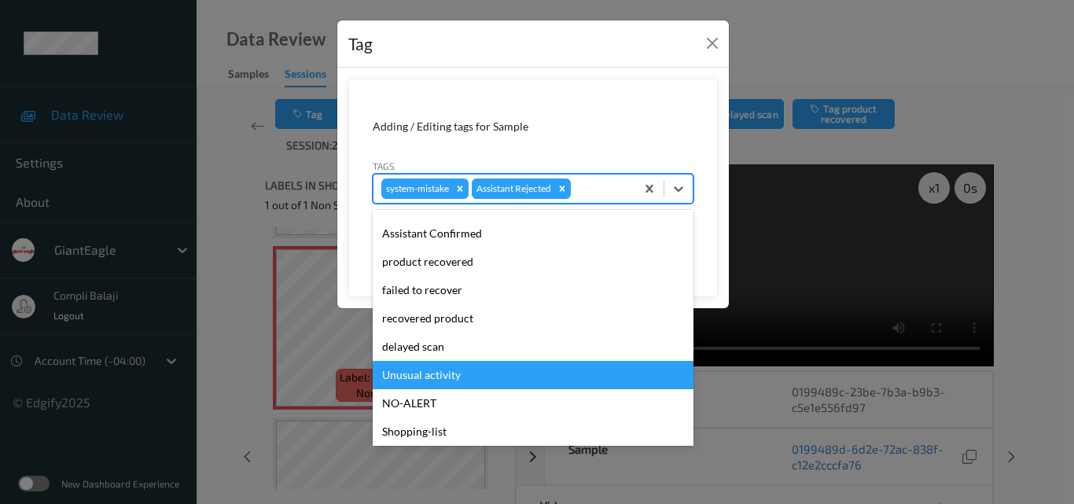
click at [454, 381] on div "Unusual activity" at bounding box center [533, 375] width 321 height 28
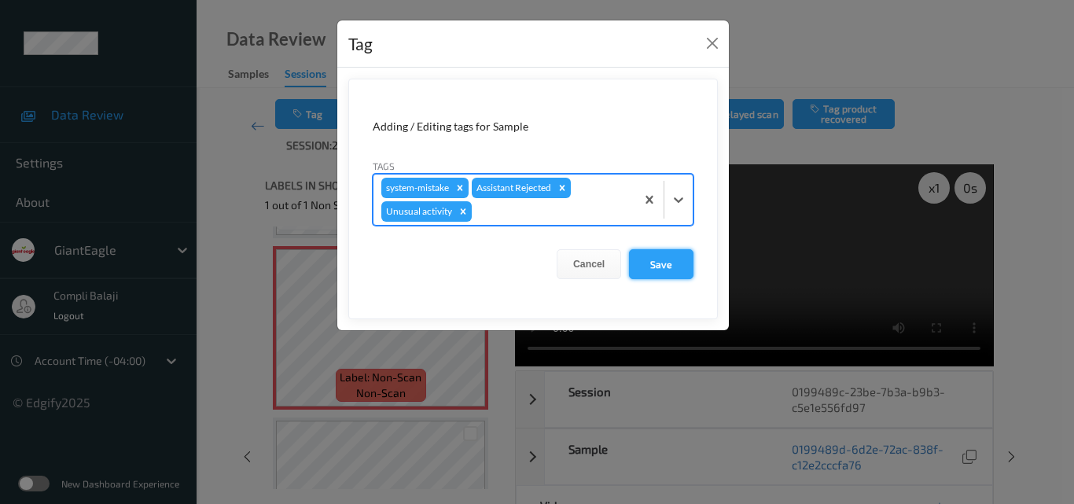
click at [669, 270] on button "Save" at bounding box center [661, 264] width 64 height 30
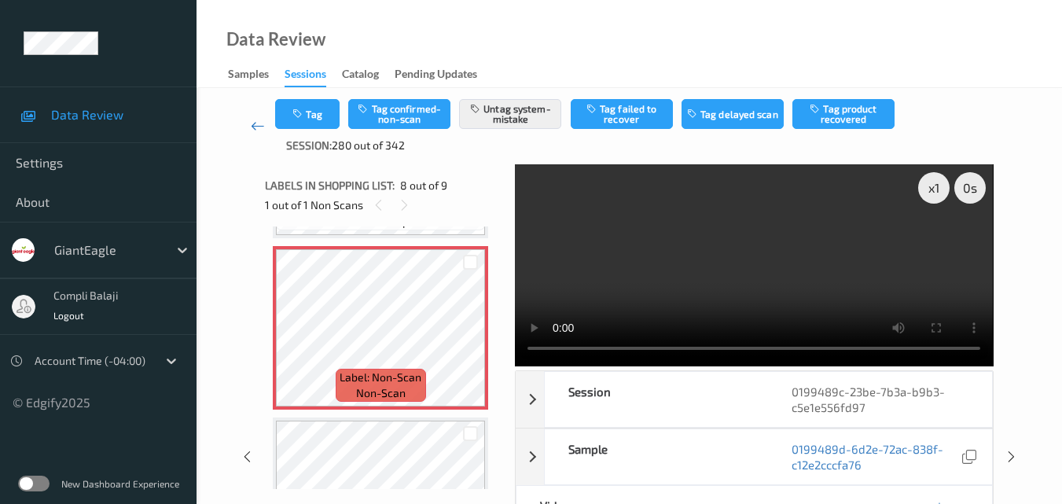
click at [252, 125] on icon at bounding box center [258, 126] width 14 height 16
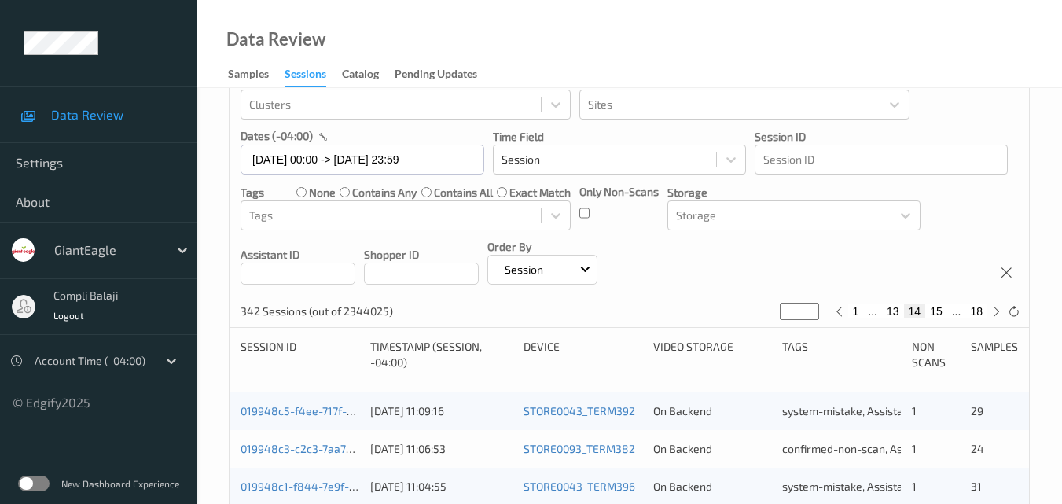
scroll to position [17, 0]
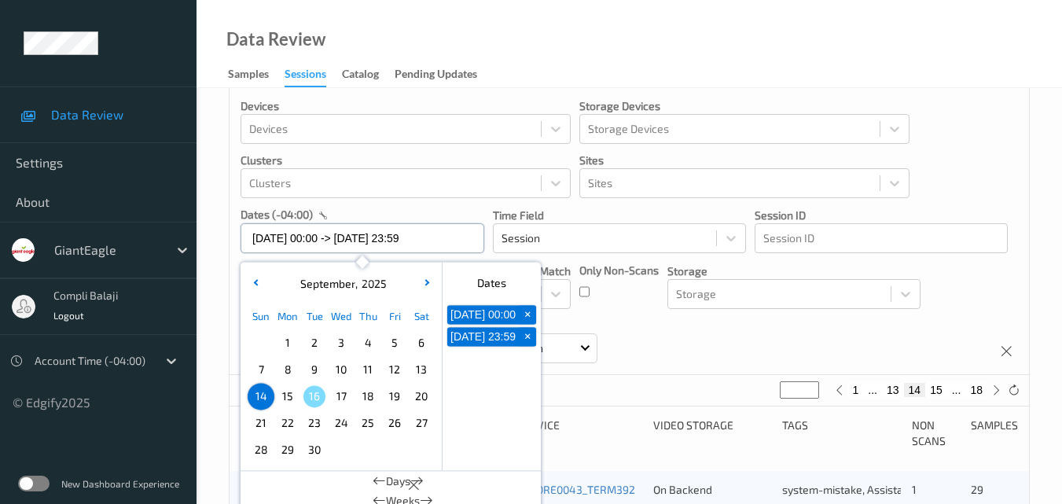
click at [453, 239] on input "[DATE] 00:00 -> [DATE] 23:59" at bounding box center [363, 238] width 244 height 30
click at [289, 395] on span "15" at bounding box center [288, 396] width 22 height 22
type input "[DATE] 00:00"
type input "*"
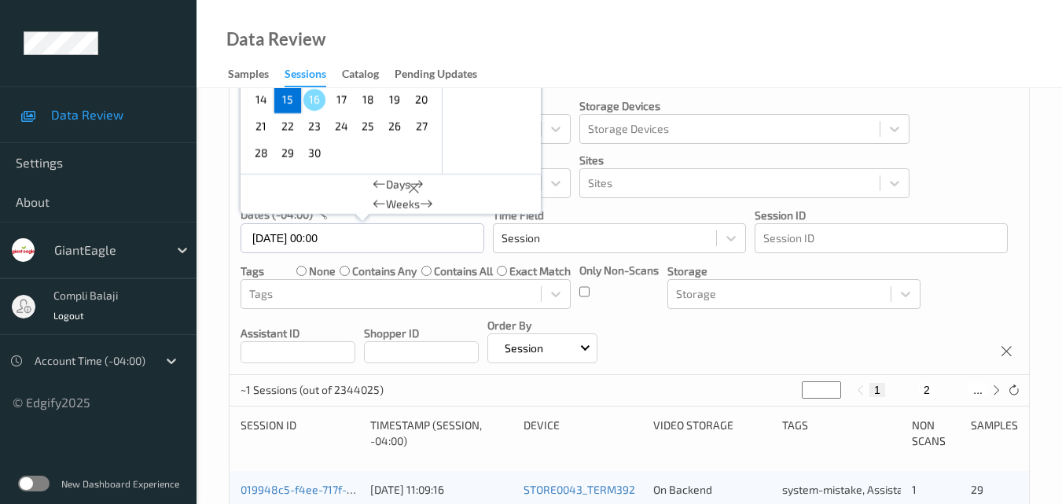
scroll to position [0, 0]
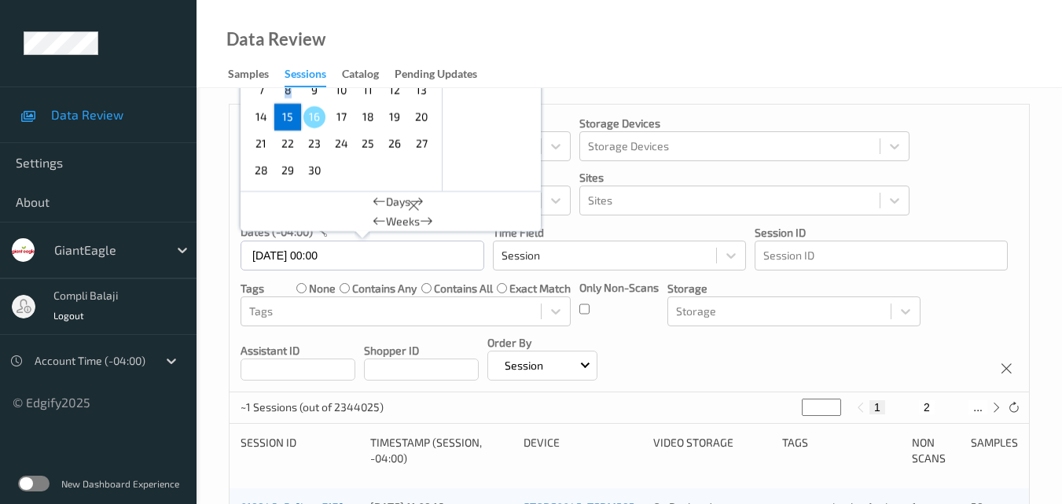
click at [373, 259] on input "[DATE] 00:00" at bounding box center [363, 256] width 244 height 30
click at [289, 112] on span "15" at bounding box center [288, 117] width 22 height 22
type input "[DATE] 00:00 -> [DATE] 23:59"
click at [830, 72] on div "Data Review Samples Sessions Catalog Pending Updates" at bounding box center [630, 44] width 866 height 88
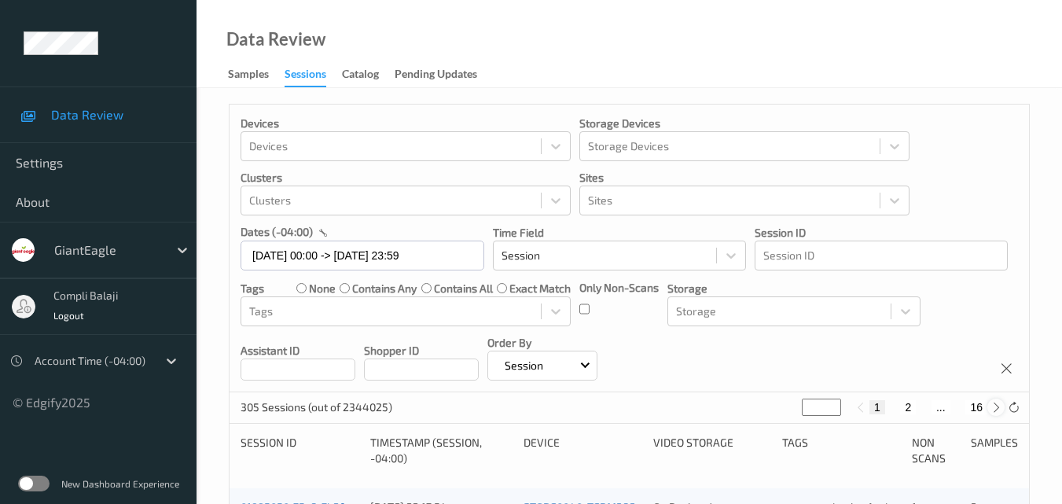
click at [995, 410] on icon at bounding box center [997, 408] width 12 height 12
type input "*"
click at [920, 408] on button "3" at bounding box center [924, 407] width 16 height 14
type input "*"
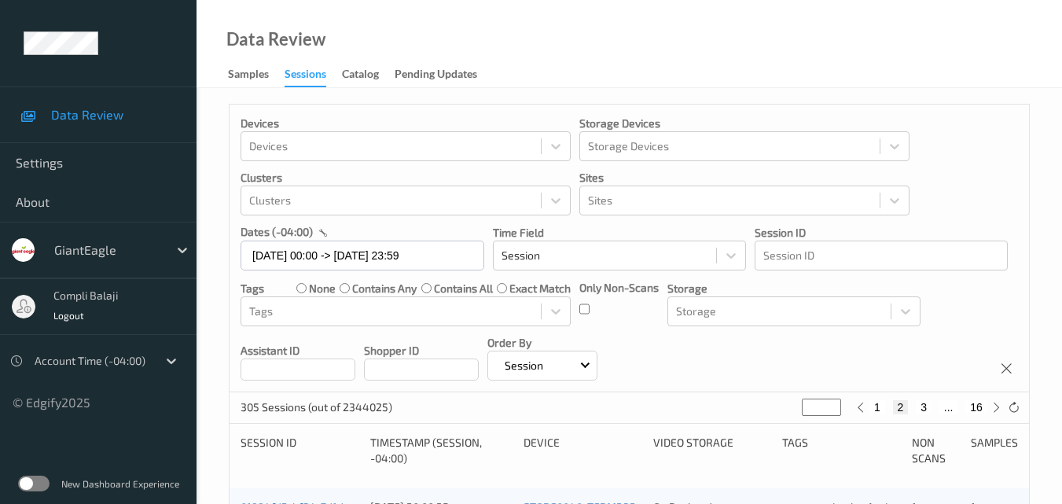
type input "*"
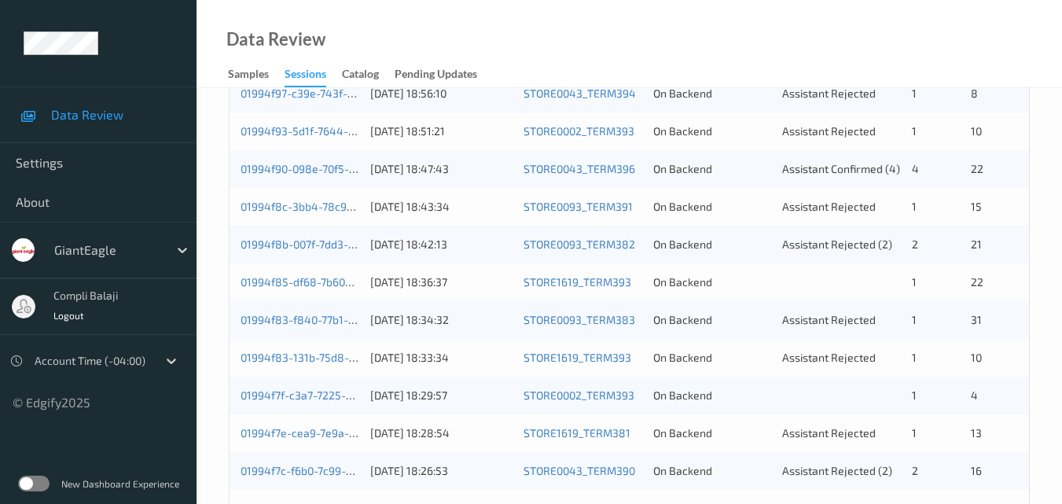
scroll to position [253, 0]
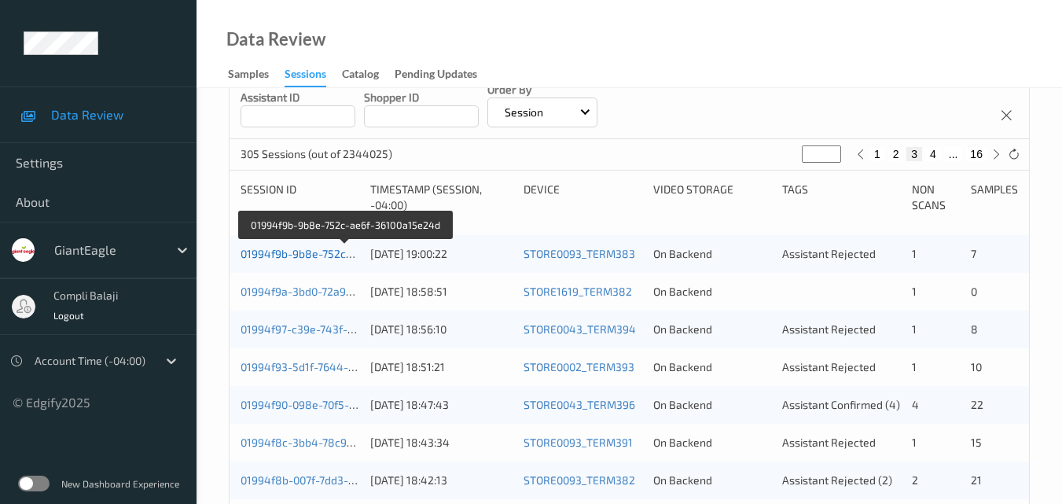
click at [317, 258] on link "01994f9b-9b8e-752c-ae6f-36100a15e24d" at bounding box center [346, 253] width 211 height 13
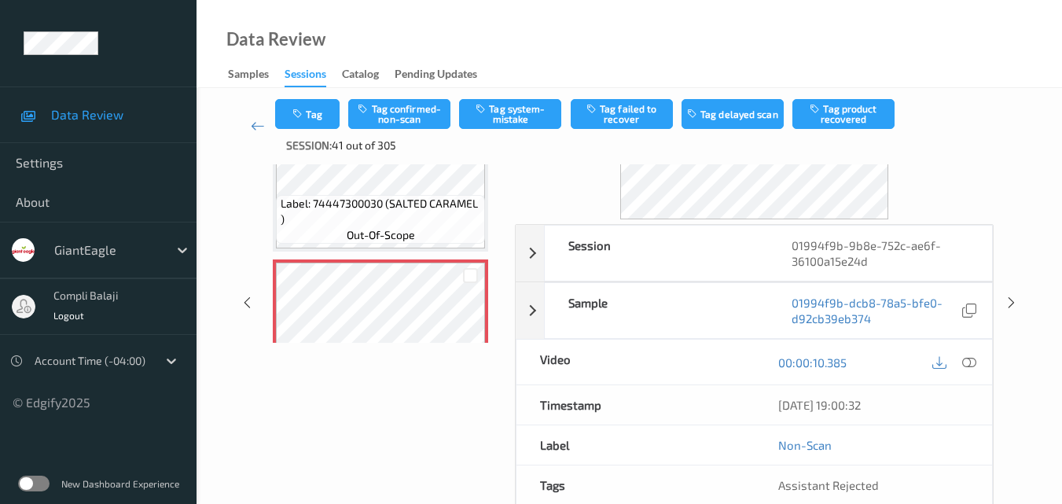
scroll to position [174, 0]
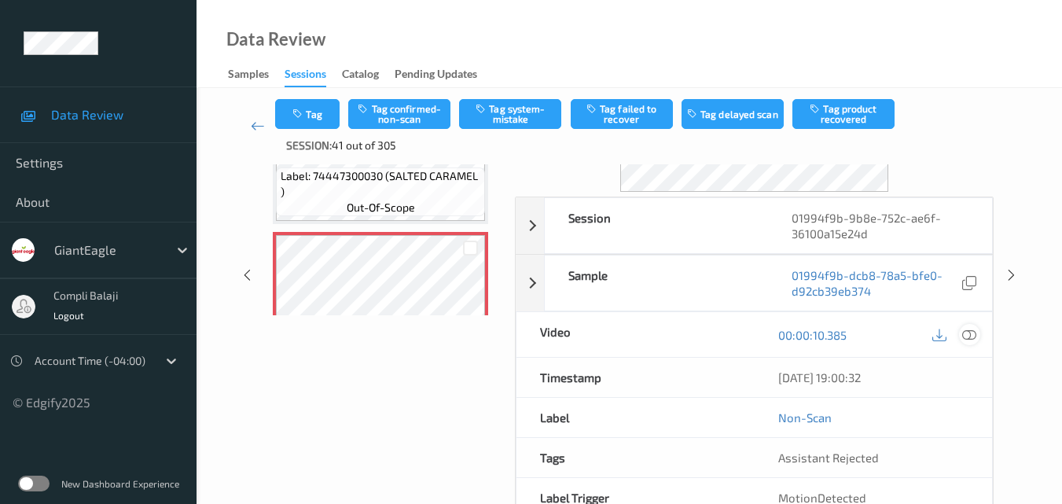
click at [970, 335] on icon at bounding box center [969, 334] width 14 height 14
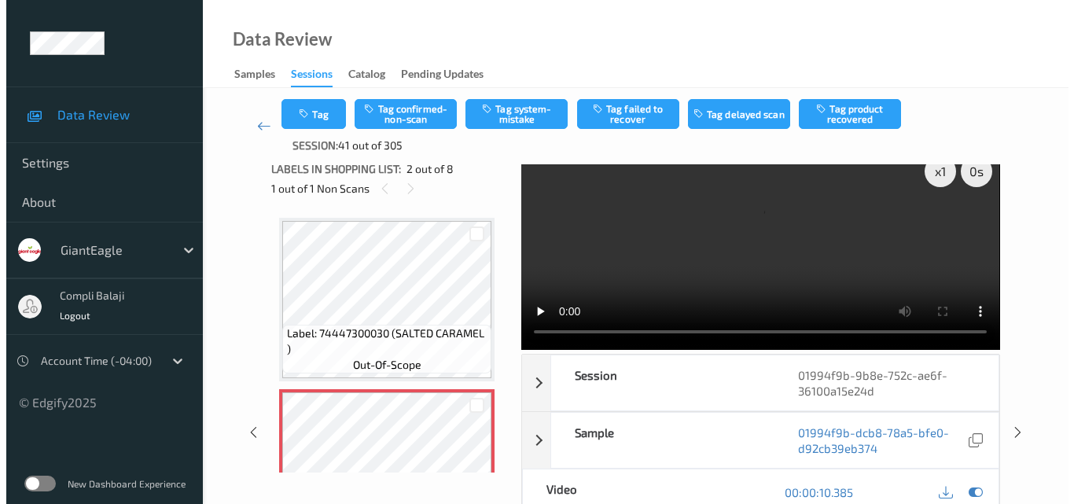
scroll to position [0, 0]
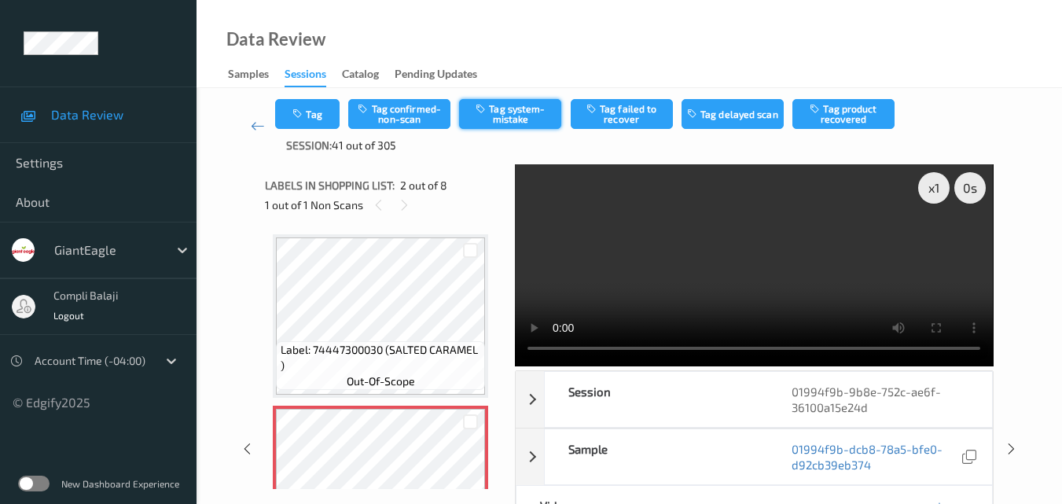
click at [513, 117] on button "Tag system-mistake" at bounding box center [510, 114] width 102 height 30
click at [313, 115] on button "Tag" at bounding box center [307, 114] width 64 height 30
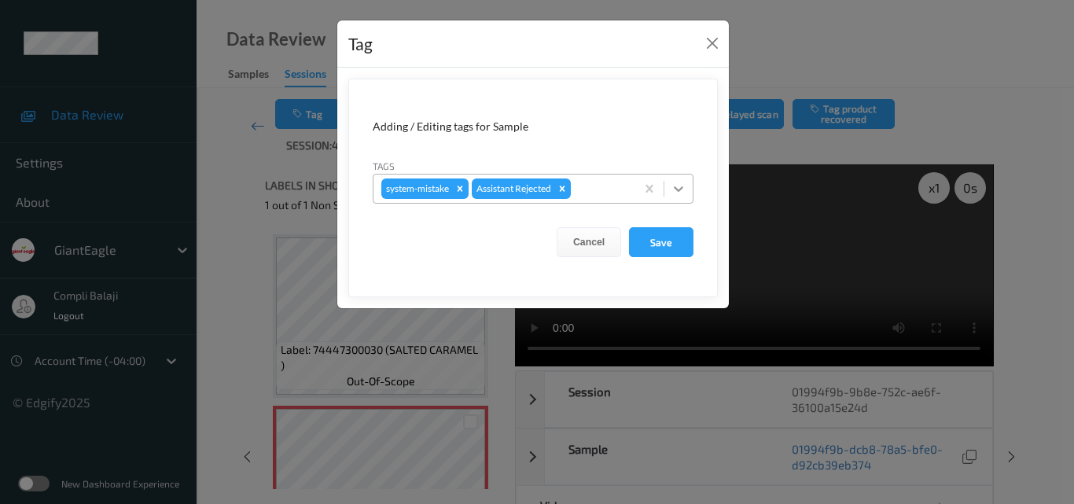
click at [683, 189] on icon at bounding box center [679, 189] width 16 height 16
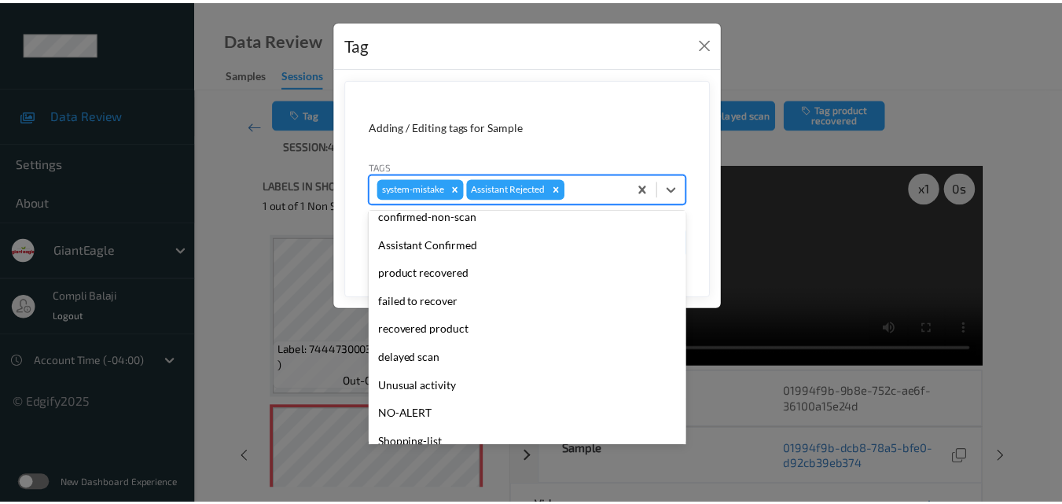
scroll to position [157, 0]
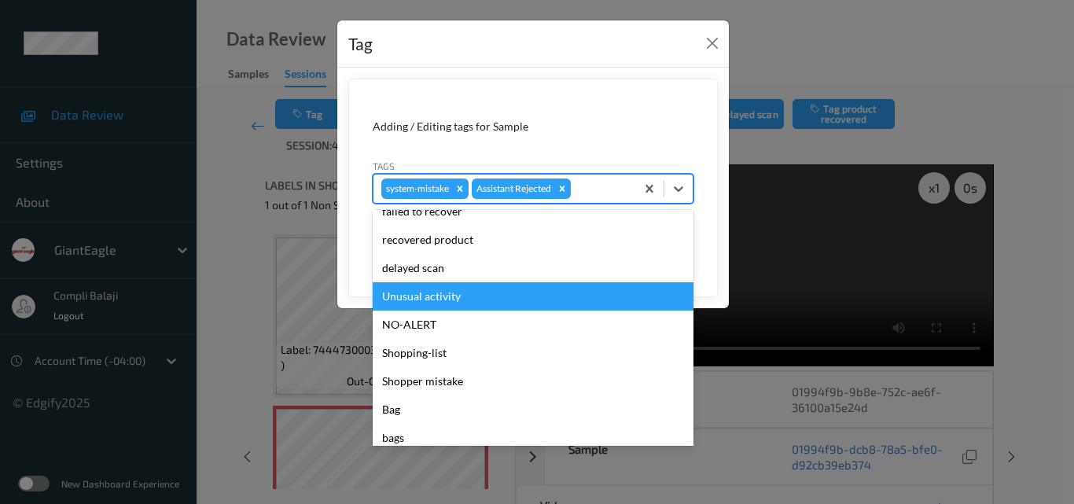
click at [457, 302] on div "Unusual activity" at bounding box center [533, 296] width 321 height 28
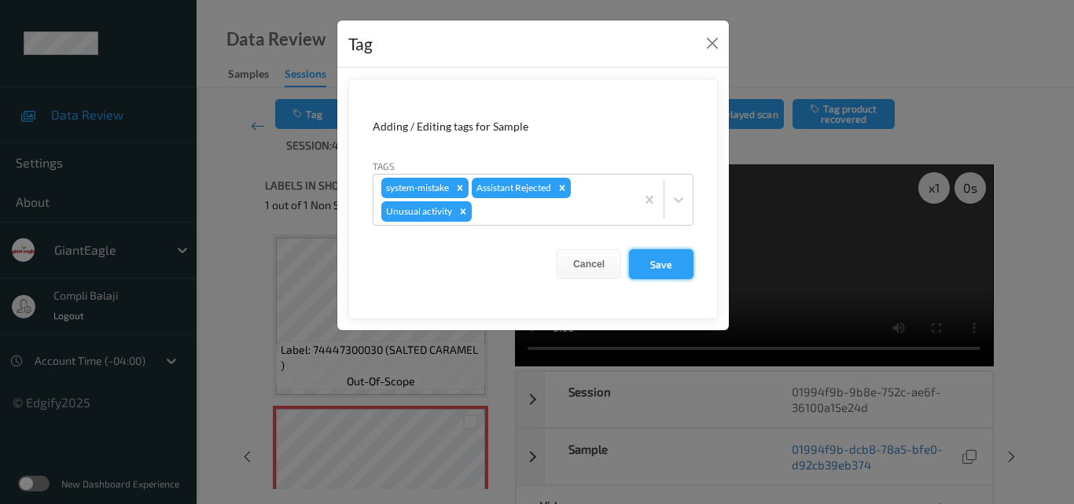
click at [674, 266] on button "Save" at bounding box center [661, 264] width 64 height 30
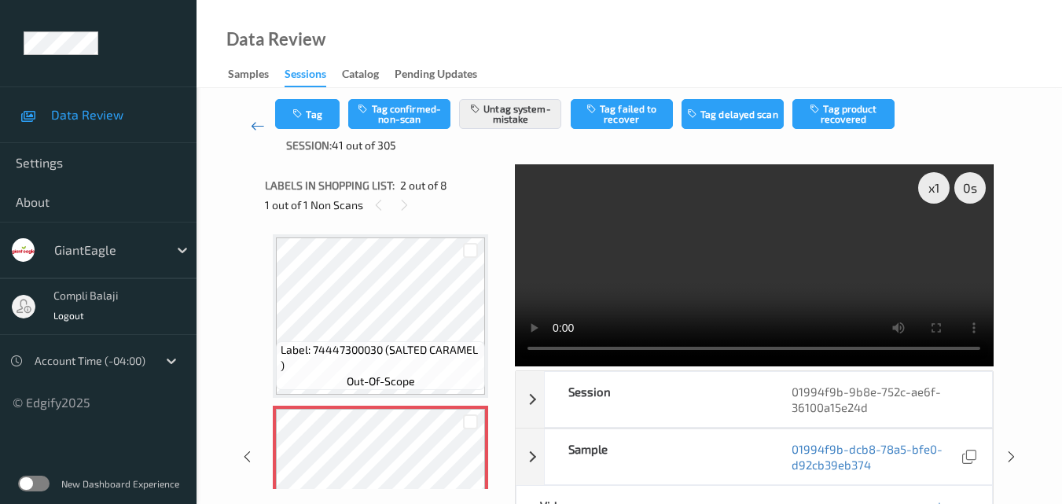
click at [254, 131] on icon at bounding box center [258, 126] width 14 height 16
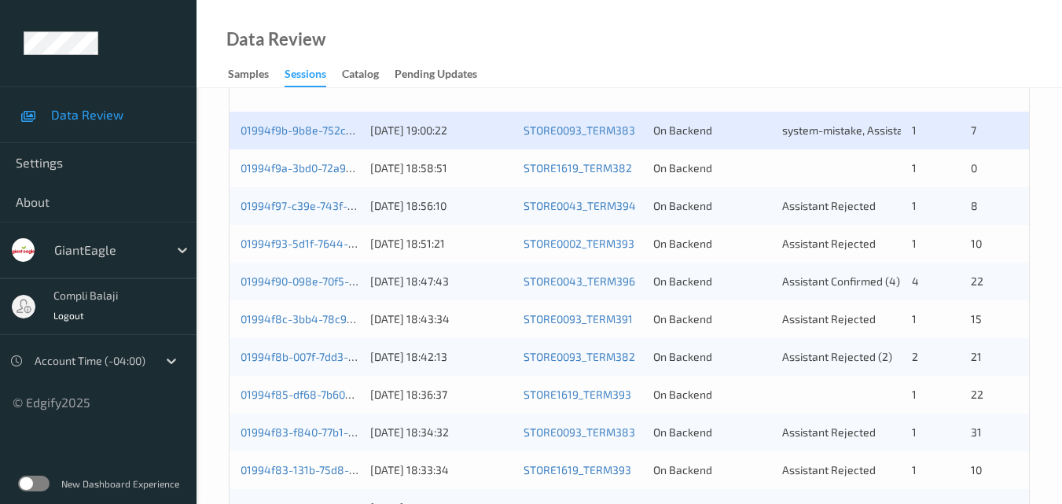
scroll to position [393, 0]
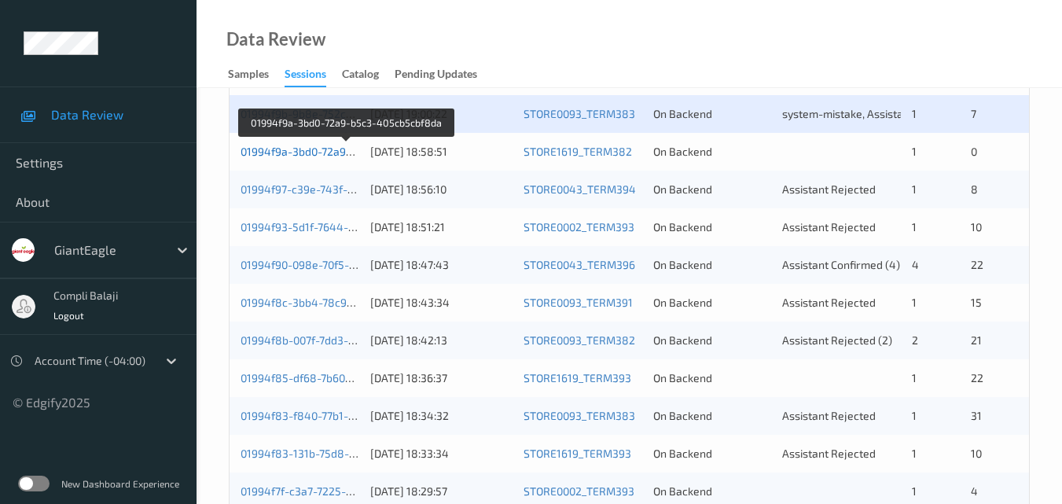
click at [313, 153] on link "01994f9a-3bd0-72a9-b5c3-405cb5cbf8da" at bounding box center [347, 151] width 212 height 13
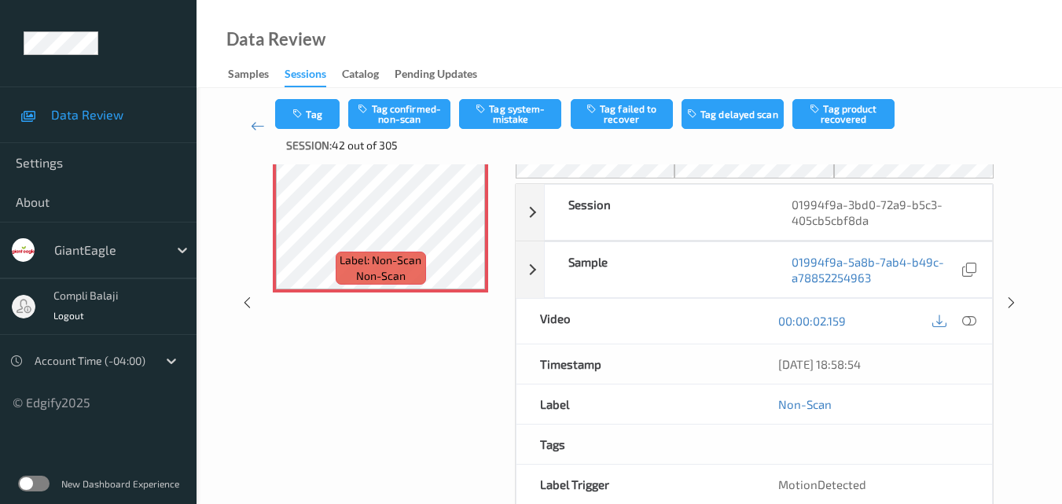
scroll to position [22, 0]
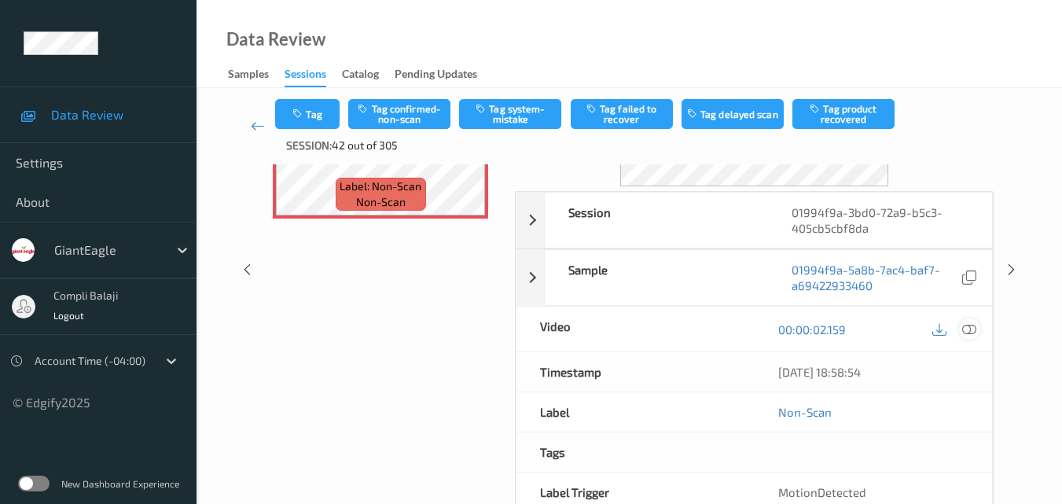
click at [969, 333] on icon at bounding box center [969, 329] width 14 height 14
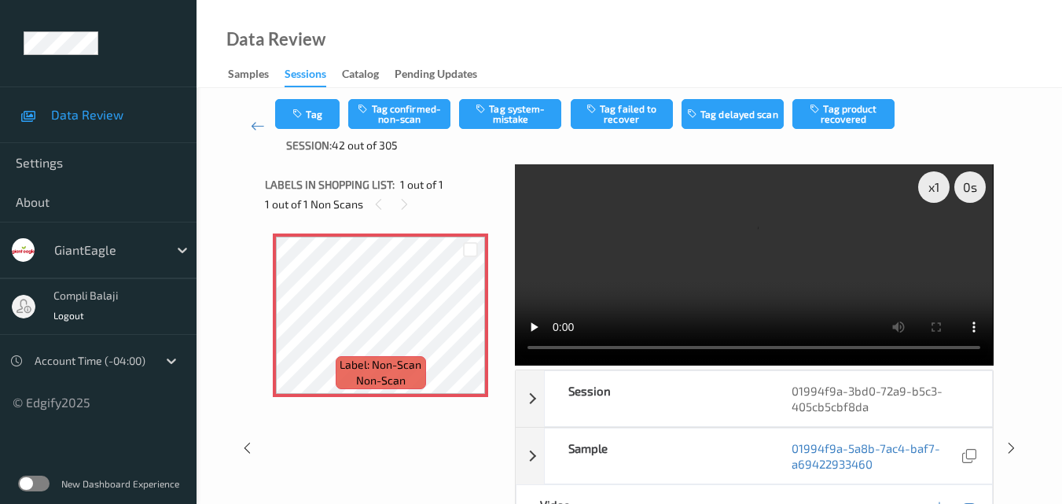
scroll to position [0, 0]
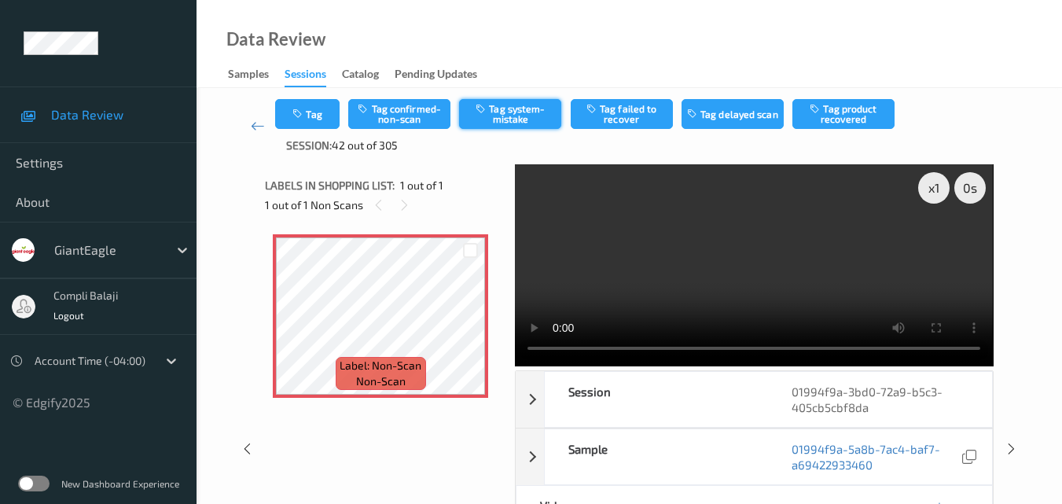
click at [517, 116] on button "Tag system-mistake" at bounding box center [510, 114] width 102 height 30
click at [251, 128] on icon at bounding box center [258, 126] width 14 height 16
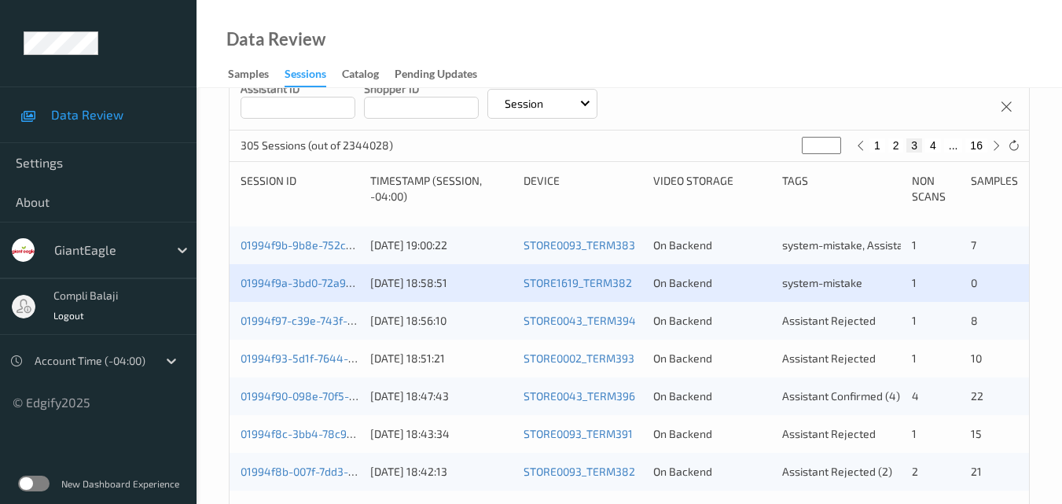
scroll to position [315, 0]
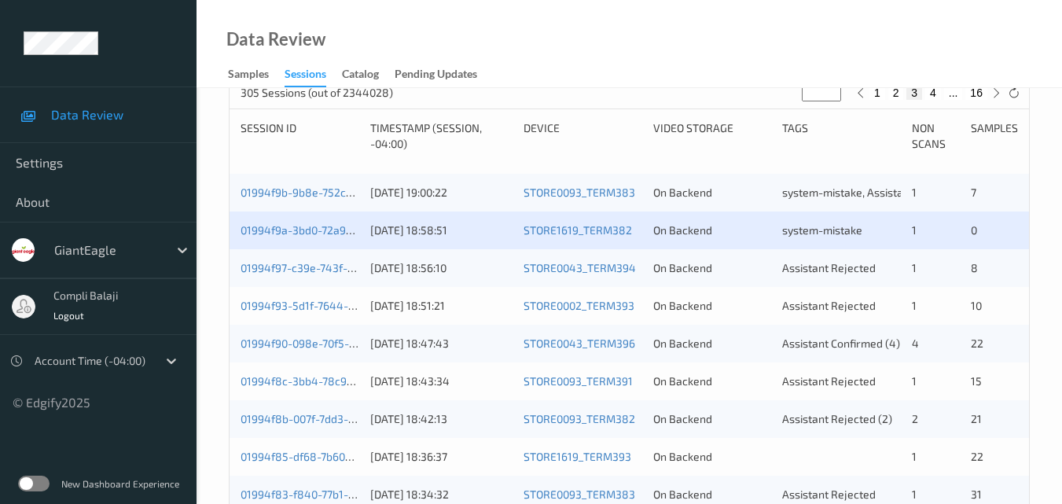
click at [310, 275] on div "01994f97-c39e-743f-b2e5-61b51f740917" at bounding box center [300, 268] width 119 height 16
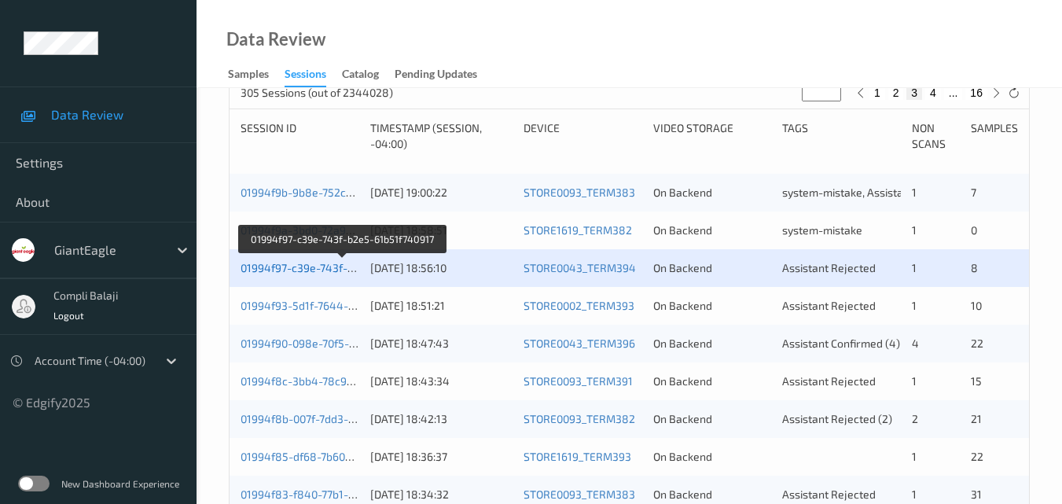
click at [313, 267] on link "01994f97-c39e-743f-b2e5-61b51f740917" at bounding box center [343, 267] width 204 height 13
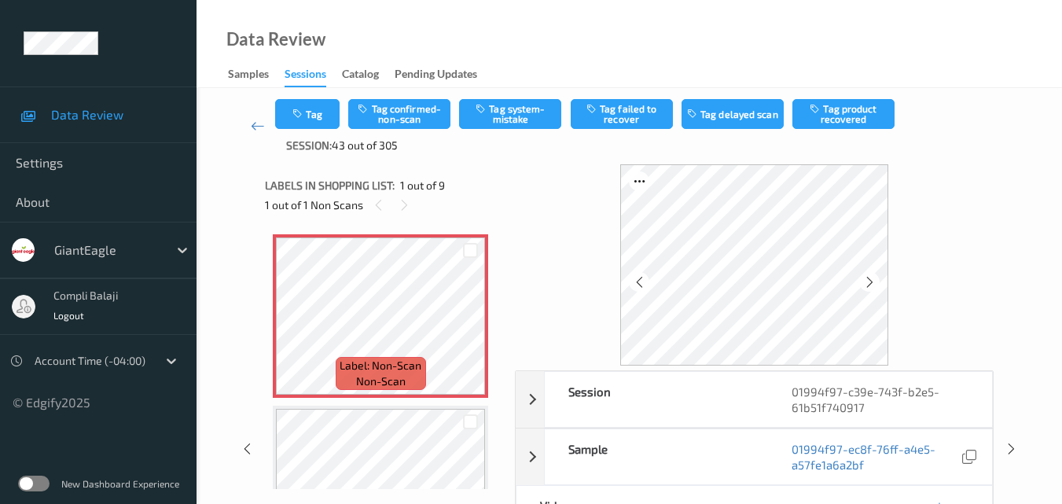
scroll to position [79, 0]
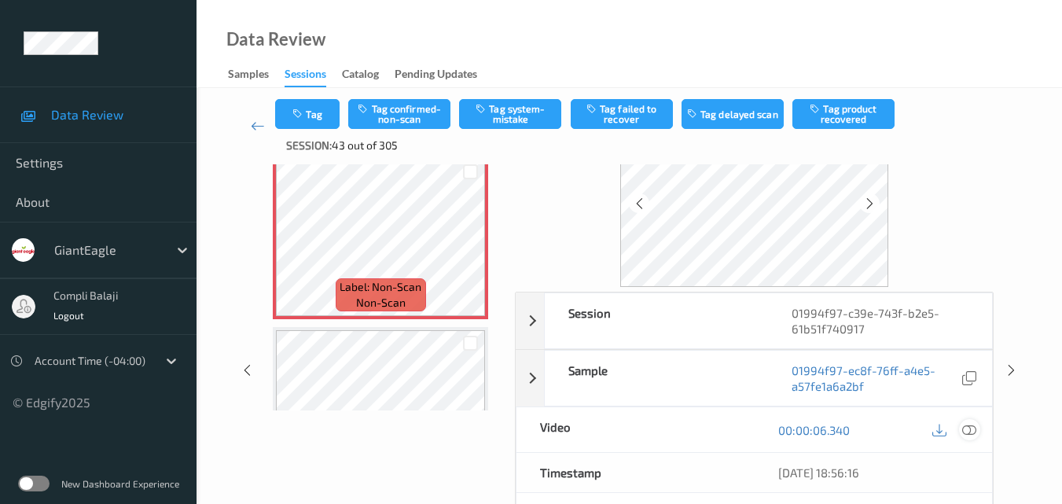
click at [970, 430] on icon at bounding box center [969, 429] width 14 height 14
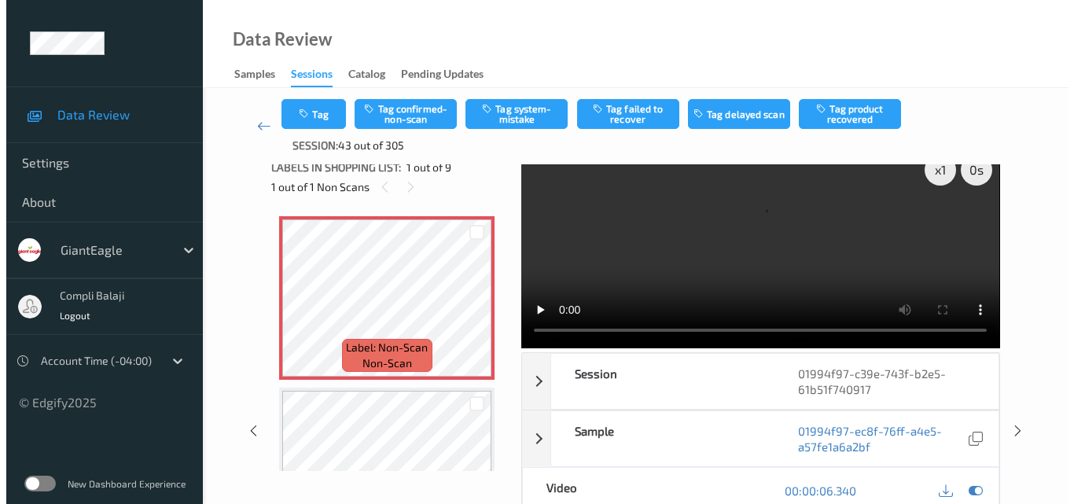
scroll to position [0, 0]
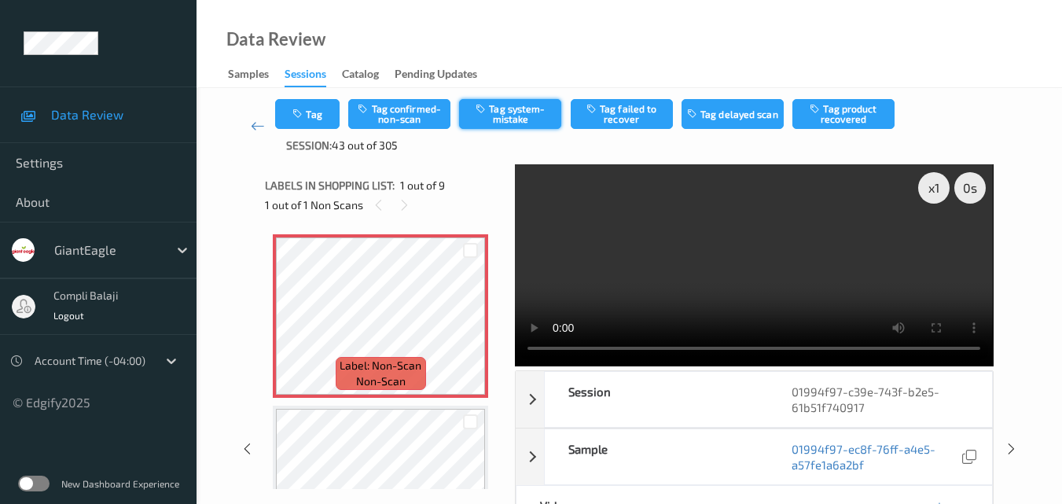
click at [522, 116] on button "Tag system-mistake" at bounding box center [510, 114] width 102 height 30
click at [309, 120] on button "Tag" at bounding box center [307, 114] width 64 height 30
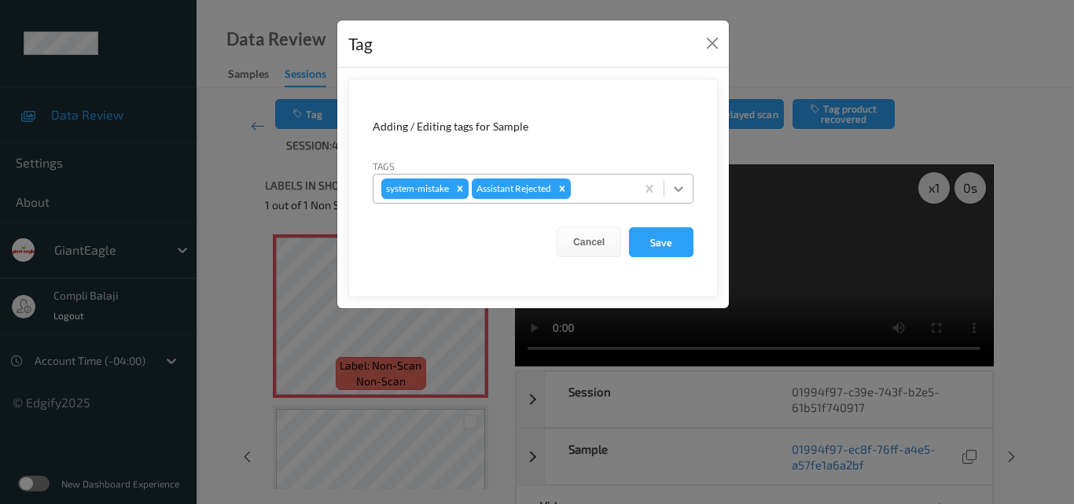
click at [681, 188] on icon at bounding box center [678, 189] width 9 height 6
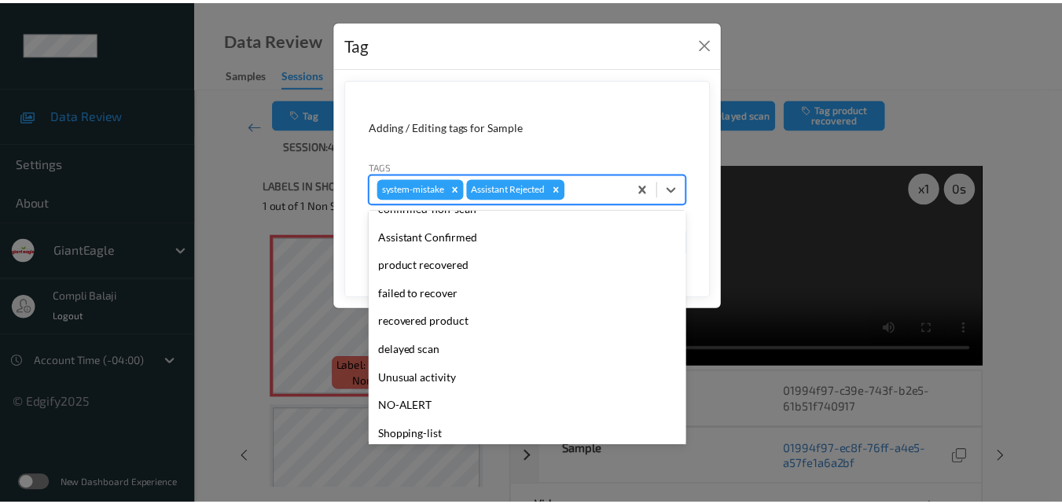
scroll to position [157, 0]
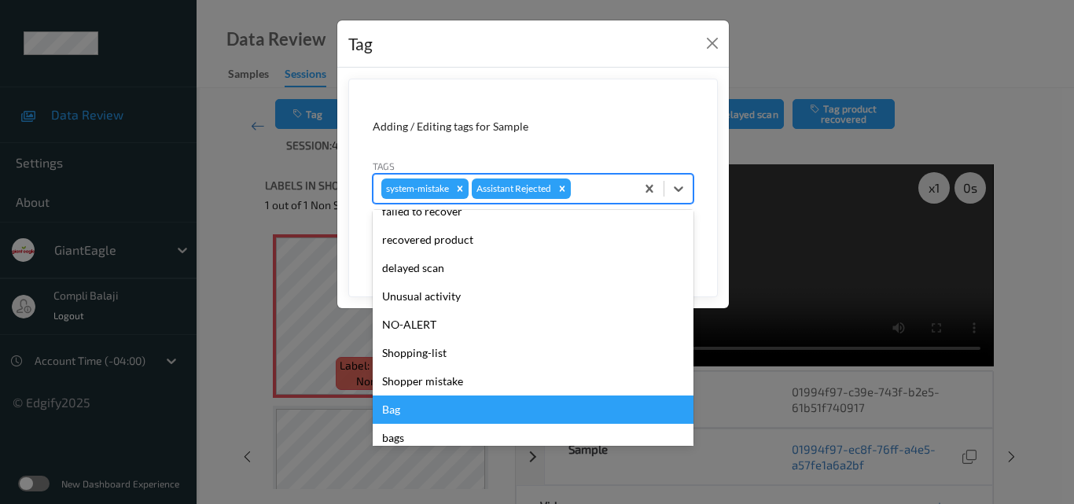
click at [401, 410] on div "Bag" at bounding box center [533, 409] width 321 height 28
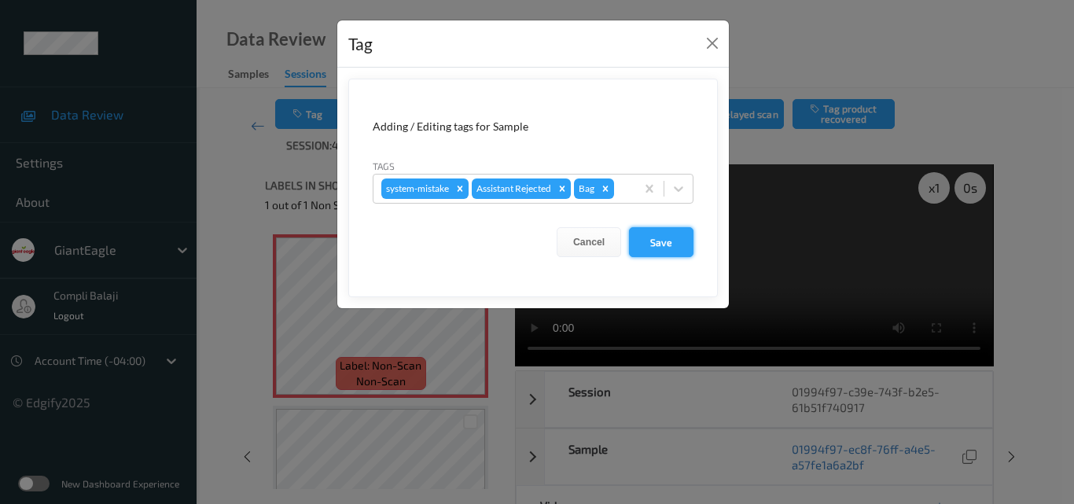
click at [676, 246] on button "Save" at bounding box center [661, 242] width 64 height 30
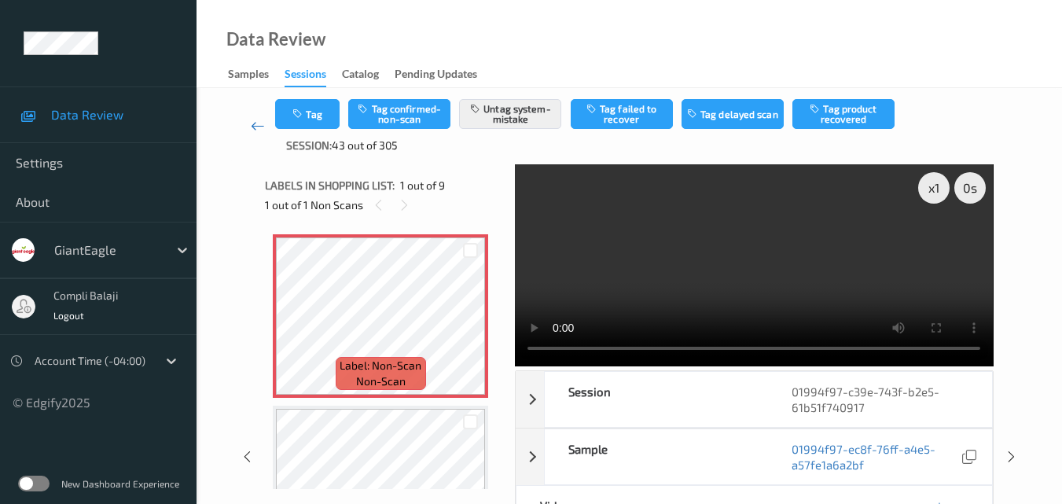
click at [251, 124] on icon at bounding box center [258, 126] width 14 height 16
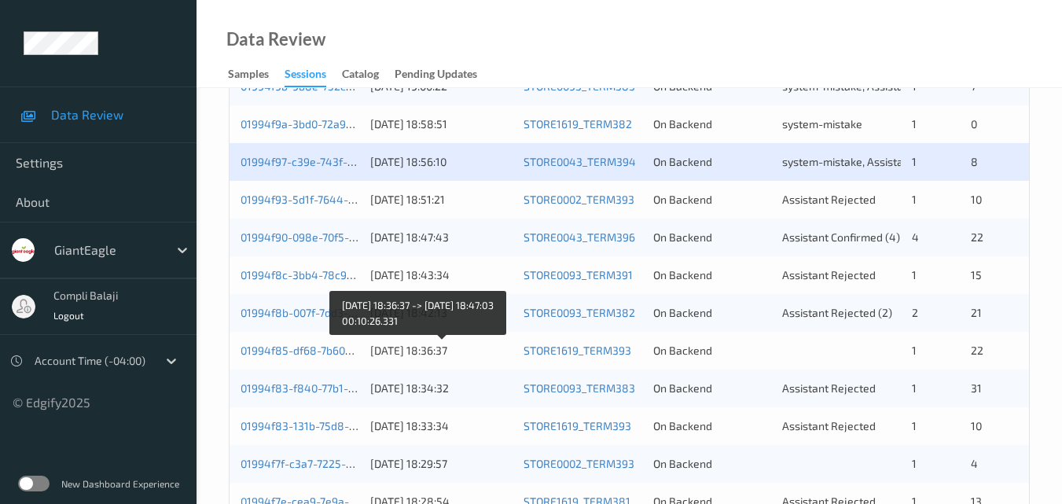
scroll to position [393, 0]
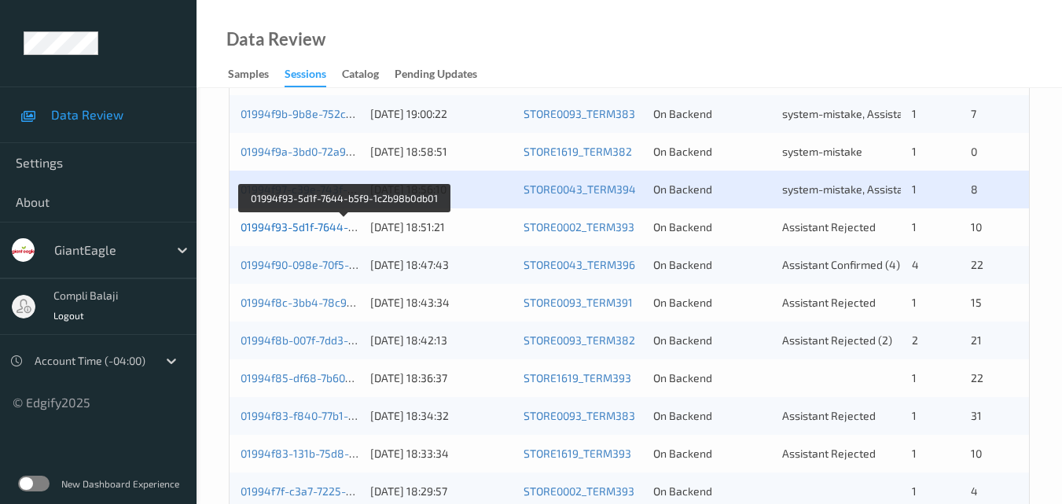
click at [296, 228] on link "01994f93-5d1f-7644-b5f9-1c2b98b0db01" at bounding box center [345, 226] width 208 height 13
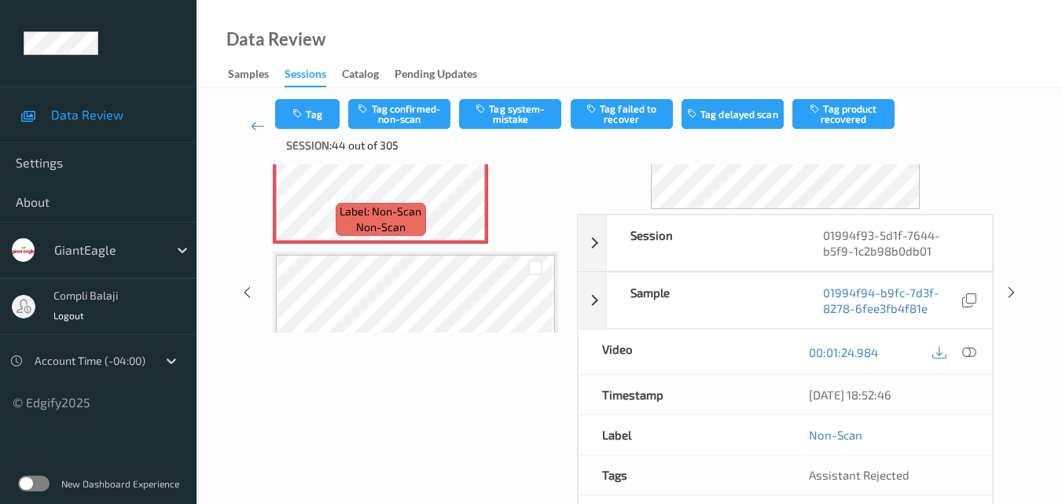
scroll to position [157, 0]
click at [962, 354] on icon at bounding box center [969, 351] width 14 height 14
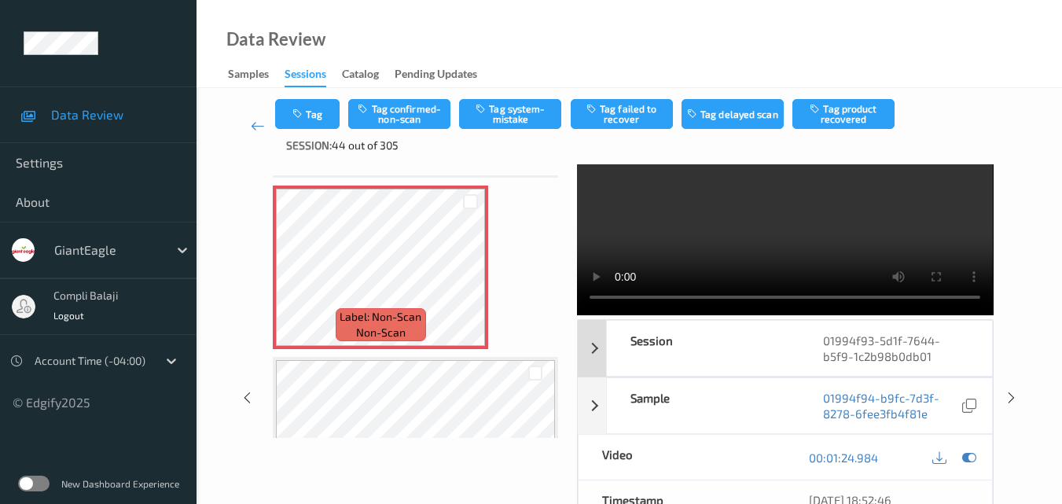
scroll to position [79, 0]
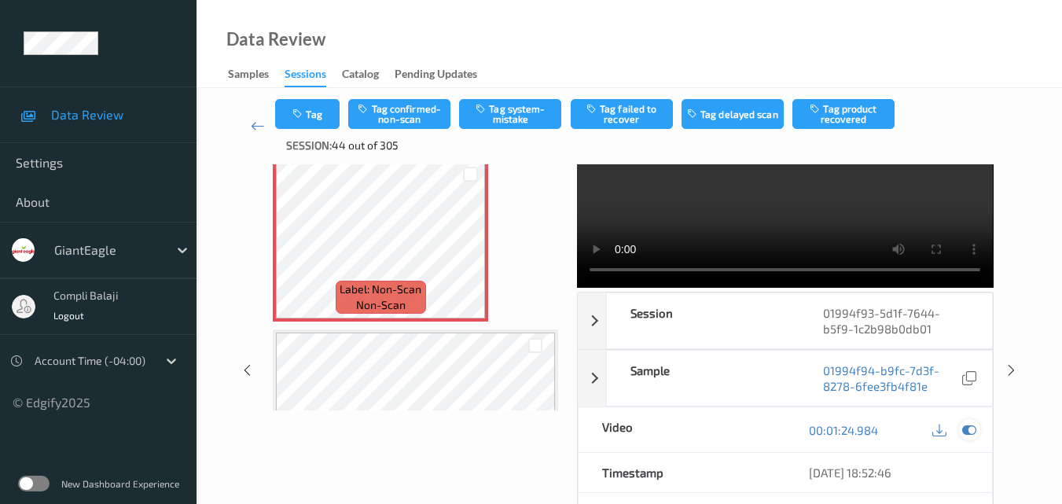
click at [973, 426] on icon at bounding box center [969, 430] width 14 height 14
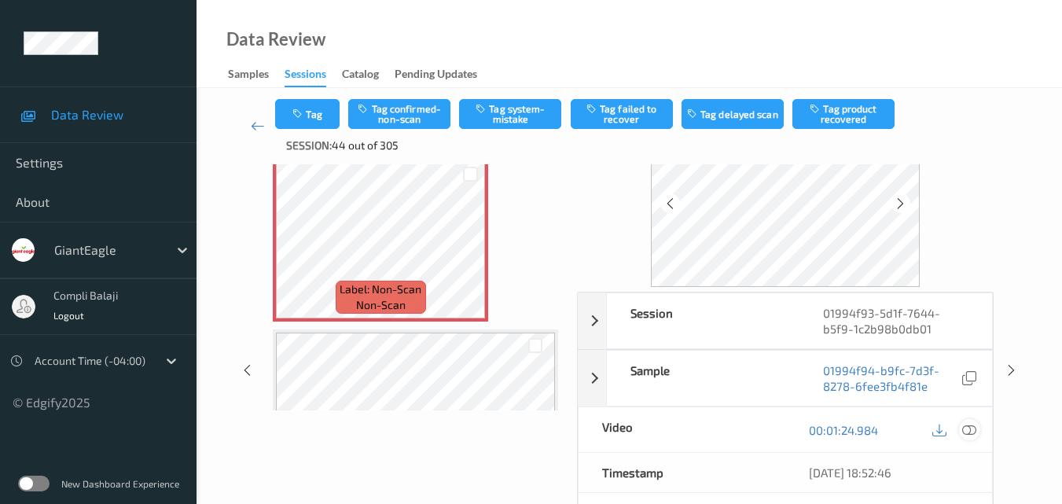
click at [973, 428] on icon at bounding box center [969, 429] width 14 height 14
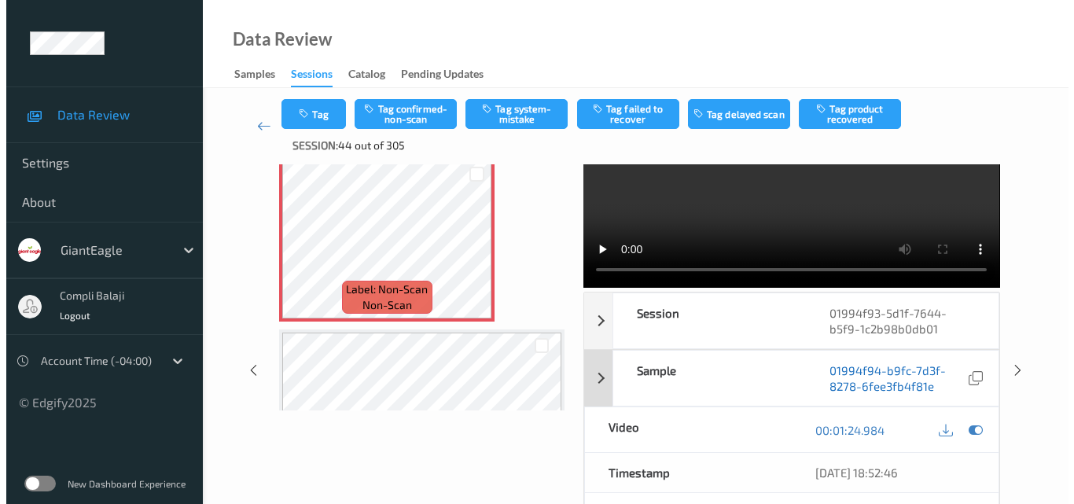
scroll to position [0, 0]
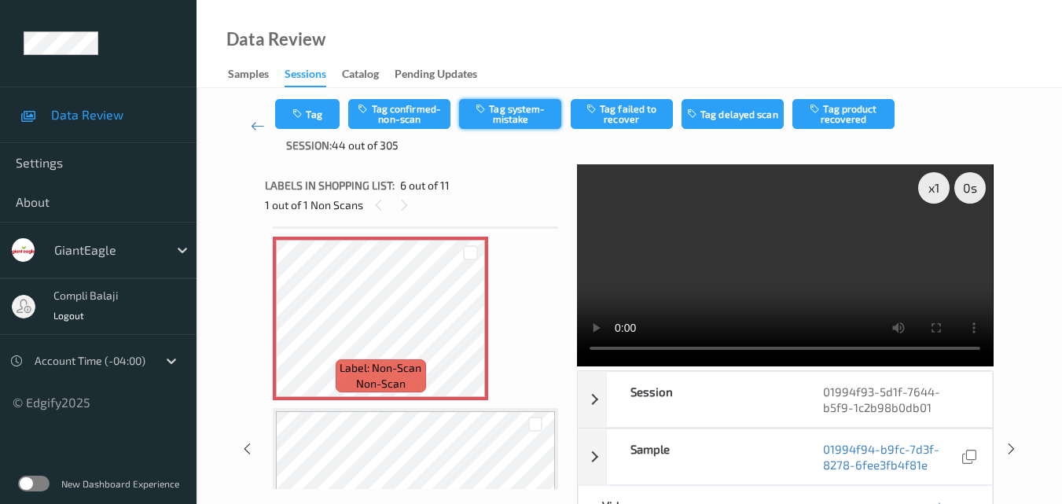
click at [512, 111] on button "Tag system-mistake" at bounding box center [510, 114] width 102 height 30
click at [304, 120] on button "Tag" at bounding box center [307, 114] width 64 height 30
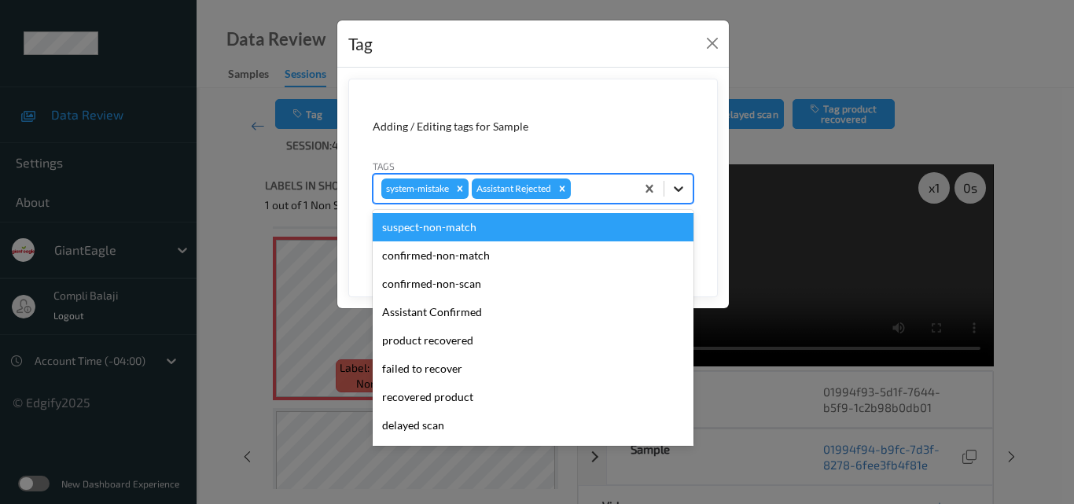
click at [676, 186] on icon at bounding box center [679, 189] width 16 height 16
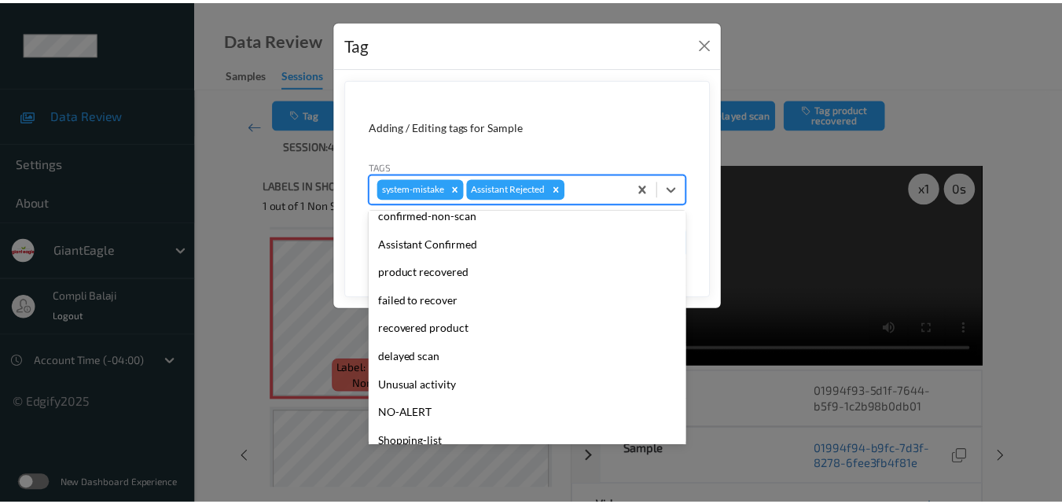
scroll to position [157, 0]
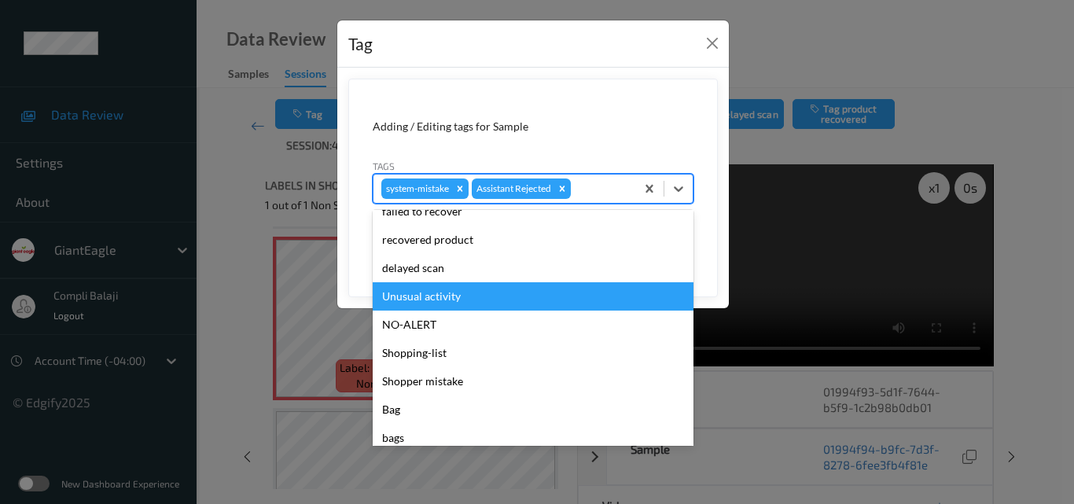
click at [448, 302] on div "Unusual activity" at bounding box center [533, 296] width 321 height 28
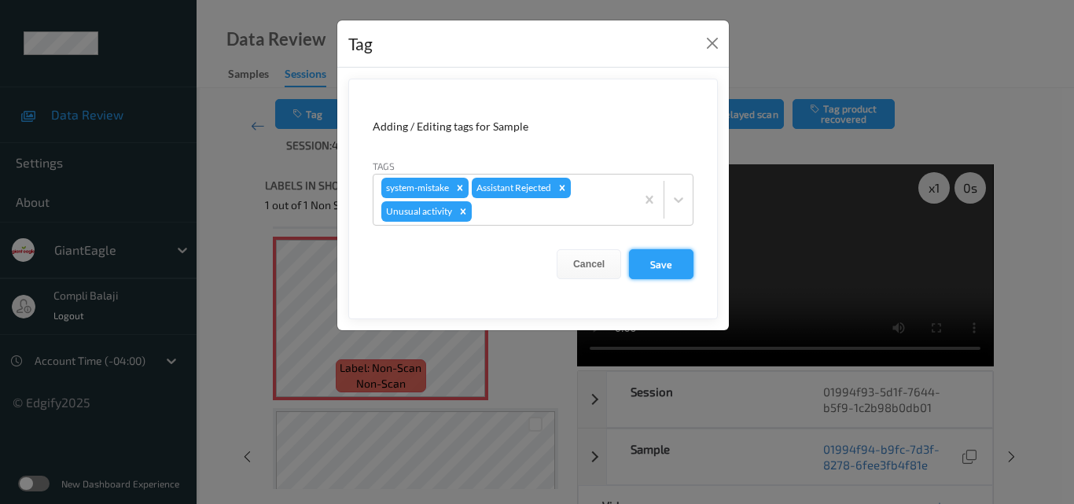
click at [679, 271] on button "Save" at bounding box center [661, 264] width 64 height 30
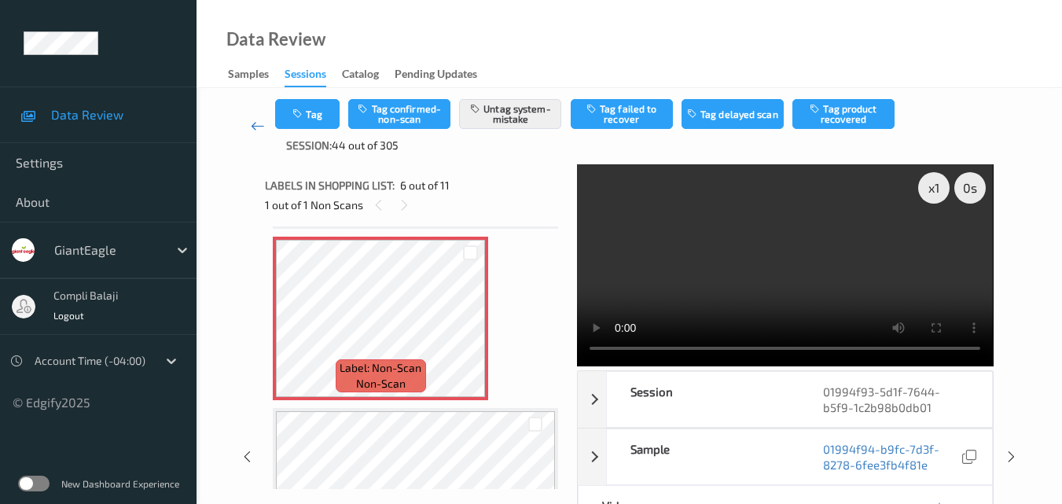
click at [253, 120] on icon at bounding box center [258, 126] width 14 height 16
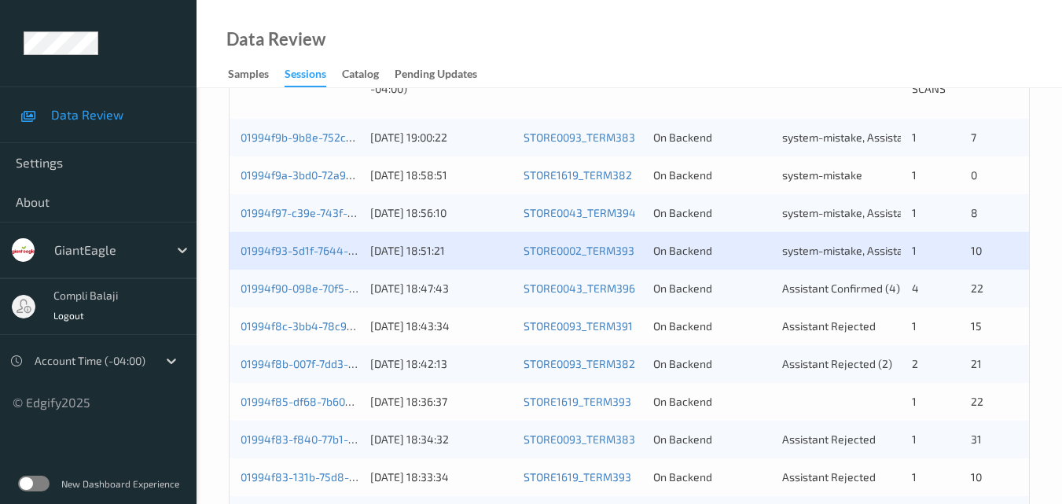
scroll to position [393, 0]
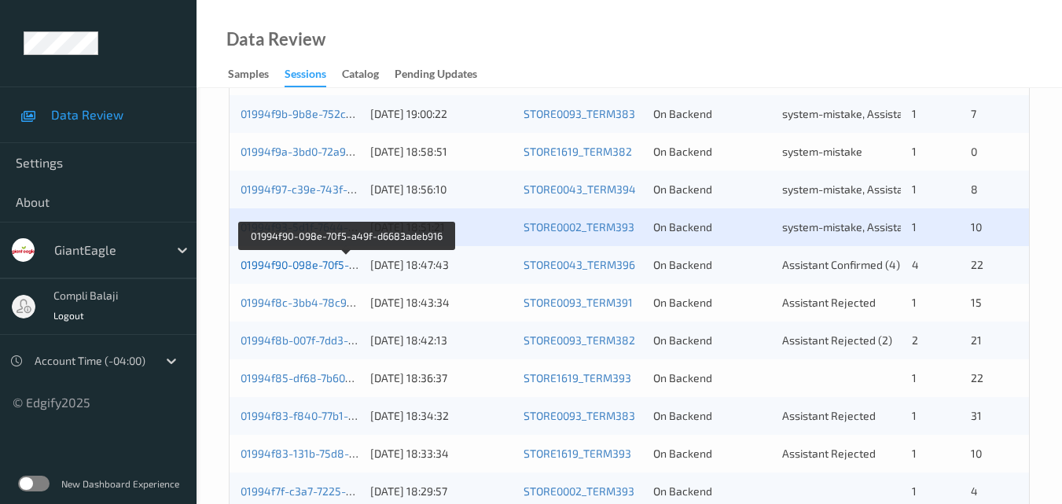
click at [308, 267] on link "01994f90-098e-70f5-a49f-d6683adeb916" at bounding box center [347, 264] width 212 height 13
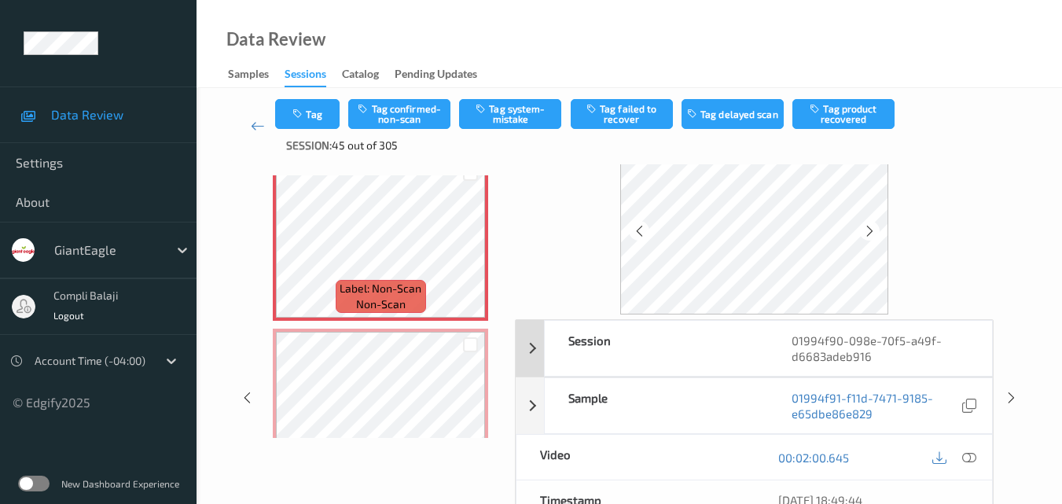
scroll to position [79, 0]
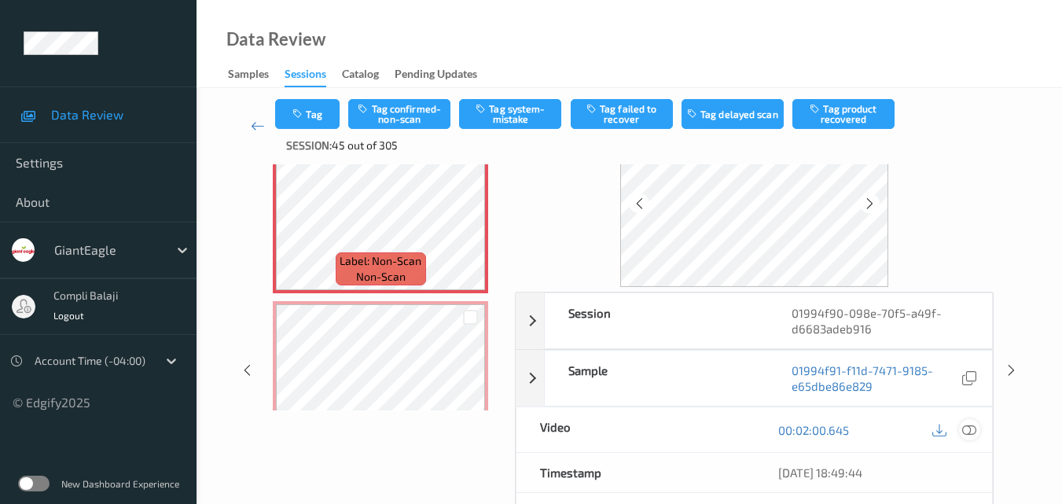
click at [966, 429] on icon at bounding box center [969, 429] width 14 height 14
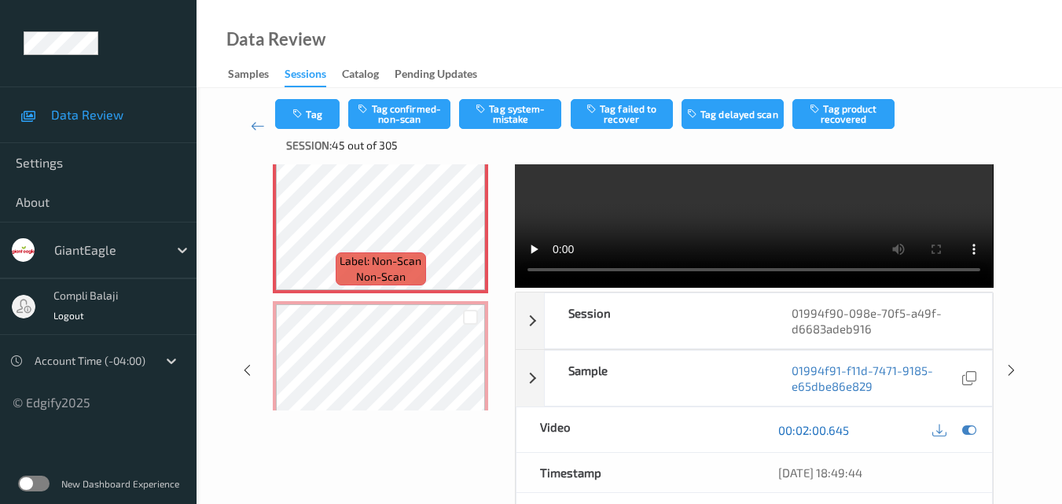
scroll to position [0, 0]
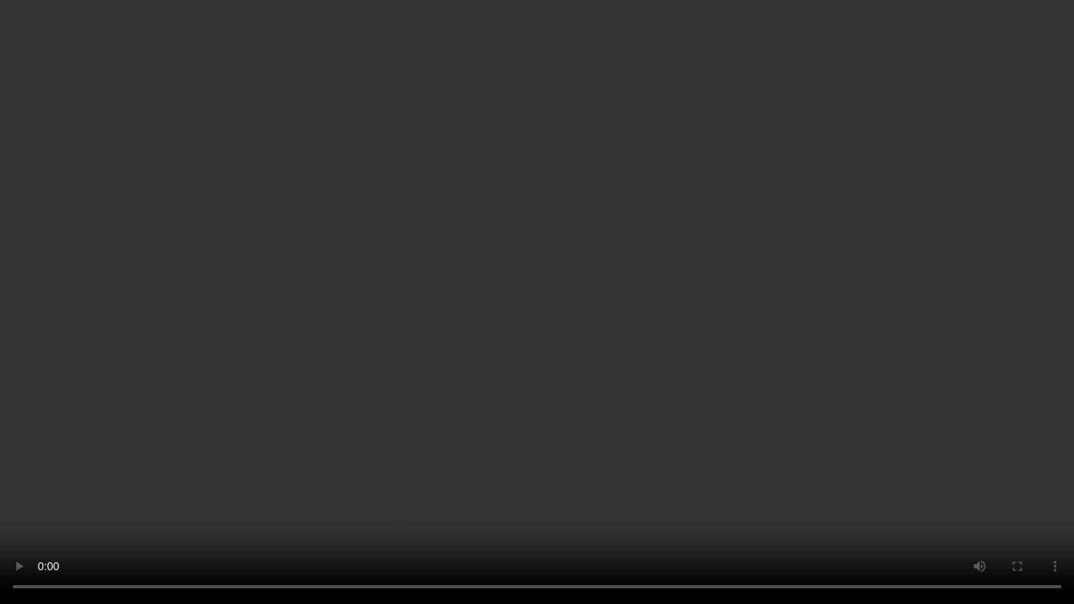
click at [969, 337] on video at bounding box center [537, 302] width 1074 height 604
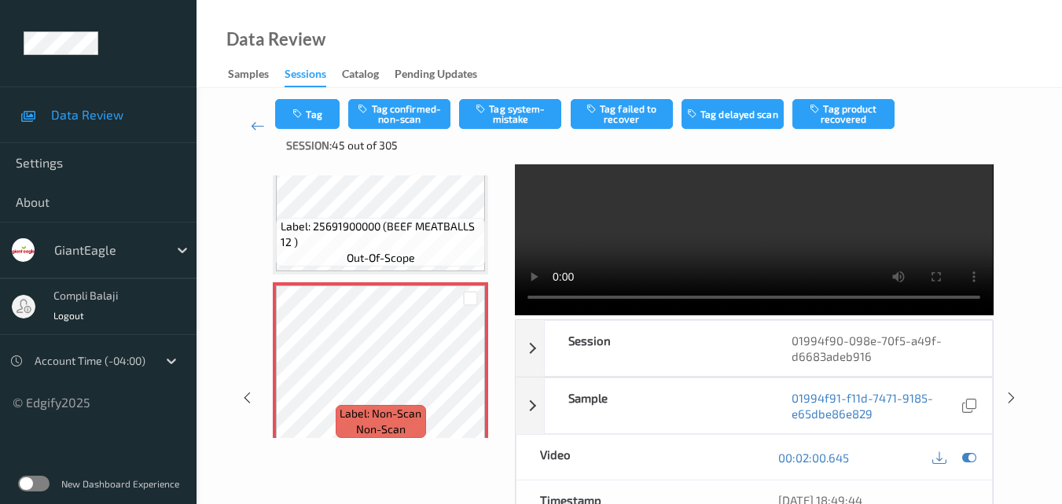
scroll to position [79, 0]
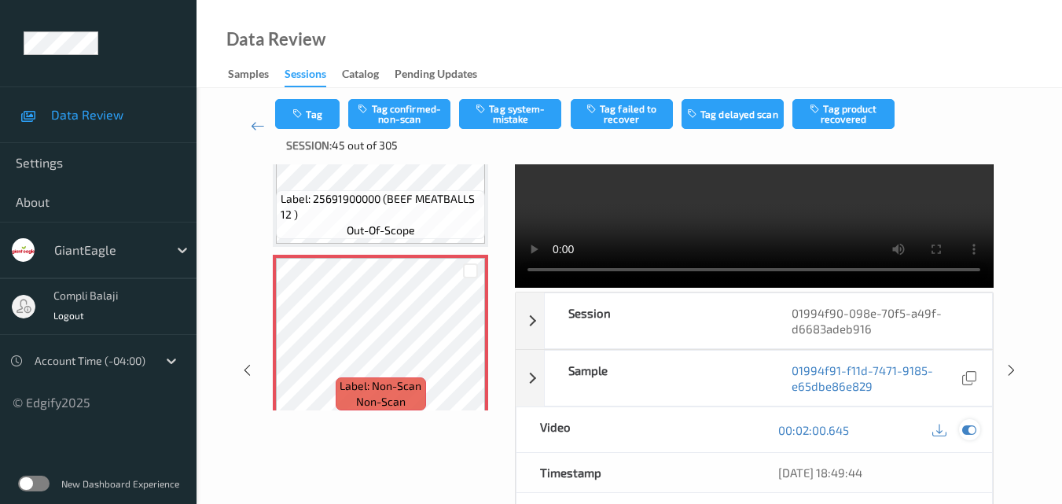
click at [966, 430] on icon at bounding box center [969, 430] width 14 height 14
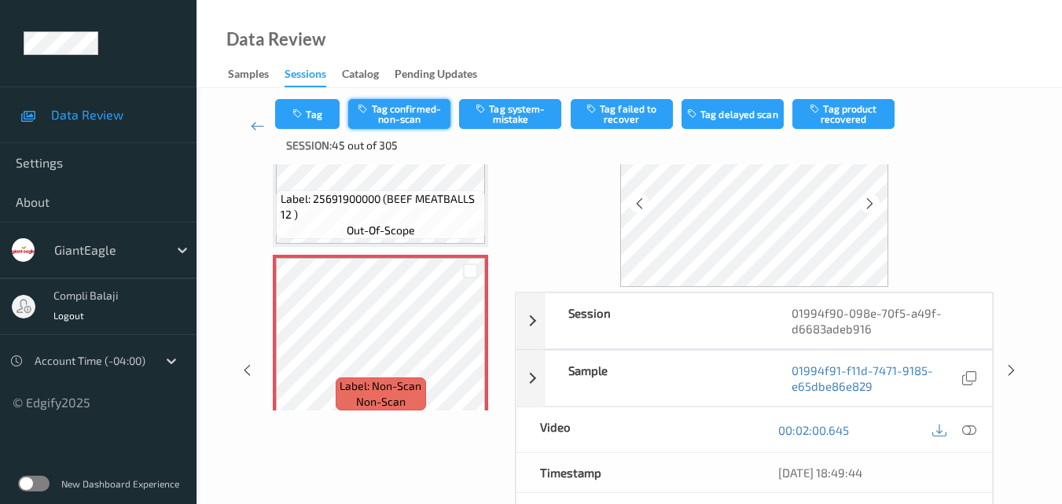
click at [411, 117] on button "Tag confirmed-non-scan" at bounding box center [399, 114] width 102 height 30
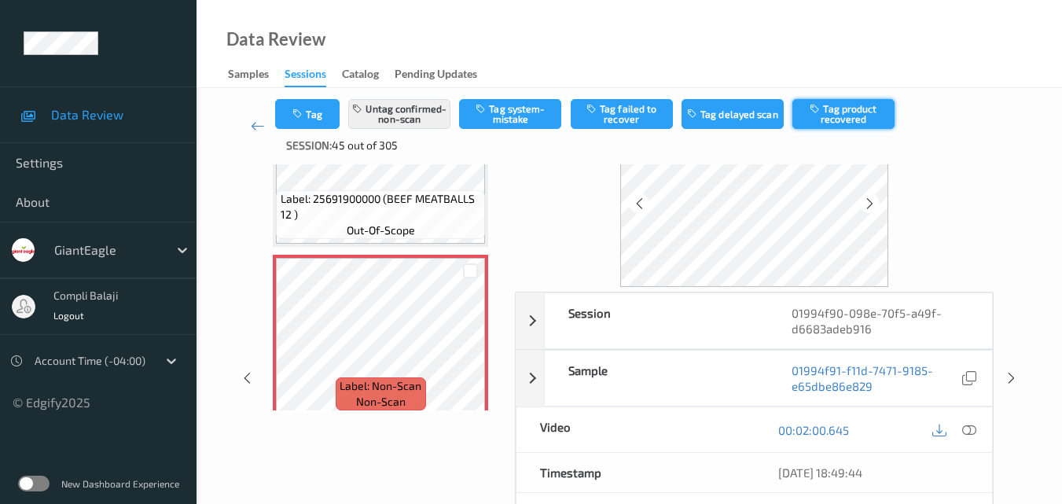
click at [849, 121] on button "Tag product recovered" at bounding box center [844, 114] width 102 height 30
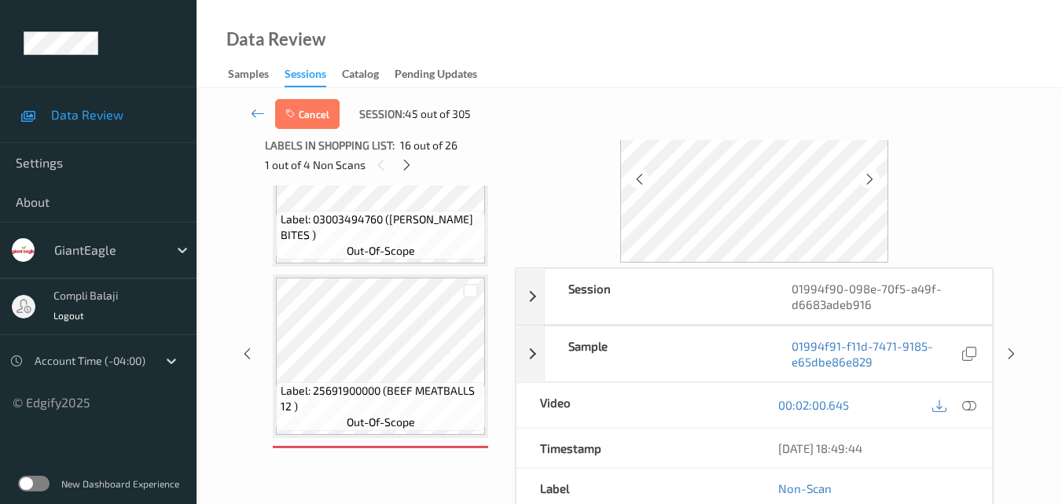
scroll to position [2315, 0]
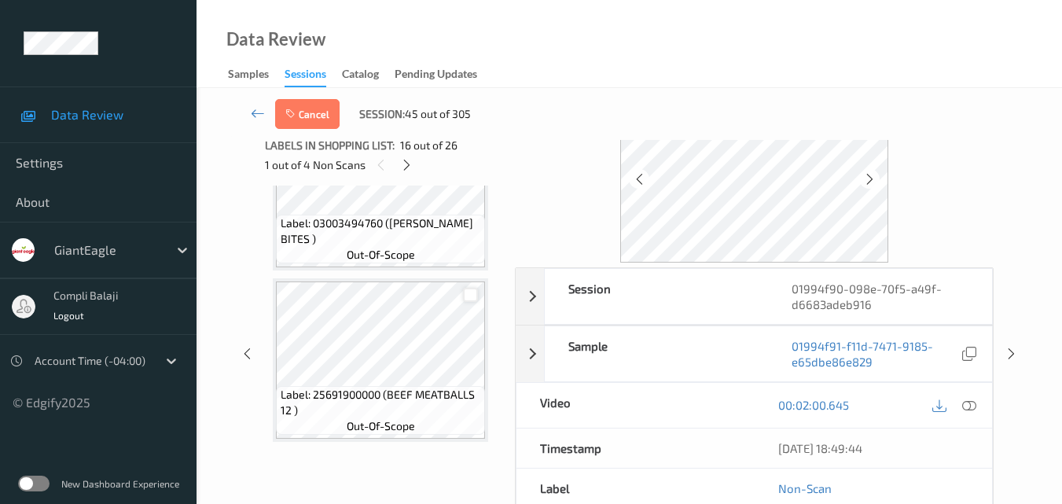
click at [473, 294] on div at bounding box center [470, 295] width 15 height 15
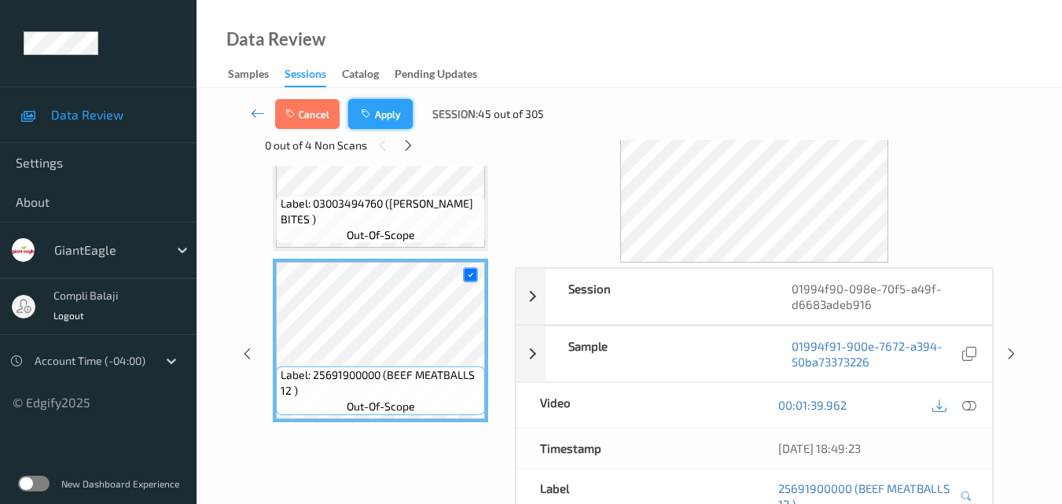
click at [402, 112] on button "Apply" at bounding box center [380, 114] width 64 height 30
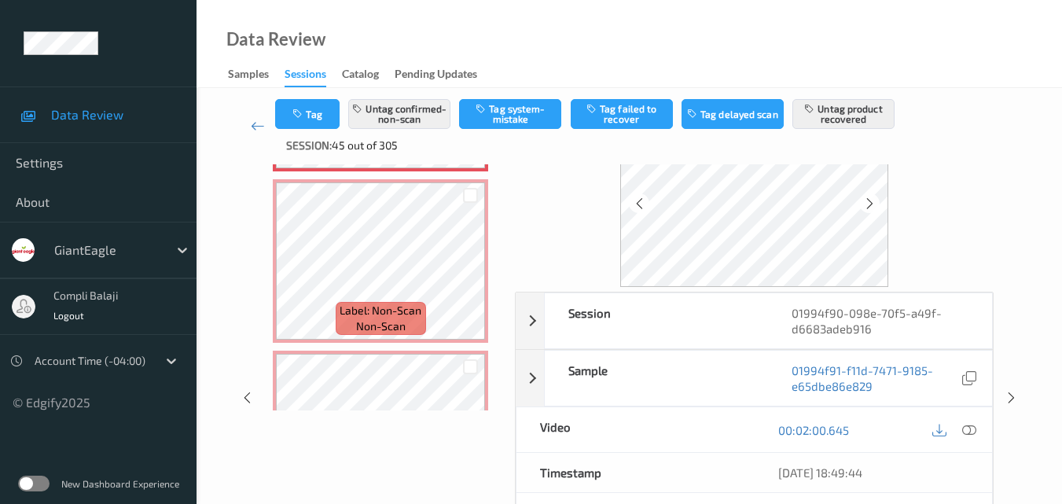
scroll to position [2722, 0]
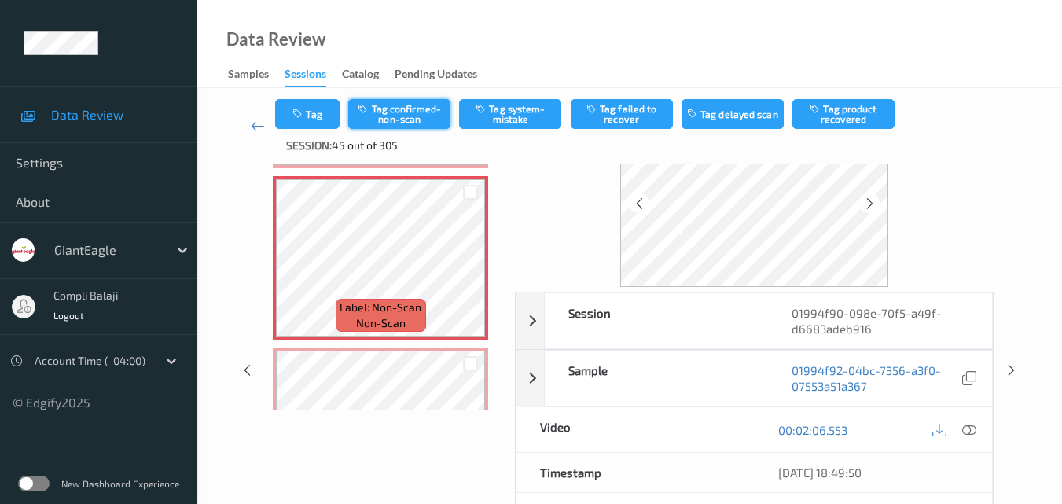
click at [400, 122] on button "Tag confirmed-non-scan" at bounding box center [399, 114] width 102 height 30
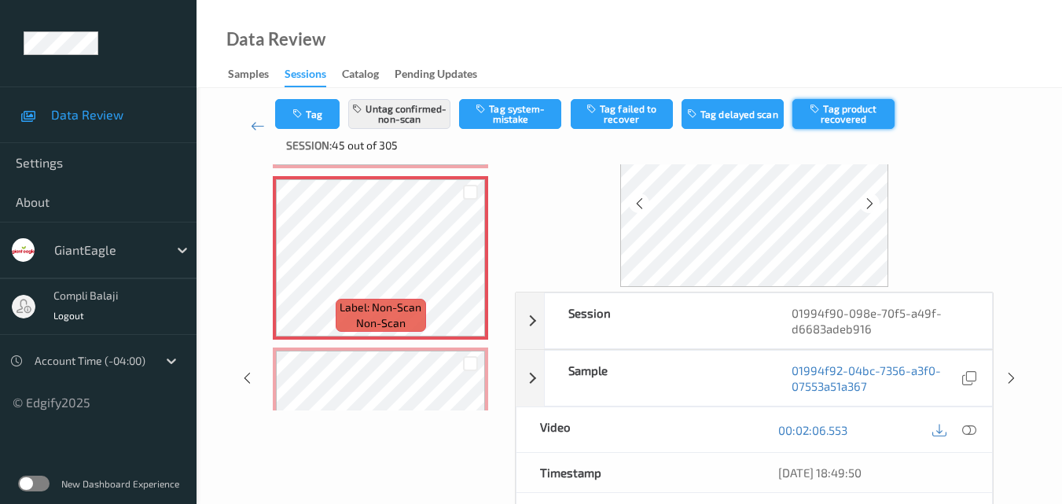
click at [839, 113] on button "Tag product recovered" at bounding box center [844, 114] width 102 height 30
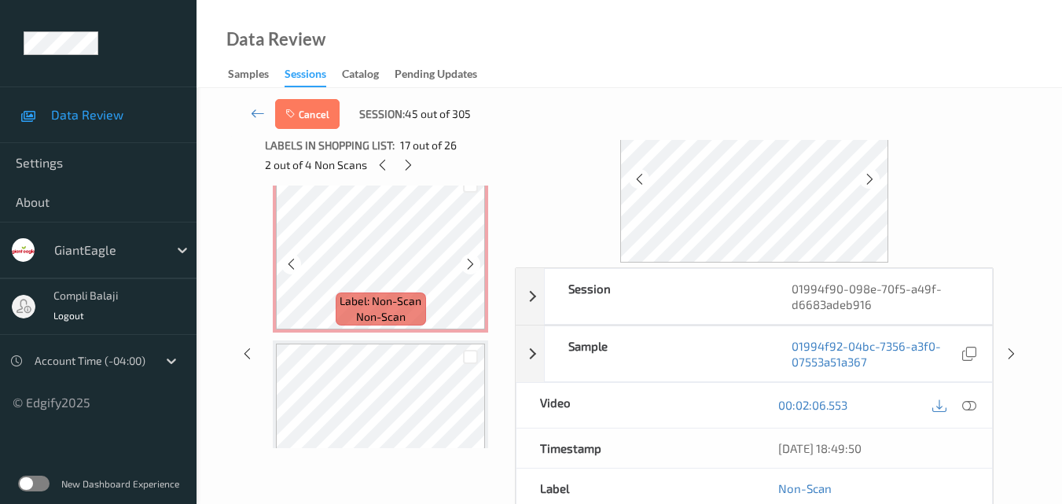
scroll to position [3194, 0]
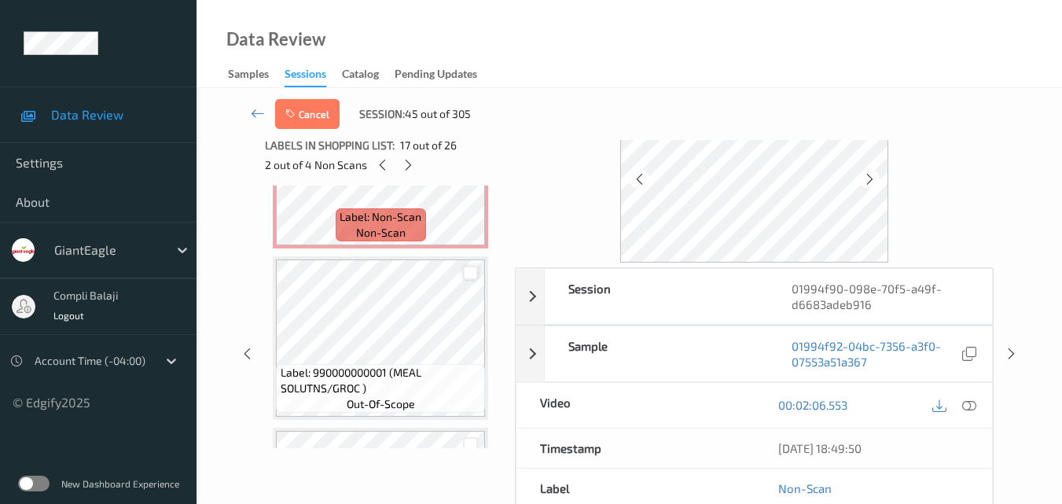
click at [475, 267] on div at bounding box center [470, 273] width 15 height 15
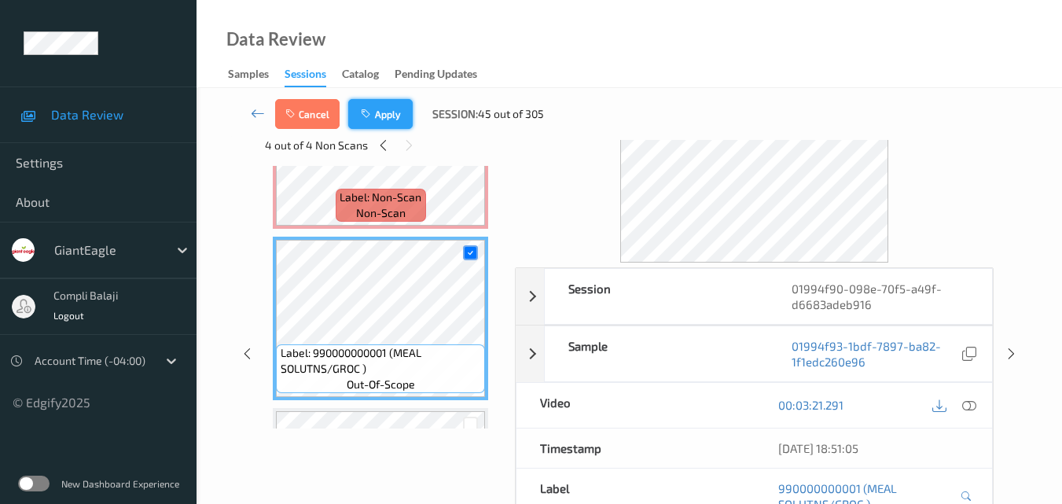
click at [392, 115] on button "Apply" at bounding box center [380, 114] width 64 height 30
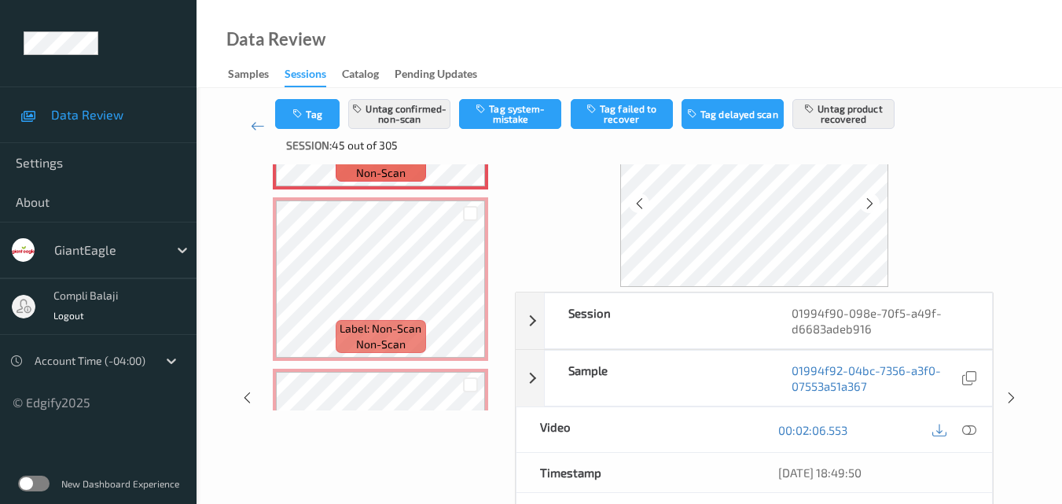
scroll to position [2893, 0]
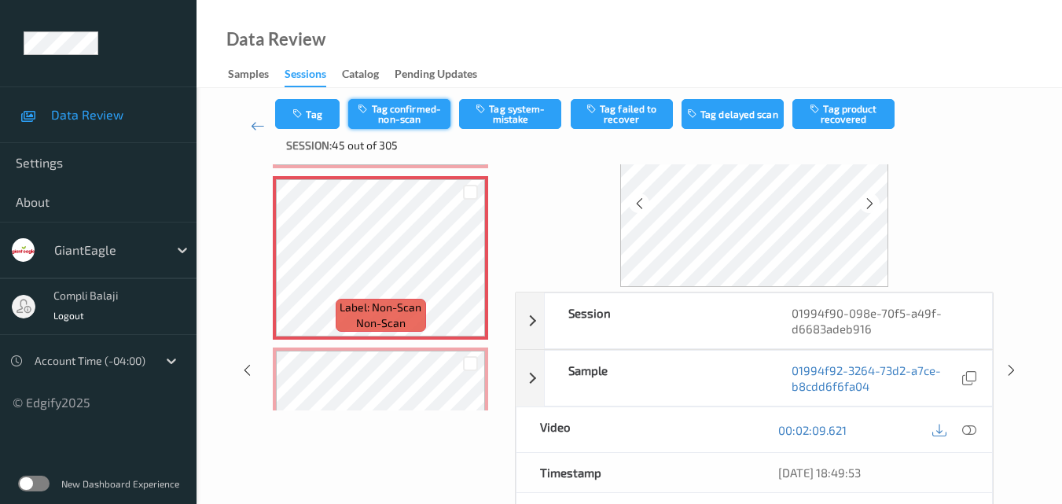
click at [414, 116] on button "Tag confirmed-non-scan" at bounding box center [399, 114] width 102 height 30
click at [849, 116] on button "Tag product recovered" at bounding box center [844, 114] width 102 height 30
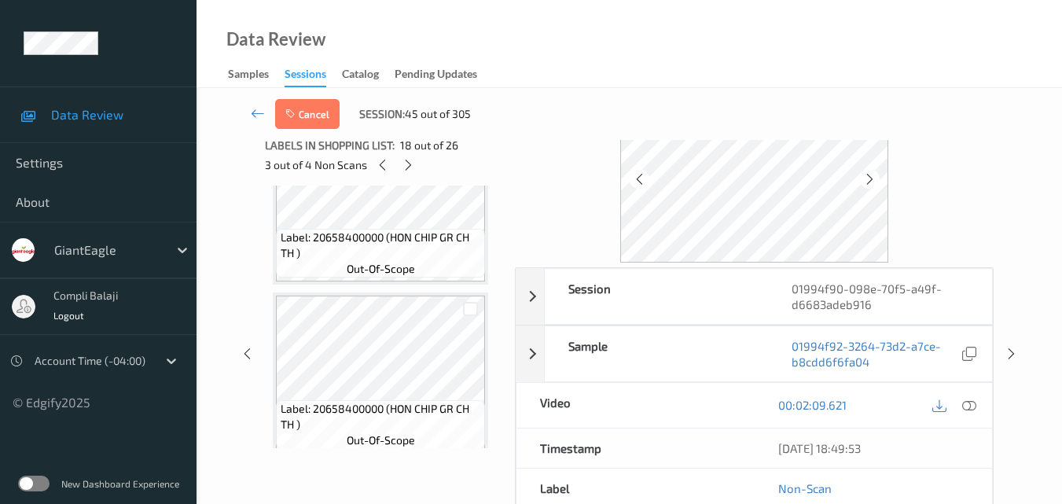
scroll to position [3680, 0]
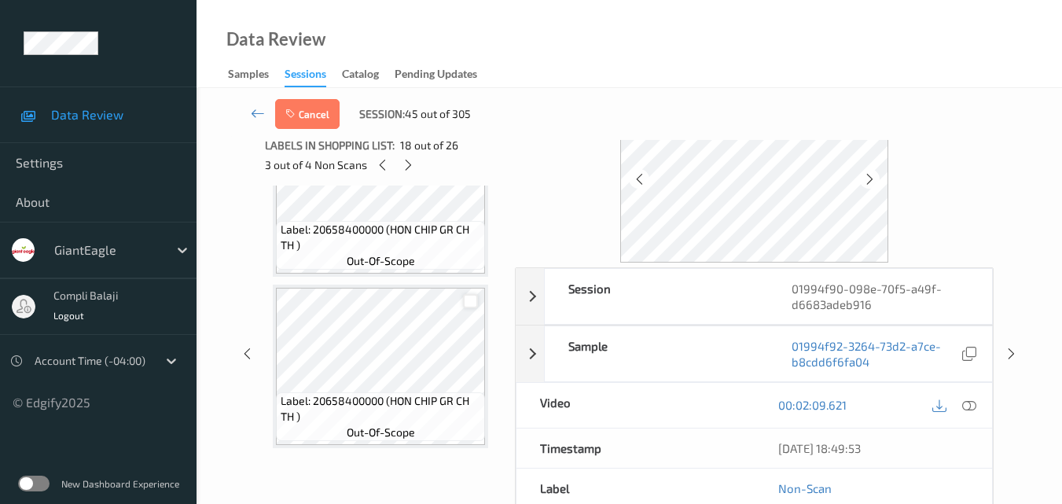
click at [471, 301] on div at bounding box center [470, 301] width 15 height 15
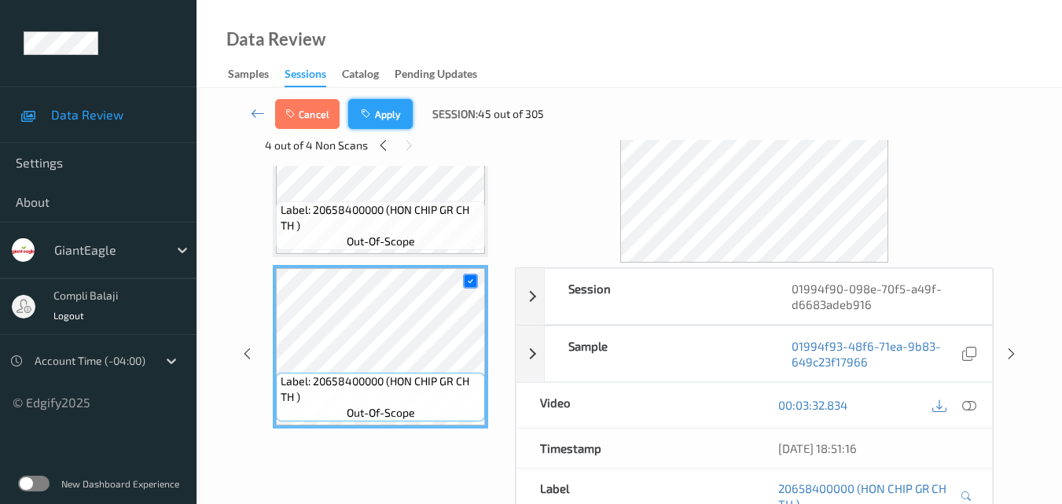
click at [388, 114] on button "Apply" at bounding box center [380, 114] width 64 height 30
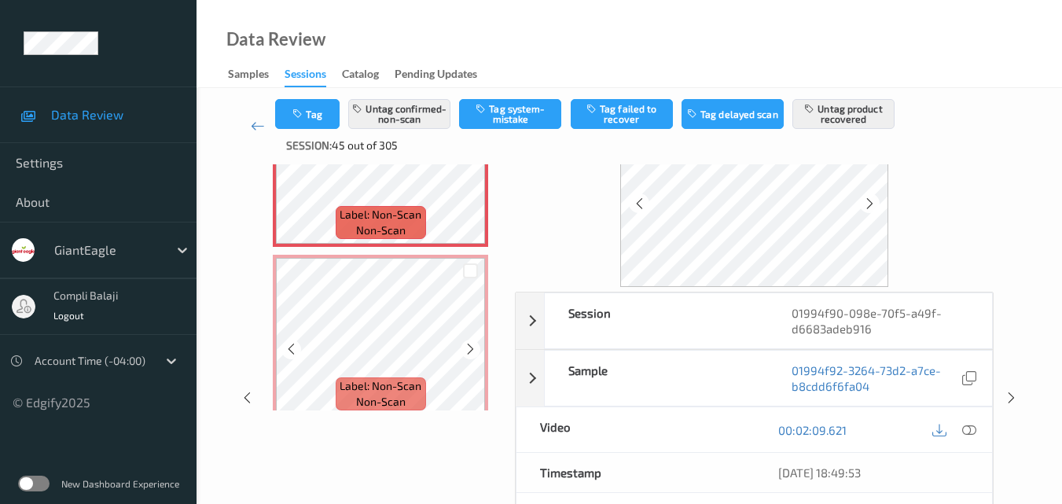
scroll to position [3065, 0]
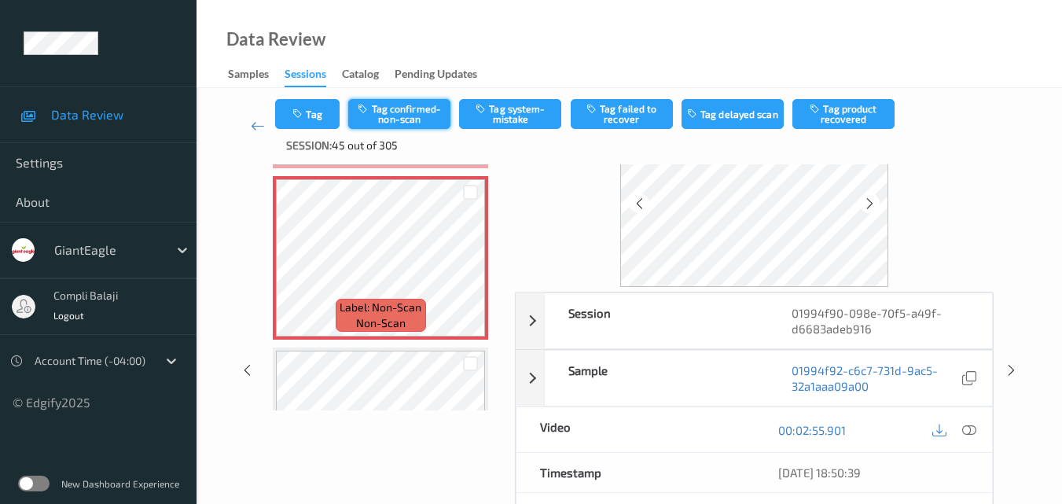
click at [399, 116] on button "Tag confirmed-non-scan" at bounding box center [399, 114] width 102 height 30
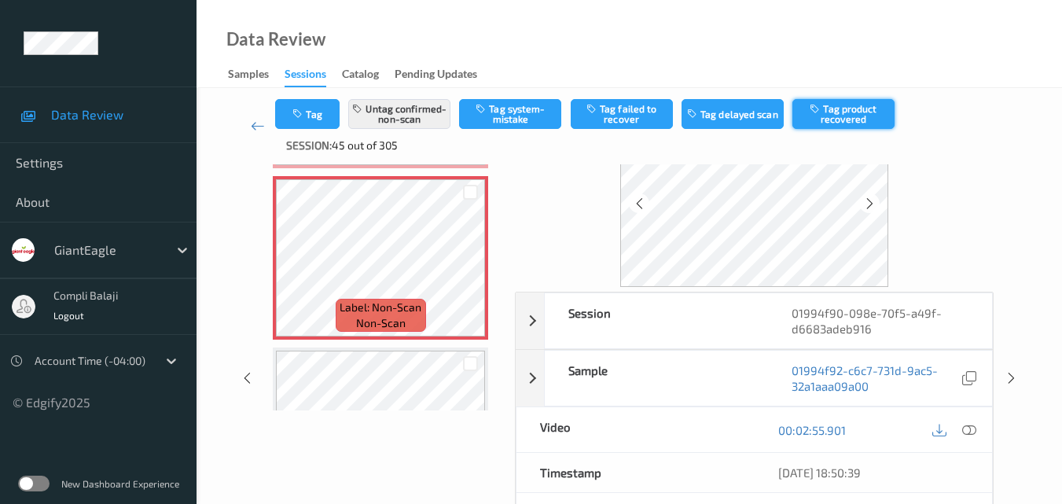
click at [869, 121] on button "Tag product recovered" at bounding box center [844, 114] width 102 height 30
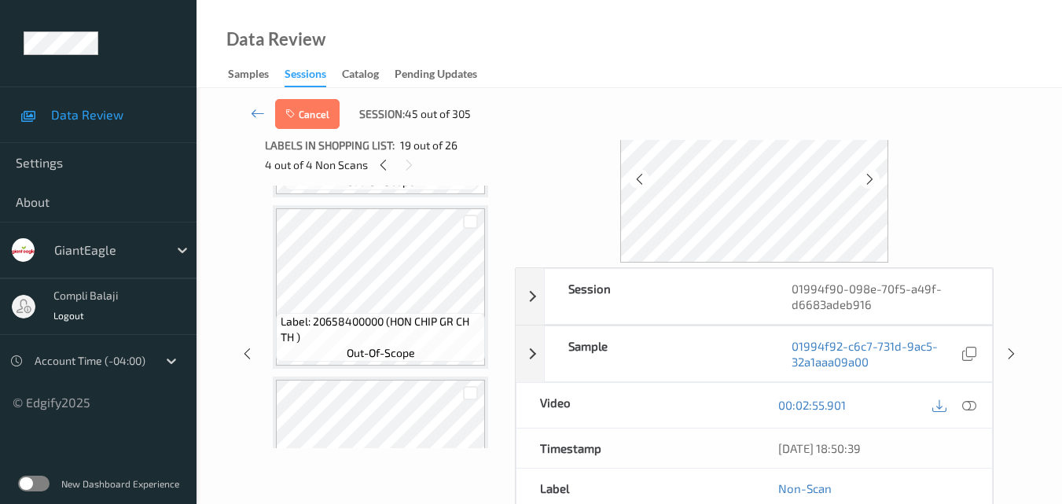
scroll to position [3615, 0]
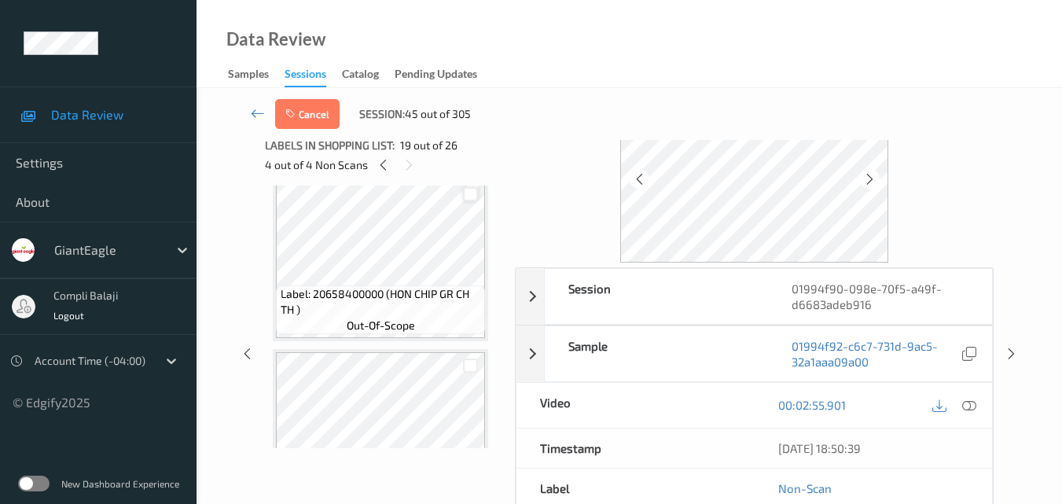
click at [466, 195] on div at bounding box center [470, 194] width 15 height 15
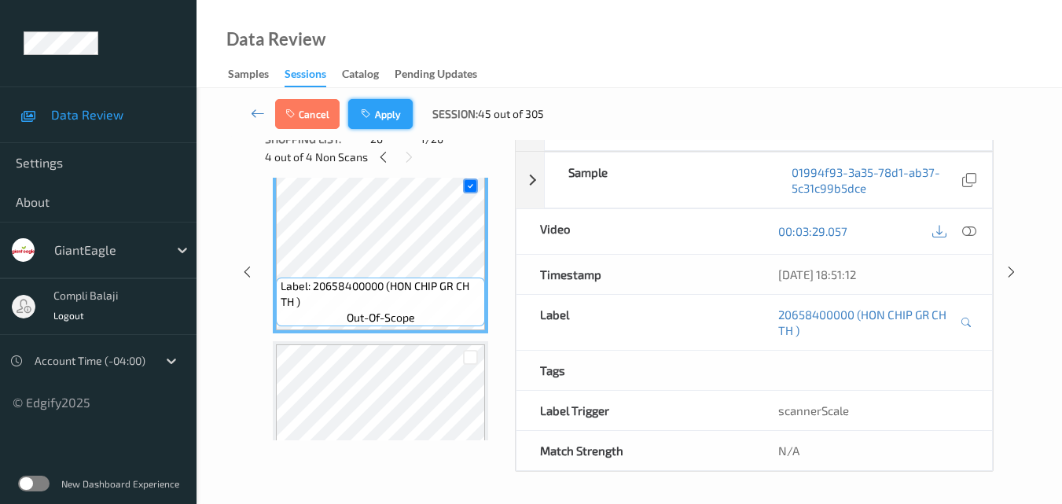
click at [377, 117] on button "Apply" at bounding box center [380, 114] width 64 height 30
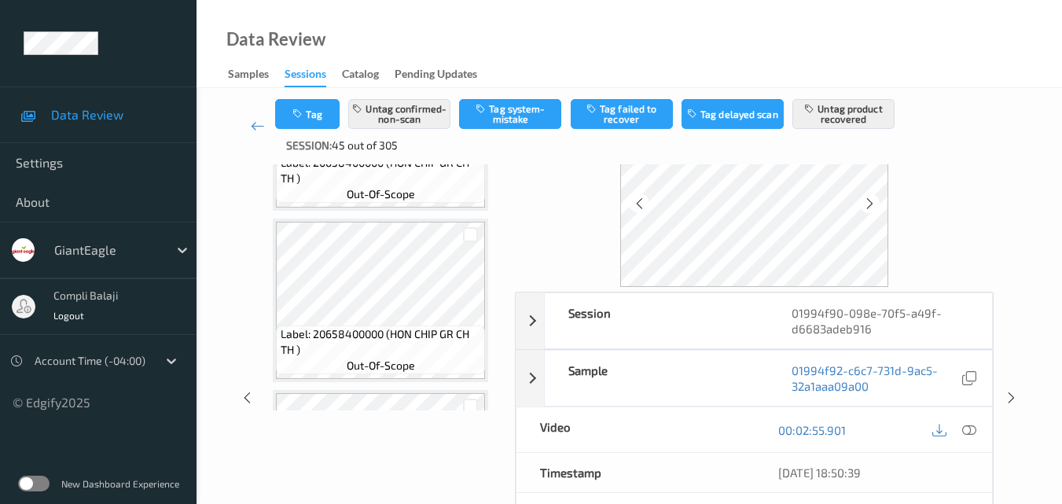
scroll to position [3787, 0]
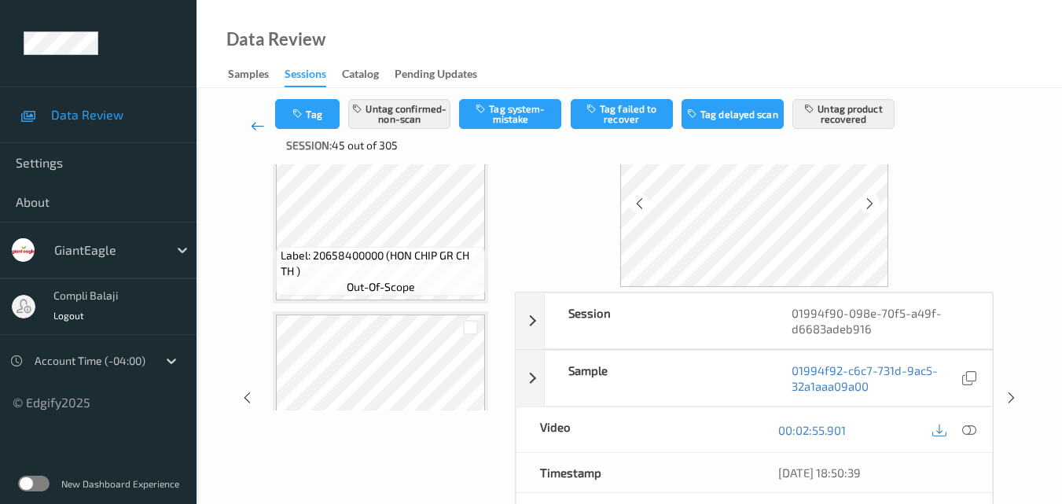
click at [253, 130] on icon at bounding box center [258, 126] width 14 height 16
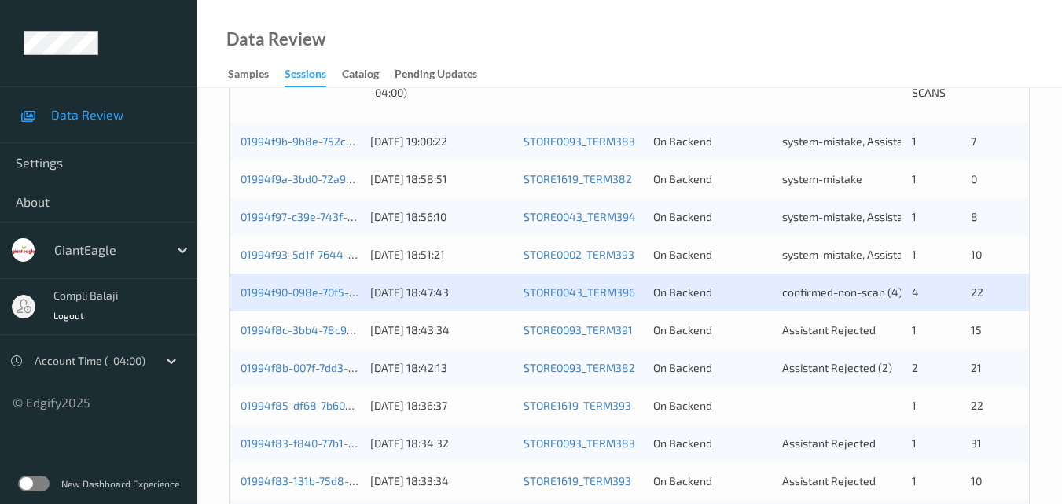
scroll to position [393, 0]
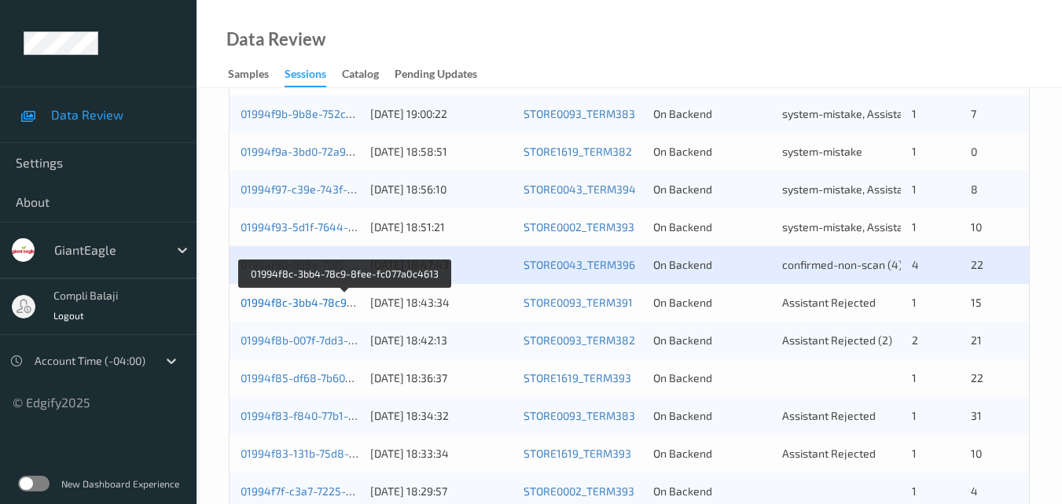
click at [271, 303] on link "01994f8c-3bb4-78c9-8fee-fc077a0c4613" at bounding box center [345, 302] width 208 height 13
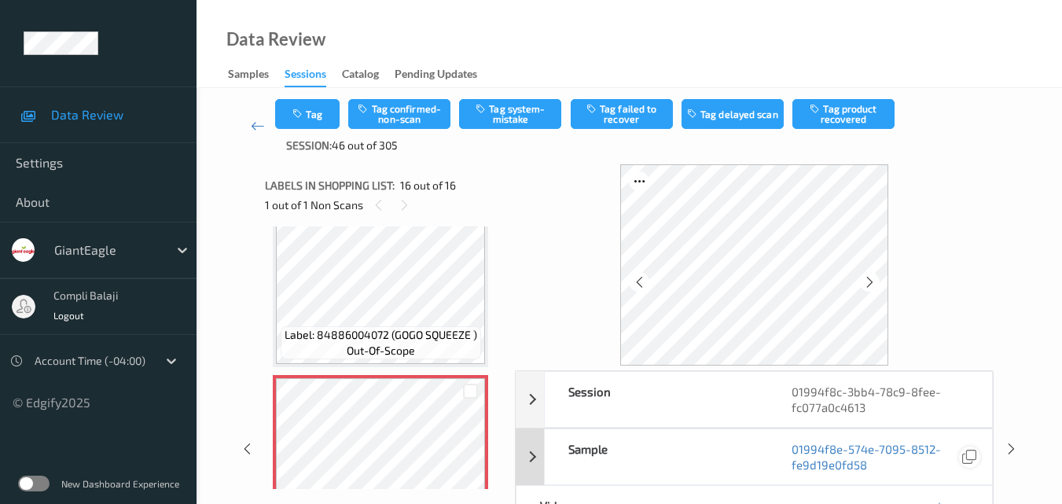
scroll to position [79, 0]
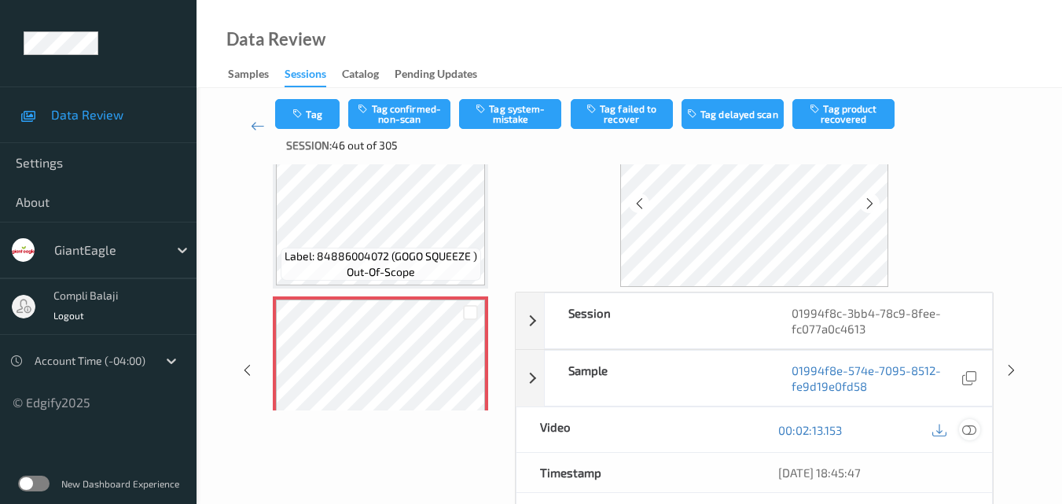
click at [973, 429] on icon at bounding box center [969, 429] width 14 height 14
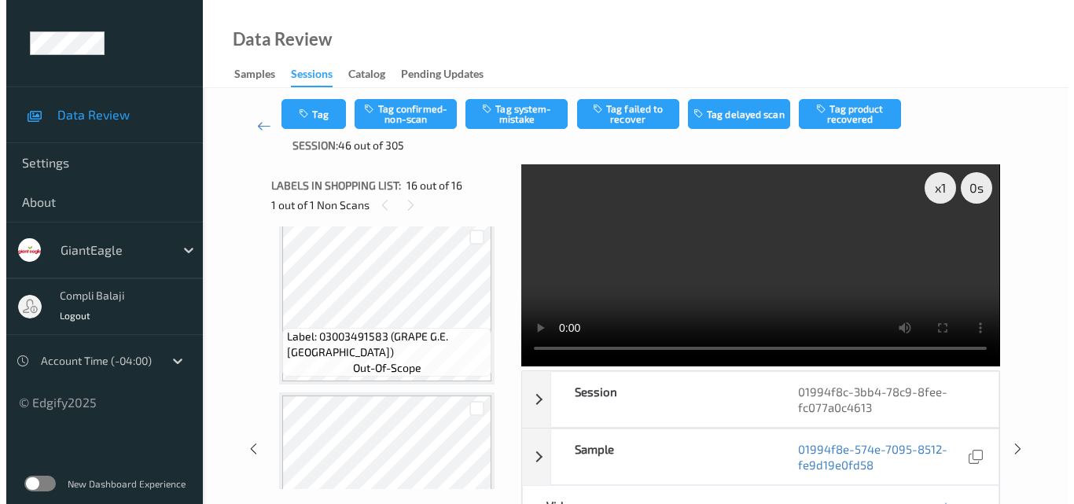
scroll to position [2252, 0]
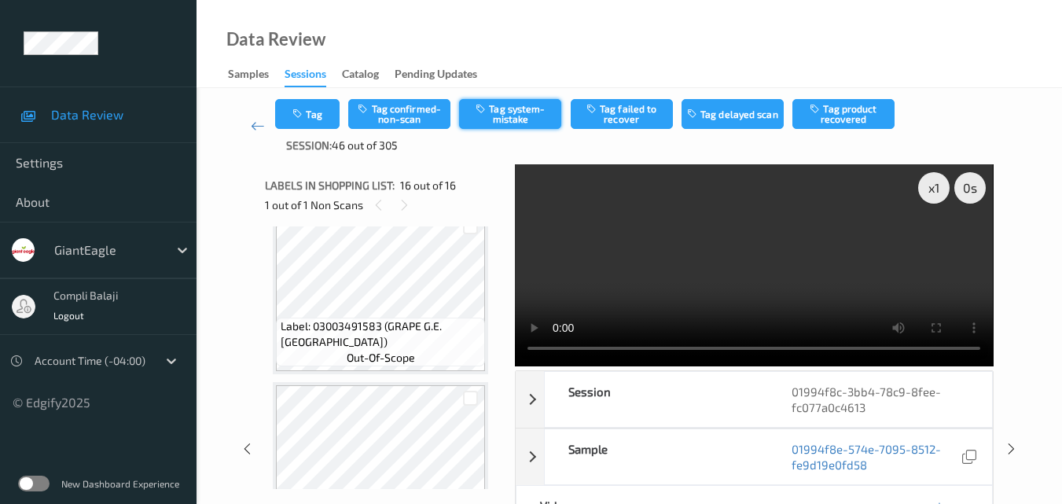
click at [524, 123] on button "Tag system-mistake" at bounding box center [510, 114] width 102 height 30
click at [324, 112] on button "Tag" at bounding box center [307, 114] width 64 height 30
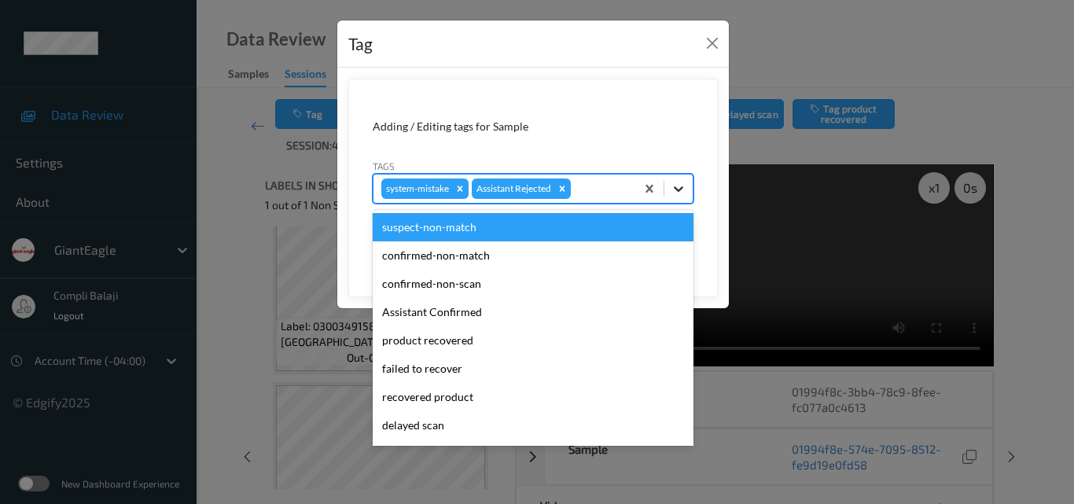
click at [682, 193] on icon at bounding box center [679, 189] width 16 height 16
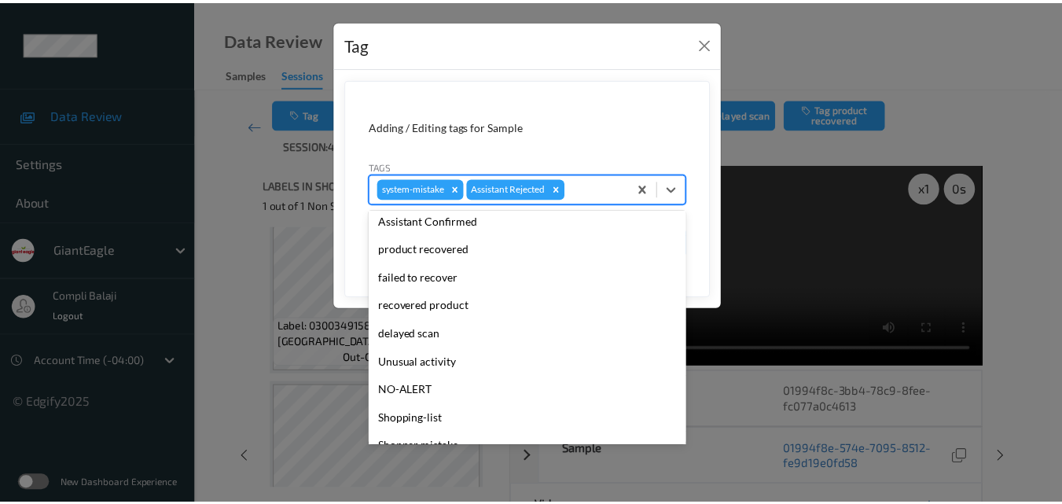
scroll to position [157, 0]
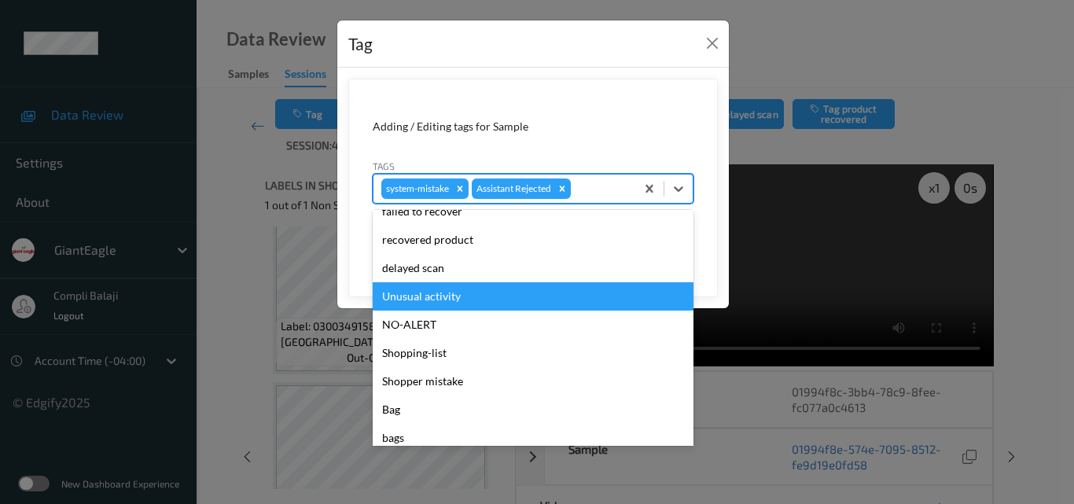
click at [450, 300] on div "Unusual activity" at bounding box center [533, 296] width 321 height 28
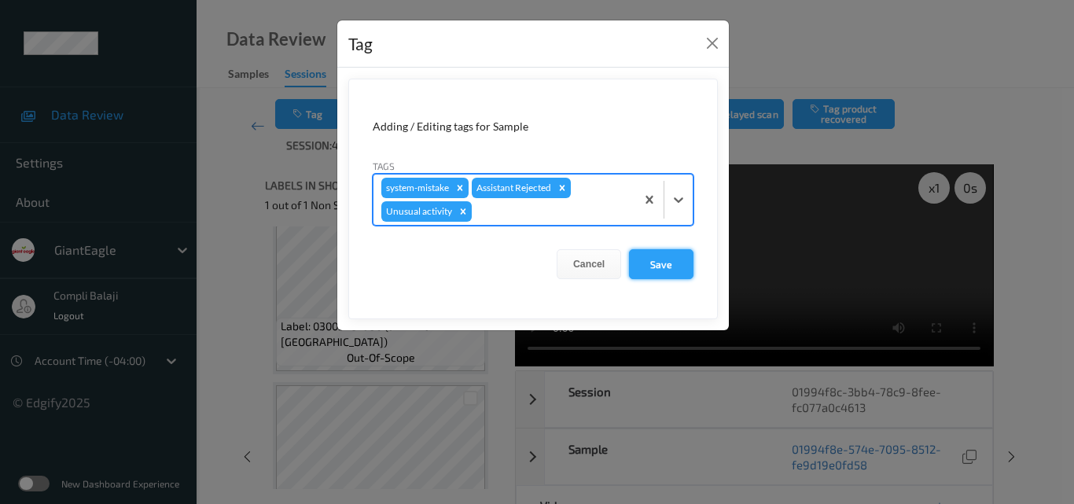
click at [666, 265] on button "Save" at bounding box center [661, 264] width 64 height 30
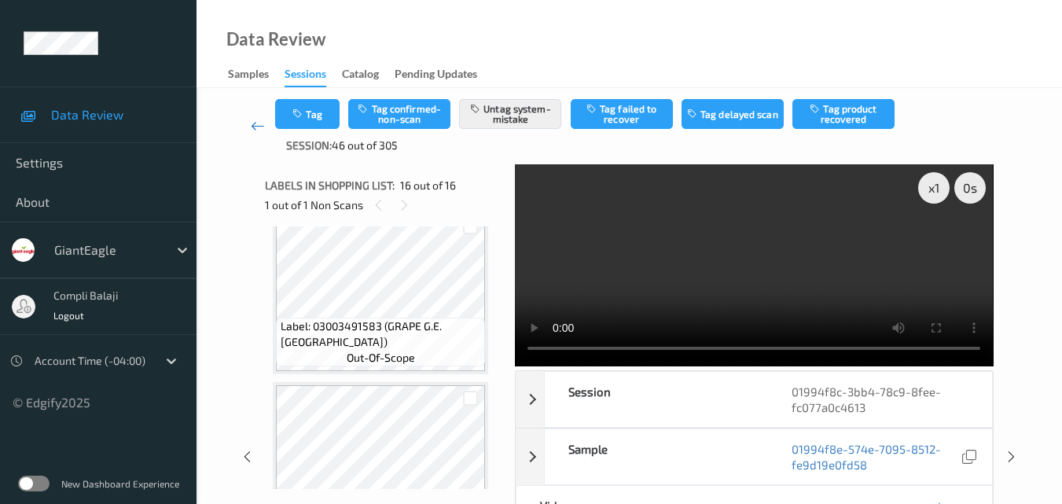
click at [252, 124] on icon at bounding box center [258, 126] width 14 height 16
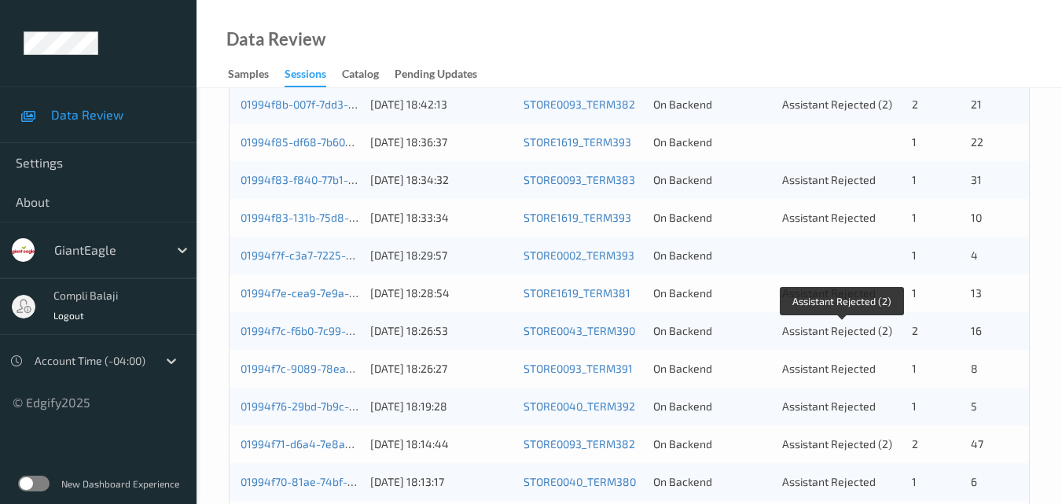
scroll to position [550, 0]
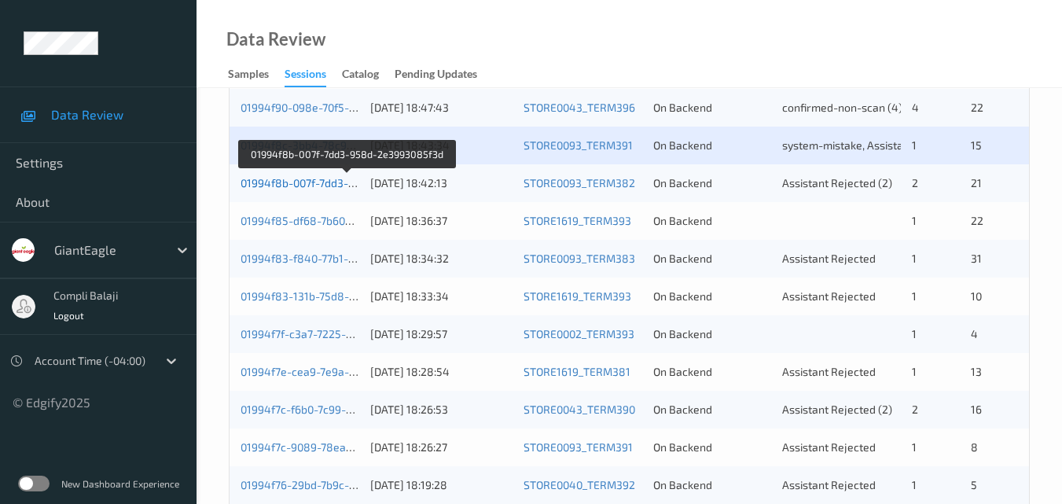
click at [292, 180] on link "01994f8b-007f-7dd3-958d-2e3993085f3d" at bounding box center [347, 182] width 212 height 13
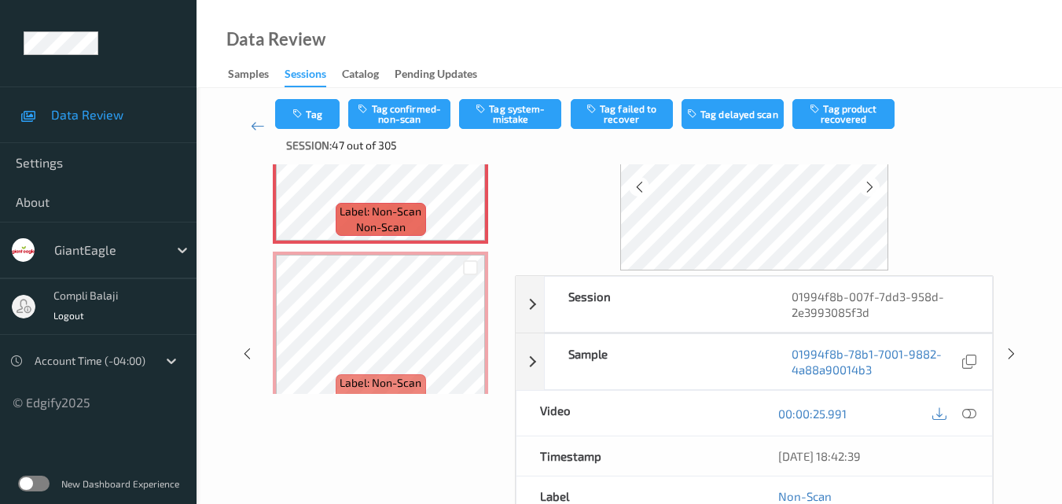
scroll to position [174, 0]
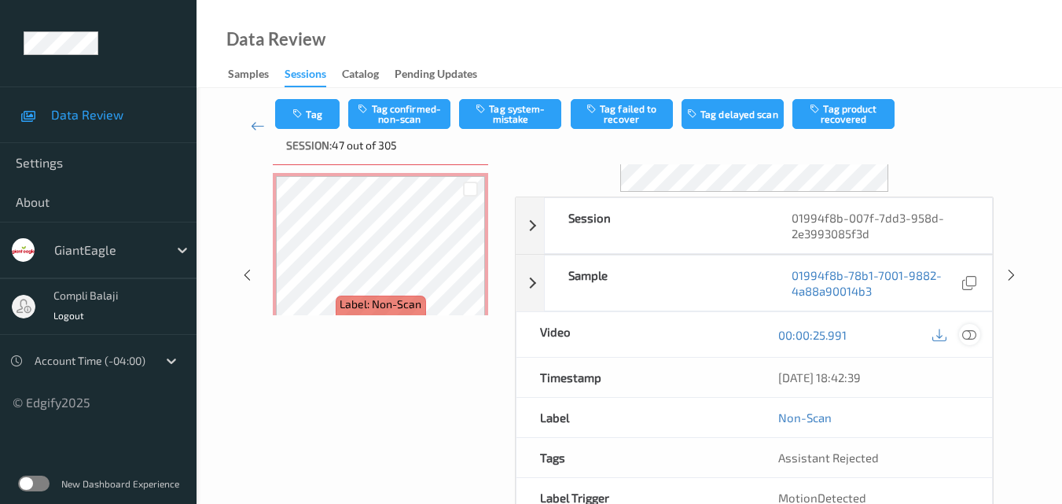
click at [973, 336] on icon at bounding box center [969, 334] width 14 height 14
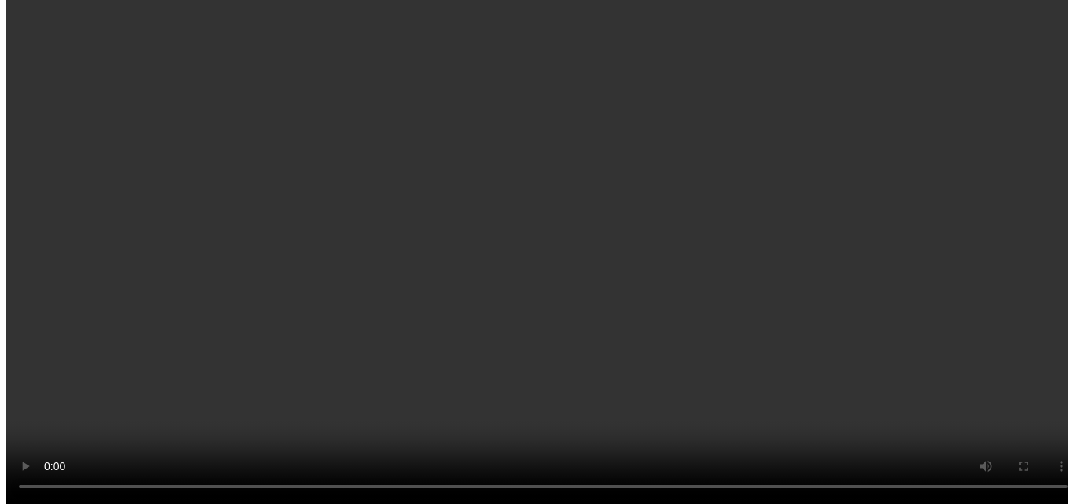
scroll to position [1009, 0]
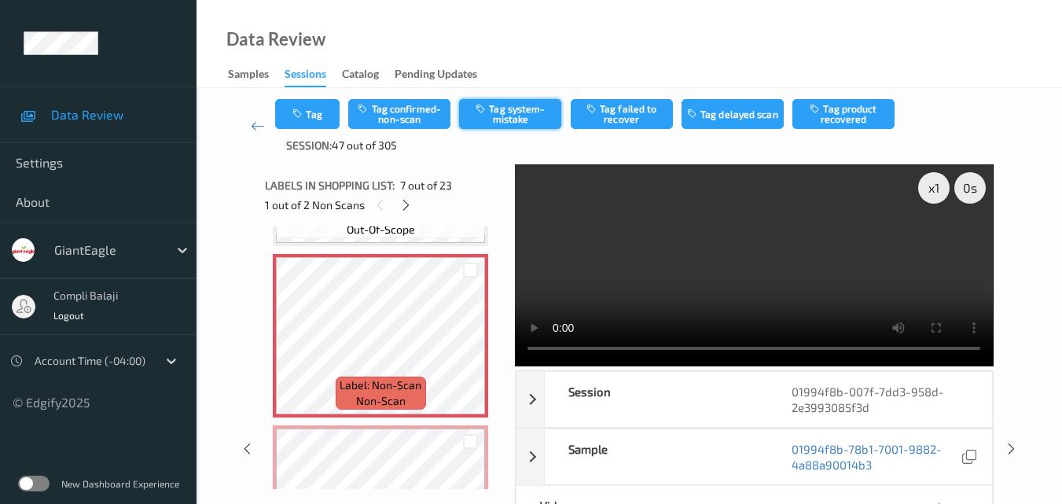
click at [528, 109] on button "Tag system-mistake" at bounding box center [510, 114] width 102 height 30
click at [318, 112] on button "Tag" at bounding box center [307, 114] width 64 height 30
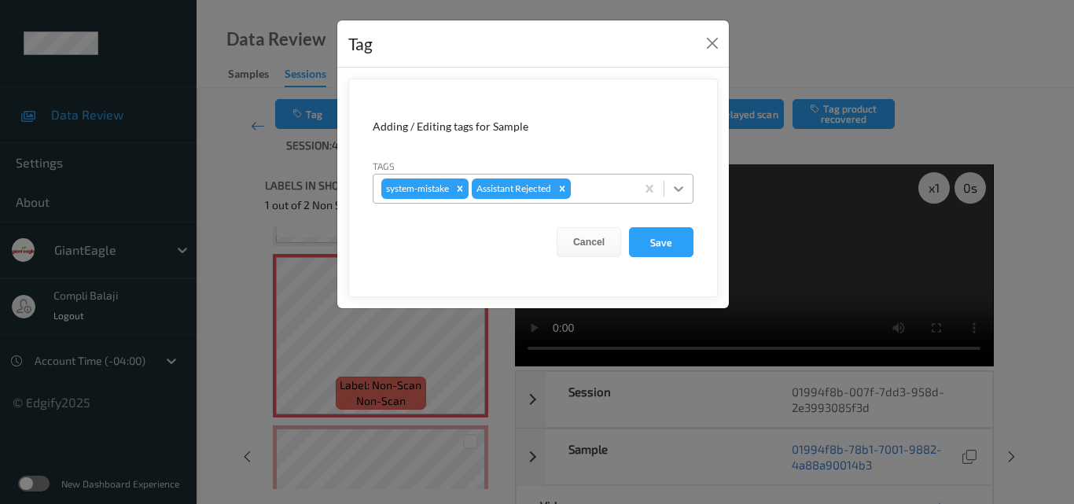
click at [679, 188] on icon at bounding box center [679, 189] width 16 height 16
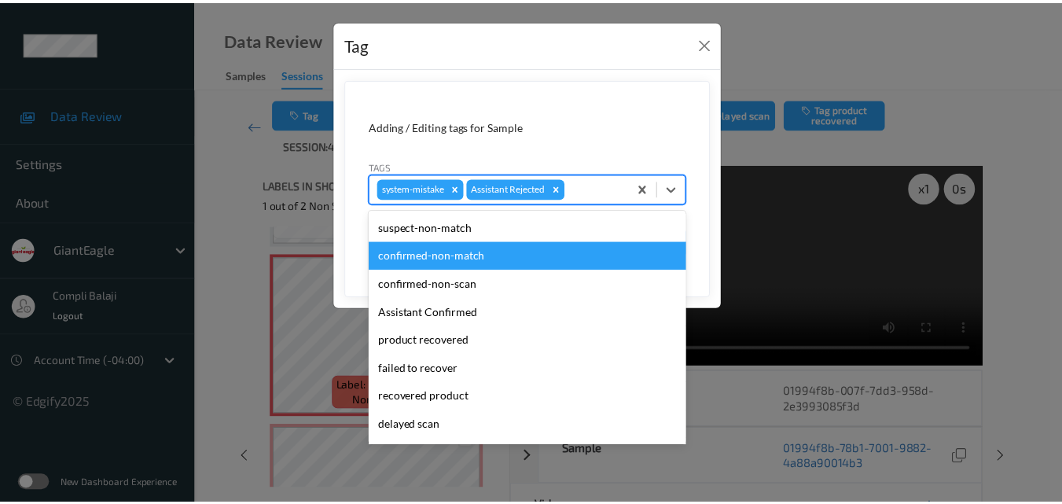
scroll to position [79, 0]
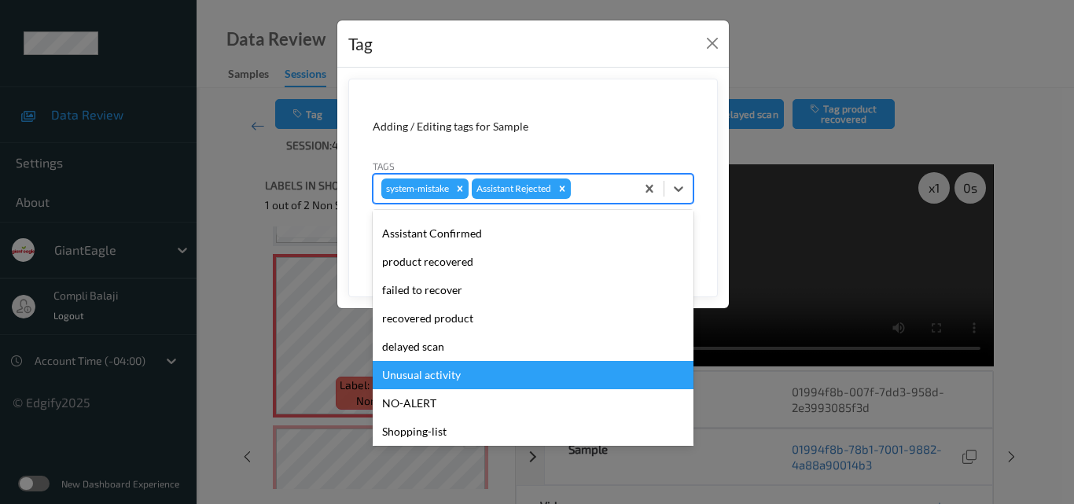
click at [450, 377] on div "Unusual activity" at bounding box center [533, 375] width 321 height 28
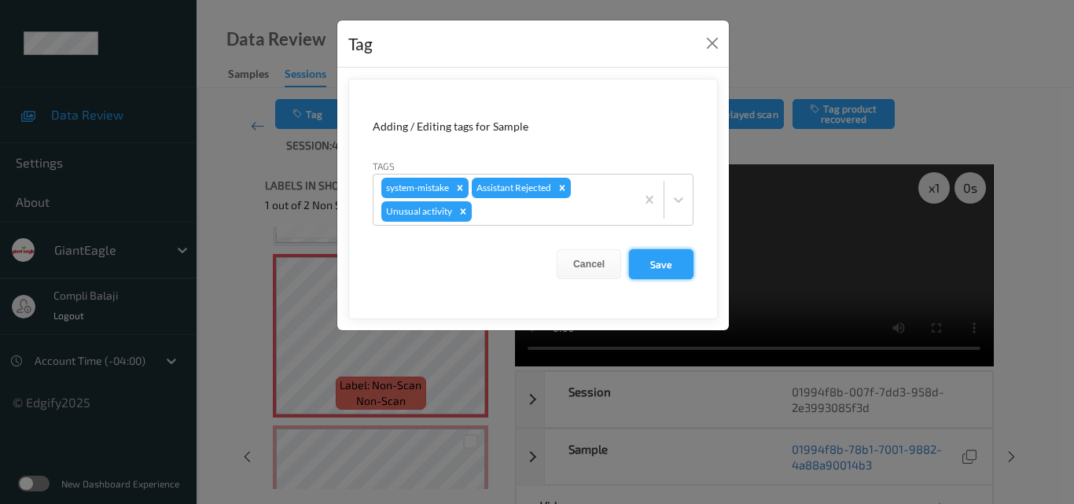
click at [655, 272] on button "Save" at bounding box center [661, 264] width 64 height 30
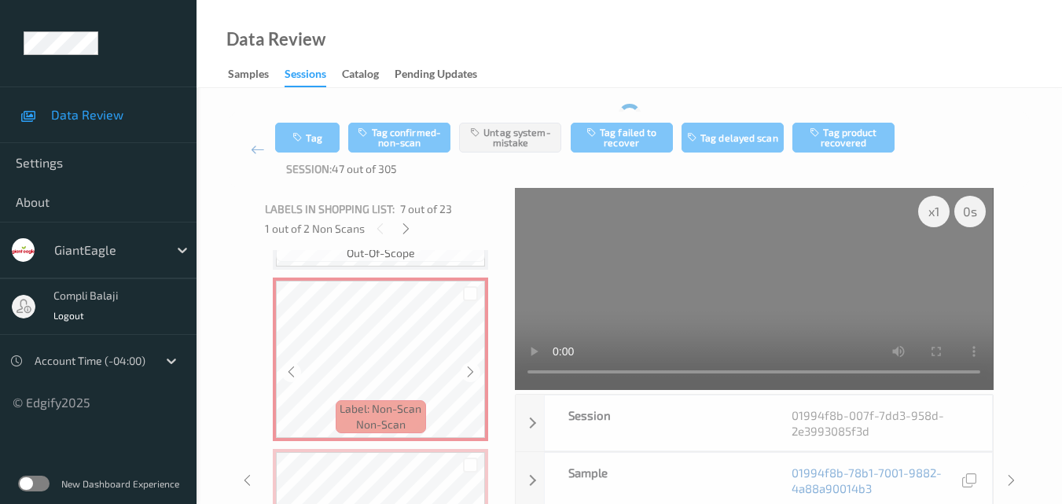
scroll to position [1166, 0]
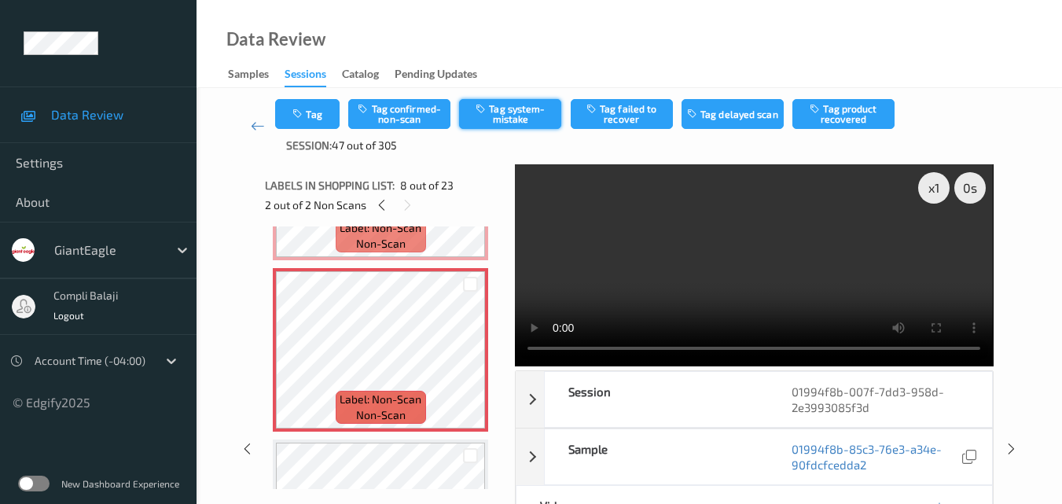
click at [520, 118] on button "Tag system-mistake" at bounding box center [510, 114] width 102 height 30
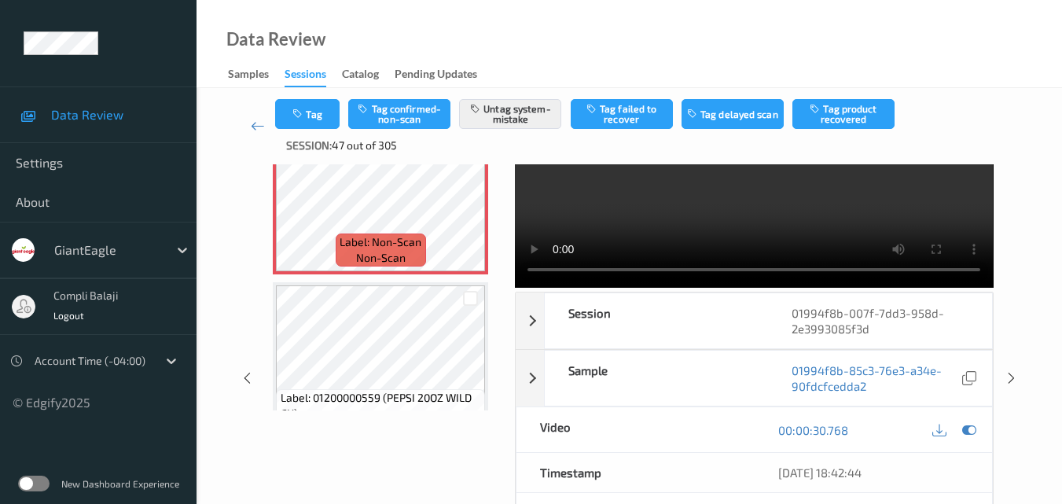
scroll to position [0, 0]
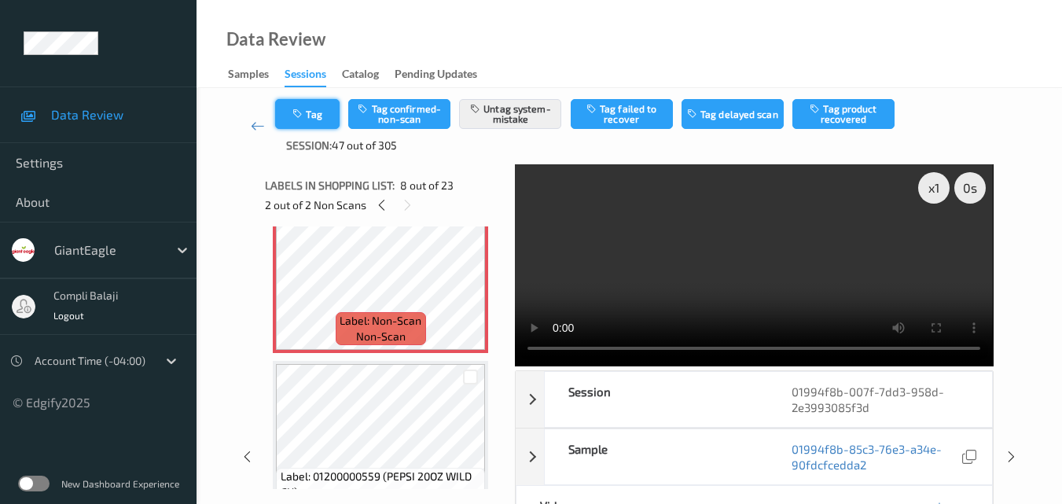
click at [311, 115] on button "Tag" at bounding box center [307, 114] width 64 height 30
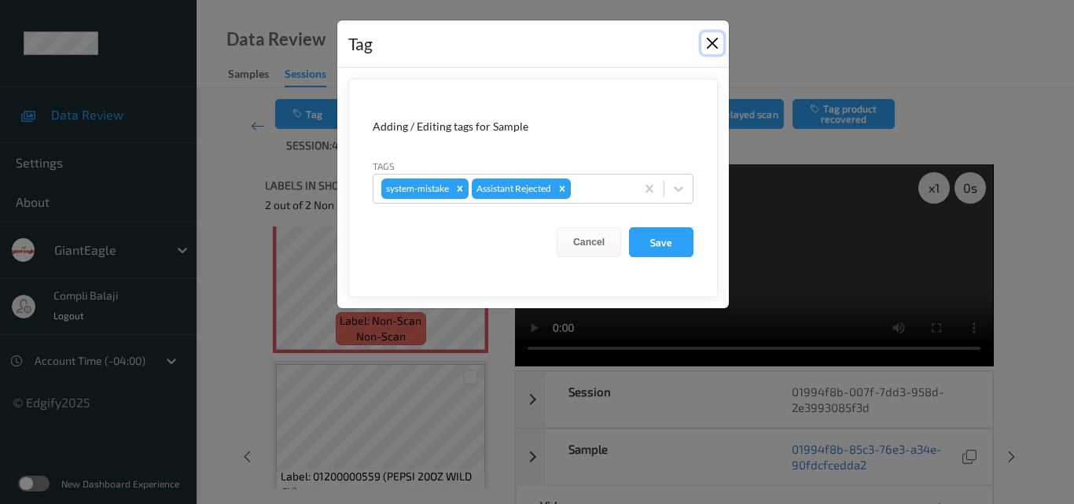
drag, startPoint x: 716, startPoint y: 46, endPoint x: 706, endPoint y: 69, distance: 25.7
click at [716, 46] on button "Close" at bounding box center [712, 43] width 22 height 22
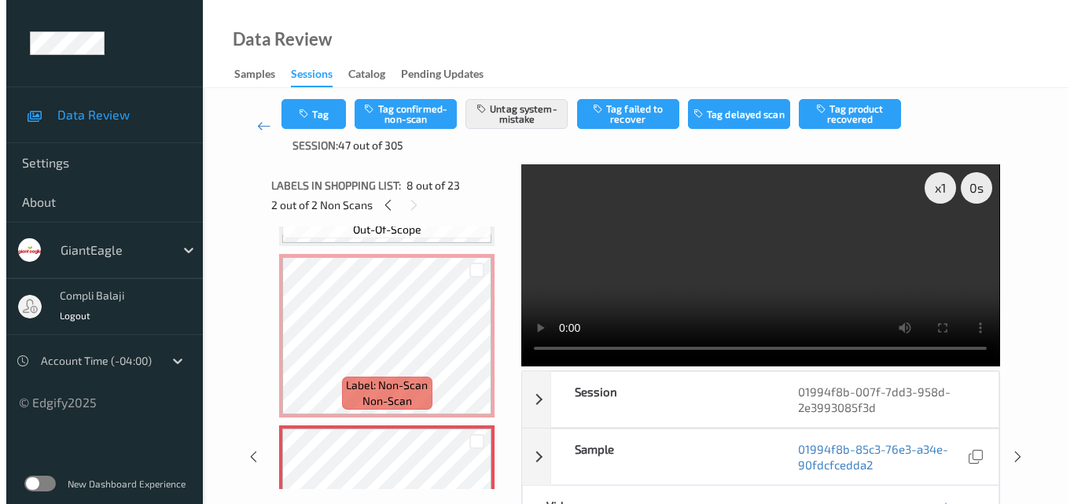
scroll to position [1166, 0]
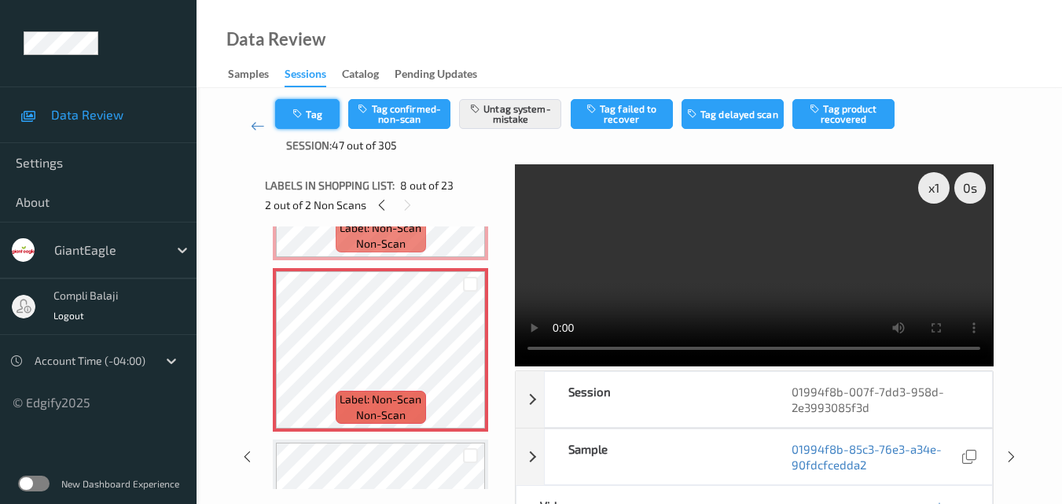
click at [308, 105] on button "Tag" at bounding box center [307, 114] width 64 height 30
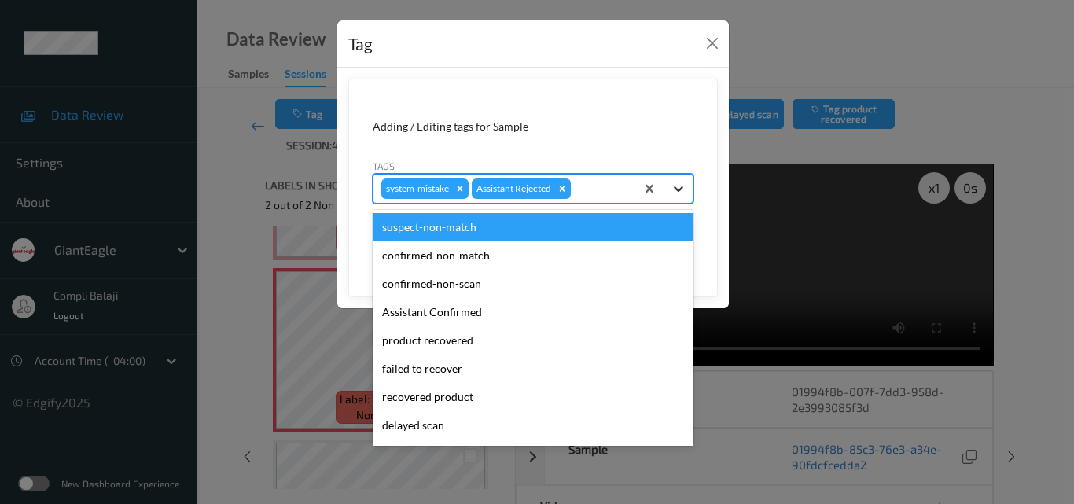
click at [678, 191] on icon at bounding box center [678, 189] width 9 height 6
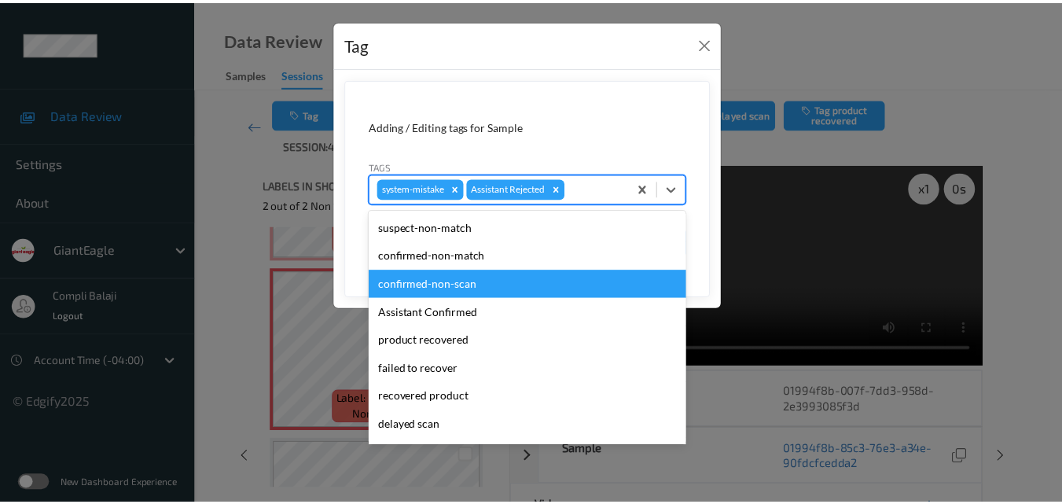
scroll to position [79, 0]
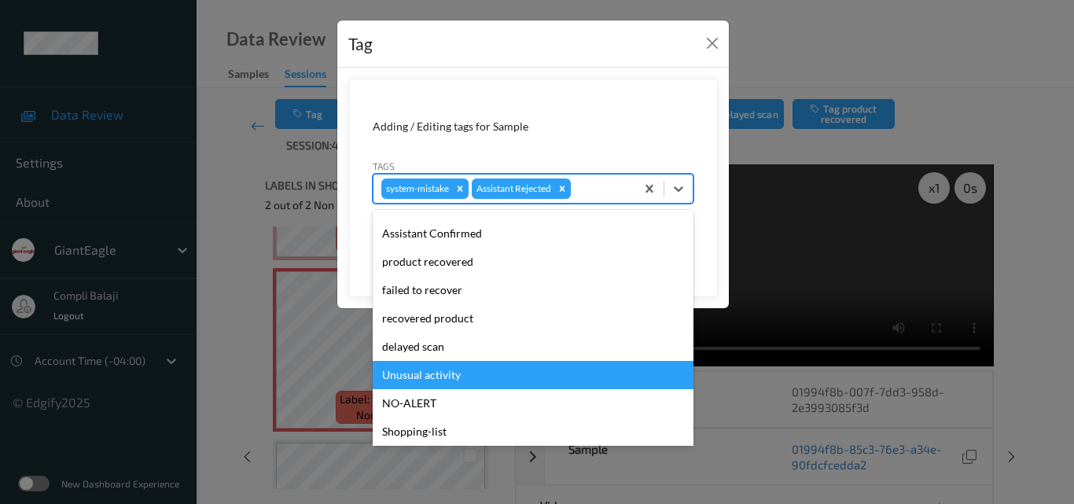
click at [446, 373] on div "Unusual activity" at bounding box center [533, 375] width 321 height 28
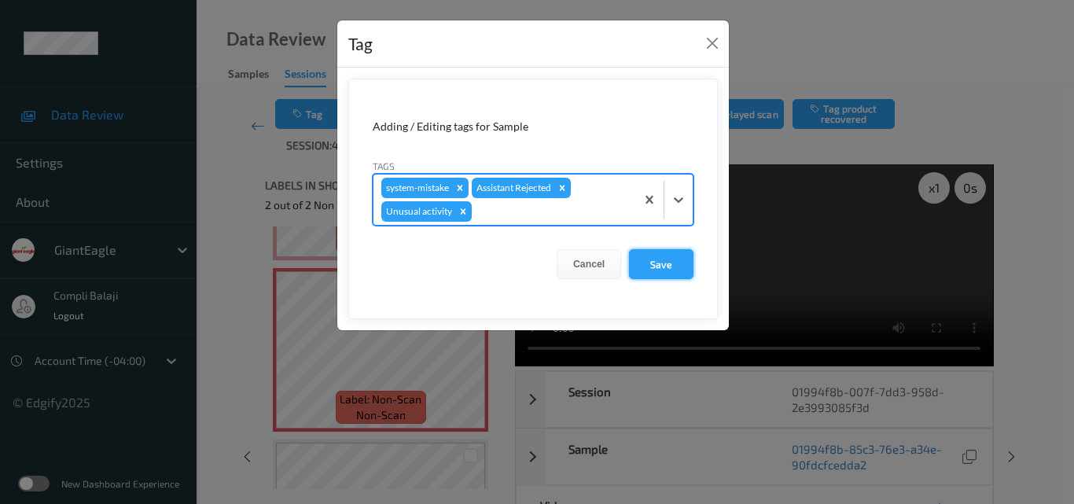
click at [672, 266] on button "Save" at bounding box center [661, 264] width 64 height 30
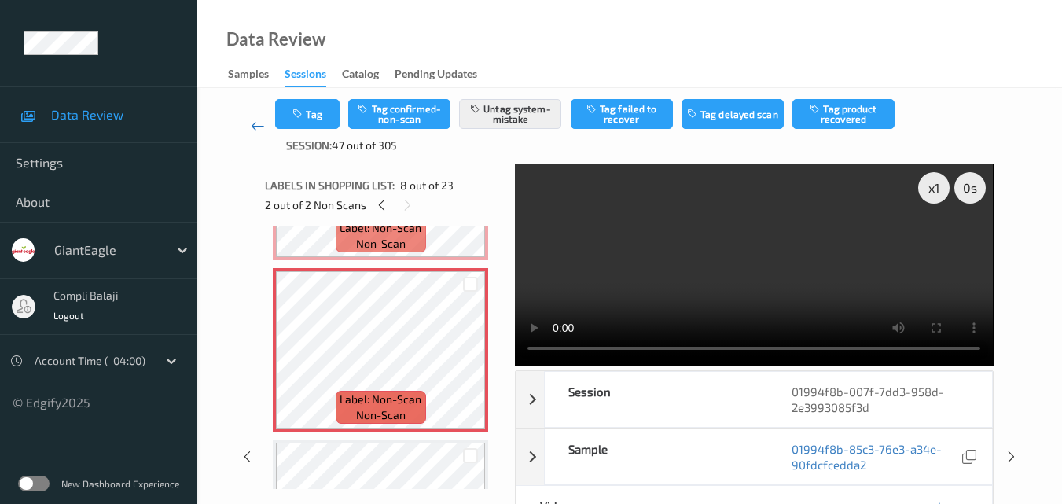
click at [259, 127] on icon at bounding box center [258, 126] width 14 height 16
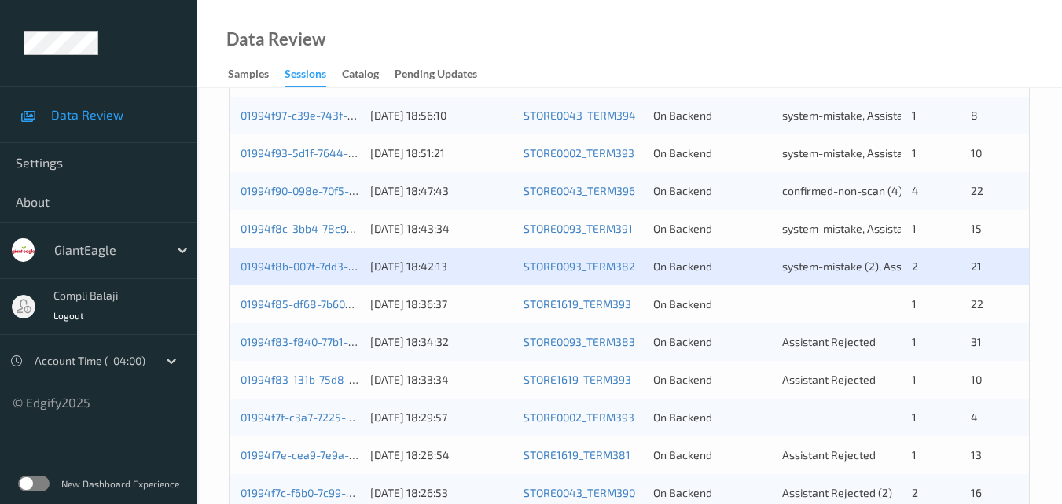
scroll to position [472, 0]
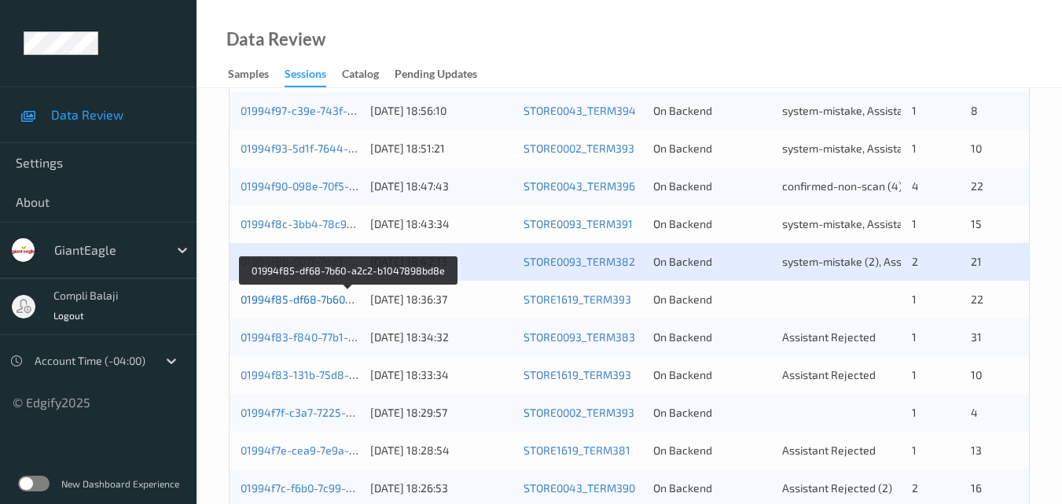
click at [314, 304] on link "01994f85-df68-7b60-a2c2-b1047898bd8e" at bounding box center [348, 298] width 215 height 13
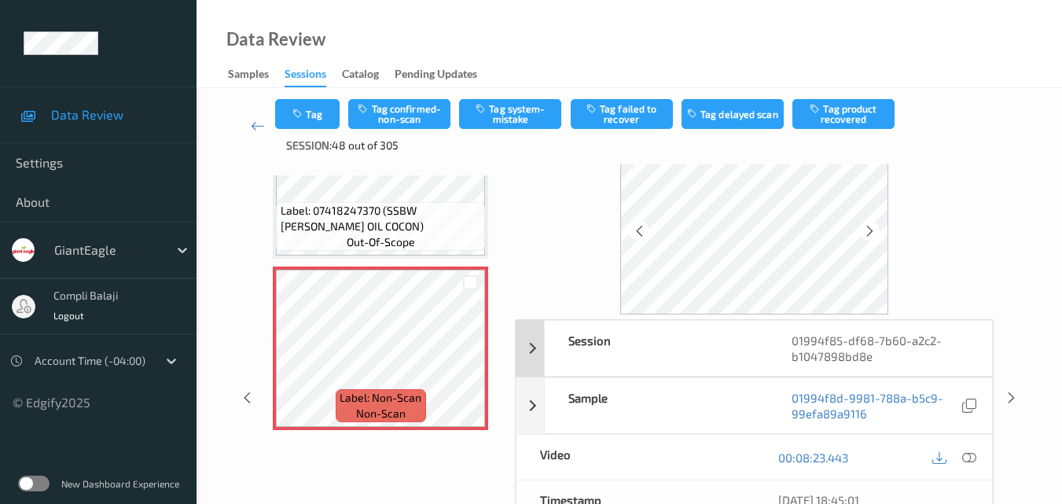
scroll to position [79, 0]
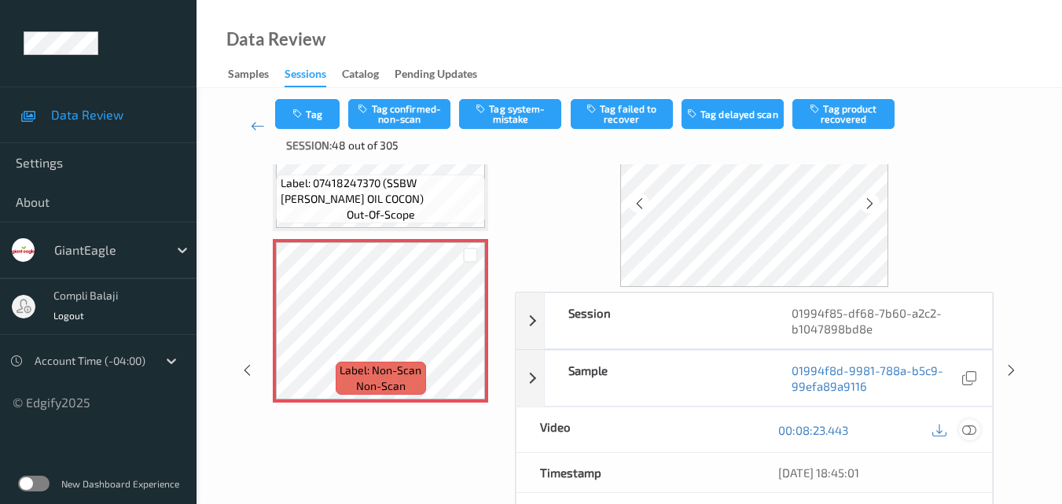
click at [964, 432] on icon at bounding box center [969, 429] width 14 height 14
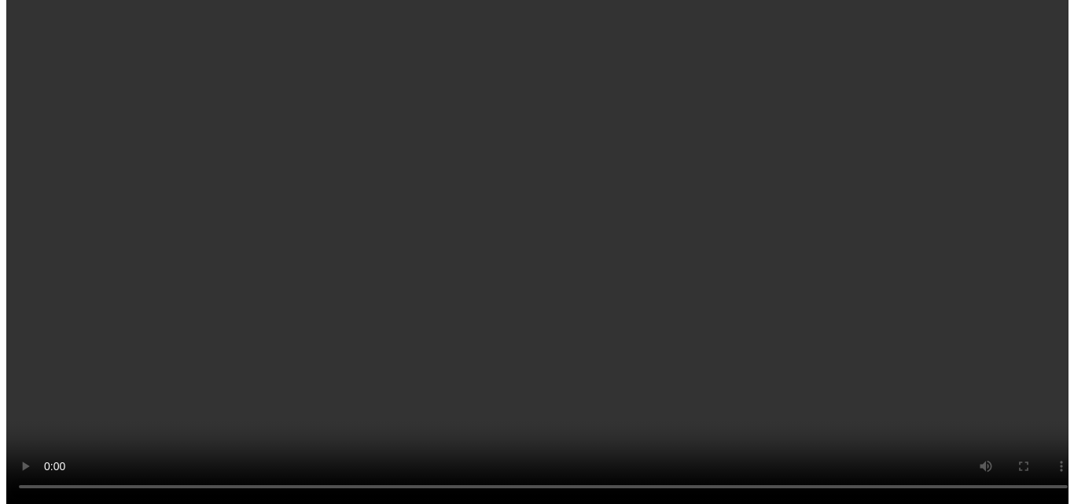
scroll to position [3688, 0]
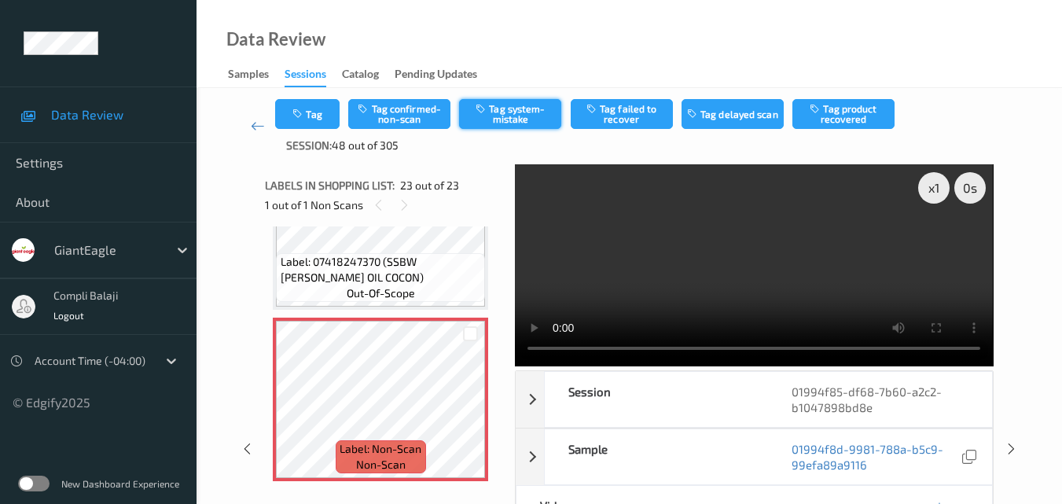
click at [499, 119] on button "Tag system-mistake" at bounding box center [510, 114] width 102 height 30
click at [326, 116] on button "Tag" at bounding box center [307, 114] width 64 height 30
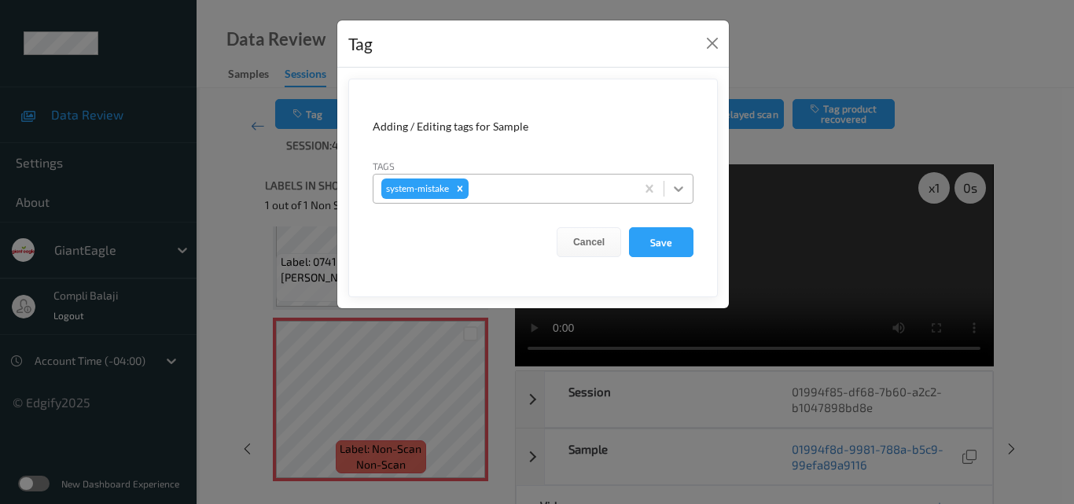
click at [675, 185] on icon at bounding box center [679, 189] width 16 height 16
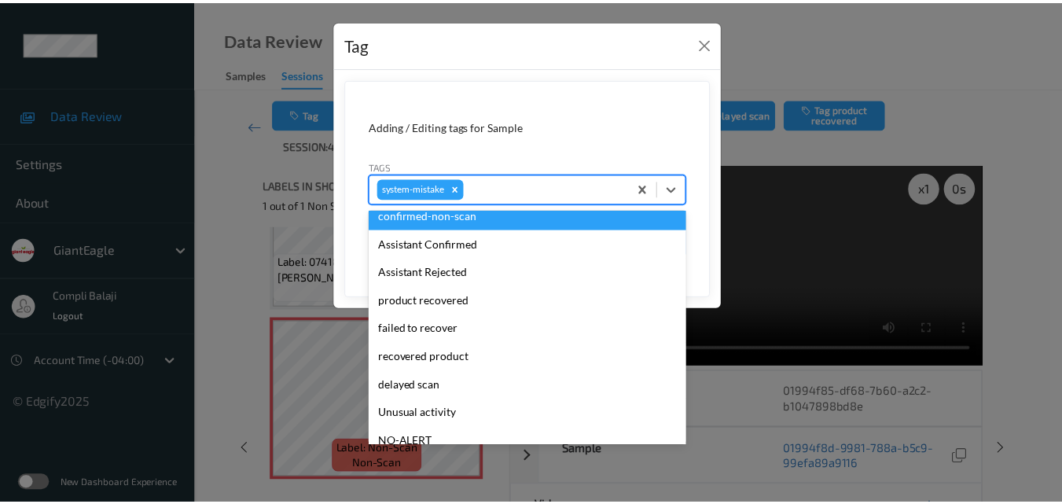
scroll to position [157, 0]
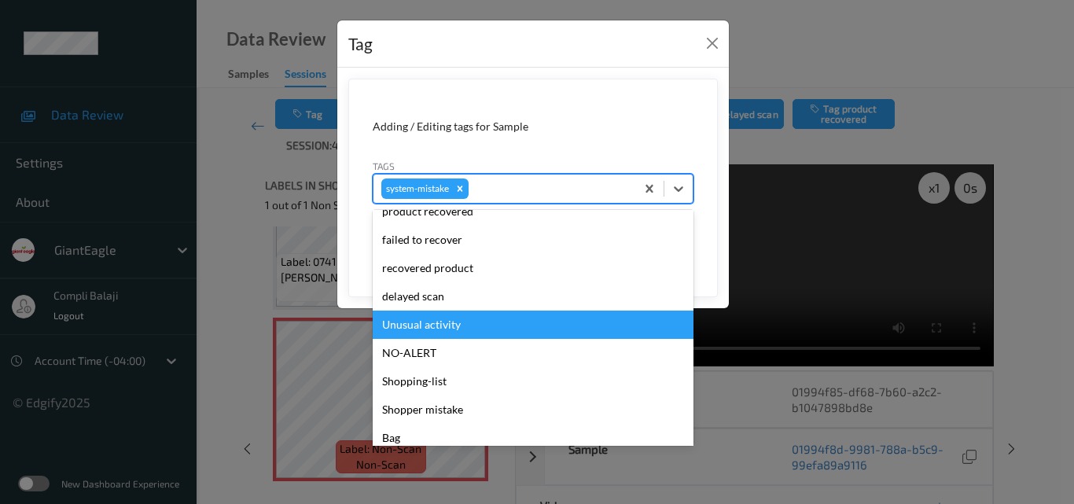
click at [446, 329] on div "Unusual activity" at bounding box center [533, 325] width 321 height 28
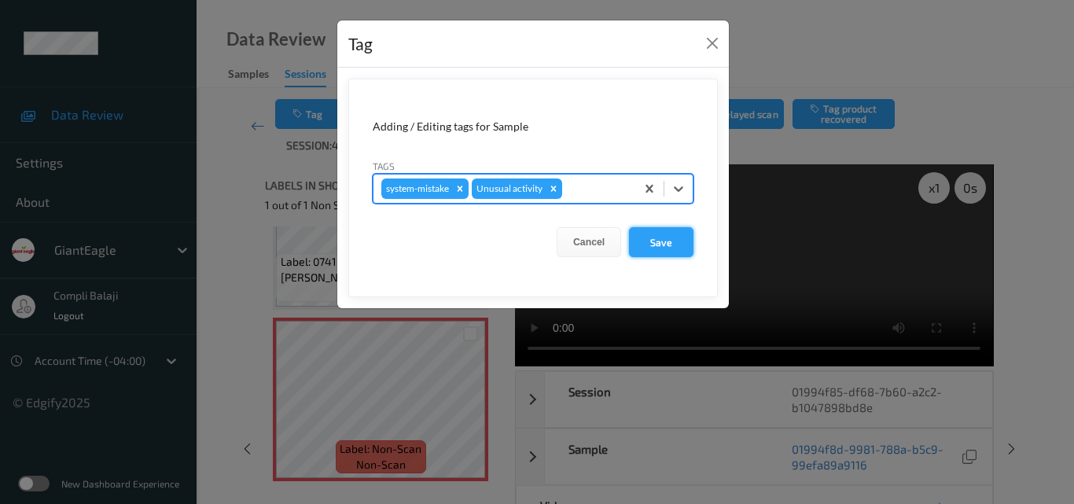
click at [665, 247] on button "Save" at bounding box center [661, 242] width 64 height 30
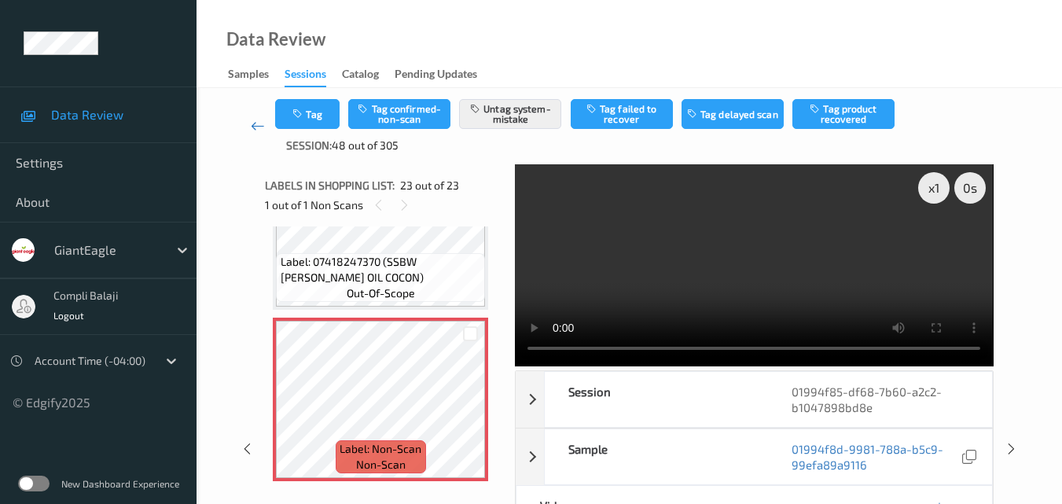
click at [258, 123] on icon at bounding box center [258, 126] width 14 height 16
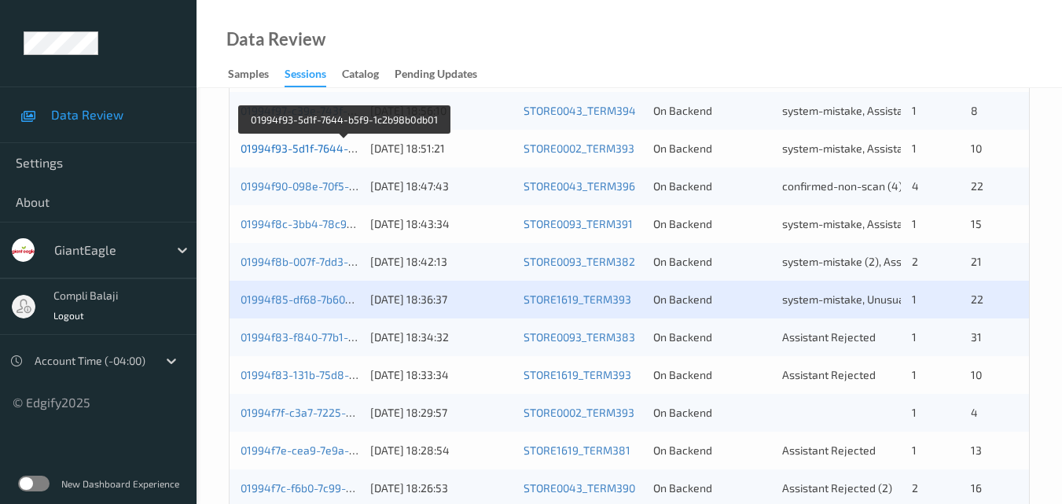
scroll to position [550, 0]
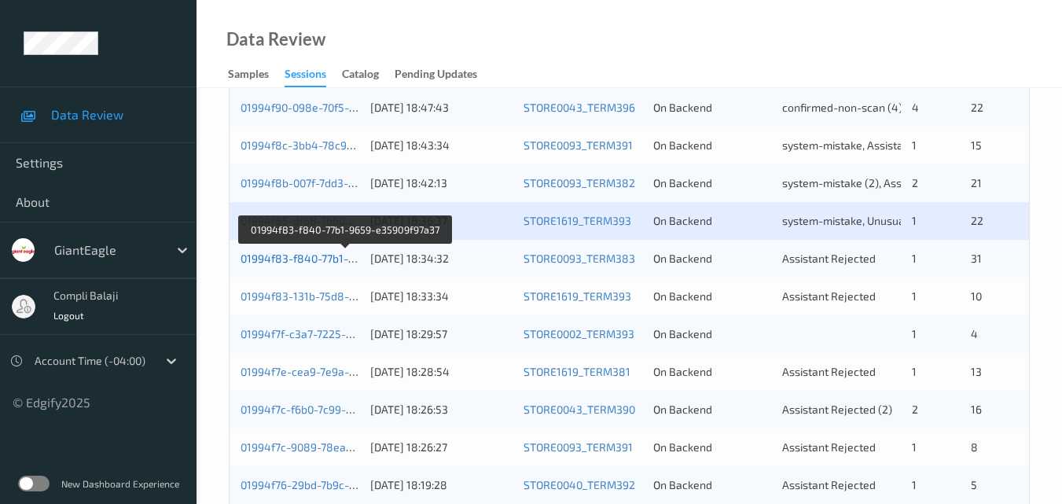
click at [287, 259] on link "01994f83-f840-77b1-9659-e35909f97a37" at bounding box center [345, 258] width 209 height 13
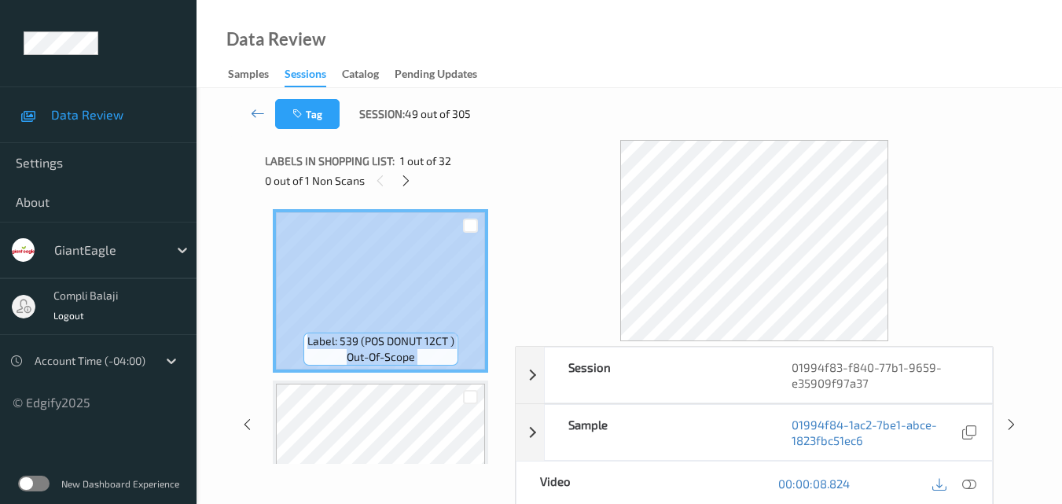
drag, startPoint x: 504, startPoint y: 208, endPoint x: 502, endPoint y: 226, distance: 17.4
click at [502, 226] on div "Label: 539 (POS DONUT 12CT ) out-of-scope Label: 01800013877 (PILS TOAST DONT B…" at bounding box center [384, 332] width 239 height 263
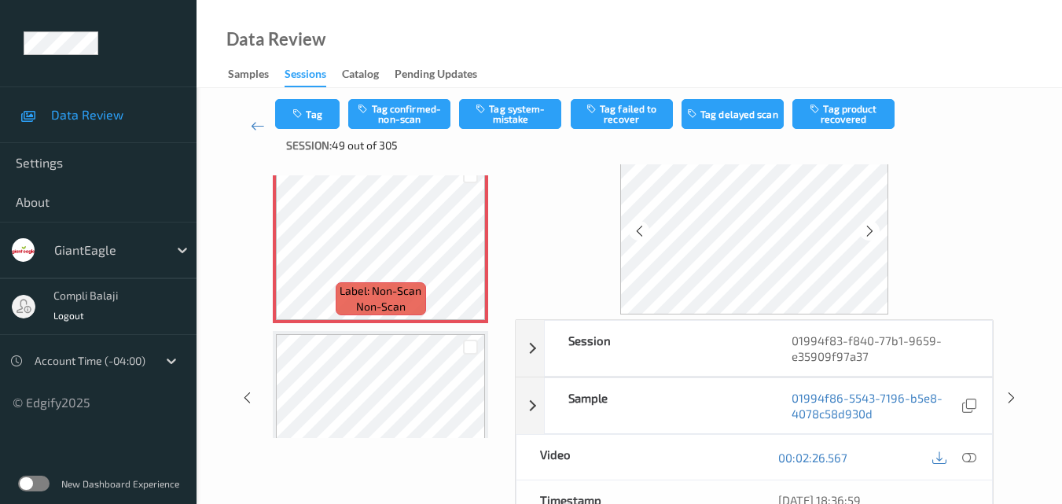
scroll to position [79, 0]
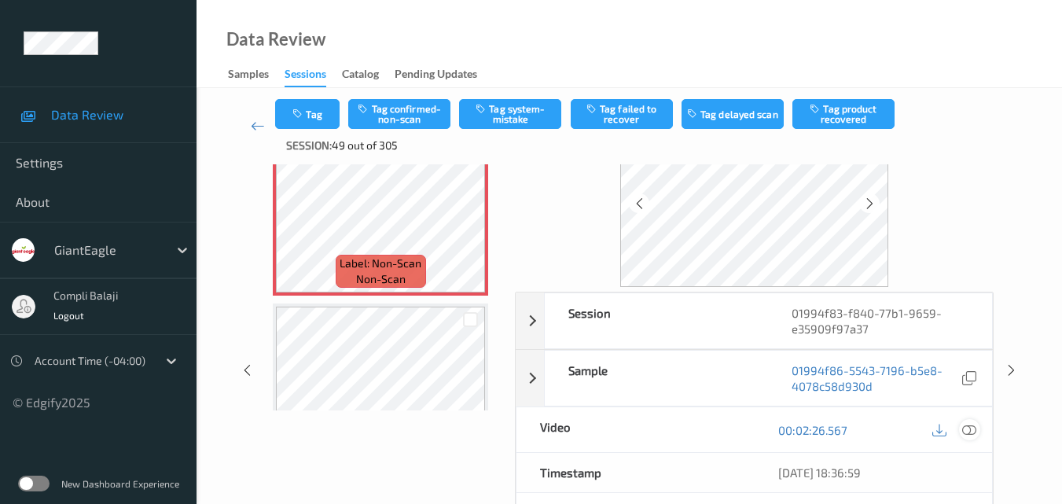
click at [973, 429] on icon at bounding box center [969, 429] width 14 height 14
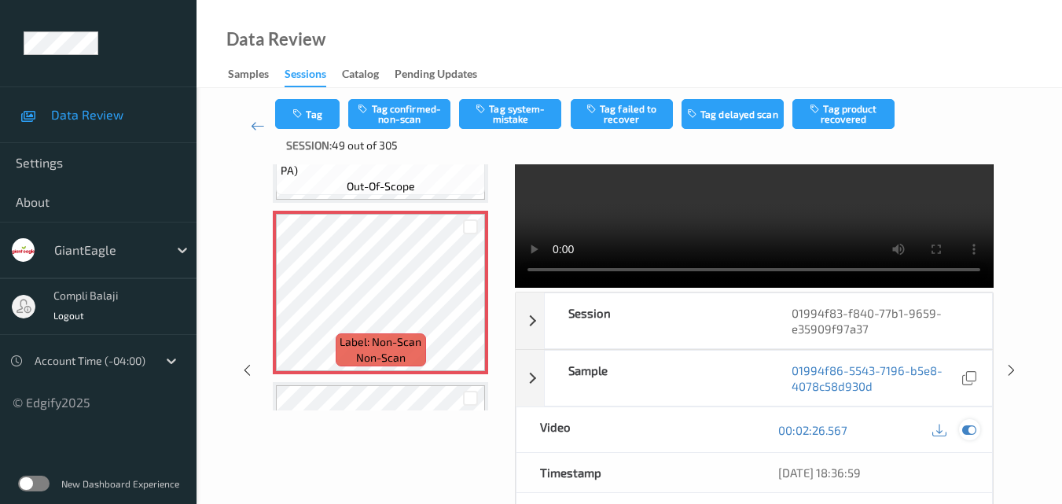
click at [972, 435] on icon at bounding box center [969, 430] width 14 height 14
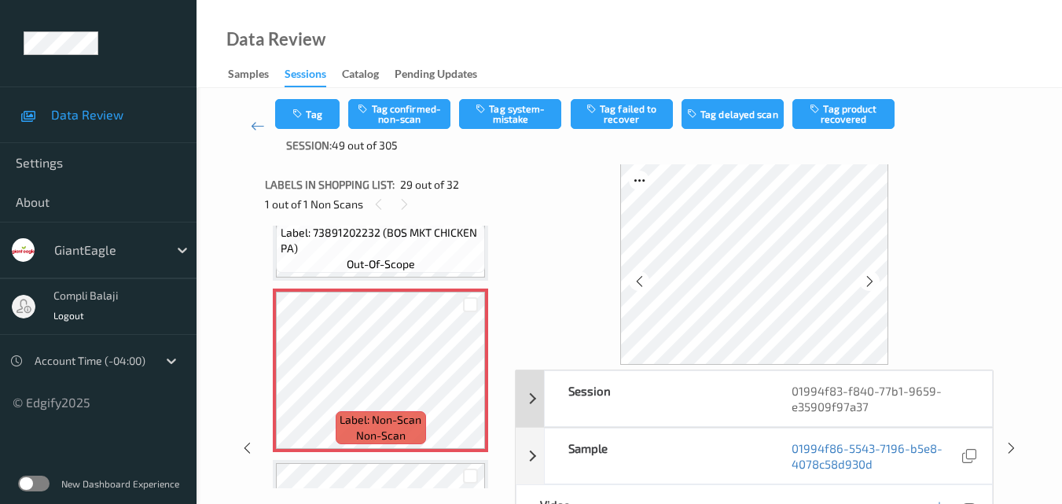
scroll to position [0, 0]
click at [422, 120] on button "Tag confirmed-non-scan" at bounding box center [399, 114] width 102 height 30
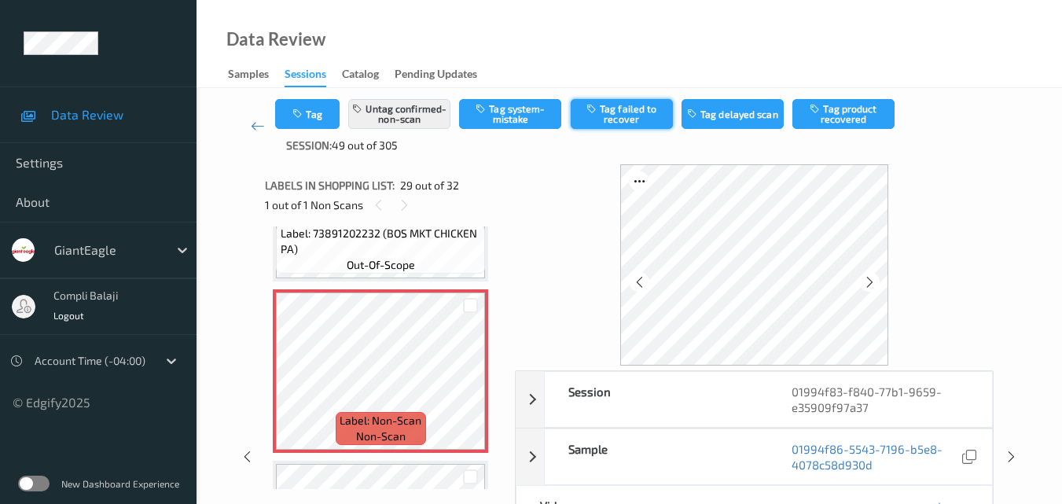
click at [639, 108] on button "Tag failed to recover" at bounding box center [622, 114] width 102 height 30
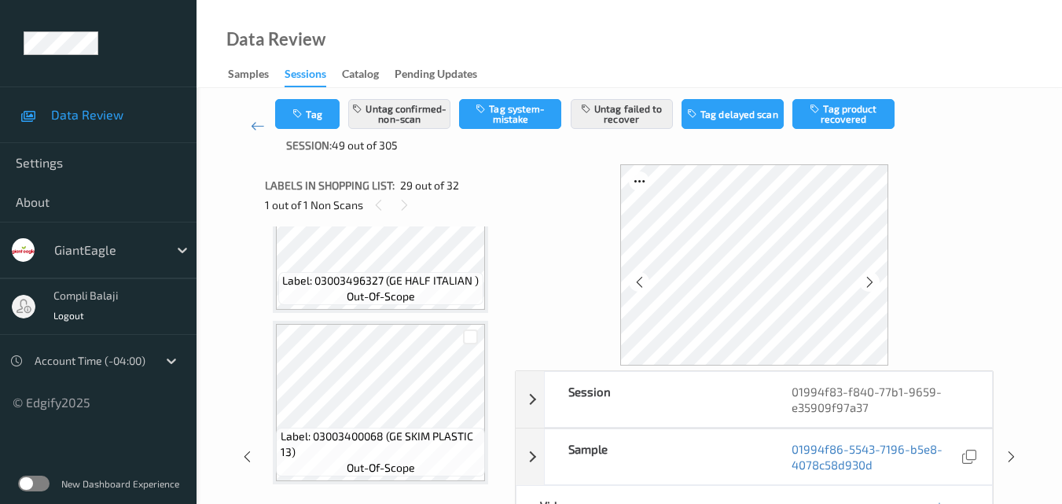
scroll to position [5230, 0]
click at [253, 125] on icon at bounding box center [258, 126] width 14 height 16
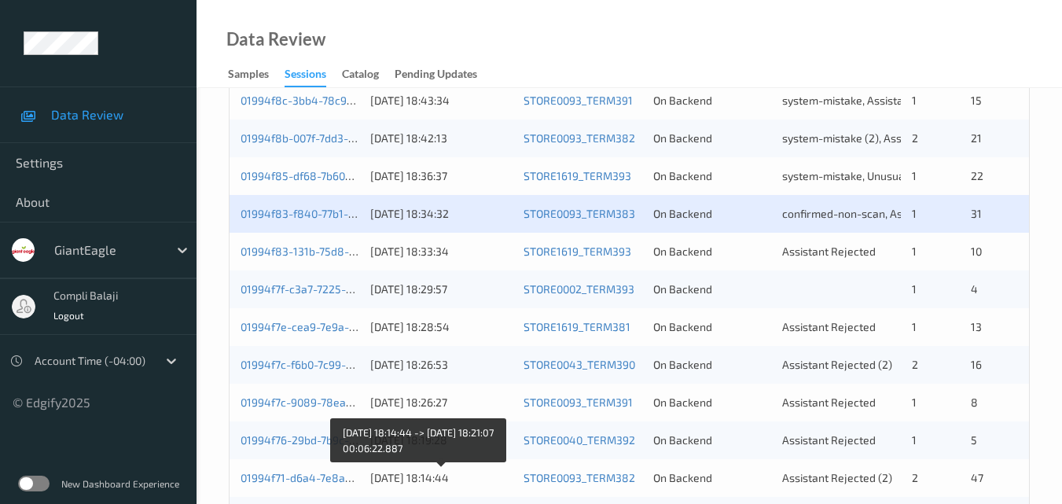
scroll to position [568, 0]
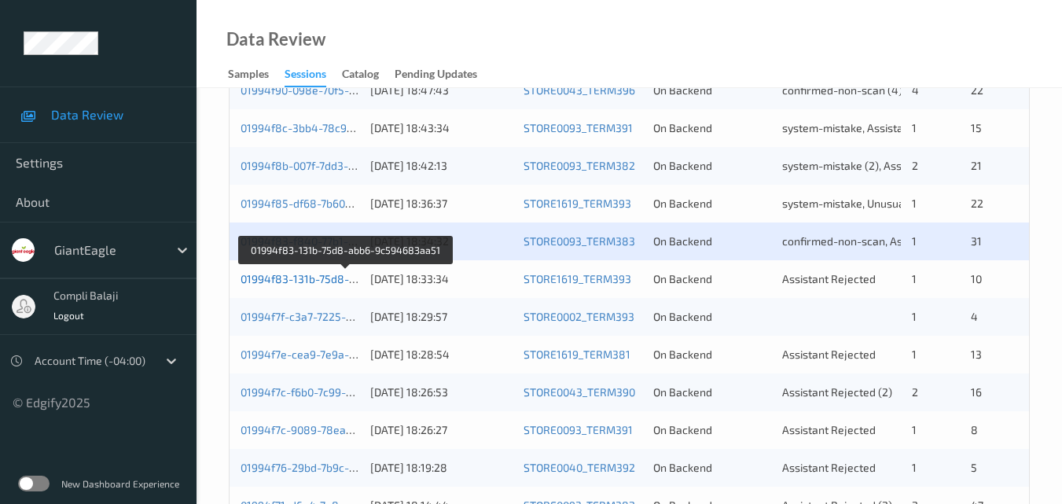
click at [317, 282] on link "01994f83-131b-75d8-abb6-9c594683aa51" at bounding box center [347, 278] width 213 height 13
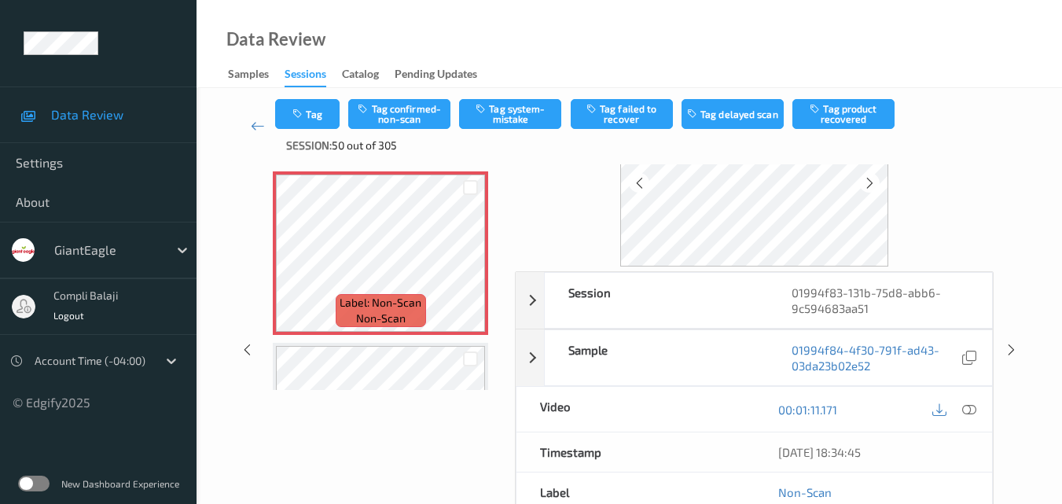
scroll to position [127, 0]
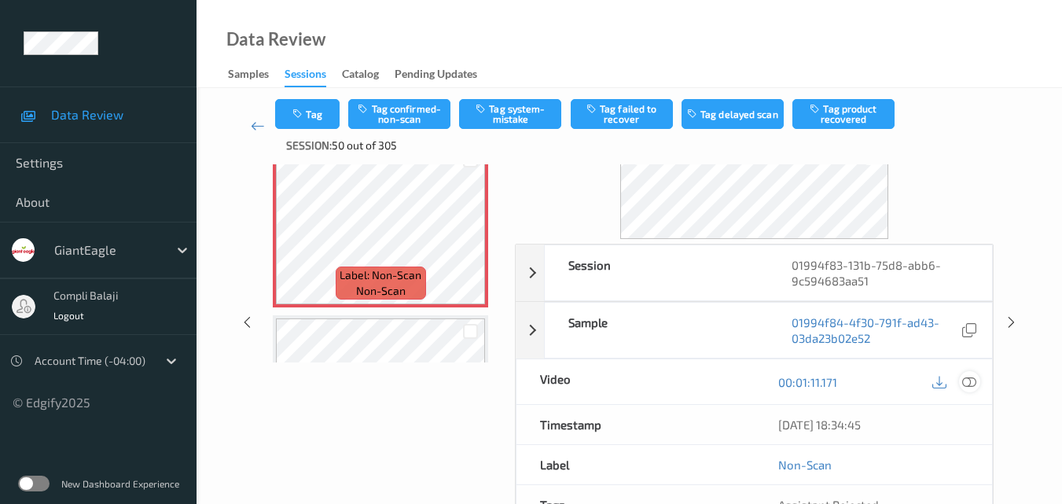
click at [973, 384] on icon at bounding box center [969, 381] width 14 height 14
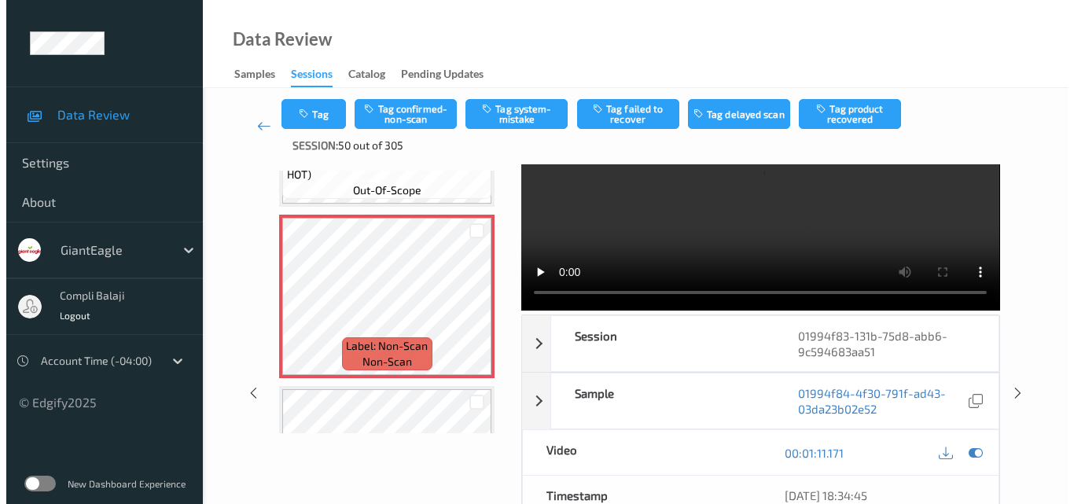
scroll to position [0, 0]
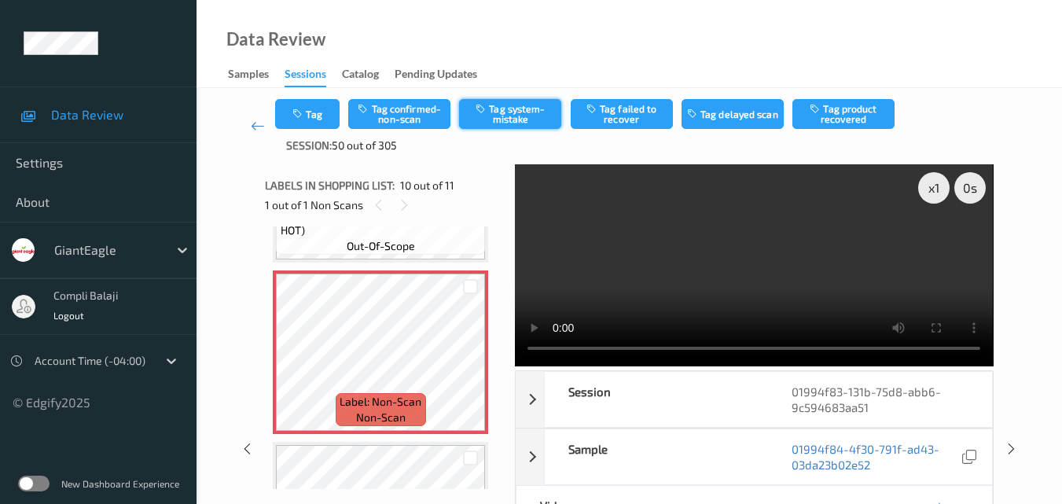
click at [518, 113] on button "Tag system-mistake" at bounding box center [510, 114] width 102 height 30
click at [320, 123] on button "Tag" at bounding box center [307, 114] width 64 height 30
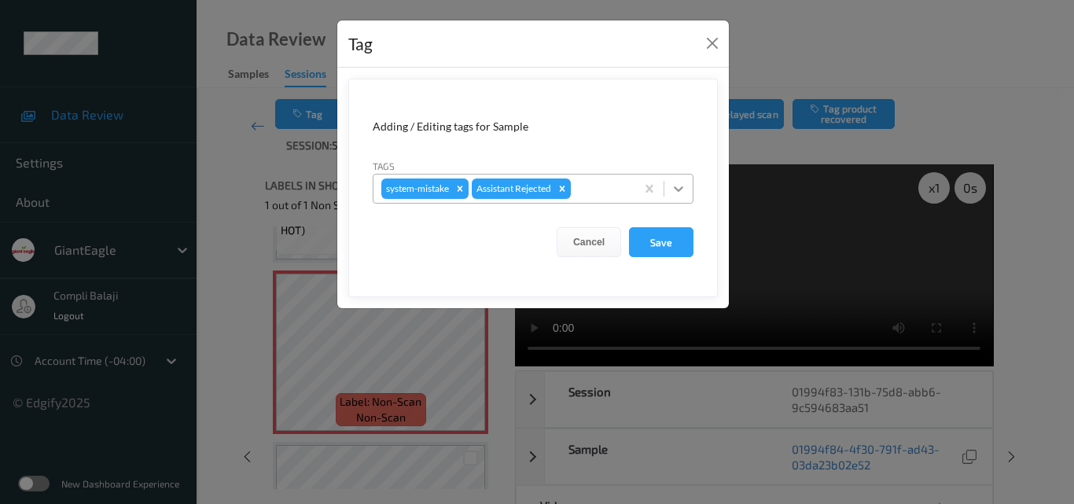
click at [676, 189] on icon at bounding box center [678, 189] width 9 height 6
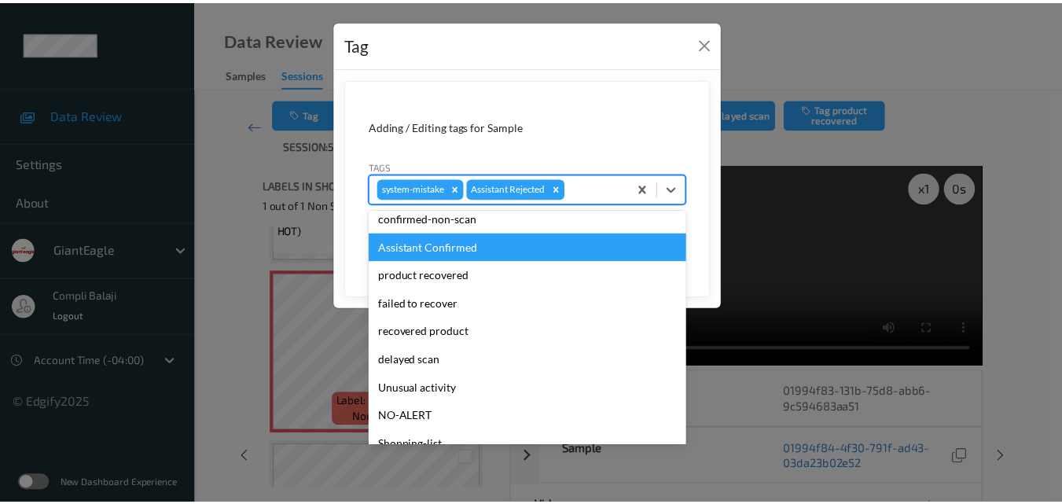
scroll to position [79, 0]
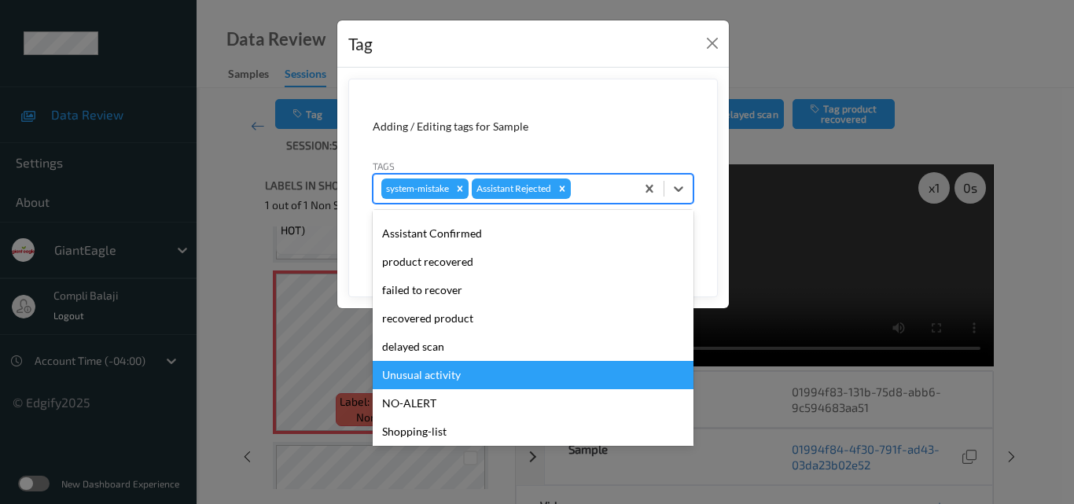
click at [439, 373] on div "Unusual activity" at bounding box center [533, 375] width 321 height 28
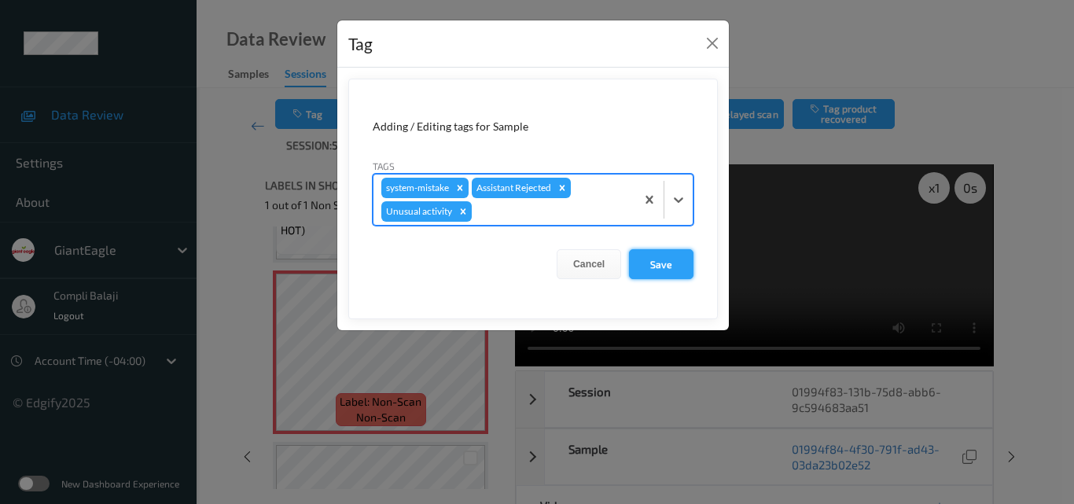
click at [656, 264] on button "Save" at bounding box center [661, 264] width 64 height 30
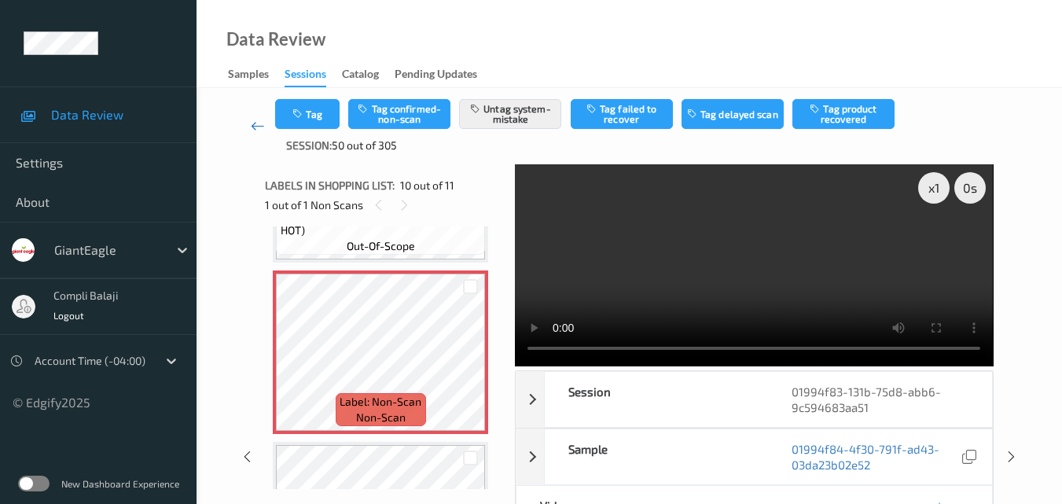
click at [256, 129] on icon at bounding box center [258, 126] width 14 height 16
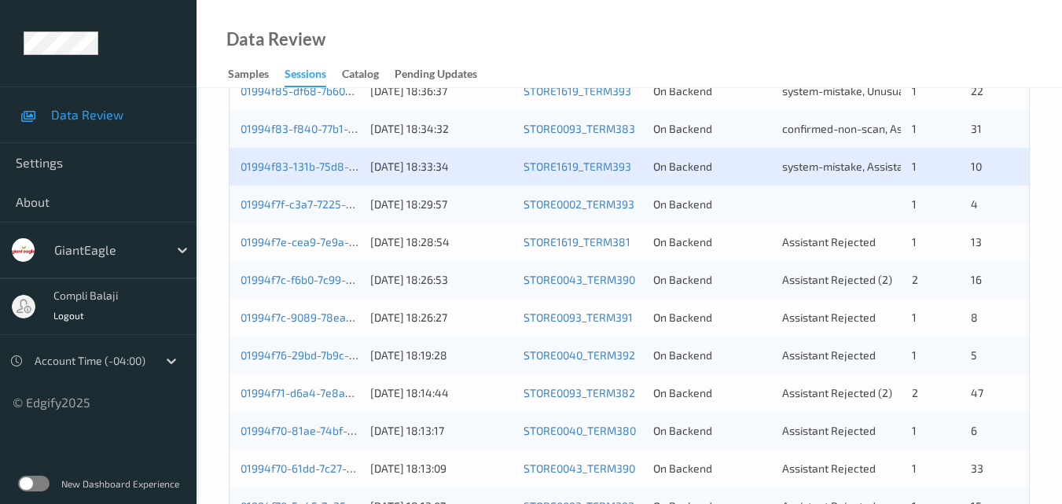
scroll to position [708, 0]
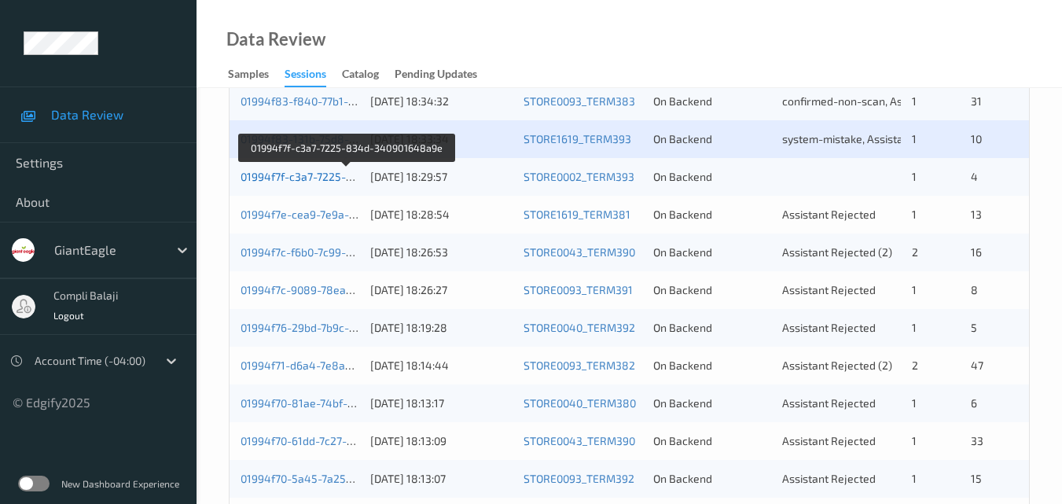
click at [316, 180] on link "01994f7f-c3a7-7225-834d-340901648a9e" at bounding box center [347, 176] width 213 height 13
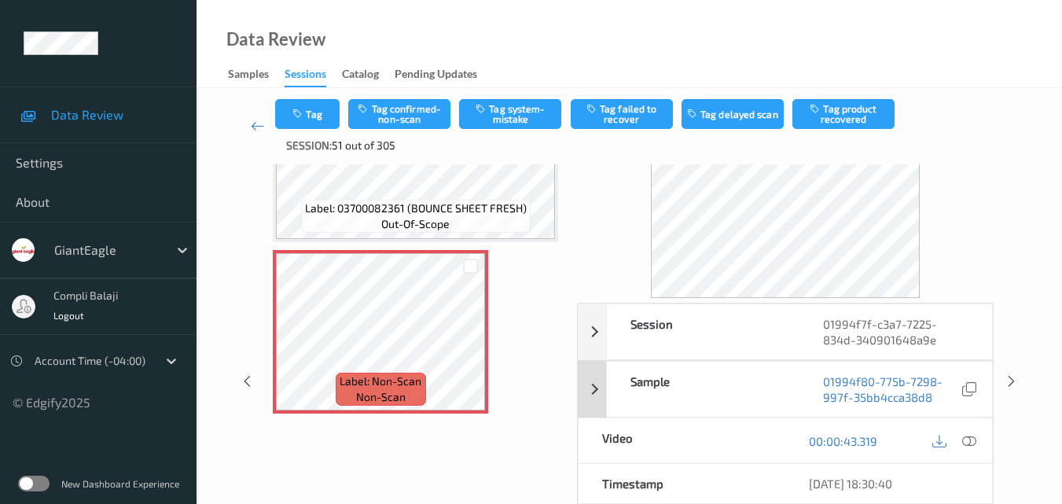
scroll to position [95, 0]
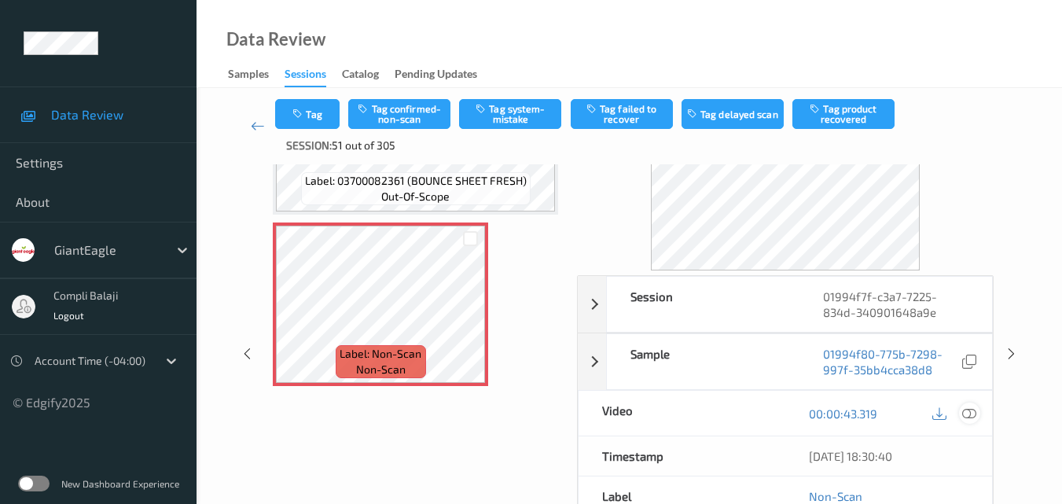
click at [976, 412] on icon at bounding box center [969, 413] width 14 height 14
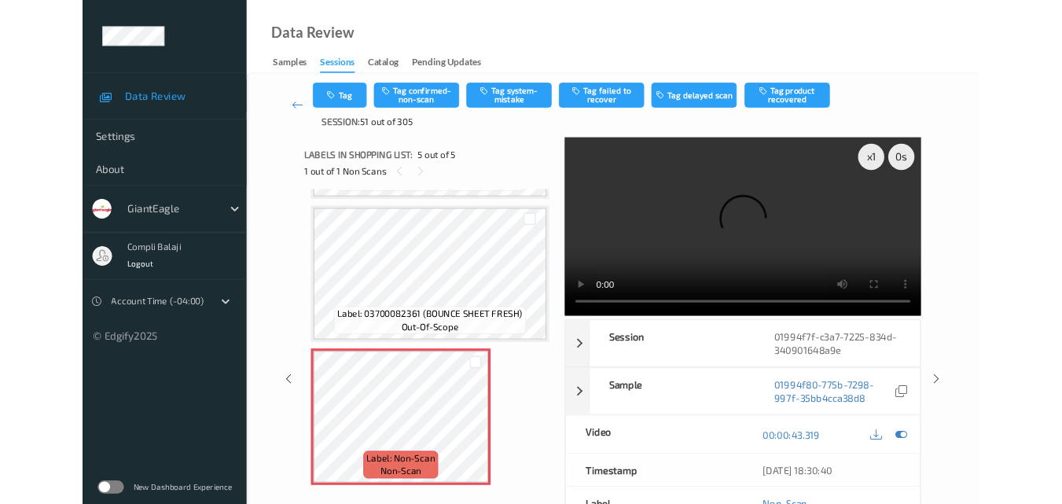
scroll to position [502, 0]
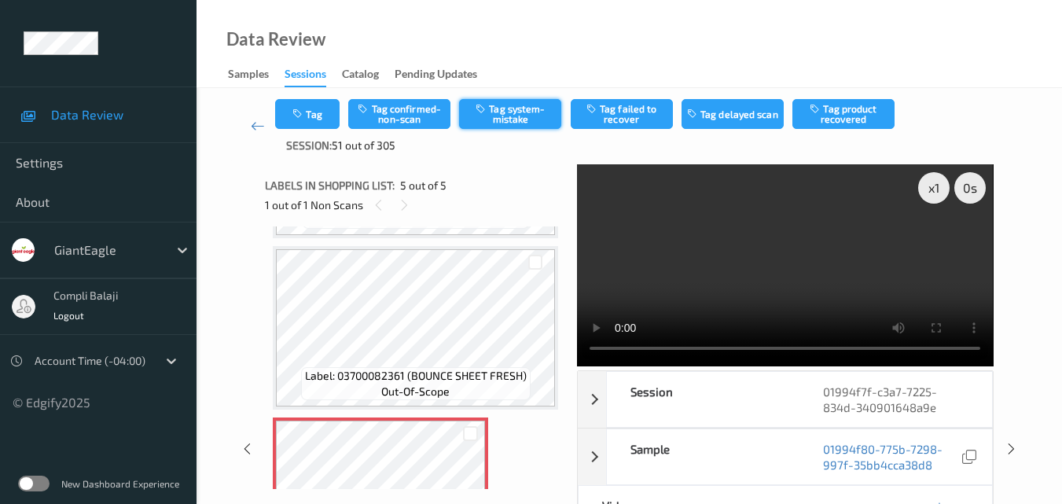
click at [512, 121] on button "Tag system-mistake" at bounding box center [510, 114] width 102 height 30
click at [256, 126] on icon at bounding box center [258, 126] width 14 height 16
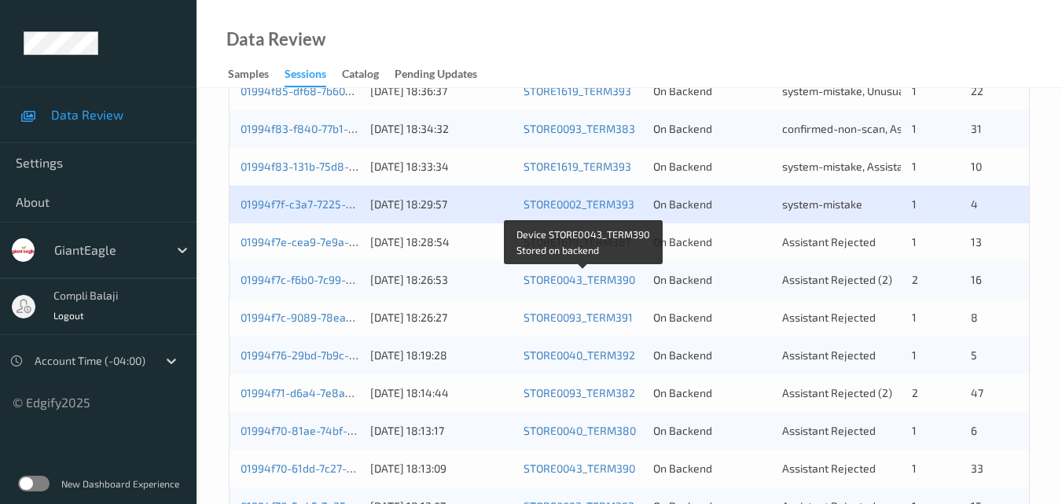
scroll to position [708, 0]
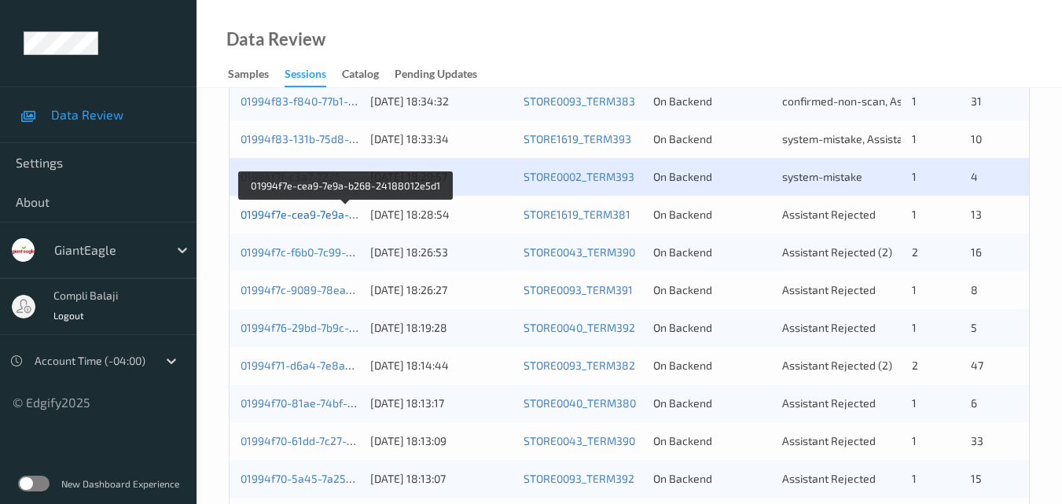
click at [283, 215] on link "01994f7e-cea9-7e9a-b268-24188012e5d1" at bounding box center [347, 214] width 212 height 13
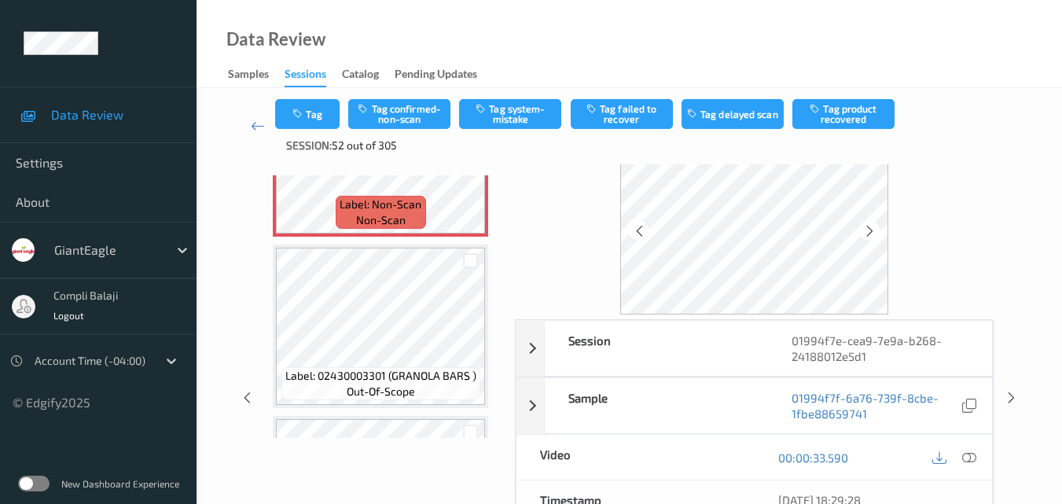
scroll to position [79, 0]
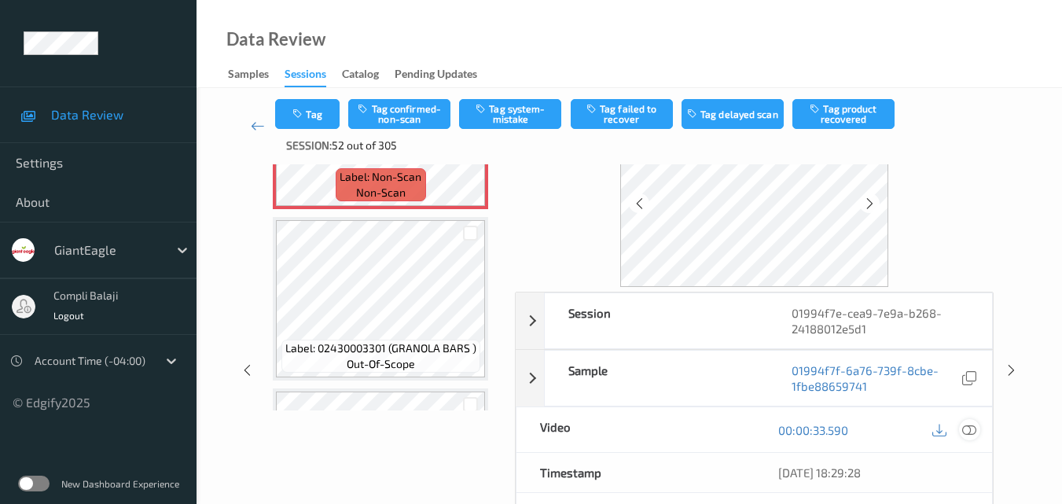
click at [967, 429] on icon at bounding box center [969, 429] width 14 height 14
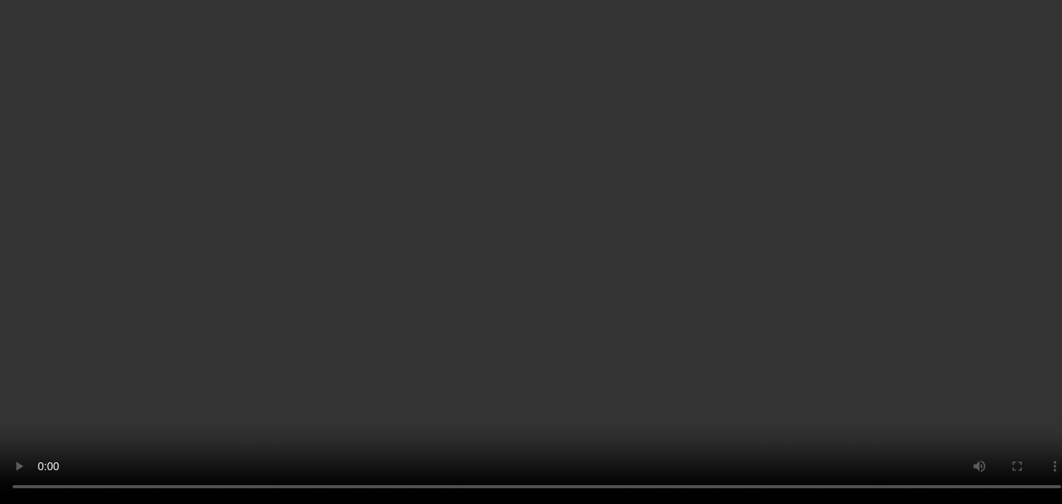
scroll to position [1153, 0]
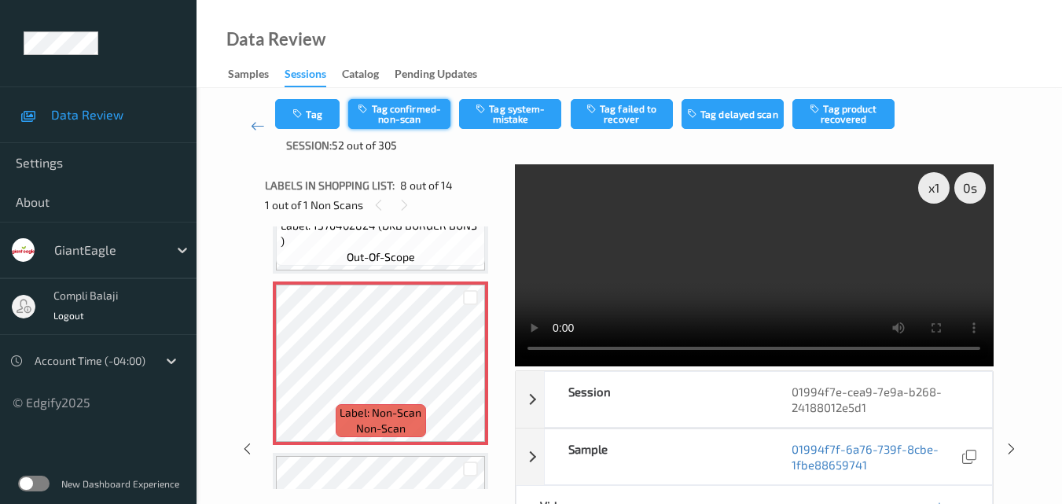
click at [405, 120] on button "Tag confirmed-non-scan" at bounding box center [399, 114] width 102 height 30
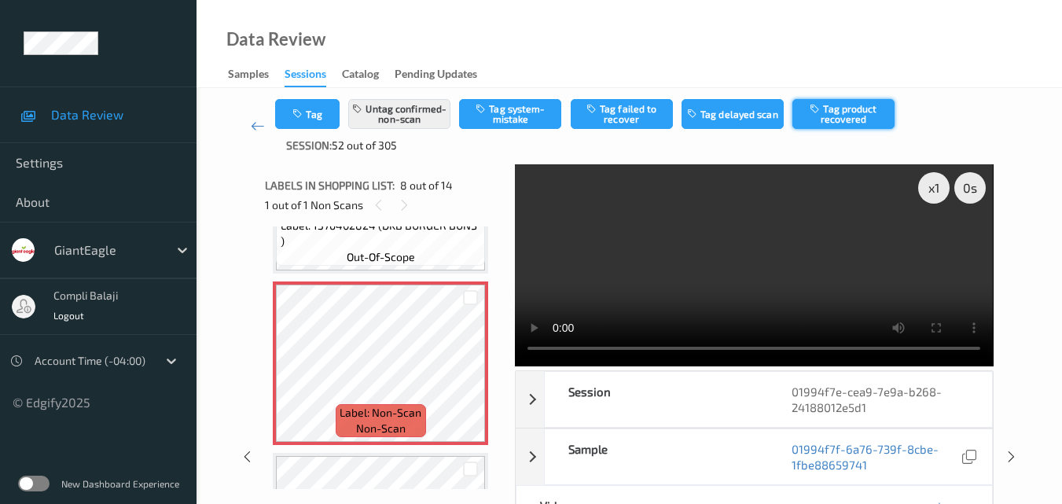
click at [852, 116] on button "Tag product recovered" at bounding box center [844, 114] width 102 height 30
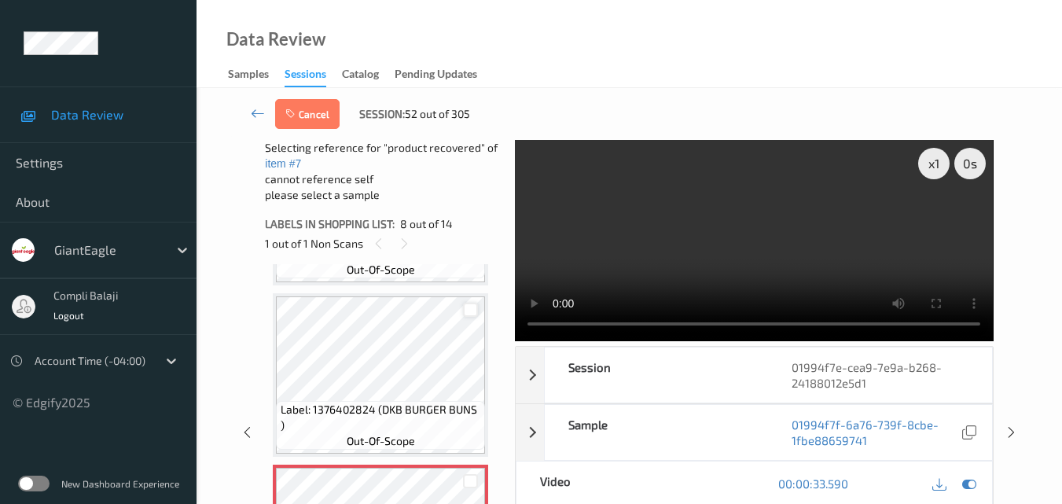
scroll to position [995, 0]
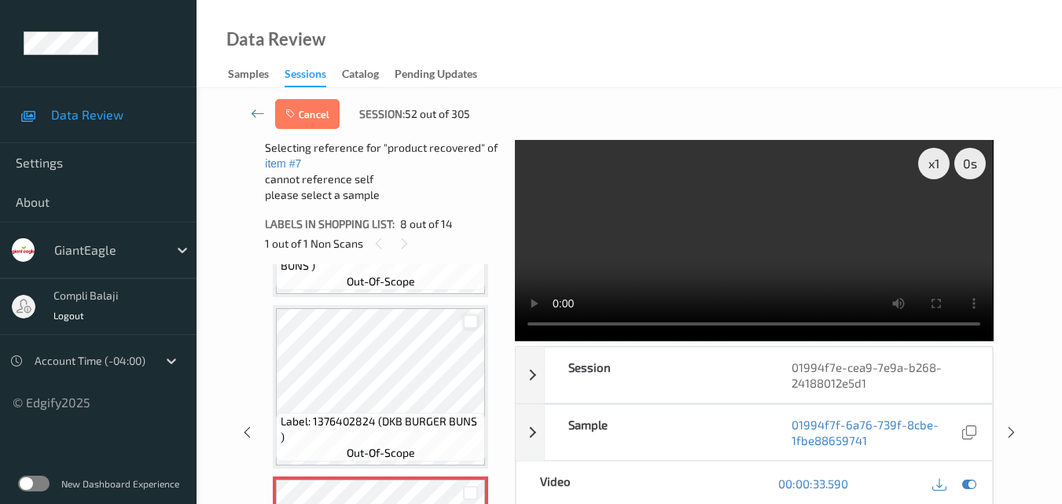
click at [471, 323] on div at bounding box center [470, 322] width 15 height 15
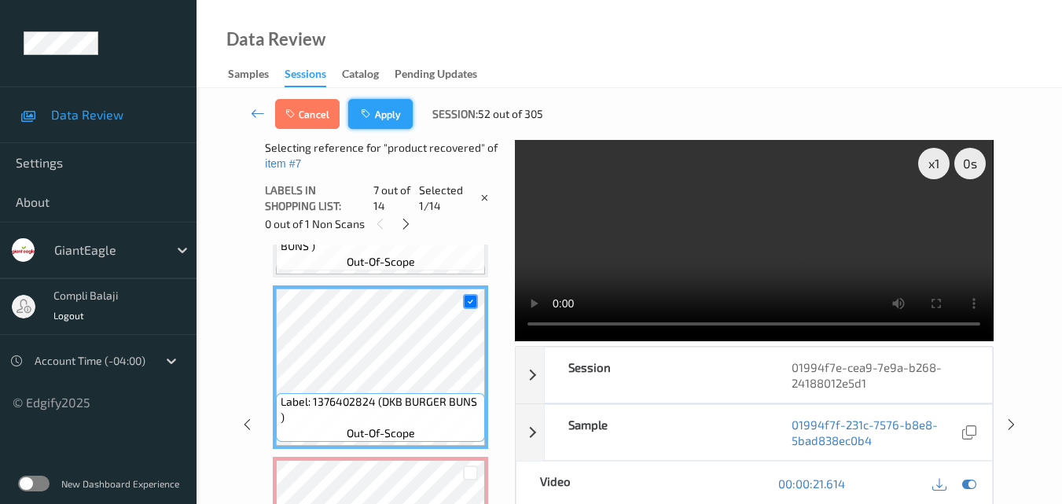
click at [384, 122] on button "Apply" at bounding box center [380, 114] width 64 height 30
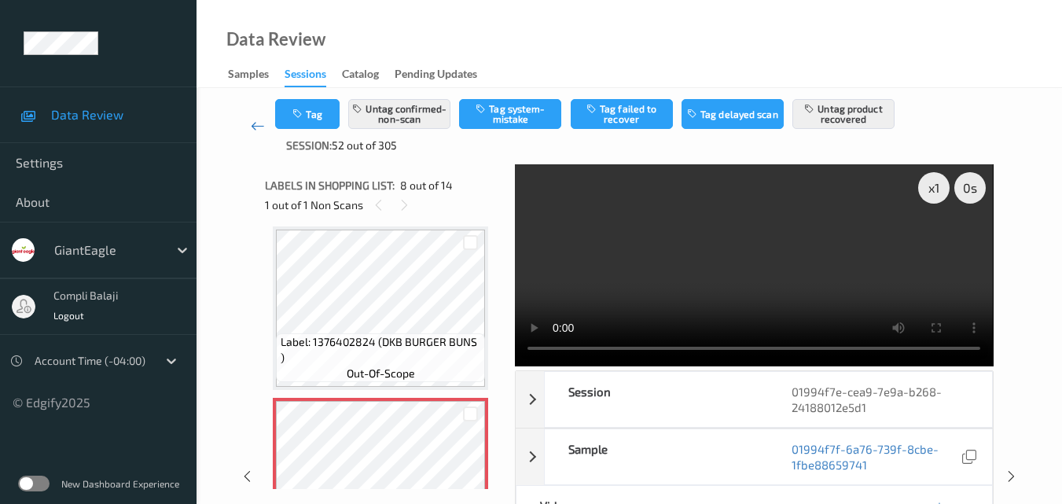
click at [259, 127] on icon at bounding box center [258, 126] width 14 height 16
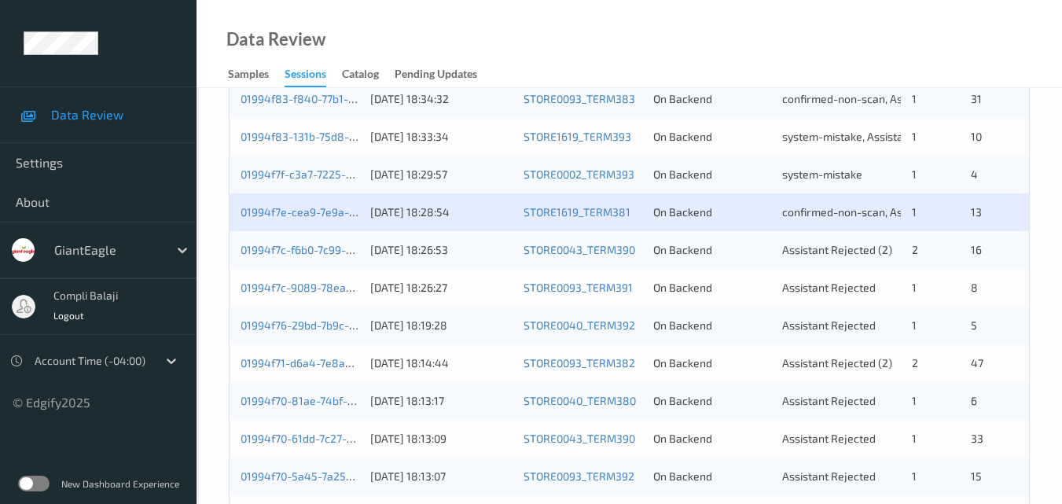
scroll to position [786, 0]
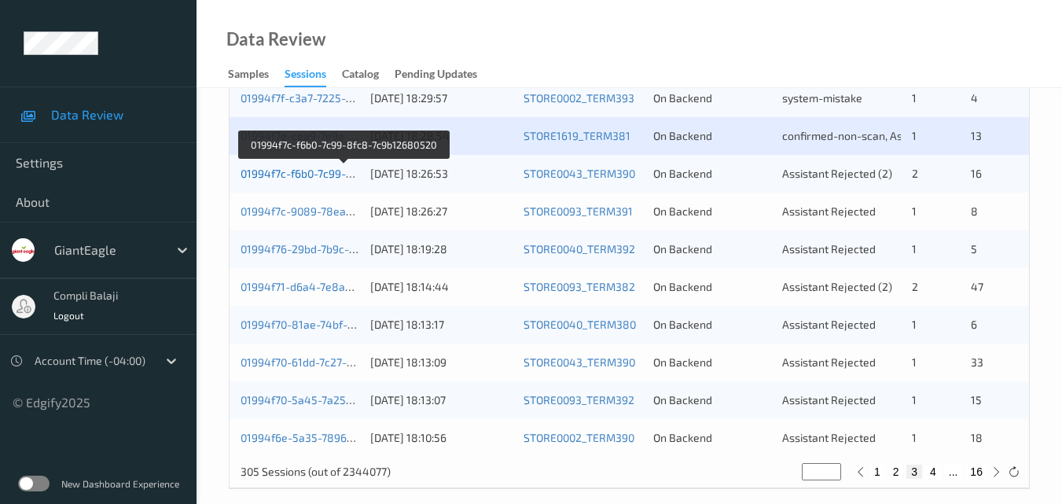
click at [327, 176] on link "01994f7c-f6b0-7c99-8fc8-7c9b12680520" at bounding box center [344, 173] width 206 height 13
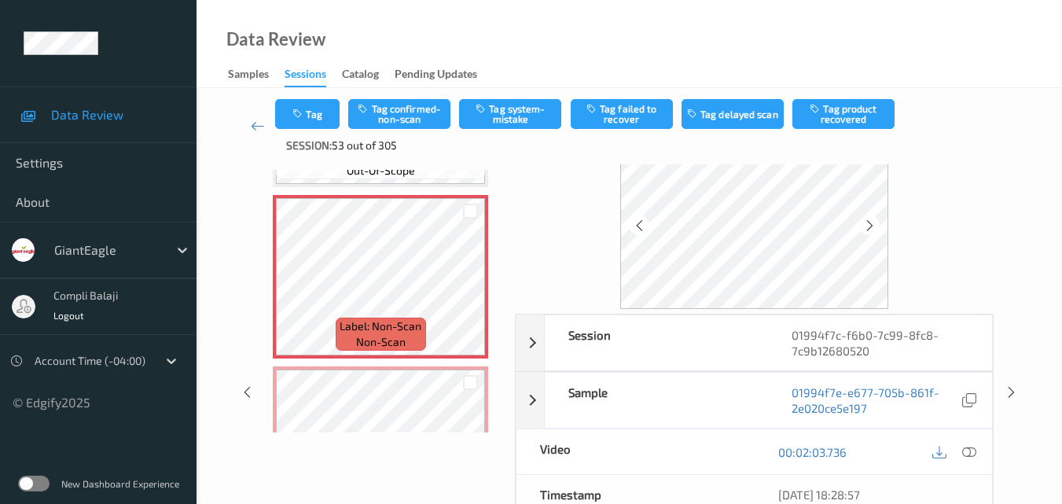
scroll to position [84, 0]
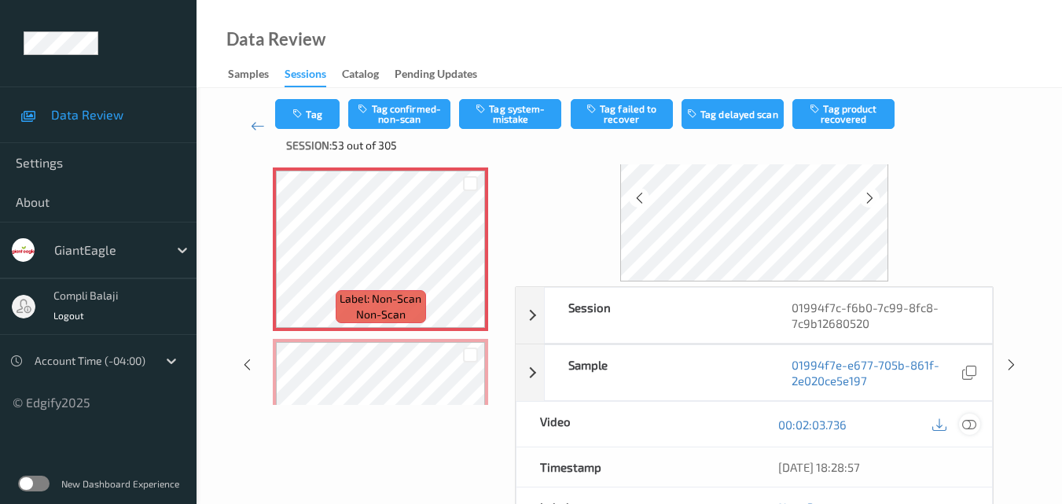
click at [975, 429] on icon at bounding box center [969, 424] width 14 height 14
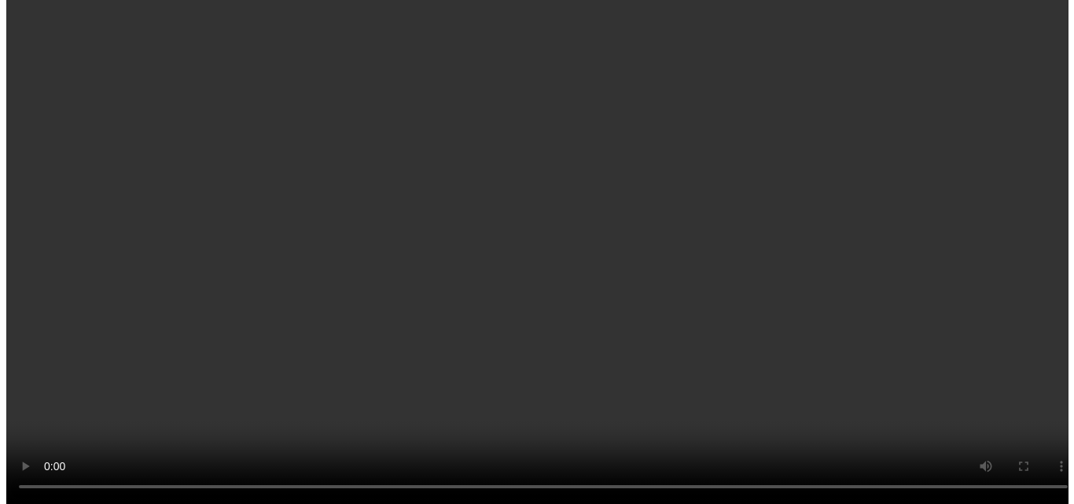
scroll to position [1882, 0]
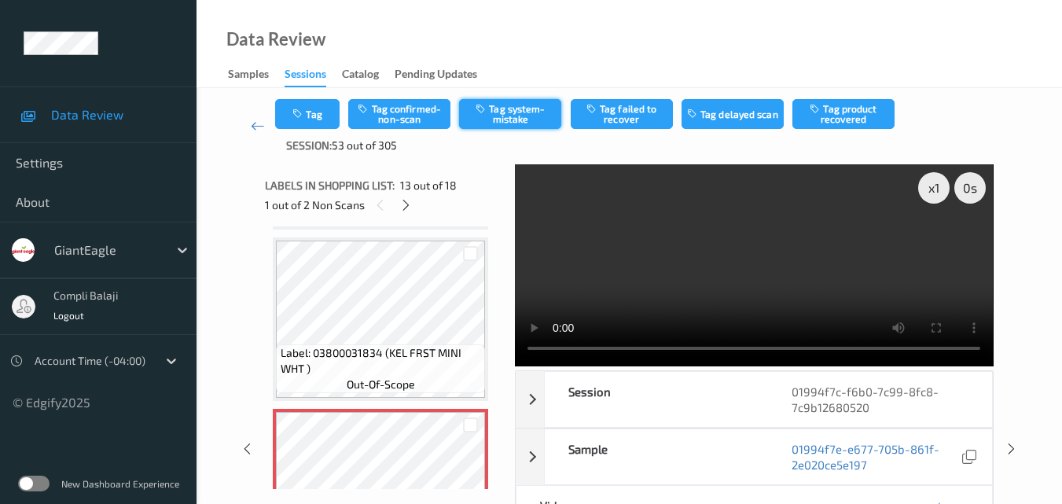
click at [526, 120] on button "Tag system-mistake" at bounding box center [510, 114] width 102 height 30
click at [317, 115] on button "Tag" at bounding box center [307, 114] width 64 height 30
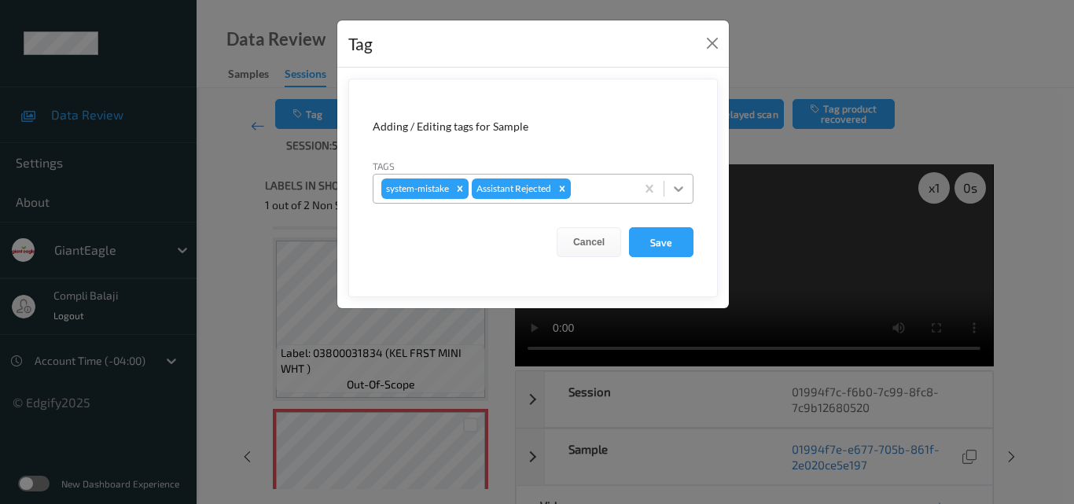
click at [679, 189] on icon at bounding box center [679, 189] width 16 height 16
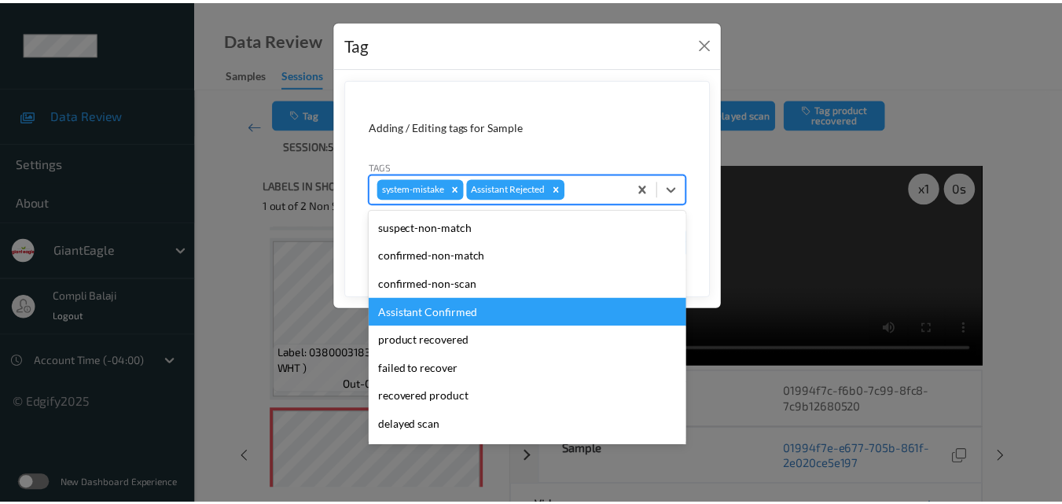
scroll to position [79, 0]
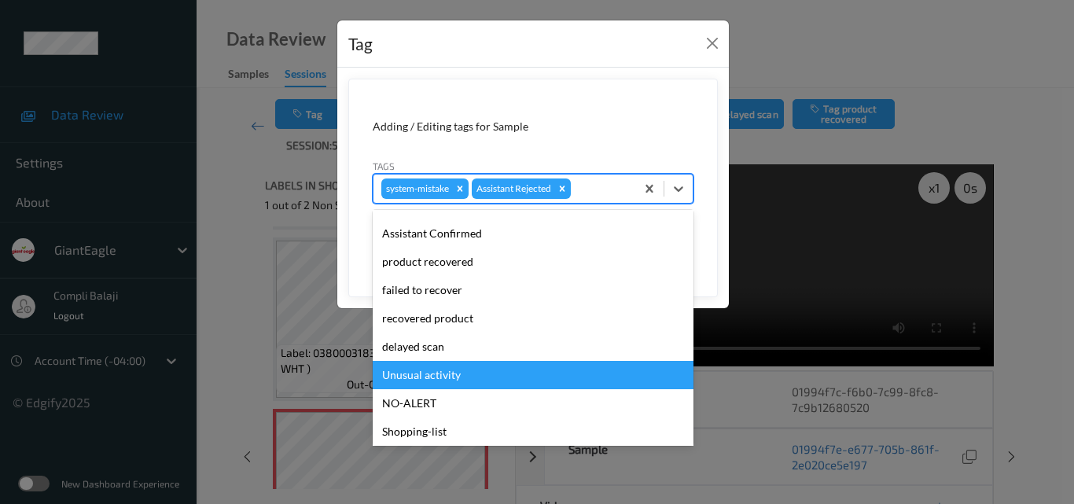
click at [438, 378] on div "Unusual activity" at bounding box center [533, 375] width 321 height 28
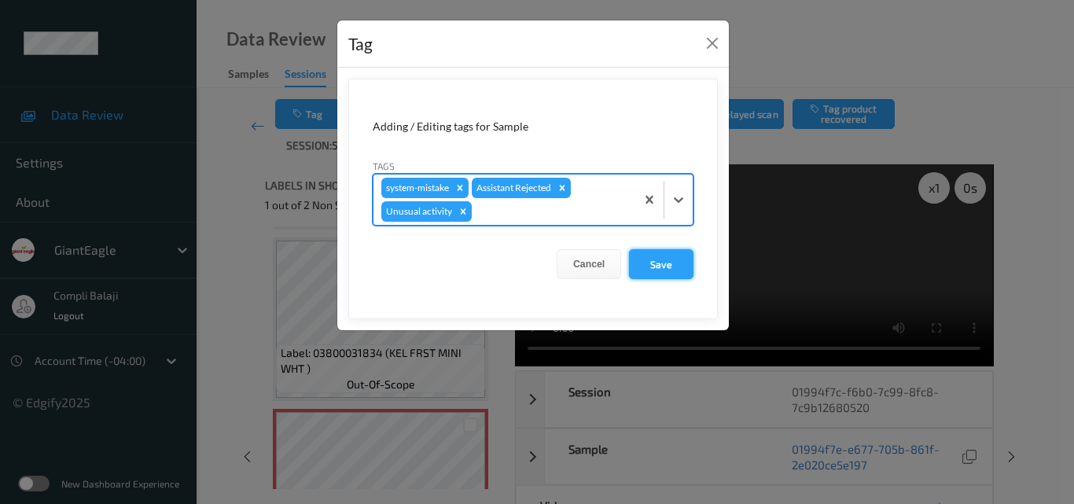
click at [668, 267] on button "Save" at bounding box center [661, 264] width 64 height 30
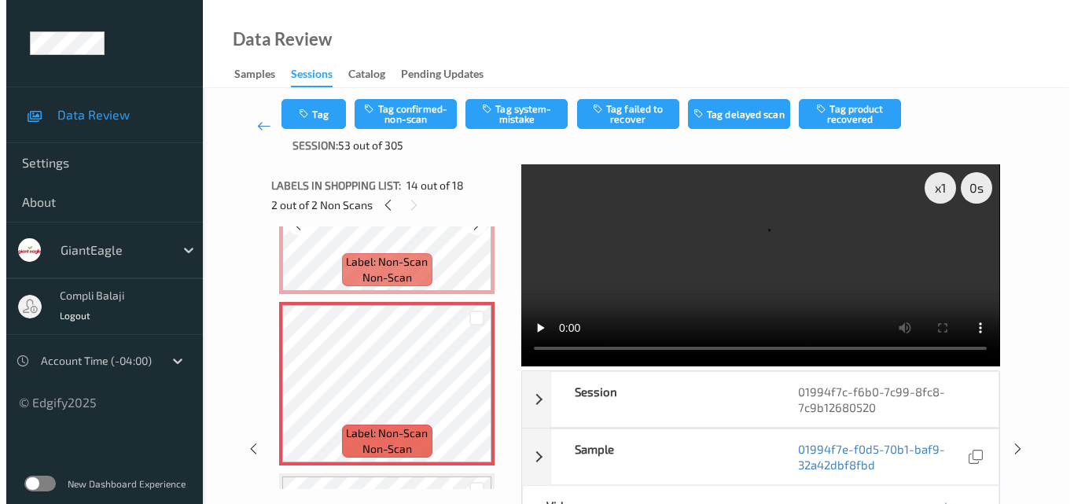
scroll to position [2197, 0]
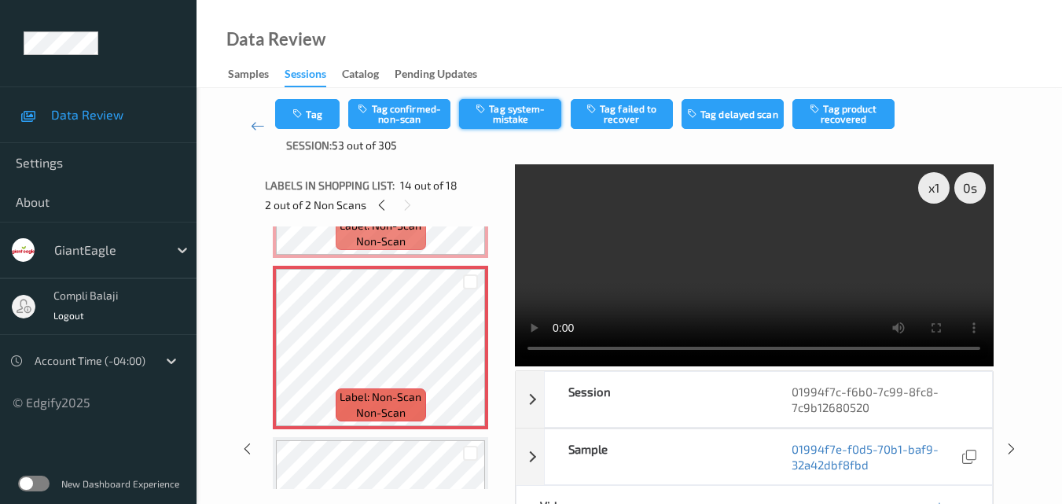
click at [506, 109] on button "Tag system-mistake" at bounding box center [510, 114] width 102 height 30
click at [325, 117] on button "Tag" at bounding box center [307, 114] width 64 height 30
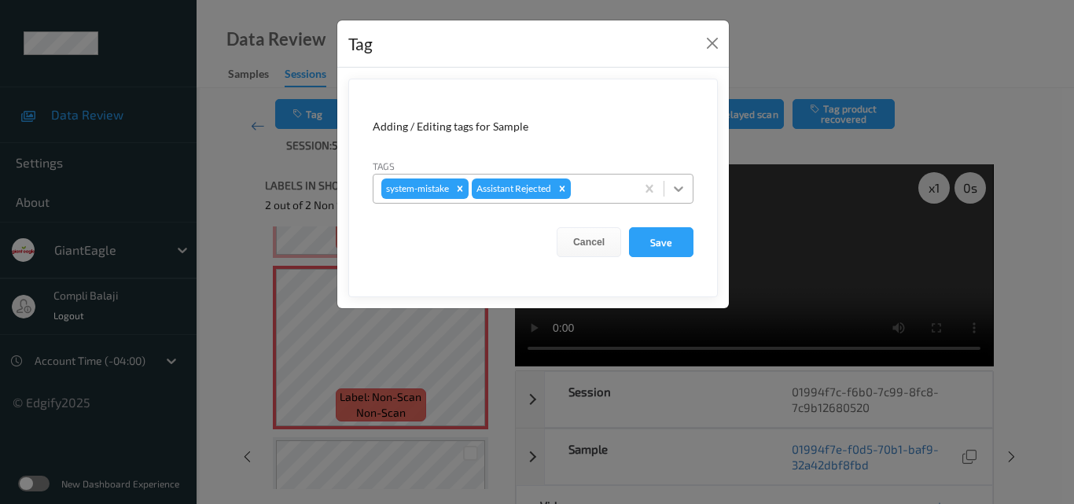
click at [677, 189] on icon at bounding box center [678, 189] width 9 height 6
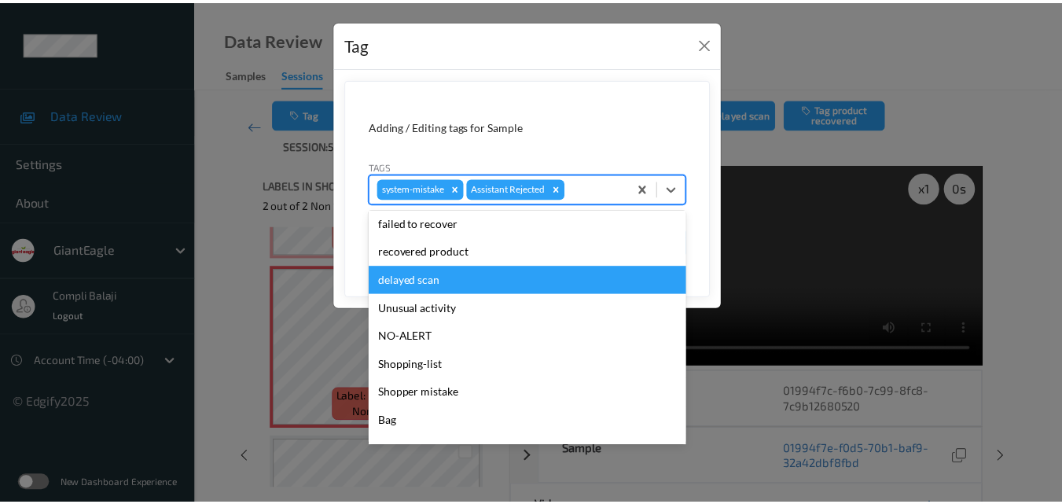
scroll to position [157, 0]
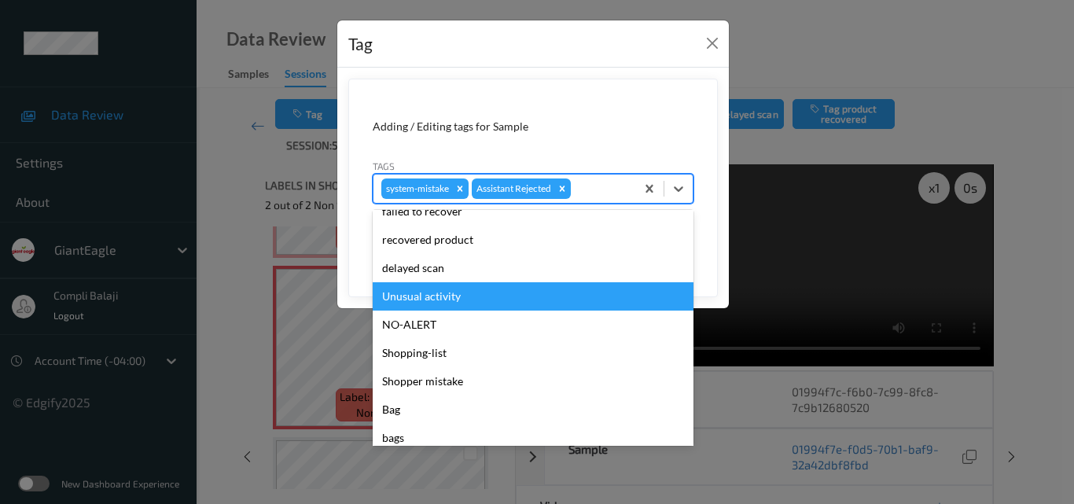
click at [439, 295] on div "Unusual activity" at bounding box center [533, 296] width 321 height 28
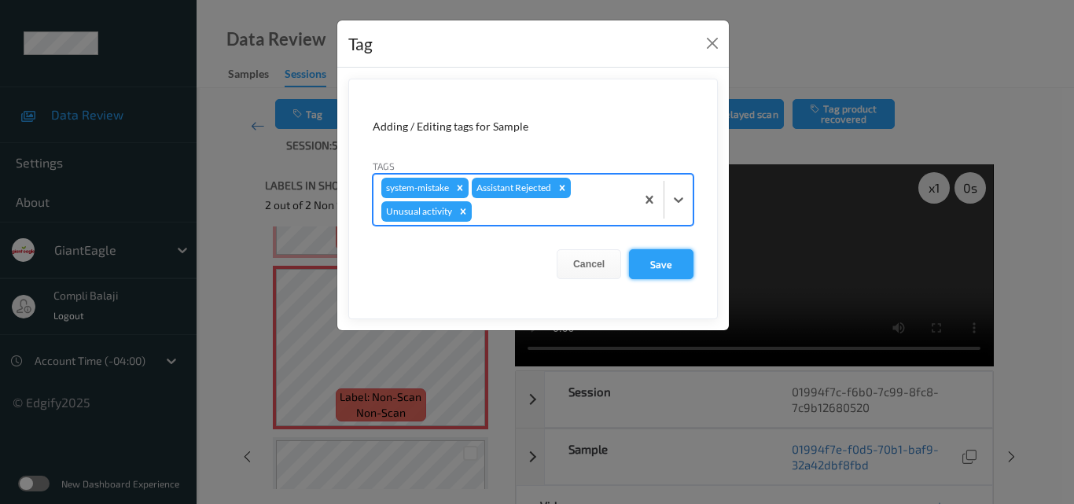
click at [660, 270] on button "Save" at bounding box center [661, 264] width 64 height 30
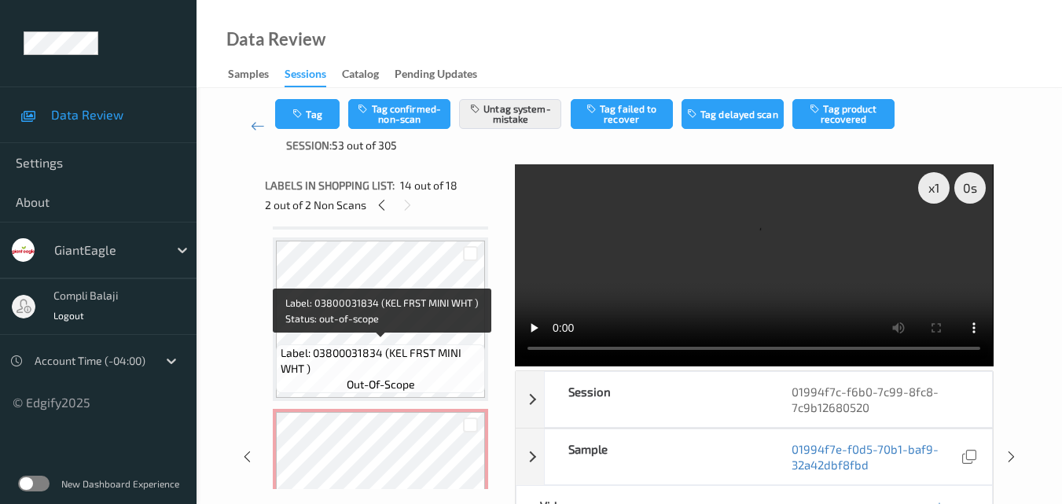
scroll to position [1725, 0]
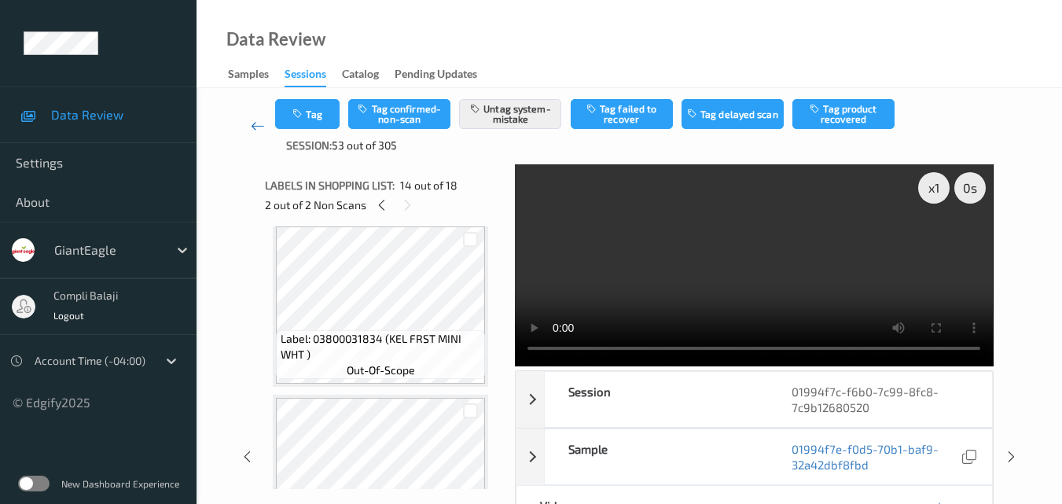
click at [256, 123] on icon at bounding box center [258, 126] width 14 height 16
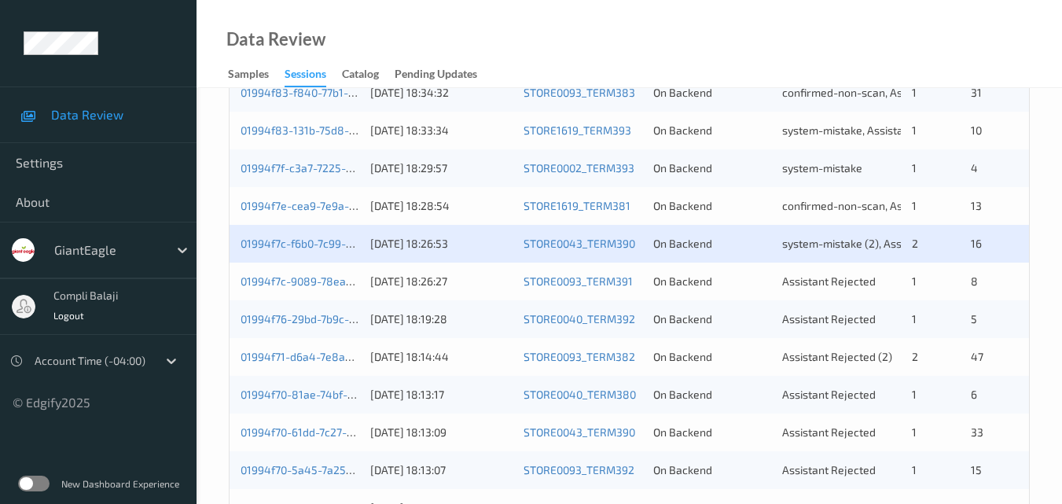
scroll to position [804, 0]
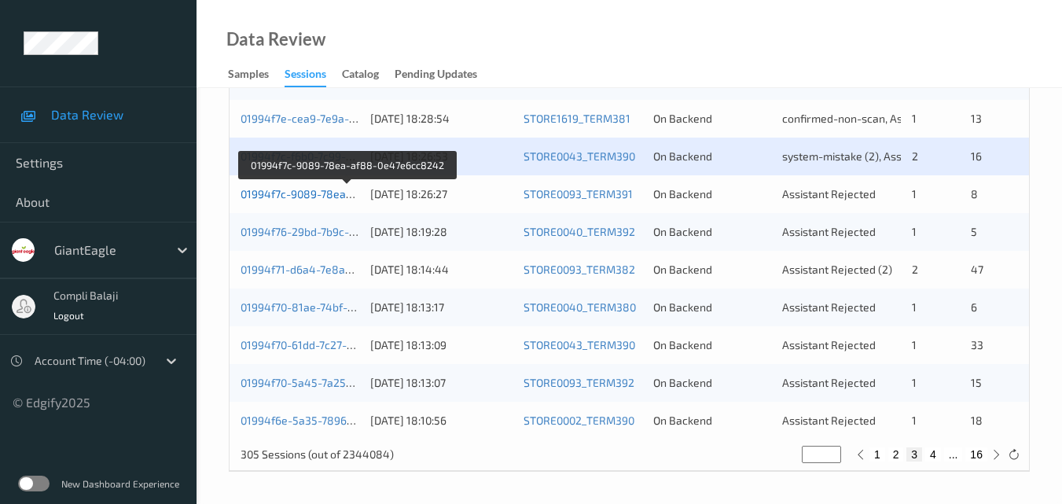
click at [315, 197] on link "01994f7c-9089-78ea-af88-0e47e6cc8242" at bounding box center [348, 193] width 215 height 13
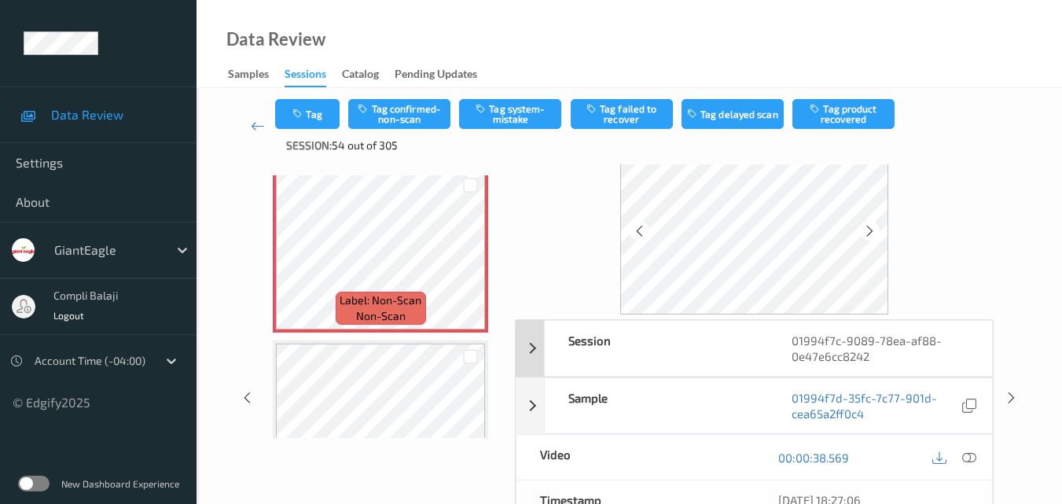
scroll to position [79, 0]
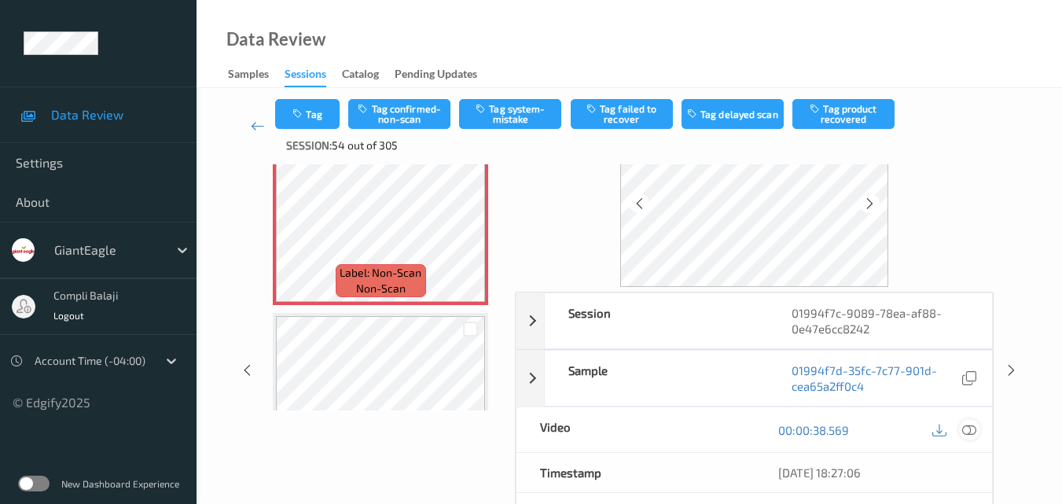
click at [977, 435] on icon at bounding box center [969, 429] width 14 height 14
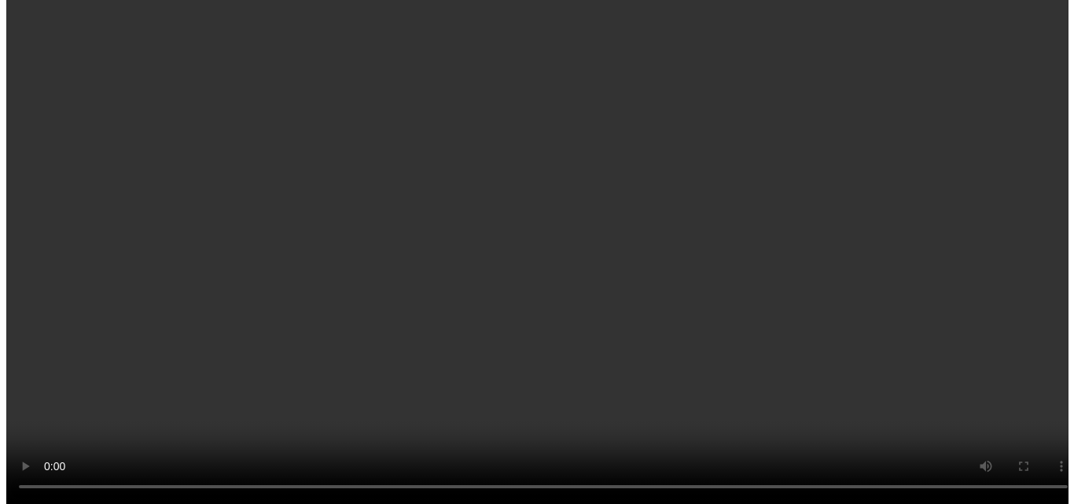
scroll to position [1188, 0]
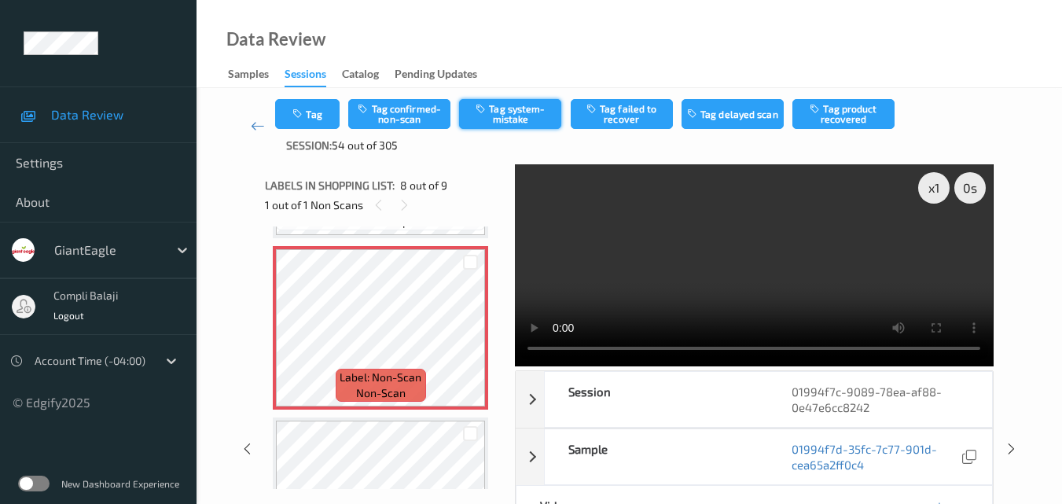
click at [521, 109] on button "Tag system-mistake" at bounding box center [510, 114] width 102 height 30
click at [326, 120] on button "Tag" at bounding box center [307, 114] width 64 height 30
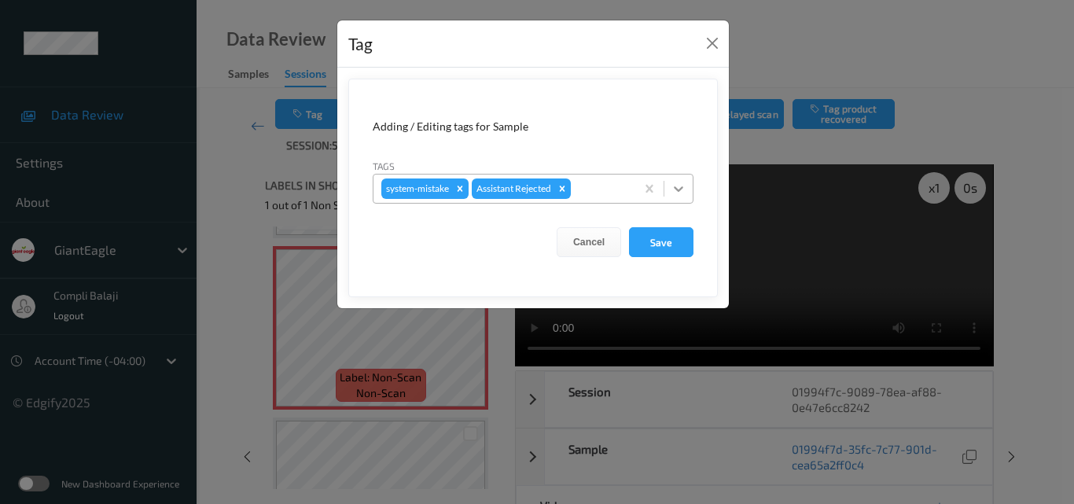
click at [675, 189] on icon at bounding box center [679, 189] width 16 height 16
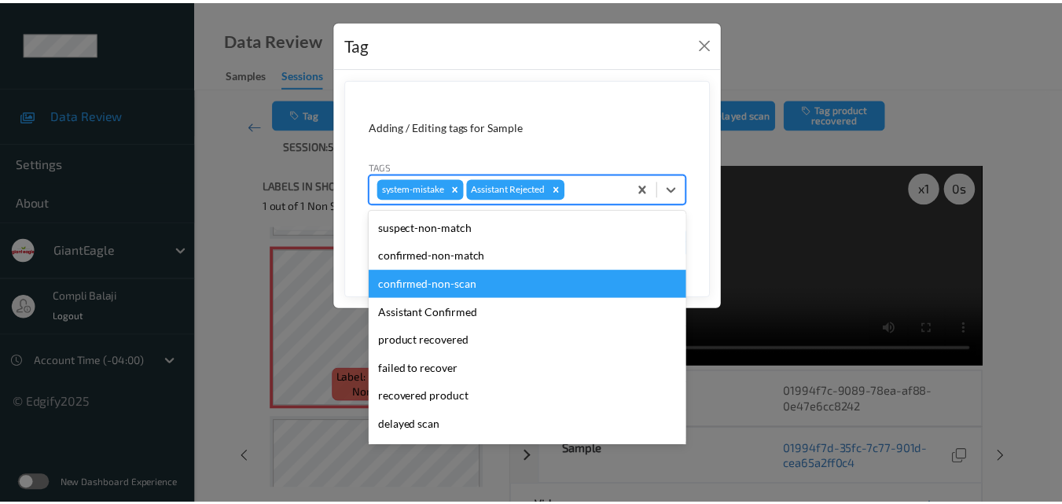
scroll to position [157, 0]
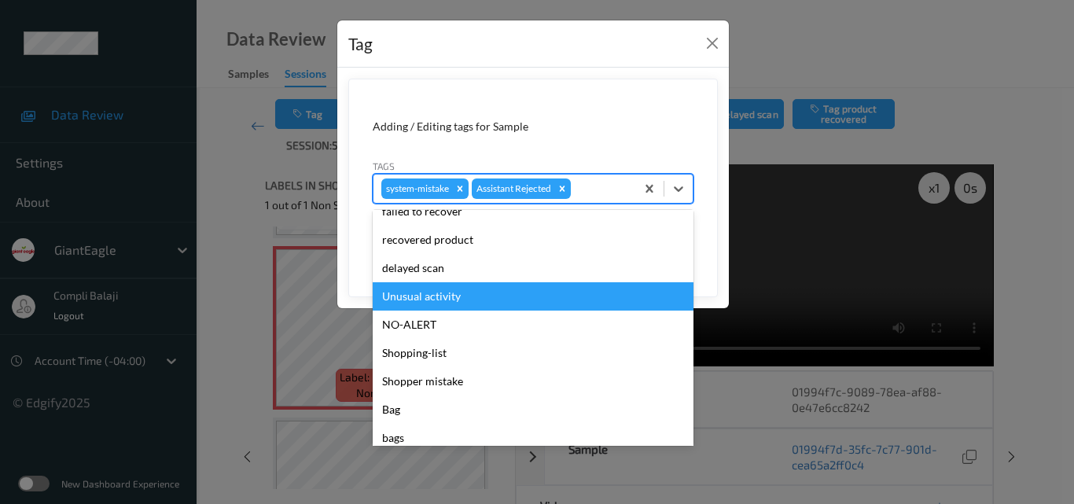
click at [452, 295] on div "Unusual activity" at bounding box center [533, 296] width 321 height 28
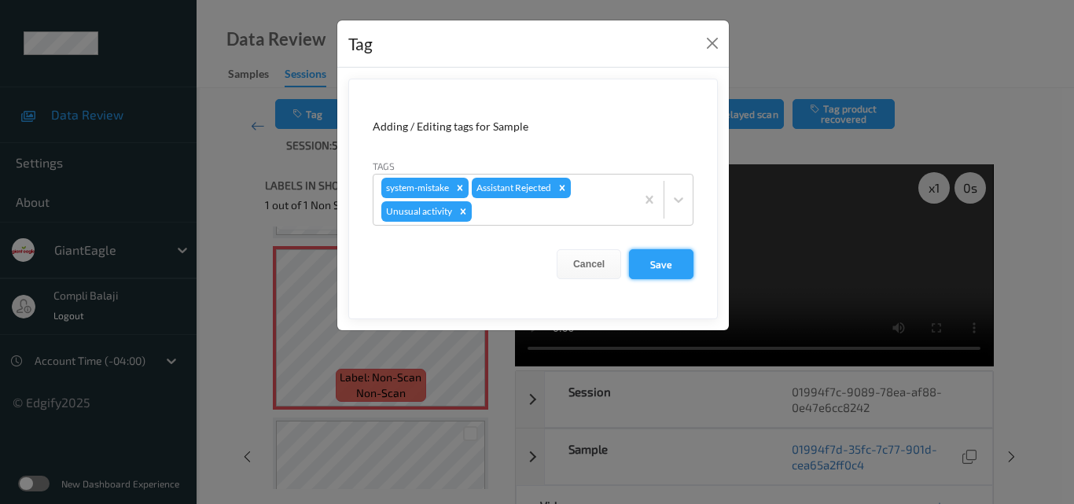
click at [658, 267] on button "Save" at bounding box center [661, 264] width 64 height 30
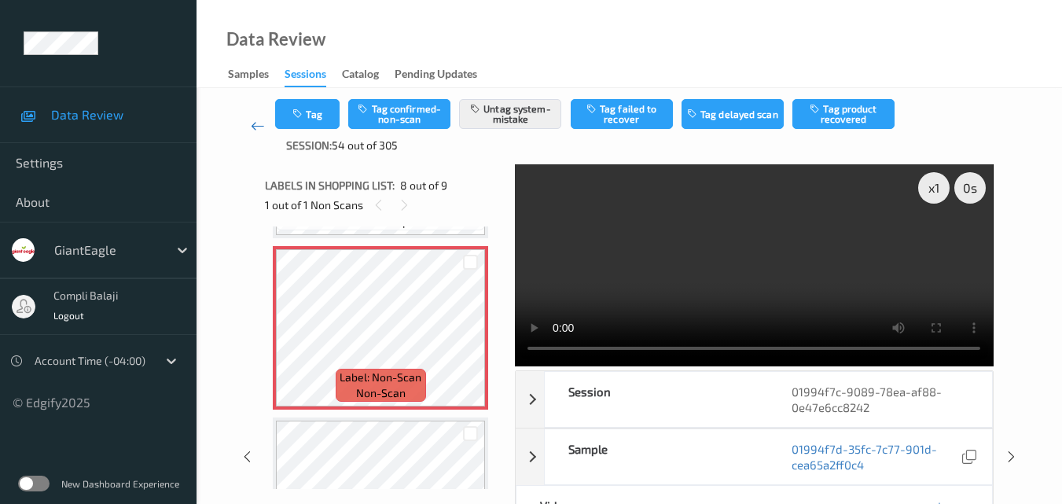
click at [258, 121] on icon at bounding box center [258, 126] width 14 height 16
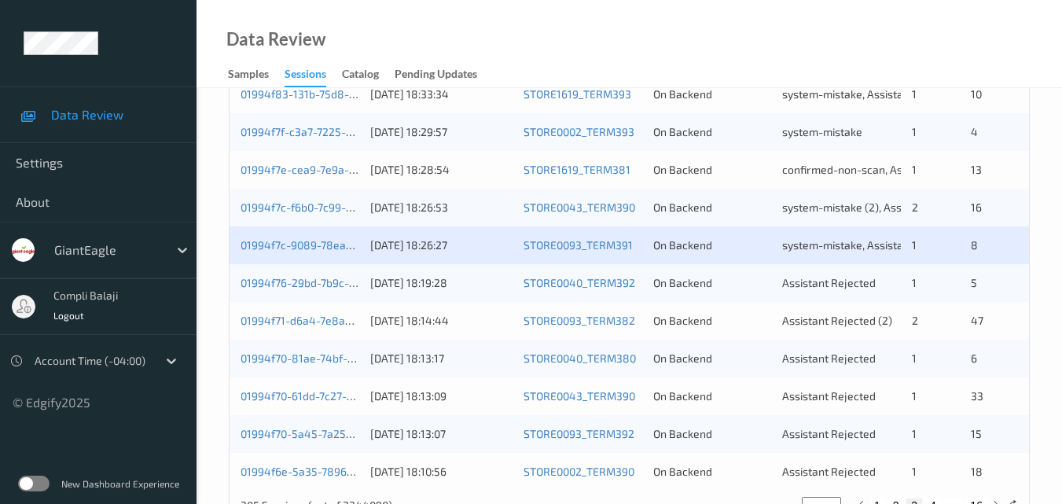
scroll to position [725, 0]
